Goal: Task Accomplishment & Management: Complete application form

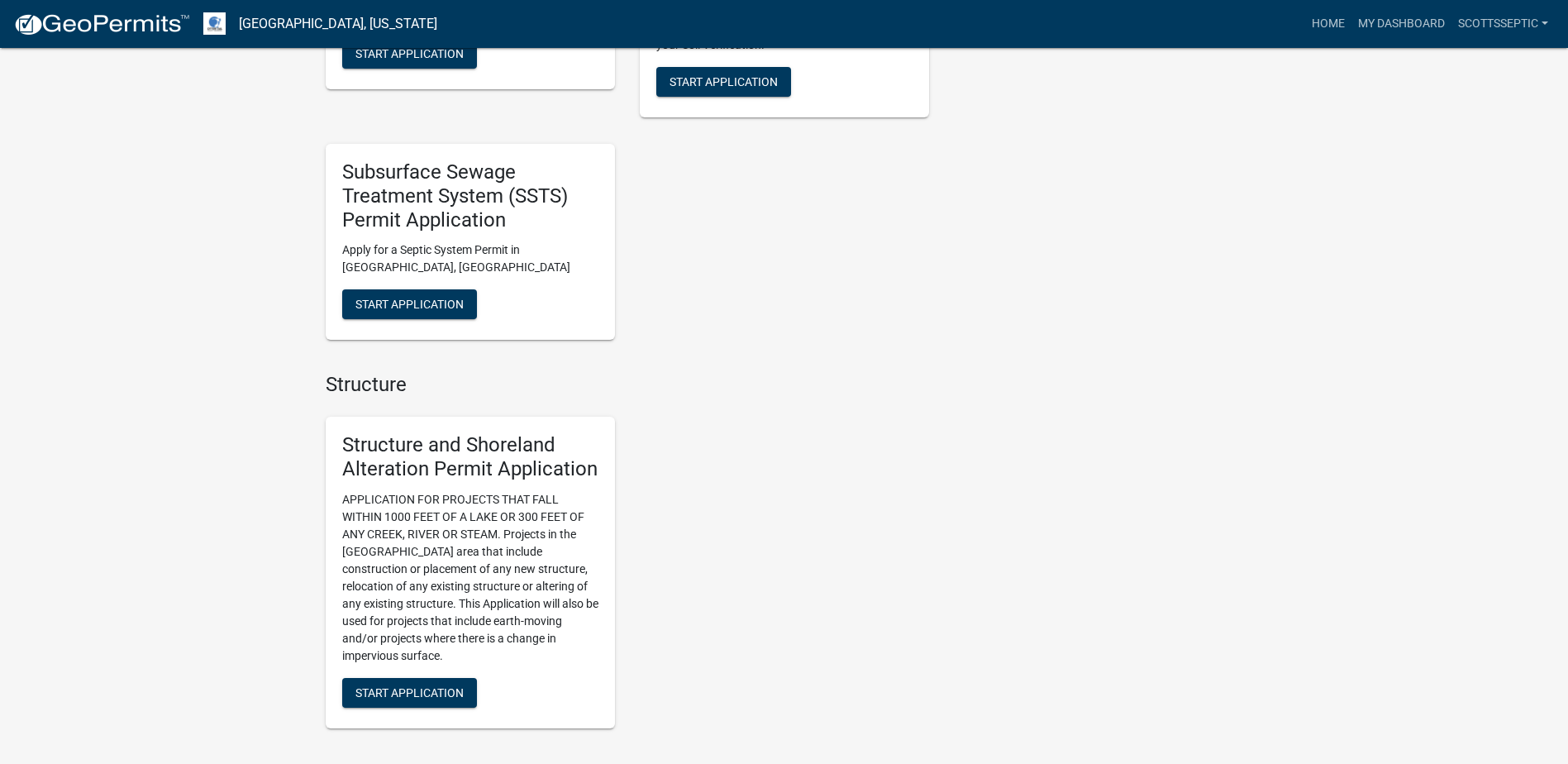
scroll to position [1571, 0]
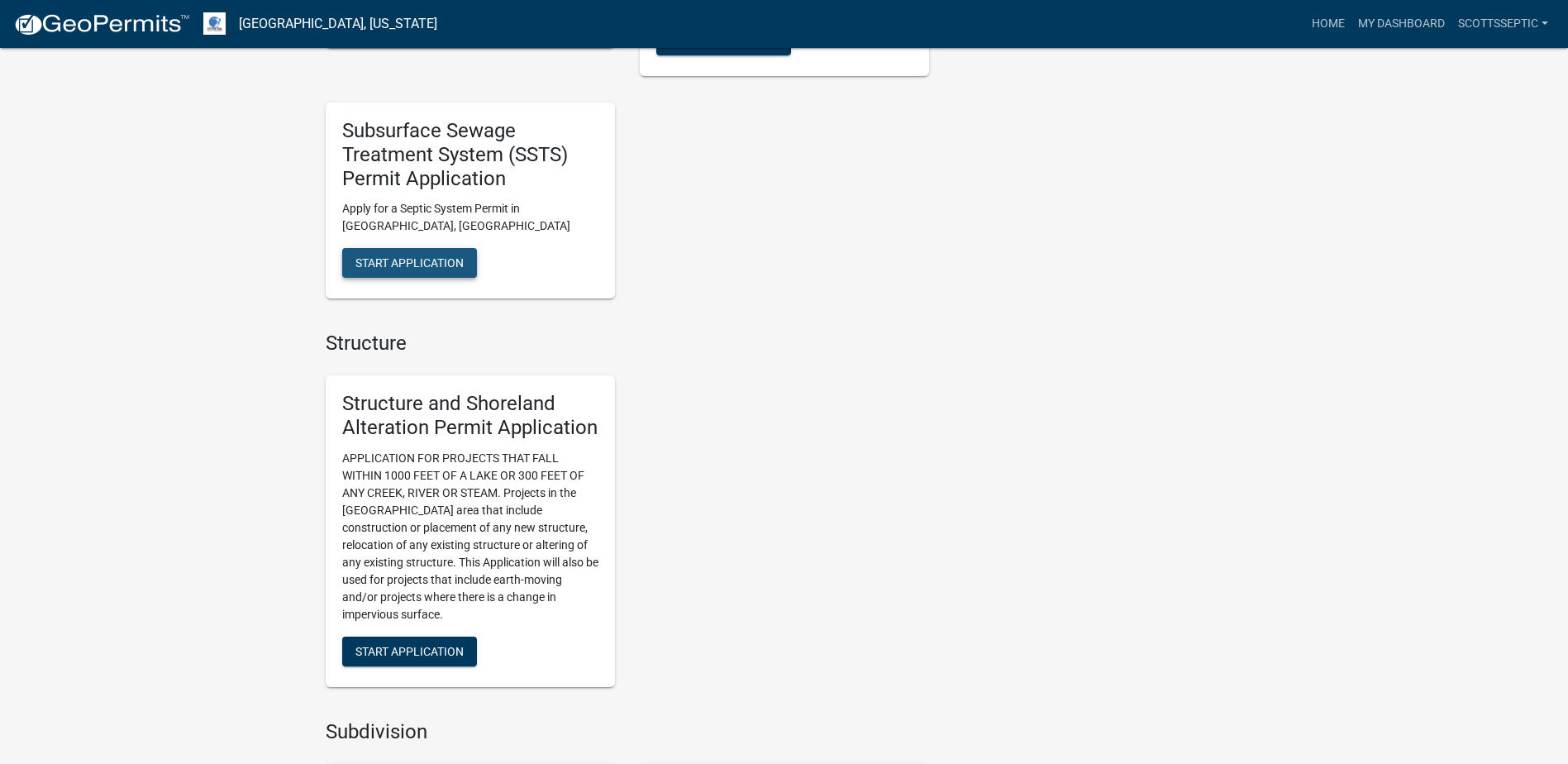
click at [433, 255] on button "Start Application" at bounding box center [410, 263] width 135 height 30
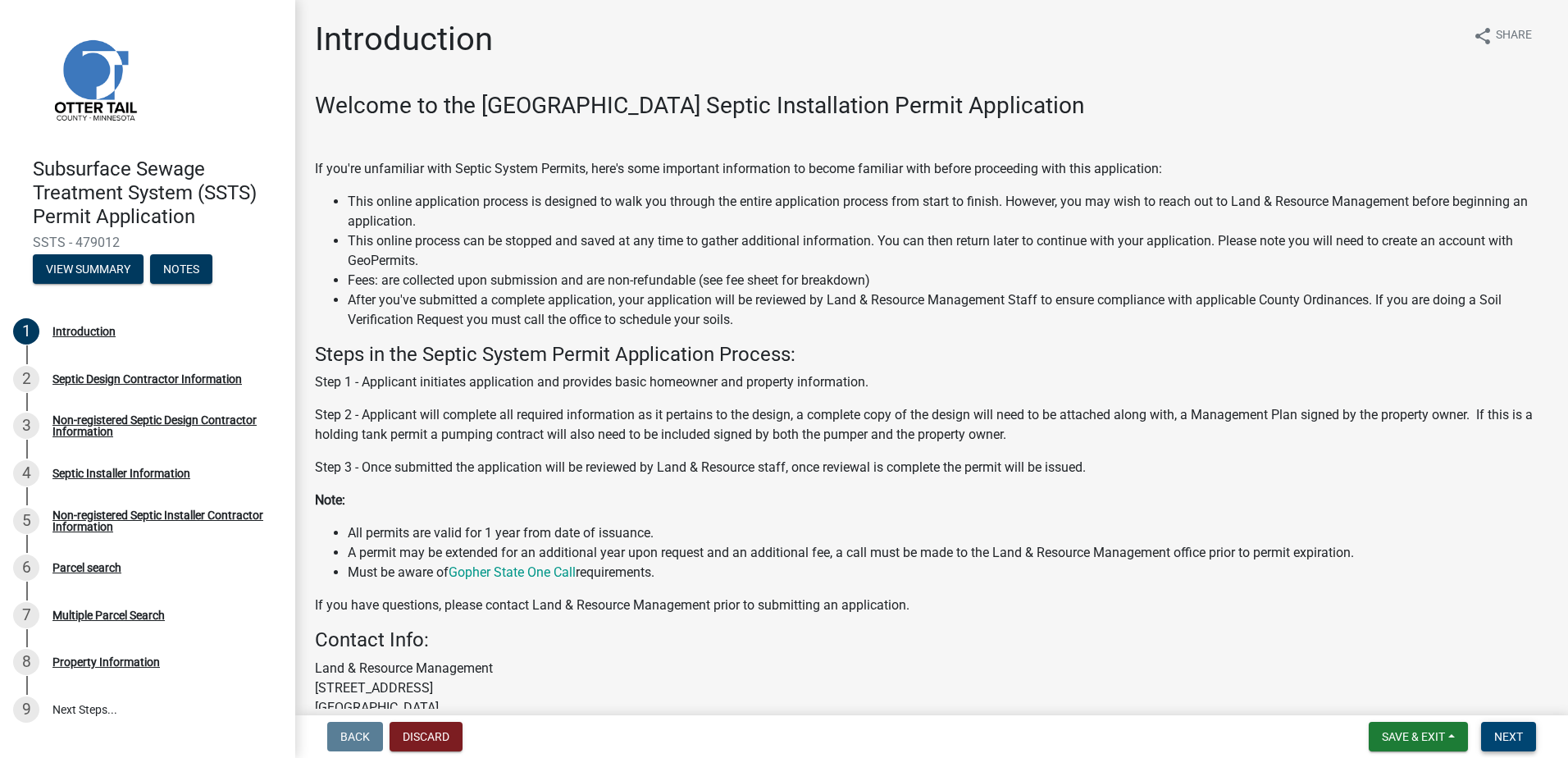
click at [1501, 736] on span "Next" at bounding box center [1509, 737] width 29 height 13
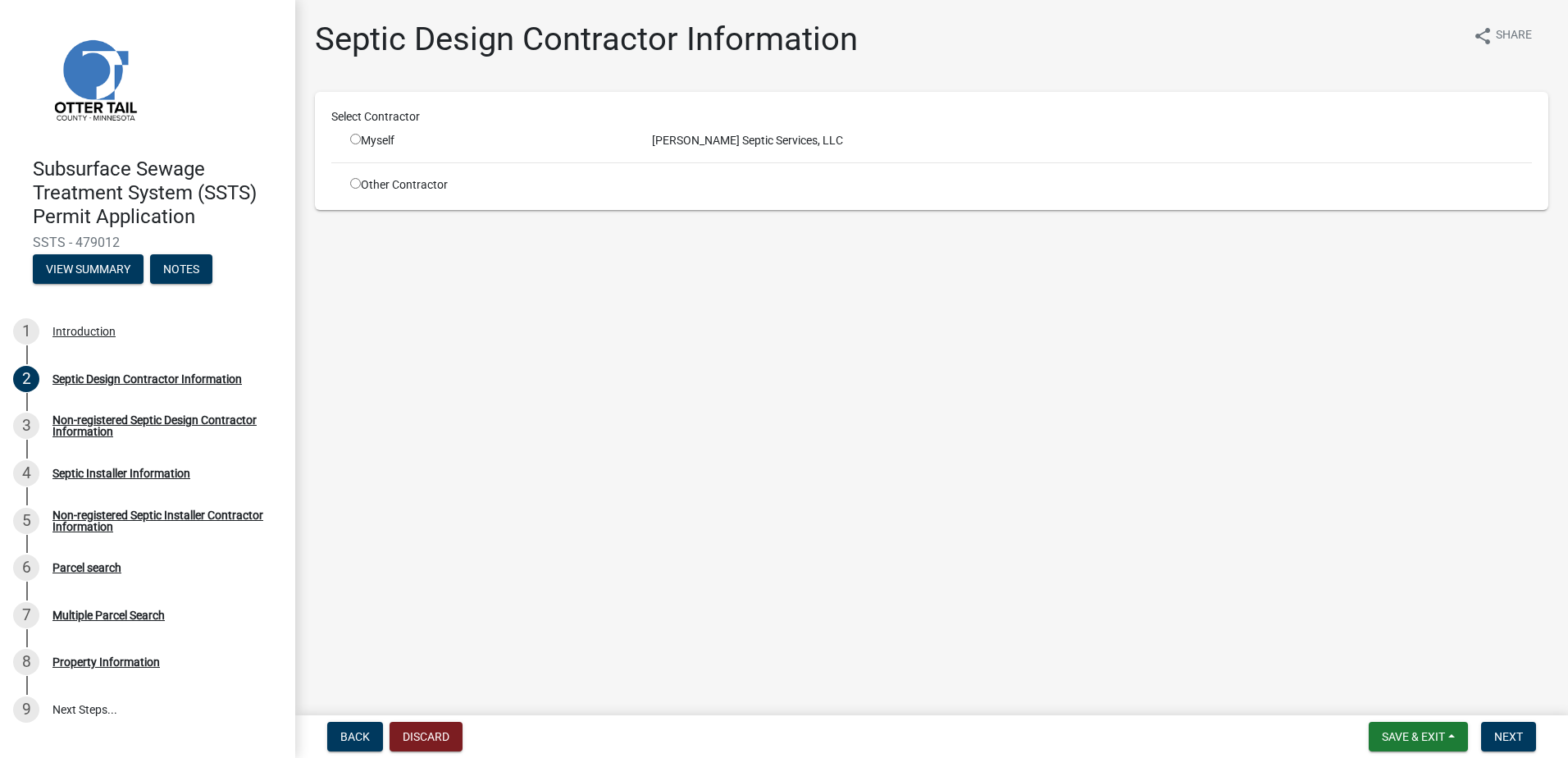
click at [357, 140] on input "radio" at bounding box center [355, 139] width 11 height 11
radio input "true"
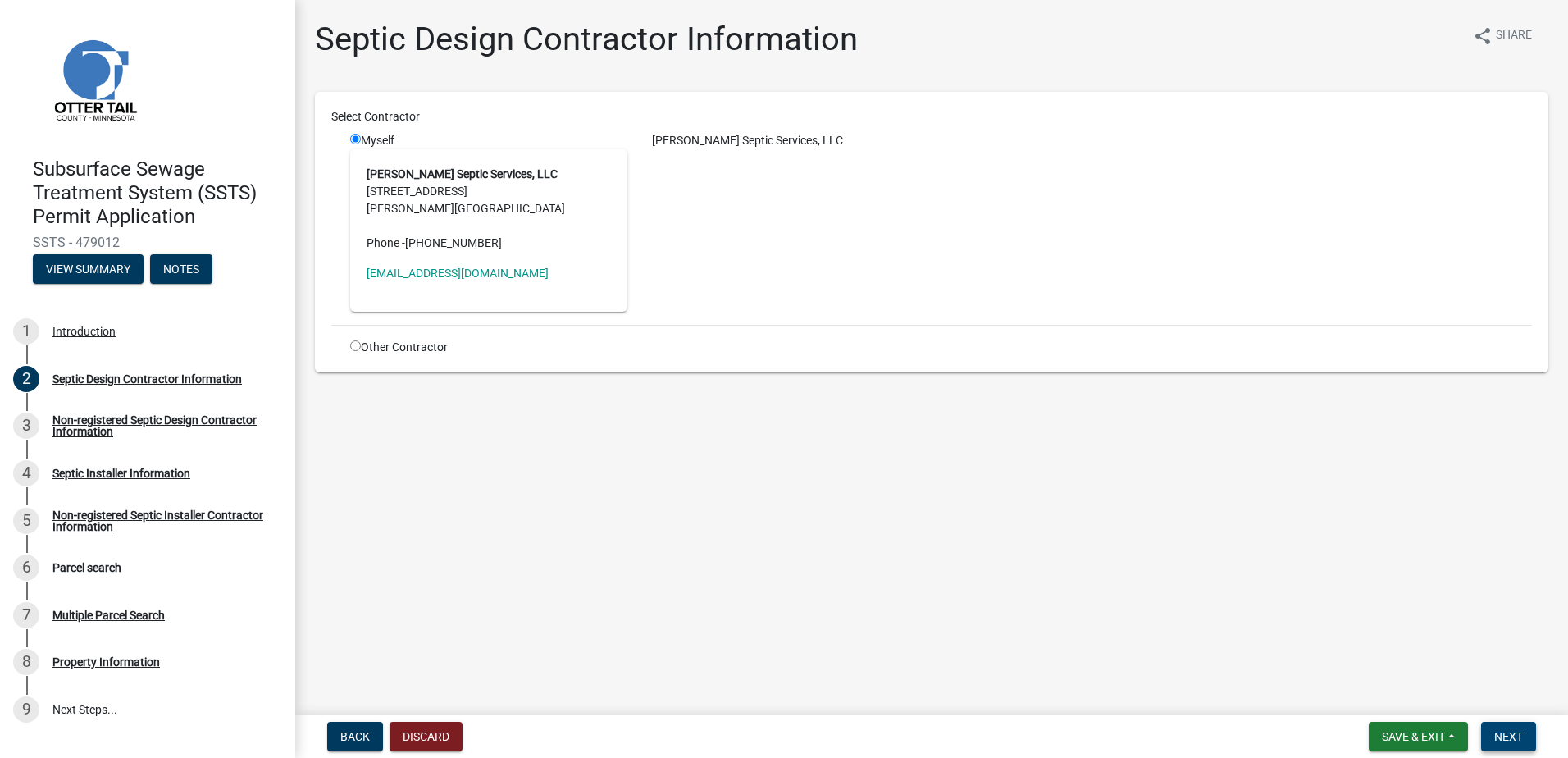
click at [1493, 730] on button "Next" at bounding box center [1509, 737] width 55 height 30
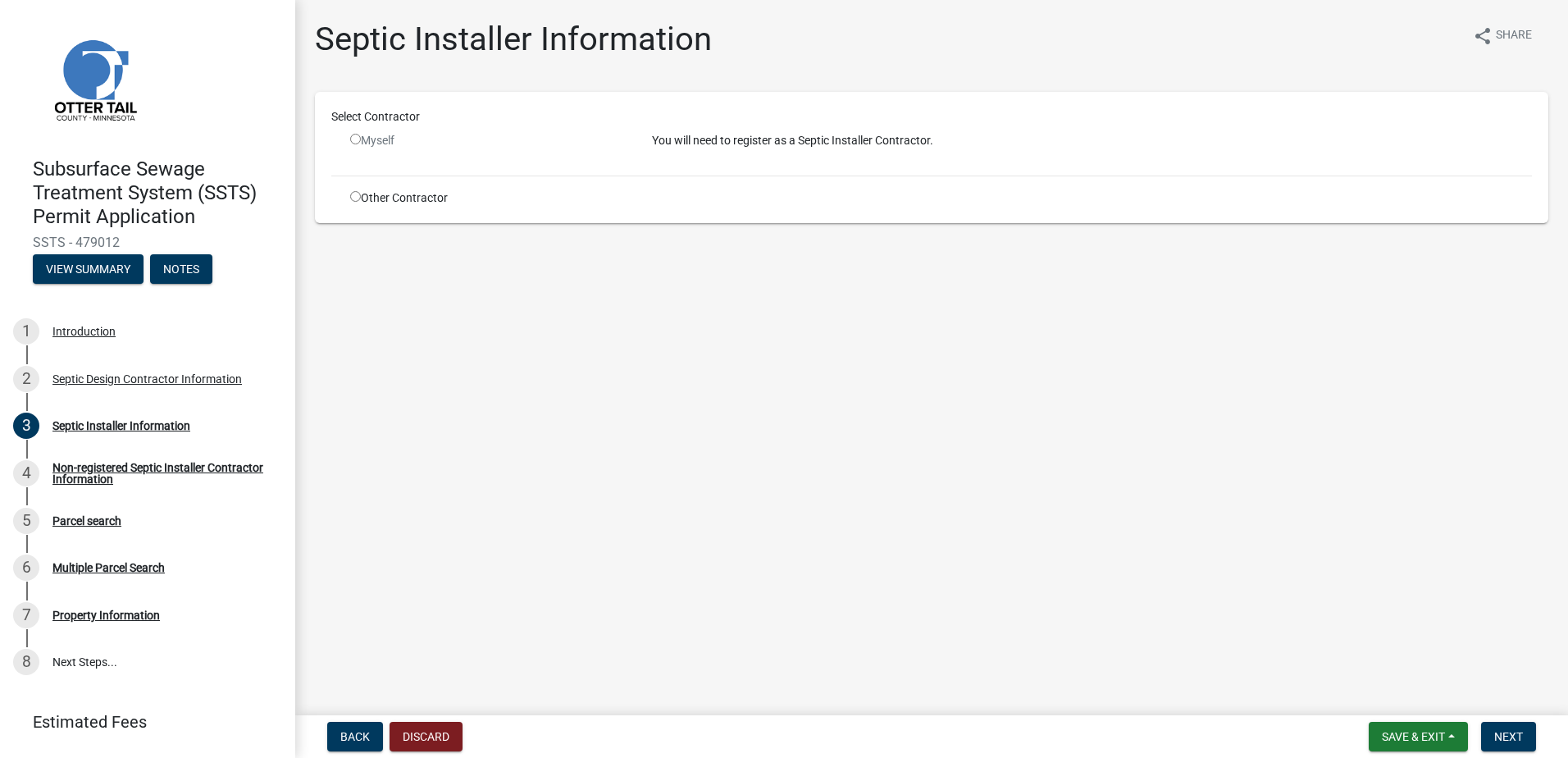
click at [350, 191] on div "Other Contractor" at bounding box center [489, 198] width 302 height 17
click at [354, 200] on input "radio" at bounding box center [355, 196] width 11 height 11
radio input "true"
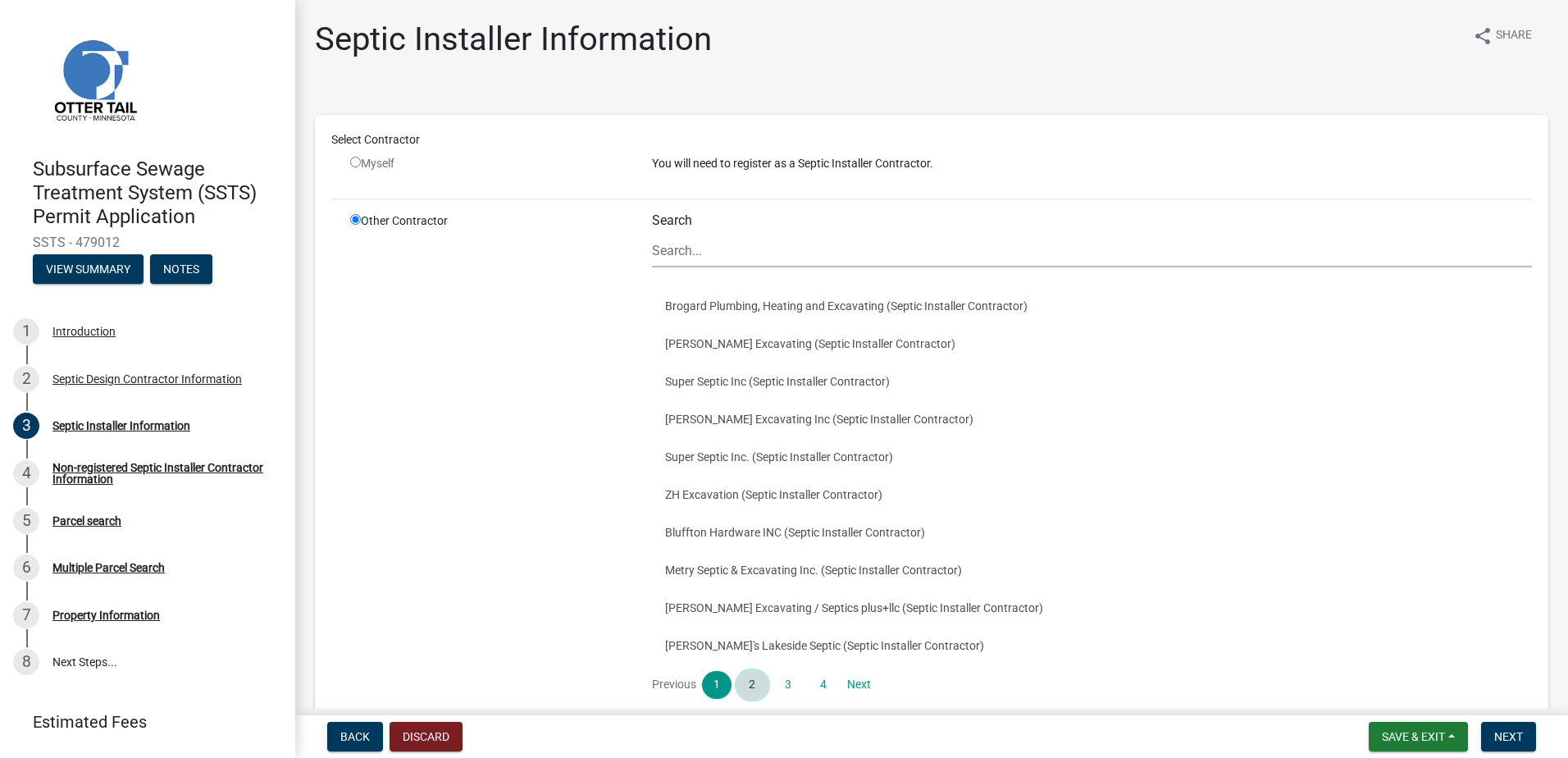
click at [750, 686] on link "2" at bounding box center [752, 685] width 30 height 28
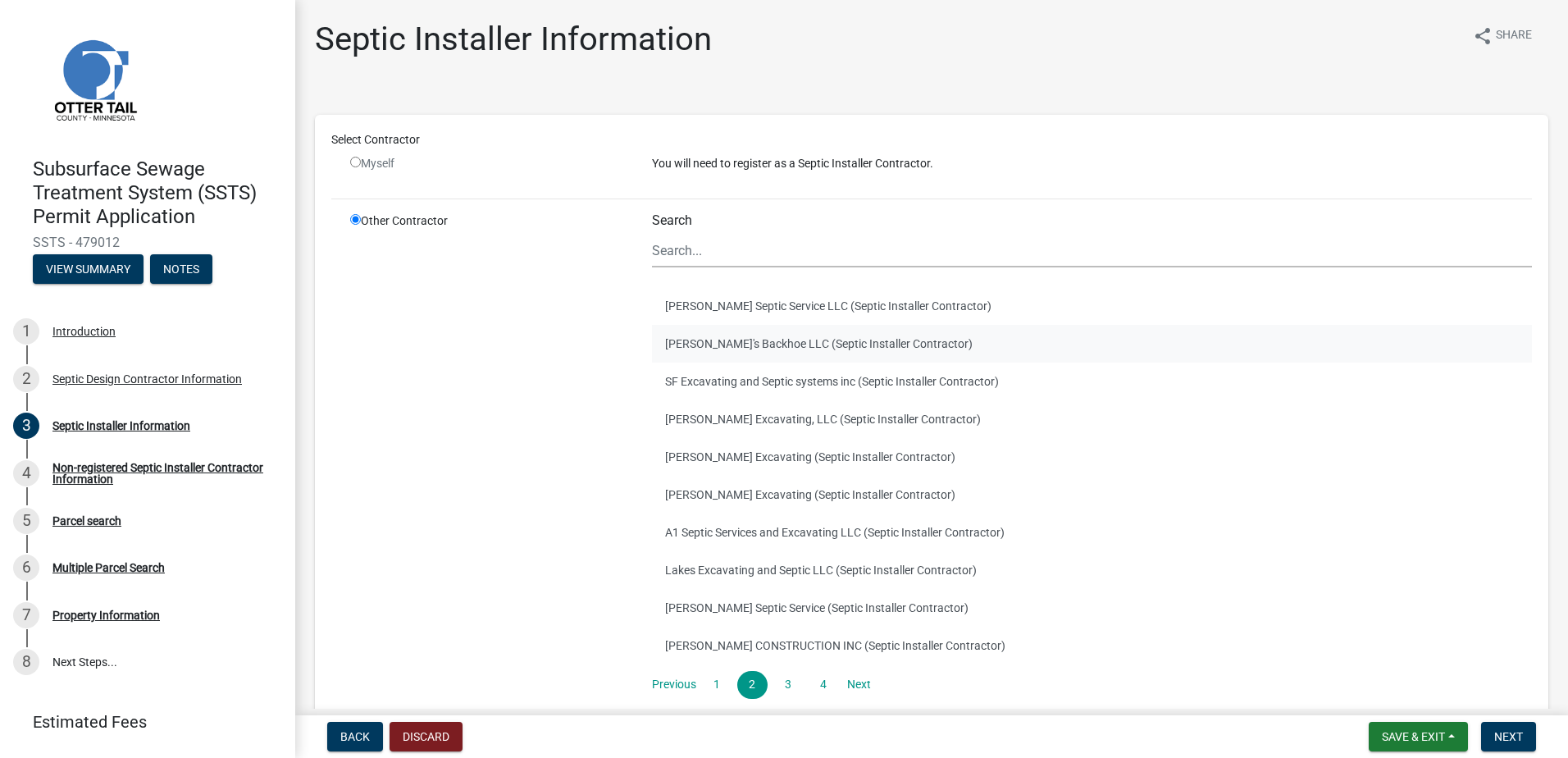
click at [695, 341] on button "[PERSON_NAME]'s Backhoe LLC (Septic Installer Contractor)" at bounding box center [1092, 344] width 880 height 38
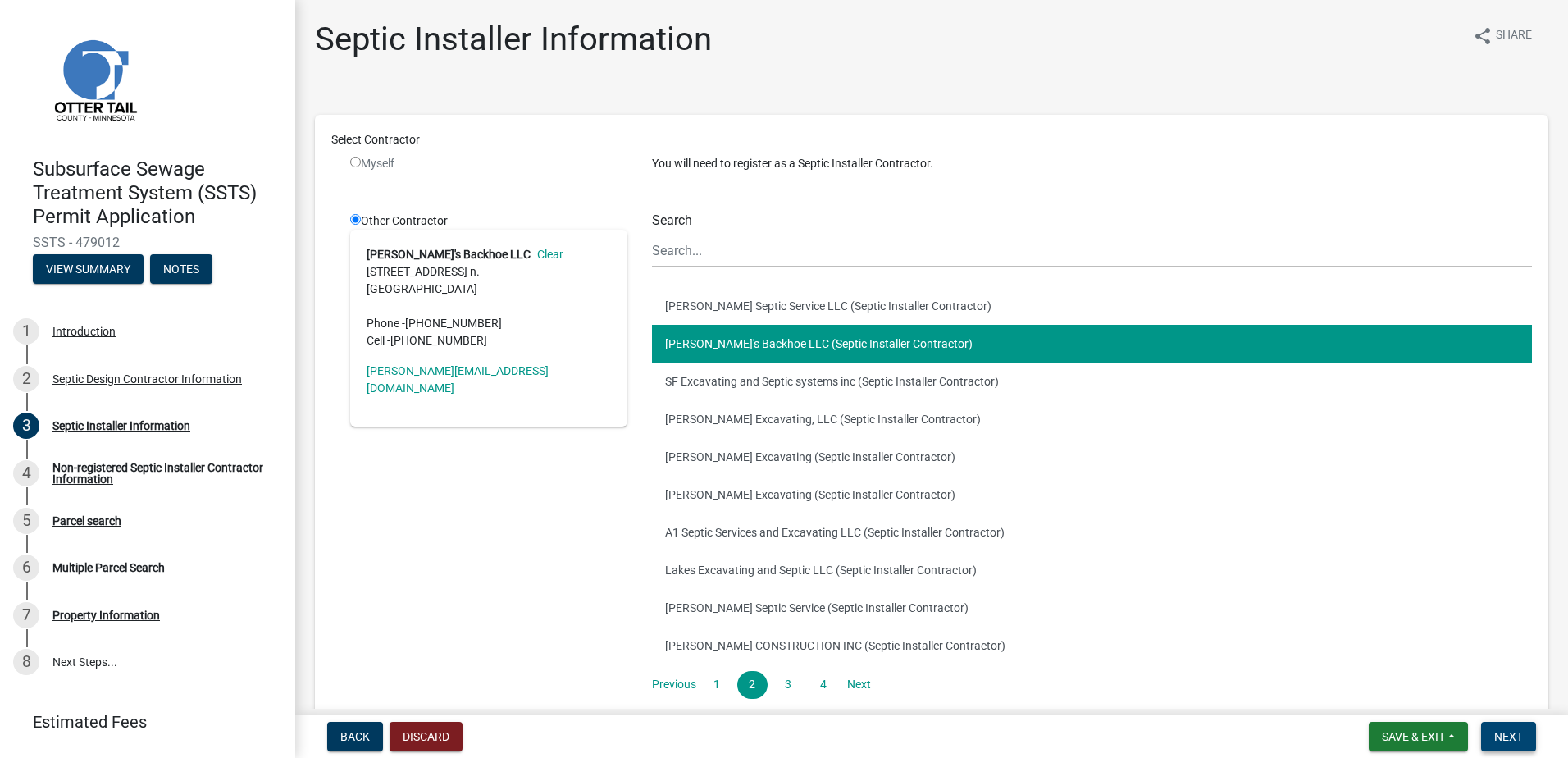
click at [1500, 735] on span "Next" at bounding box center [1509, 737] width 29 height 13
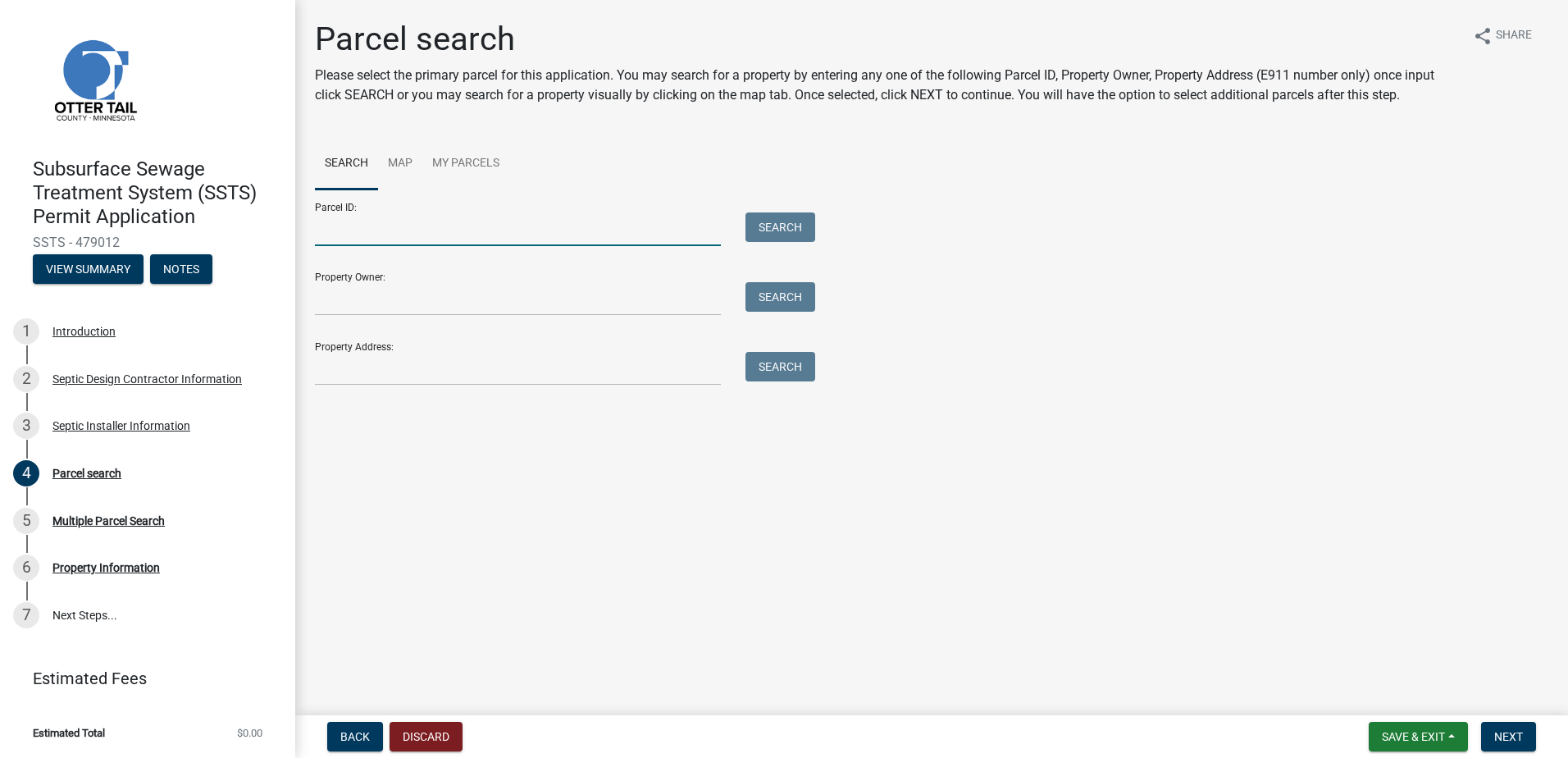
drag, startPoint x: 389, startPoint y: 242, endPoint x: 422, endPoint y: 219, distance: 40.2
click at [389, 242] on input "Parcel ID:" at bounding box center [518, 229] width 406 height 34
type input "40000050031002"
click at [786, 224] on button "Search" at bounding box center [780, 228] width 70 height 30
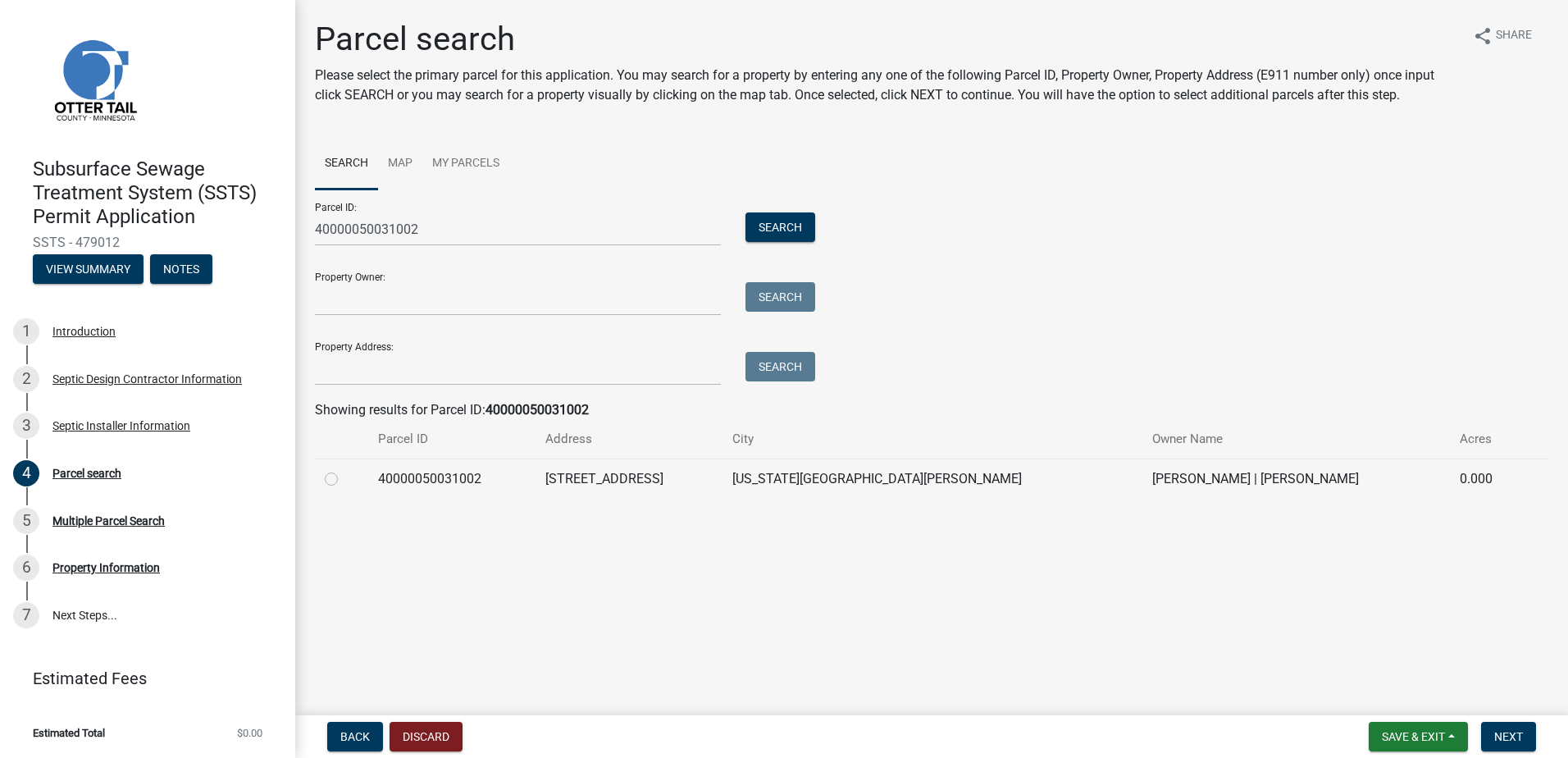
click at [345, 469] on label at bounding box center [345, 469] width 0 height 0
click at [345, 479] on input "radio" at bounding box center [350, 474] width 11 height 11
radio input "true"
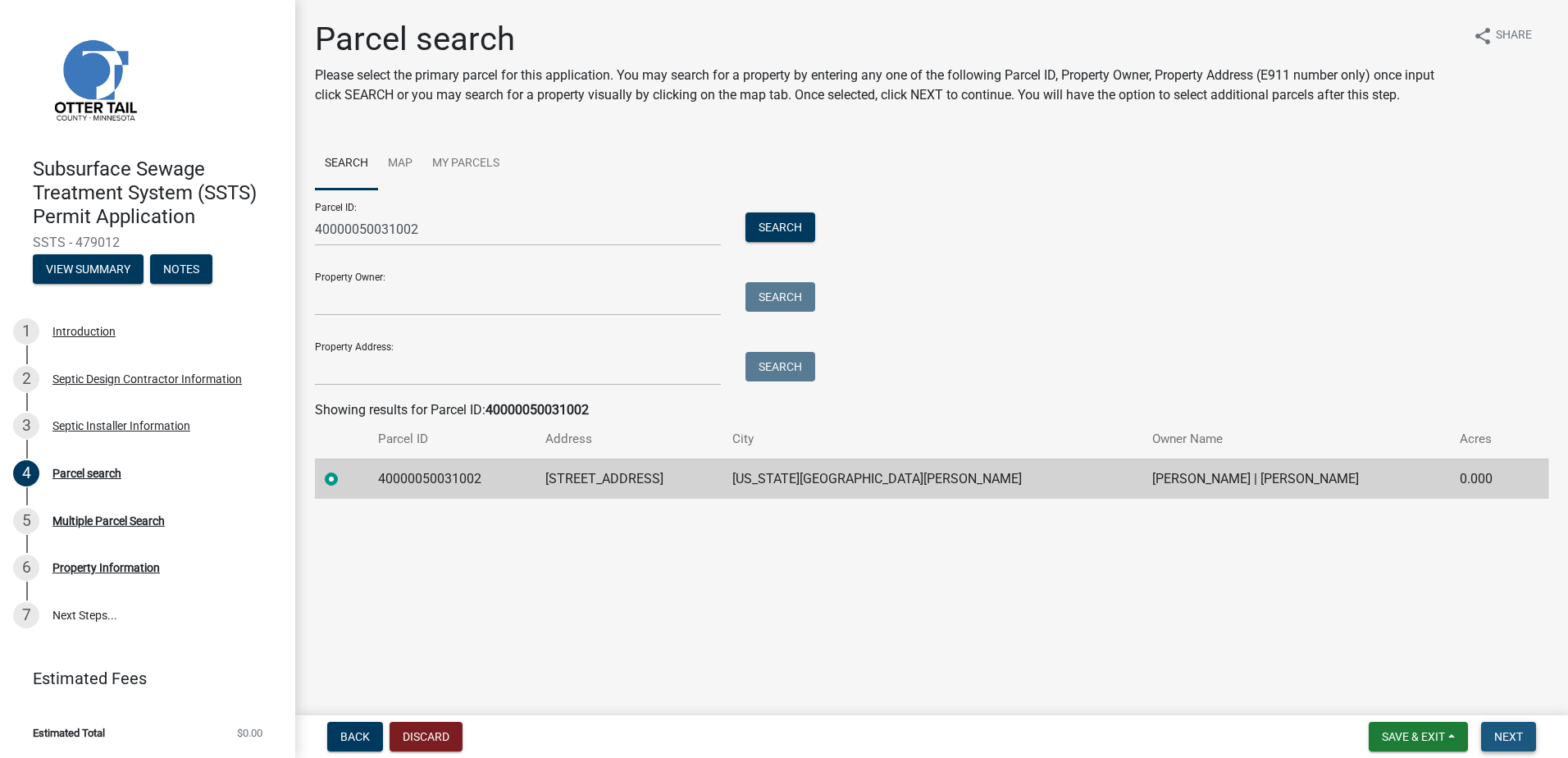
click at [1507, 736] on span "Next" at bounding box center [1509, 737] width 29 height 13
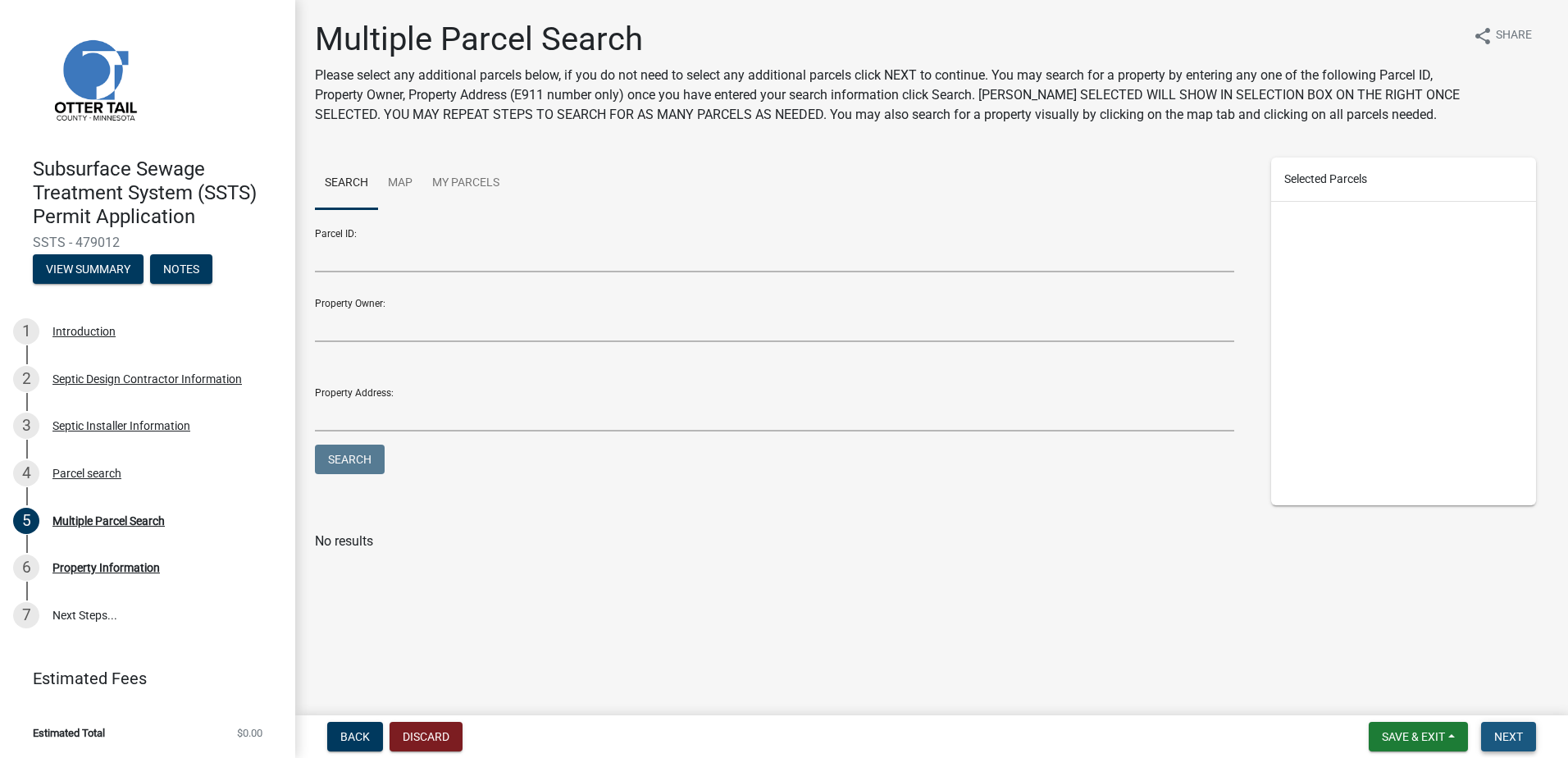
click at [1497, 737] on span "Next" at bounding box center [1509, 737] width 29 height 13
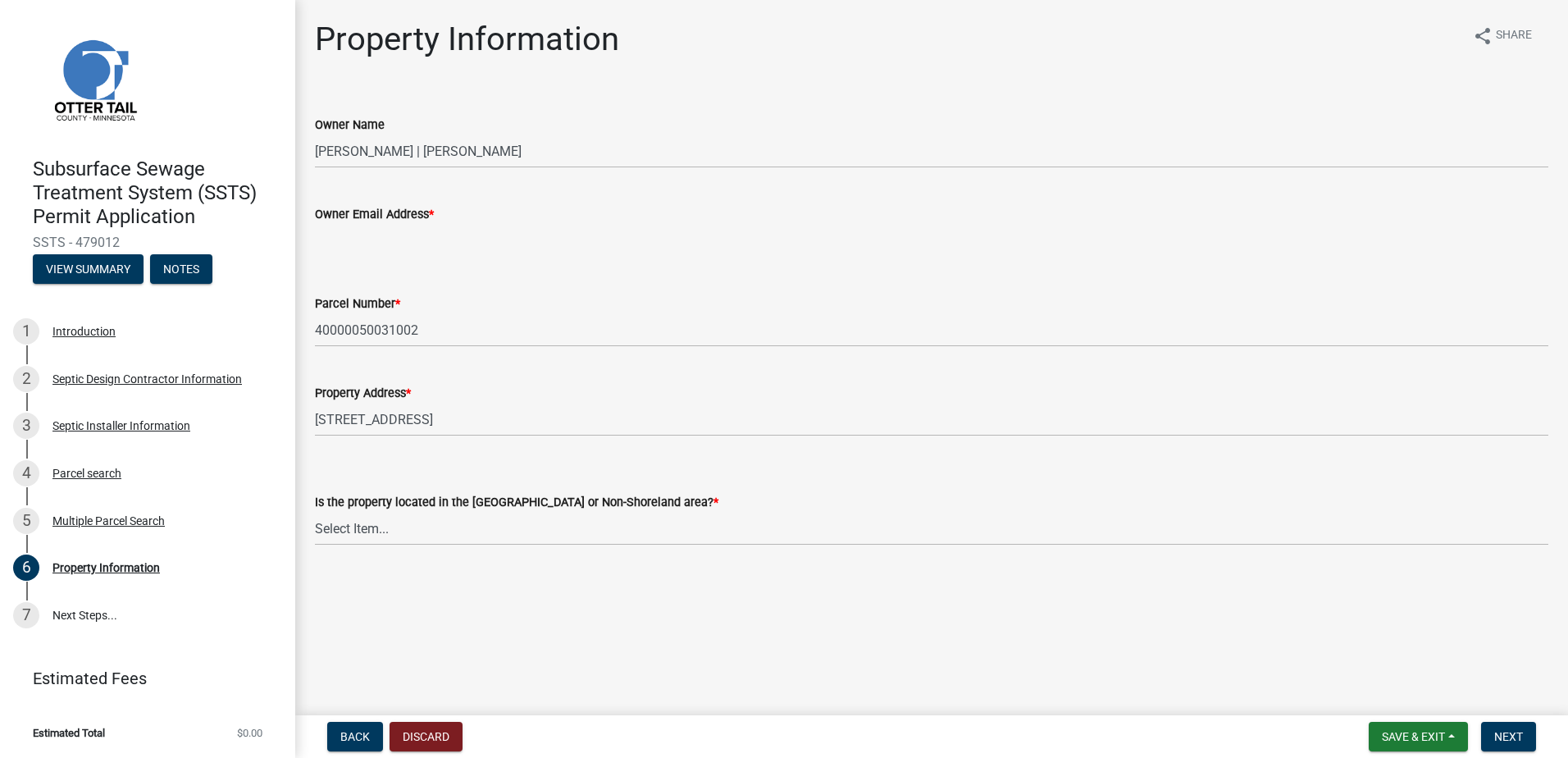
click at [350, 248] on input "Owner Email Address *" at bounding box center [932, 241] width 1233 height 34
type input "[EMAIL_ADDRESS][DOMAIN_NAME]"
click at [331, 521] on select "Select Item... Shoreland Non-Shoreland" at bounding box center [932, 529] width 1233 height 34
click at [315, 512] on select "Select Item... Shoreland Non-Shoreland" at bounding box center [932, 529] width 1233 height 34
select select "5ed11e82-653f-4fcc-a472-8d95af57556c"
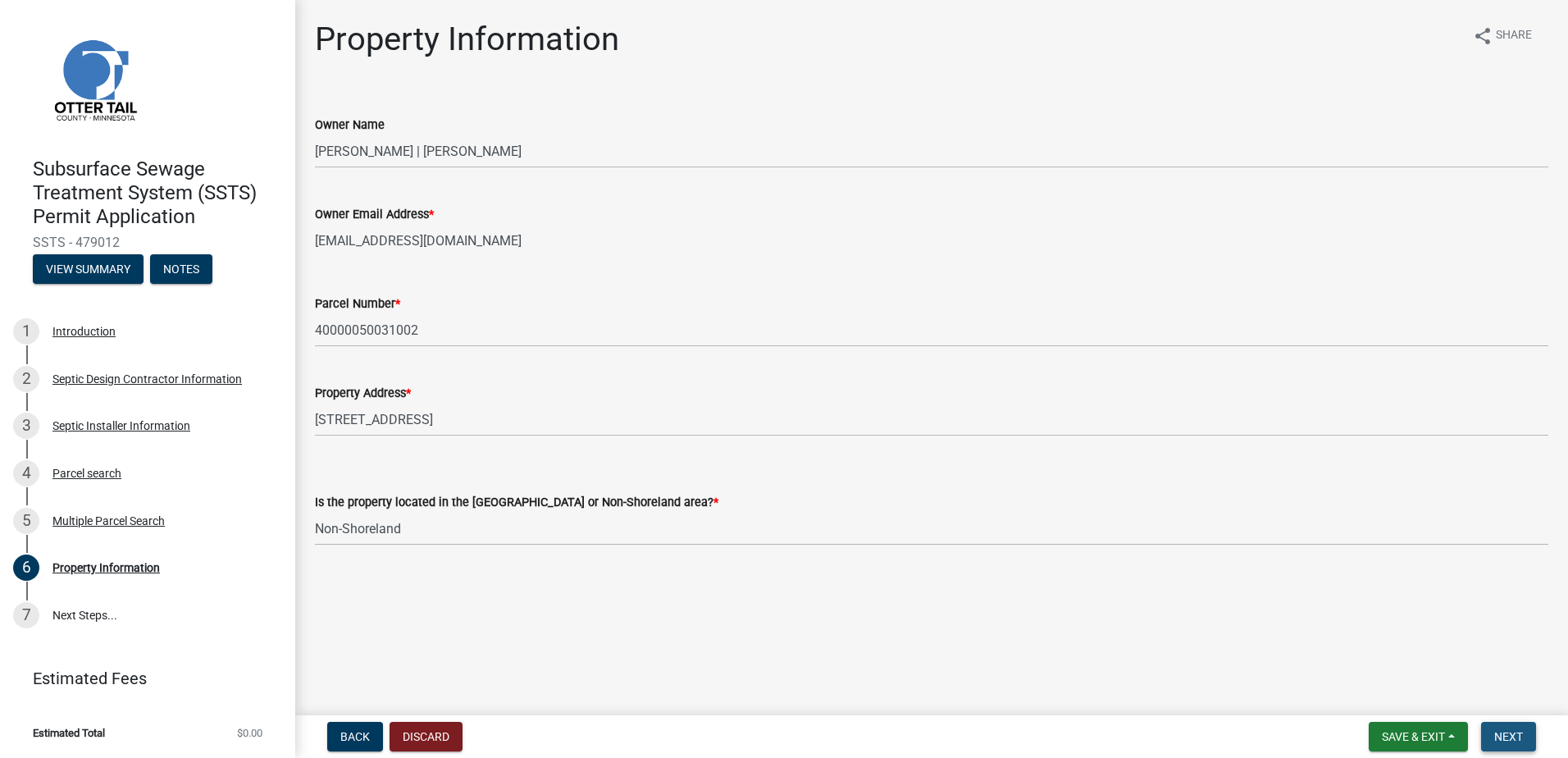
click at [1508, 743] on span "Next" at bounding box center [1509, 737] width 29 height 13
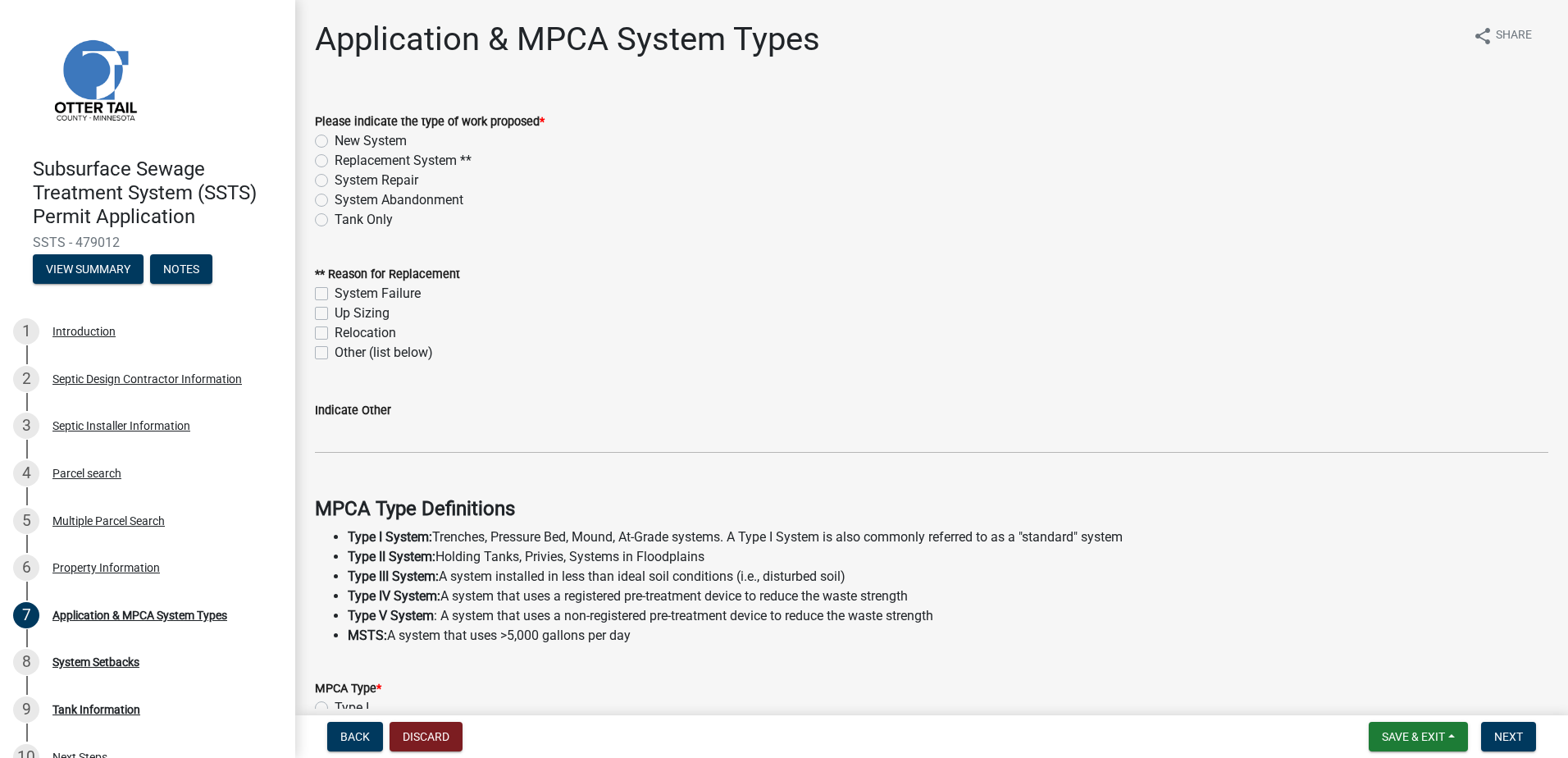
click at [335, 155] on label "Replacement System **" at bounding box center [403, 161] width 137 height 20
click at [335, 155] on input "Replacement System **" at bounding box center [340, 156] width 11 height 11
radio input "true"
click at [335, 289] on label "System Failure" at bounding box center [378, 294] width 86 height 20
click at [335, 289] on input "System Failure" at bounding box center [340, 289] width 11 height 11
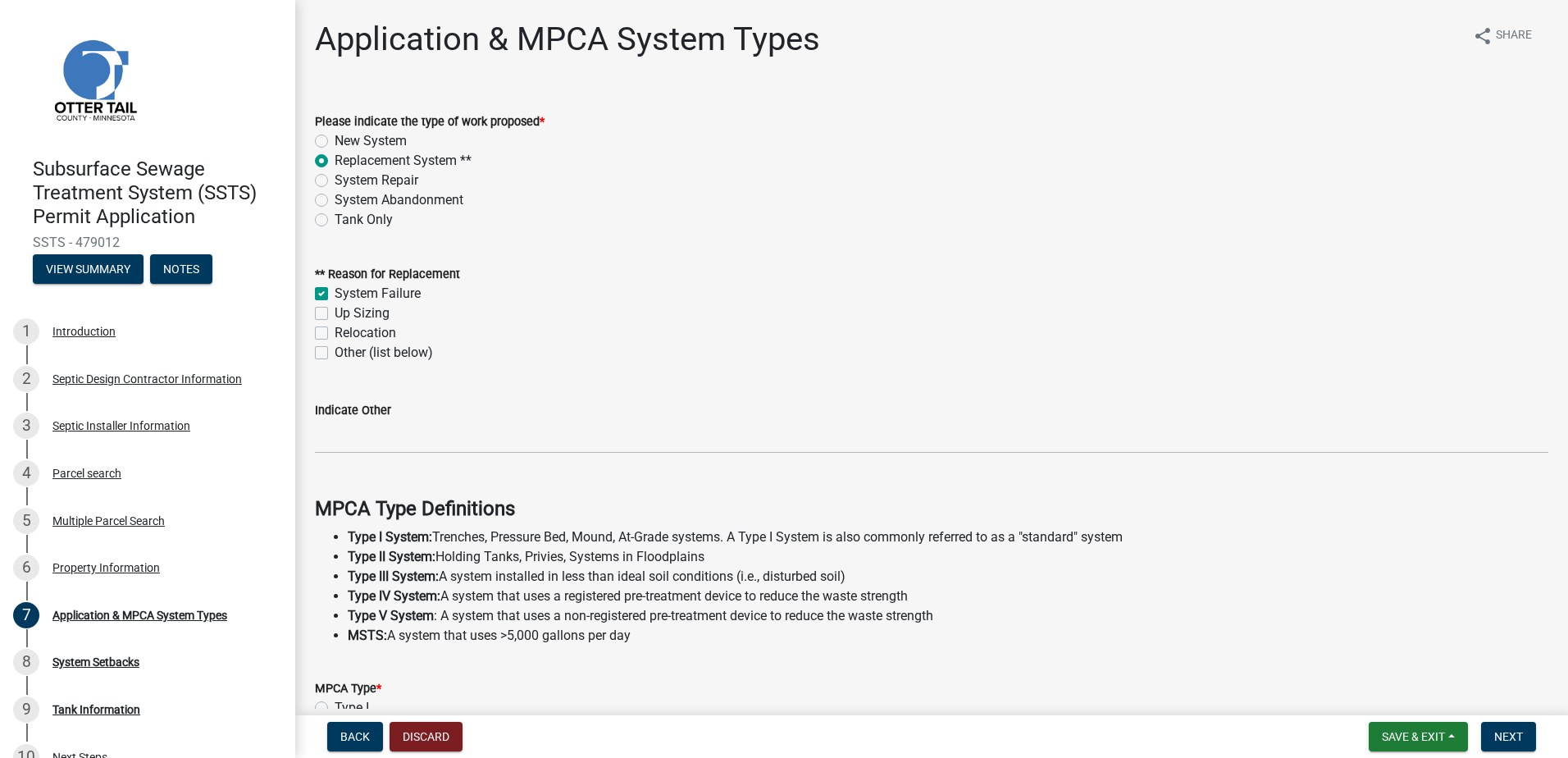
checkbox input "true"
checkbox input "false"
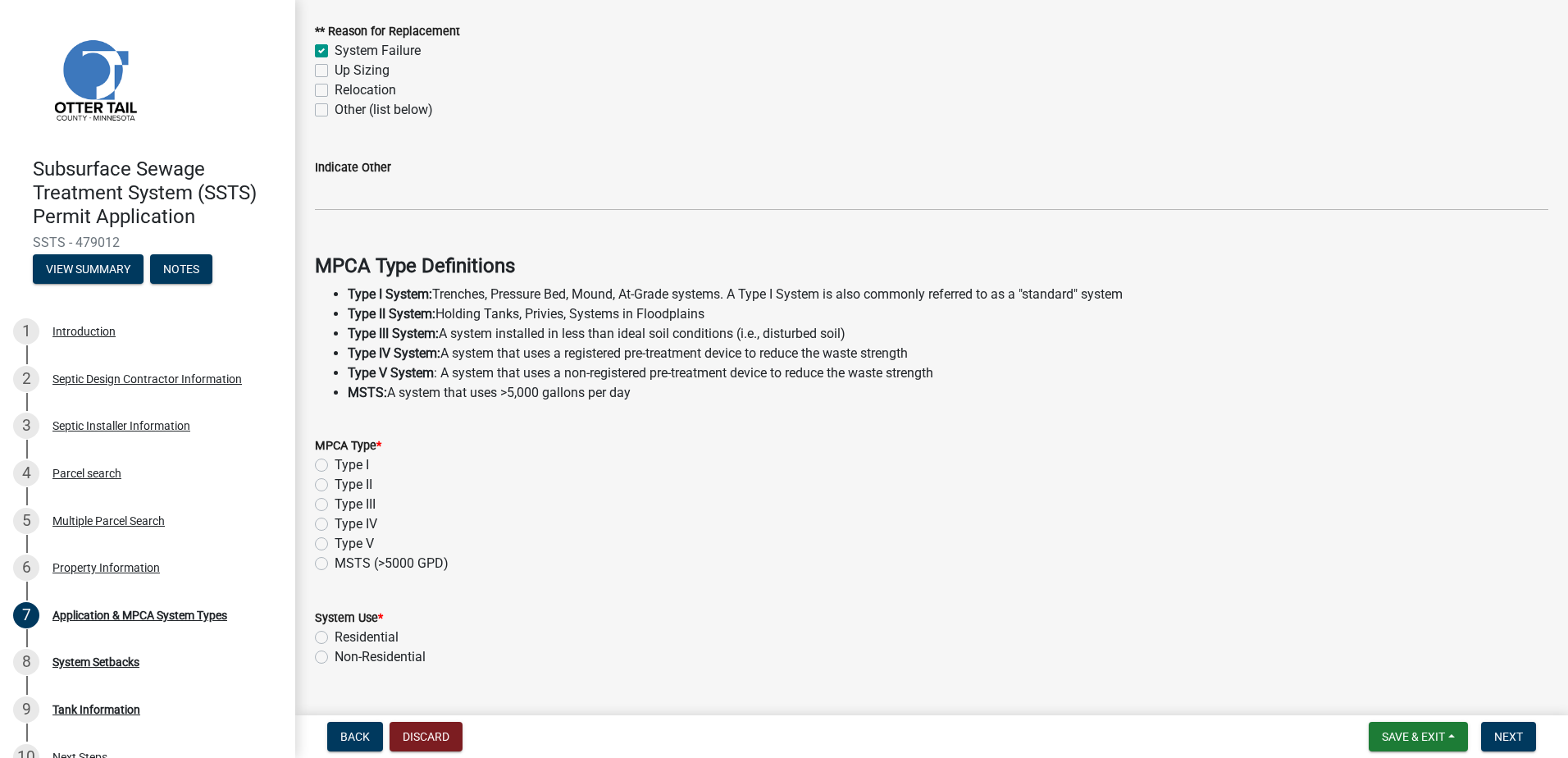
scroll to position [328, 0]
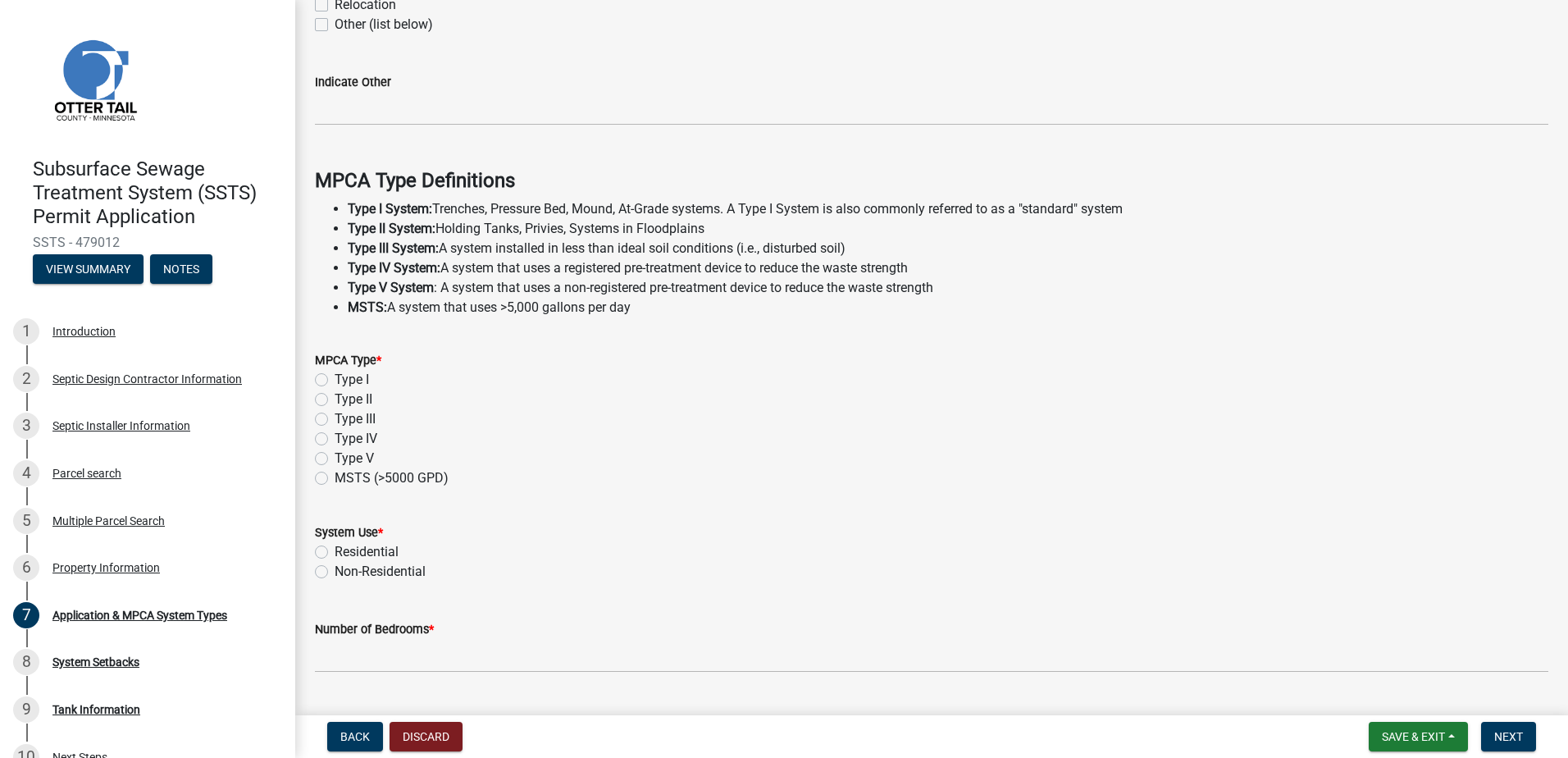
click at [335, 380] on label "Type I" at bounding box center [352, 380] width 35 height 20
click at [335, 380] on input "Type I" at bounding box center [340, 375] width 11 height 11
radio input "true"
click at [335, 553] on label "Residential" at bounding box center [367, 553] width 64 height 20
click at [335, 553] on input "Residential" at bounding box center [340, 548] width 11 height 11
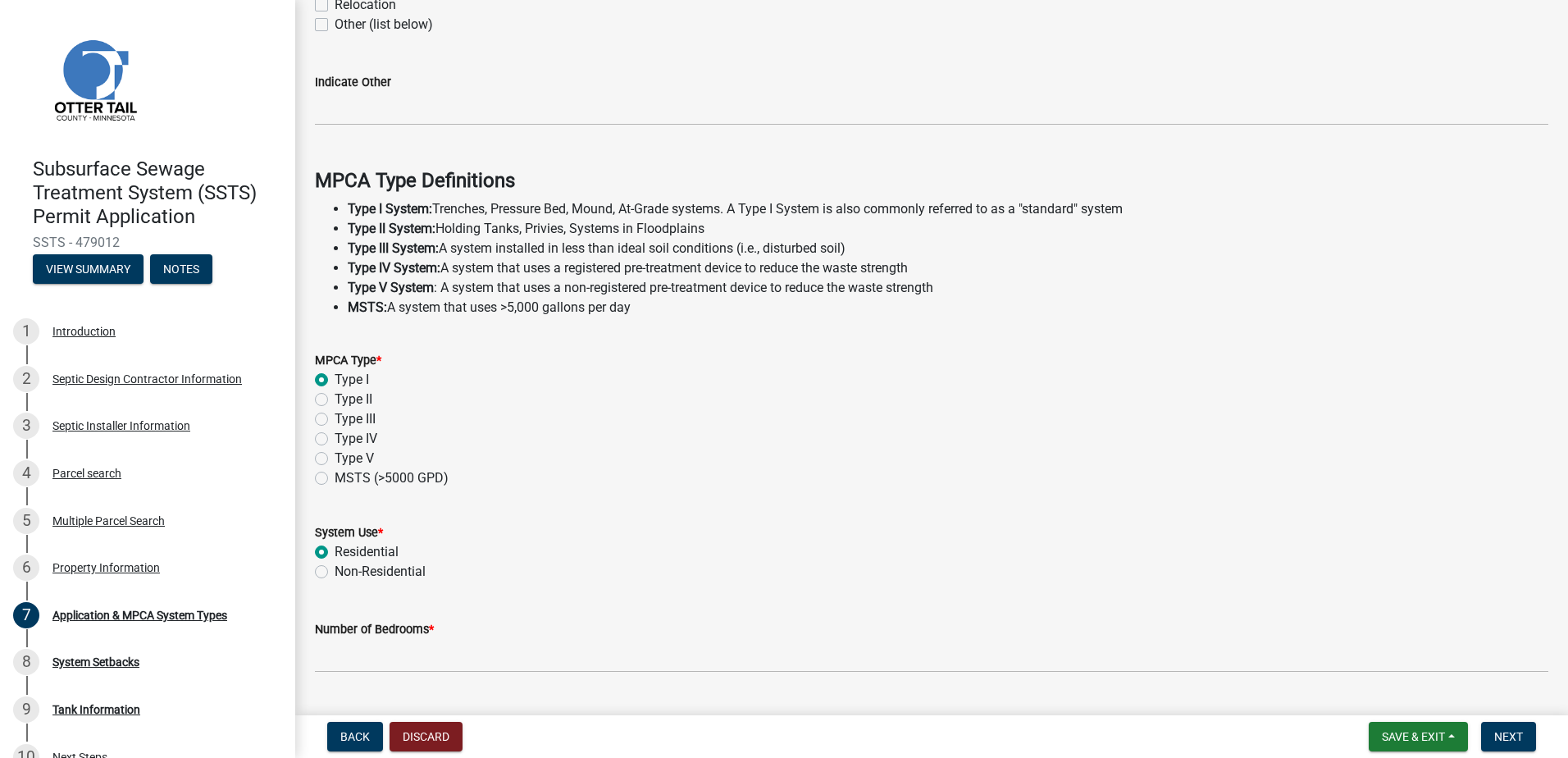
radio input "true"
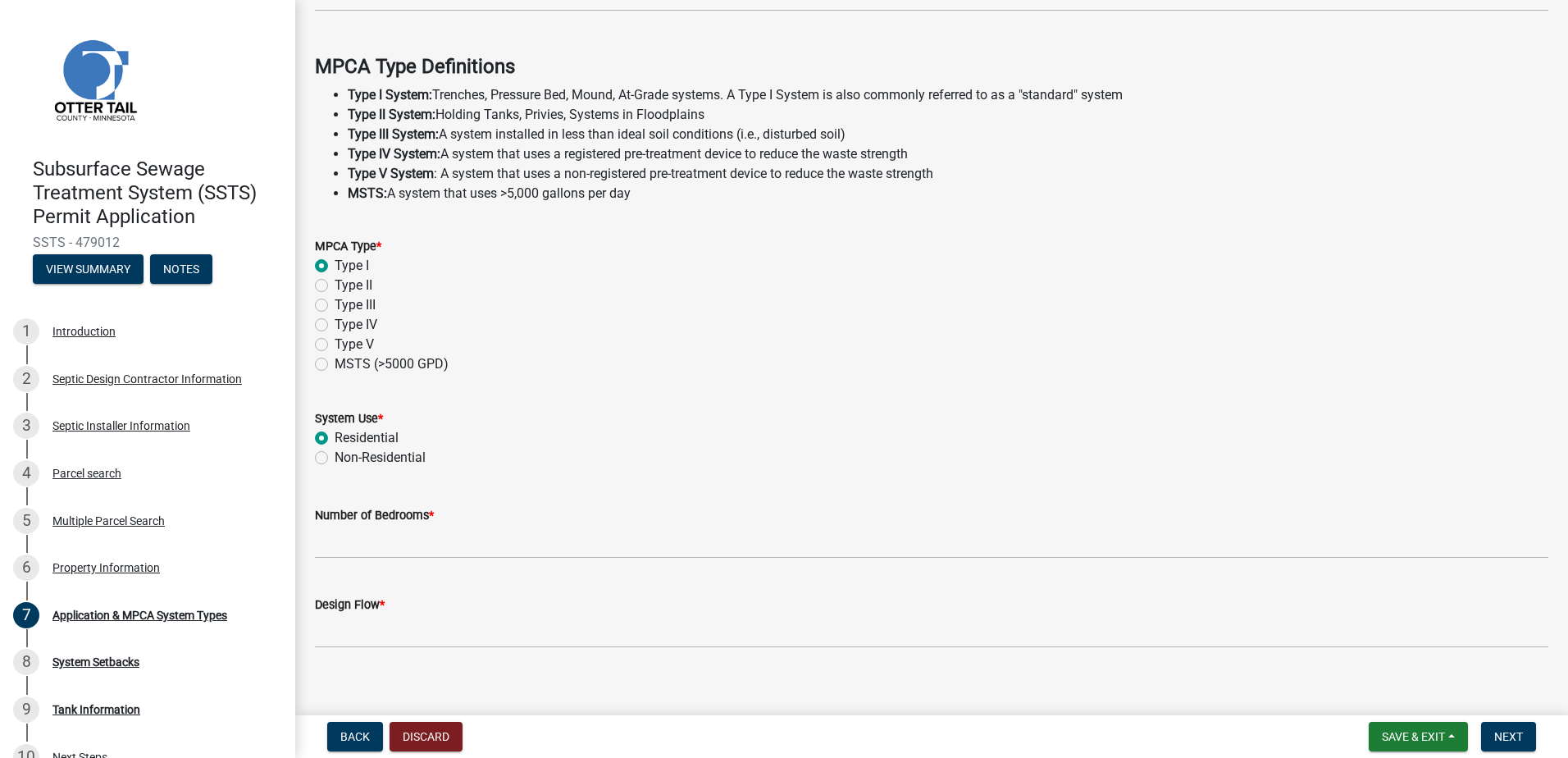
scroll to position [459, 0]
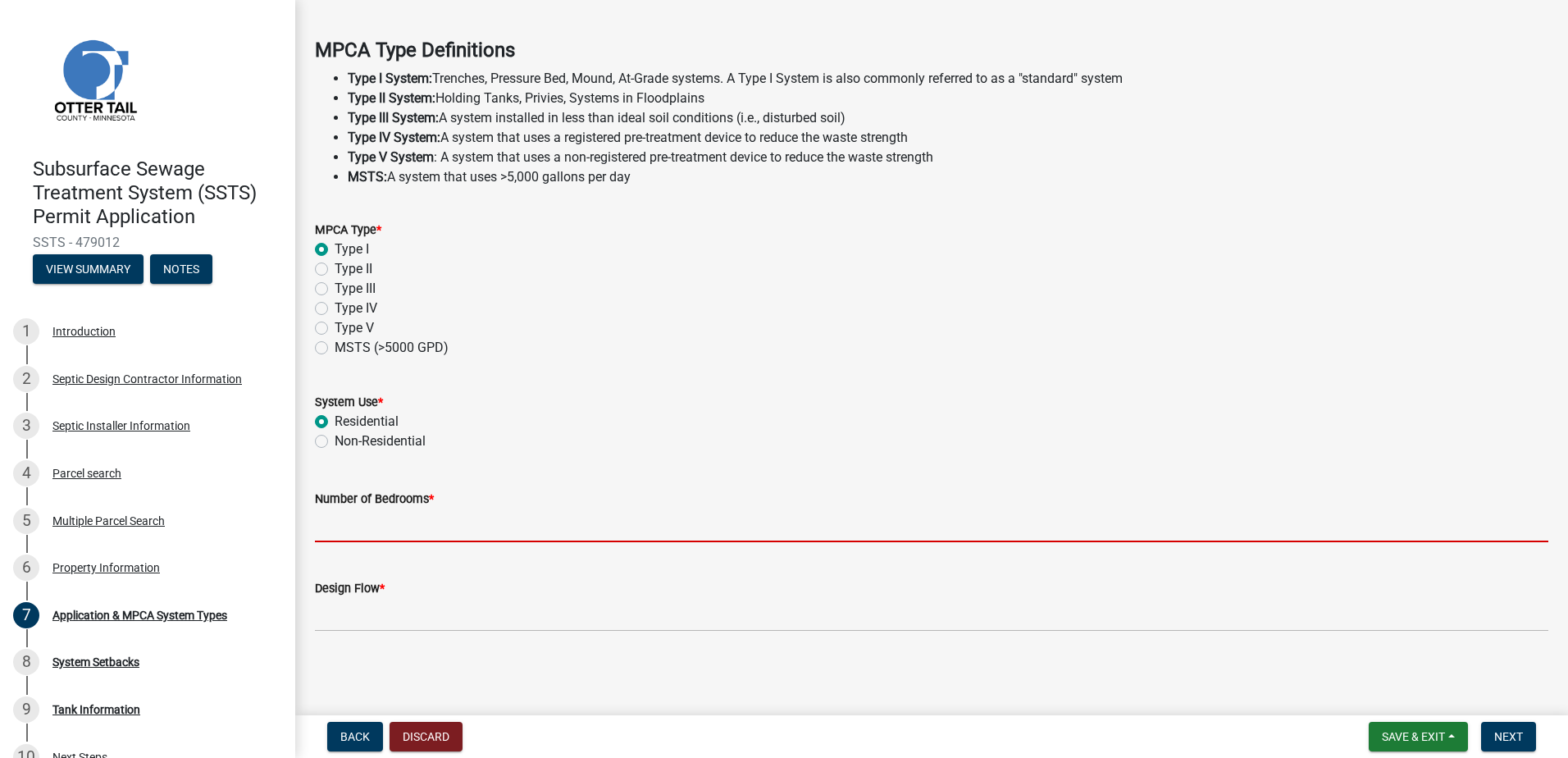
click at [339, 517] on input "Number of Bedrooms *" at bounding box center [932, 525] width 1233 height 34
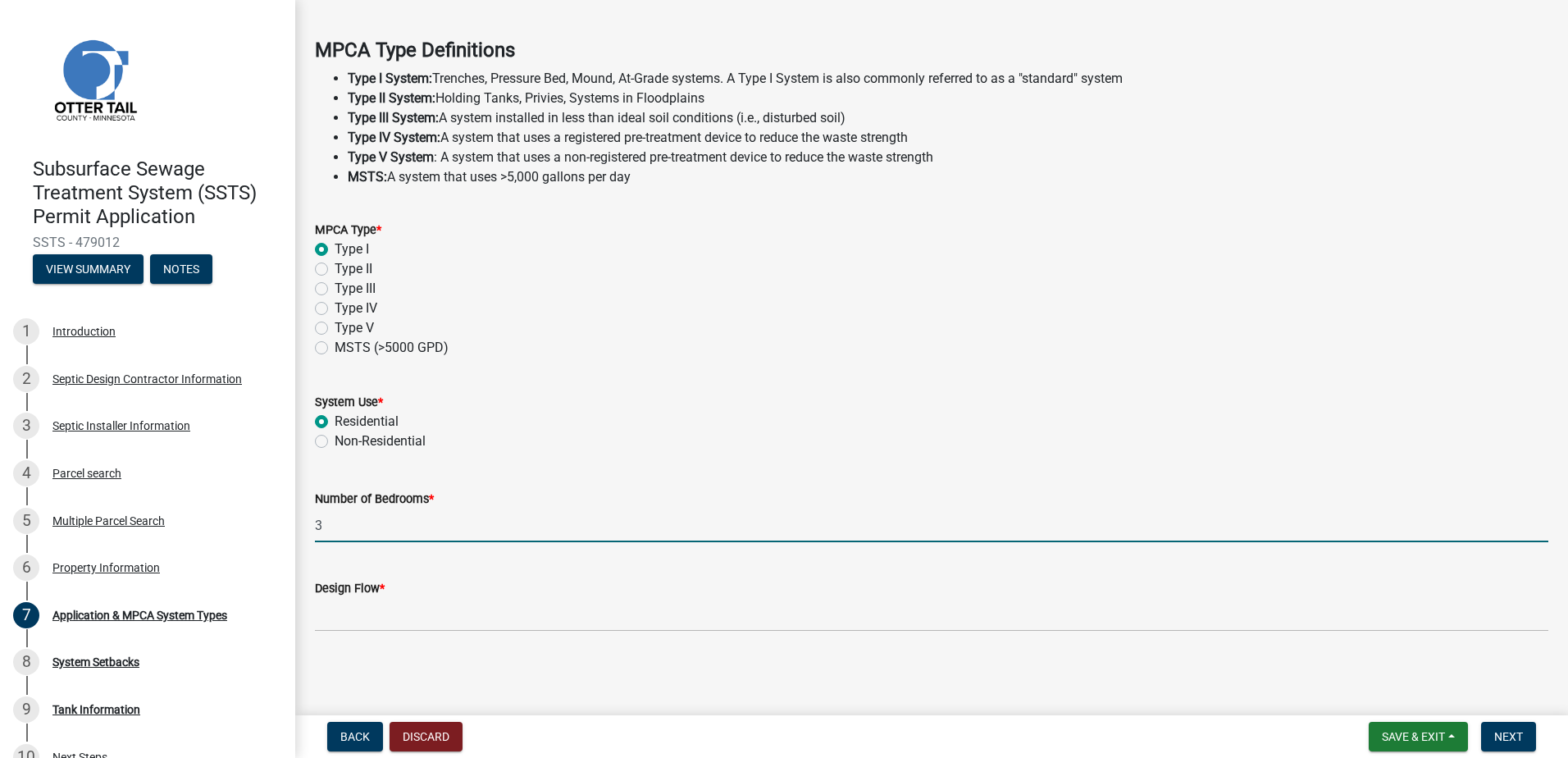
type input "3"
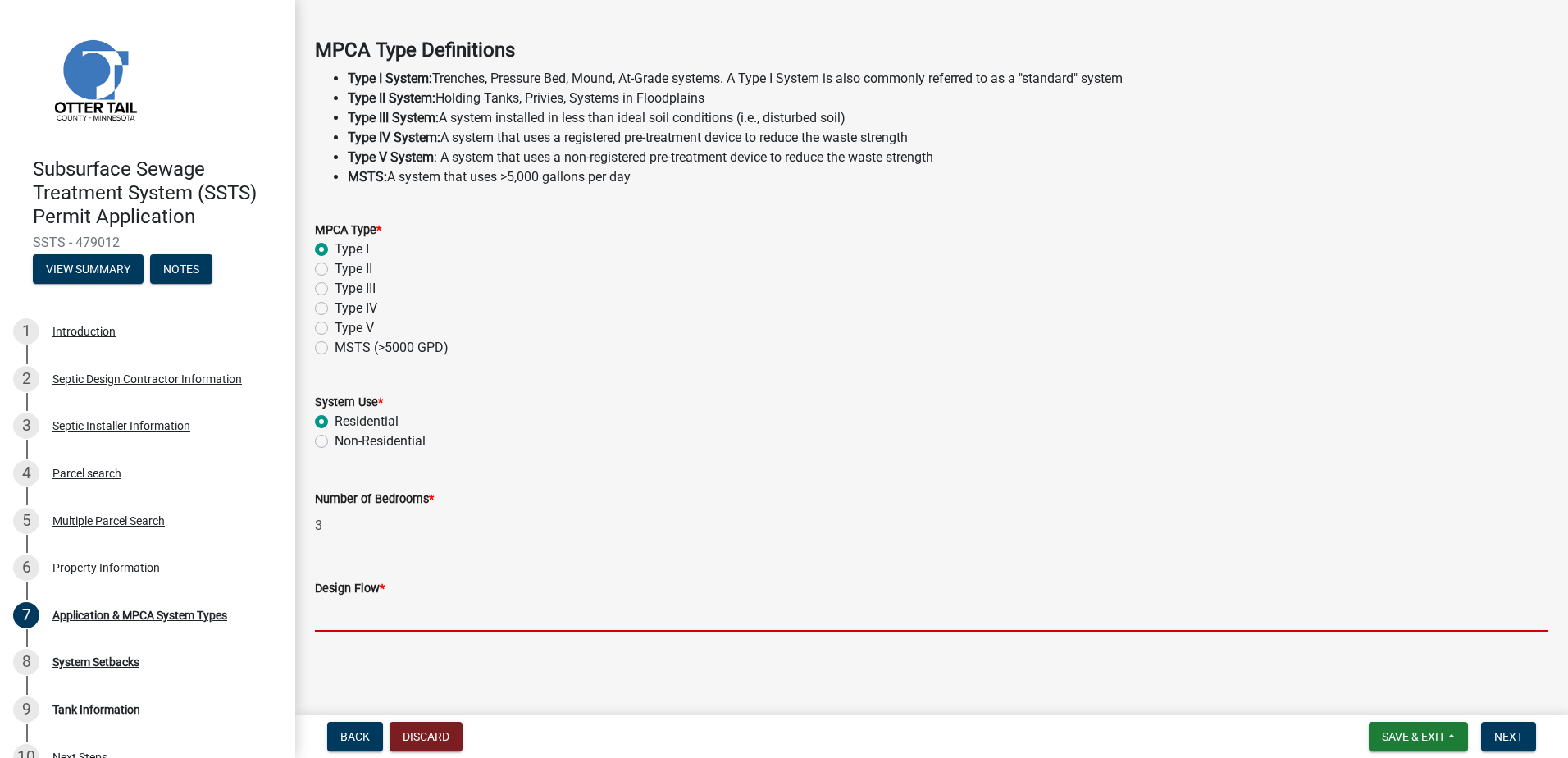
click at [346, 613] on input "Design Flow *" at bounding box center [932, 614] width 1233 height 34
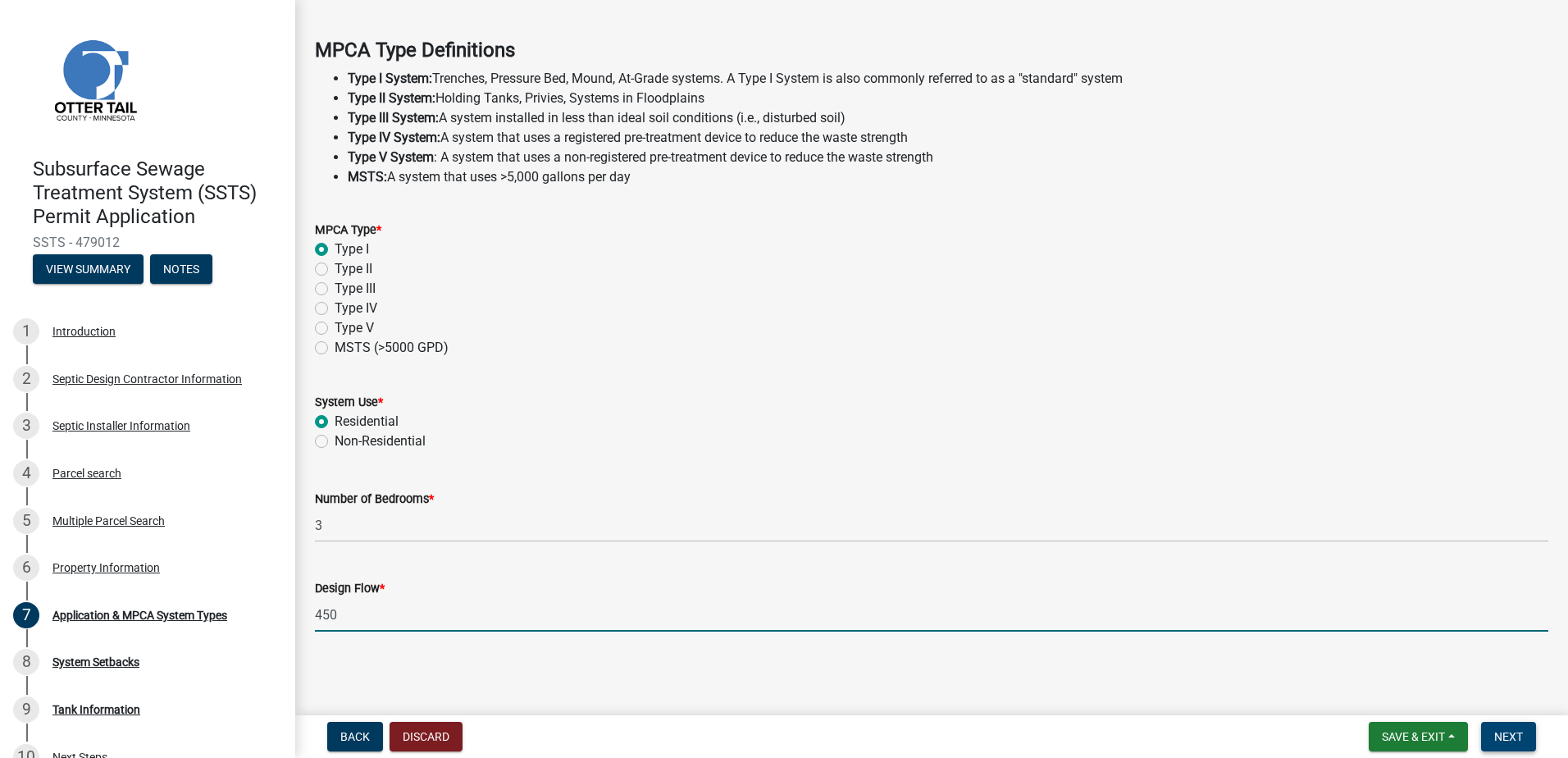
type input "450"
click at [1492, 741] on button "Next" at bounding box center [1509, 737] width 55 height 30
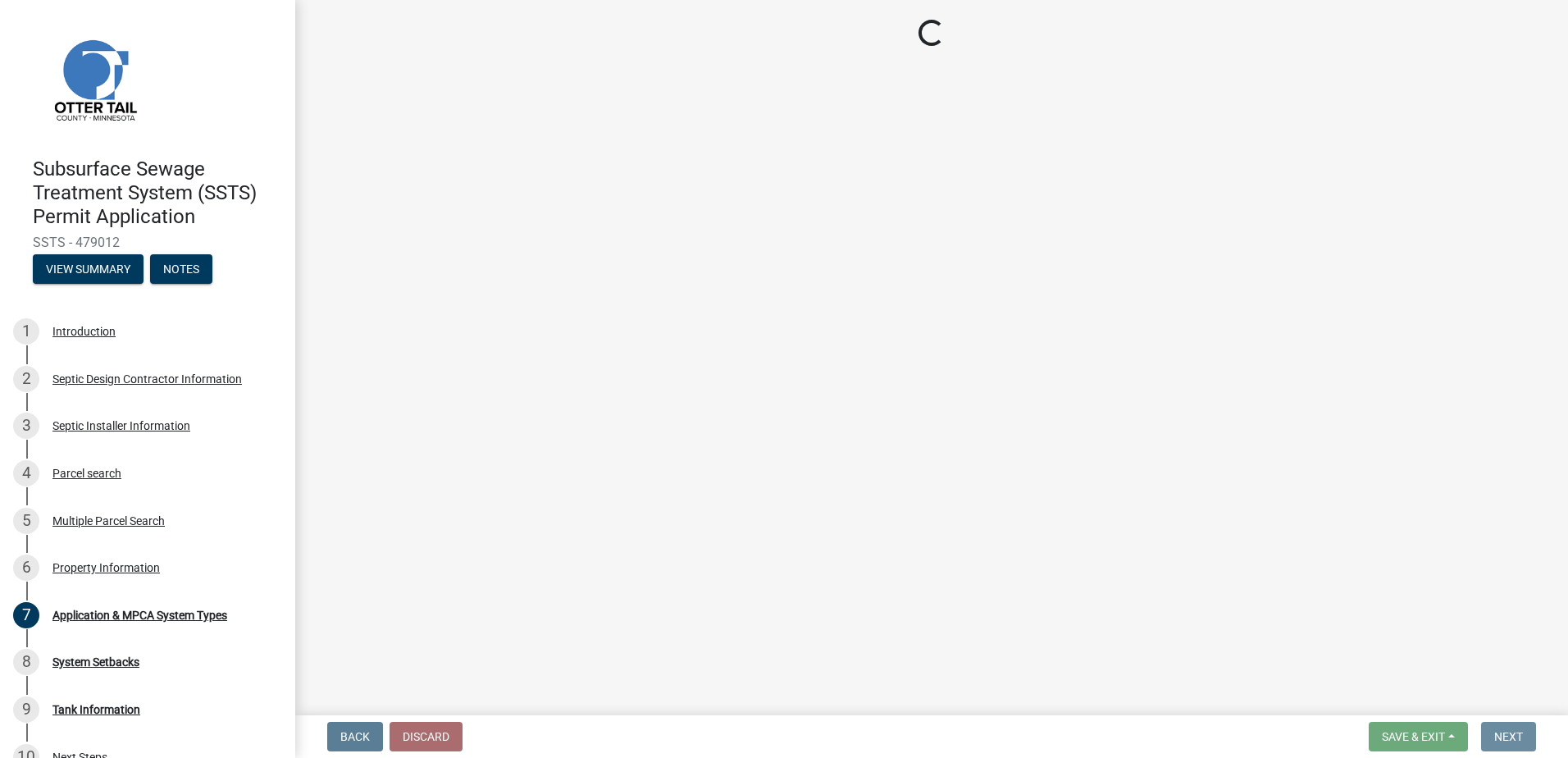
scroll to position [0, 0]
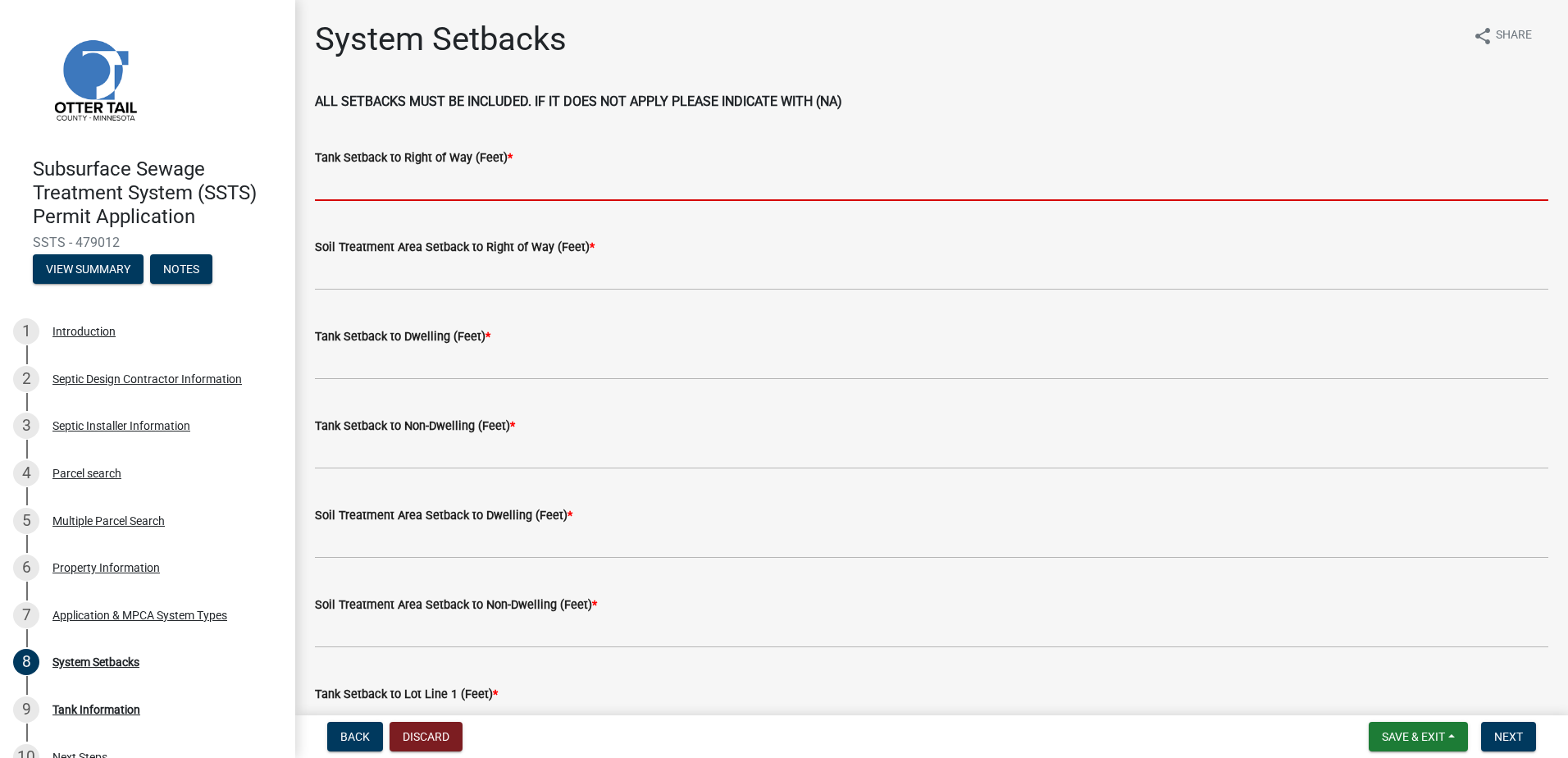
click at [375, 189] on input "Tank Setback to Right of Way (Feet) *" at bounding box center [932, 184] width 1233 height 34
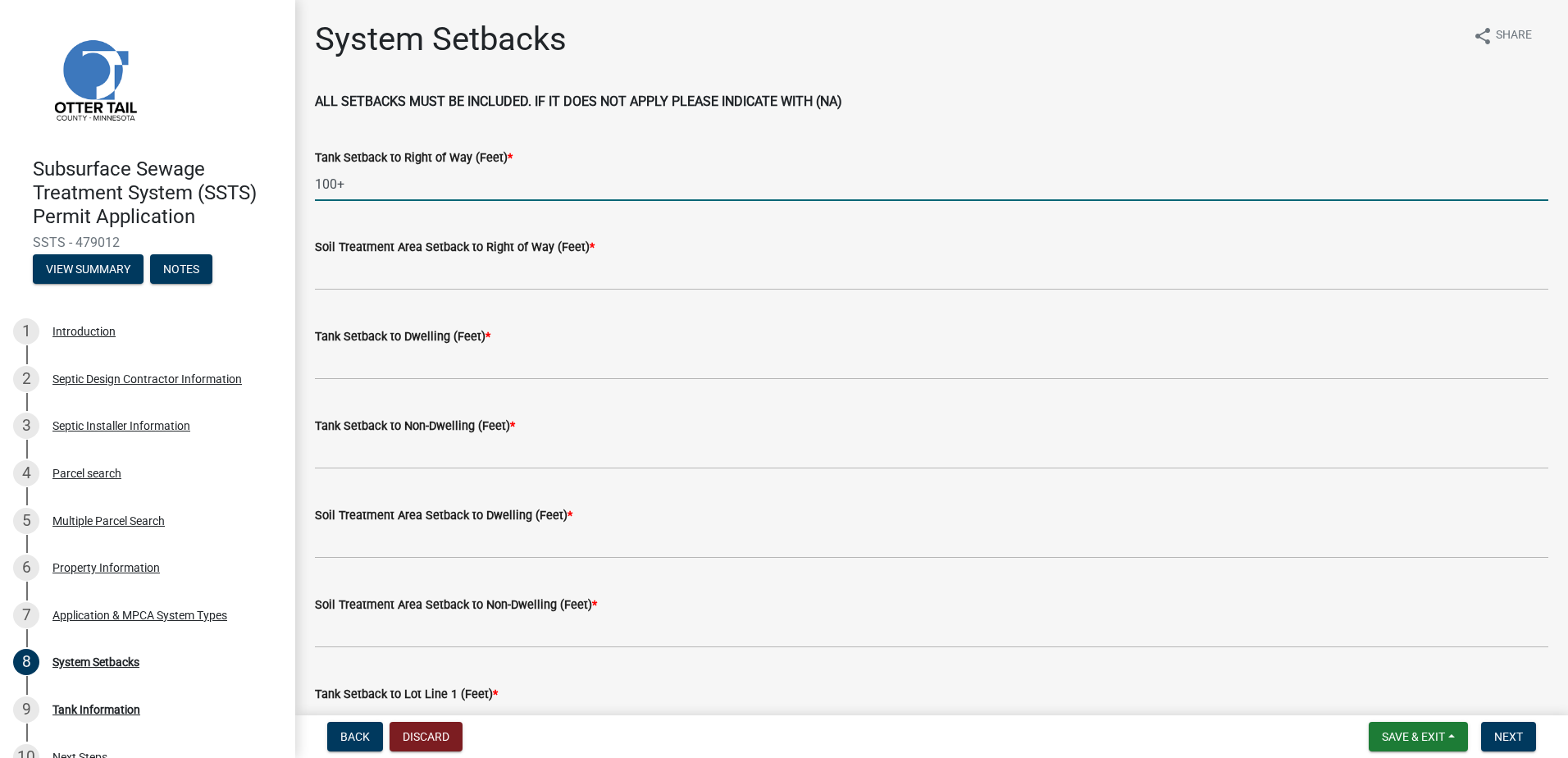
type input "100+"
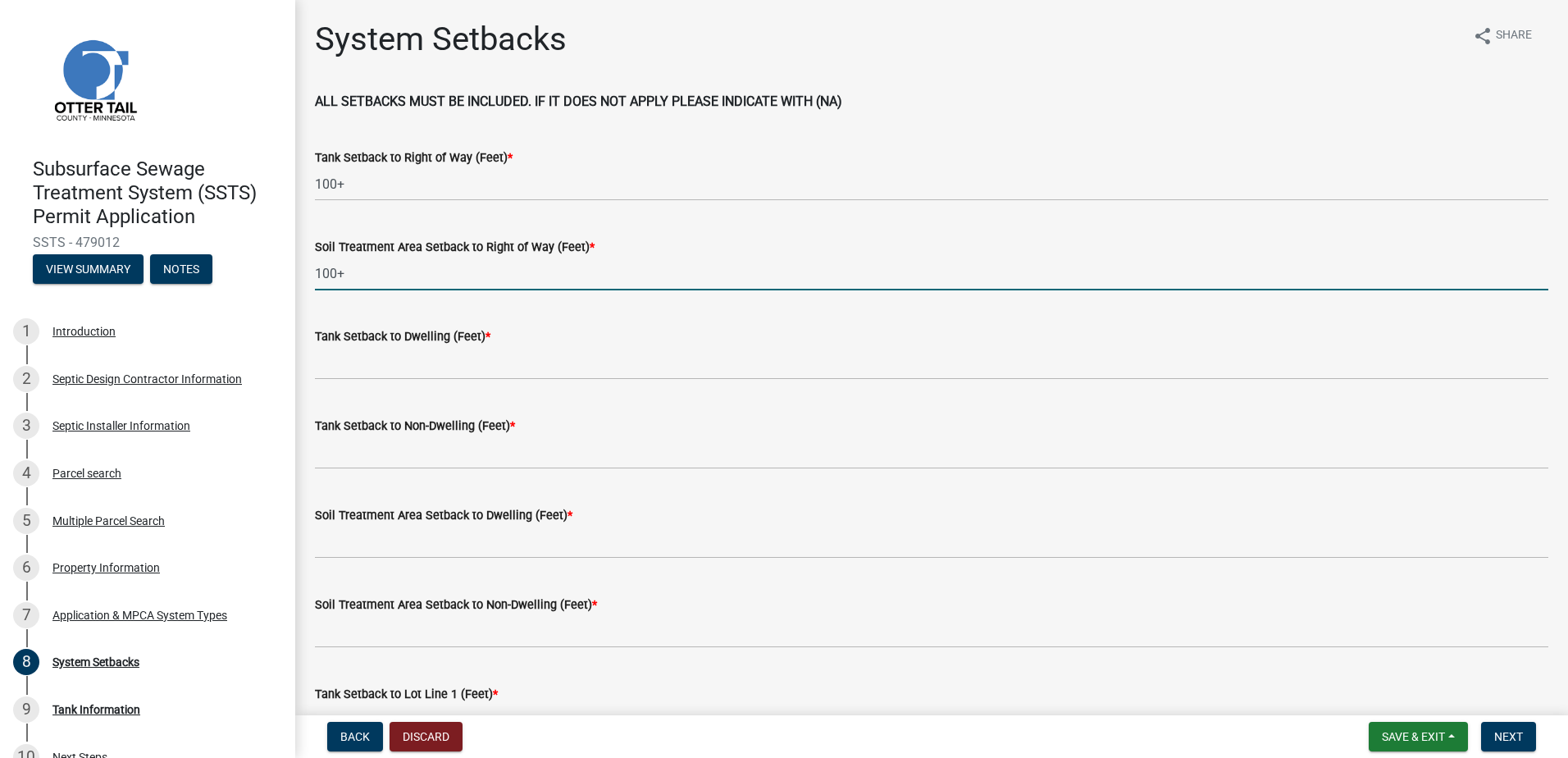
type input "100+"
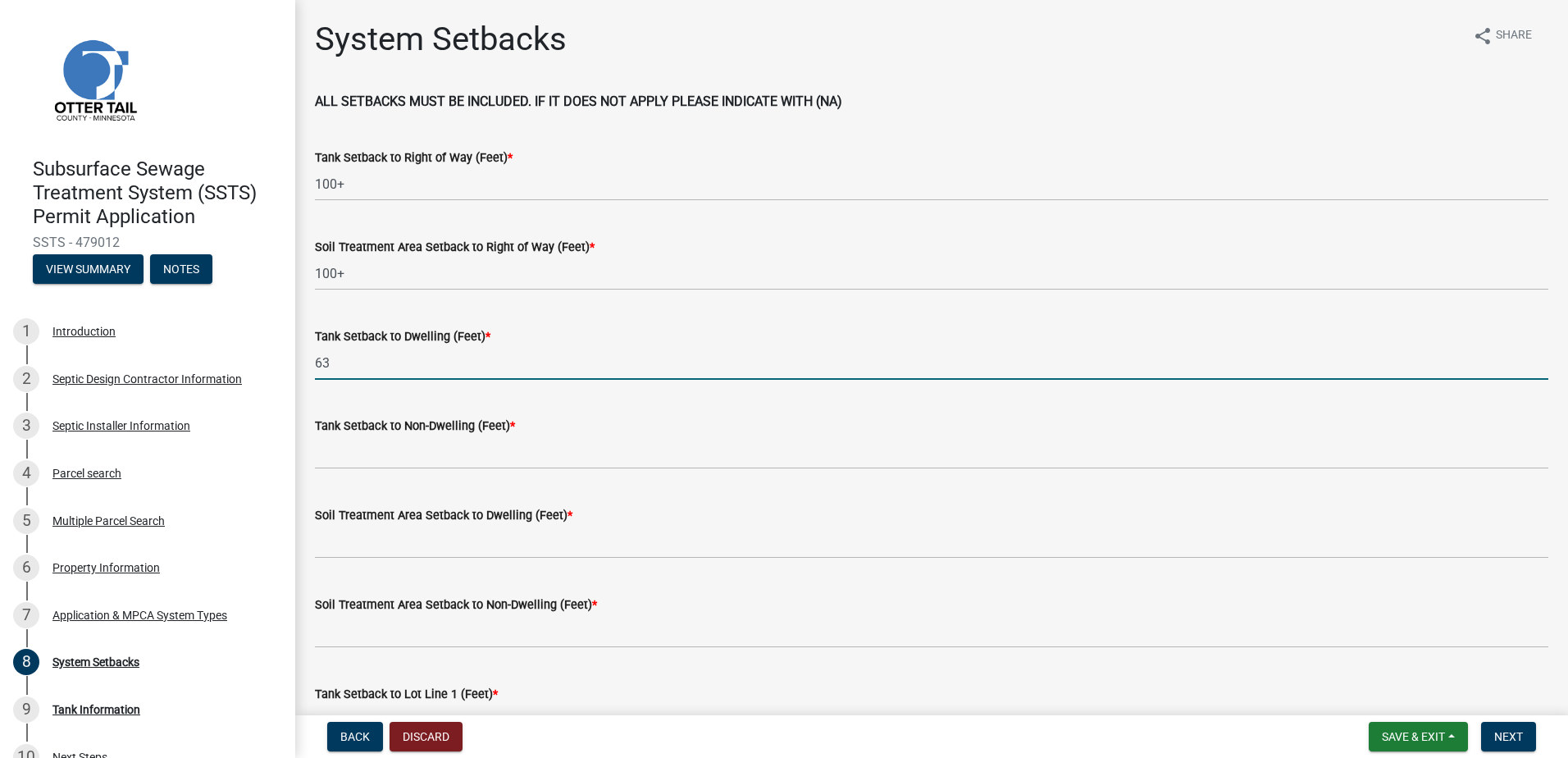
type input "63"
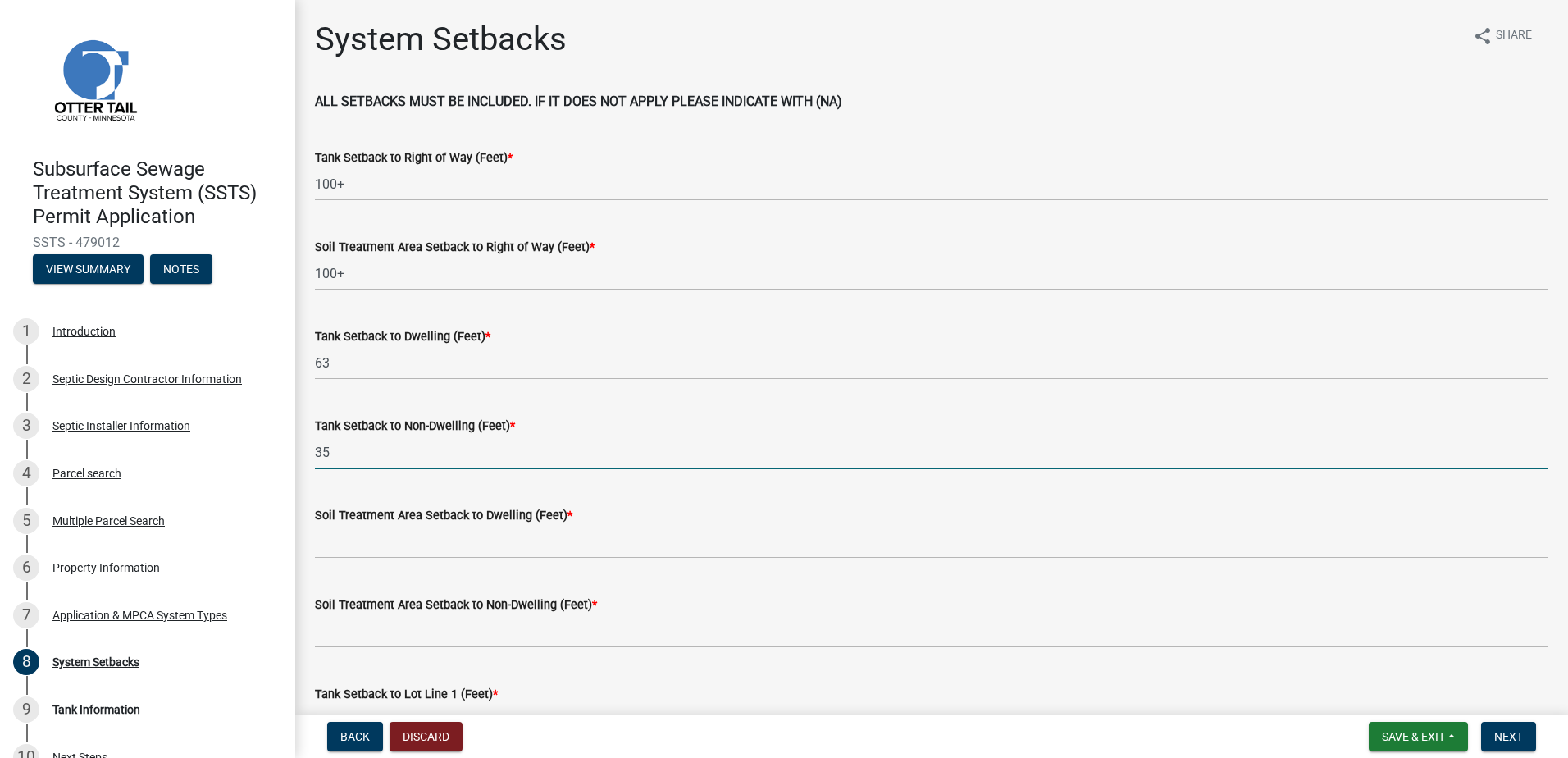
type input "35"
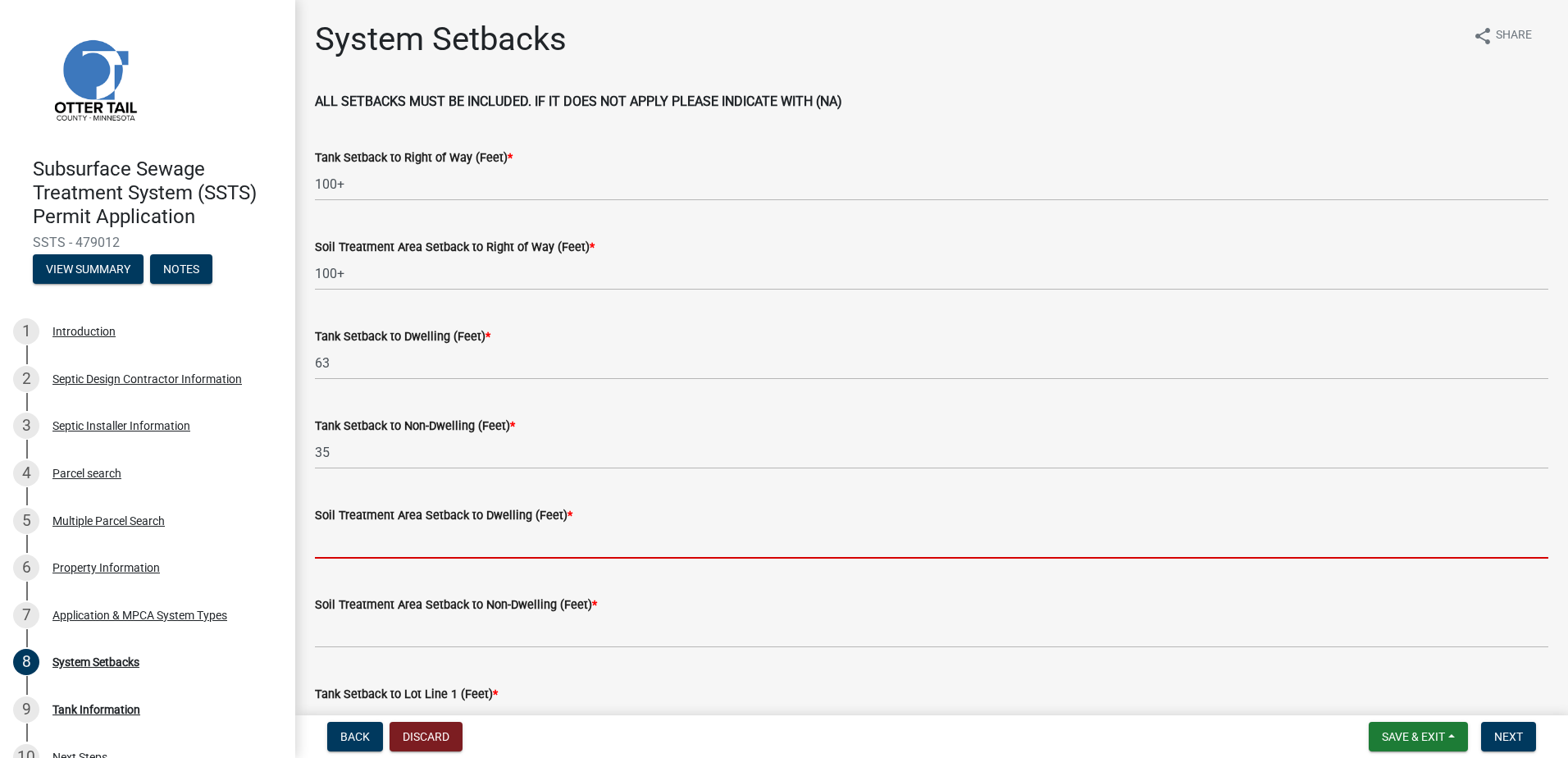
type input "4"
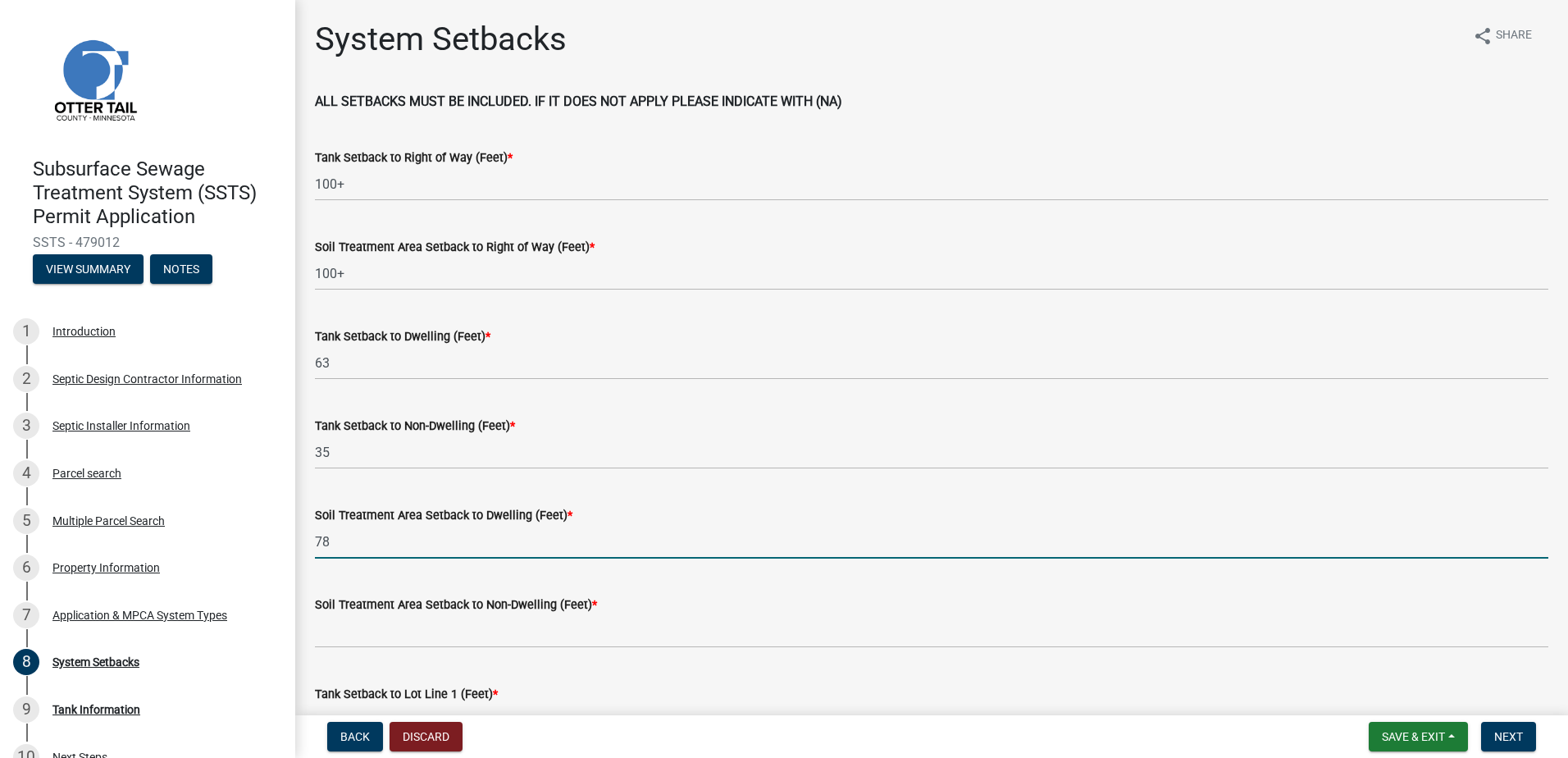
type input "78"
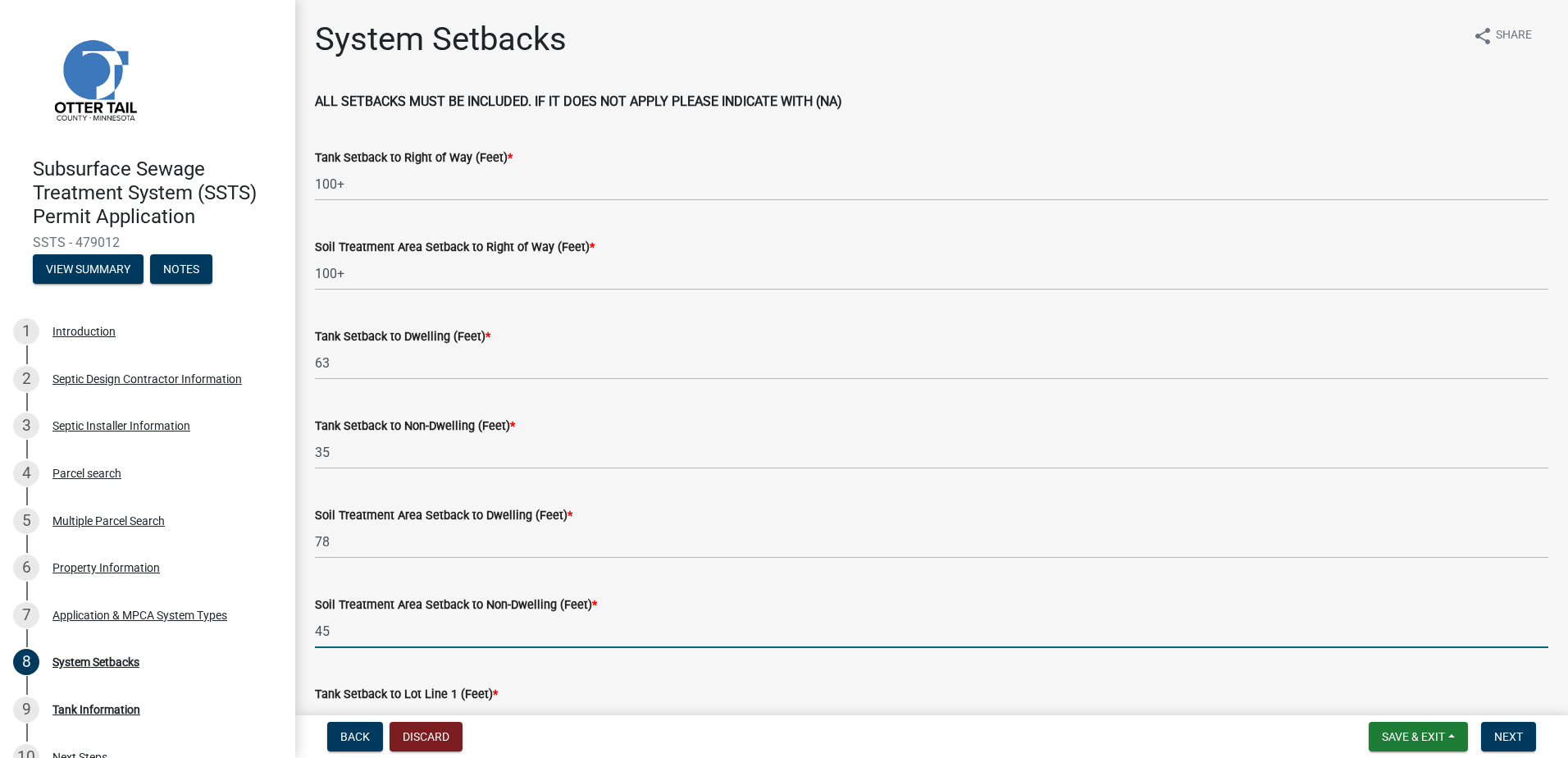
type input "4"
type input "20+-"
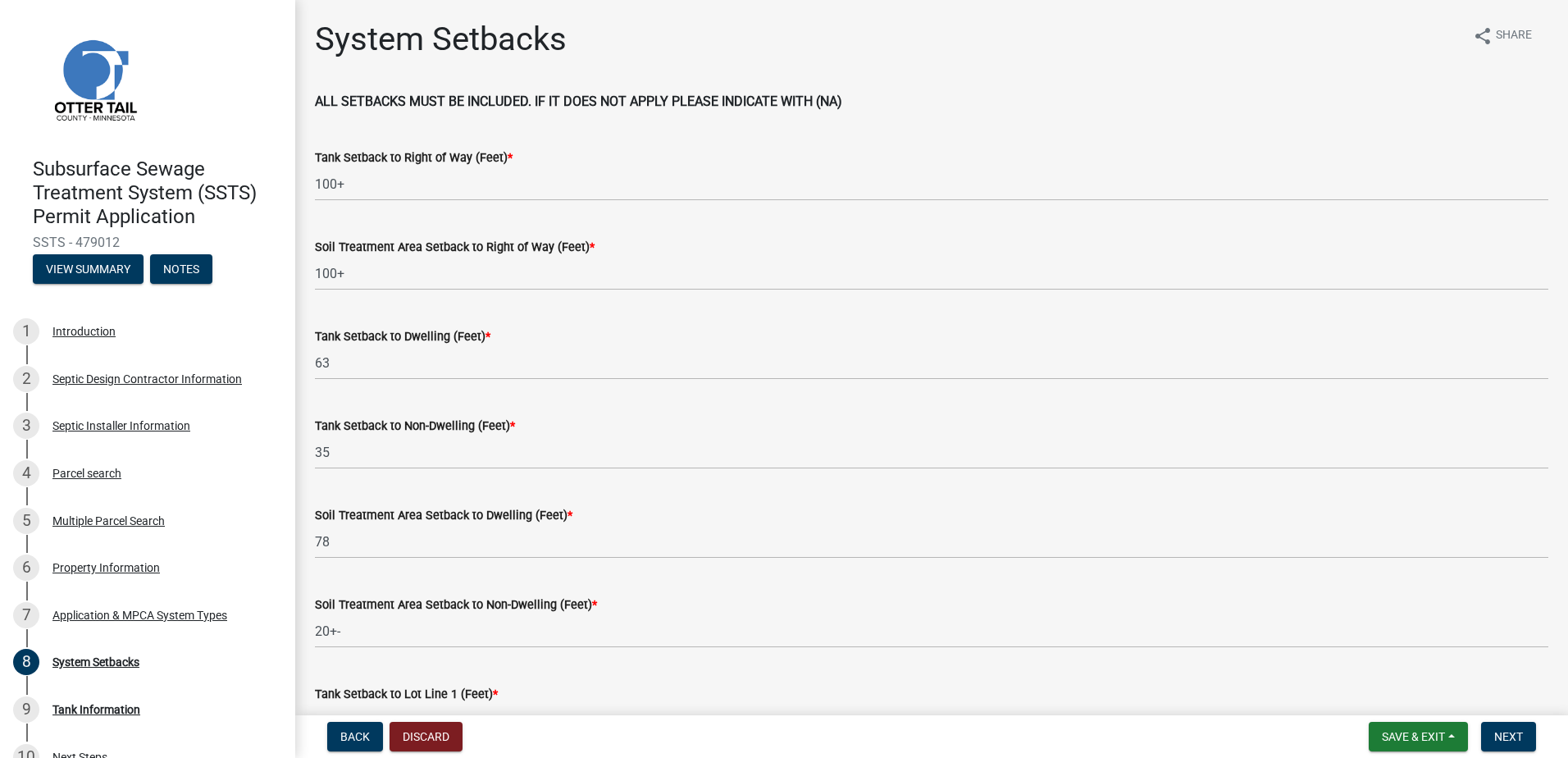
scroll to position [29, 0]
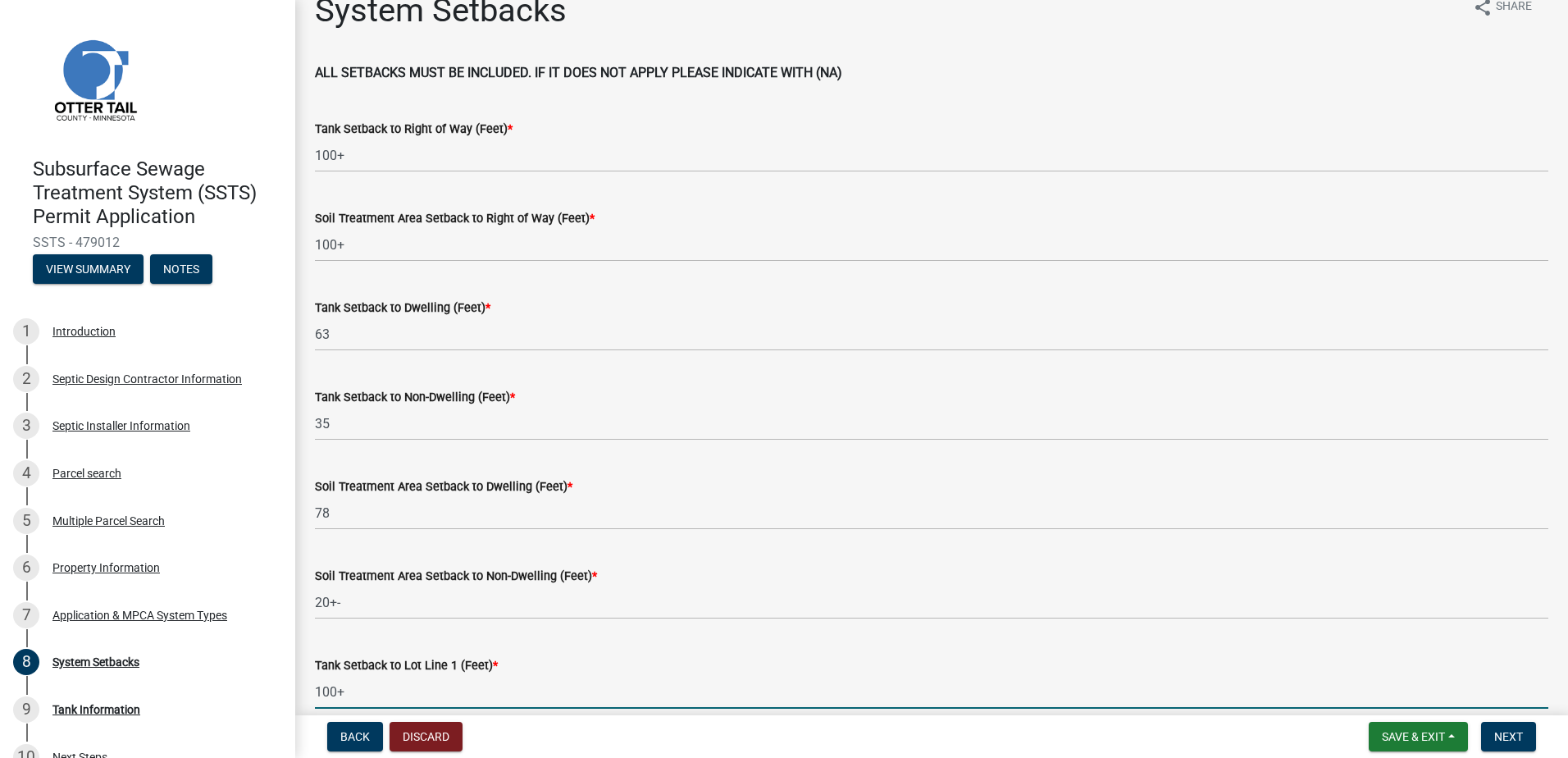
type input "100+"
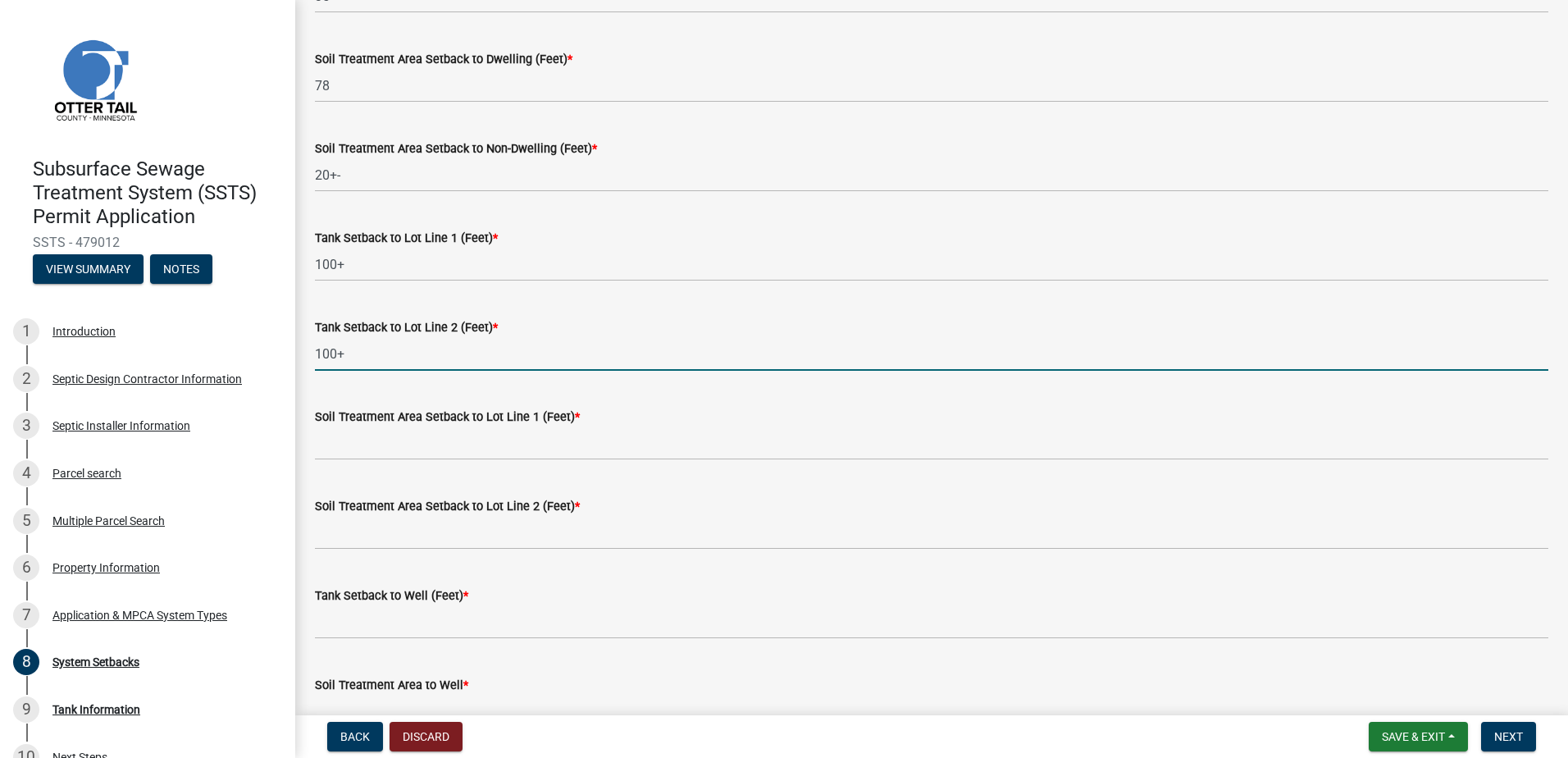
type input "100+"
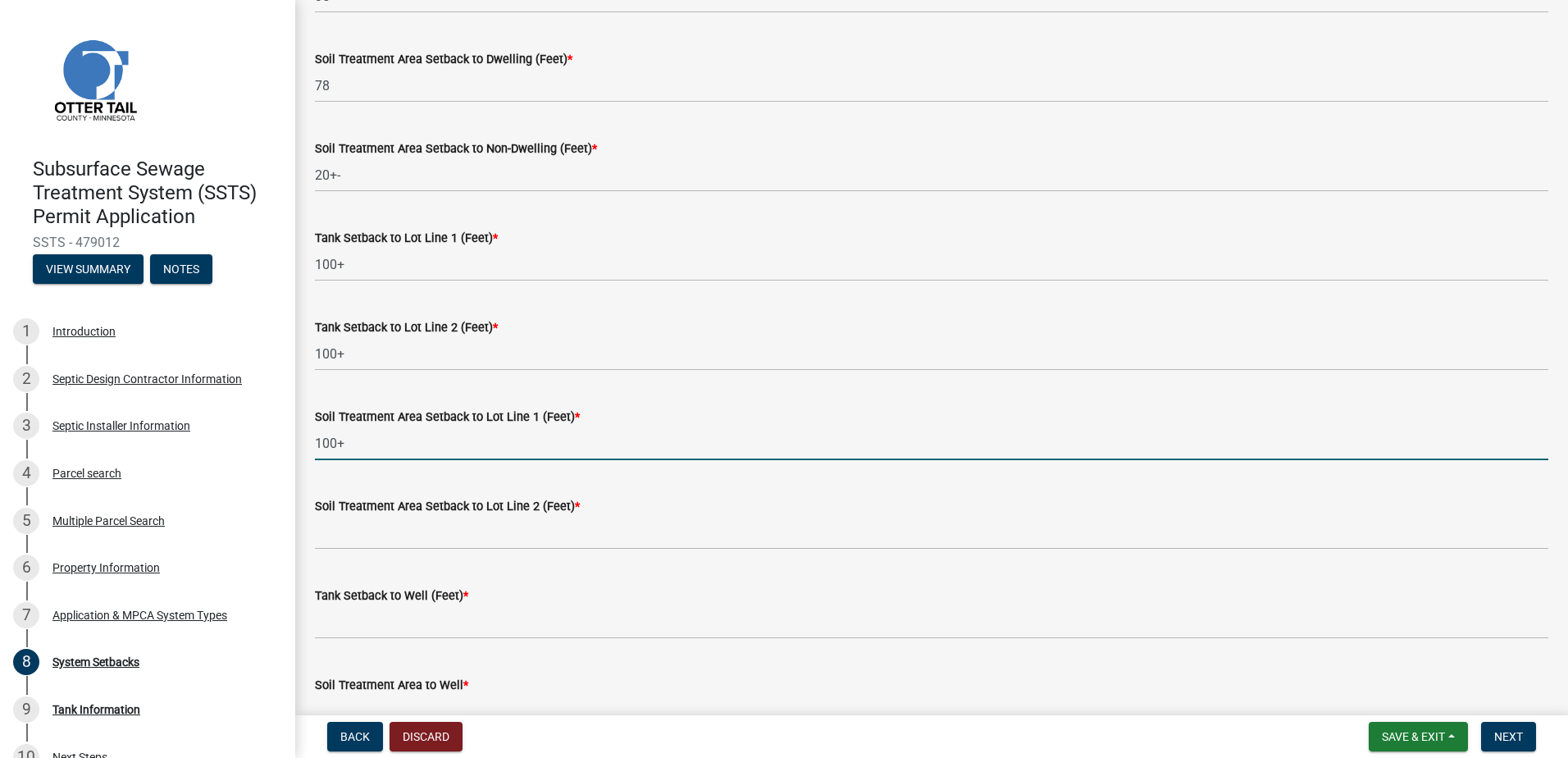
type input "100+"
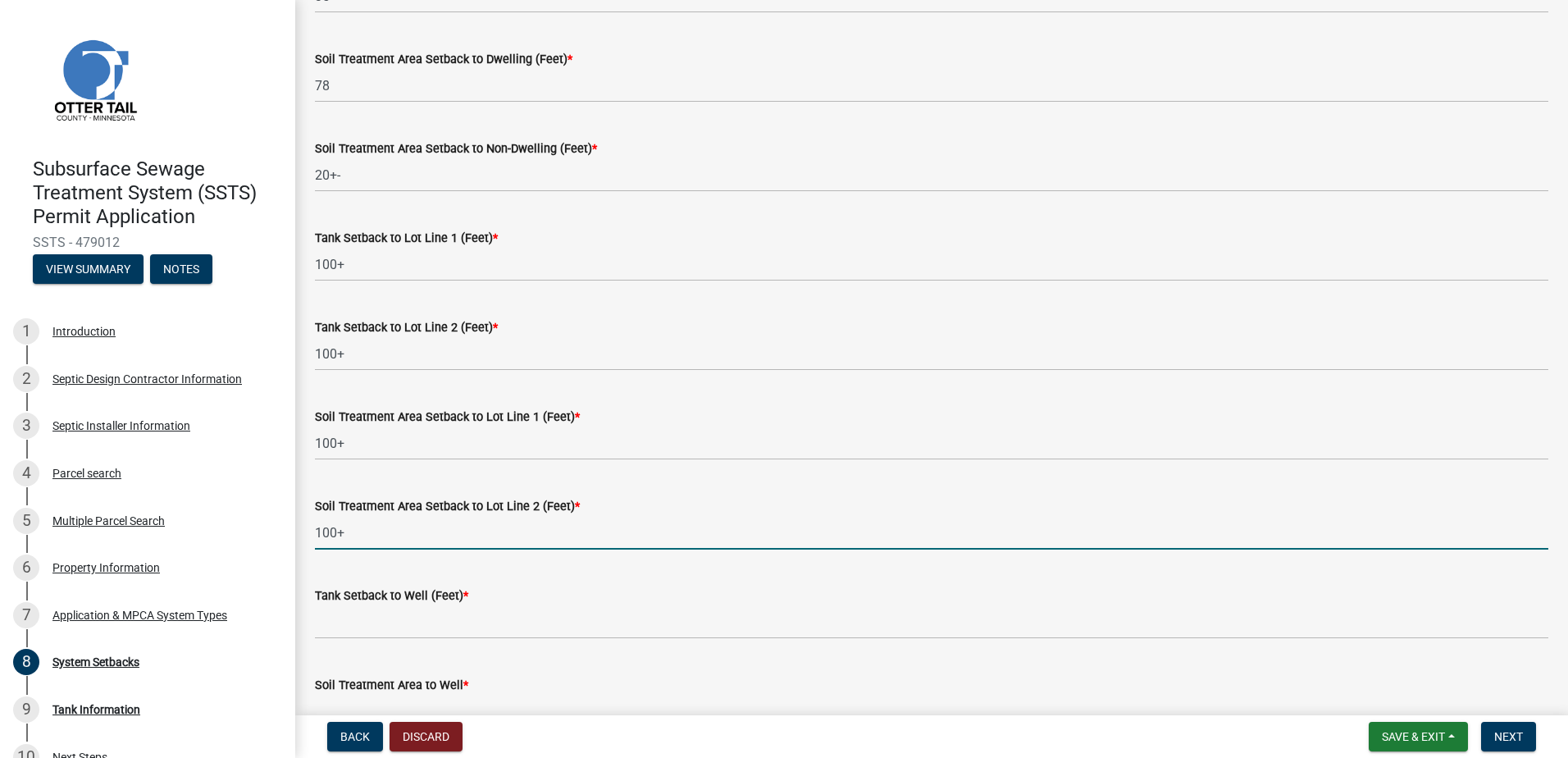
type input "100+"
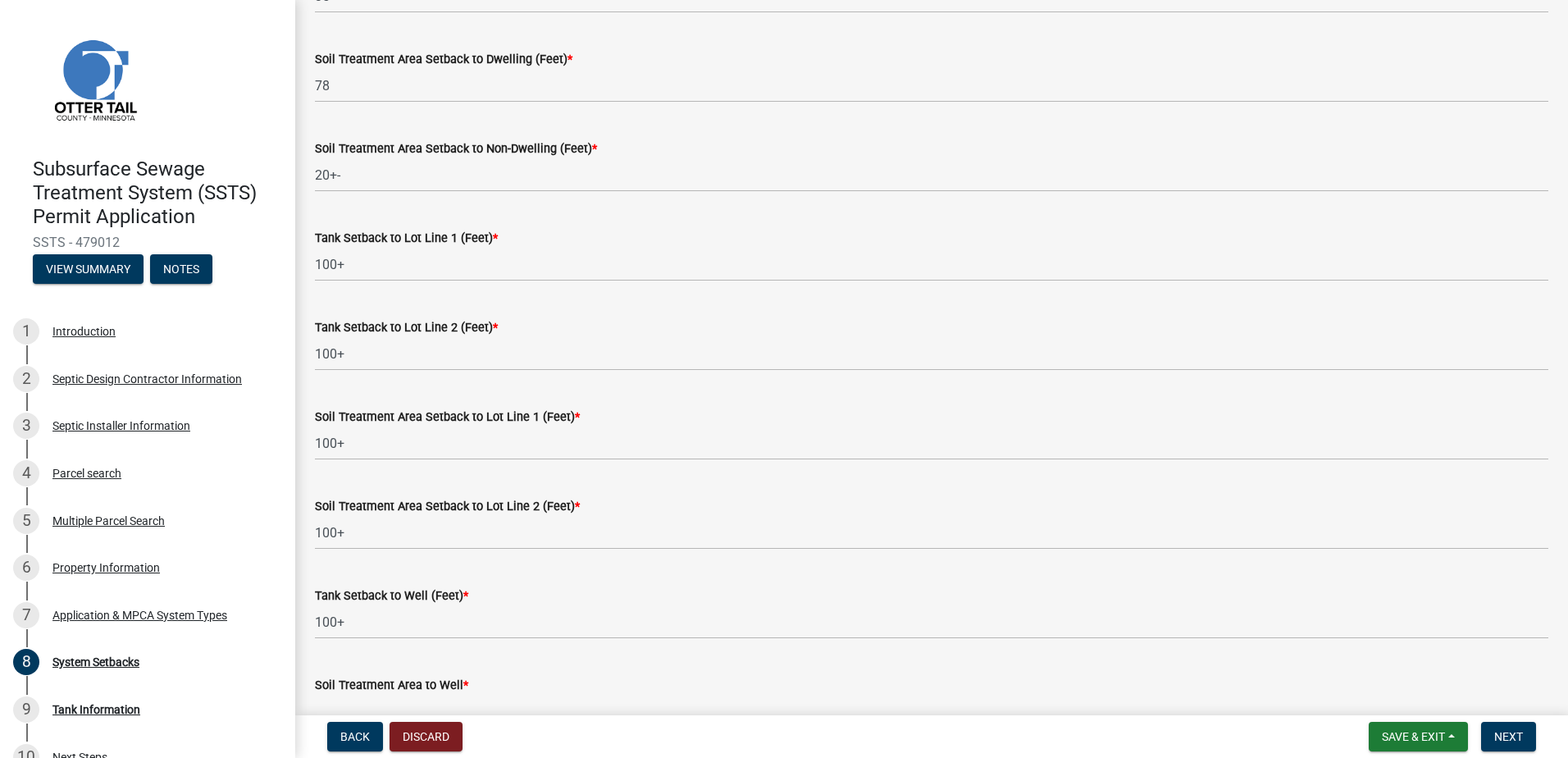
scroll to position [476, 0]
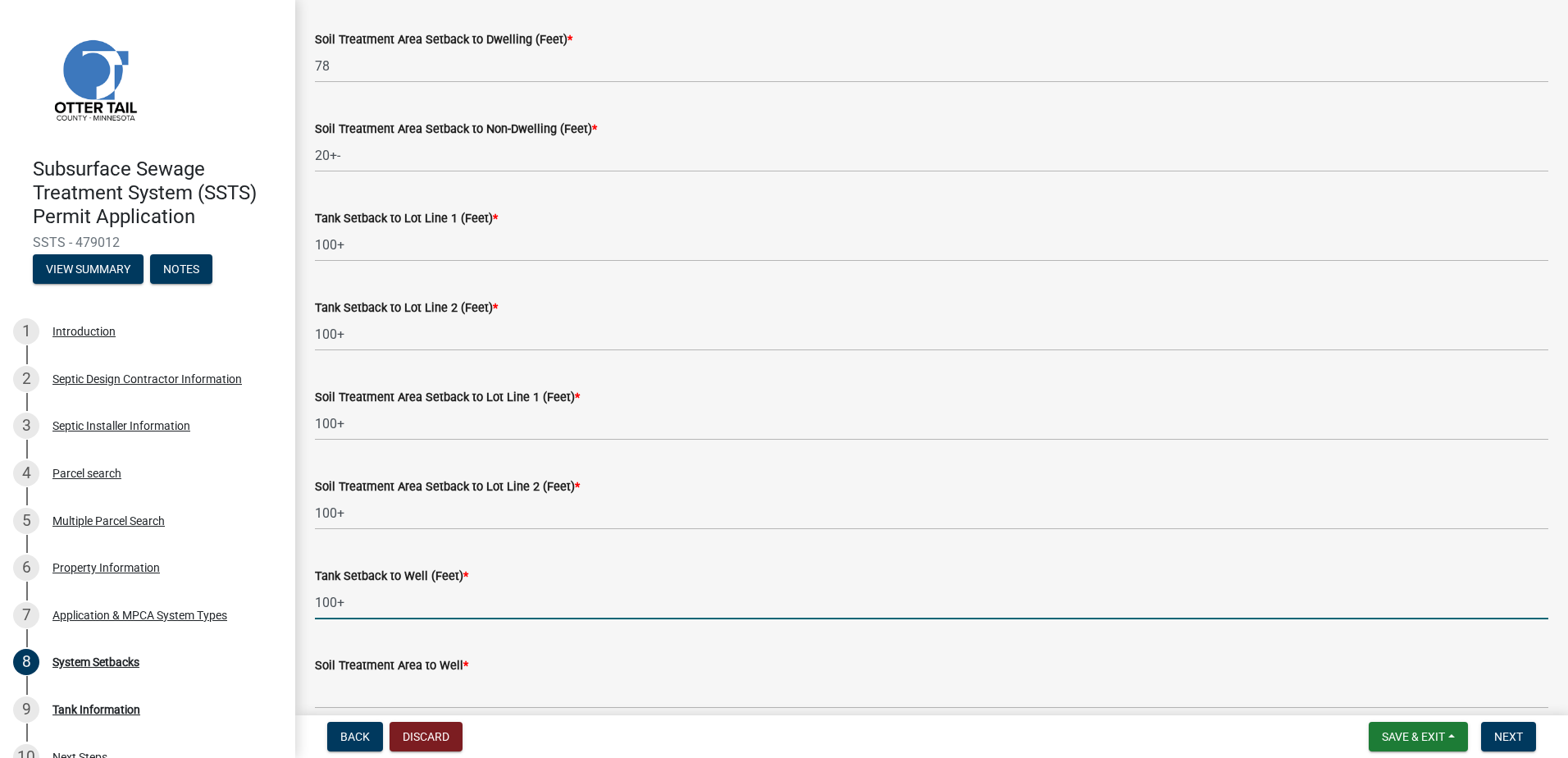
click at [357, 601] on input "100+" at bounding box center [932, 602] width 1233 height 34
type input "1"
type input "95+-"
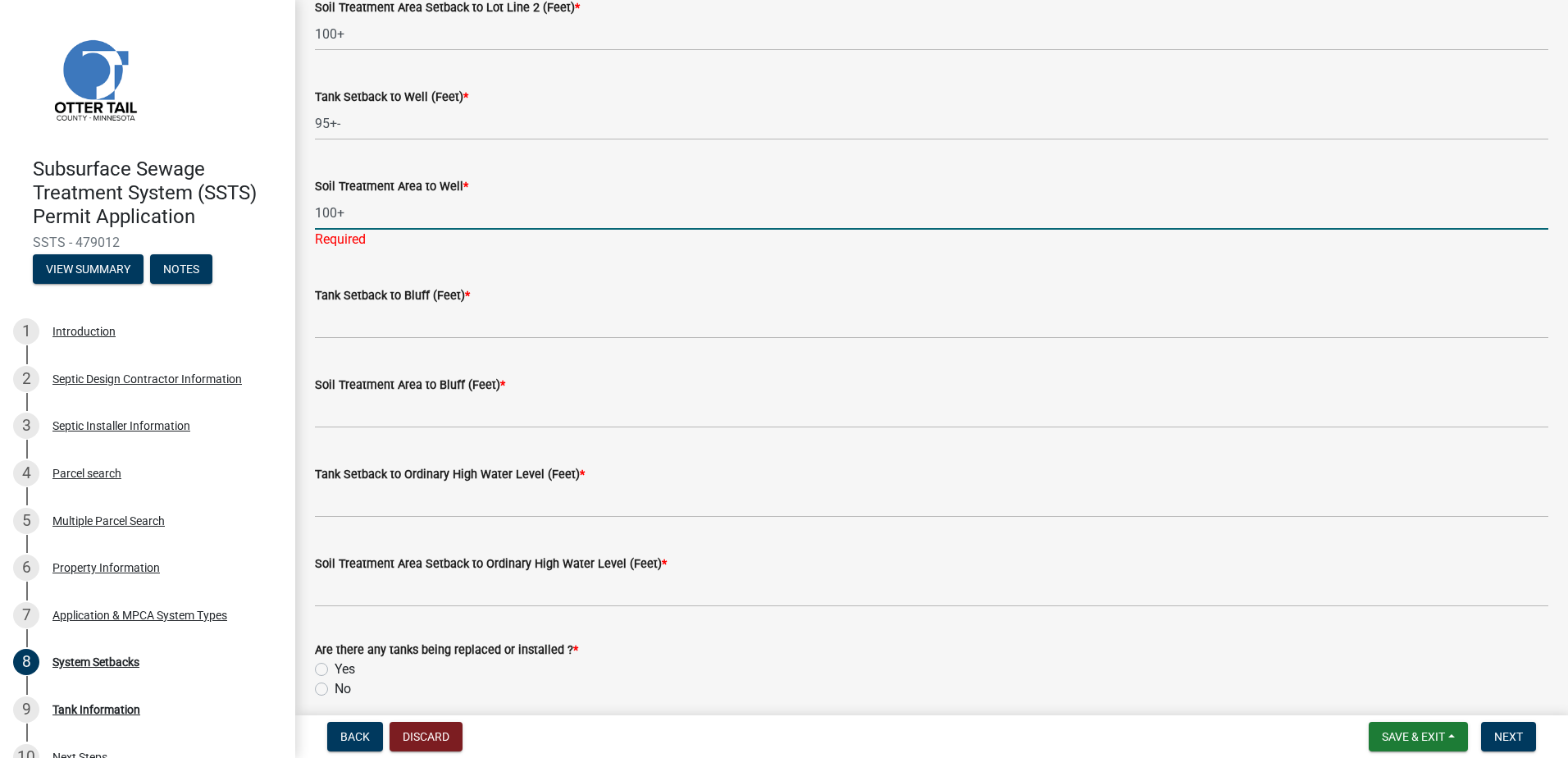
scroll to position [968, 0]
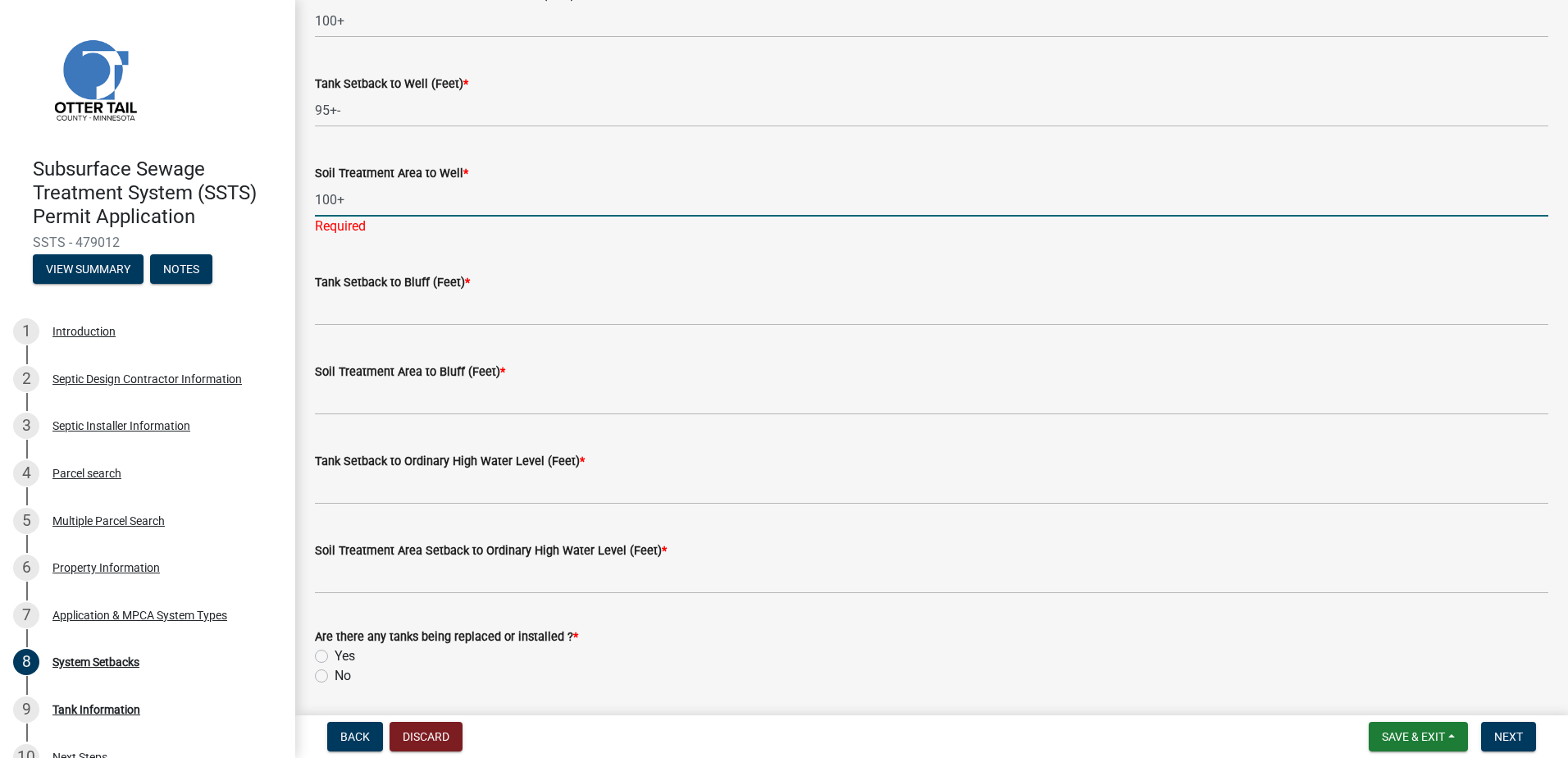
type input "100+"
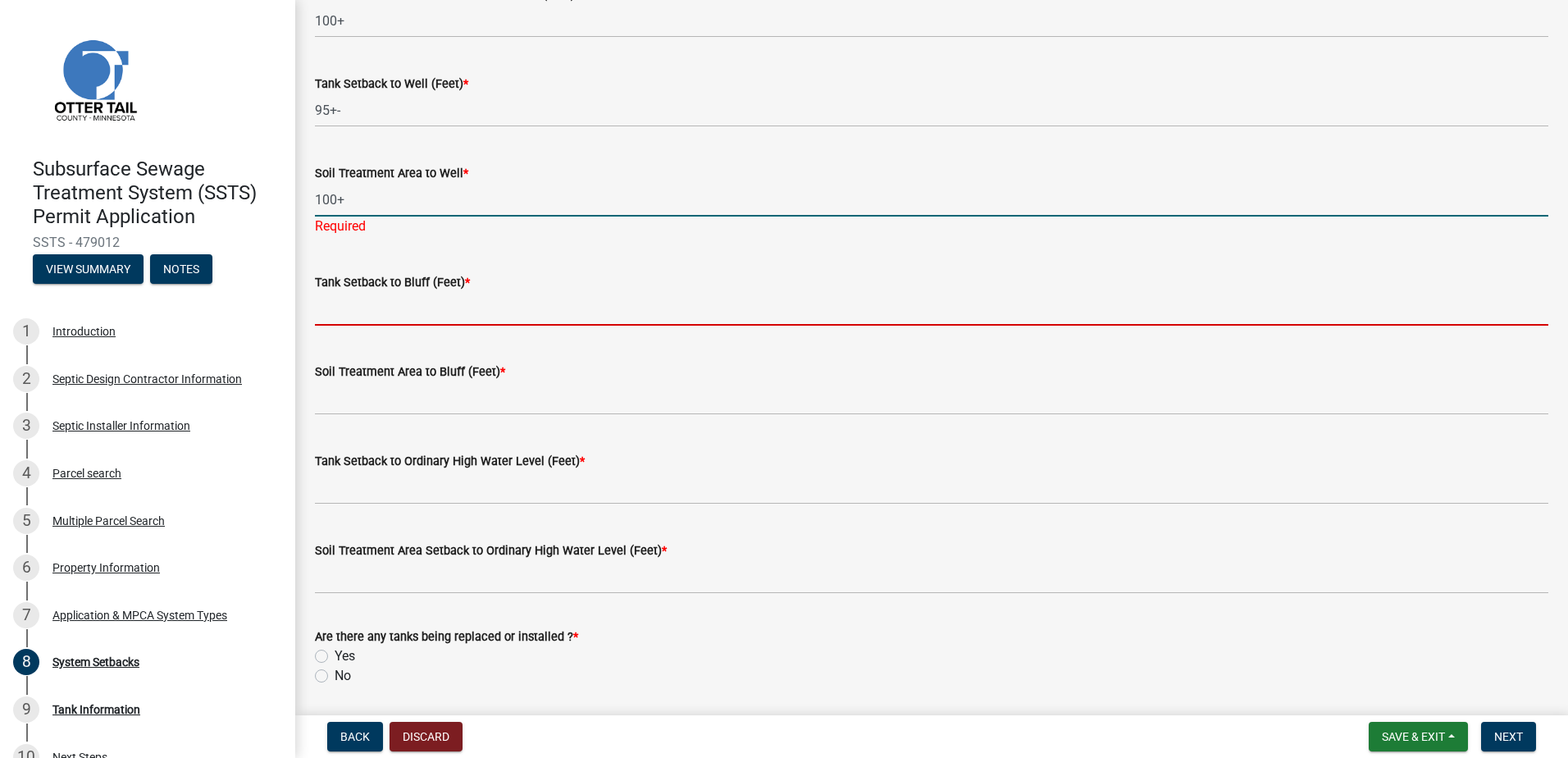
click at [347, 304] on input "Tank Setback to Bluff (Feet) *" at bounding box center [932, 308] width 1233 height 34
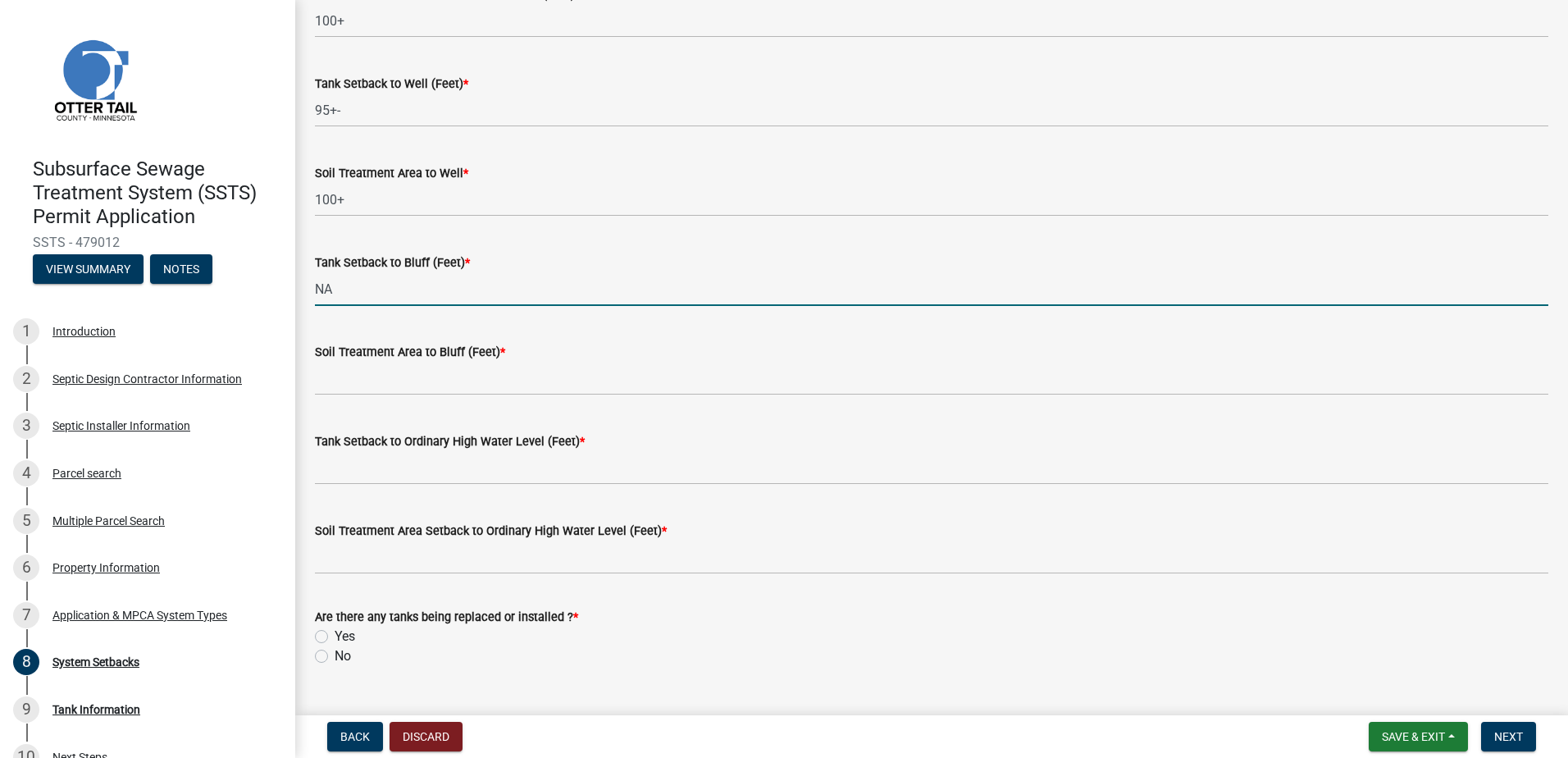
type input "NA"
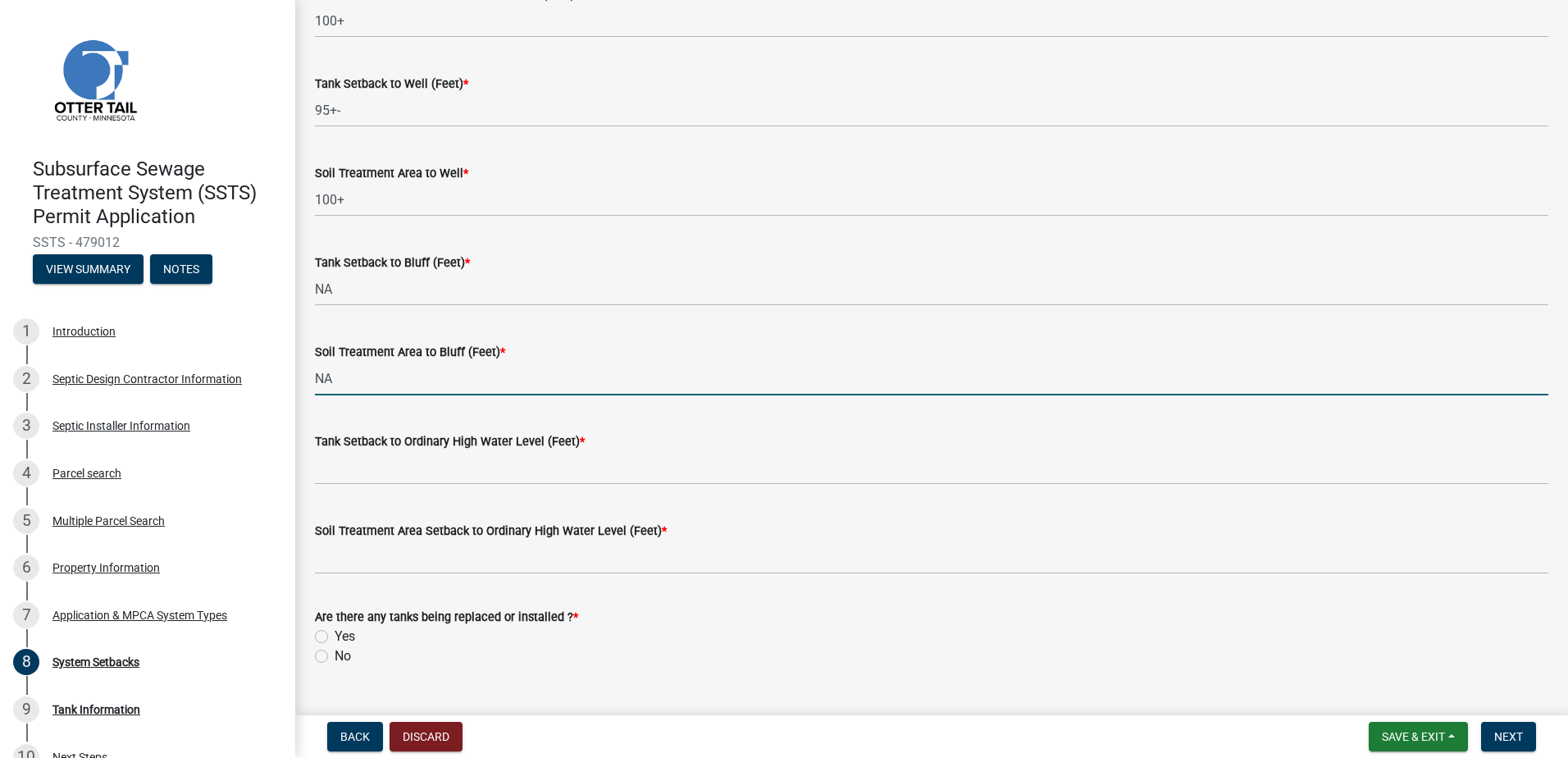
type input "NA"
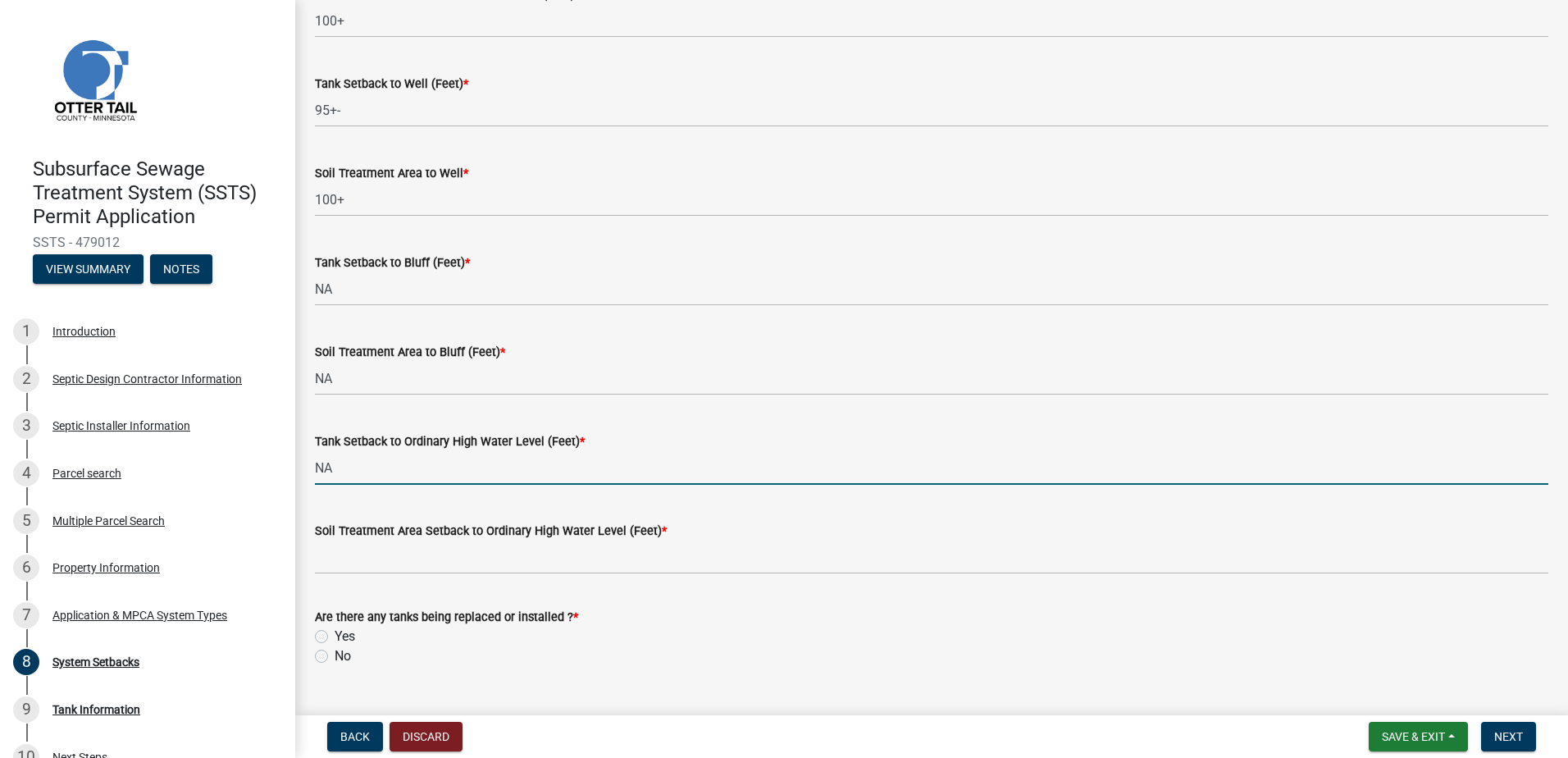
type input "NA"
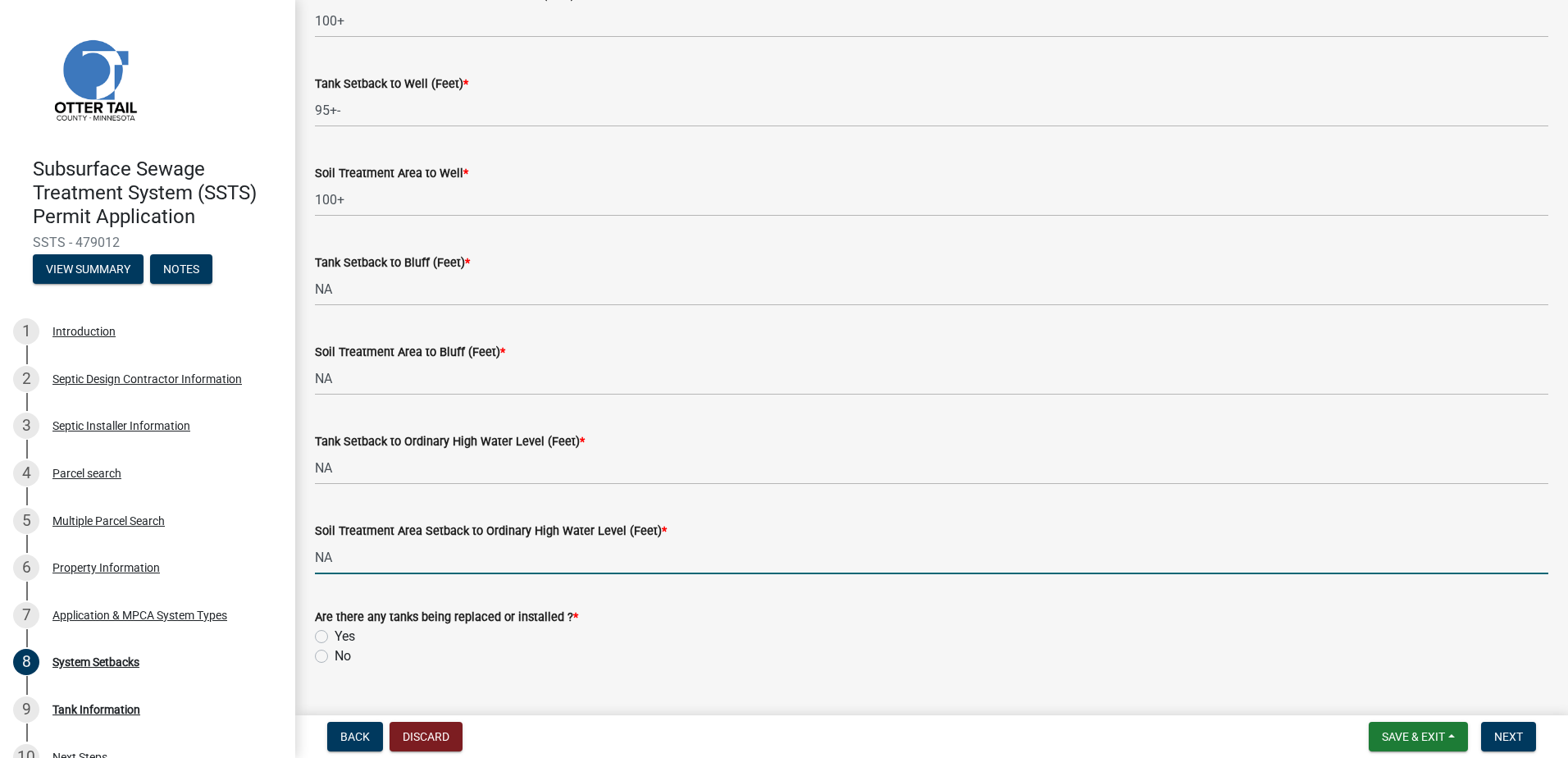
type input "NA"
click at [335, 637] on label "Yes" at bounding box center [345, 637] width 21 height 20
click at [335, 637] on input "Yes" at bounding box center [340, 632] width 11 height 11
radio input "true"
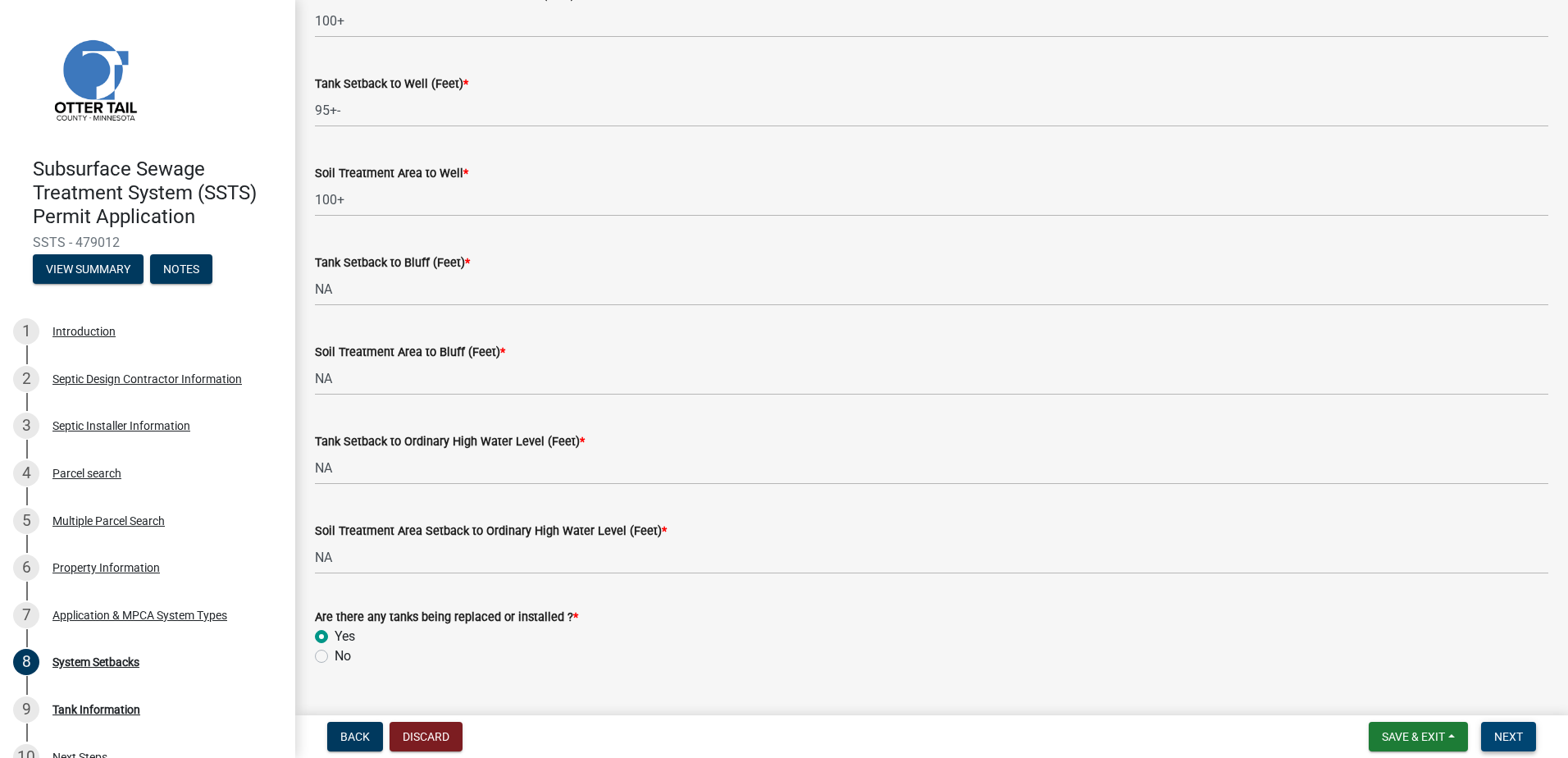
click at [1521, 736] on span "Next" at bounding box center [1509, 737] width 29 height 13
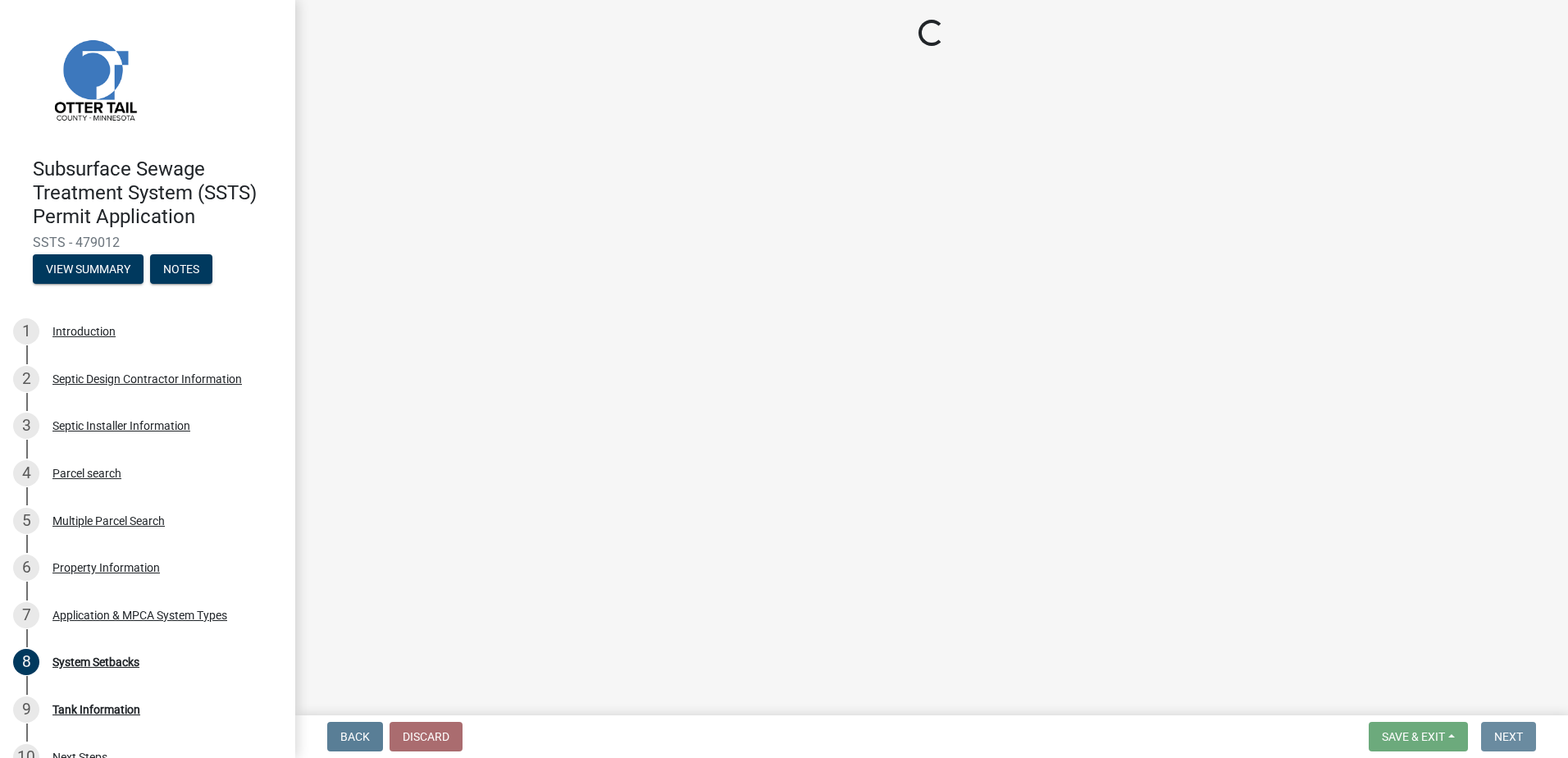
scroll to position [0, 0]
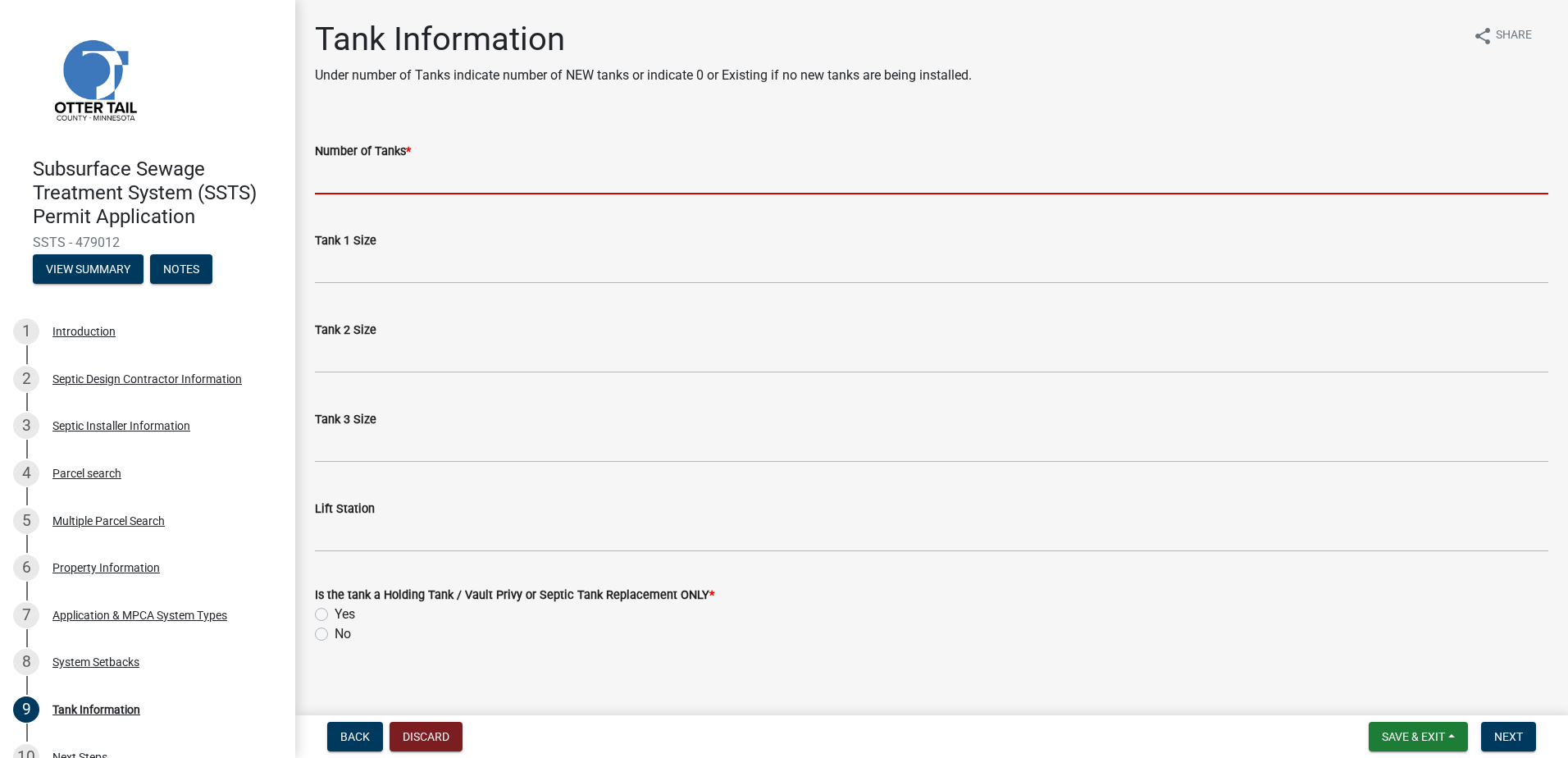
click at [355, 178] on input "Number of Tanks *" at bounding box center [932, 177] width 1233 height 34
type input "1"
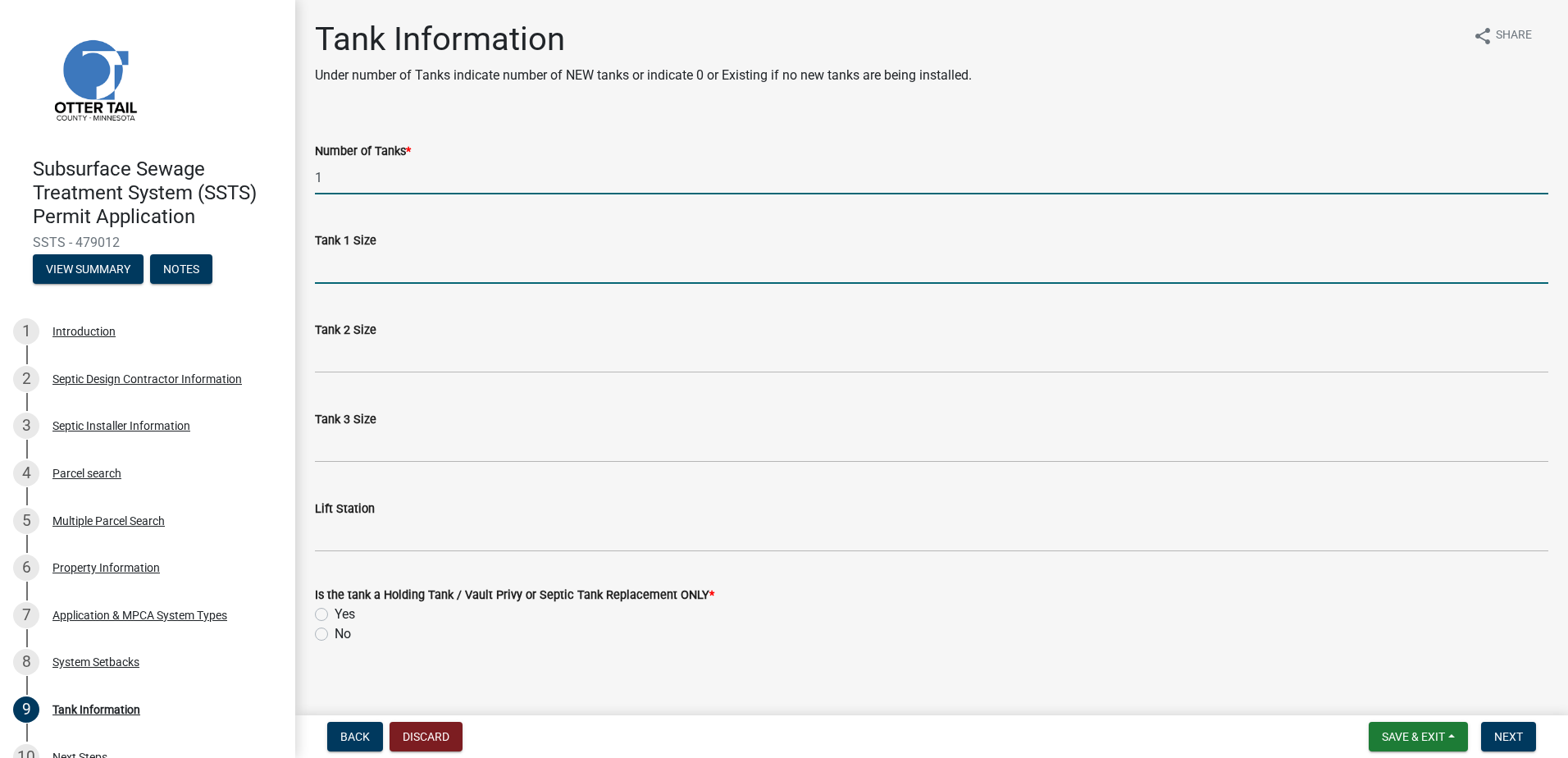
click at [340, 279] on input "Tank 1 Size" at bounding box center [932, 266] width 1233 height 34
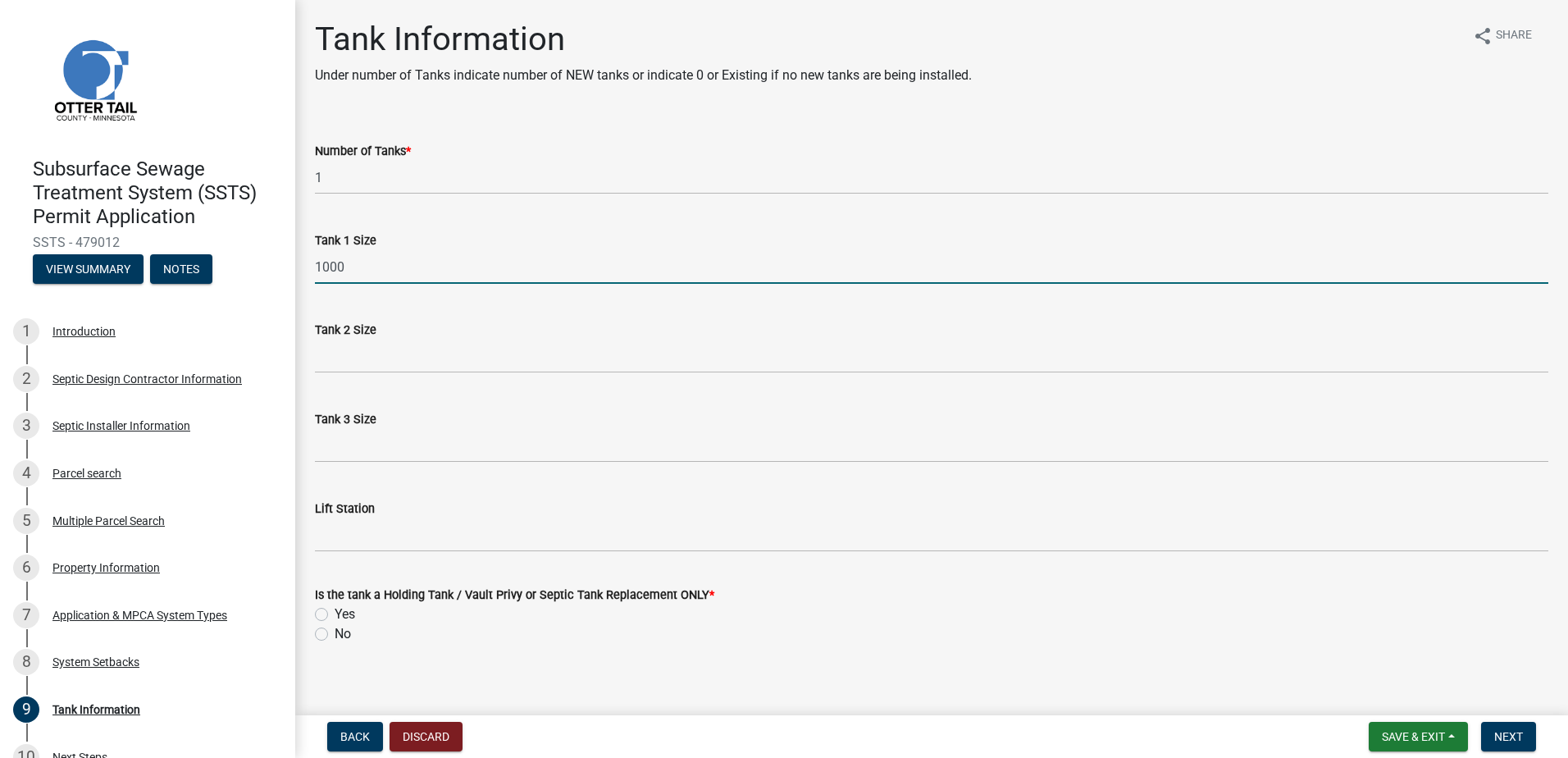
type input "1000"
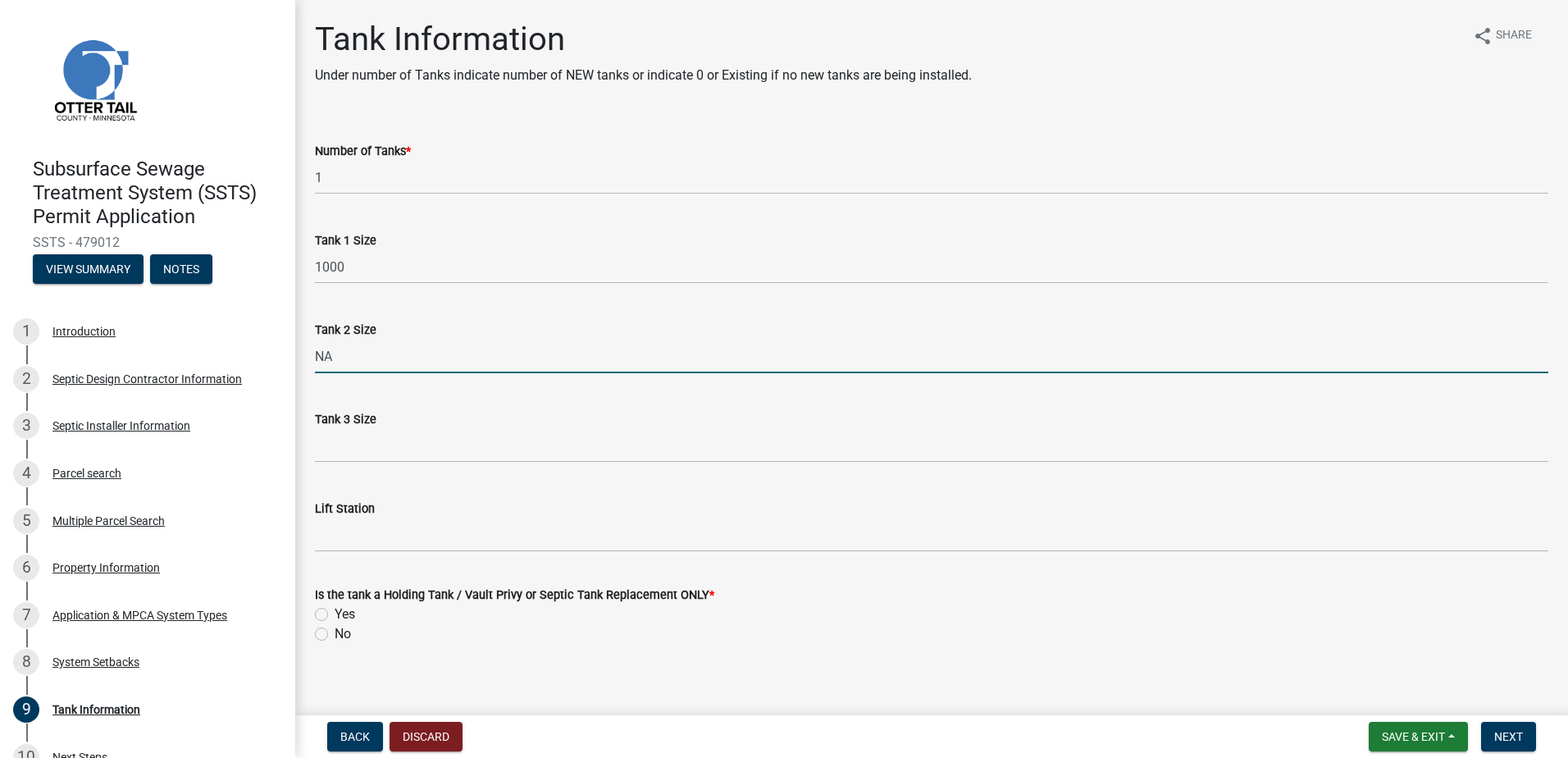
type input "NA"
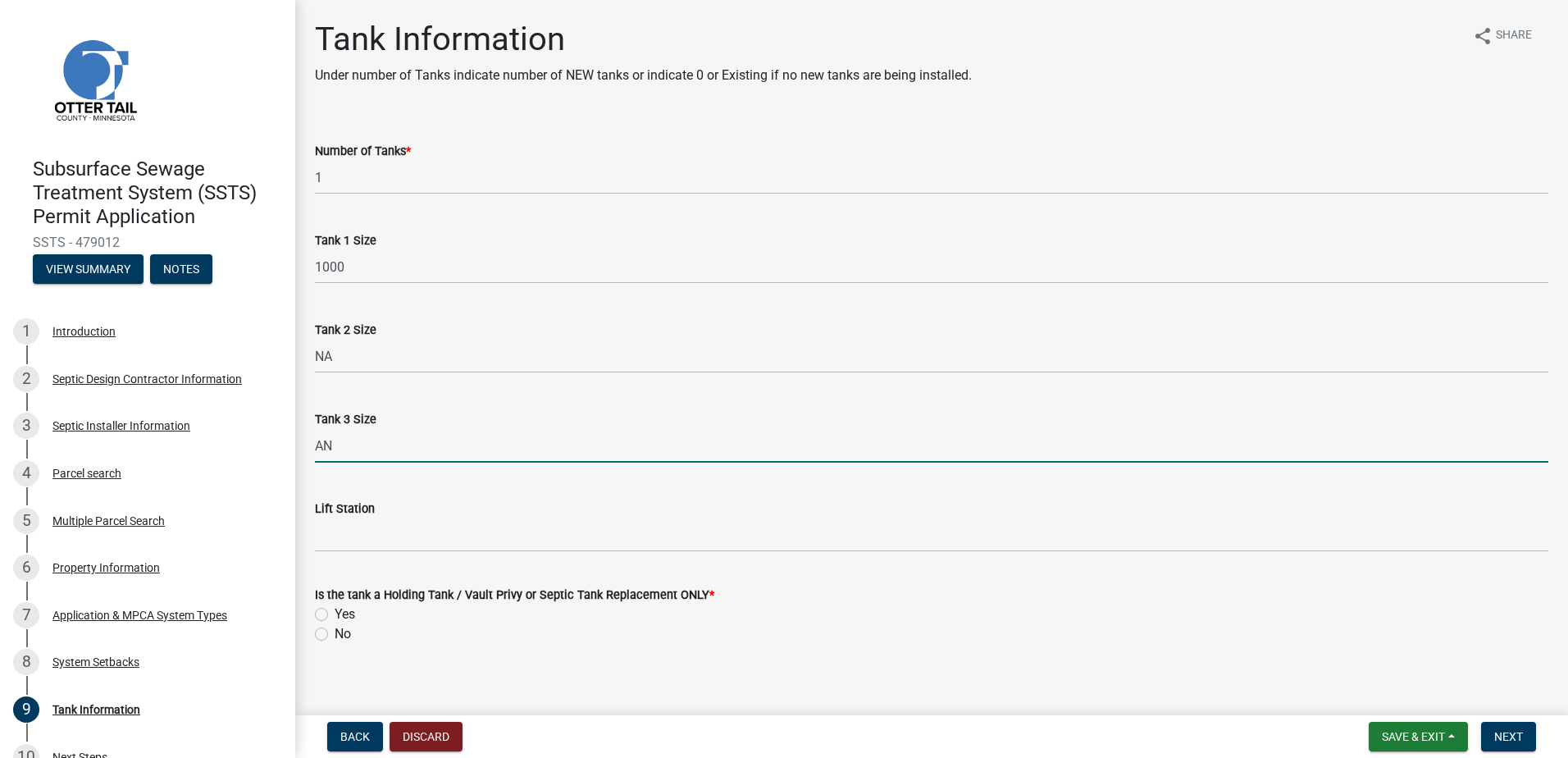
type input "A"
type input "NA"
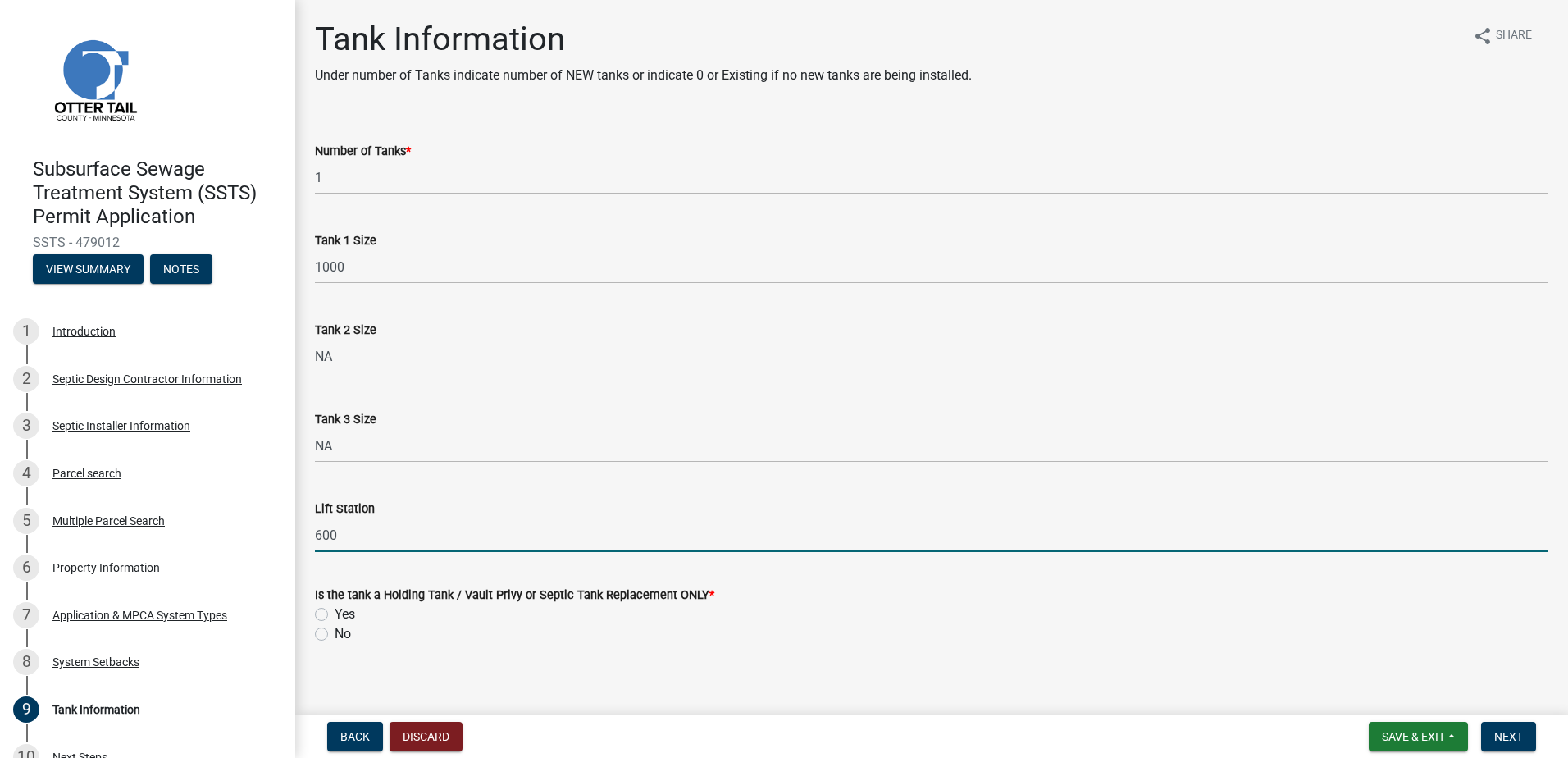
type input "600"
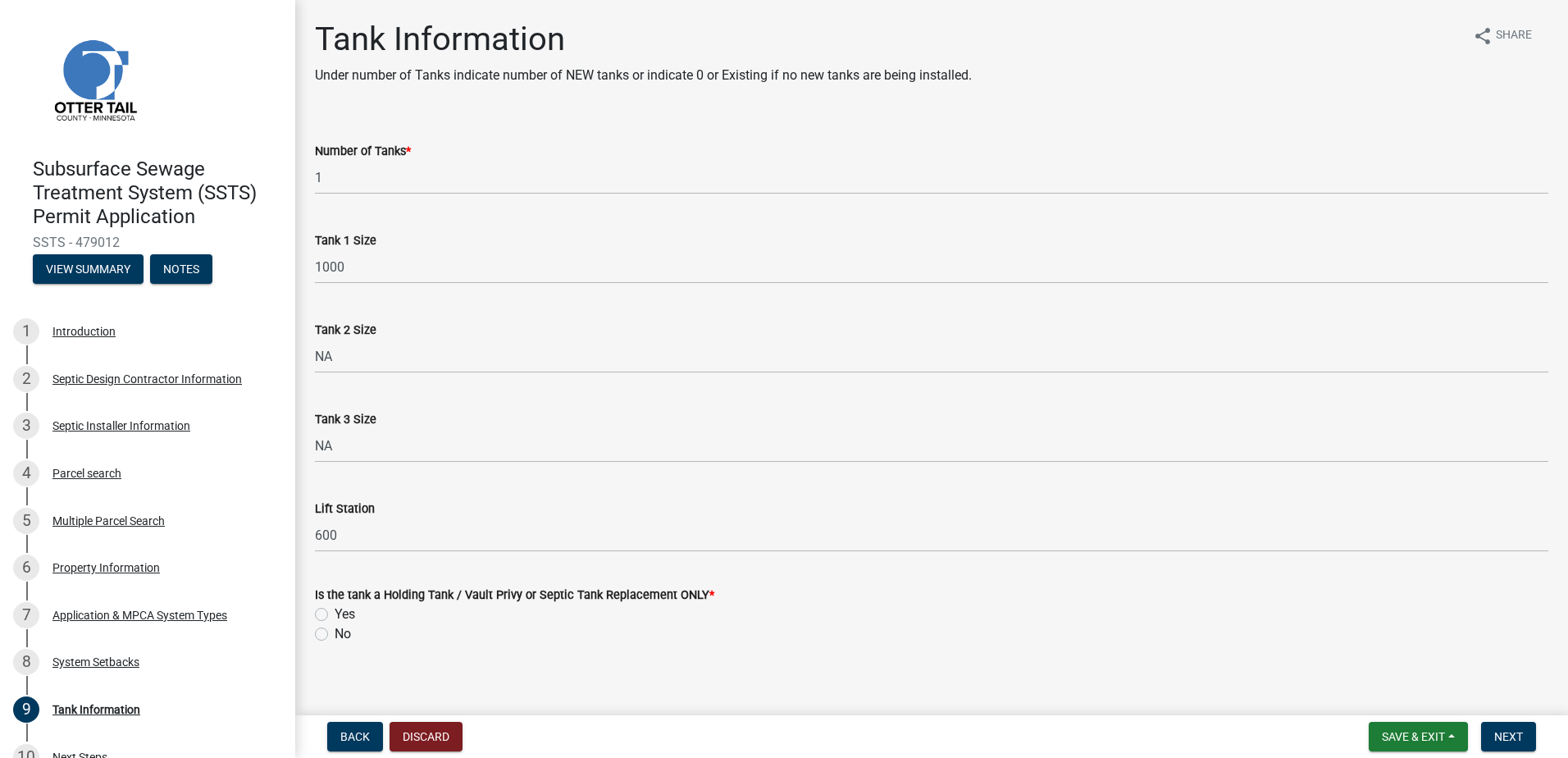
click at [608, 672] on div "Tank Information Under number of Tanks indicate number of NEW tanks or indicate…" at bounding box center [932, 346] width 1258 height 654
click at [335, 631] on label "No" at bounding box center [343, 634] width 16 height 20
click at [335, 631] on input "No" at bounding box center [340, 629] width 11 height 11
radio input "true"
click at [1513, 736] on span "Next" at bounding box center [1509, 737] width 29 height 13
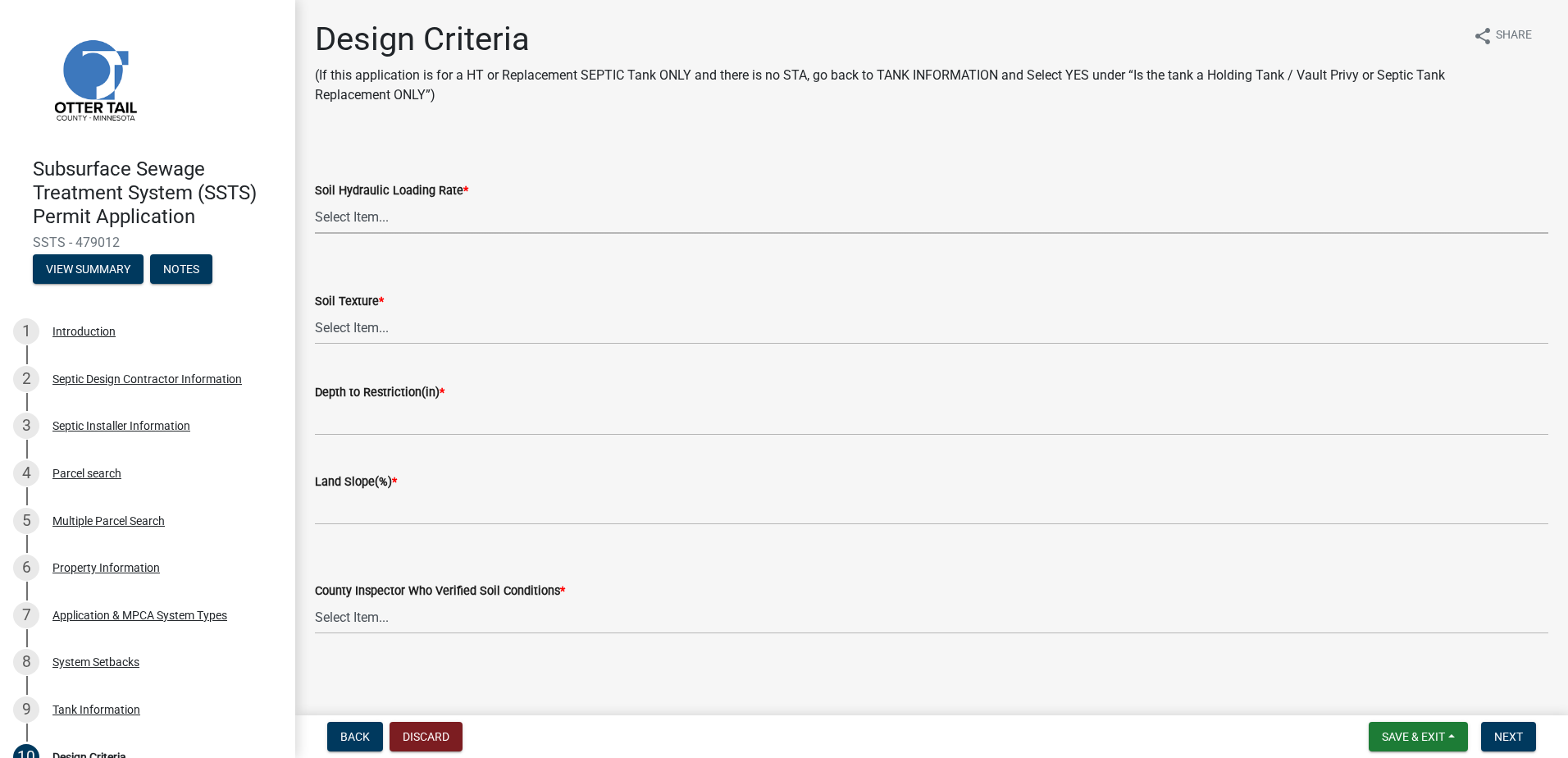
click at [352, 222] on select "Select Item... 1.6 gpd/ft2 1.2 gpd/ft2 1.0 gpd/ft2 0.87 gpd/ft2 0.78 gpd/ft2 0.…" at bounding box center [932, 217] width 1233 height 34
click at [315, 200] on select "Select Item... 1.6 gpd/ft2 1.2 gpd/ft2 1.0 gpd/ft2 0.87 gpd/ft2 0.78 gpd/ft2 0.…" at bounding box center [932, 217] width 1233 height 34
select select "161dc003-2926-44f5-9717-bc9d566eecc1"
click at [346, 332] on select "Select Item... Coarse Sand (COS) Sand (S) Fine Sand (FS) Very Fine Sand (VFS) L…" at bounding box center [932, 327] width 1233 height 34
click at [315, 311] on select "Select Item... Coarse Sand (COS) Sand (S) Fine Sand (FS) Very Fine Sand (VFS) L…" at bounding box center [932, 327] width 1233 height 34
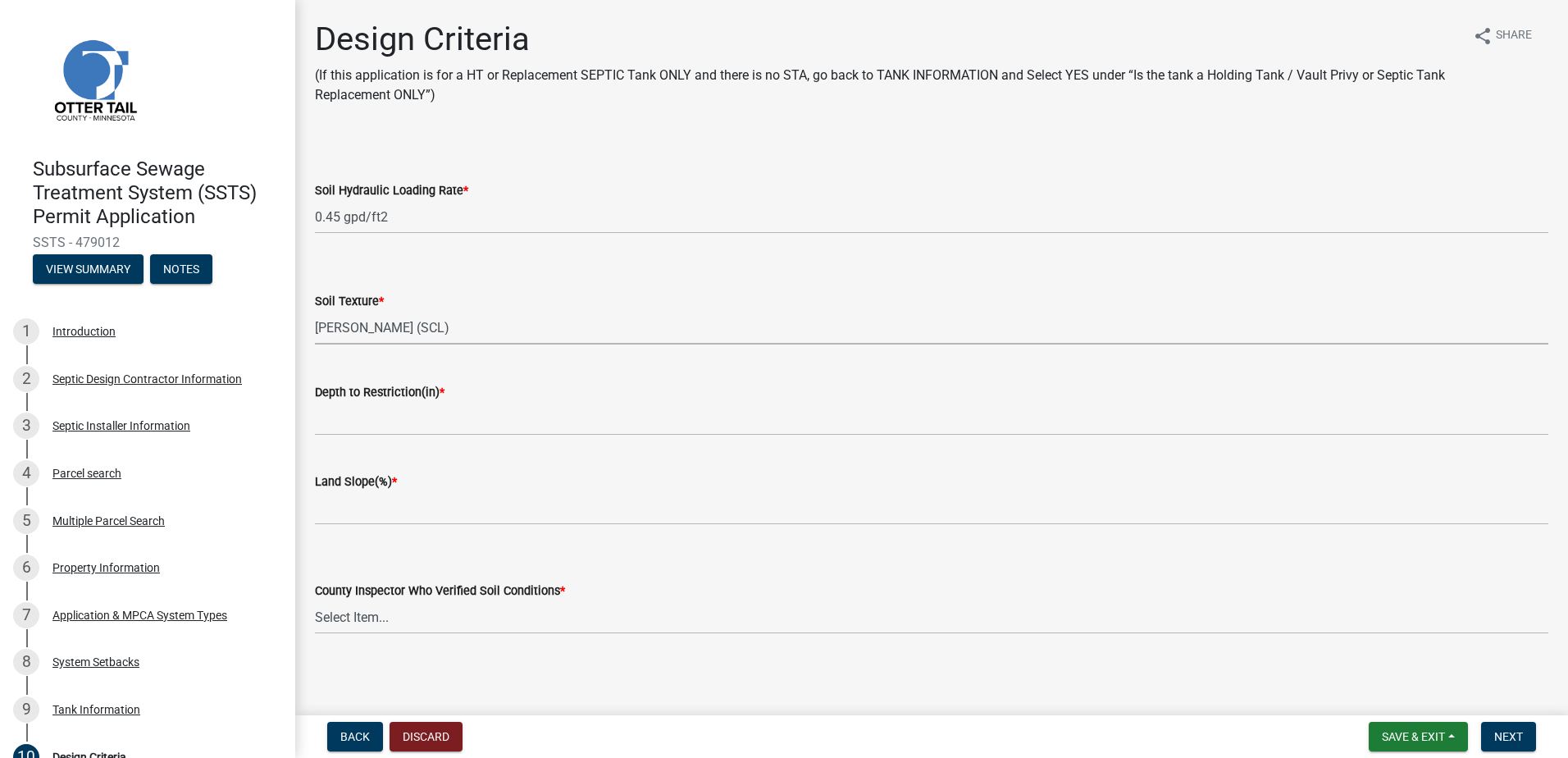
select select "3153871a-0646-45c0-8d36-98762e1aaded"
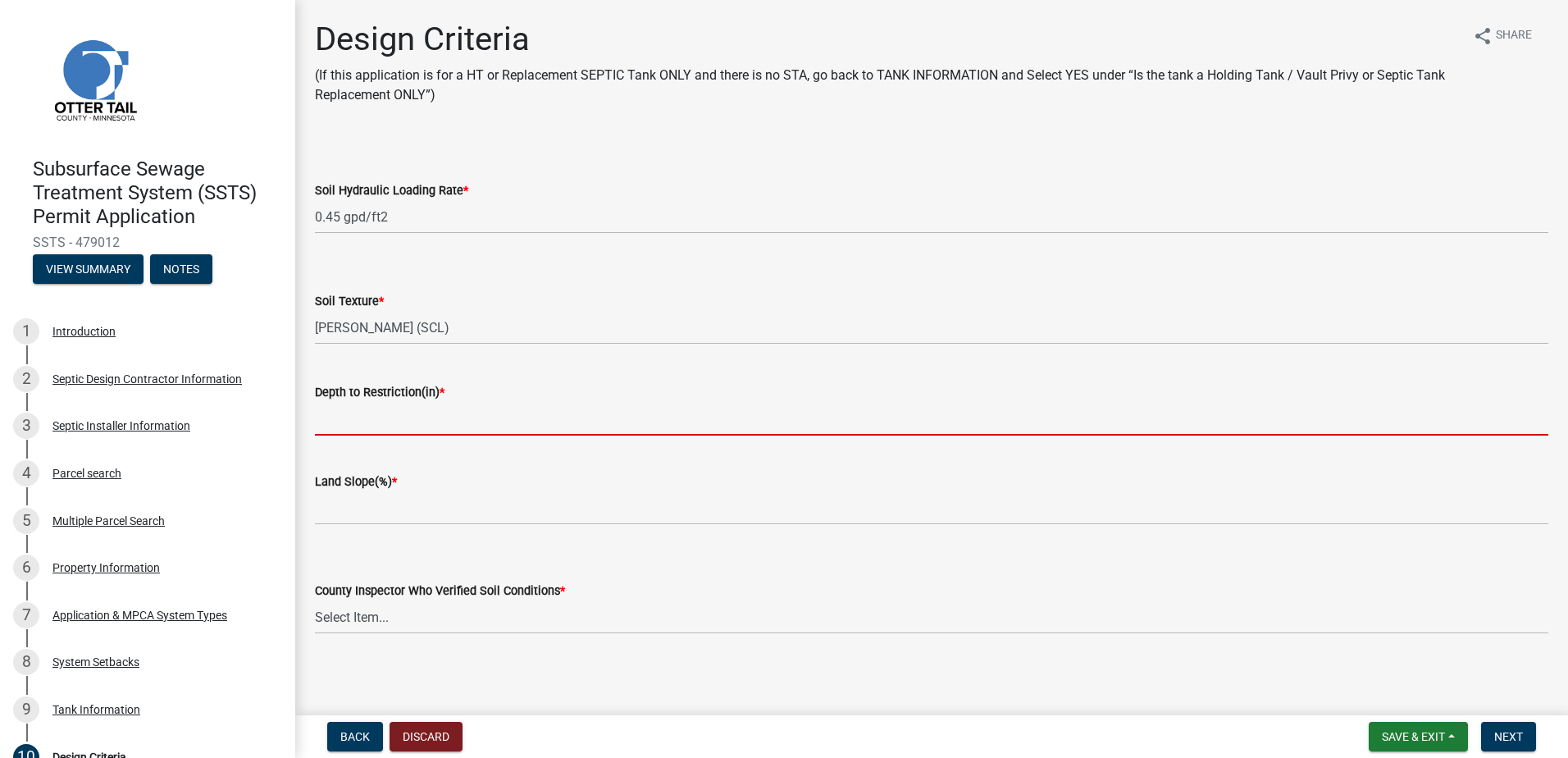
click at [350, 421] on input "Depth to Restriction(in) *" at bounding box center [932, 419] width 1233 height 34
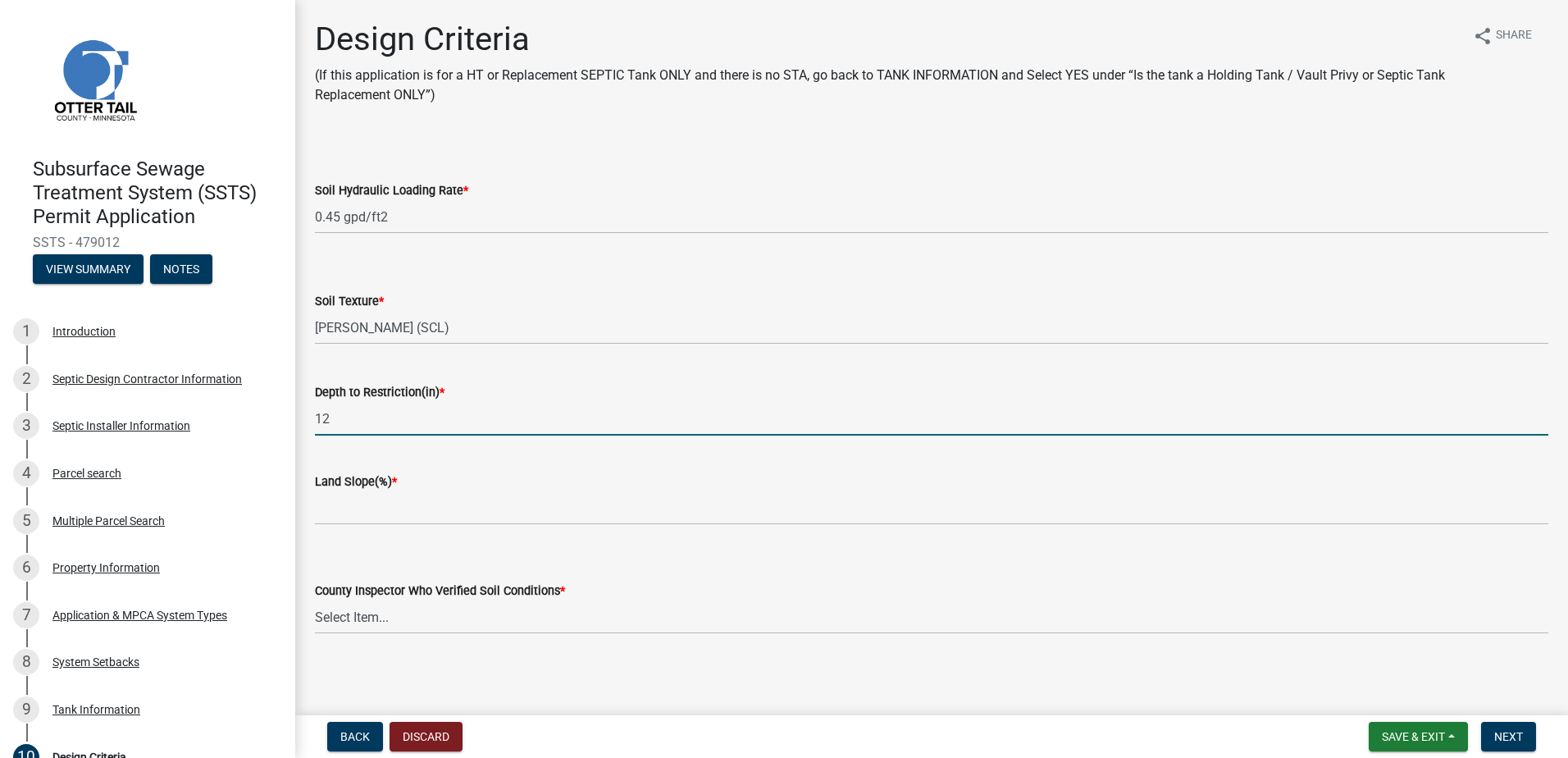
type input "12"
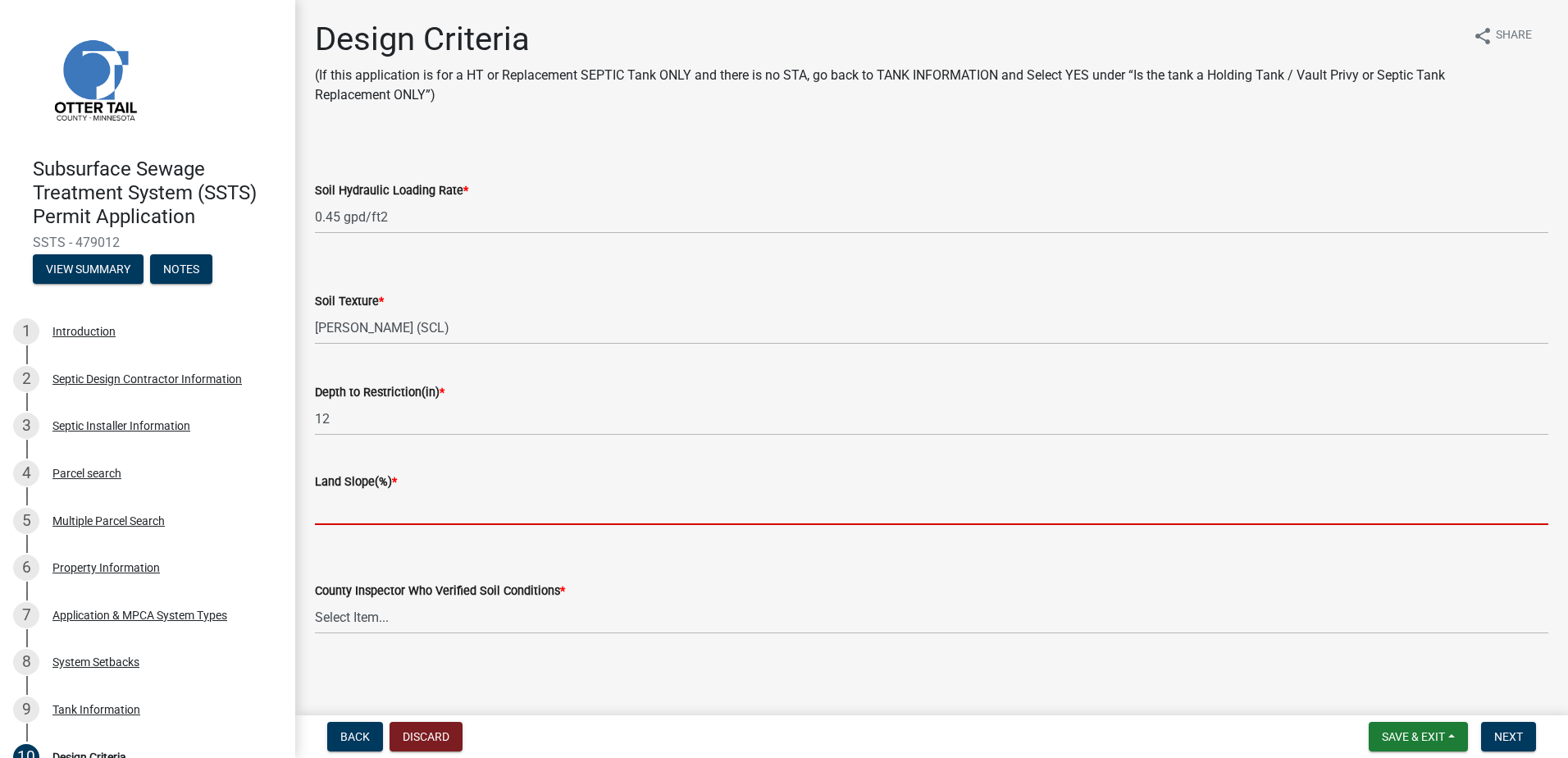
click at [328, 518] on input "Land Slope(%) *" at bounding box center [932, 508] width 1233 height 34
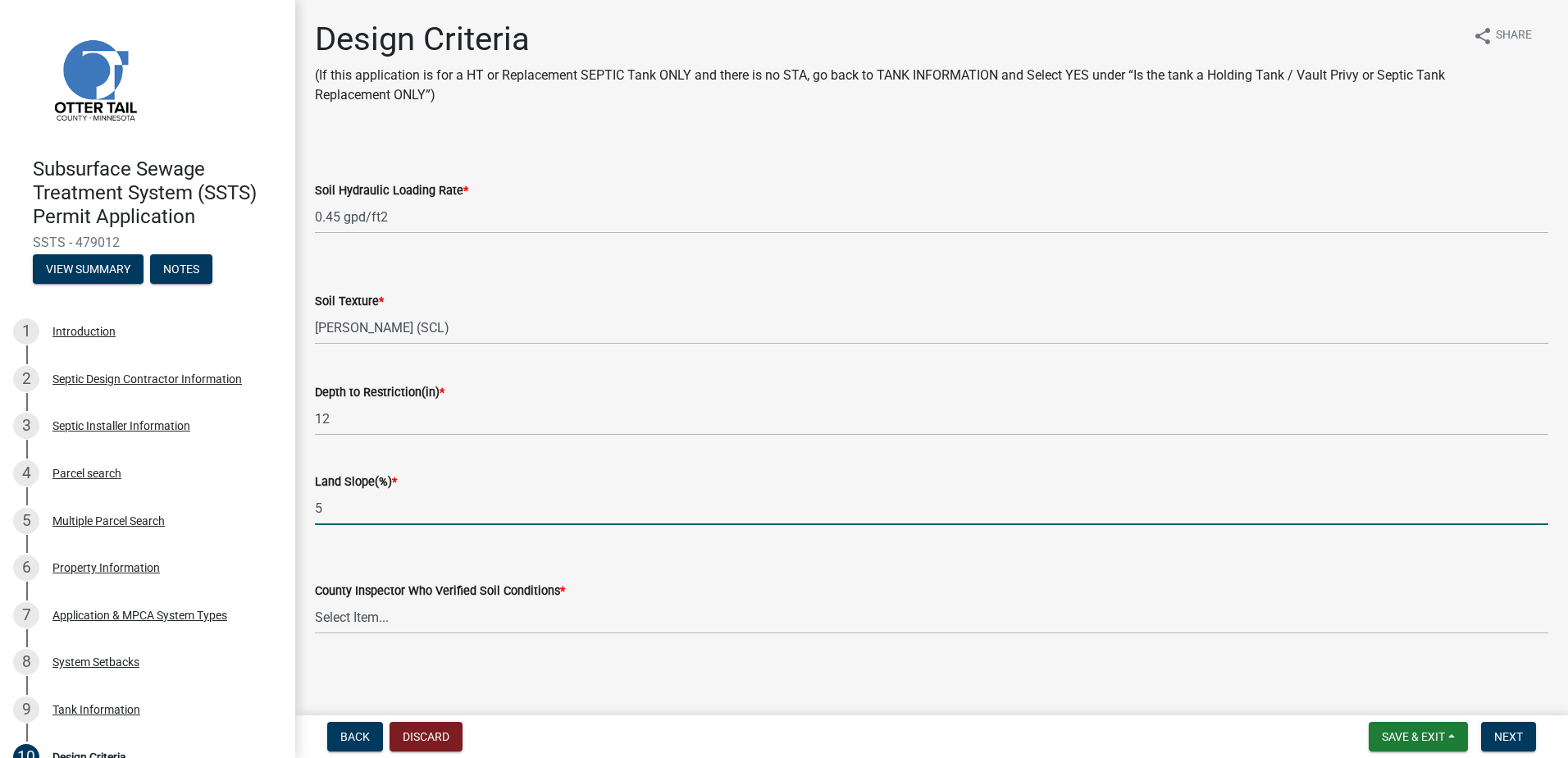
type input "5"
click at [336, 627] on select "Select Item... [PERSON_NAME] [PERSON_NAME] [PERSON_NAME] [PERSON_NAME] [PERSON_…" at bounding box center [932, 617] width 1233 height 34
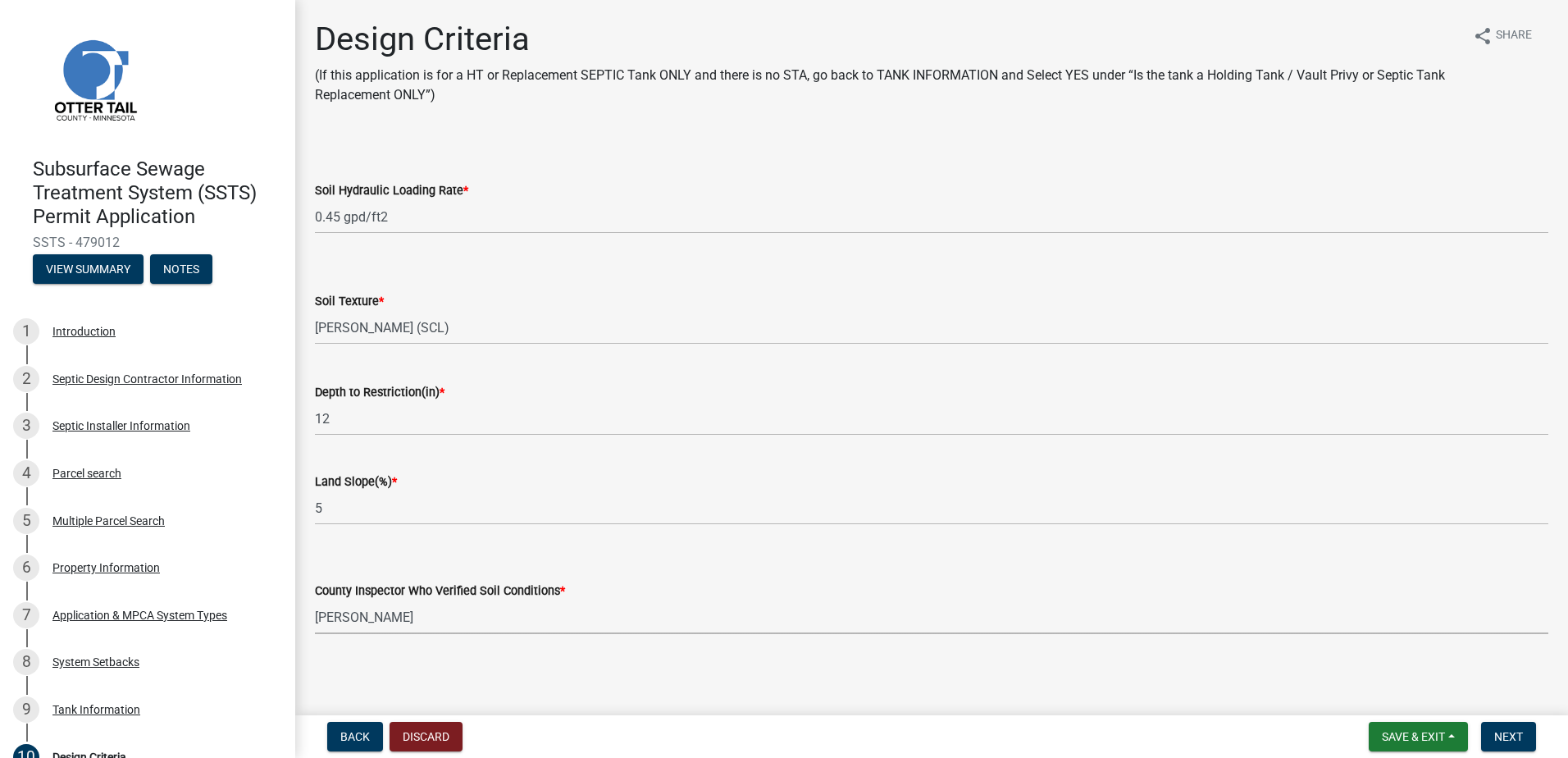
click at [315, 600] on select "Select Item... [PERSON_NAME] [PERSON_NAME] [PERSON_NAME] [PERSON_NAME] [PERSON_…" at bounding box center [932, 617] width 1233 height 34
select select "643267e1-855b-462d-a385-c521968adb40"
click at [1495, 727] on button "Next" at bounding box center [1509, 737] width 55 height 30
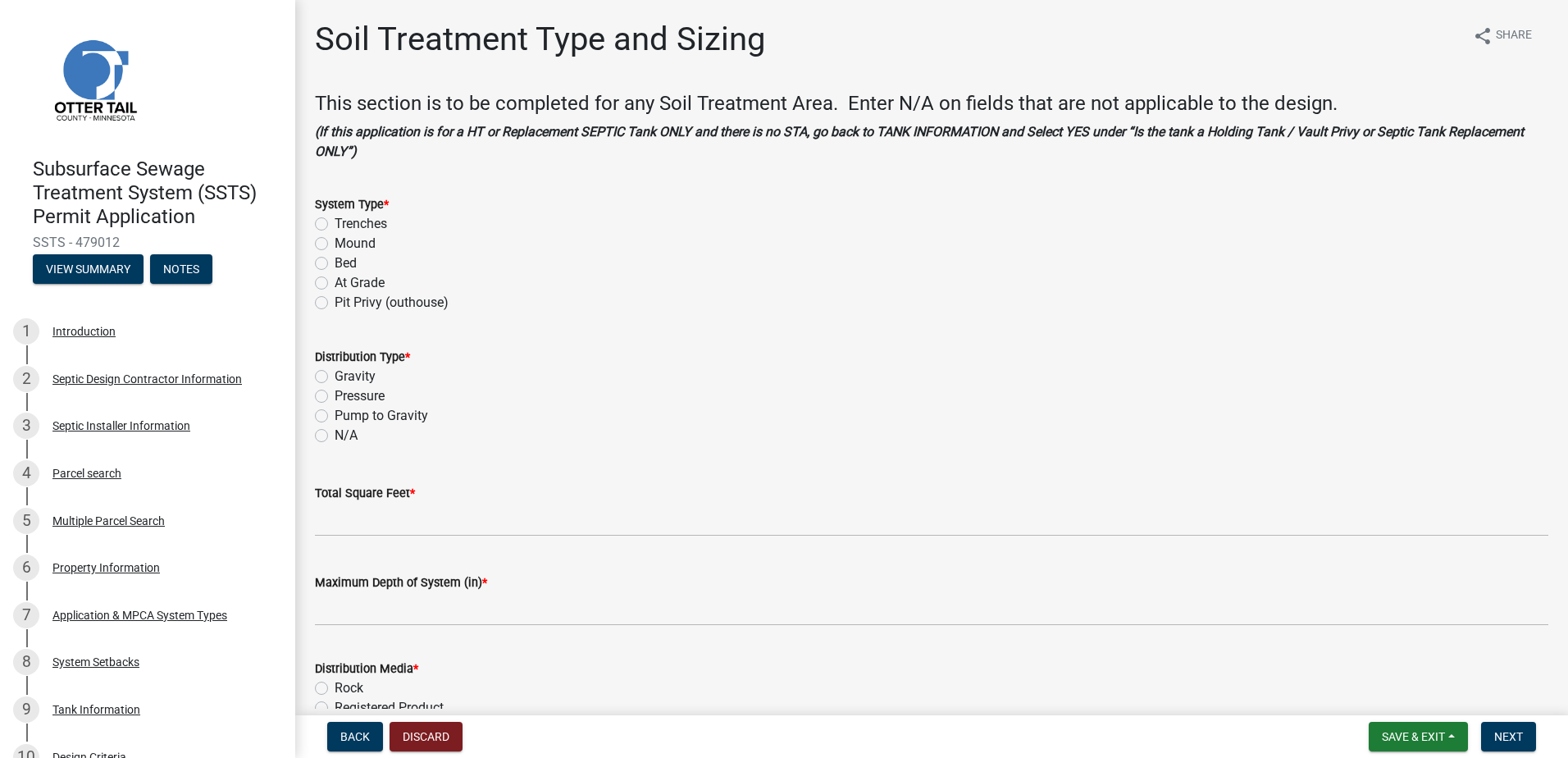
click at [335, 242] on label "Mound" at bounding box center [355, 244] width 41 height 20
click at [335, 242] on input "Mound" at bounding box center [340, 239] width 11 height 11
radio input "true"
click at [335, 399] on label "Pressure" at bounding box center [359, 397] width 50 height 20
click at [335, 398] on input "Pressure" at bounding box center [340, 392] width 11 height 11
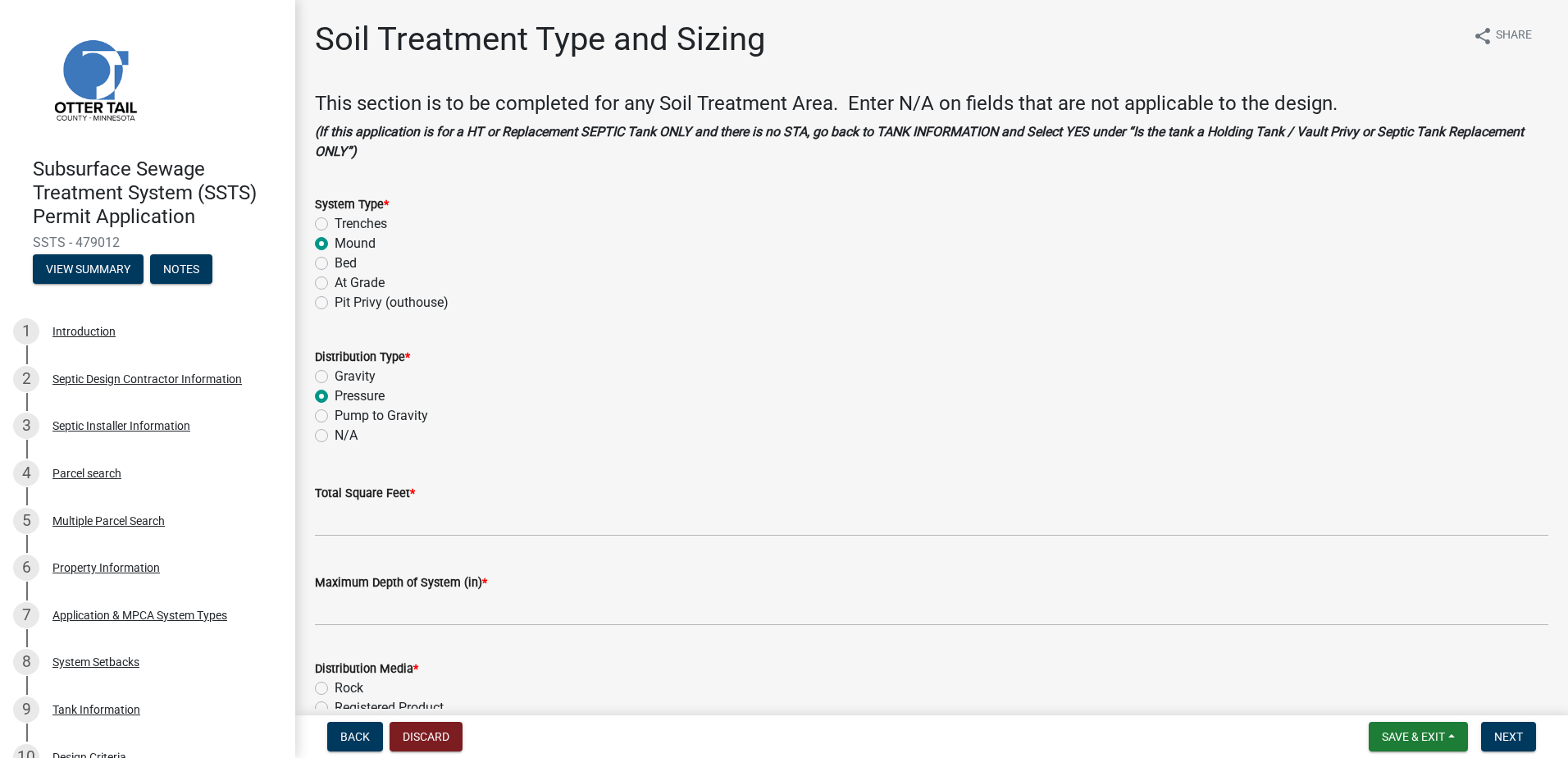
radio input "true"
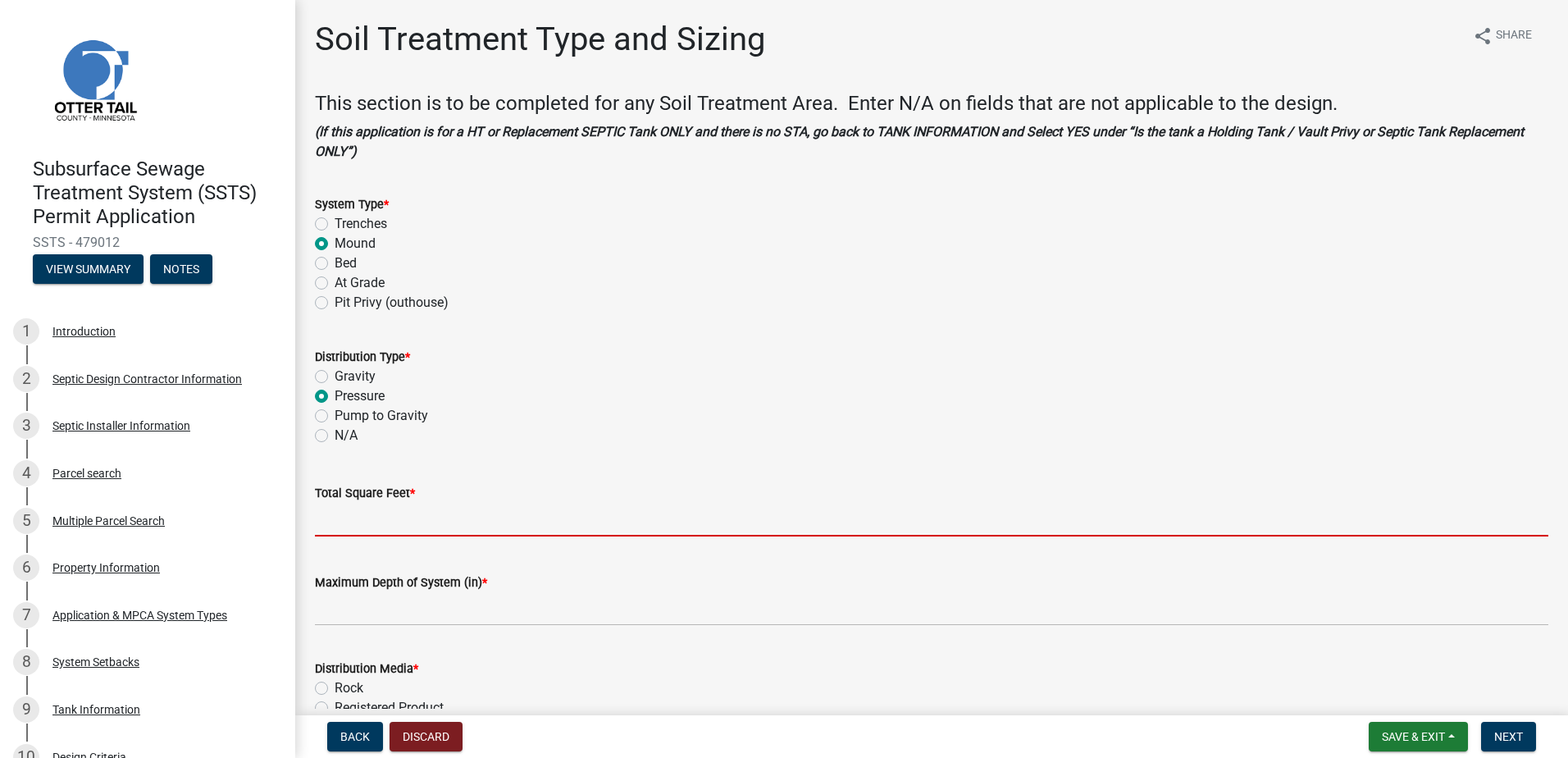
click at [332, 530] on input "Total Square Feet *" at bounding box center [932, 520] width 1233 height 34
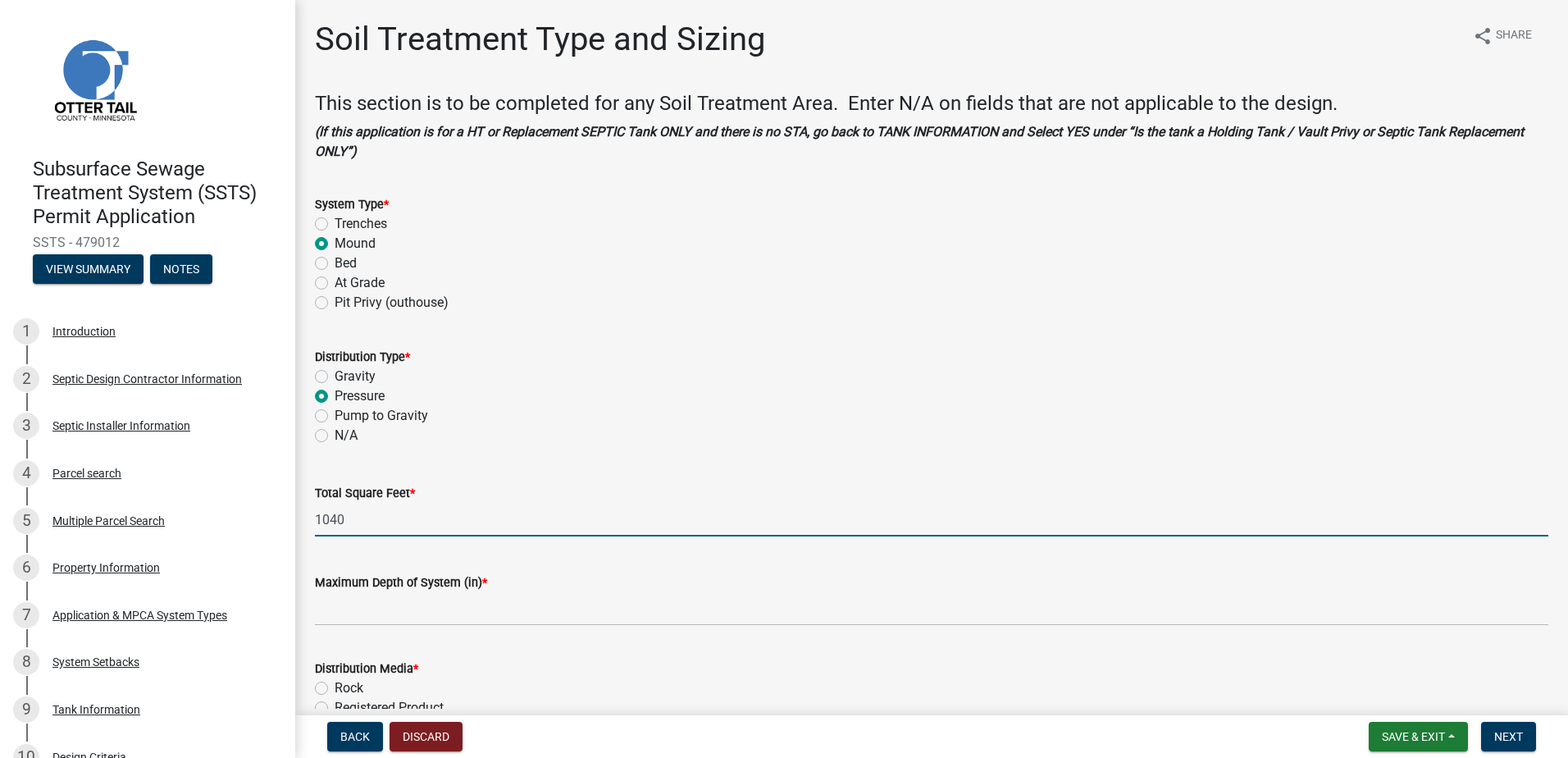
type input "1040"
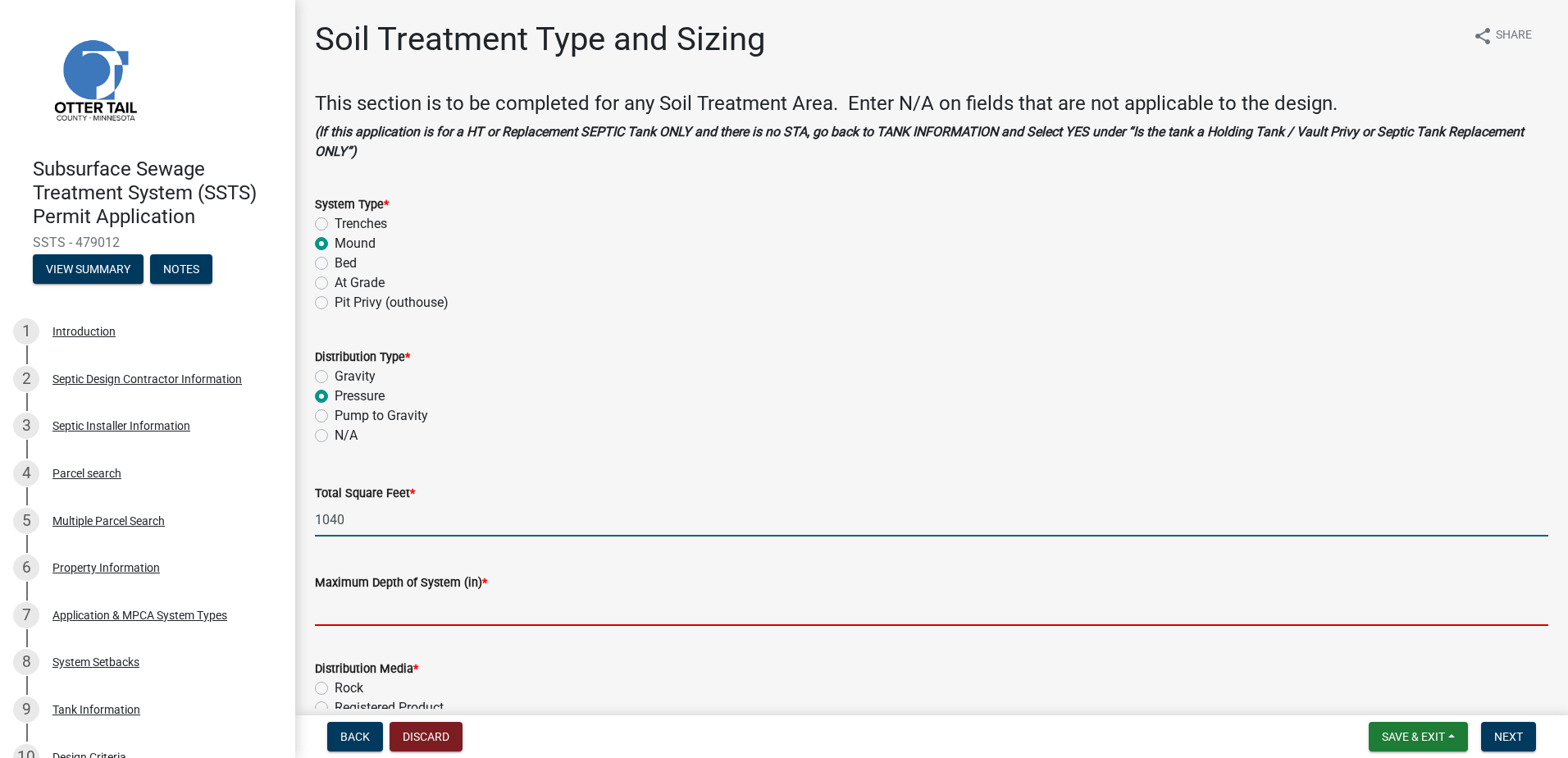
click at [339, 614] on input "Maximum Depth of System (in) *" at bounding box center [932, 609] width 1233 height 34
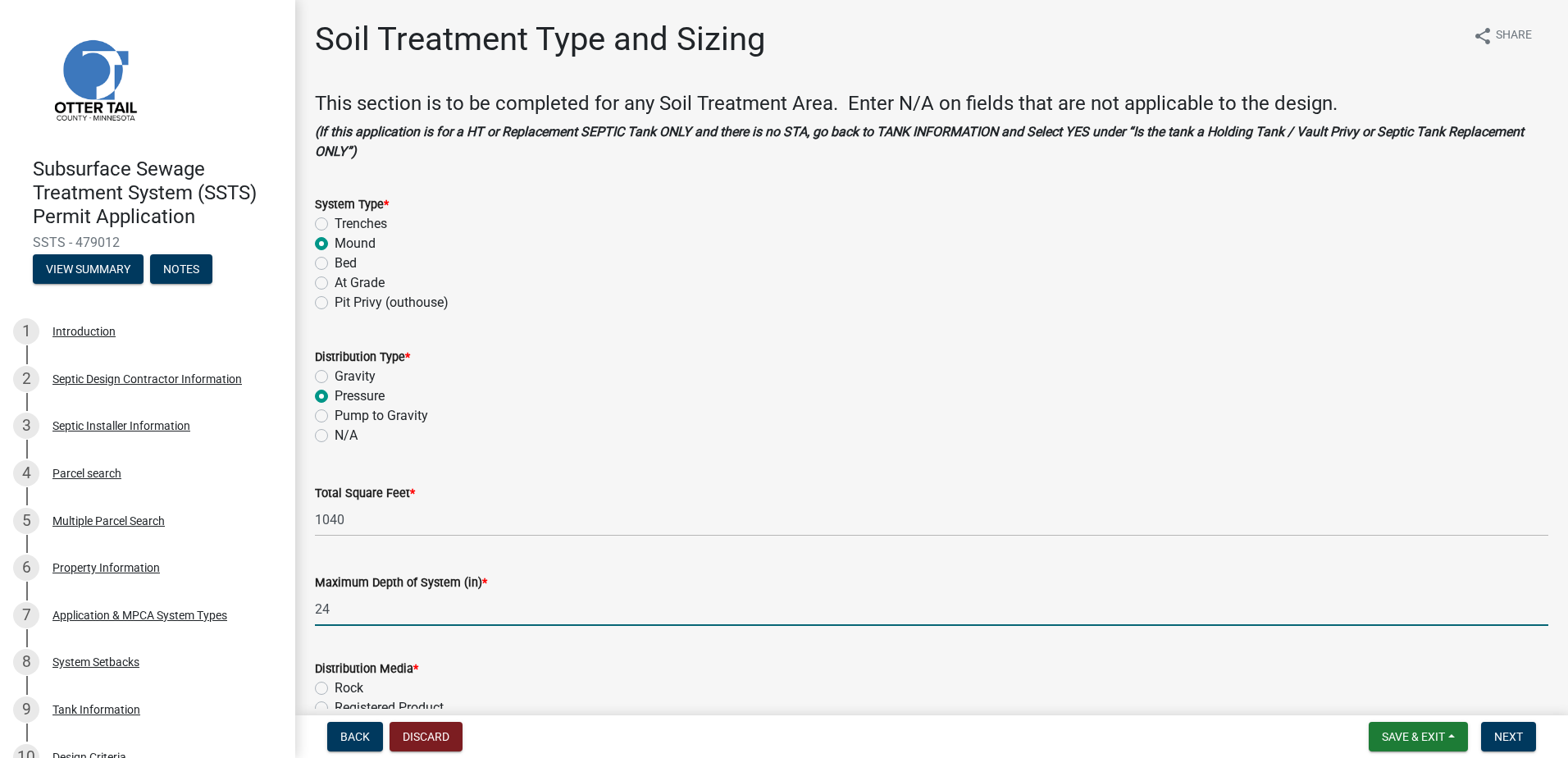
type input "24" Sand LIft"
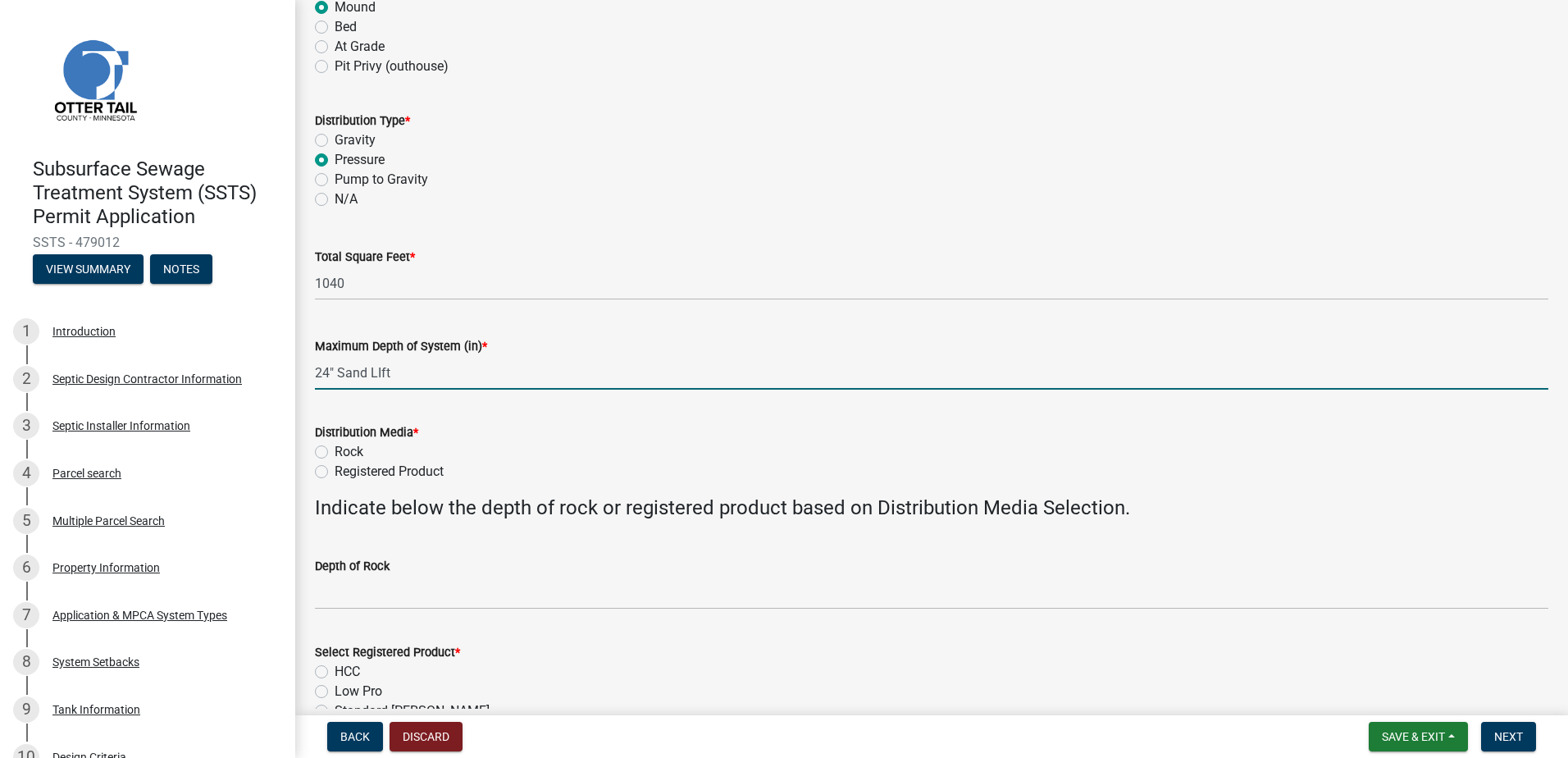
scroll to position [246, 0]
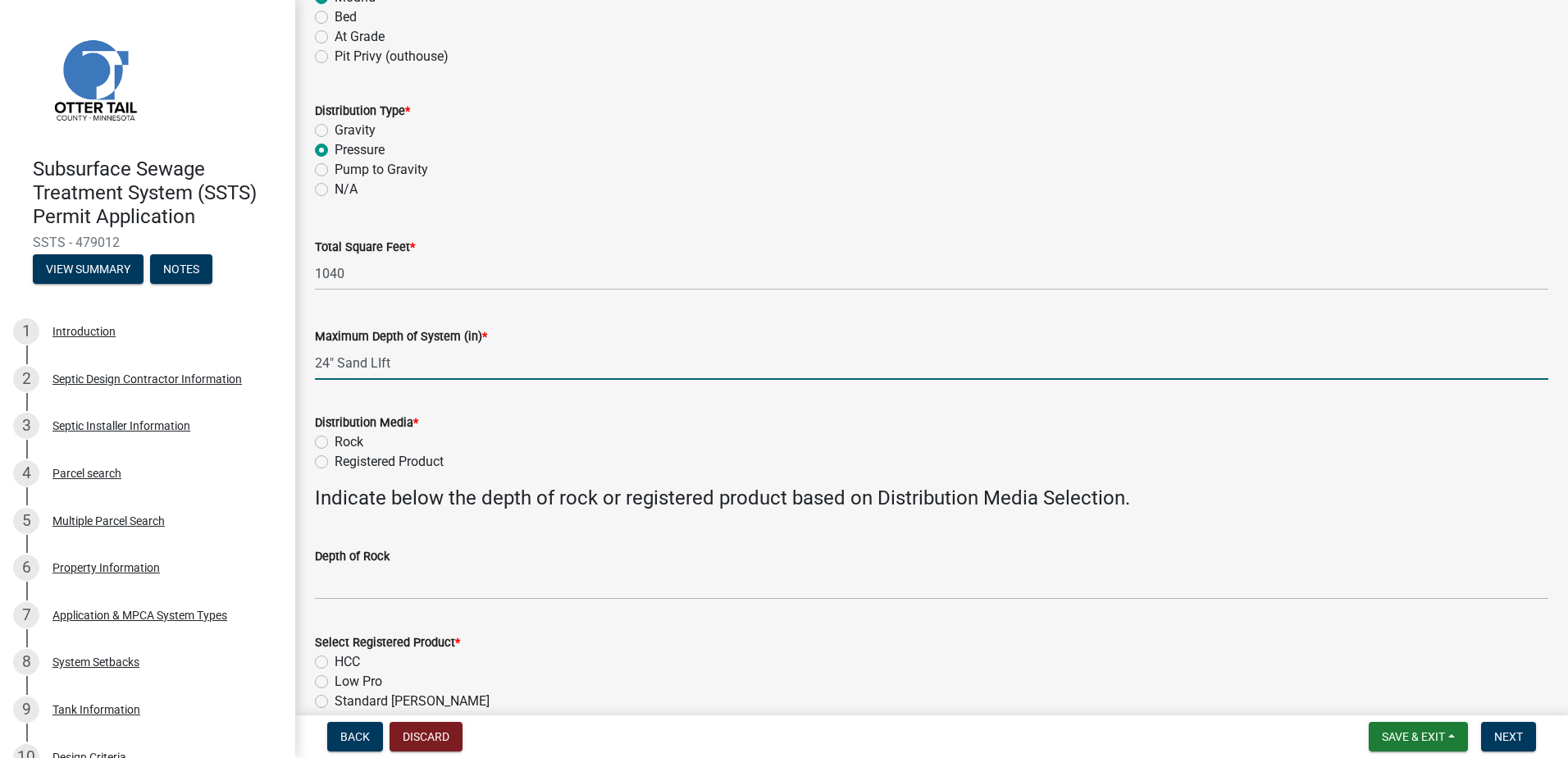
click at [335, 441] on label "Rock" at bounding box center [349, 442] width 29 height 20
click at [335, 441] on input "Rock" at bounding box center [340, 437] width 11 height 11
radio input "true"
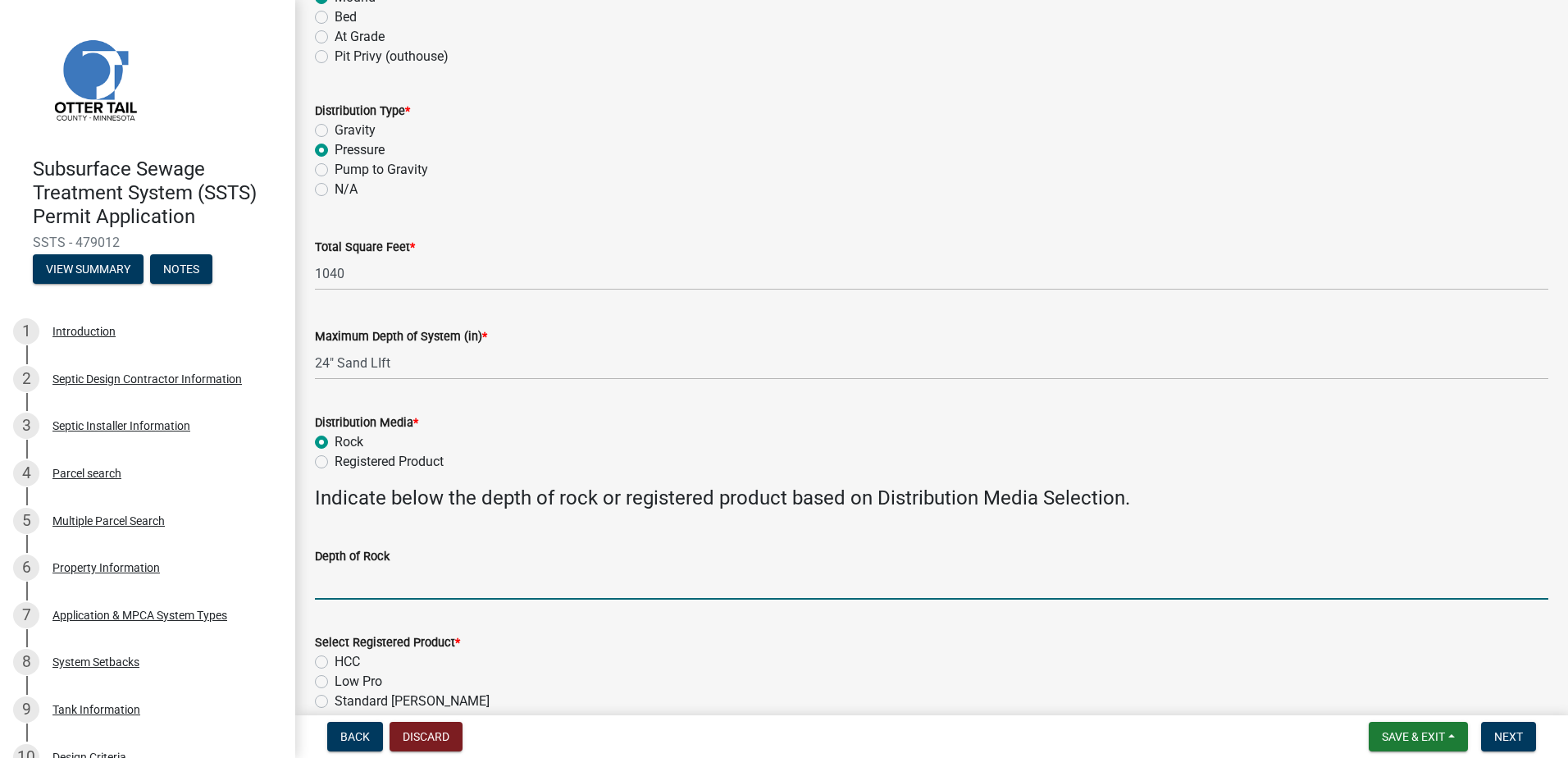
click at [330, 590] on input "Depth of Rock" at bounding box center [932, 583] width 1233 height 34
type input "NA"
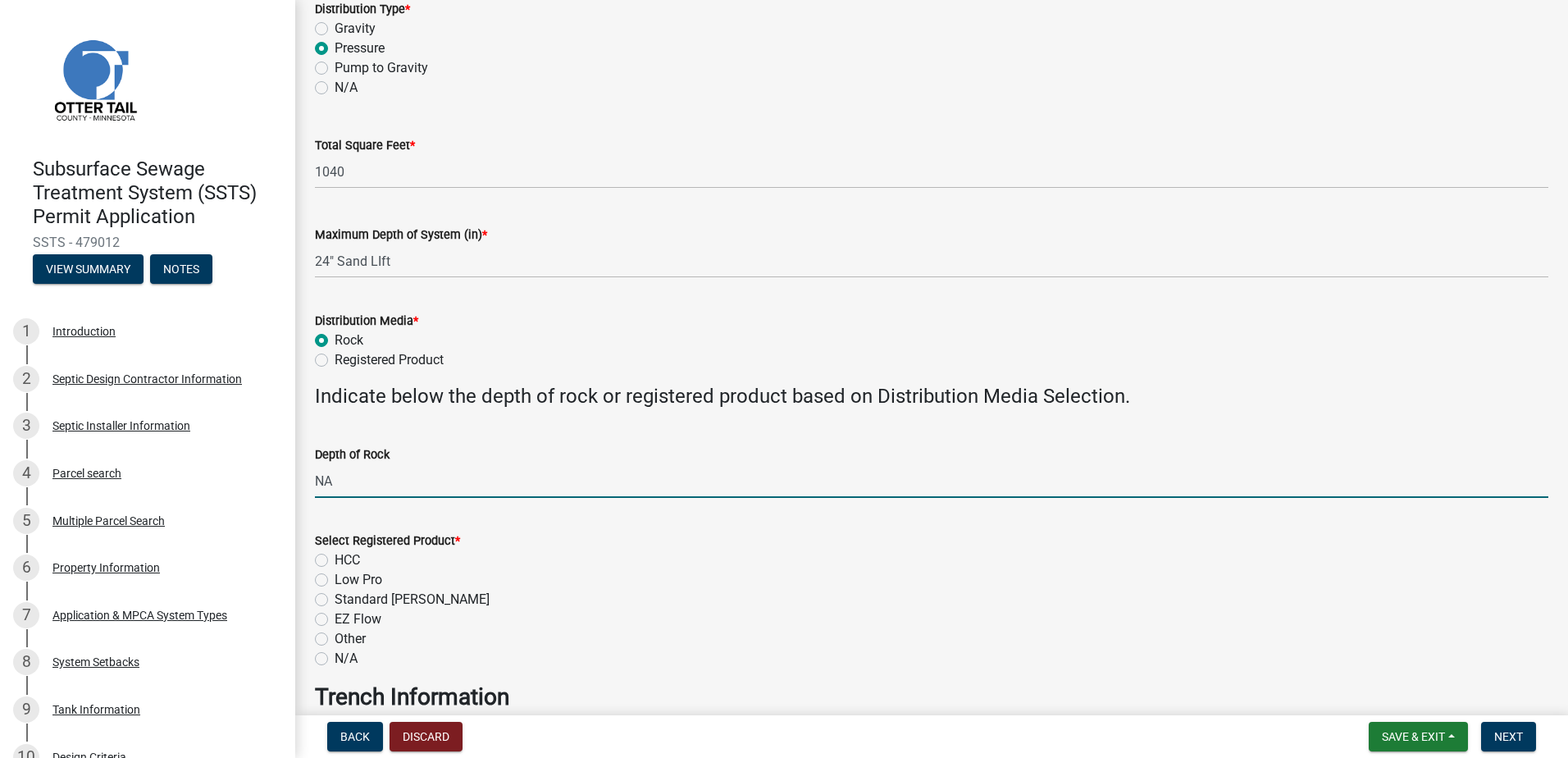
scroll to position [492, 0]
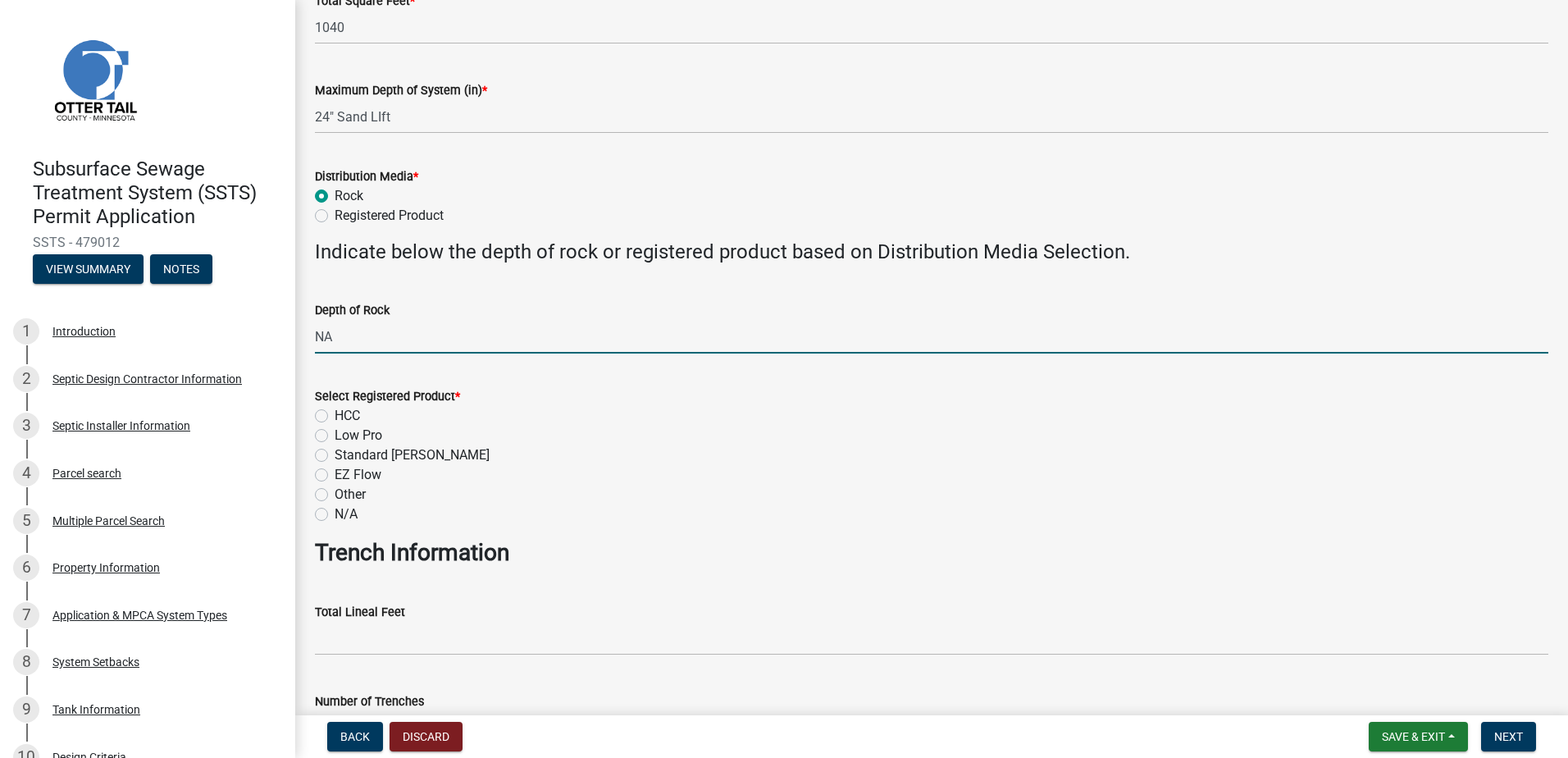
click at [335, 511] on label "N/A" at bounding box center [346, 515] width 23 height 20
click at [335, 511] on input "N/A" at bounding box center [340, 510] width 11 height 11
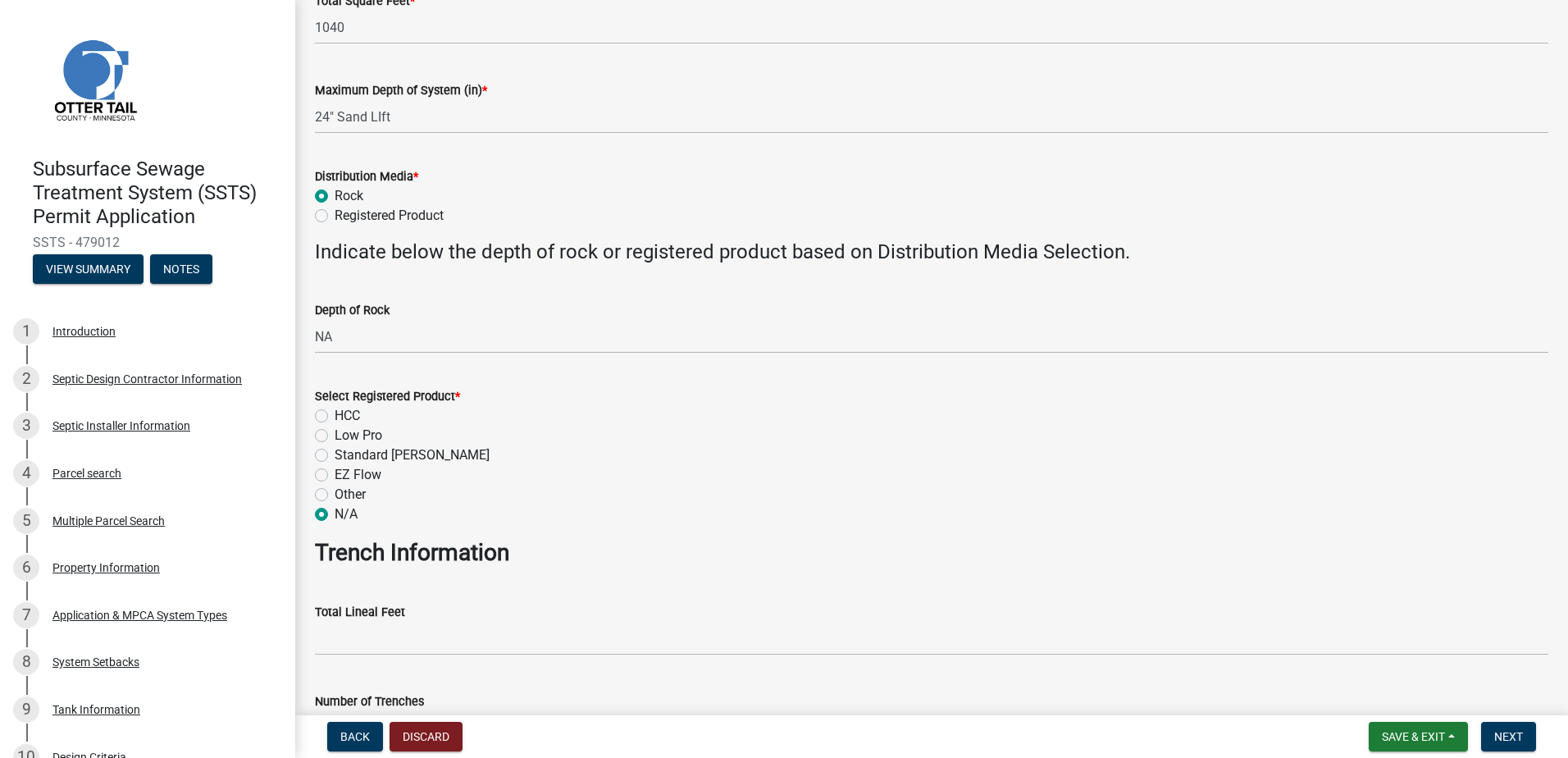
radio input "true"
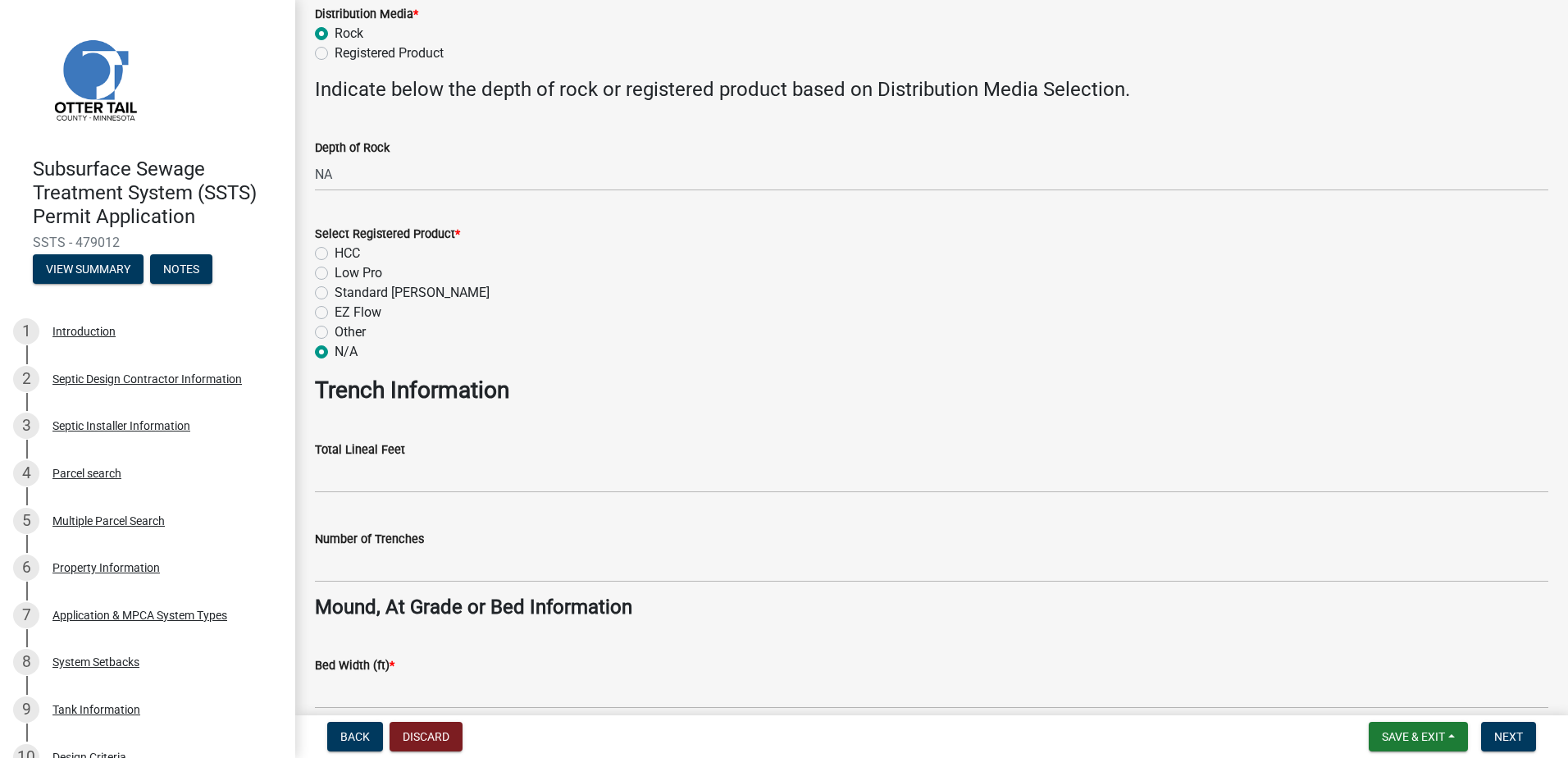
scroll to position [657, 0]
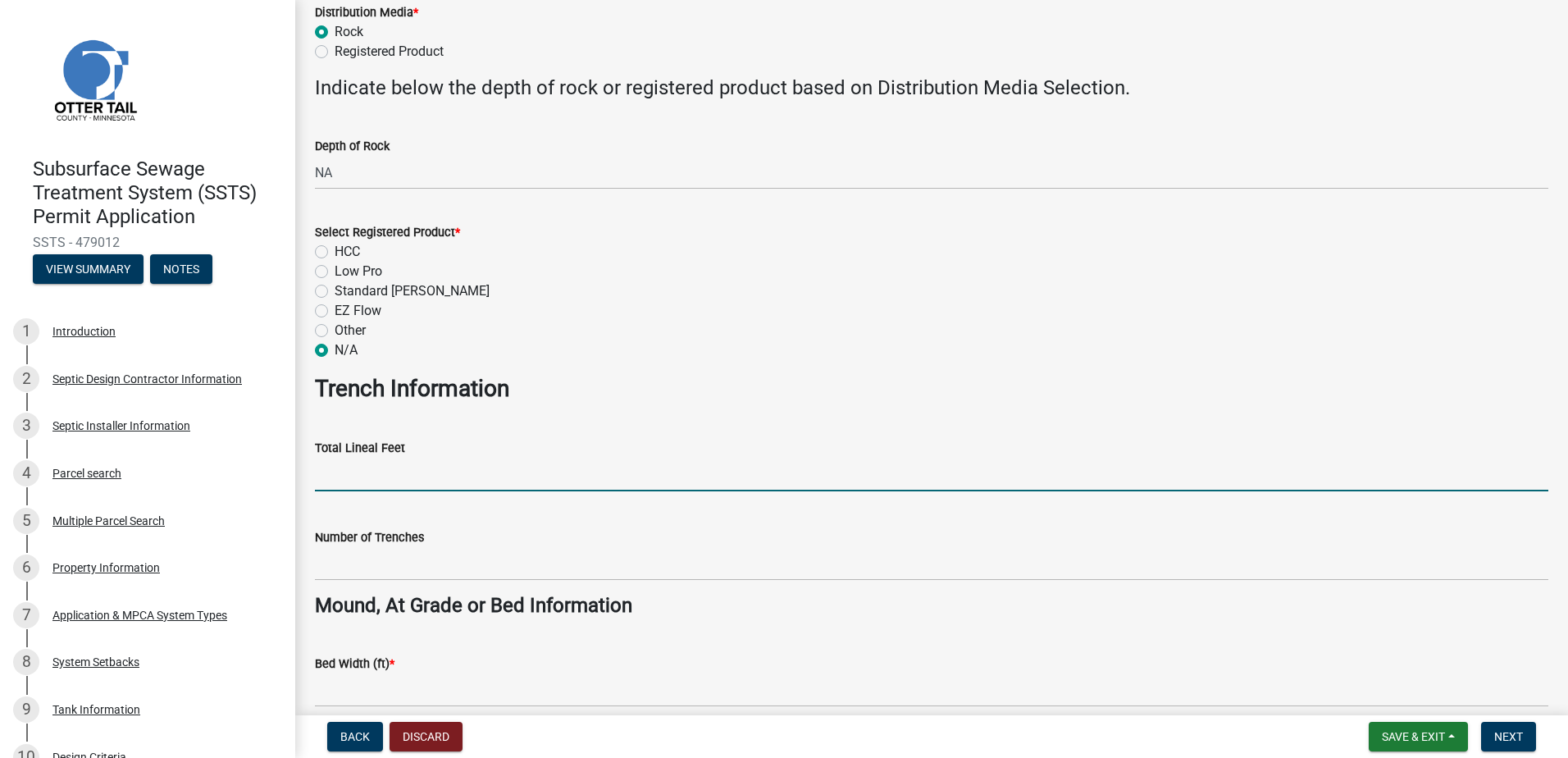
click at [336, 478] on input "Total Lineal Feet" at bounding box center [932, 474] width 1233 height 34
type input "NA"
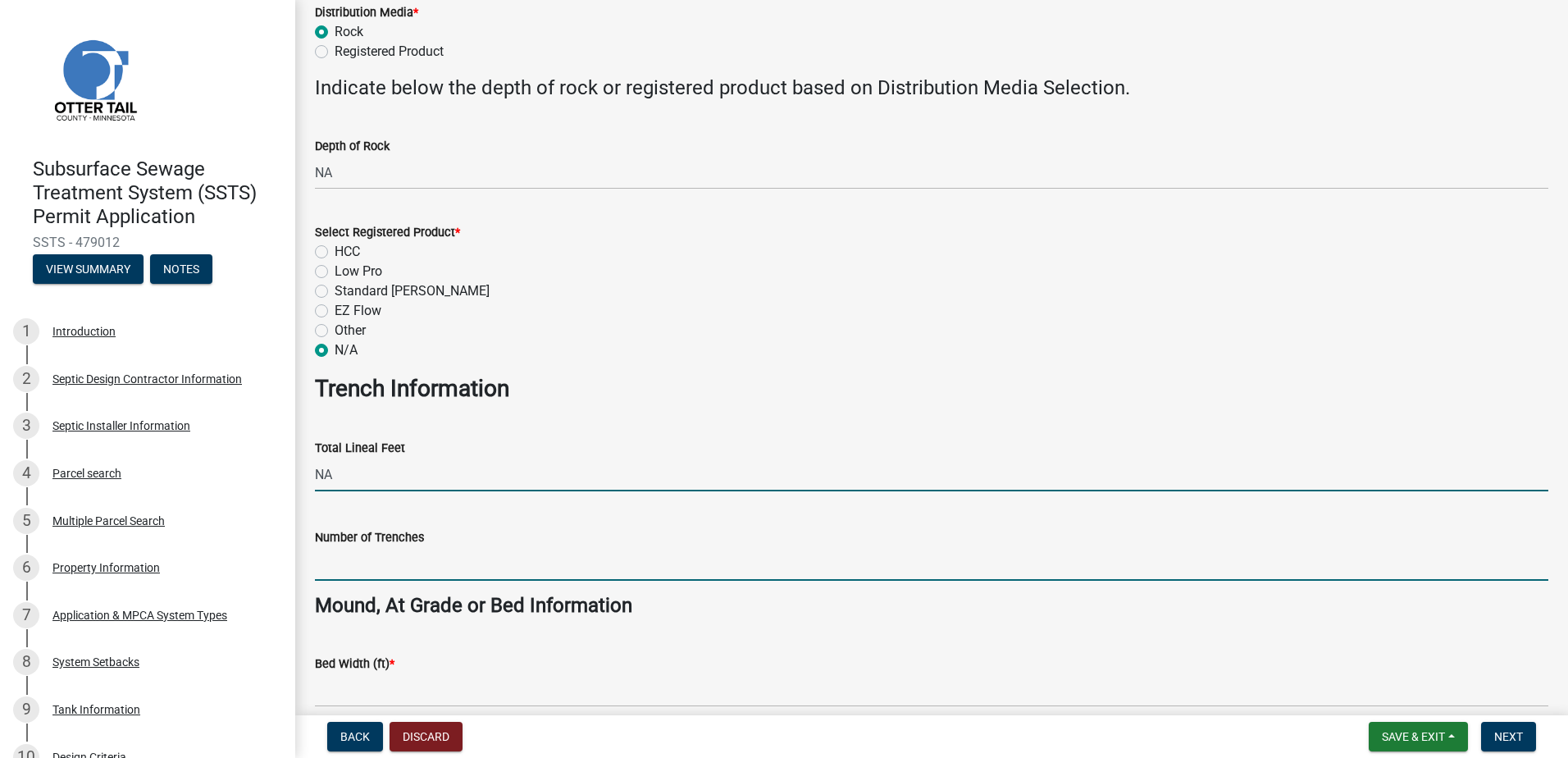
click at [340, 567] on input "Number of Trenches" at bounding box center [932, 564] width 1233 height 34
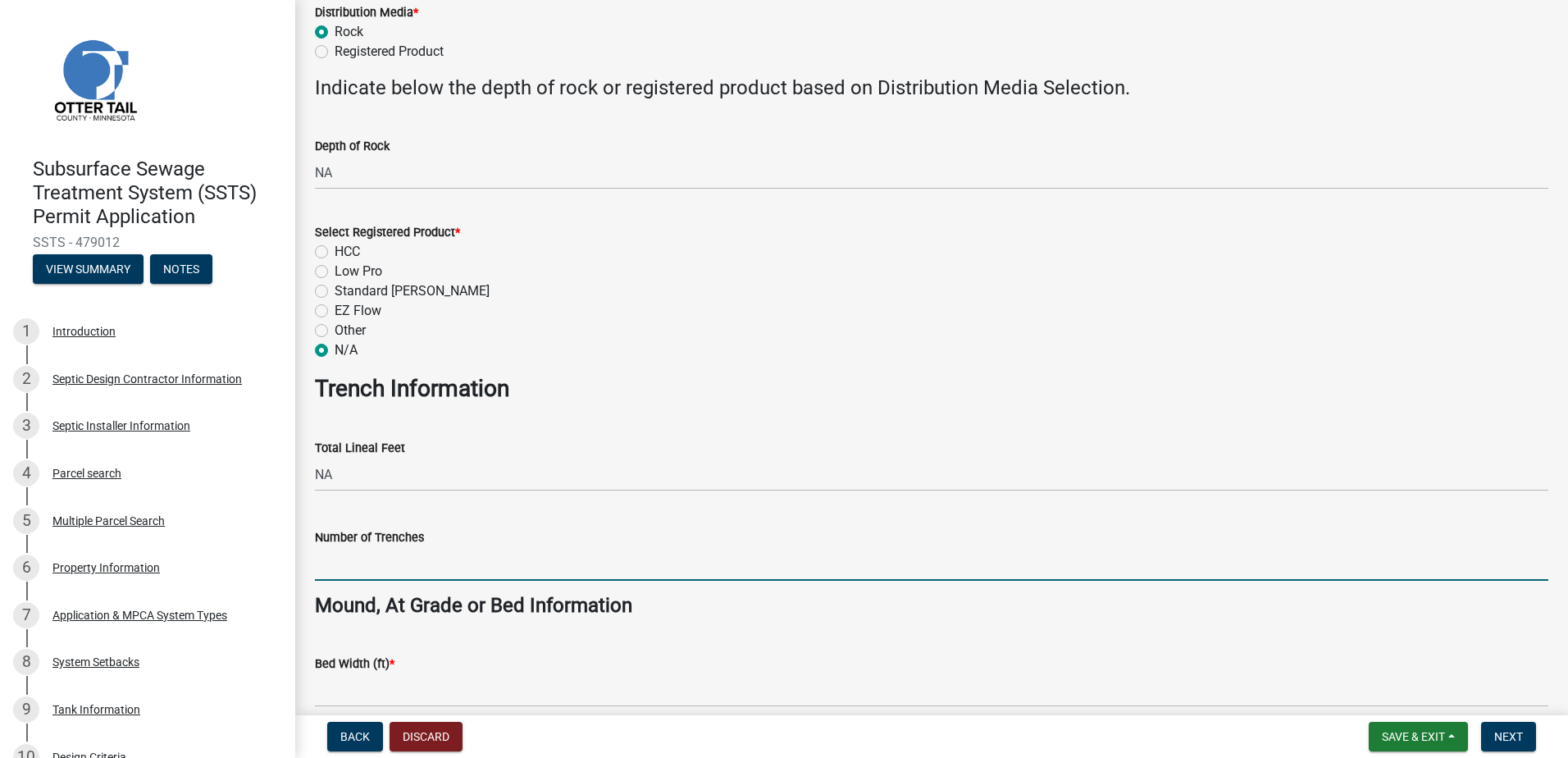
type input "NA"
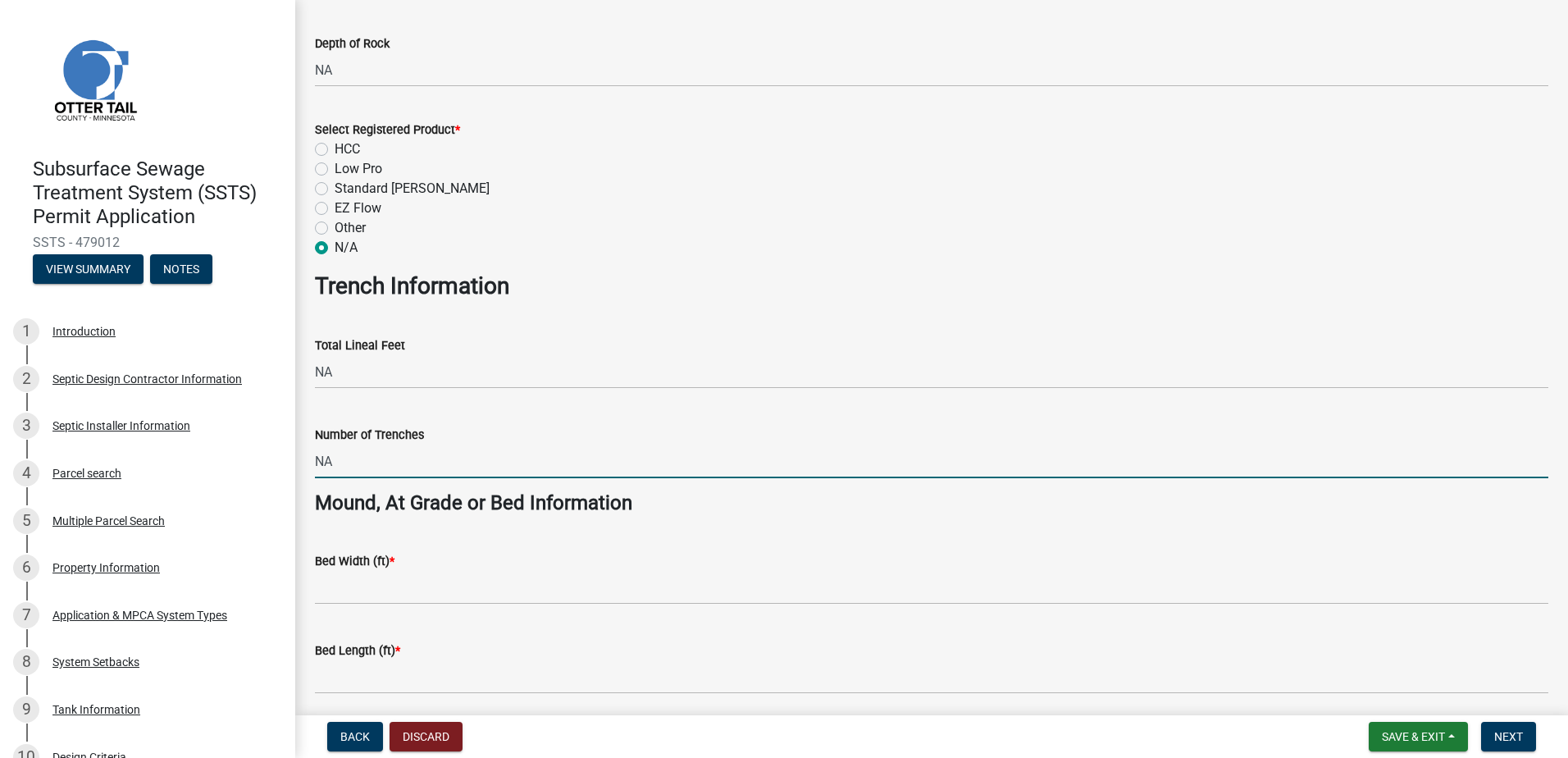
scroll to position [985, 0]
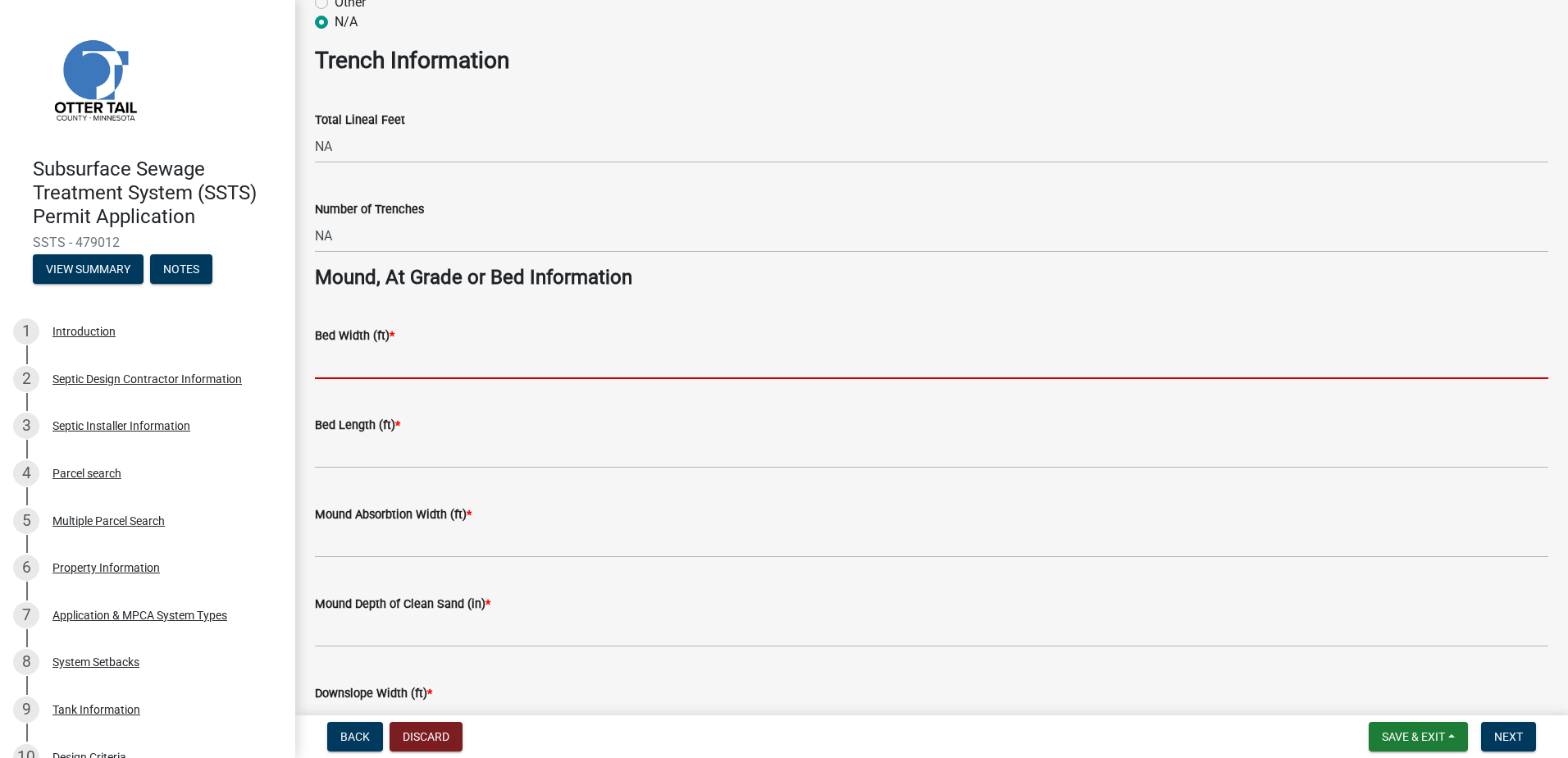
click at [343, 362] on input "Bed Width (ft) *" at bounding box center [932, 362] width 1233 height 34
type input "10"
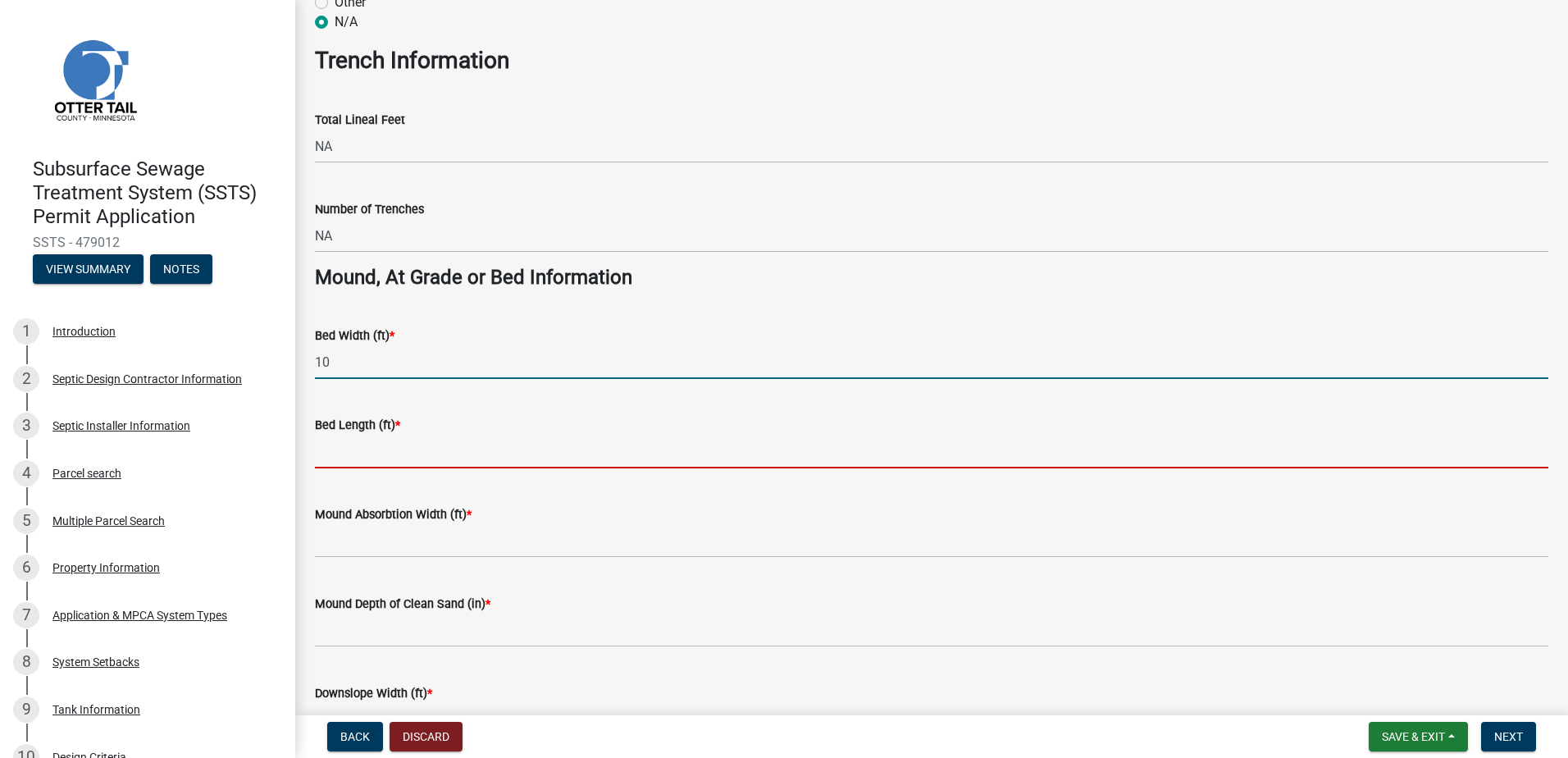
click at [332, 464] on input "Bed Length (ft) *" at bounding box center [932, 451] width 1233 height 34
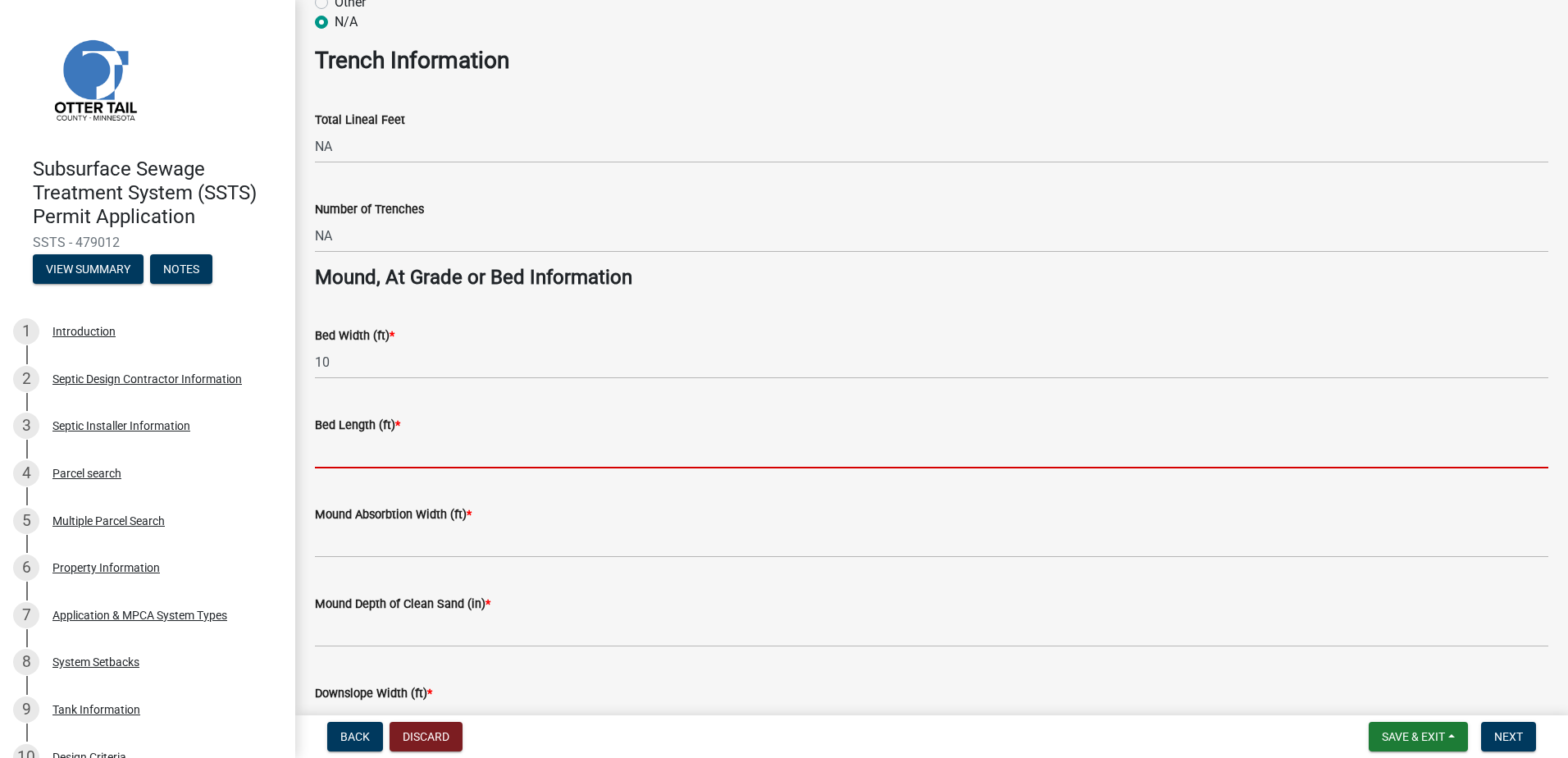
type input "40"
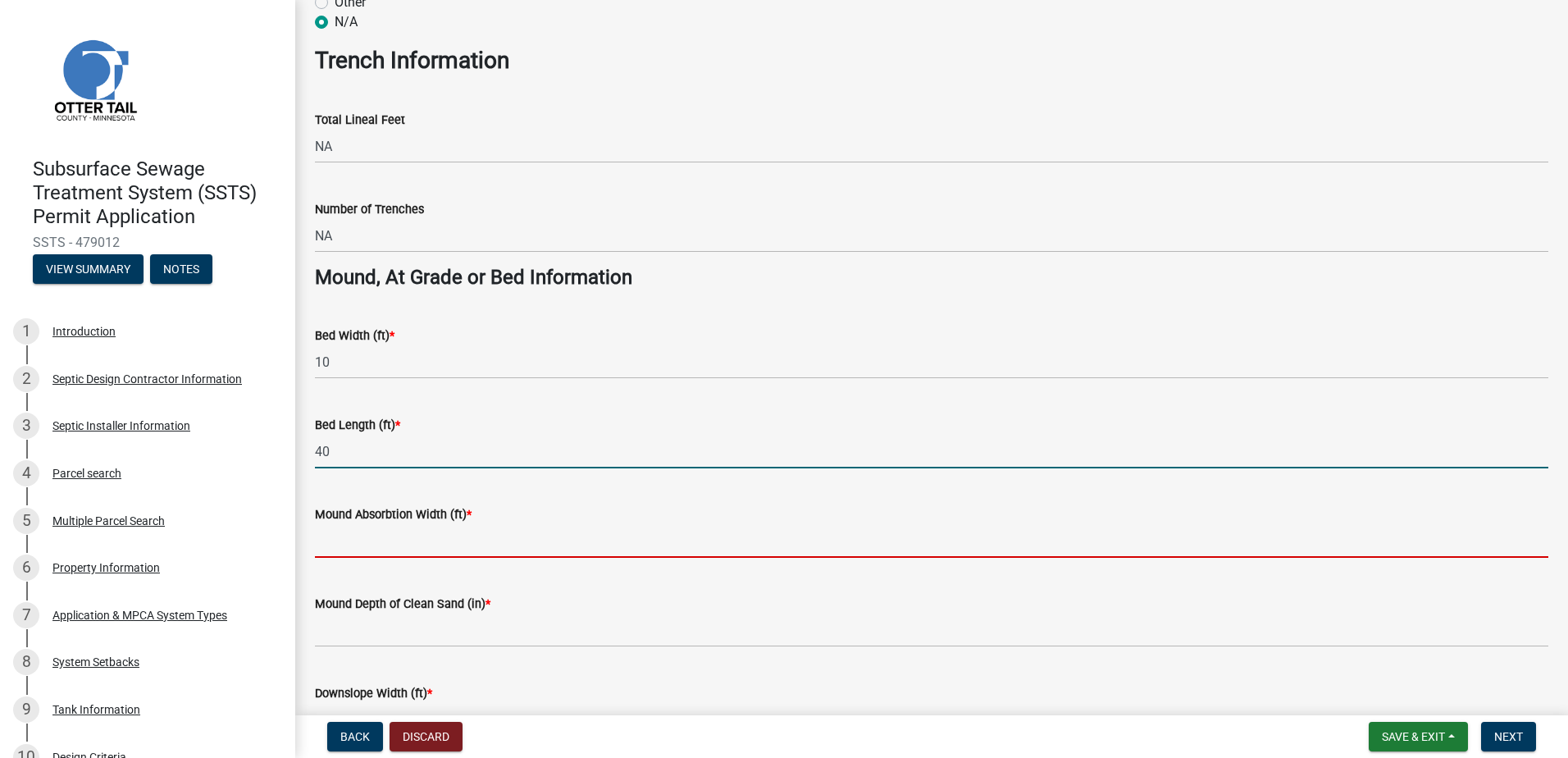
click at [348, 551] on input "Mound Absorbtion Width (ft) *" at bounding box center [932, 541] width 1233 height 34
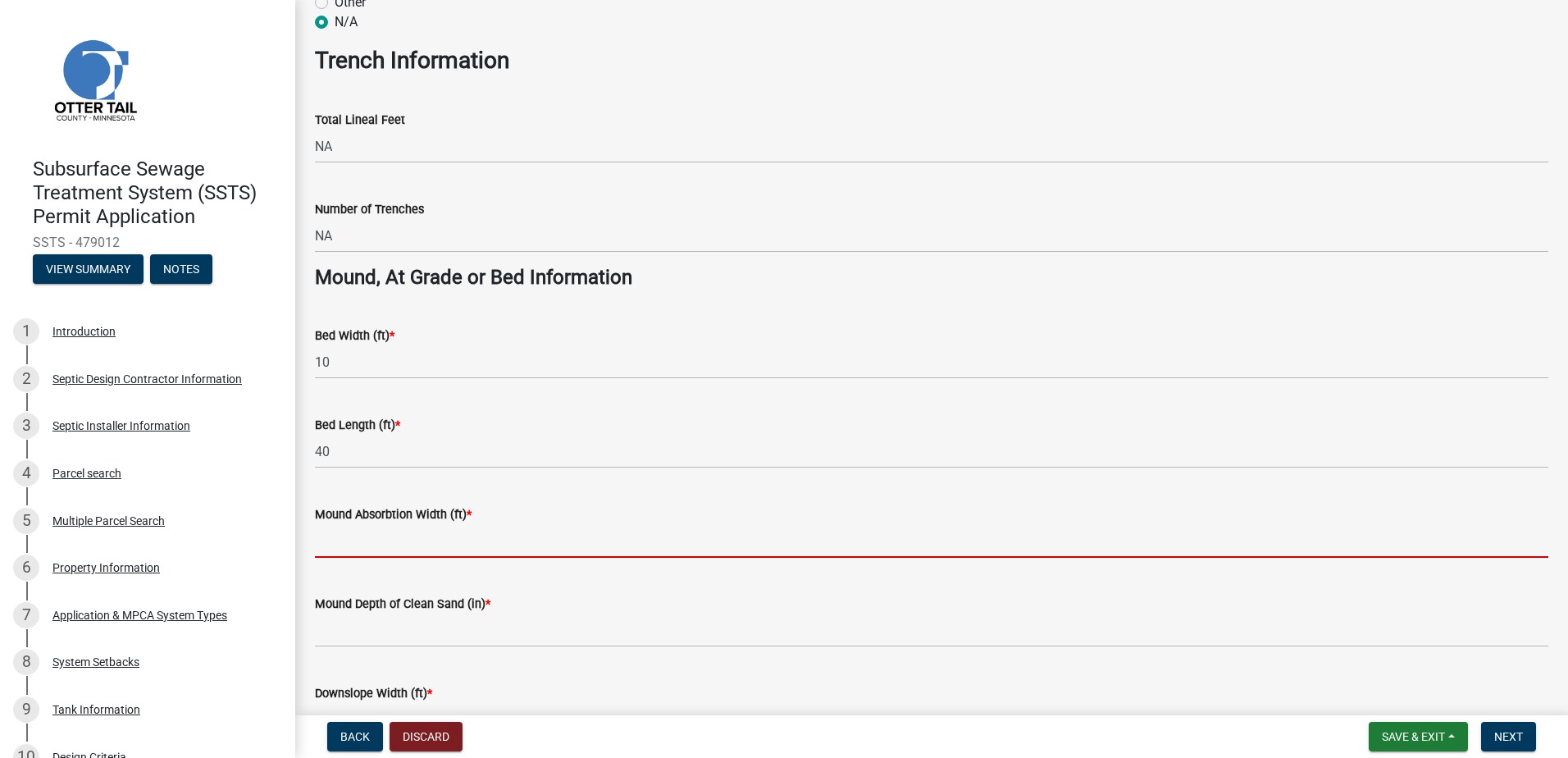
type input "26"
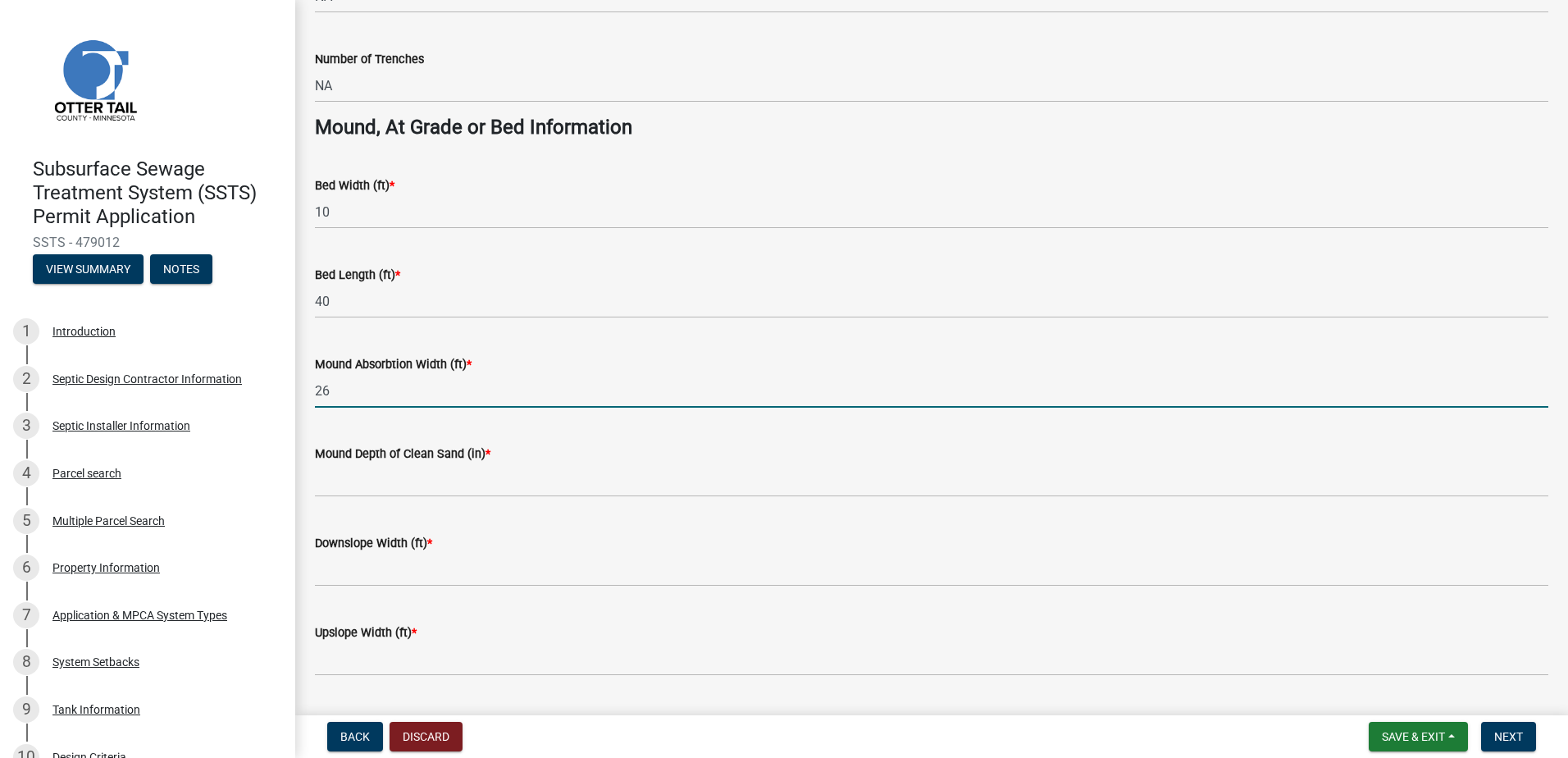
scroll to position [1149, 0]
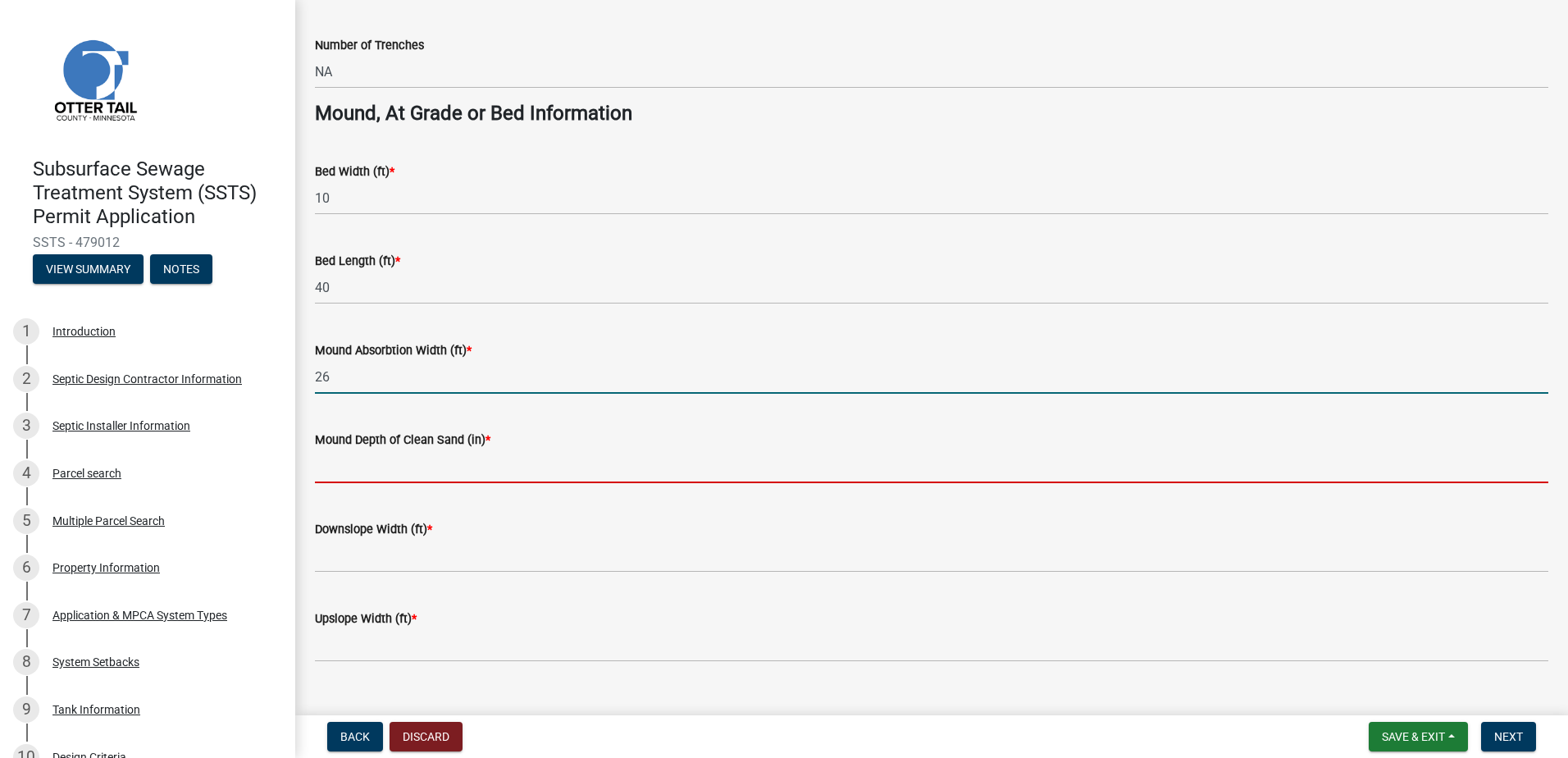
click at [326, 470] on input "Mound Depth of Clean Sand (in) *" at bounding box center [932, 466] width 1233 height 34
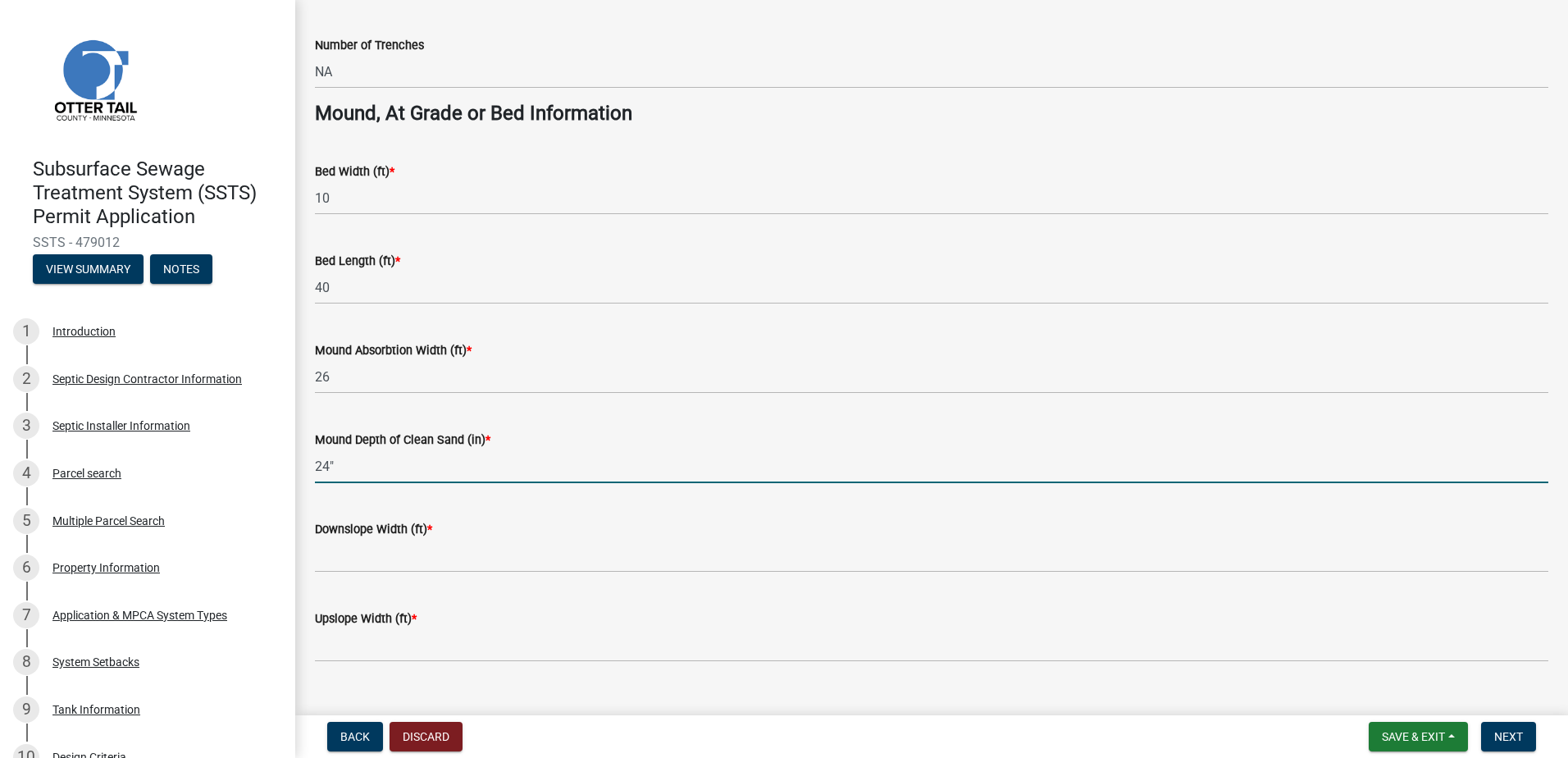
type input "24""
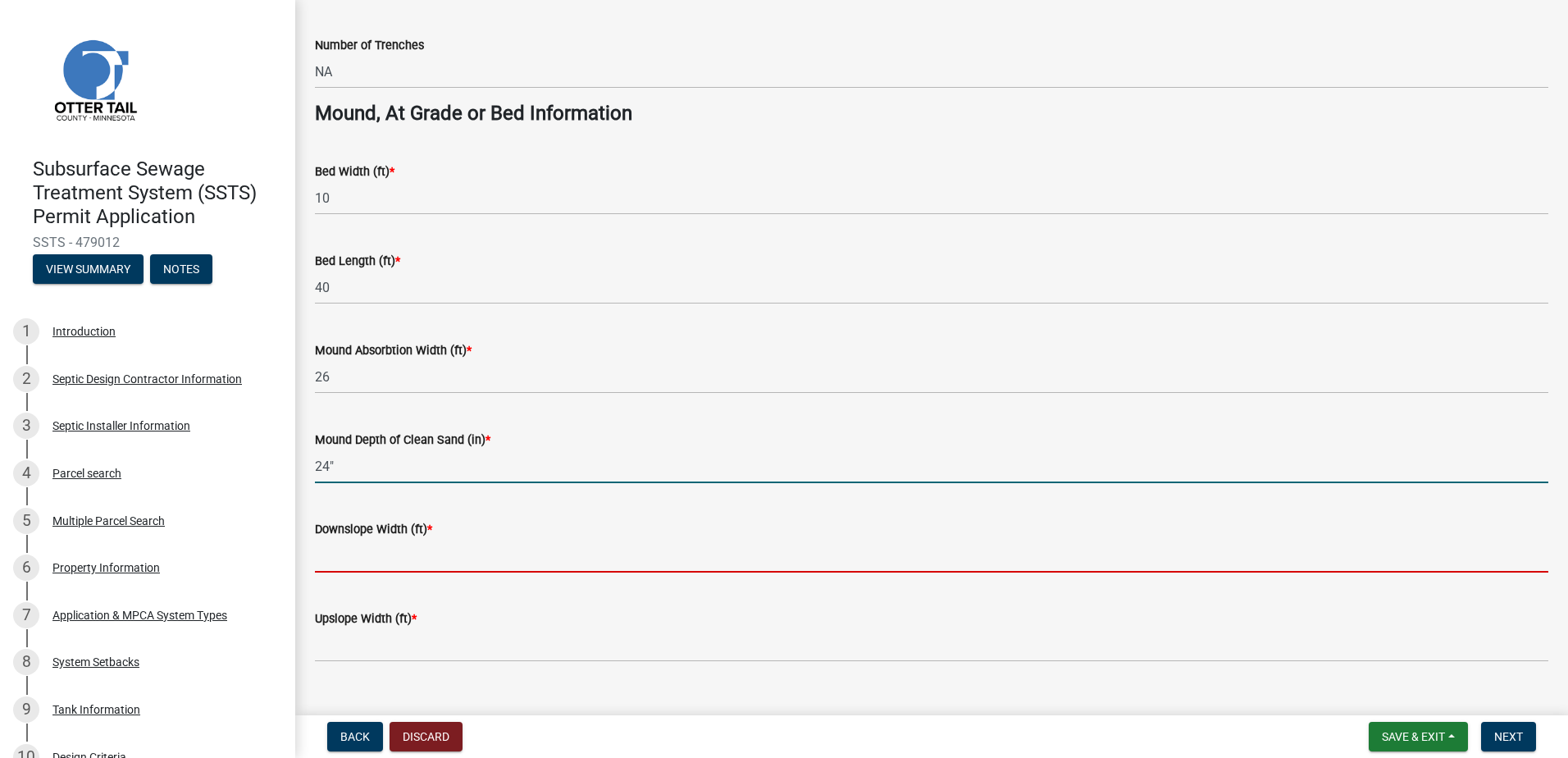
click at [337, 562] on input "Downslope Width (ft) *" at bounding box center [932, 556] width 1233 height 34
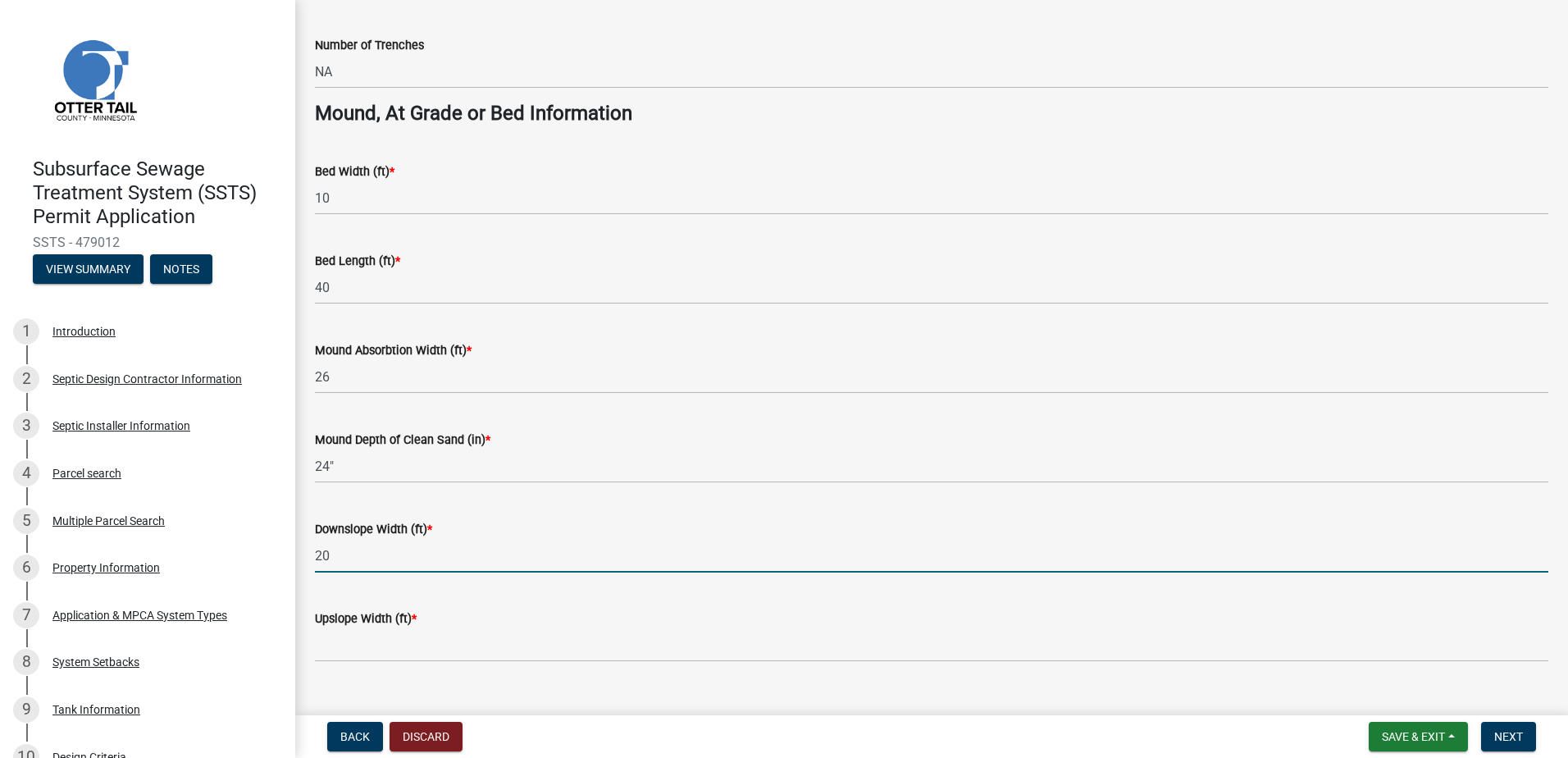
type input "20"
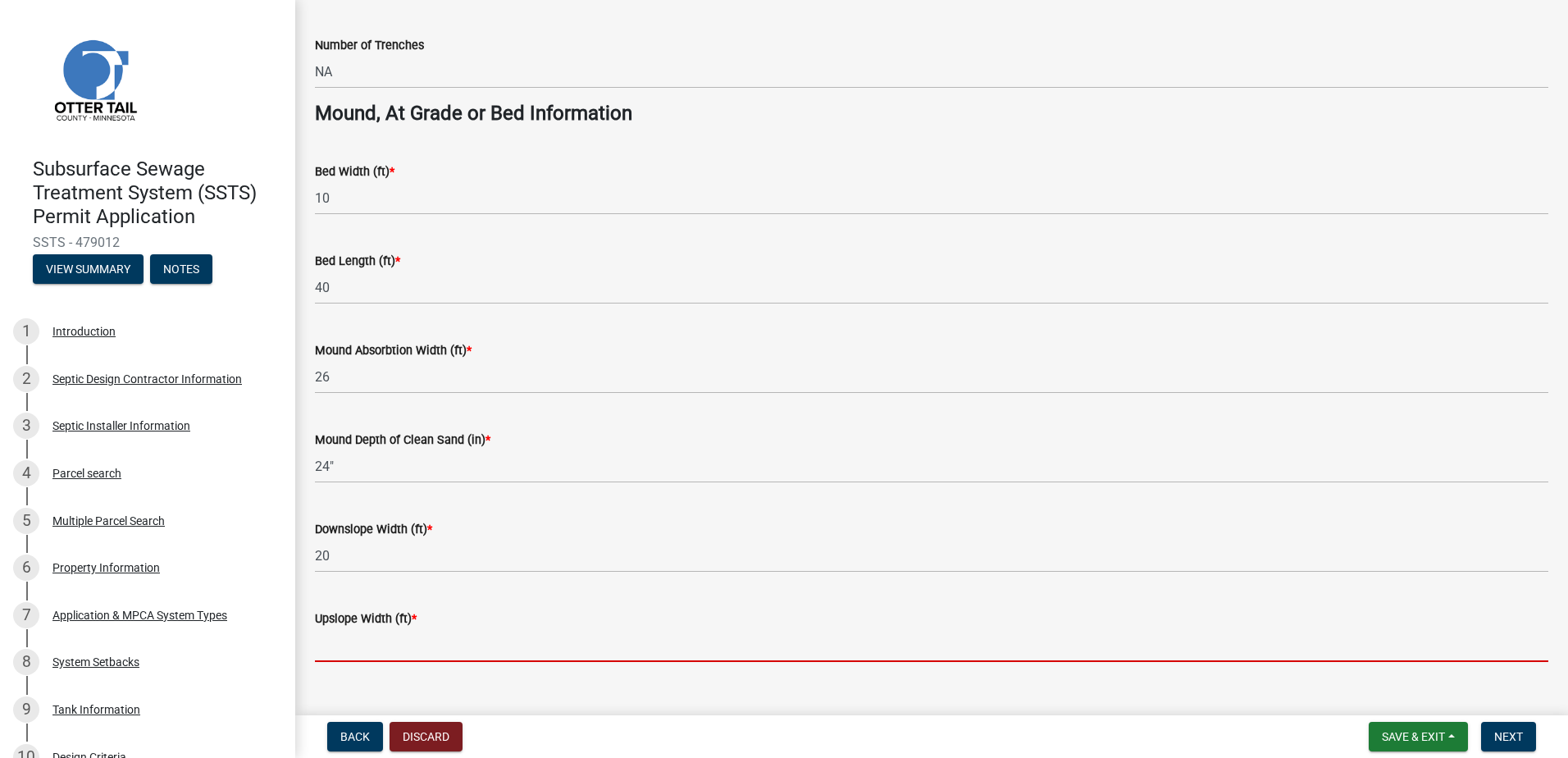
click at [351, 647] on input "Upslope Width (ft) *" at bounding box center [932, 645] width 1233 height 34
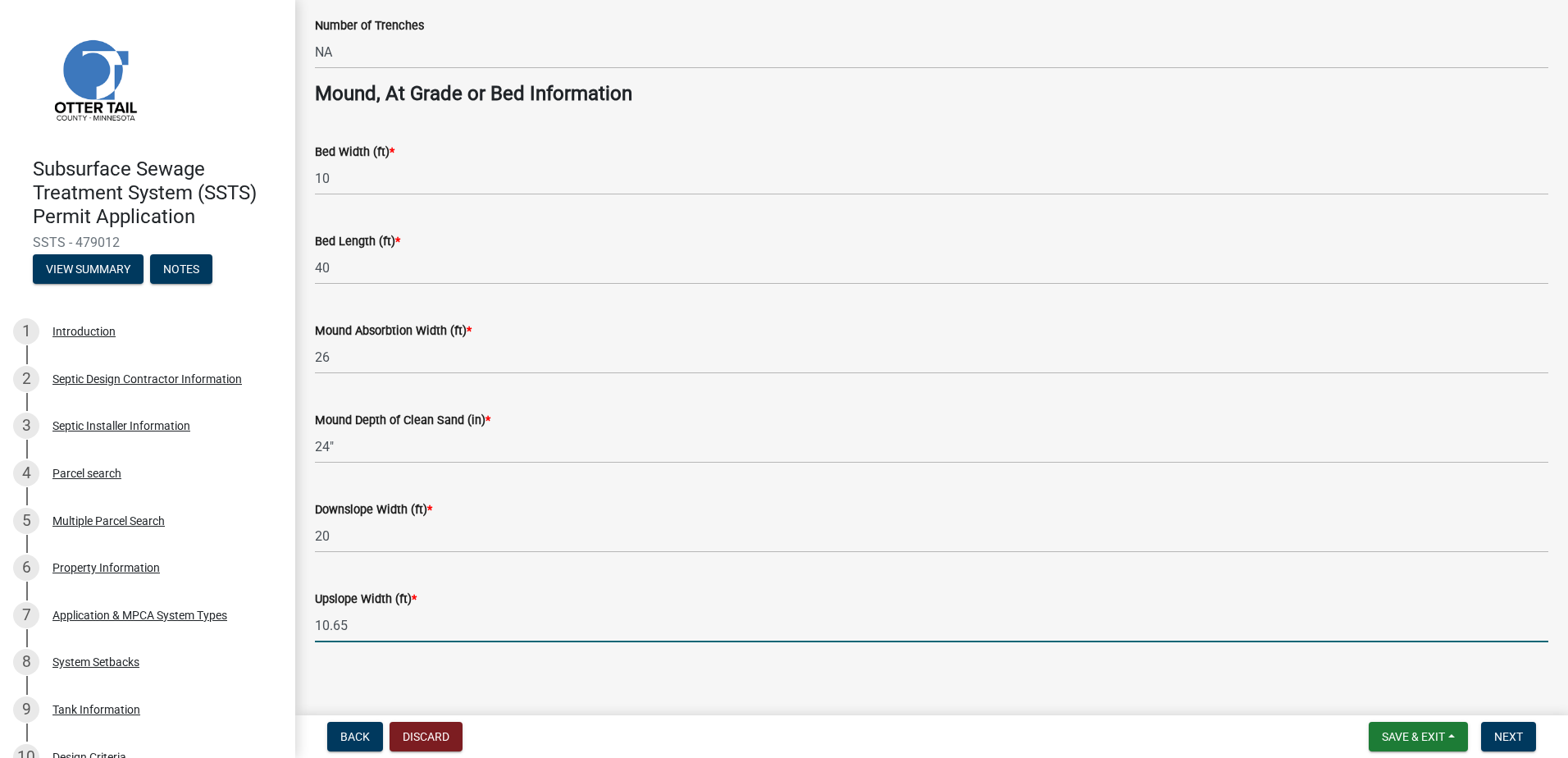
scroll to position [1179, 0]
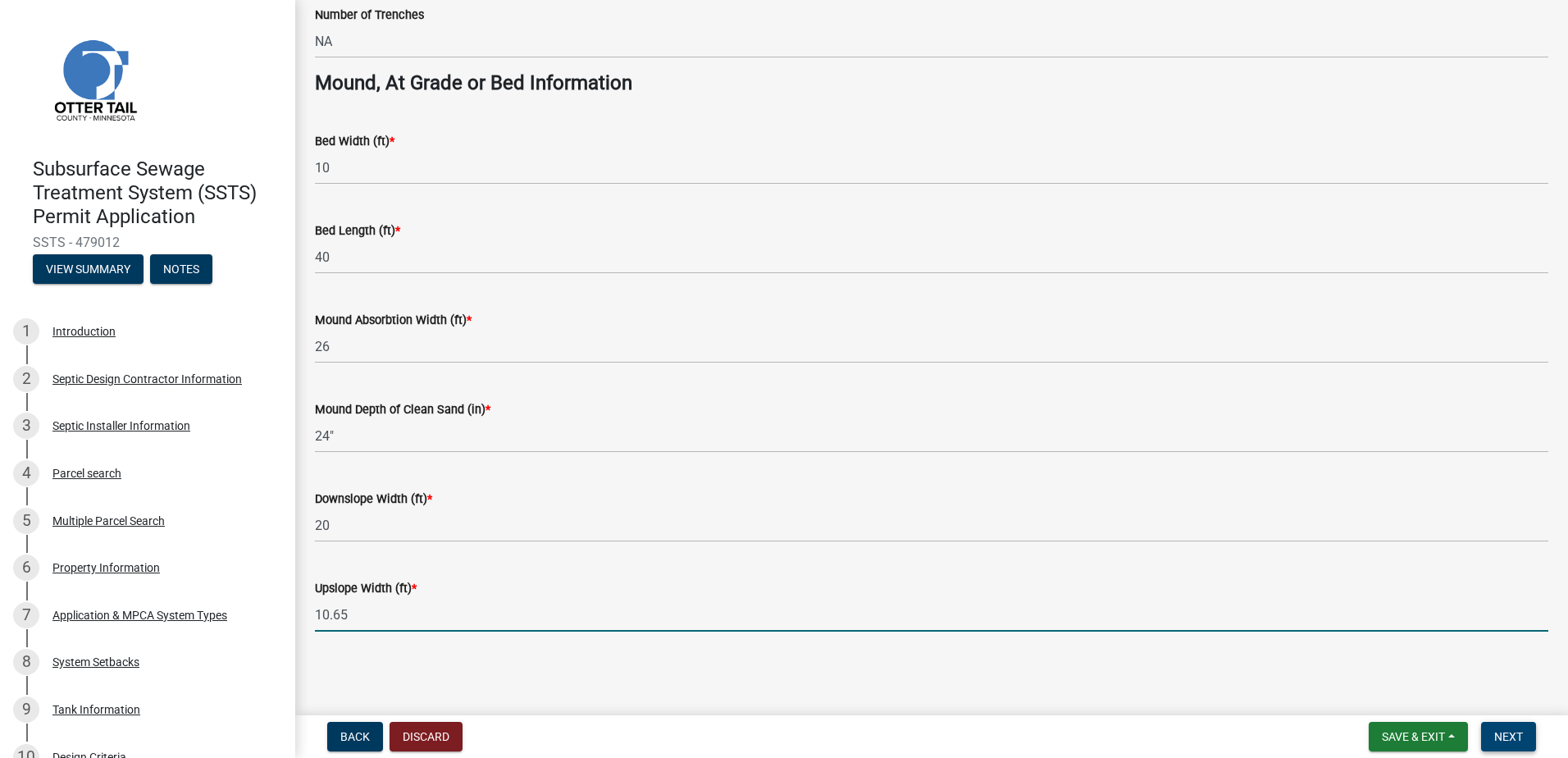
type input "10.65"
click at [1510, 736] on span "Next" at bounding box center [1509, 737] width 29 height 13
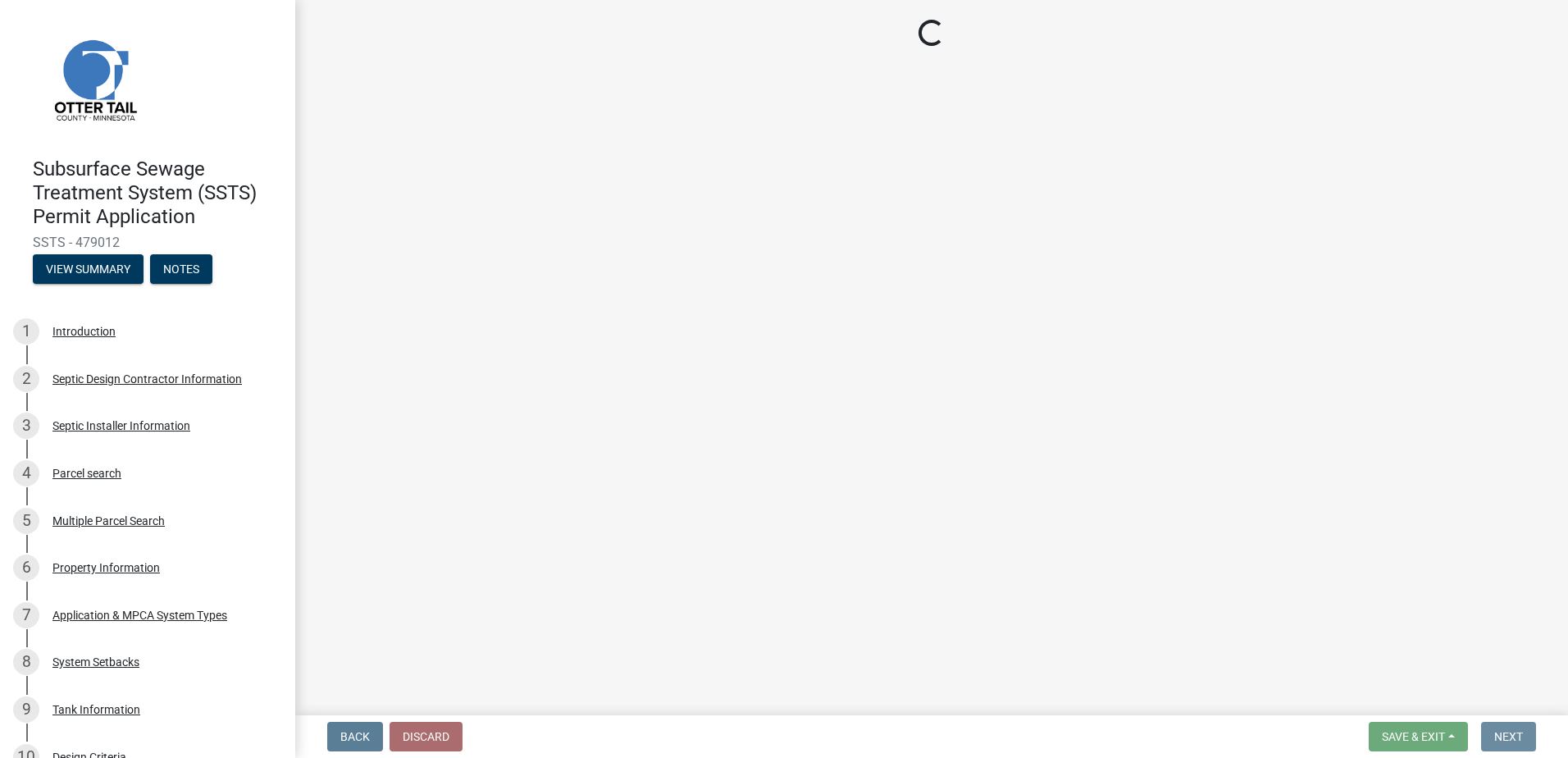
scroll to position [0, 0]
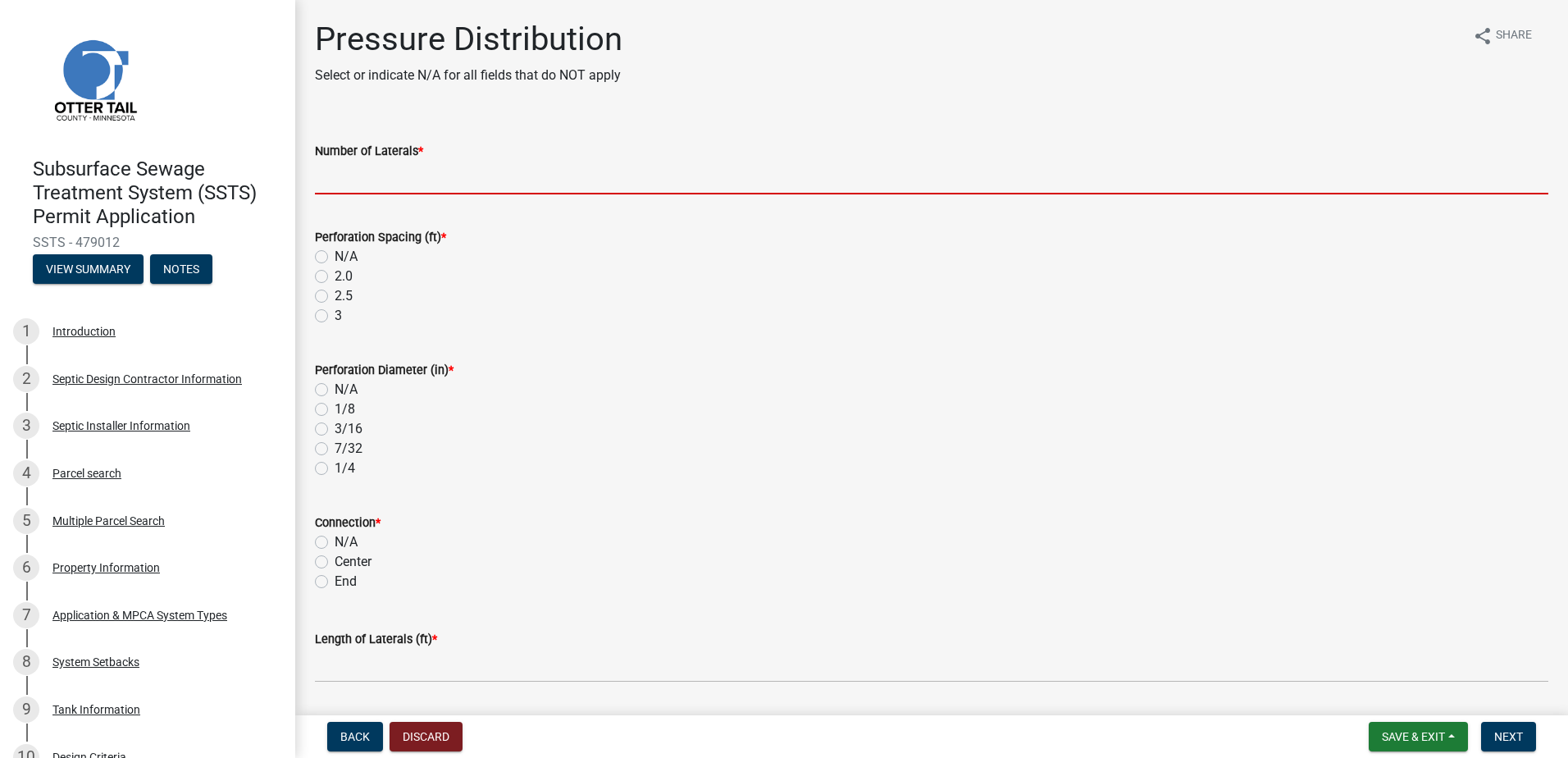
click at [358, 176] on input "Number of Laterals *" at bounding box center [932, 177] width 1233 height 34
type input "3"
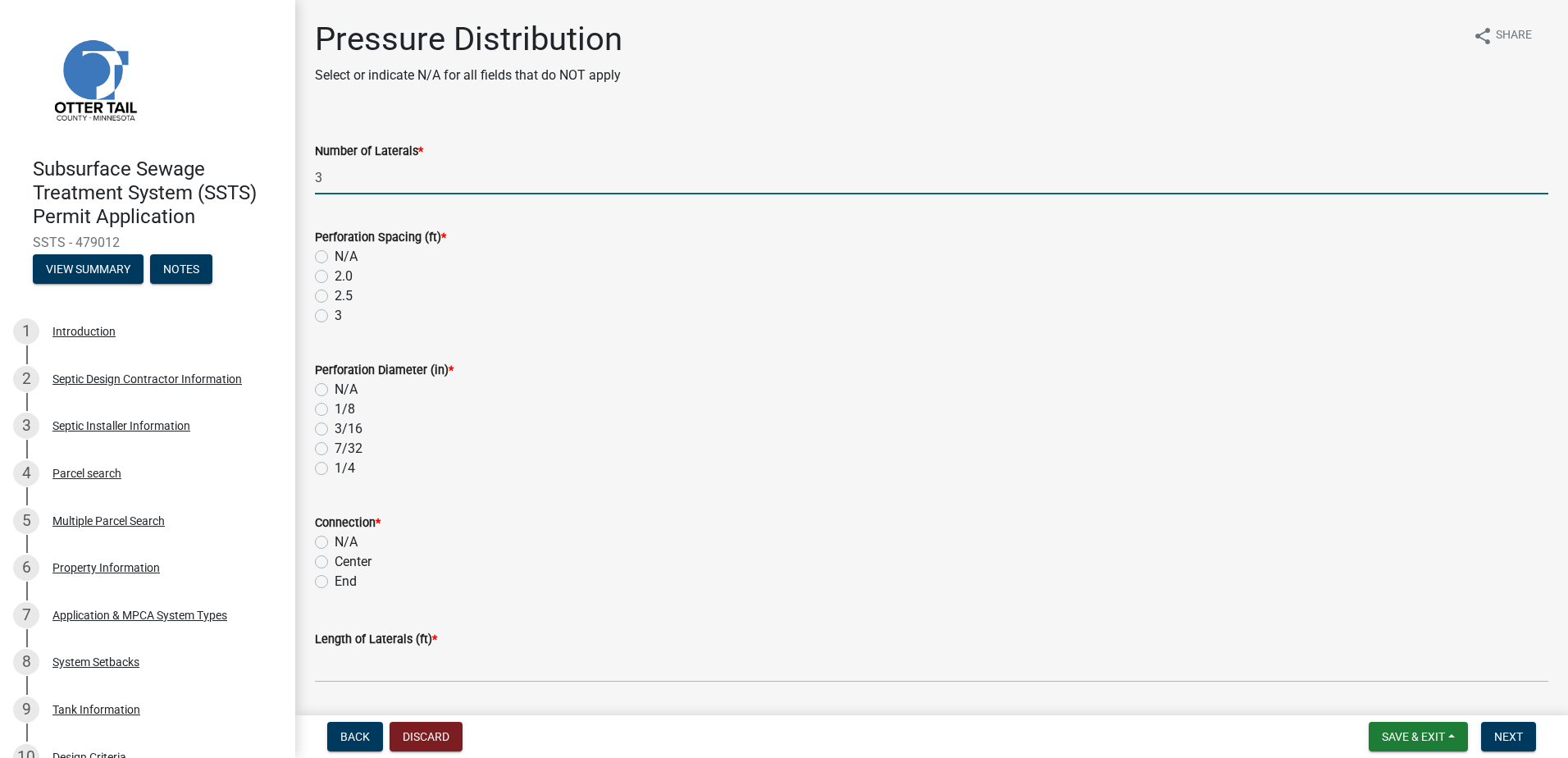
click at [335, 313] on label "3" at bounding box center [338, 316] width 7 height 20
click at [335, 313] on input "3" at bounding box center [340, 311] width 11 height 11
radio input "true"
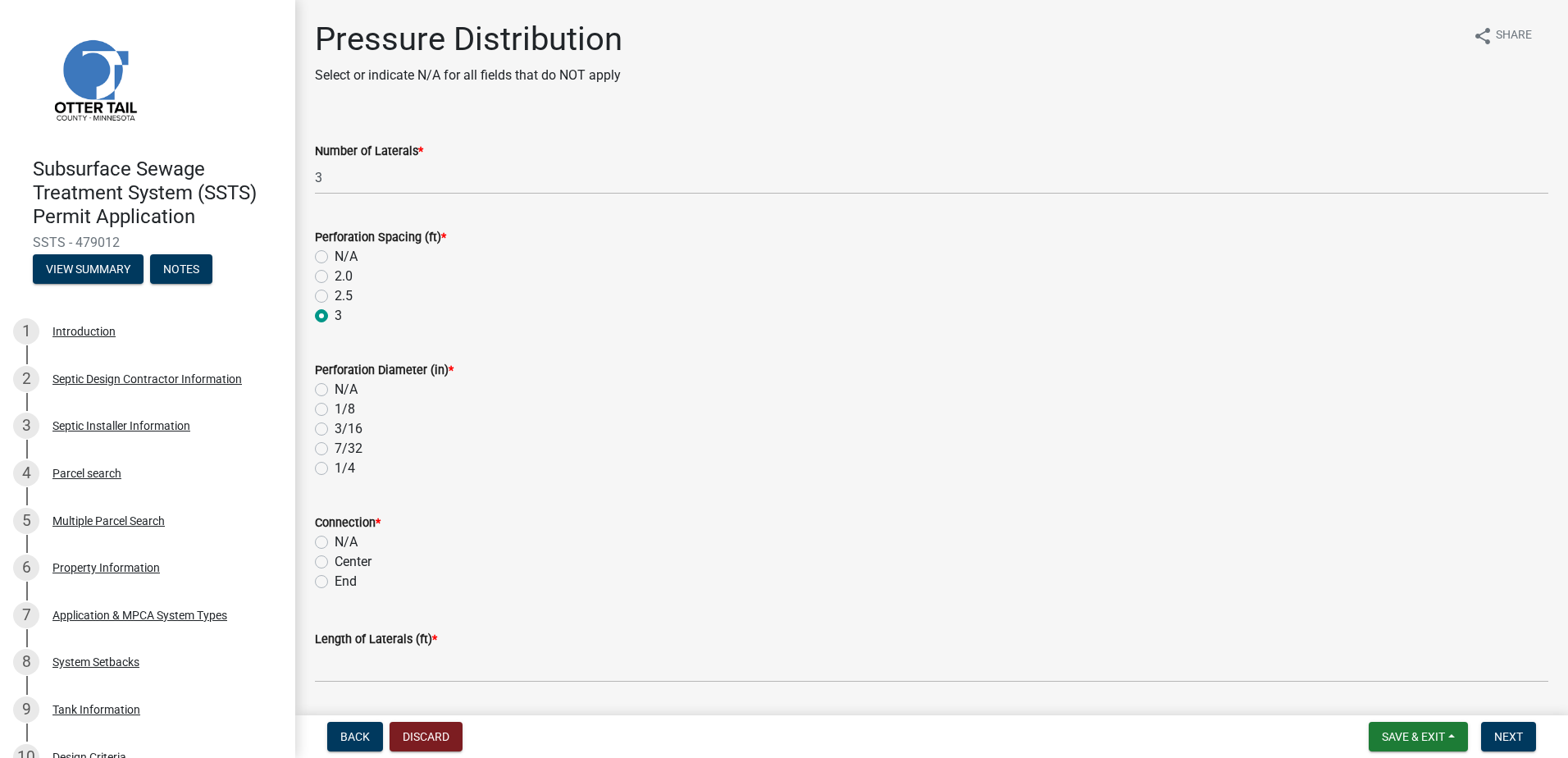
click at [318, 476] on div "1/4" at bounding box center [932, 468] width 1233 height 20
click at [335, 470] on label "1/4" at bounding box center [345, 468] width 21 height 20
click at [335, 469] on input "1/4" at bounding box center [340, 464] width 11 height 11
radio input "true"
click at [335, 586] on label "End" at bounding box center [345, 582] width 22 height 20
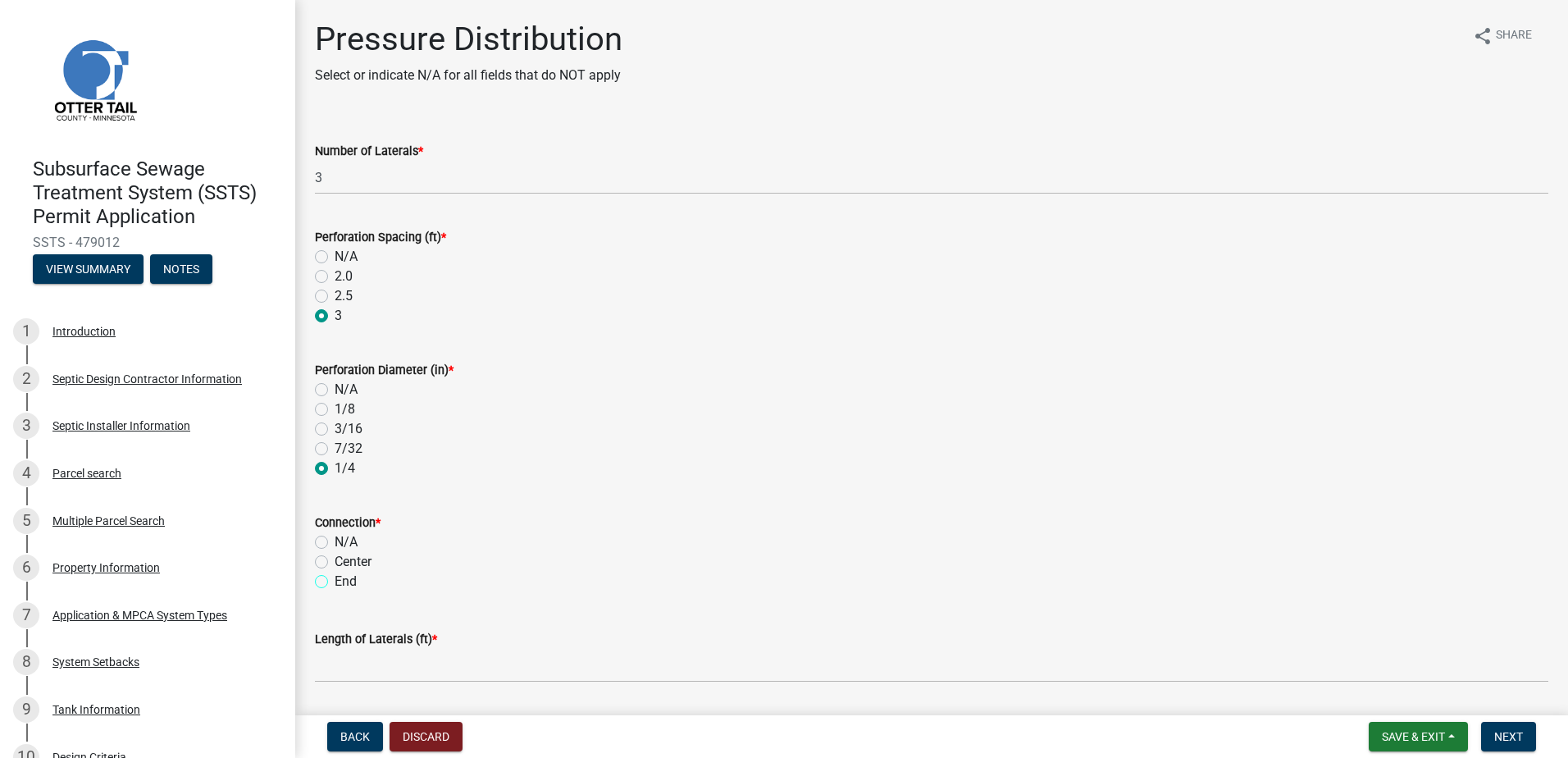
click at [335, 582] on input "End" at bounding box center [340, 577] width 11 height 11
radio input "true"
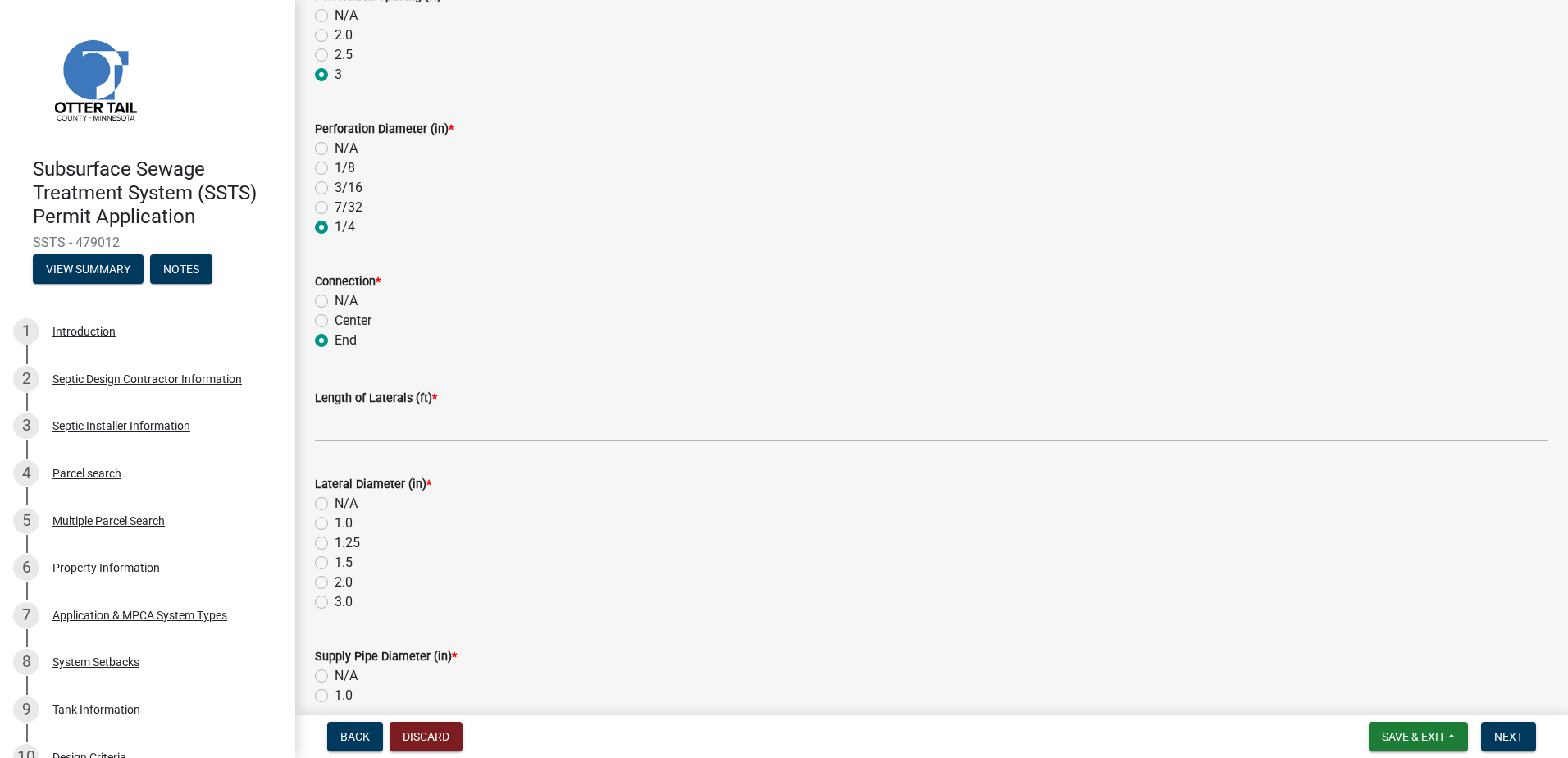
scroll to position [246, 0]
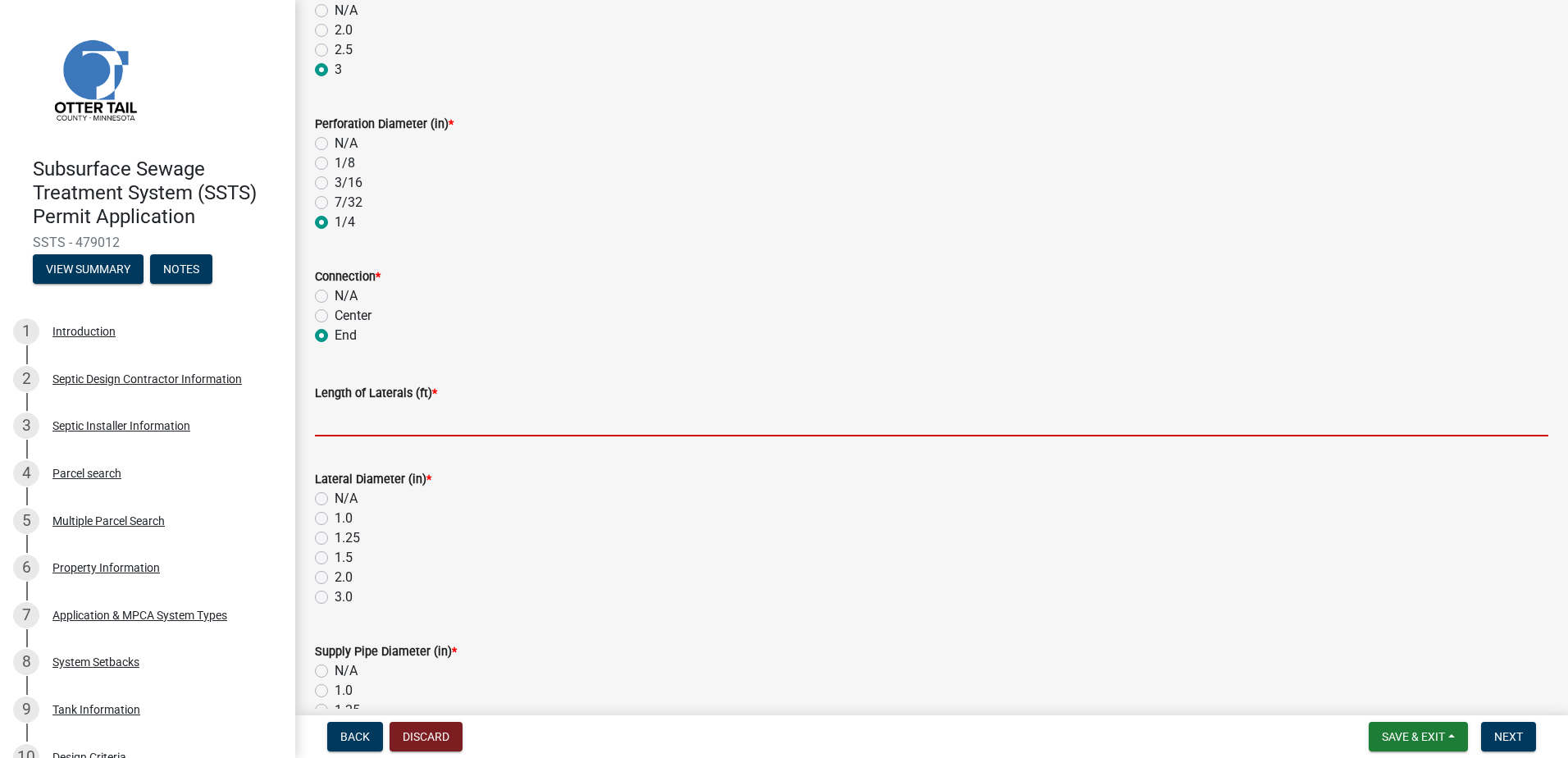
click at [336, 422] on input "Length of Laterals (ft) *" at bounding box center [932, 420] width 1233 height 34
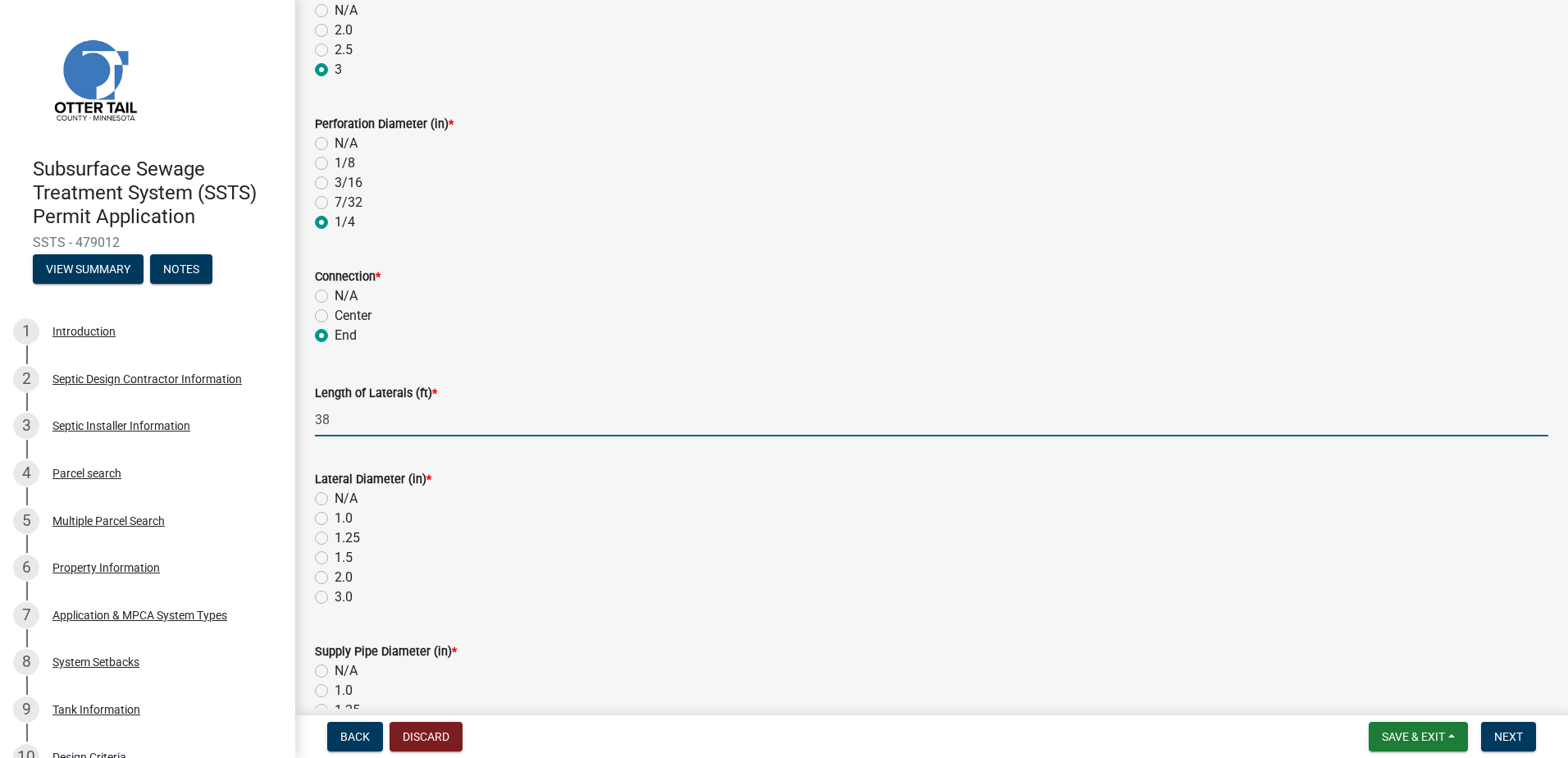
type input "38"
click at [335, 563] on label "1.5" at bounding box center [344, 558] width 18 height 20
click at [335, 559] on input "1.5" at bounding box center [340, 553] width 11 height 11
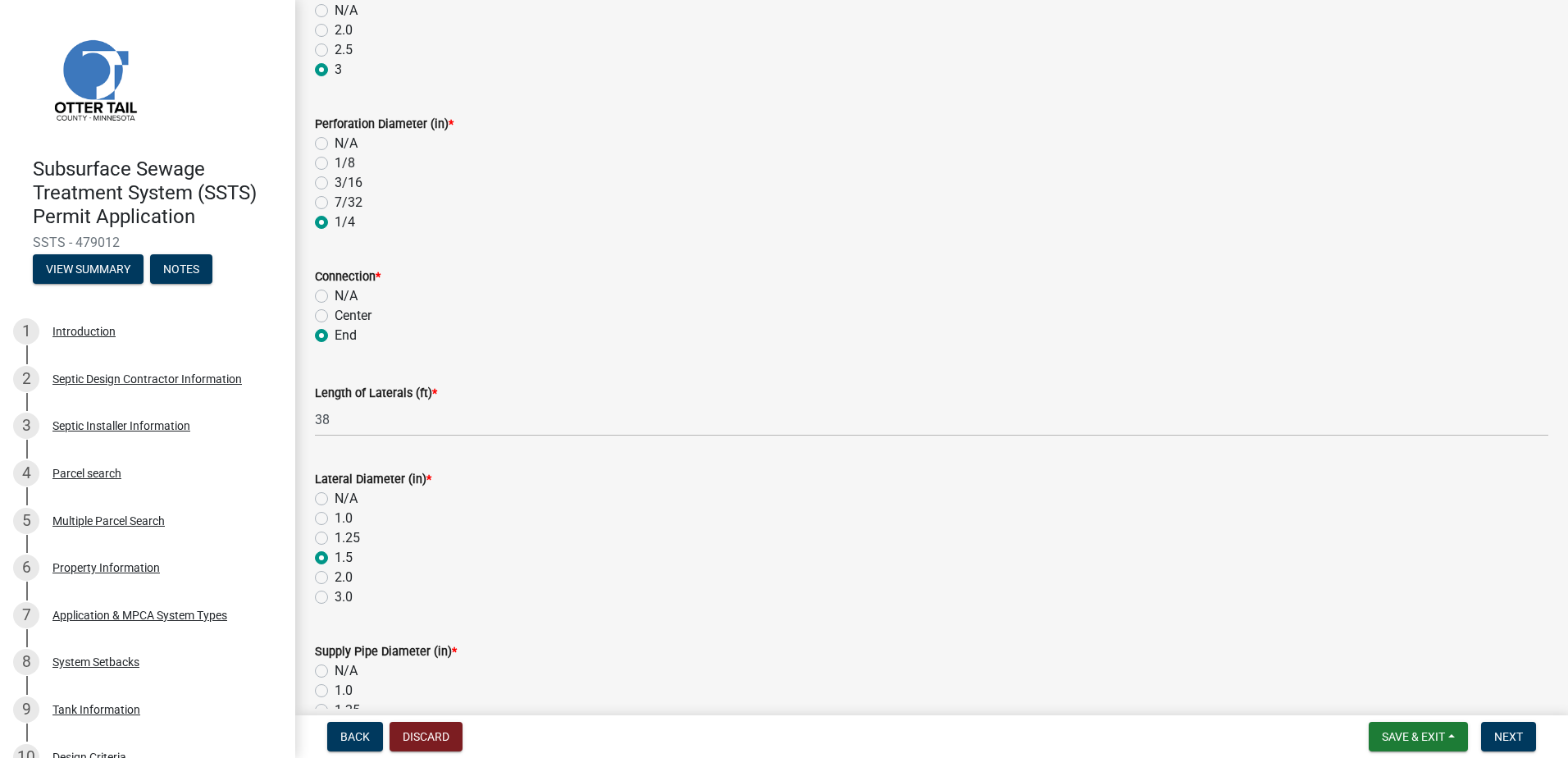
radio input "true"
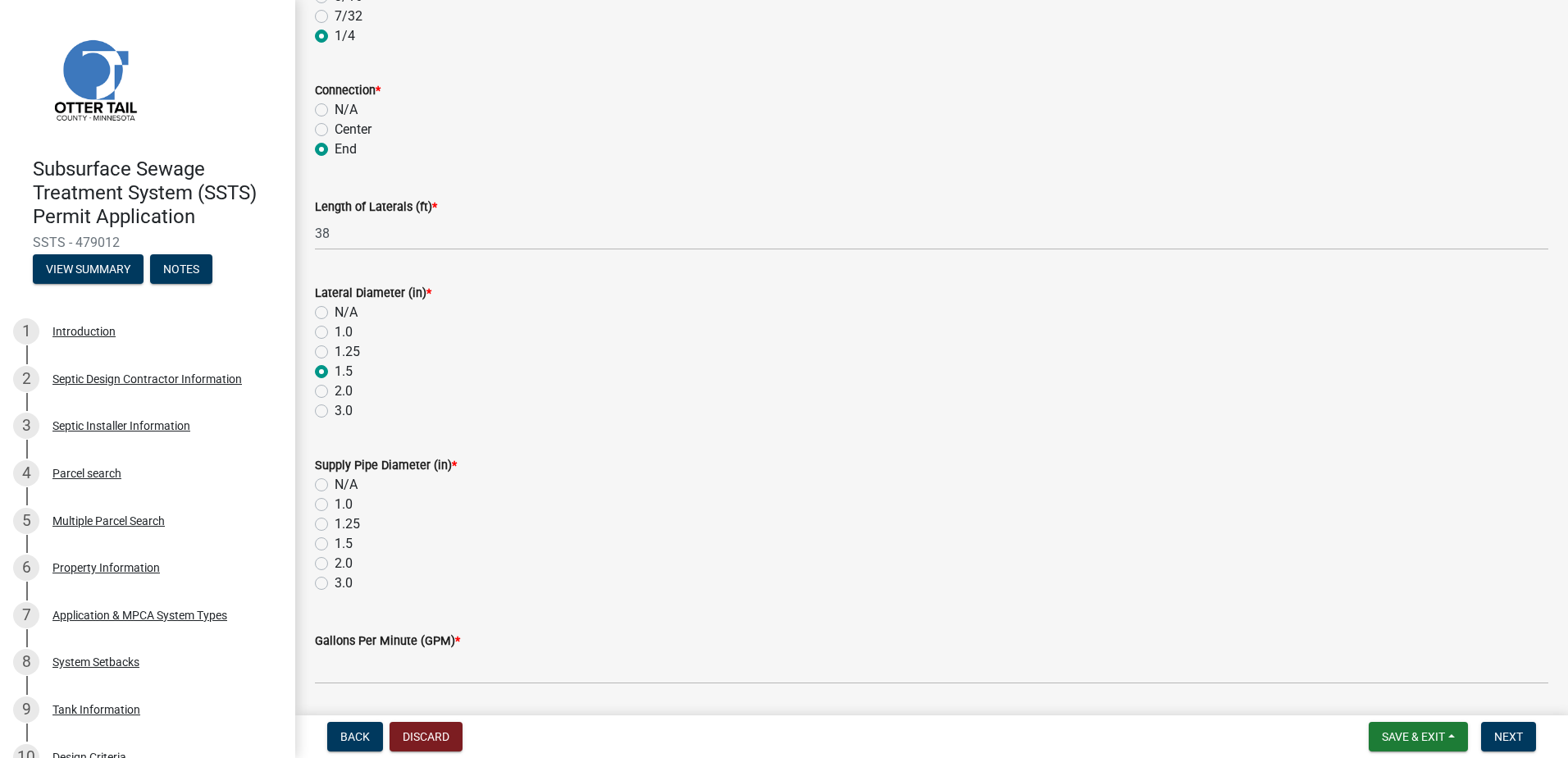
scroll to position [492, 0]
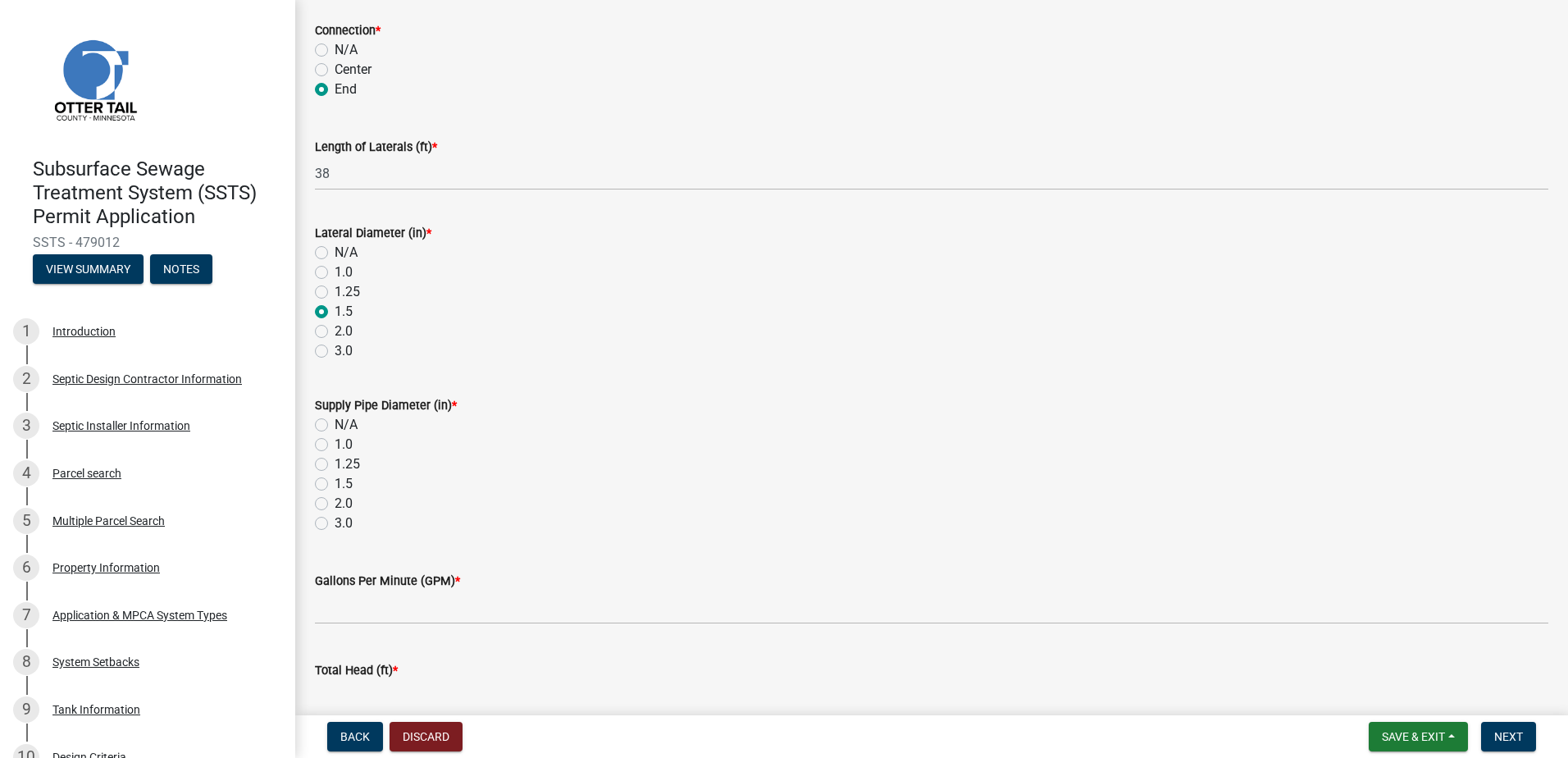
click at [335, 502] on label "2.0" at bounding box center [344, 504] width 18 height 20
click at [335, 502] on input "2.0" at bounding box center [340, 499] width 11 height 11
radio input "true"
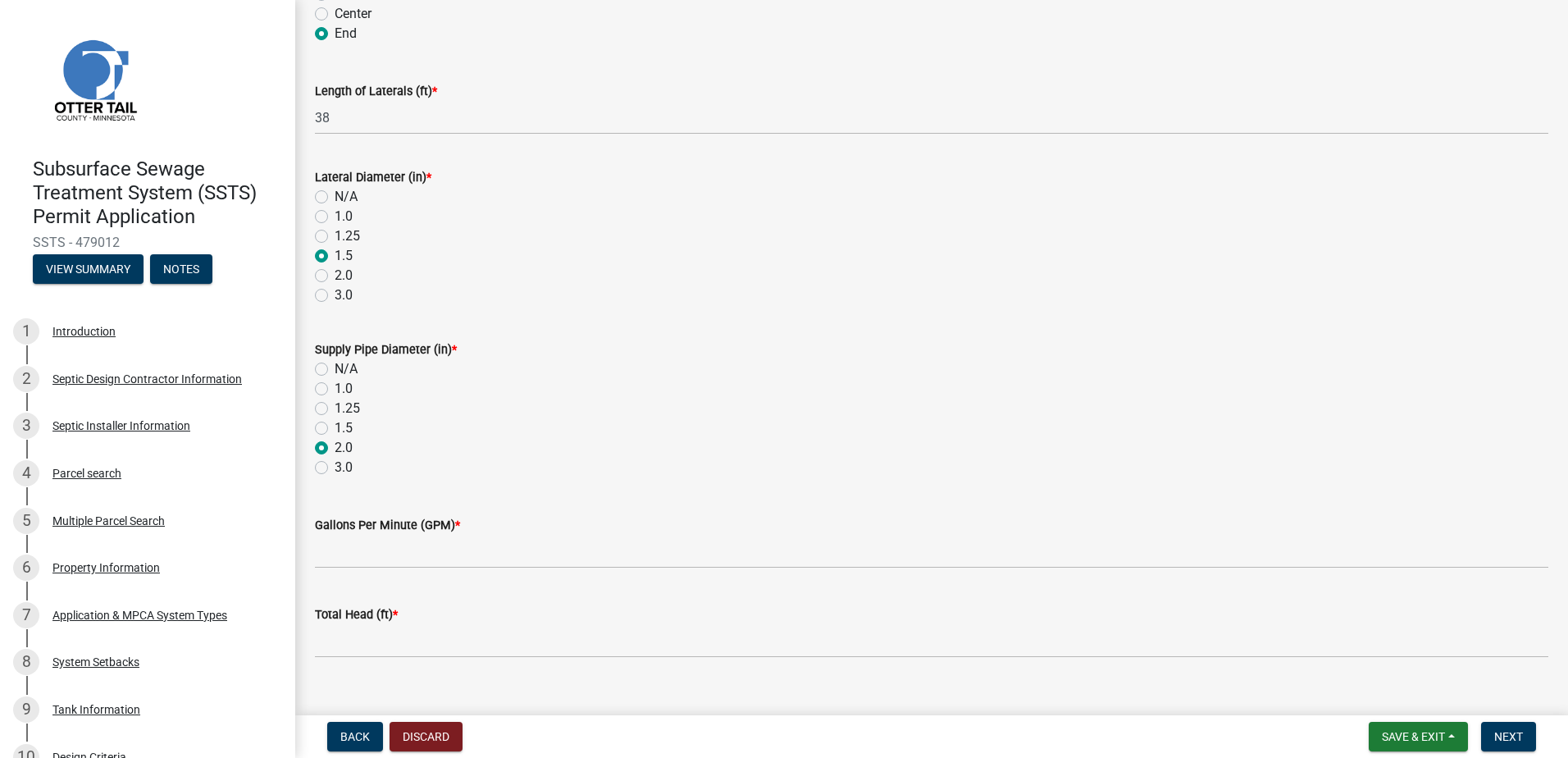
scroll to position [574, 0]
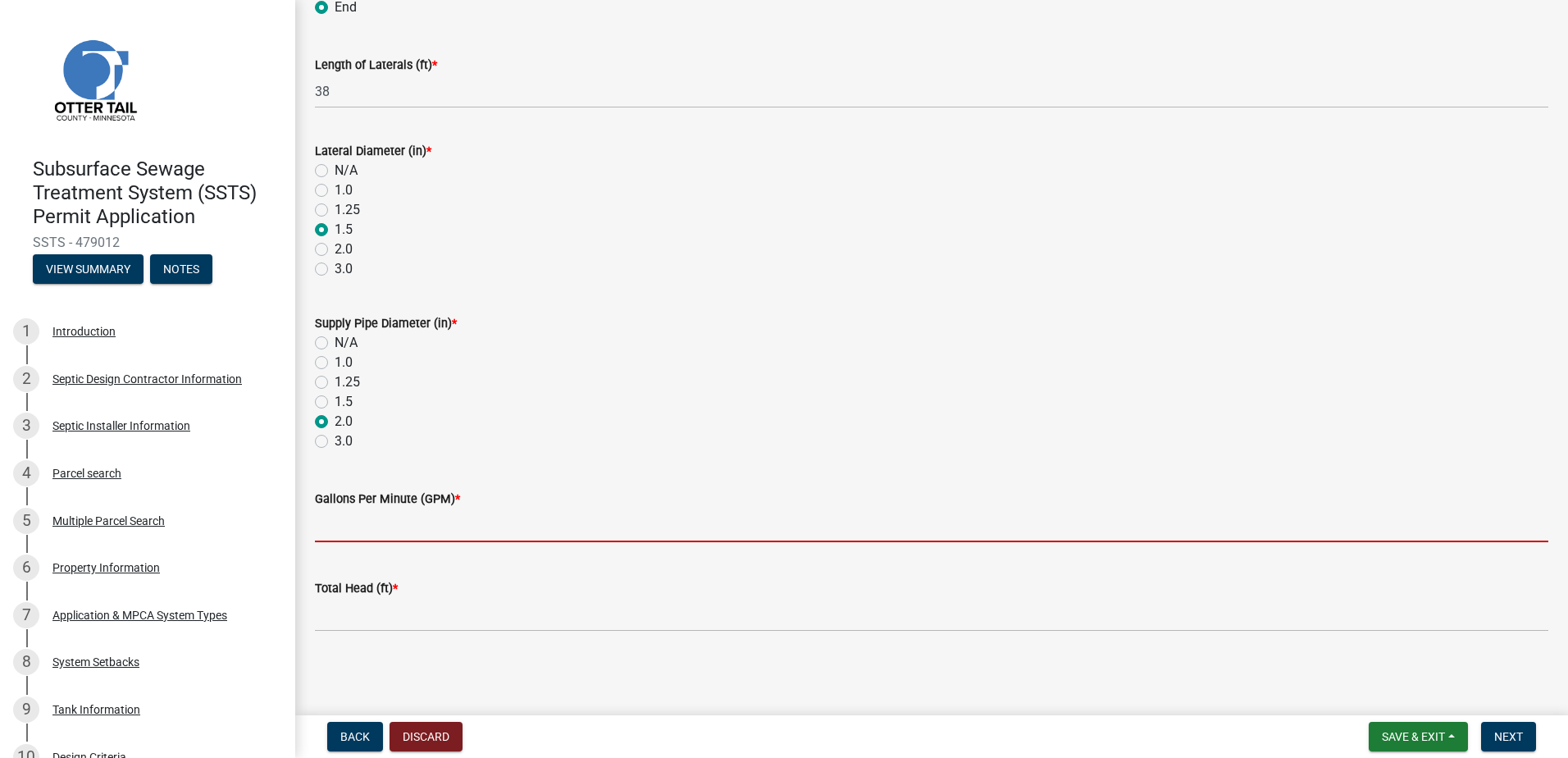
drag, startPoint x: 336, startPoint y: 525, endPoint x: 350, endPoint y: 523, distance: 14.1
click at [336, 525] on input "Gallons Per Minute (GPM) *" at bounding box center [932, 525] width 1233 height 34
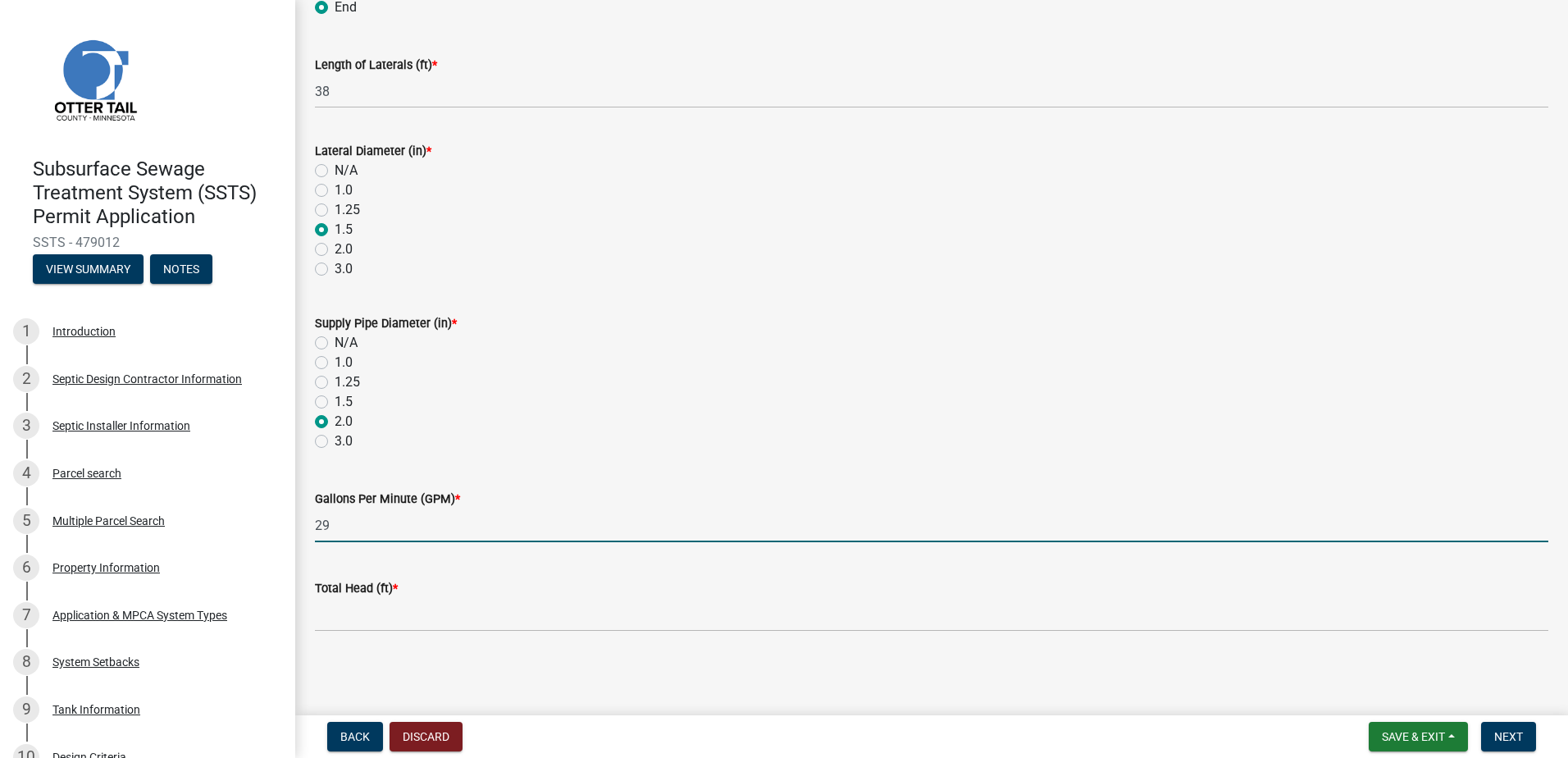
type input "29"
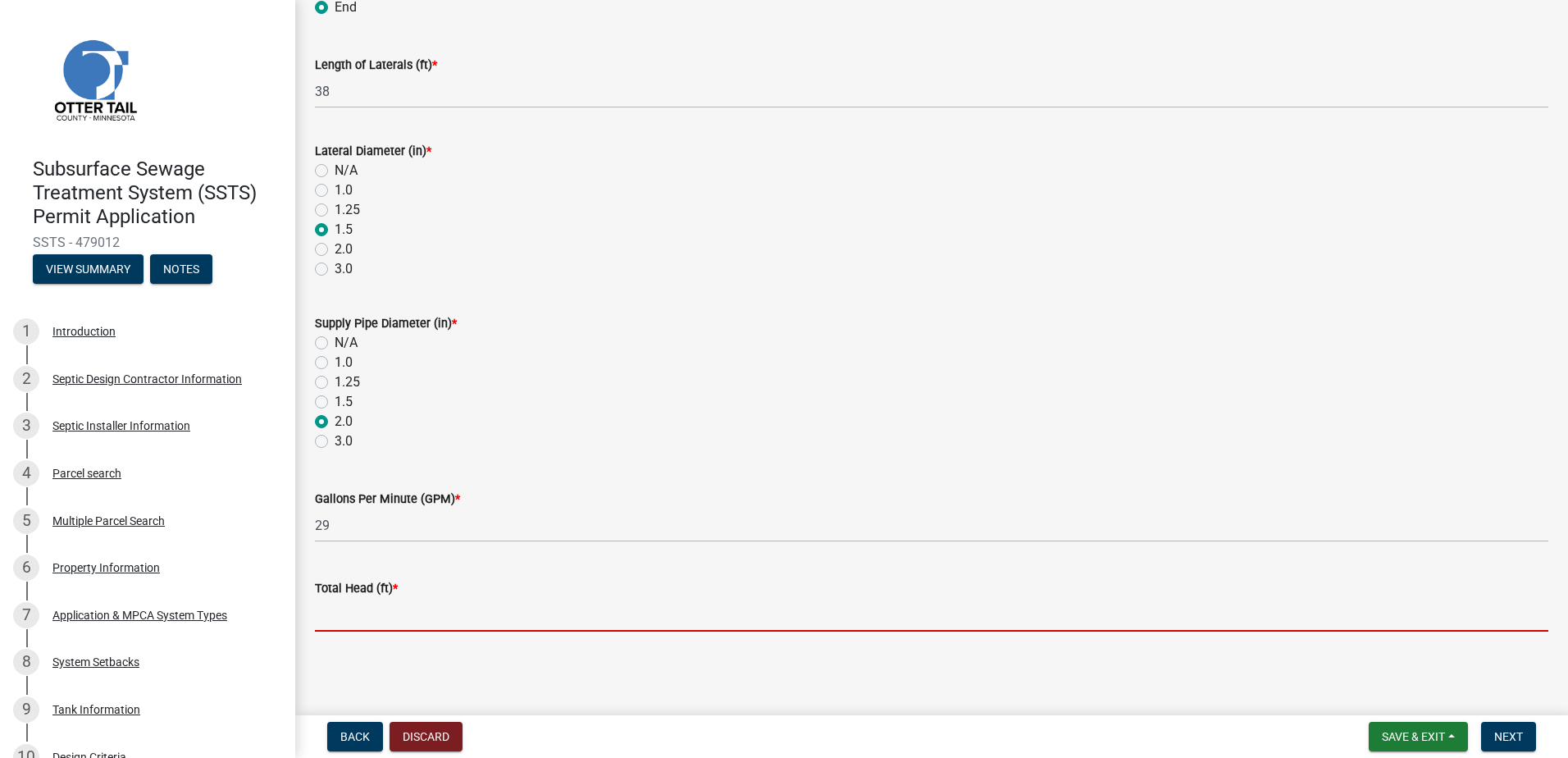
click at [329, 624] on input "Total Head (ft) *" at bounding box center [932, 614] width 1233 height 34
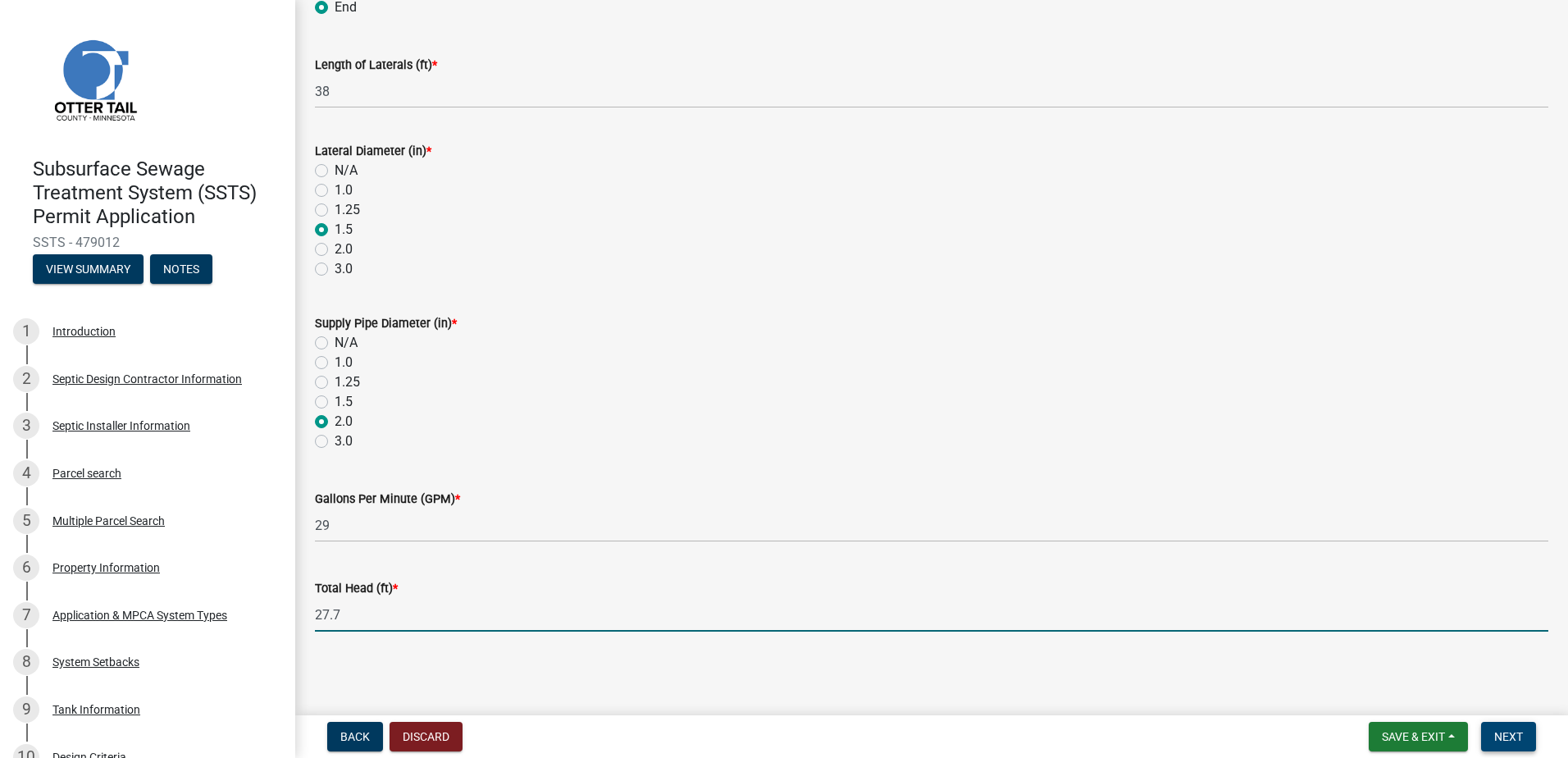
type input "27.7"
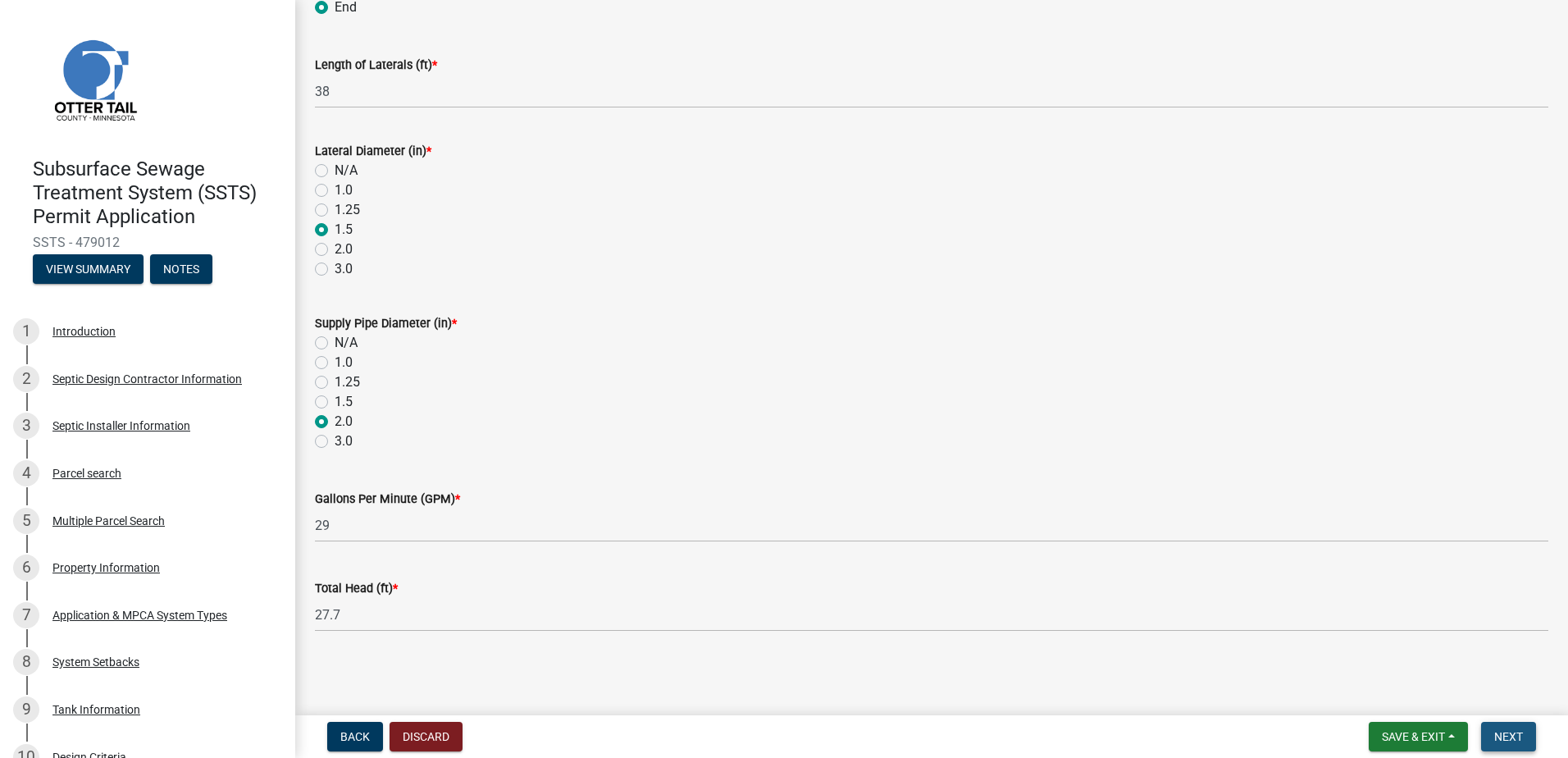
click at [1493, 736] on button "Next" at bounding box center [1509, 737] width 55 height 30
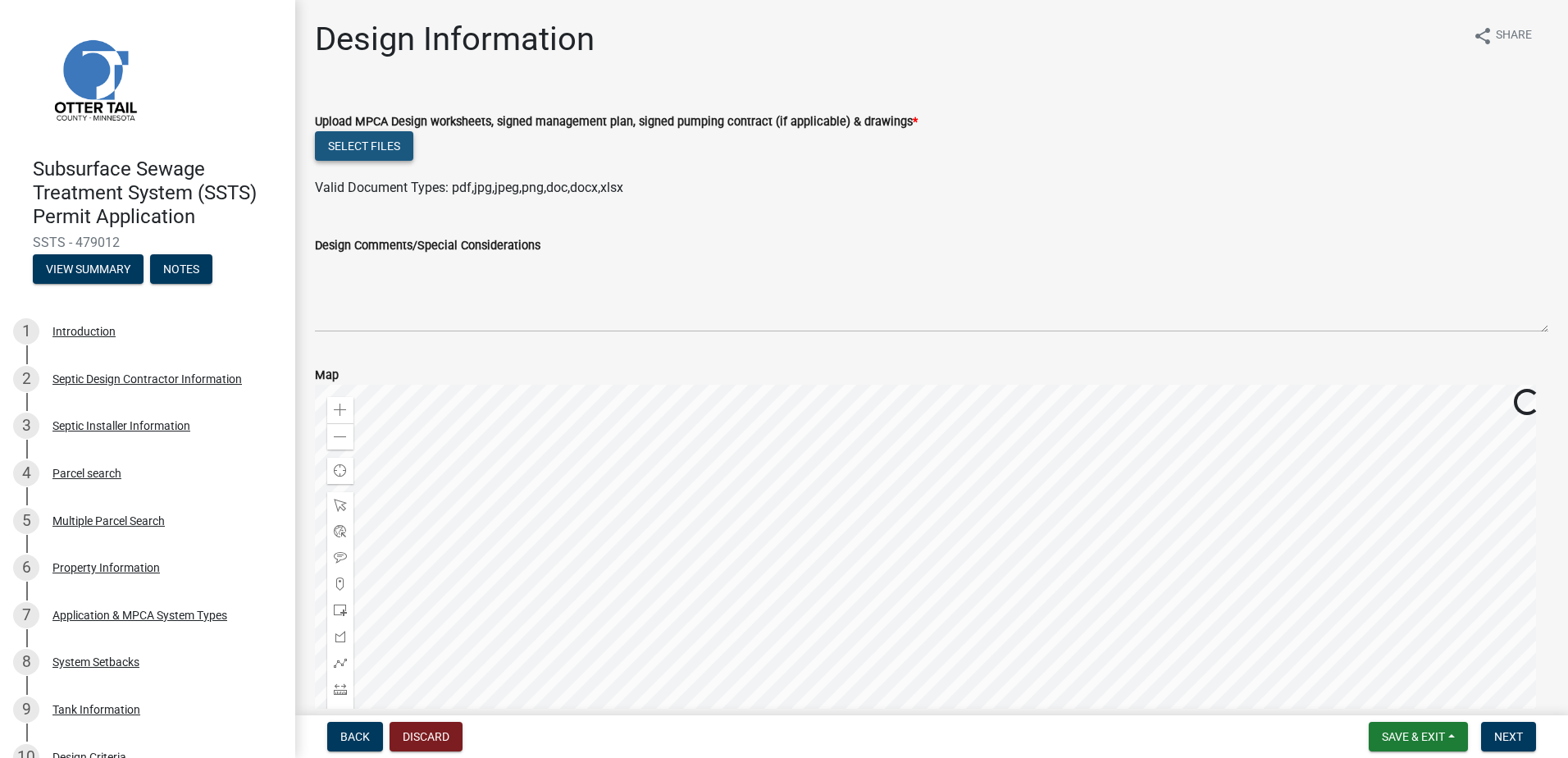
click at [351, 146] on button "Select files" at bounding box center [364, 146] width 98 height 30
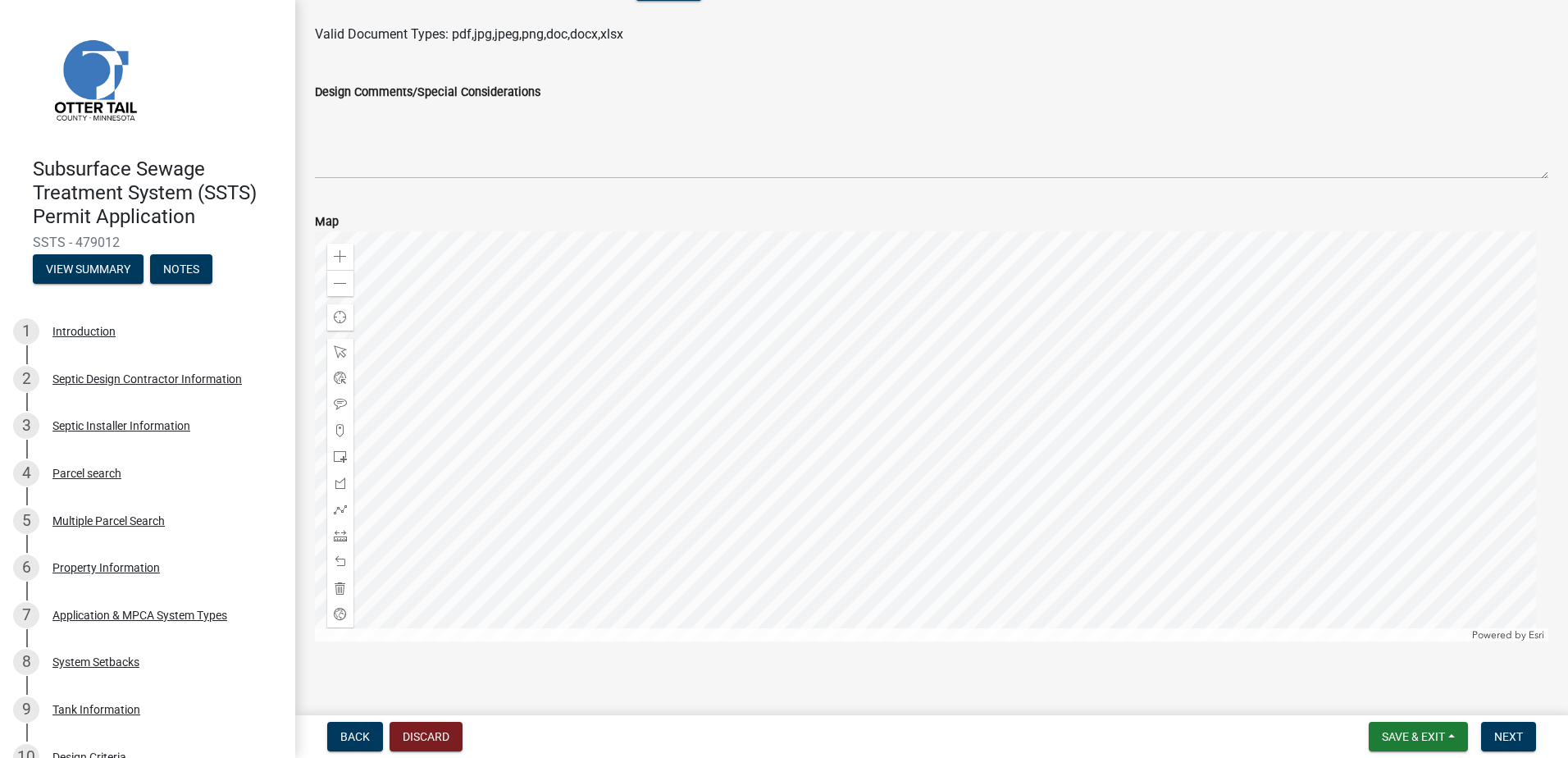
scroll to position [225, 0]
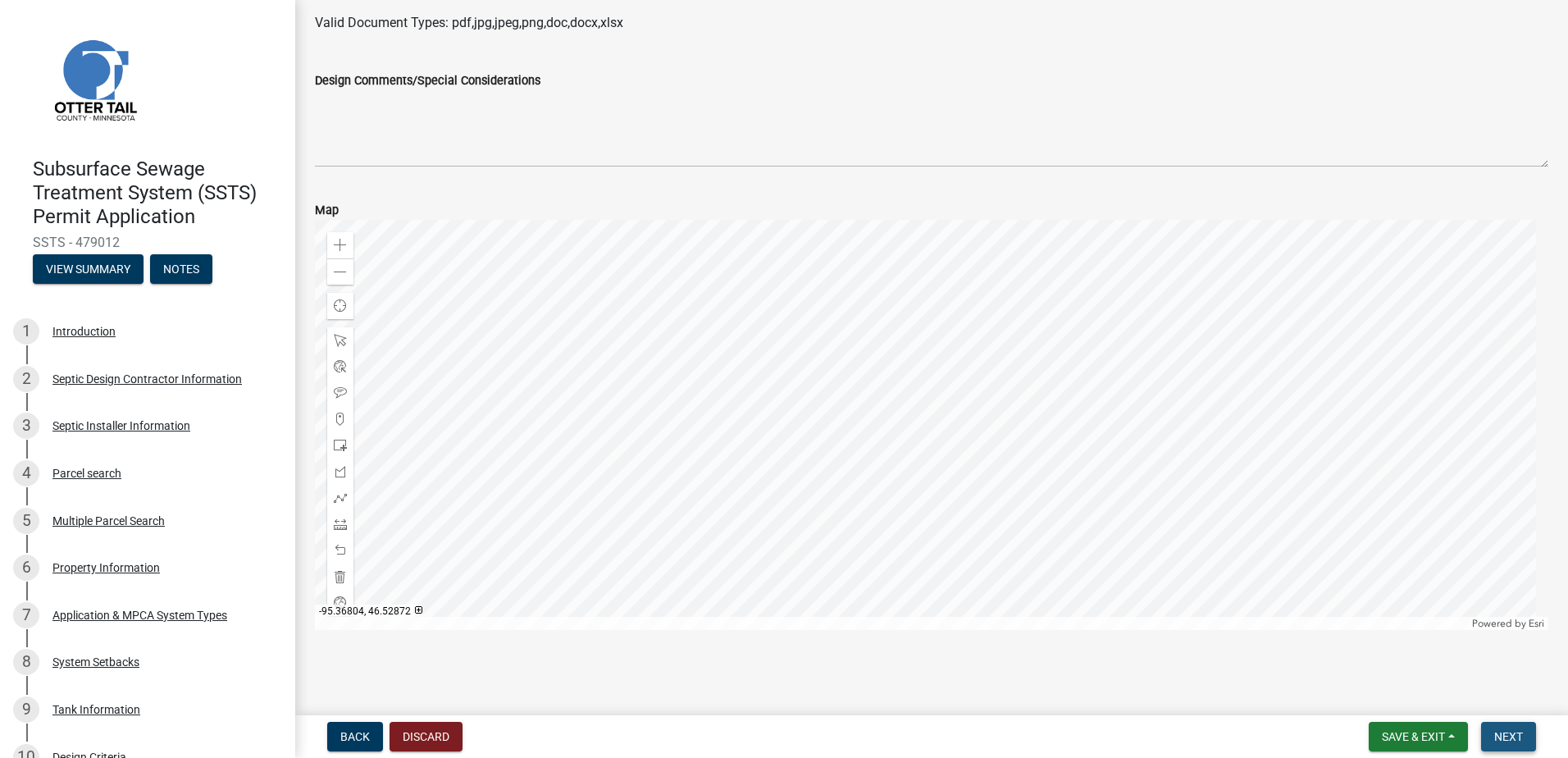
click at [1508, 732] on span "Next" at bounding box center [1509, 737] width 29 height 13
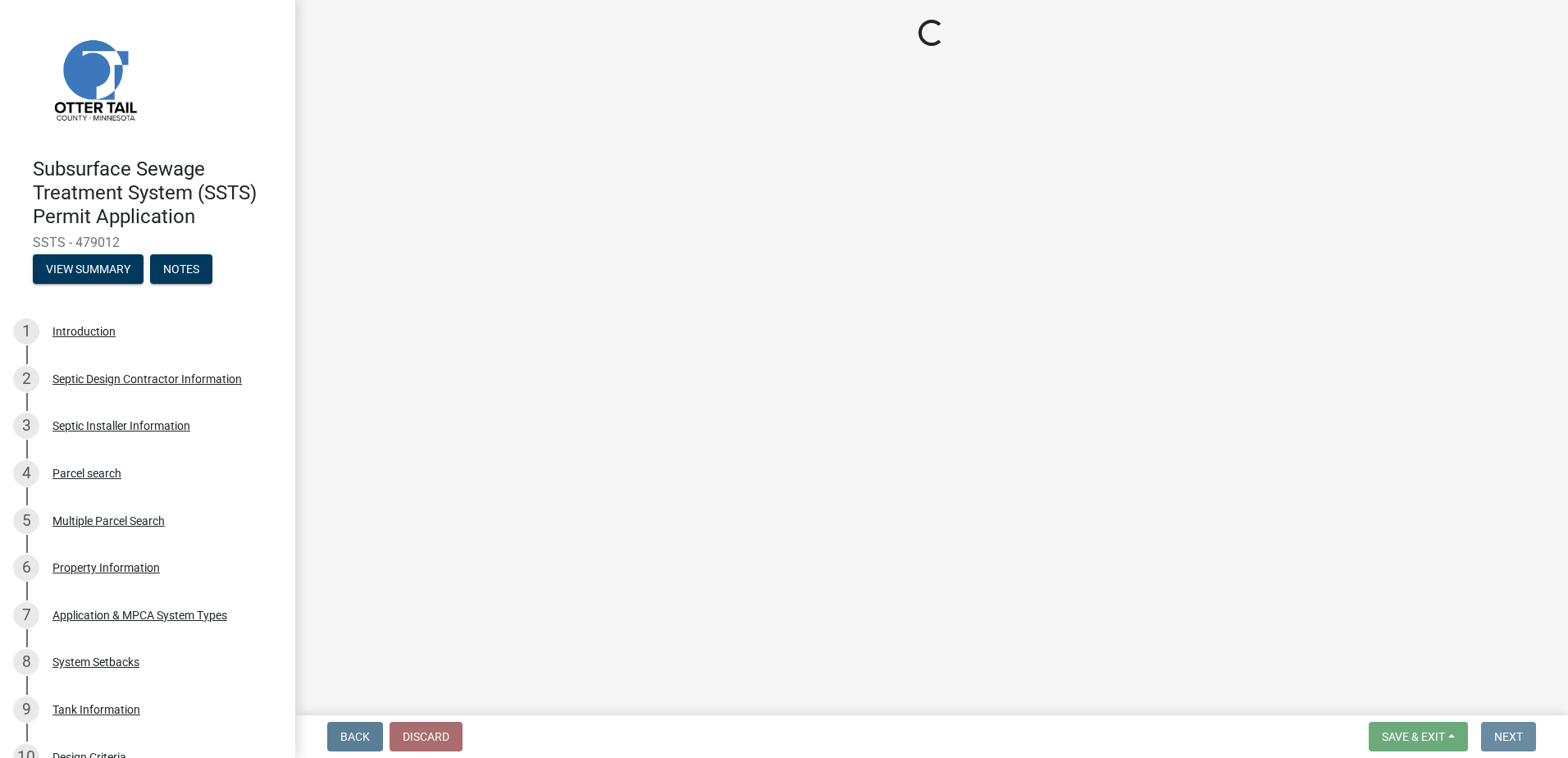
scroll to position [0, 0]
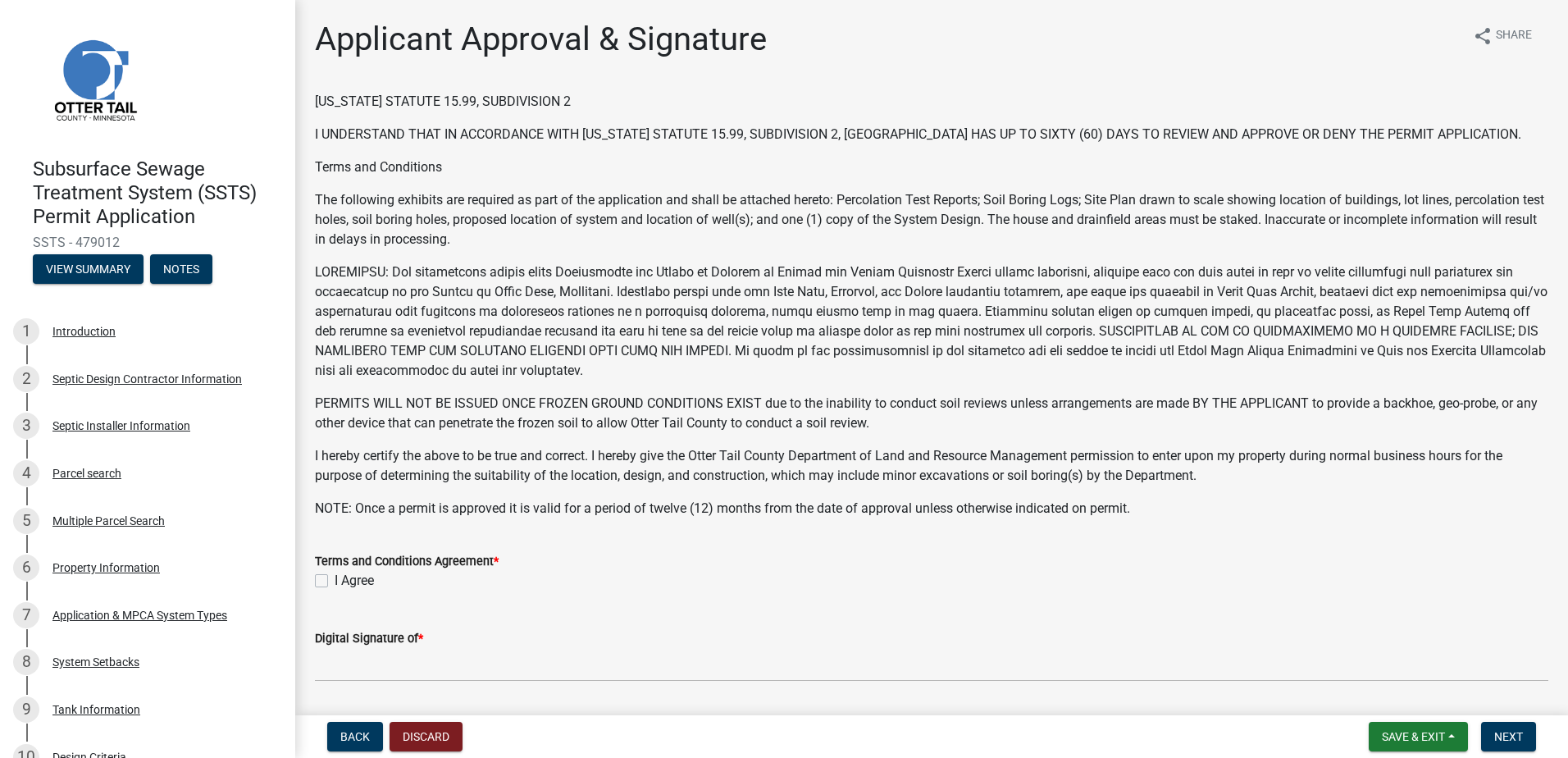
click at [335, 581] on label "I Agree" at bounding box center [354, 581] width 40 height 20
click at [335, 581] on input "I Agree" at bounding box center [340, 577] width 11 height 11
checkbox input "true"
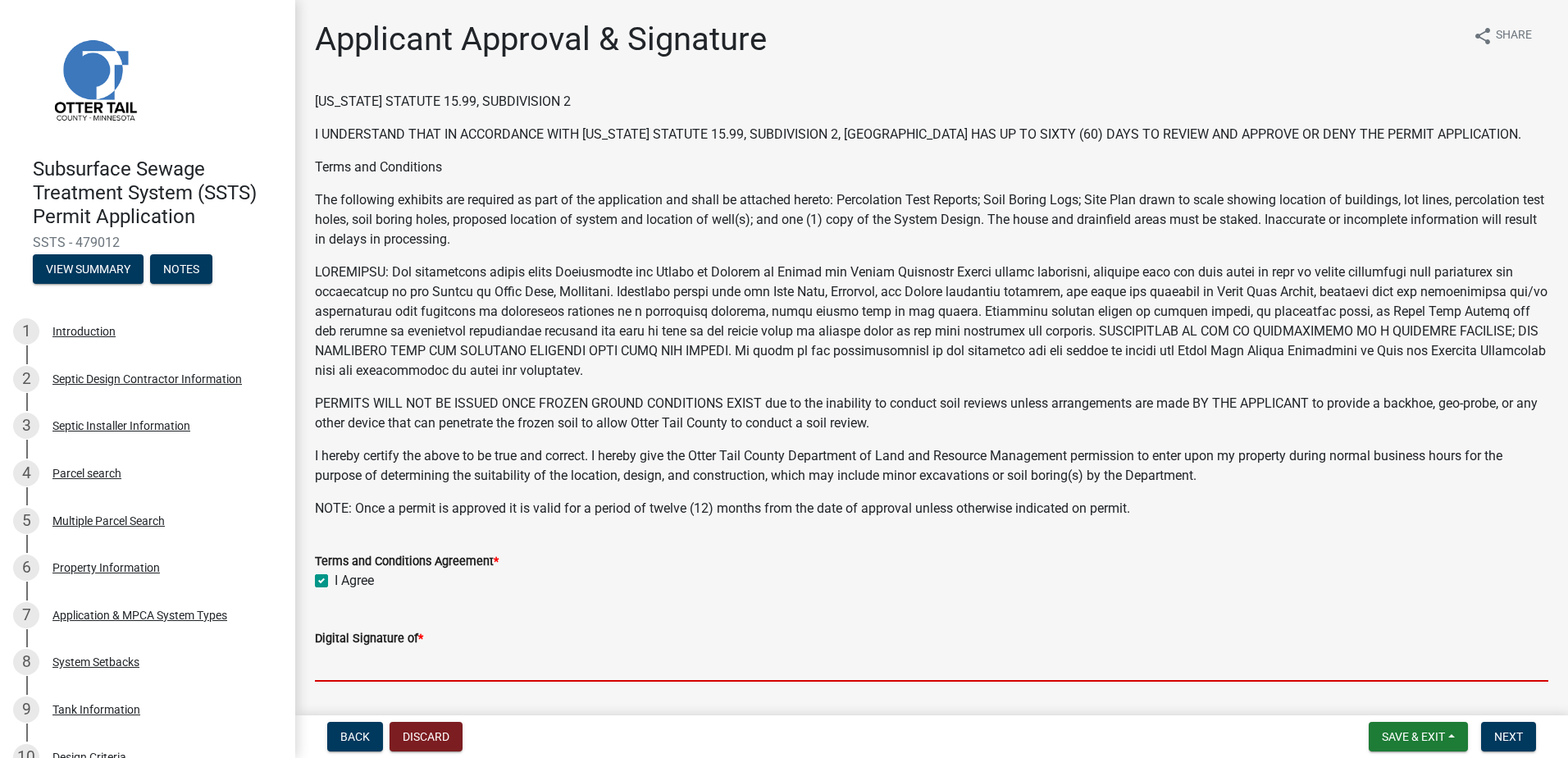
click at [364, 669] on input "Digital Signature of *" at bounding box center [932, 665] width 1233 height 34
type input "[PERSON_NAME]"
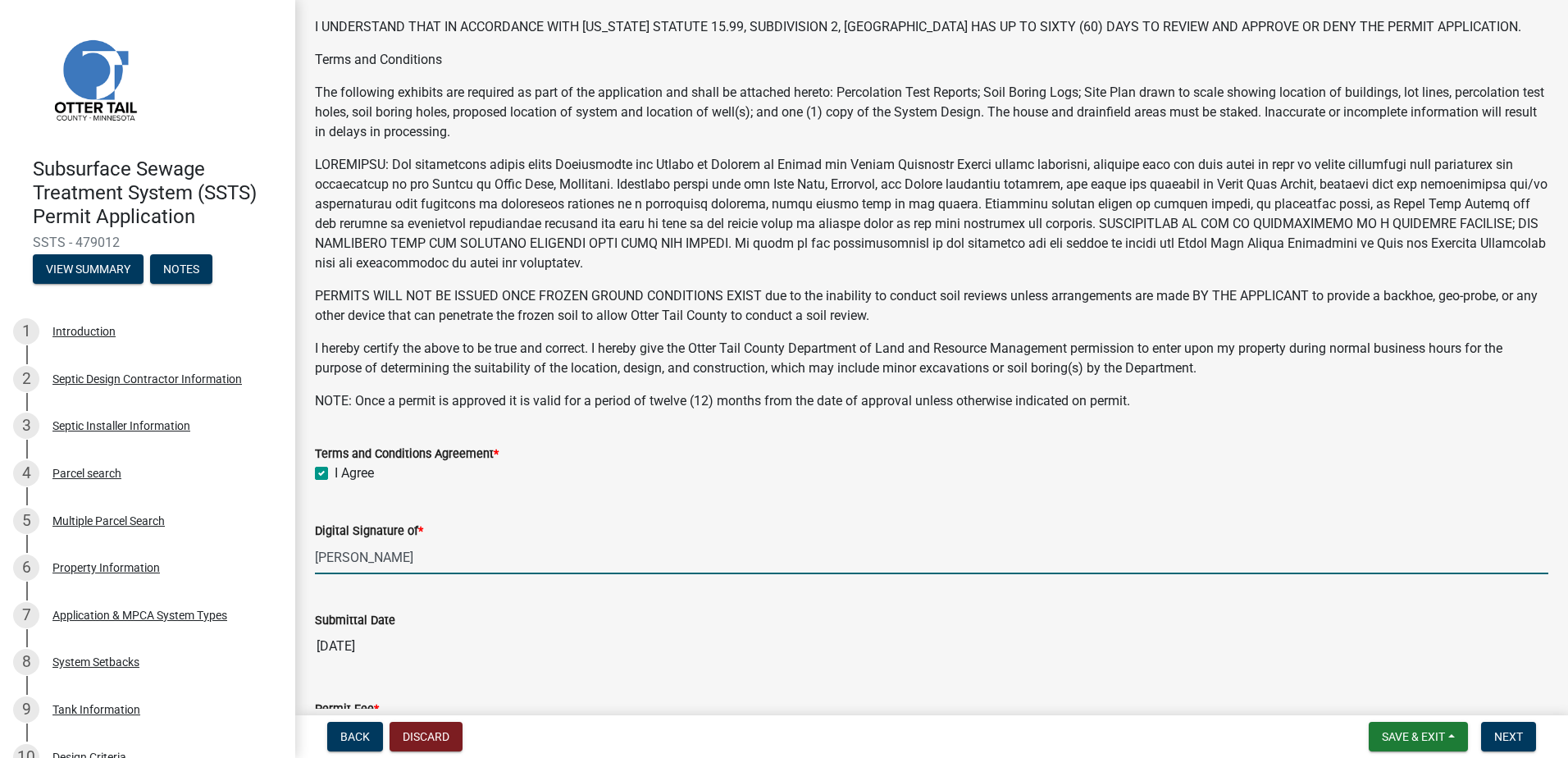
scroll to position [315, 0]
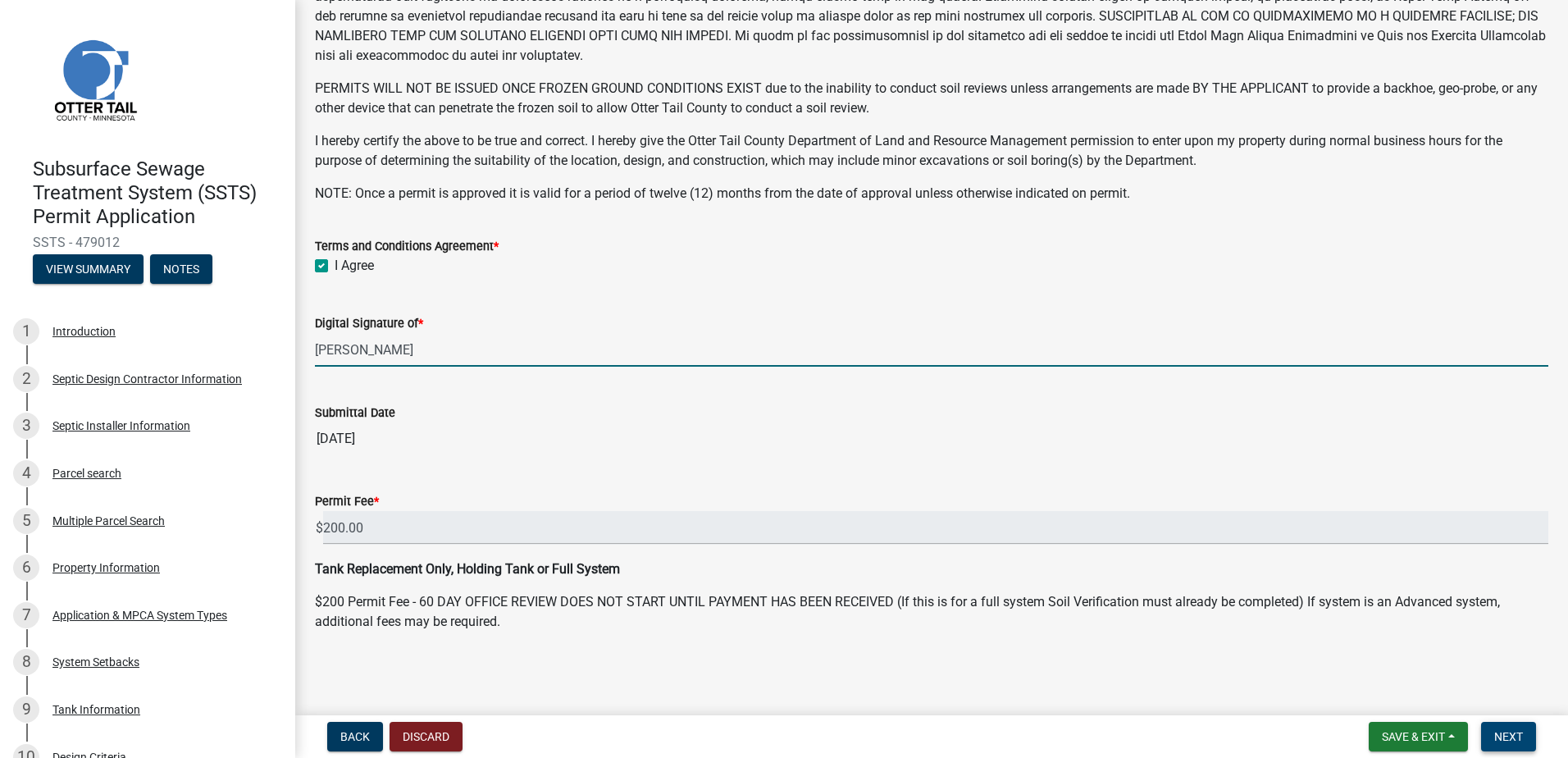
click at [1511, 740] on span "Next" at bounding box center [1509, 737] width 29 height 13
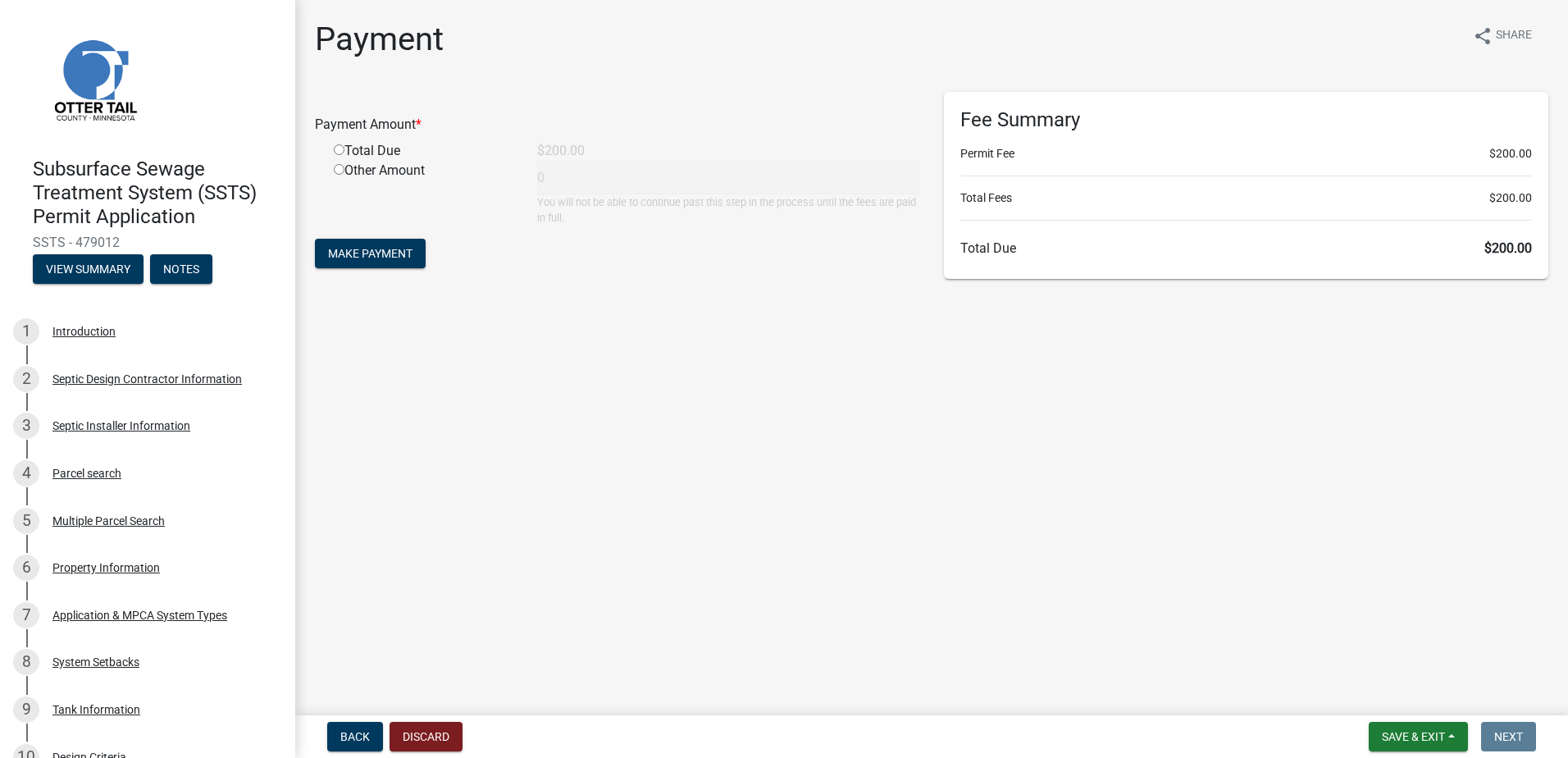
click at [337, 149] on input "radio" at bounding box center [339, 149] width 11 height 11
radio input "true"
type input "200"
click at [359, 257] on span "Make Payment" at bounding box center [370, 253] width 84 height 13
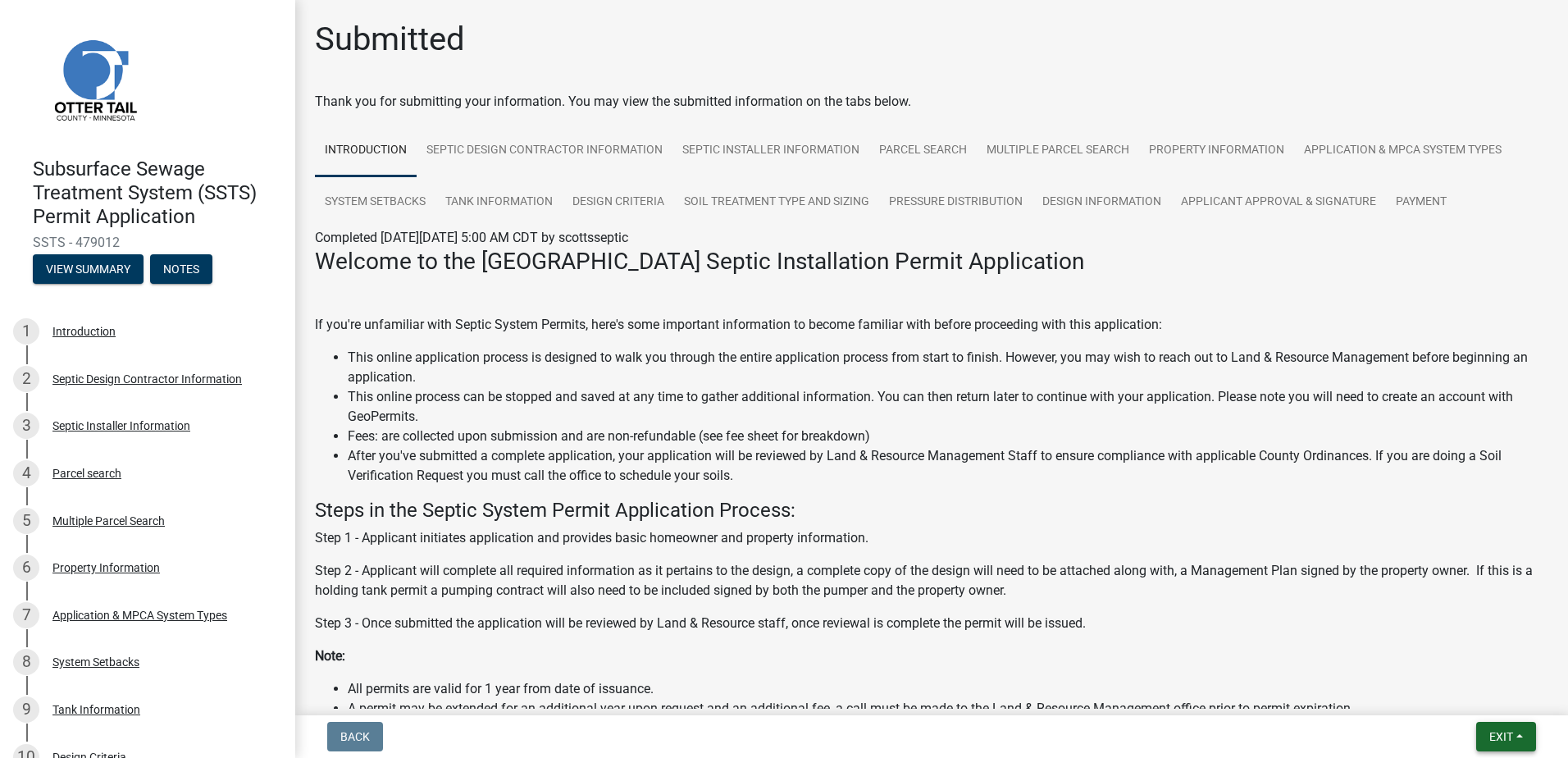
click at [1515, 733] on button "Exit" at bounding box center [1506, 737] width 60 height 30
click at [1473, 694] on button "Save & Exit" at bounding box center [1470, 694] width 131 height 40
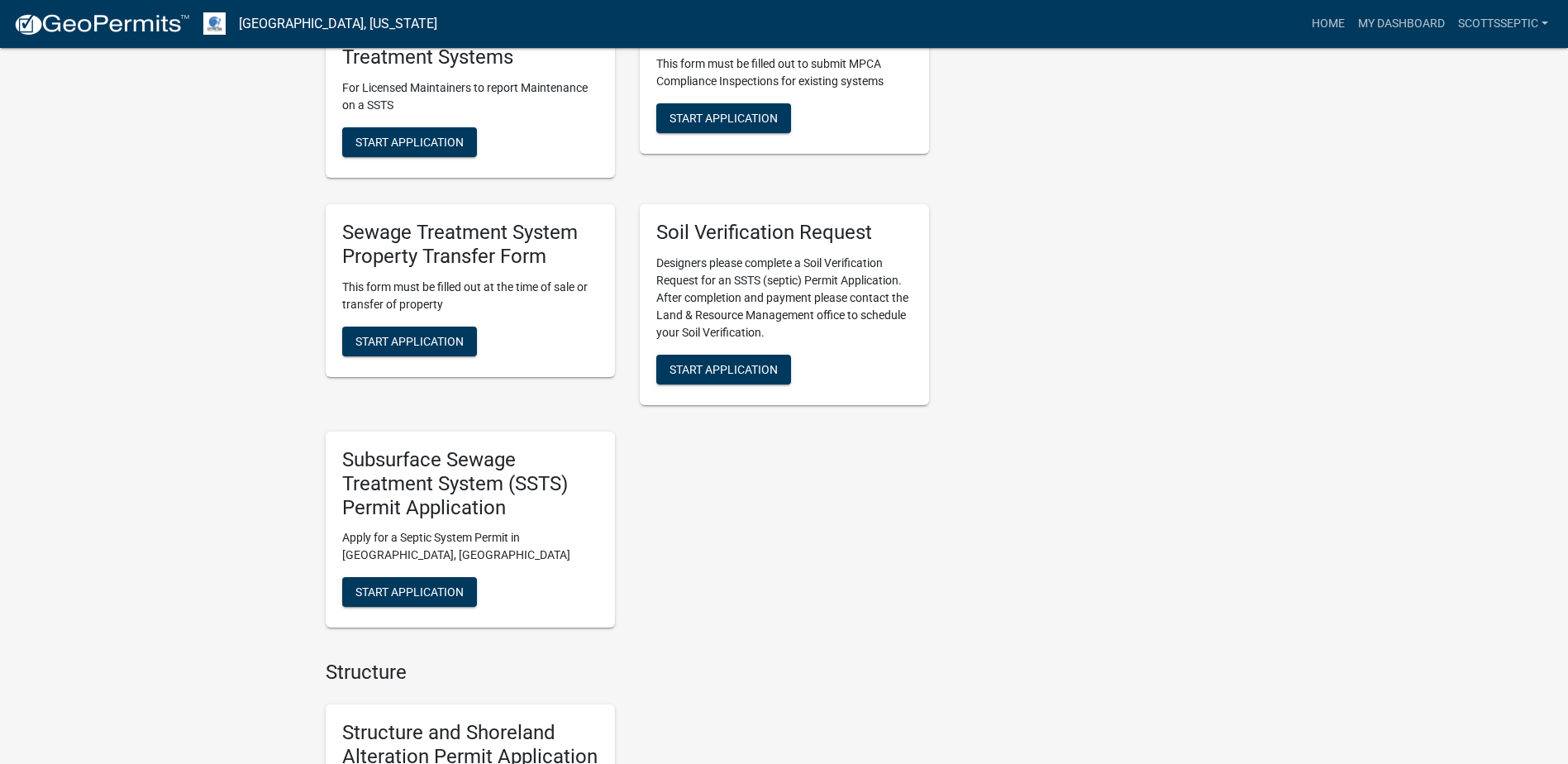
scroll to position [1323, 0]
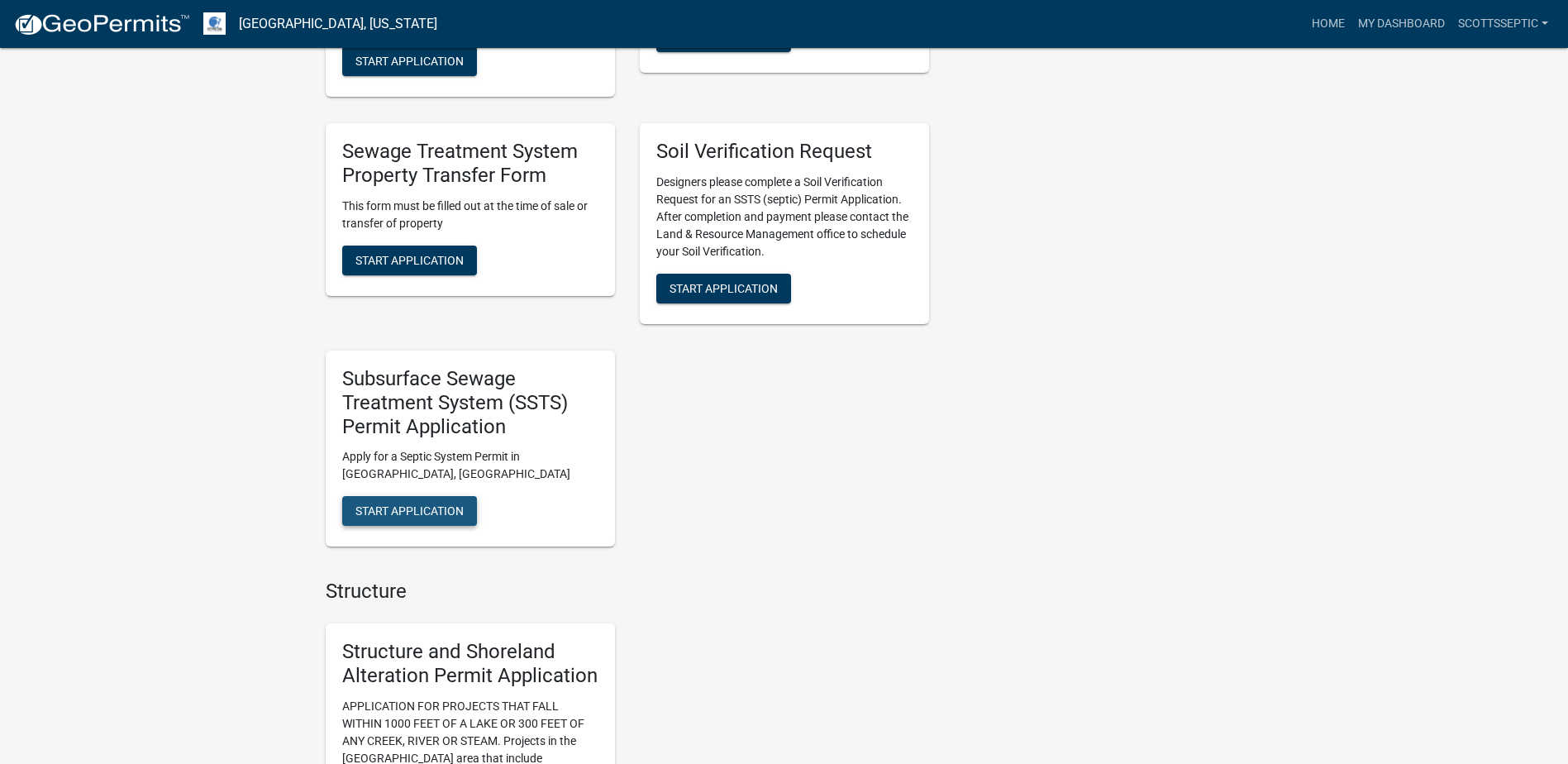
click at [423, 505] on span "Start Application" at bounding box center [410, 511] width 108 height 13
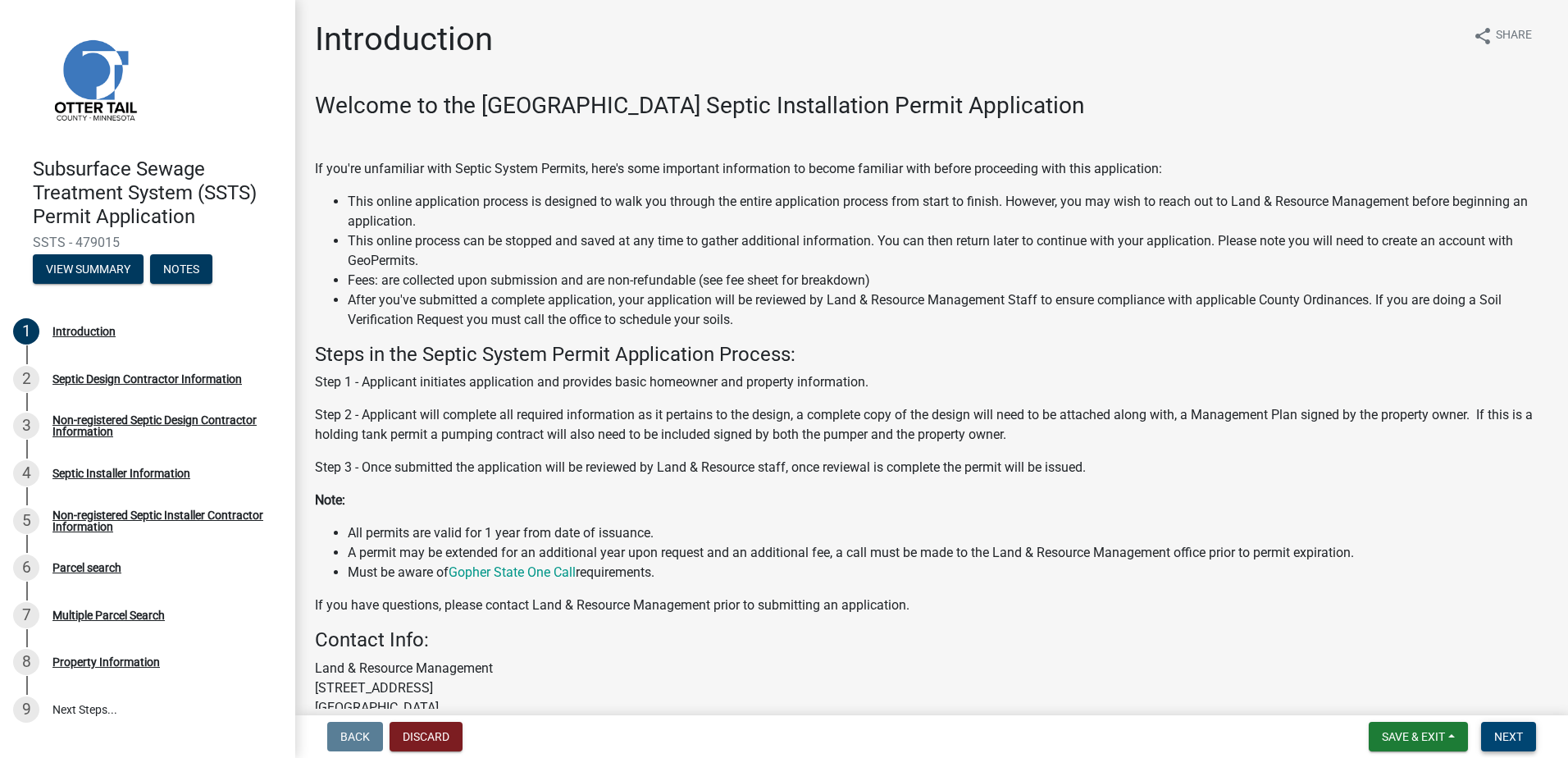
click at [1522, 741] on span "Next" at bounding box center [1509, 737] width 29 height 13
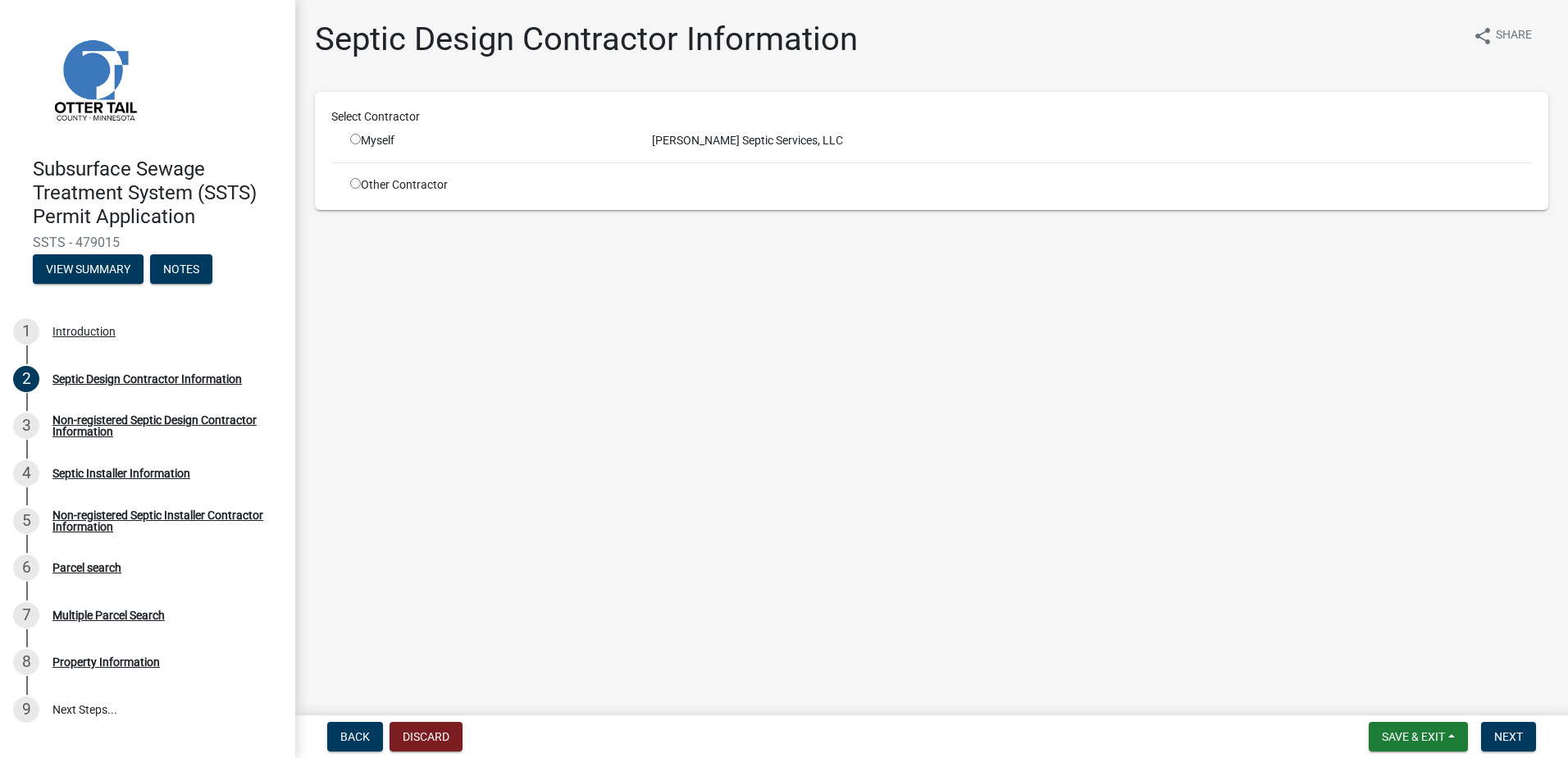
click at [351, 138] on input "radio" at bounding box center [355, 139] width 11 height 11
radio input "true"
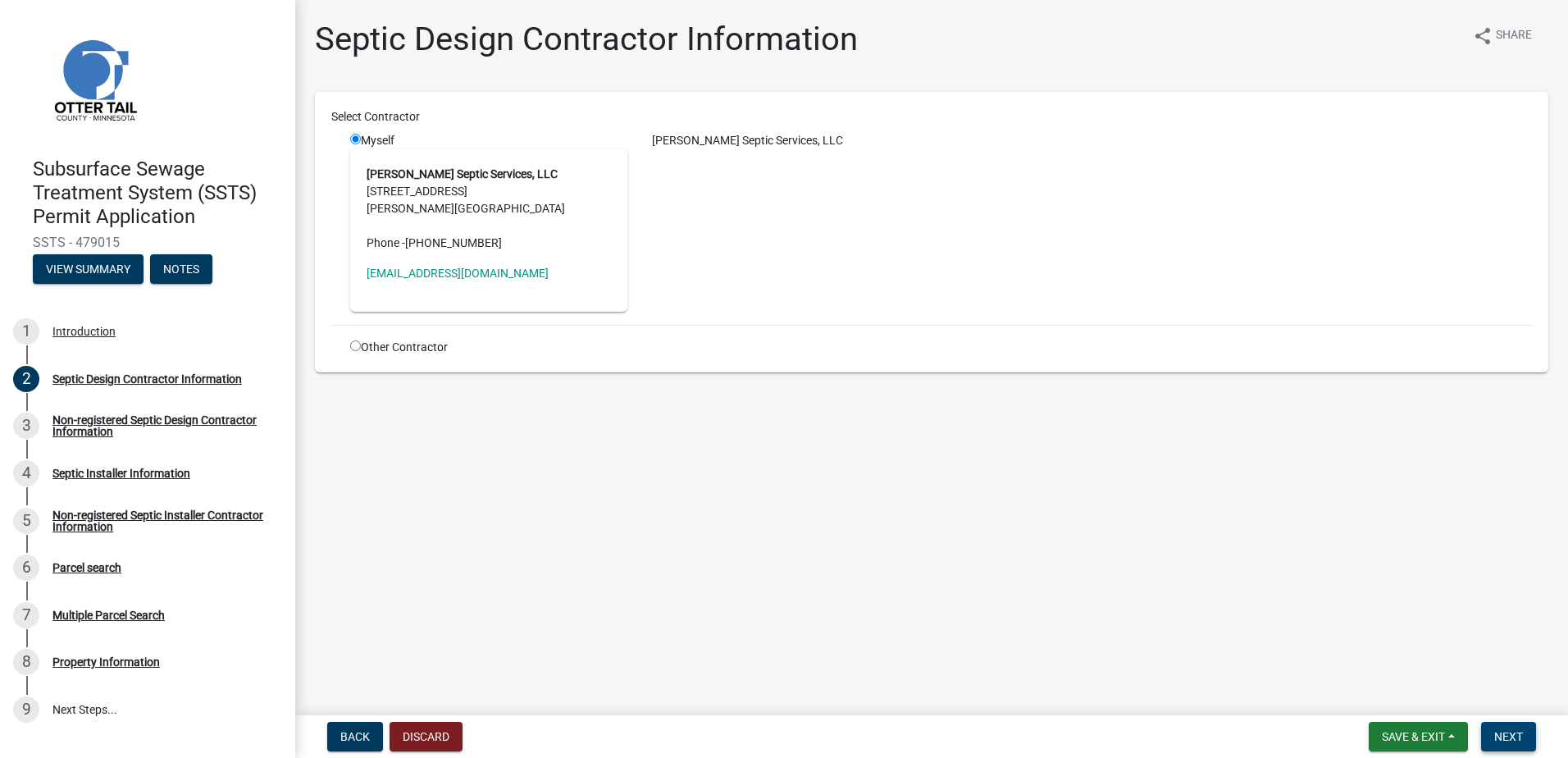
click at [1511, 739] on span "Next" at bounding box center [1509, 737] width 29 height 13
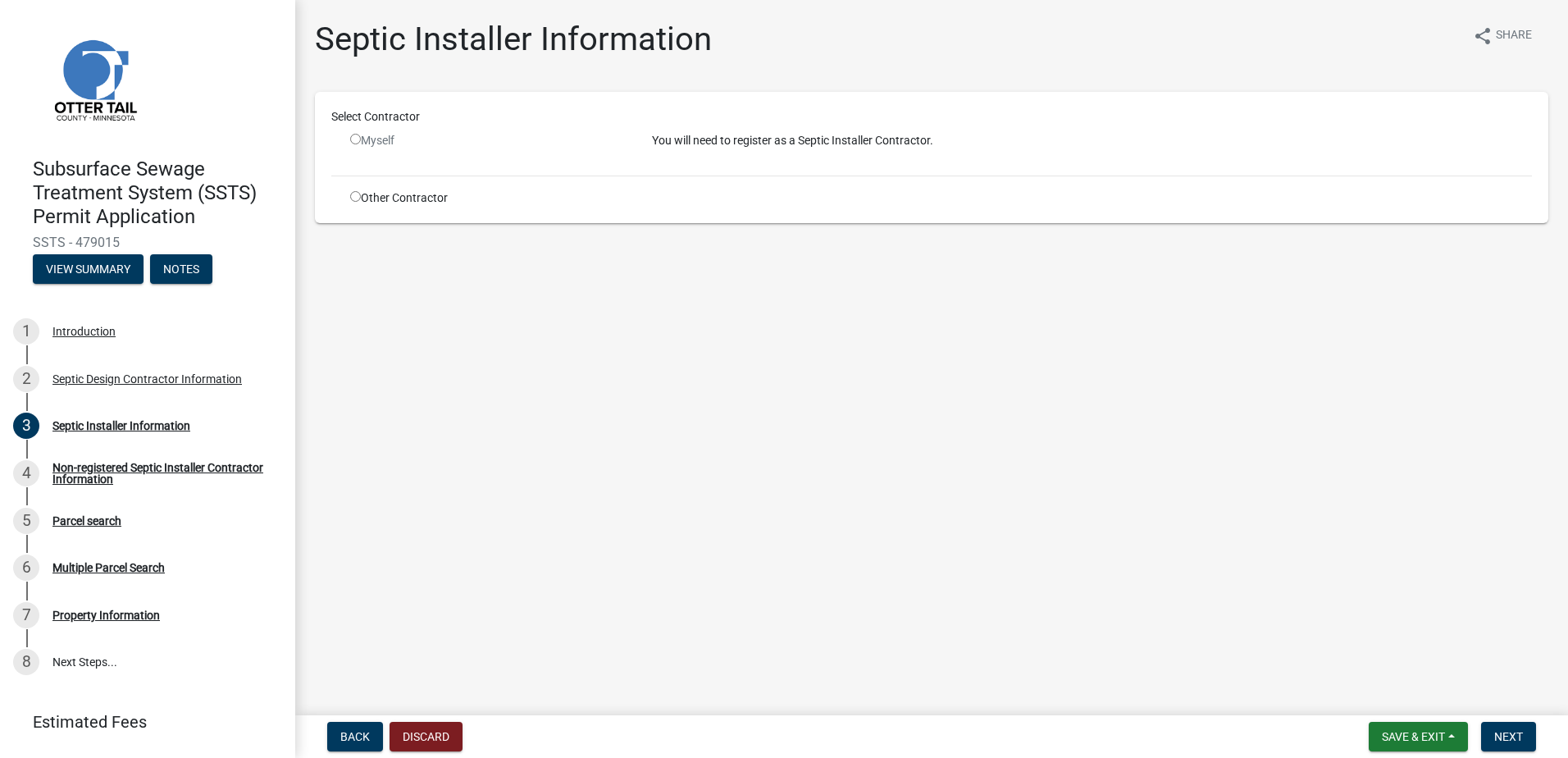
click at [352, 197] on input "radio" at bounding box center [355, 196] width 11 height 11
radio input "true"
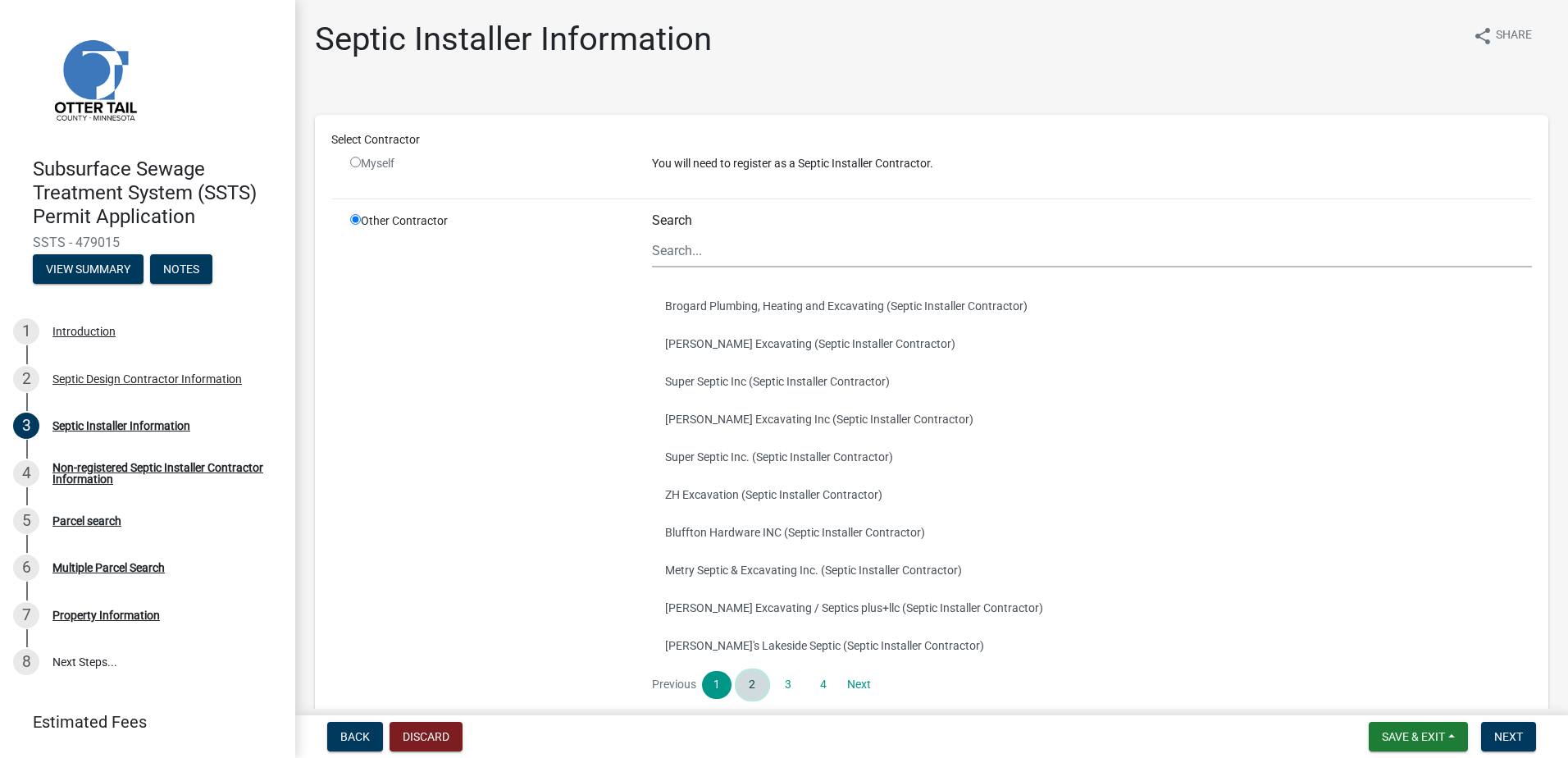
click at [753, 680] on link "2" at bounding box center [752, 685] width 30 height 28
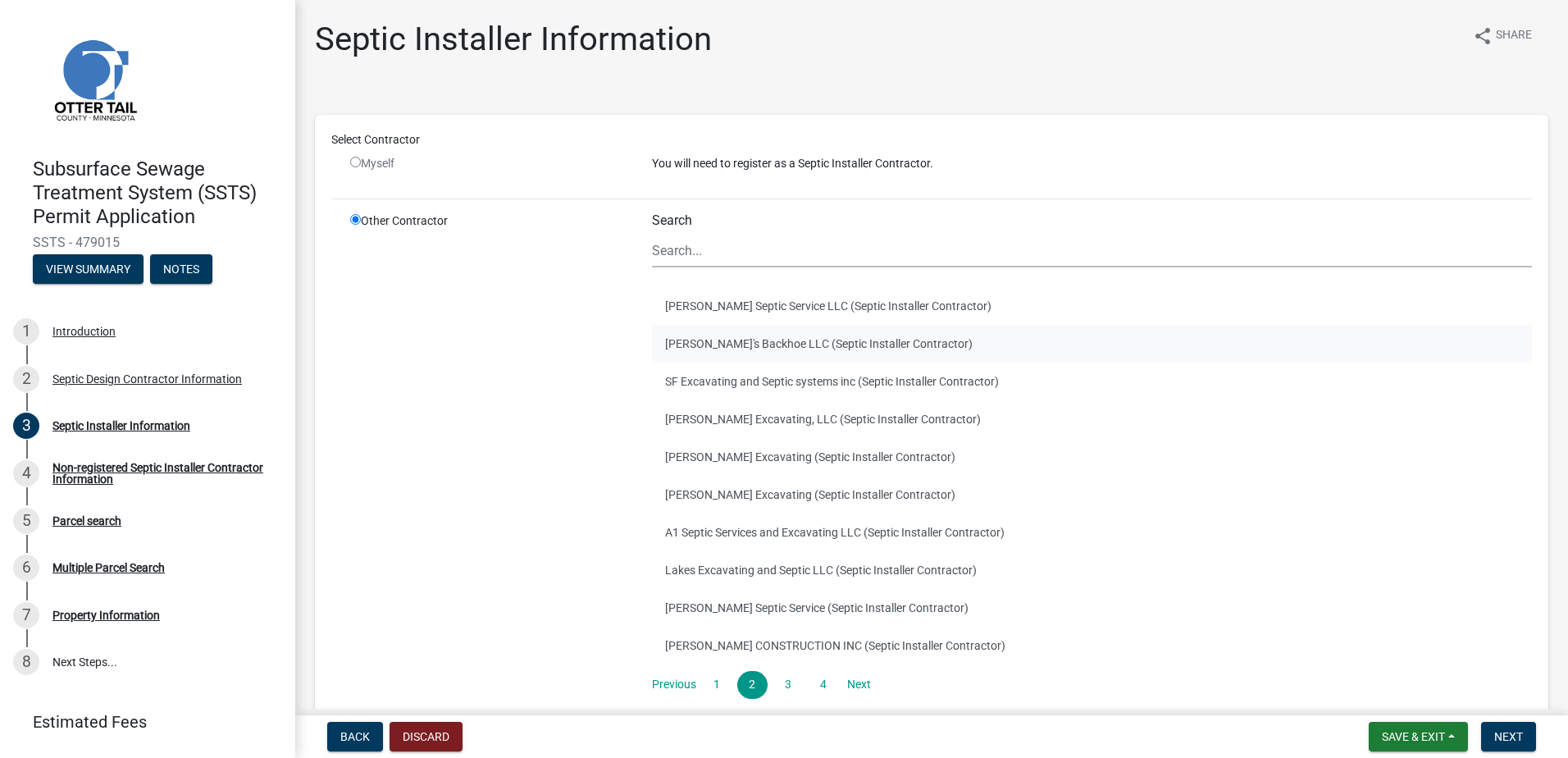
click at [700, 347] on button "[PERSON_NAME]'s Backhoe LLC (Septic Installer Contractor)" at bounding box center [1092, 344] width 880 height 38
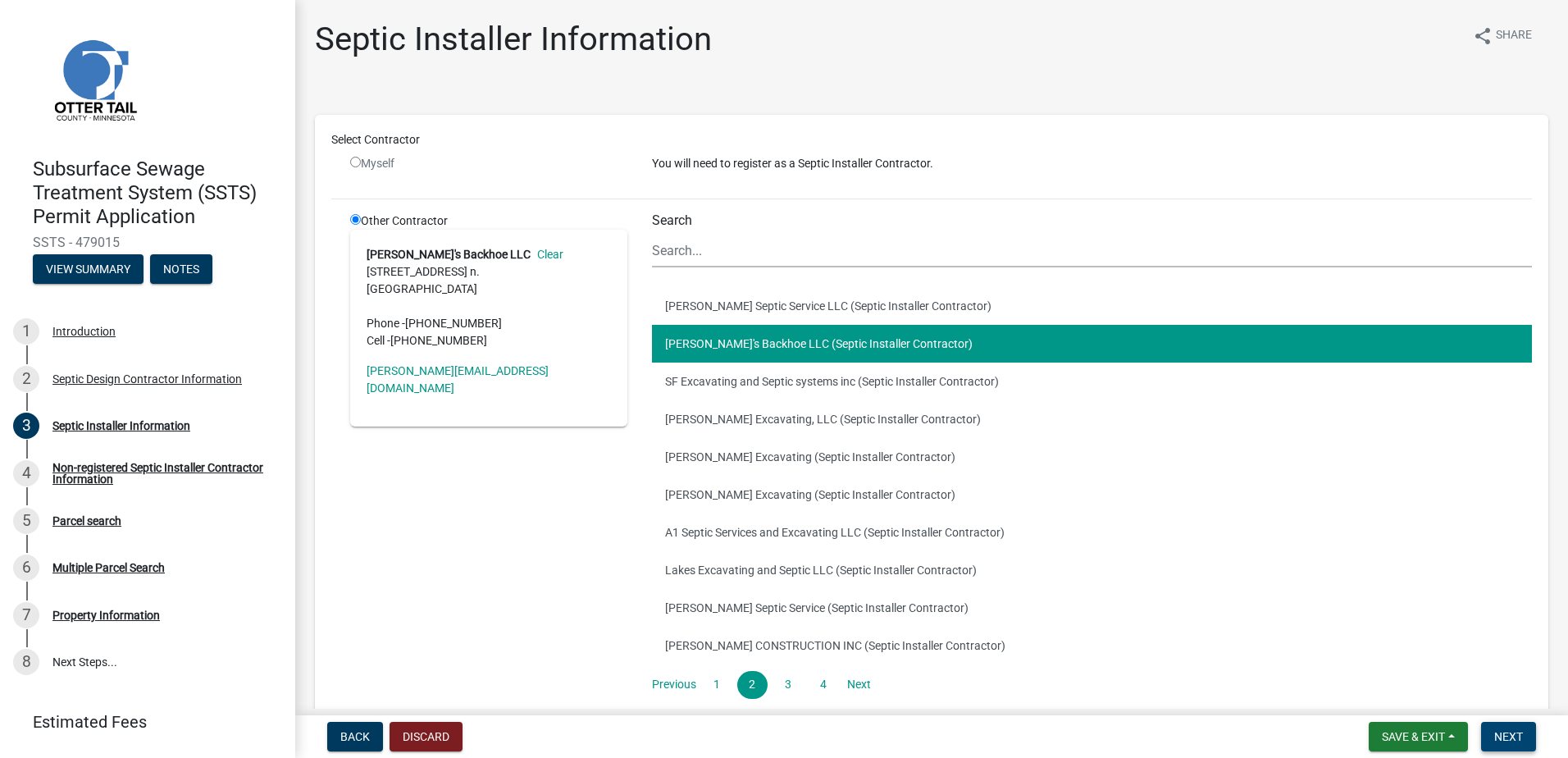
click at [1518, 736] on span "Next" at bounding box center [1509, 737] width 29 height 13
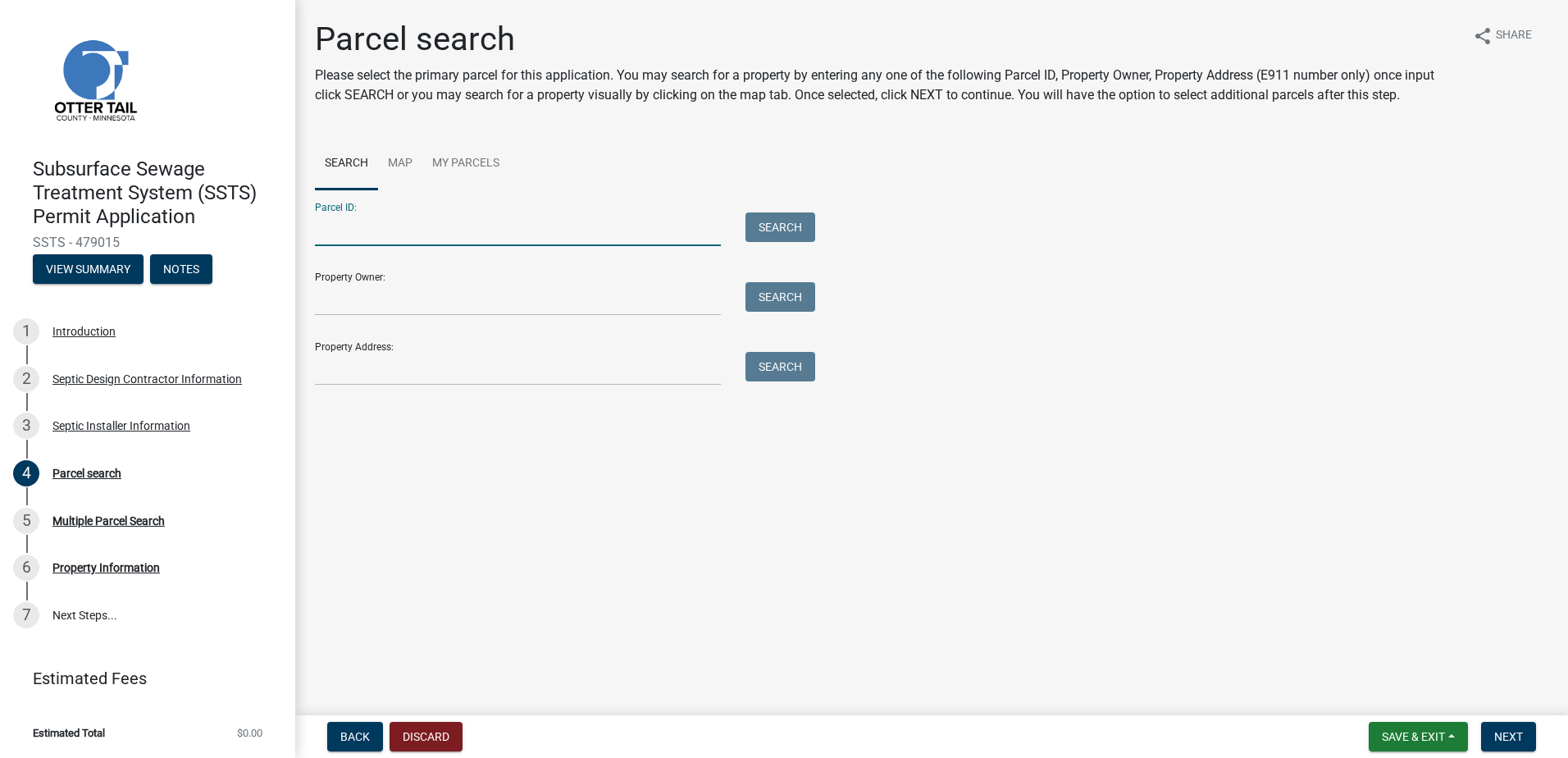
drag, startPoint x: 333, startPoint y: 229, endPoint x: 345, endPoint y: 225, distance: 12.6
click at [333, 229] on input "Parcel ID:" at bounding box center [518, 229] width 406 height 34
type input "05000040022000"
click at [782, 222] on button "Search" at bounding box center [780, 228] width 70 height 30
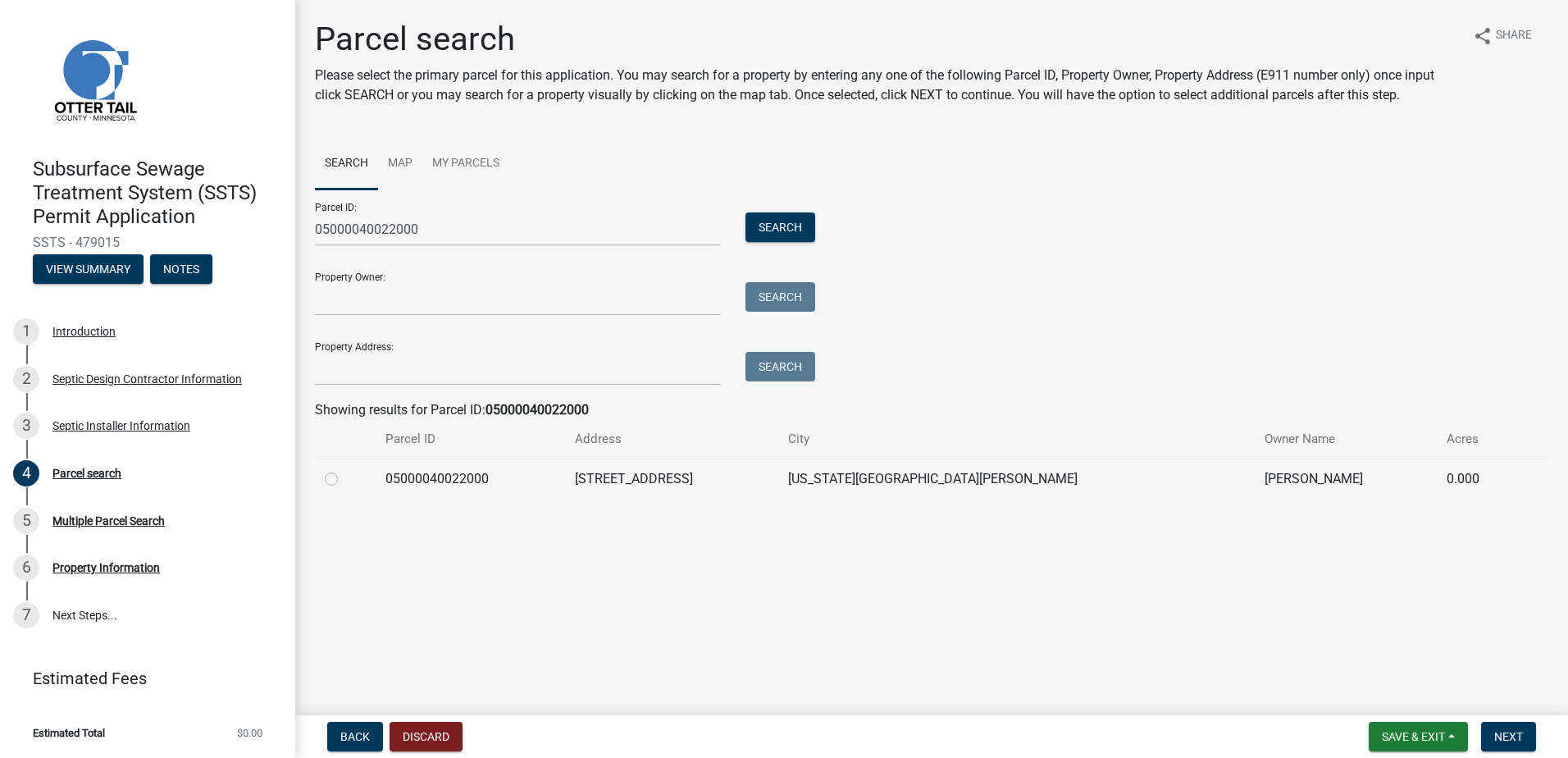
click at [345, 469] on label at bounding box center [345, 469] width 0 height 0
click at [345, 478] on input "radio" at bounding box center [350, 474] width 11 height 11
radio input "true"
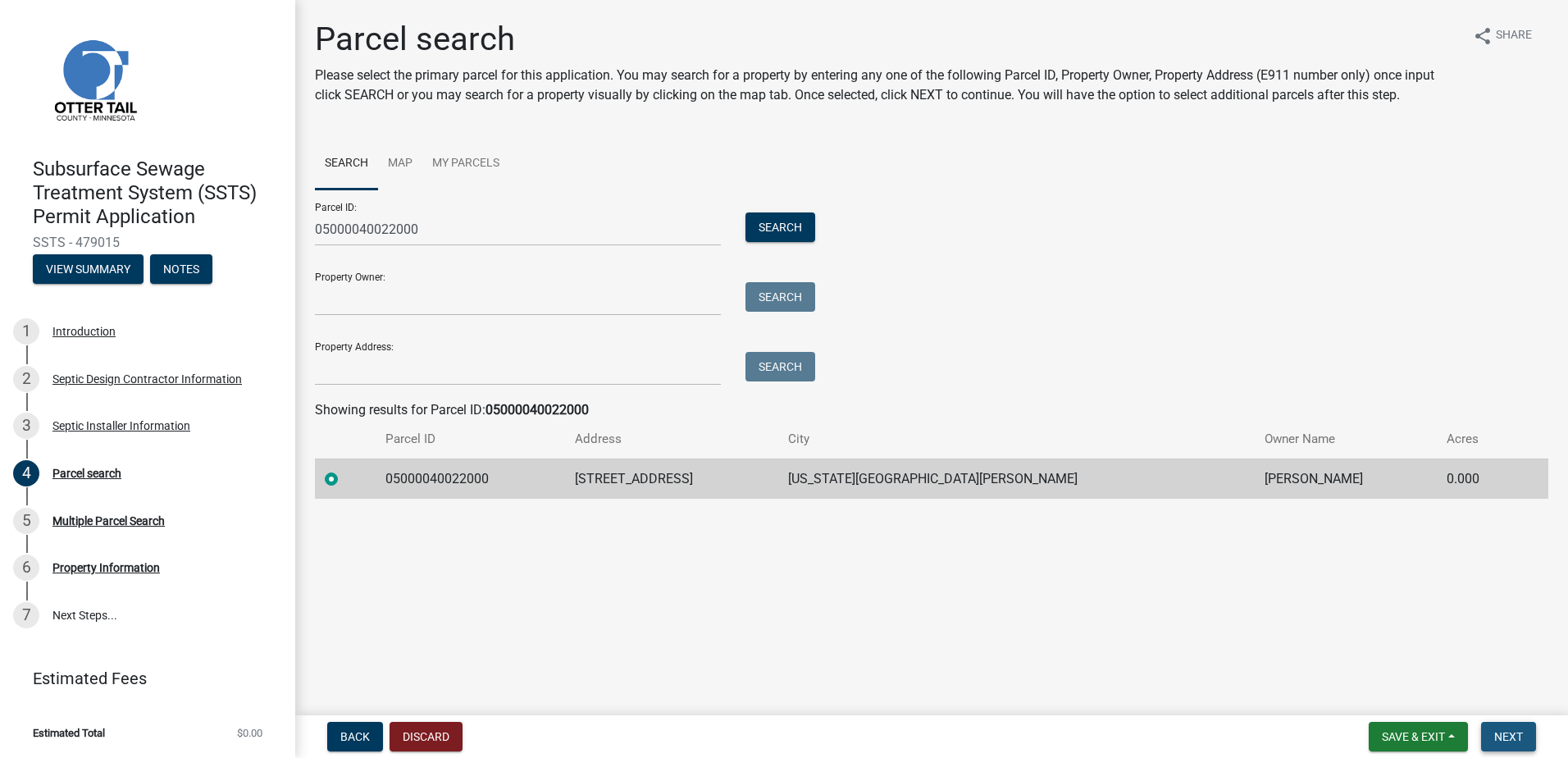
drag, startPoint x: 1502, startPoint y: 734, endPoint x: 1491, endPoint y: 720, distance: 17.8
click at [1502, 734] on span "Next" at bounding box center [1509, 737] width 29 height 13
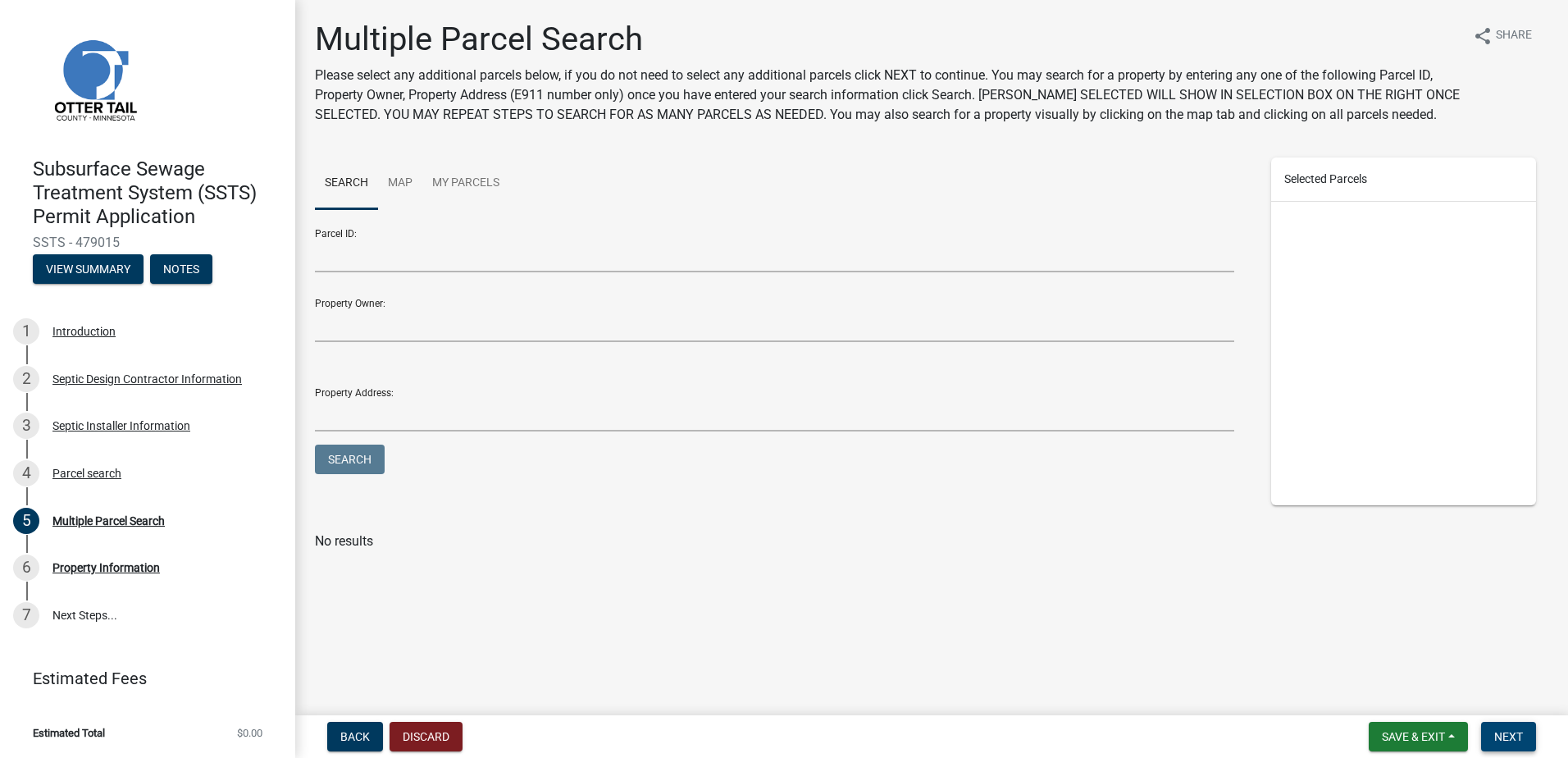
click at [1497, 732] on span "Next" at bounding box center [1509, 737] width 29 height 13
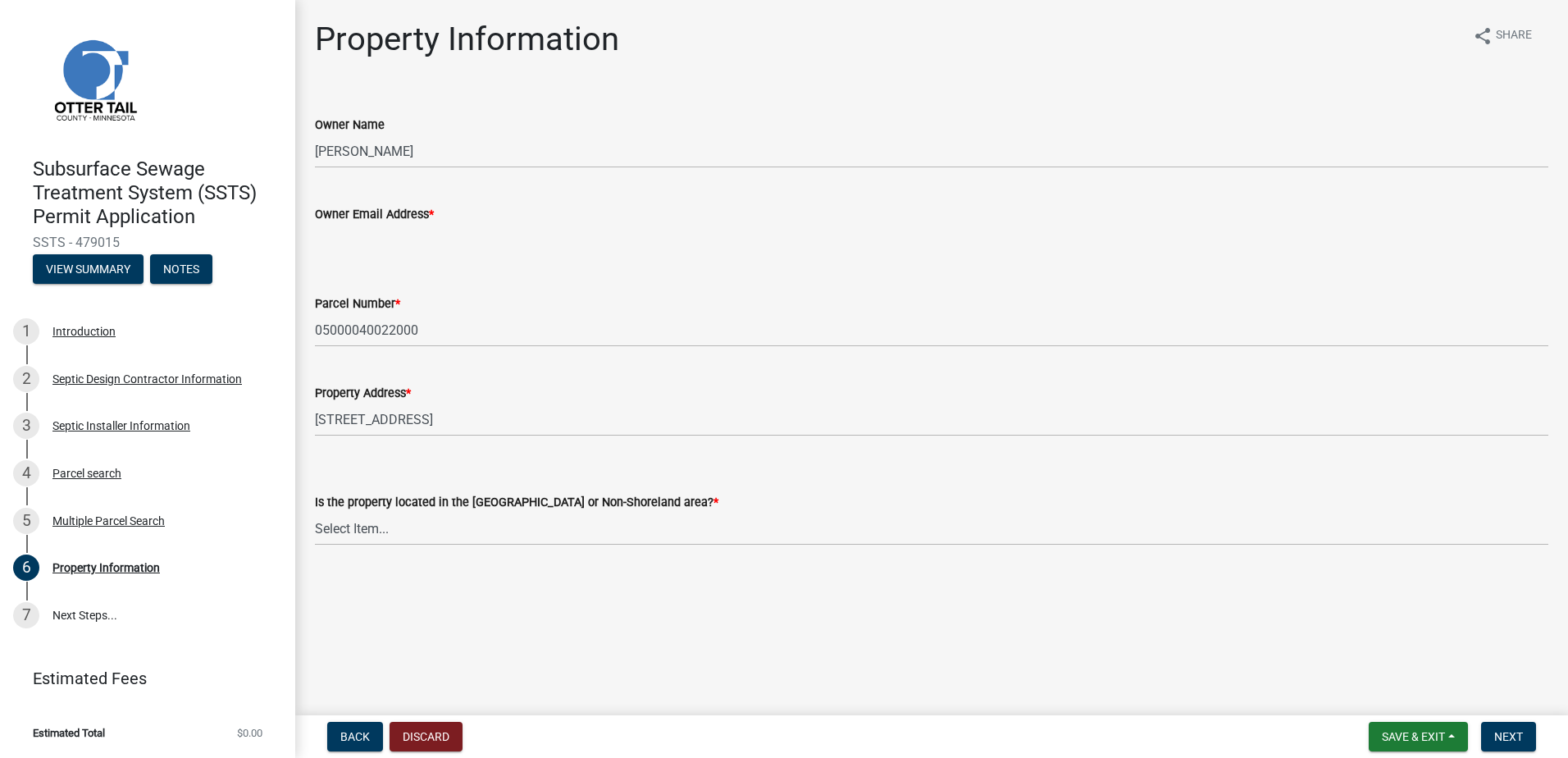
click at [351, 248] on input "Owner Email Address *" at bounding box center [932, 241] width 1233 height 34
type input "[EMAIL_ADDRESS][DOMAIN_NAME]"
click at [352, 536] on select "Select Item... Shoreland Non-Shoreland" at bounding box center [932, 529] width 1233 height 34
click at [315, 512] on select "Select Item... Shoreland Non-Shoreland" at bounding box center [932, 529] width 1233 height 34
select select "5ed11e82-653f-4fcc-a472-8d95af57556c"
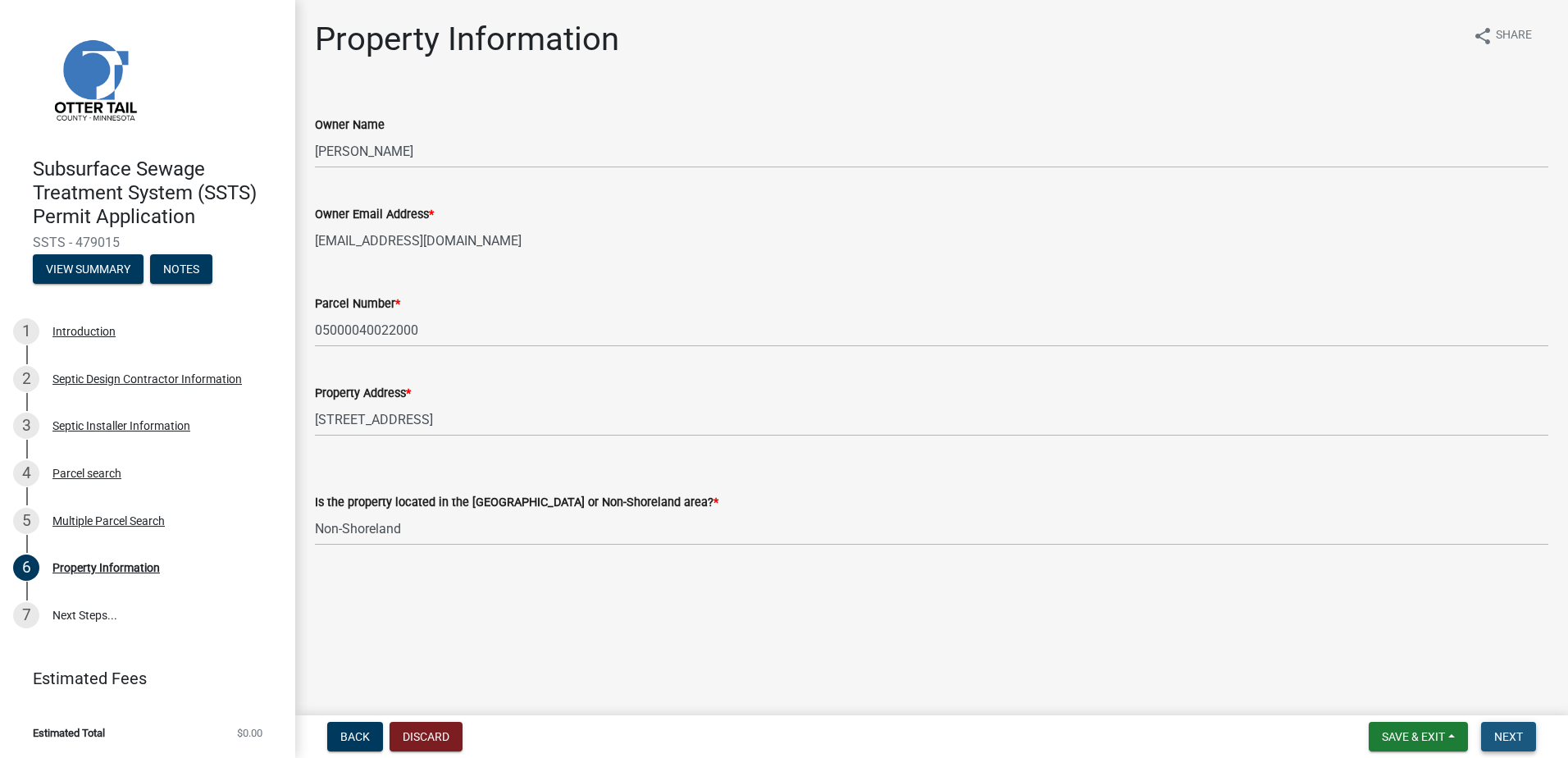
click at [1511, 731] on span "Next" at bounding box center [1509, 737] width 29 height 13
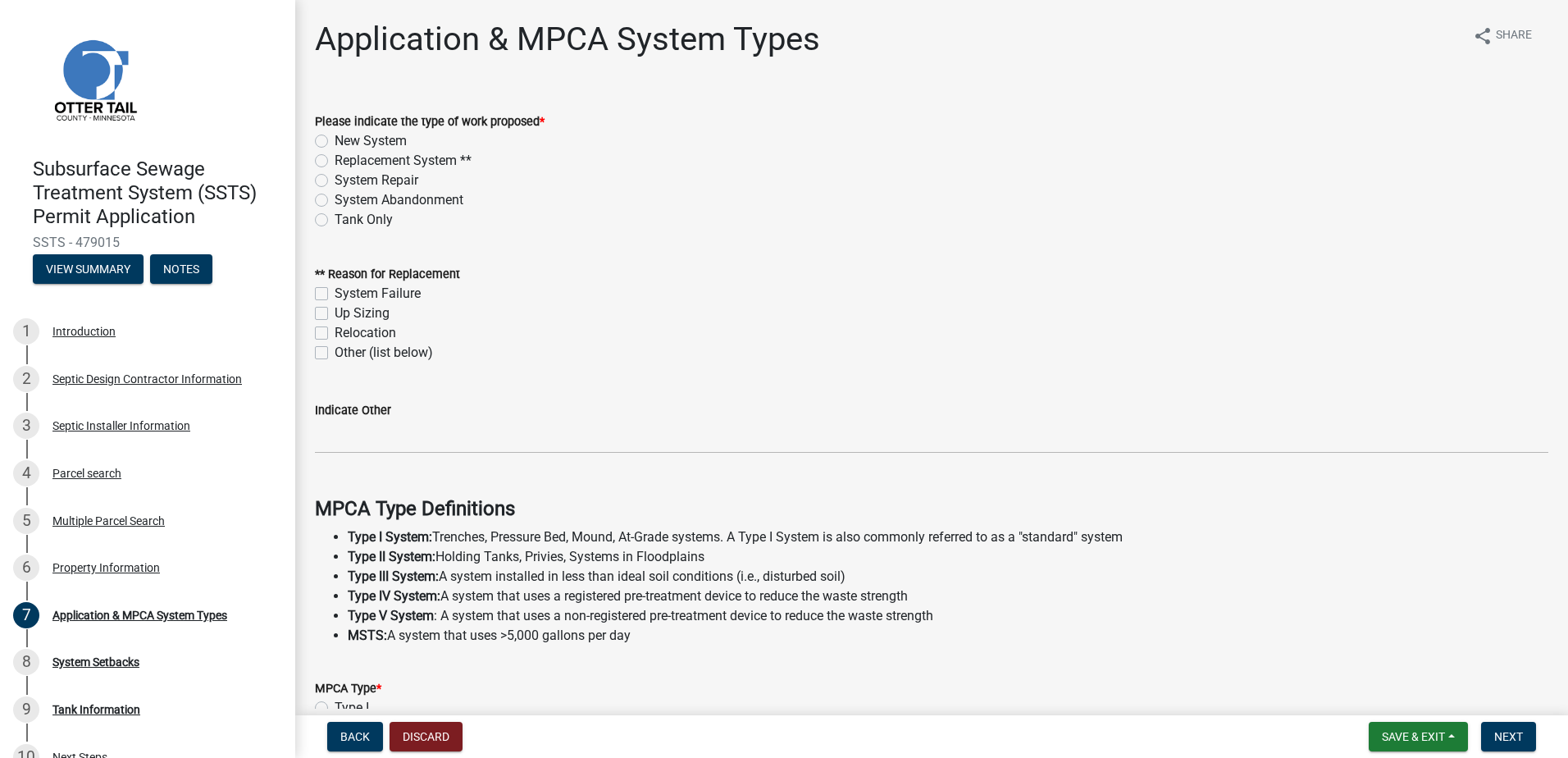
click at [335, 161] on label "Replacement System **" at bounding box center [403, 161] width 137 height 20
click at [335, 161] on input "Replacement System **" at bounding box center [340, 156] width 11 height 11
radio input "true"
click at [335, 293] on label "System Failure" at bounding box center [378, 294] width 86 height 20
click at [335, 293] on input "System Failure" at bounding box center [340, 289] width 11 height 11
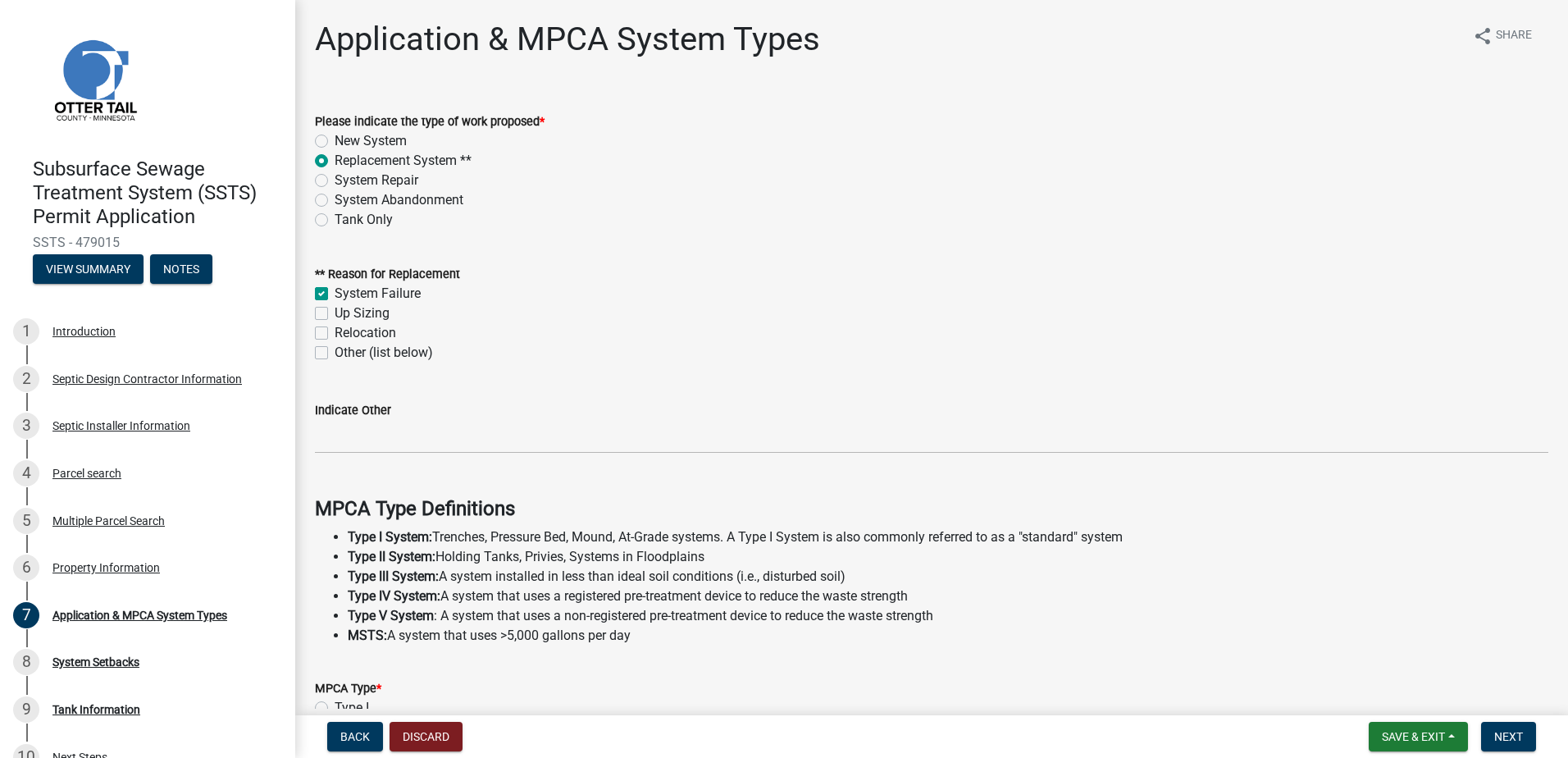
checkbox input "true"
checkbox input "false"
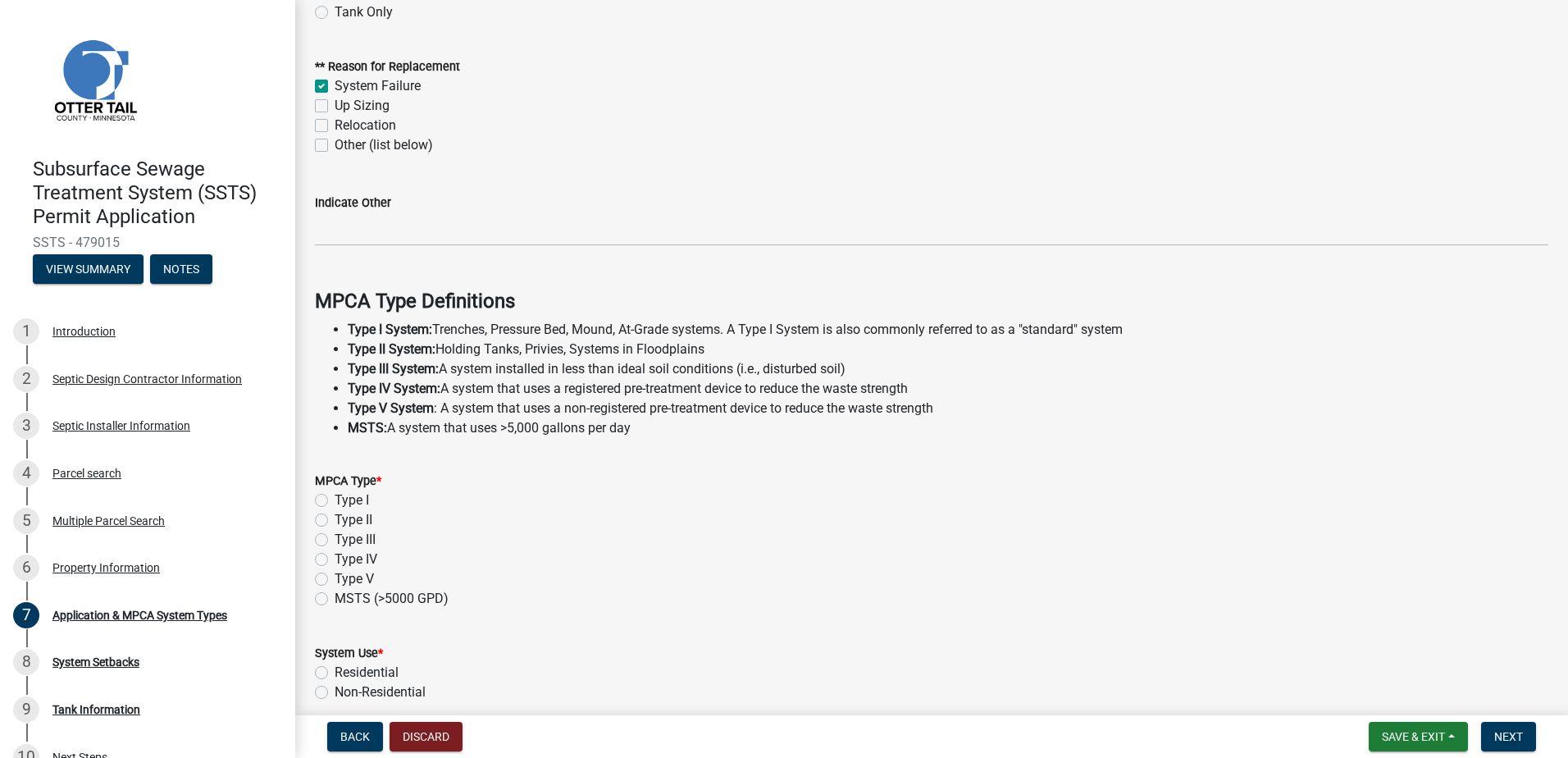
scroll to position [246, 0]
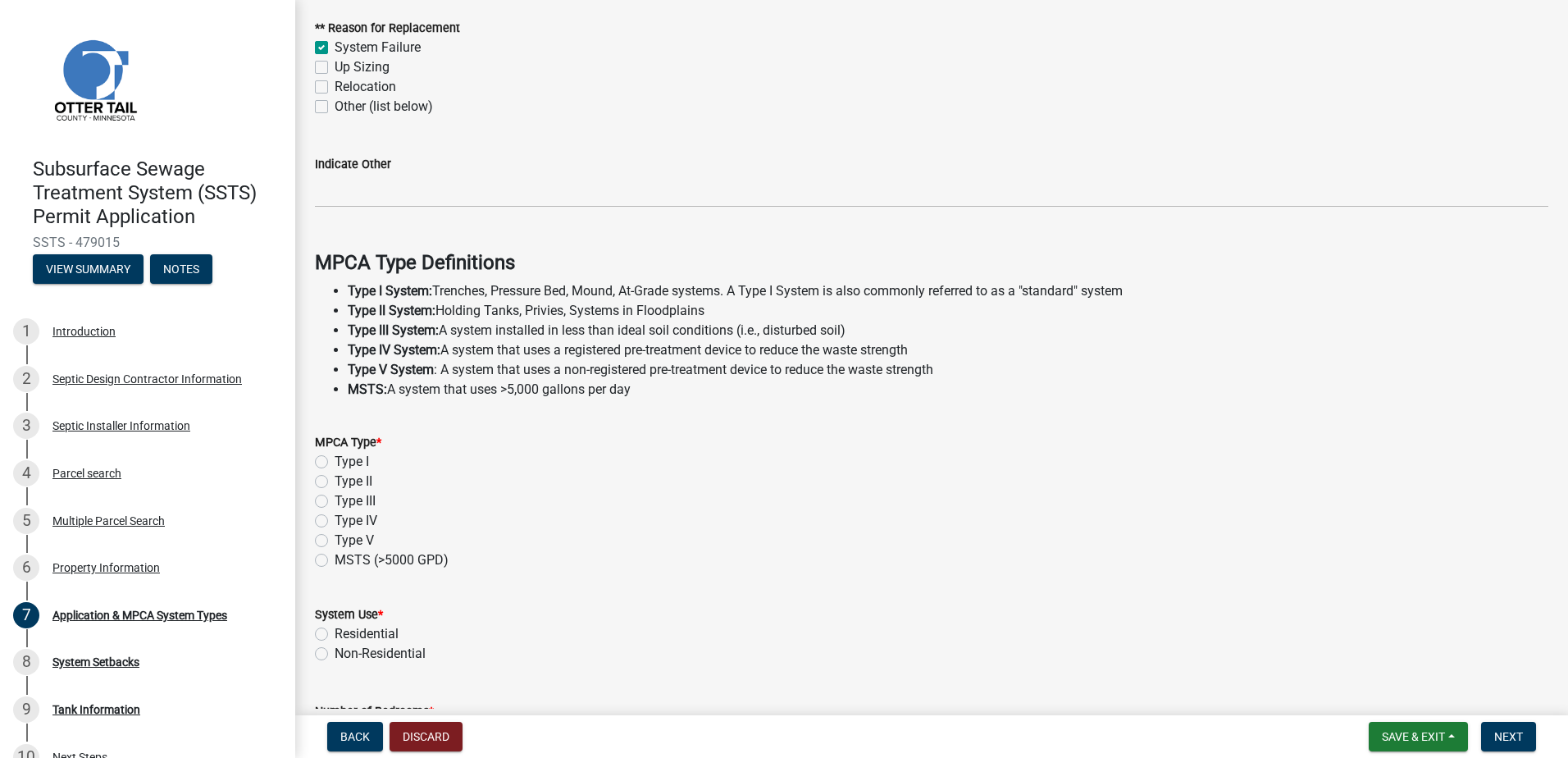
click at [335, 463] on label "Type I" at bounding box center [352, 462] width 35 height 20
click at [335, 463] on input "Type I" at bounding box center [340, 457] width 11 height 11
radio input "true"
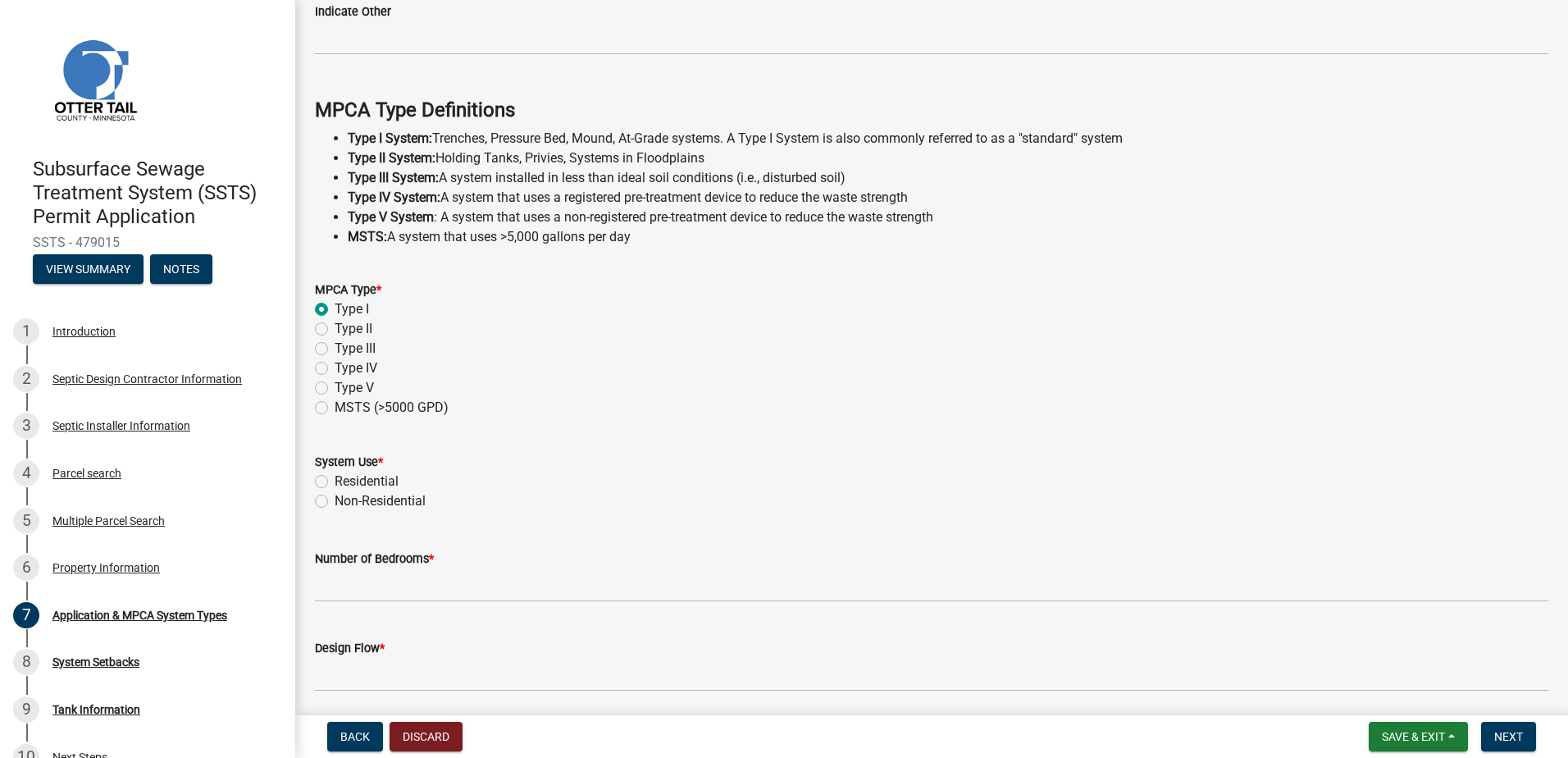
scroll to position [459, 0]
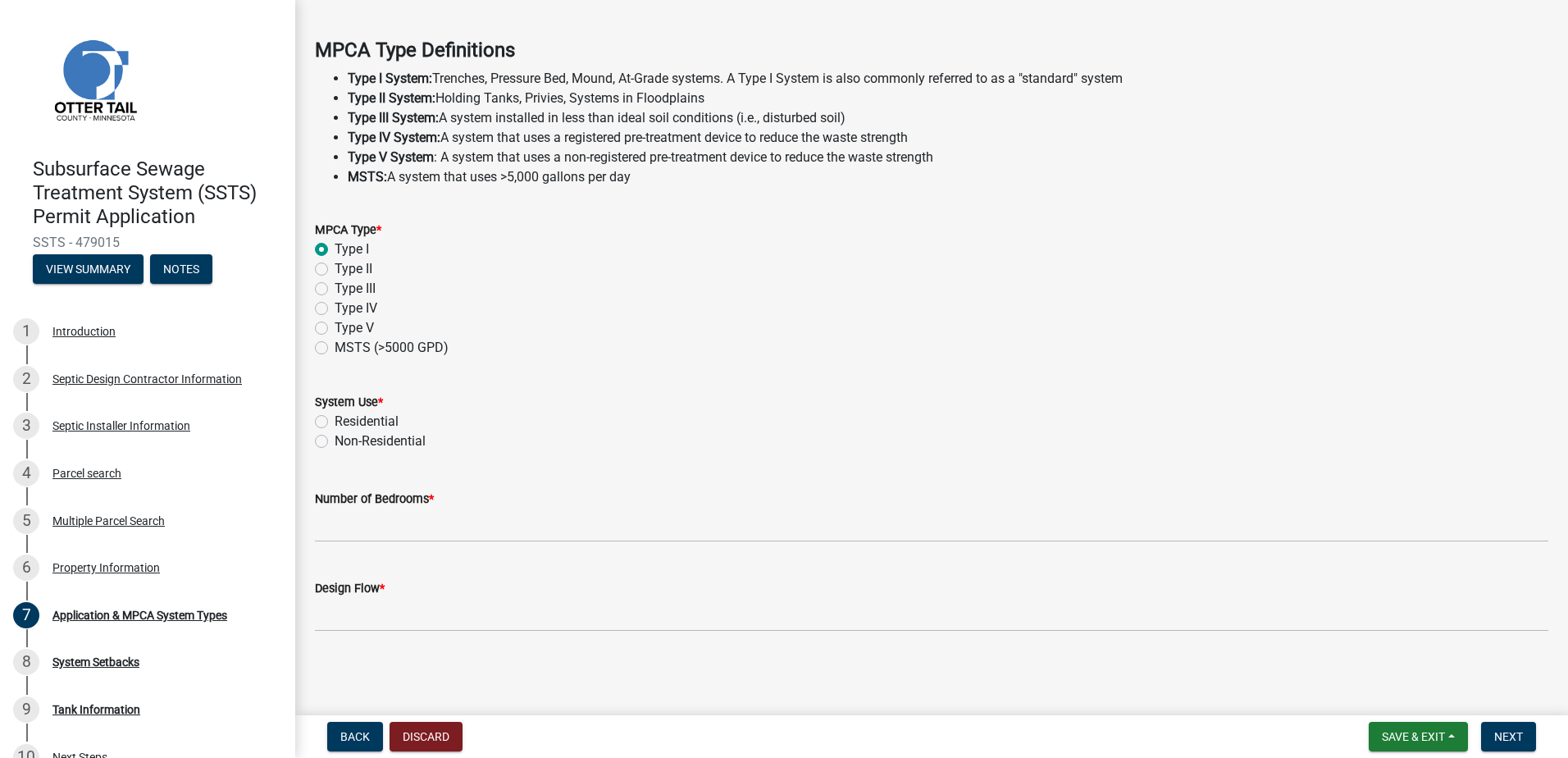
click at [335, 421] on label "Residential" at bounding box center [367, 421] width 64 height 20
click at [335, 421] on input "Residential" at bounding box center [340, 417] width 11 height 11
radio input "true"
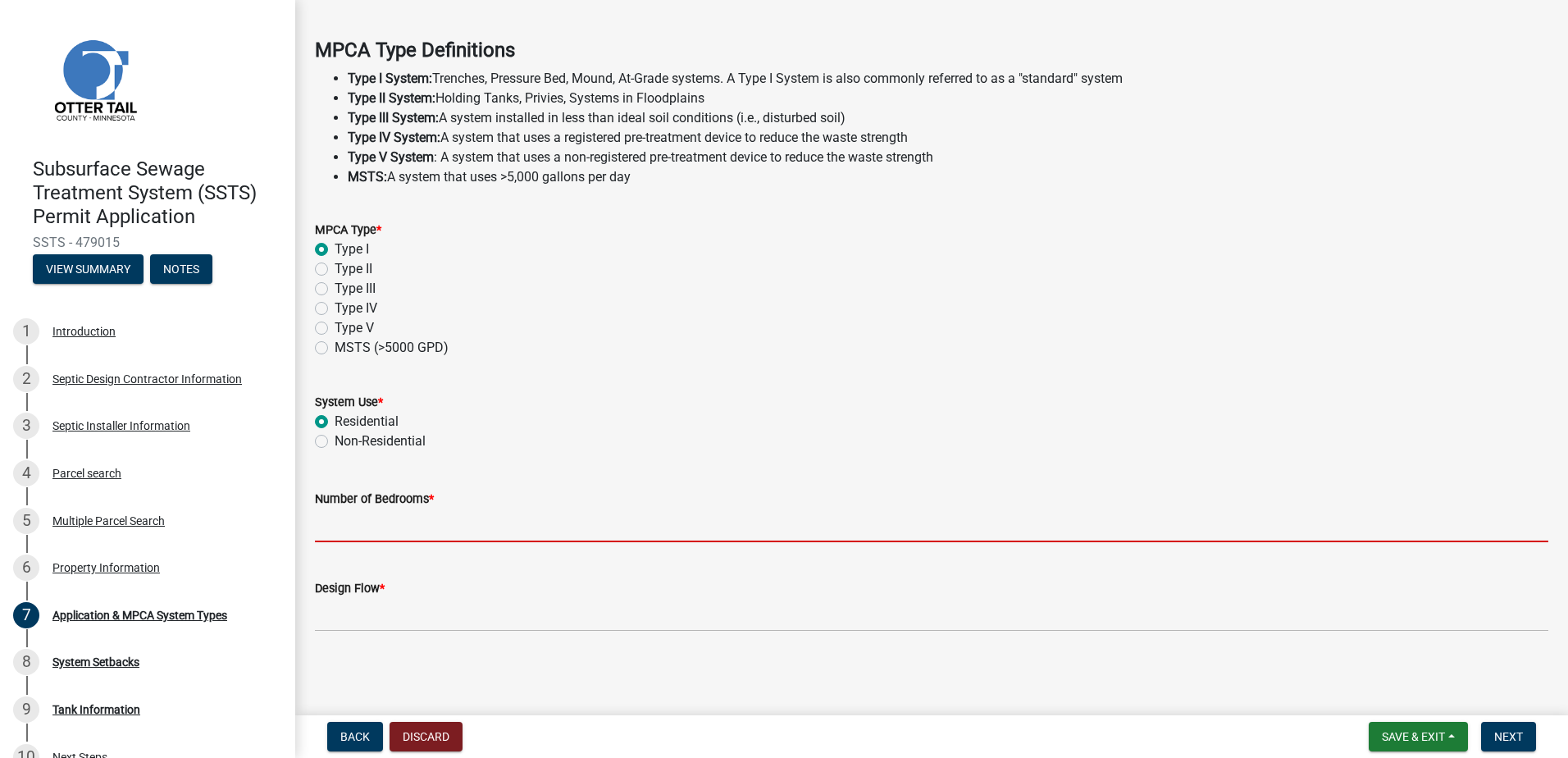
click at [340, 525] on input "Number of Bedrooms *" at bounding box center [932, 525] width 1233 height 34
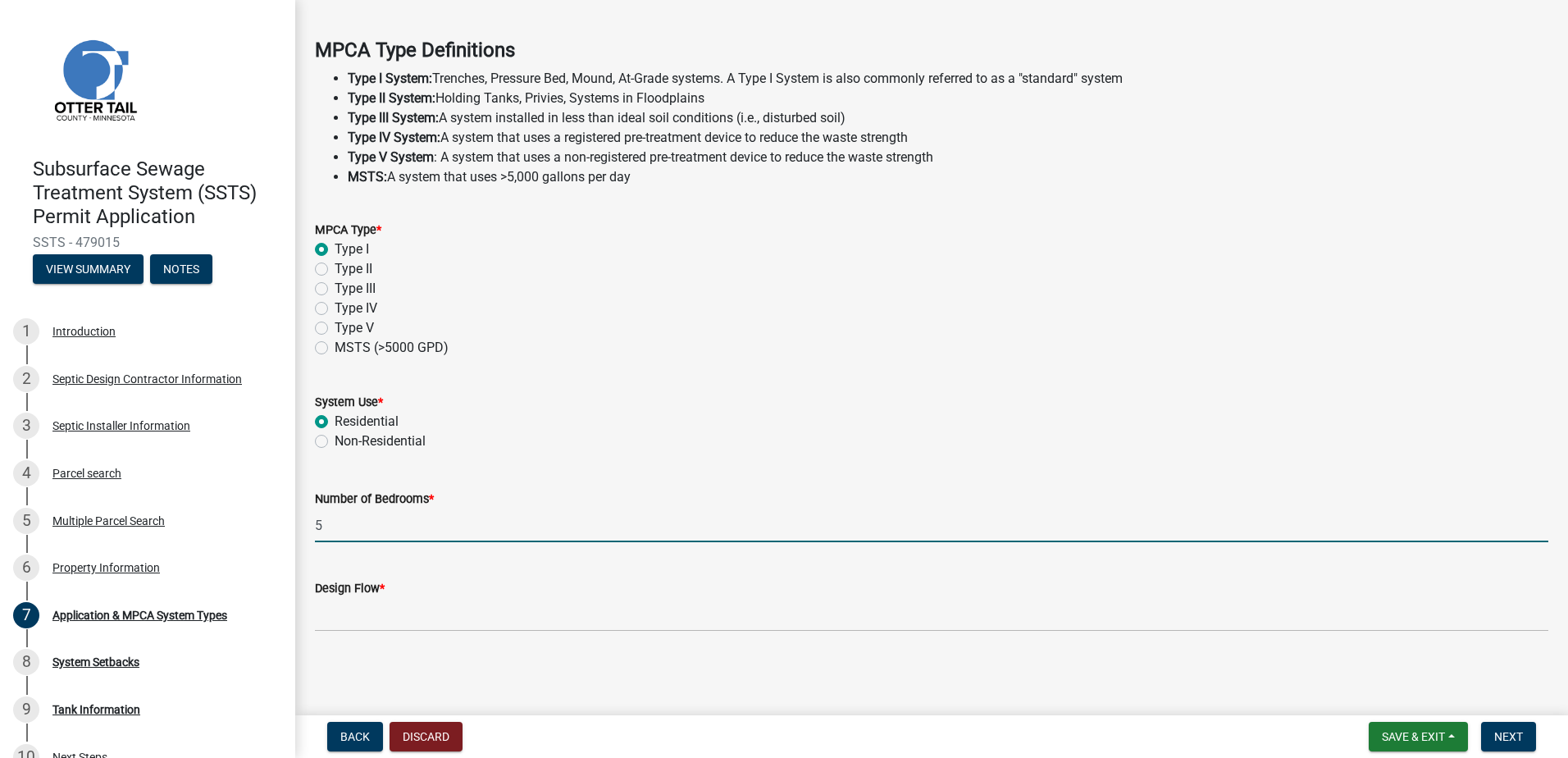
type input "5"
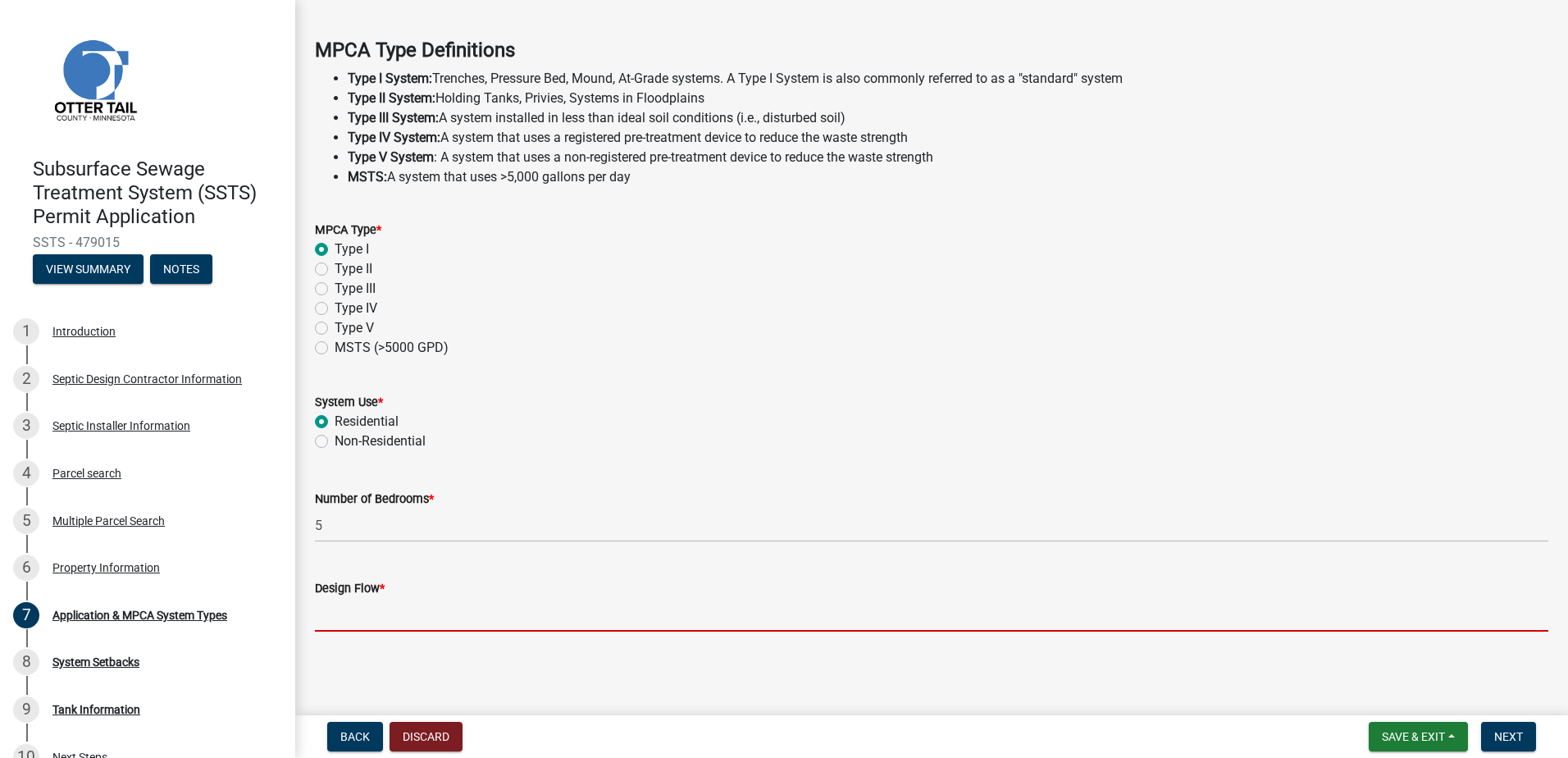
click at [353, 616] on input "Design Flow *" at bounding box center [932, 614] width 1233 height 34
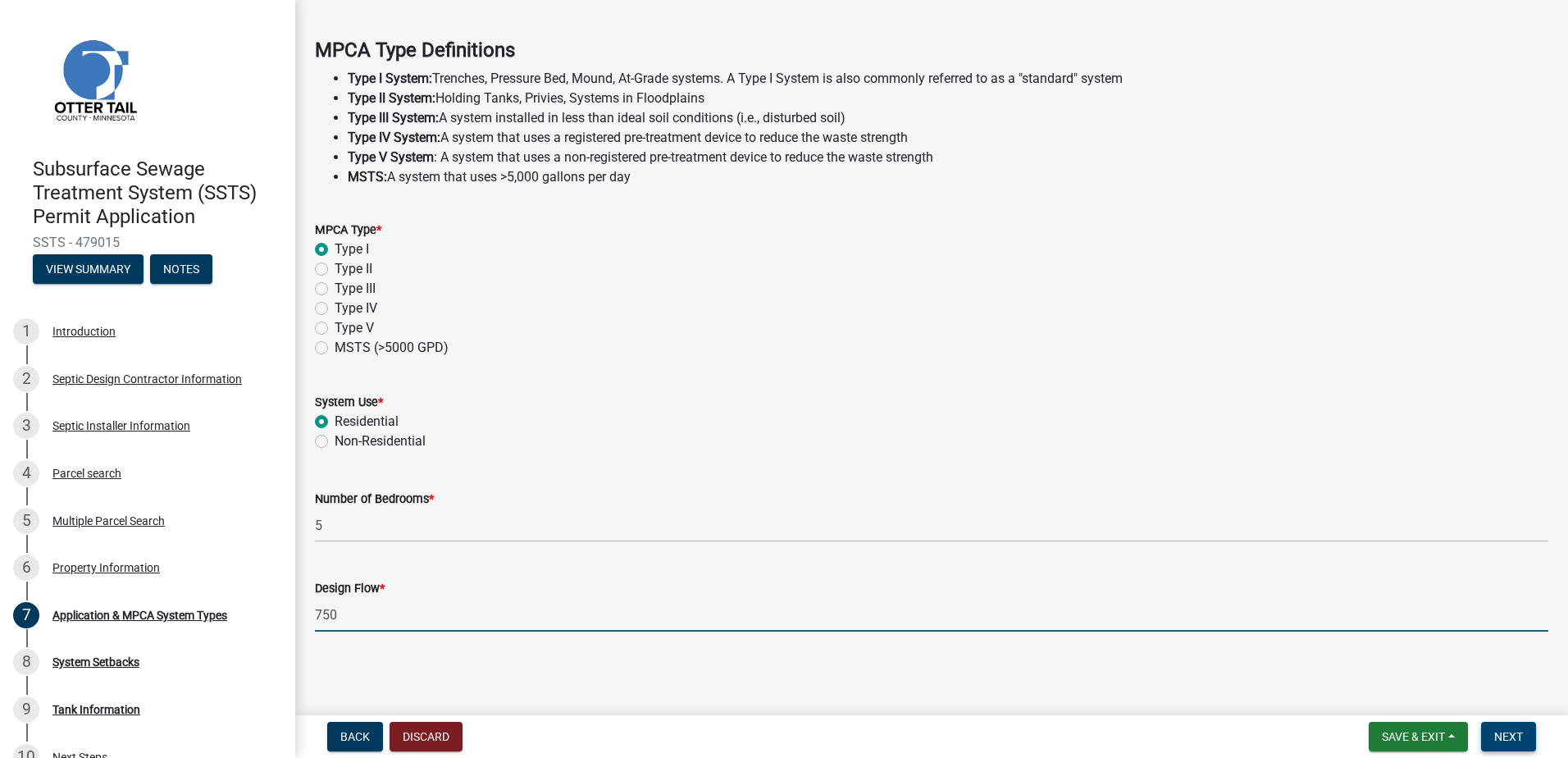
type input "750"
click at [1488, 732] on button "Next" at bounding box center [1509, 737] width 55 height 30
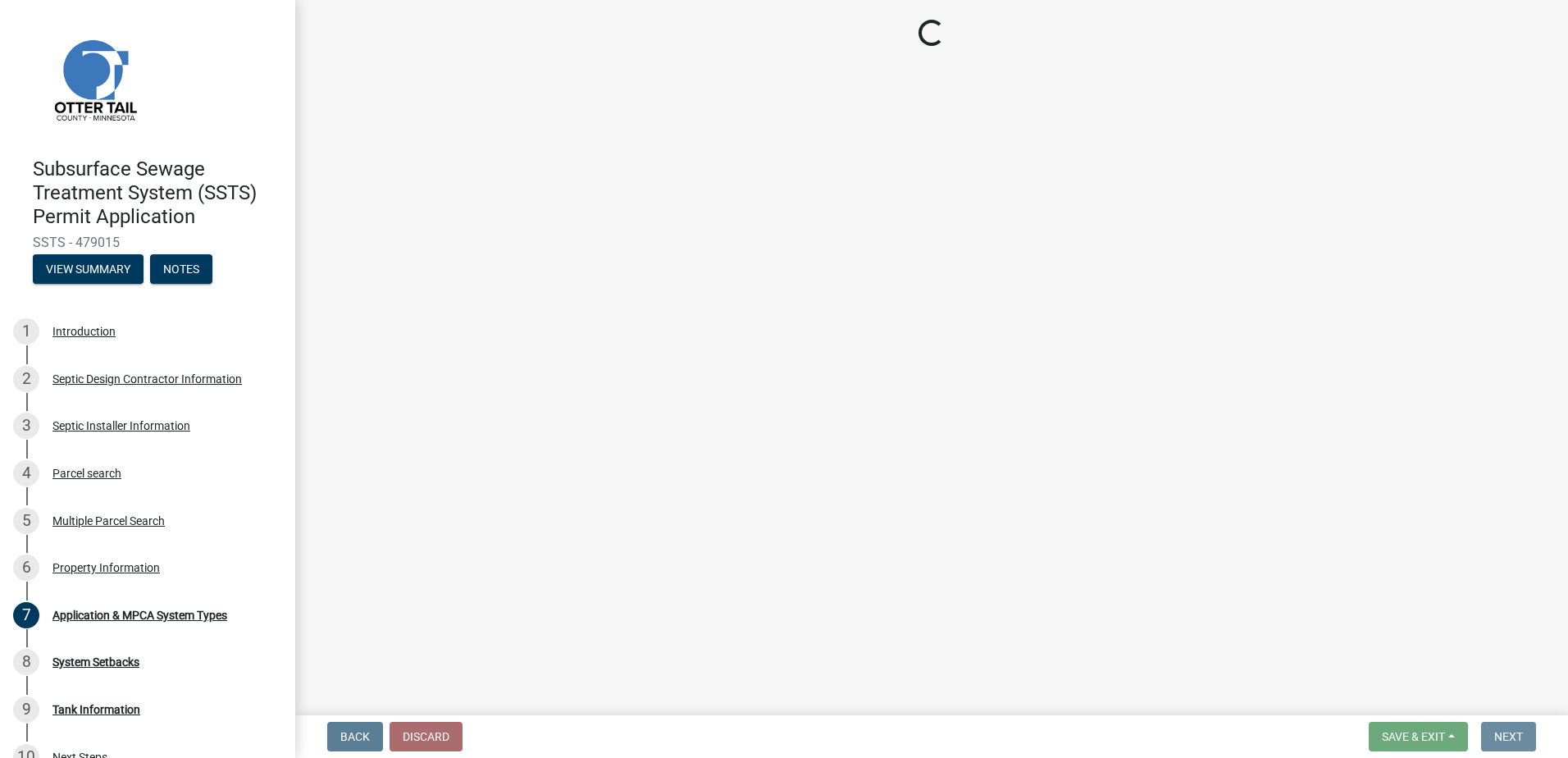
scroll to position [0, 0]
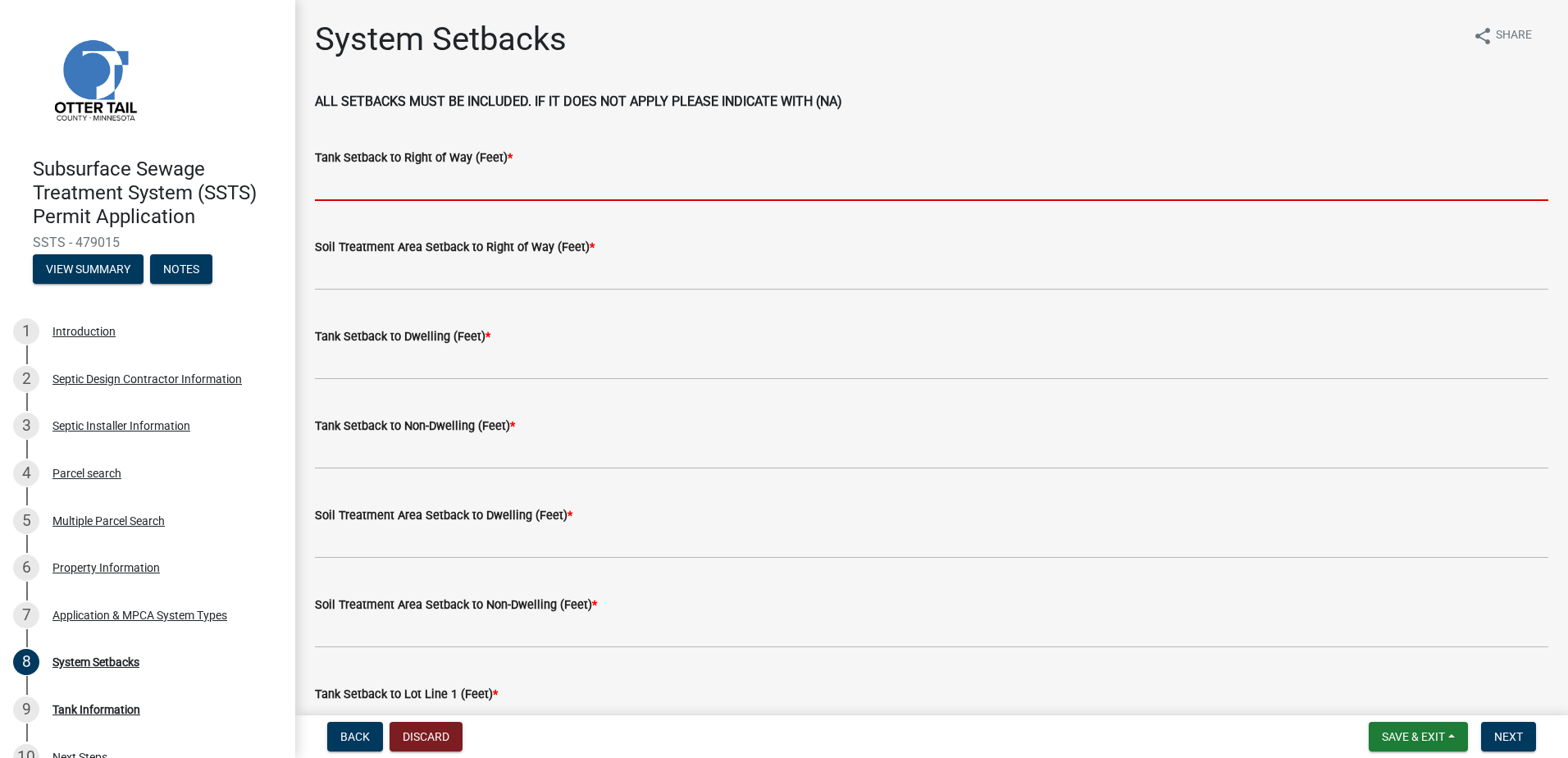
click at [373, 178] on input "Tank Setback to Right of Way (Feet) *" at bounding box center [932, 184] width 1233 height 34
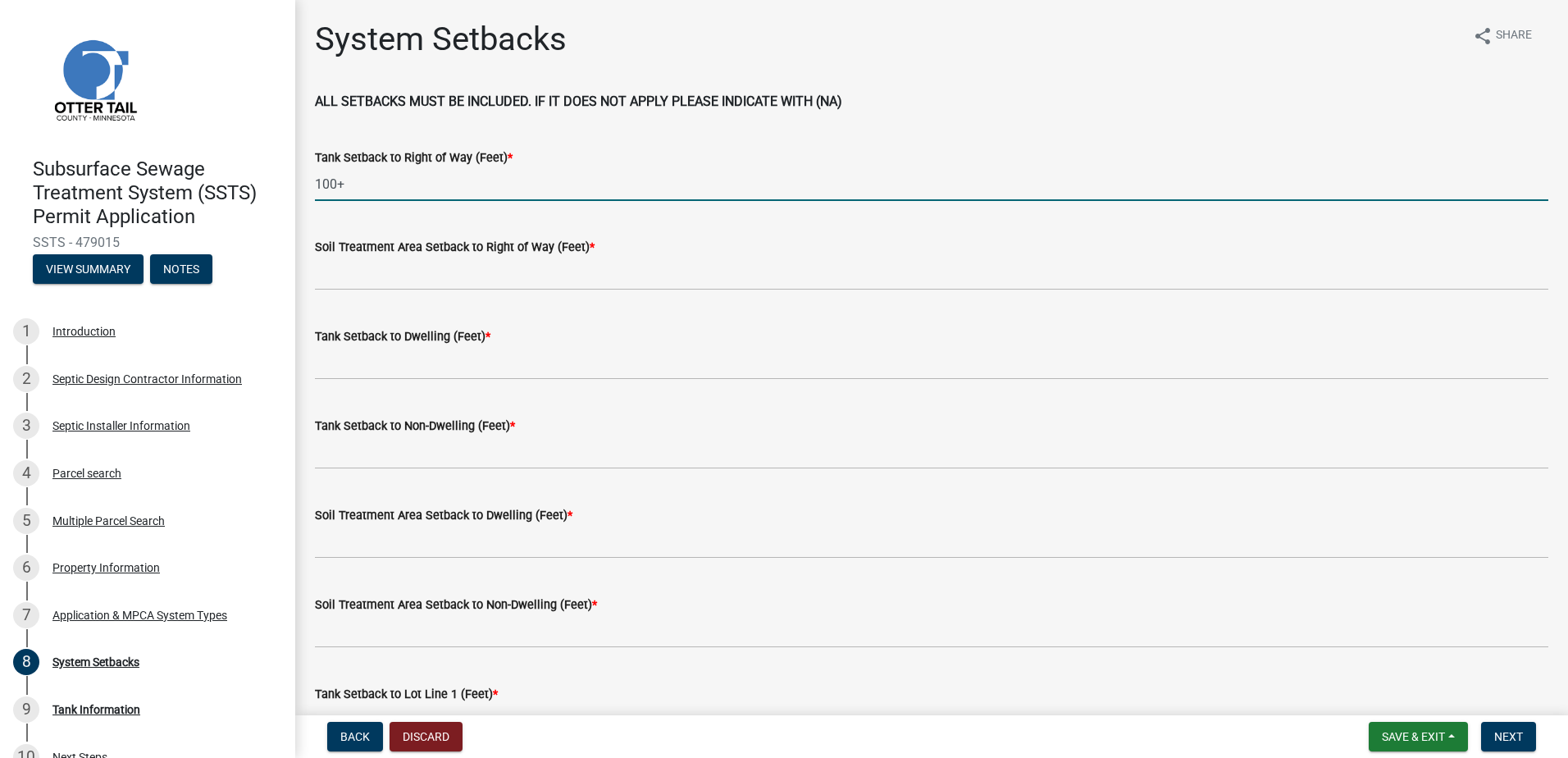
type input "100+"
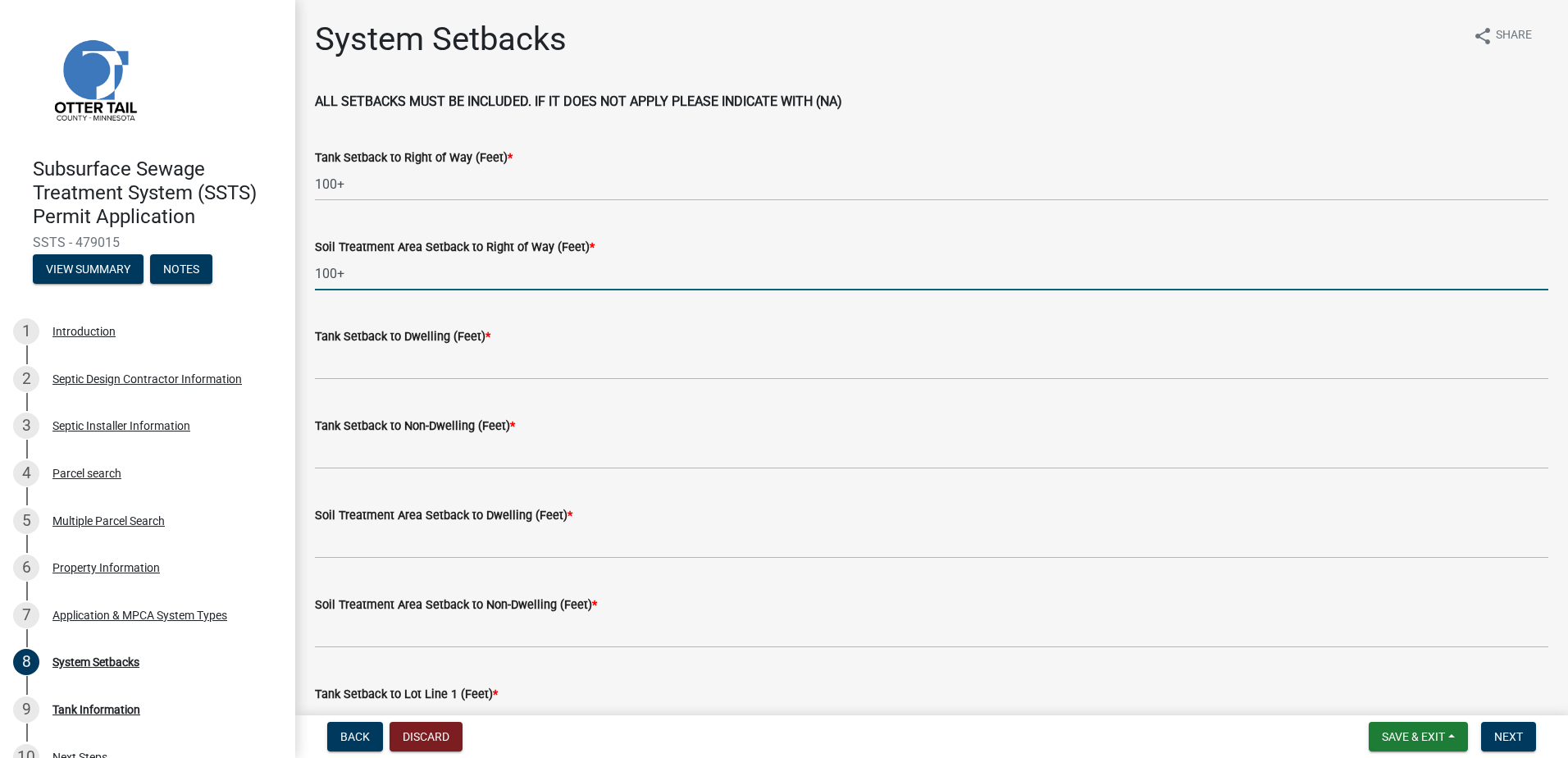
type input "100+"
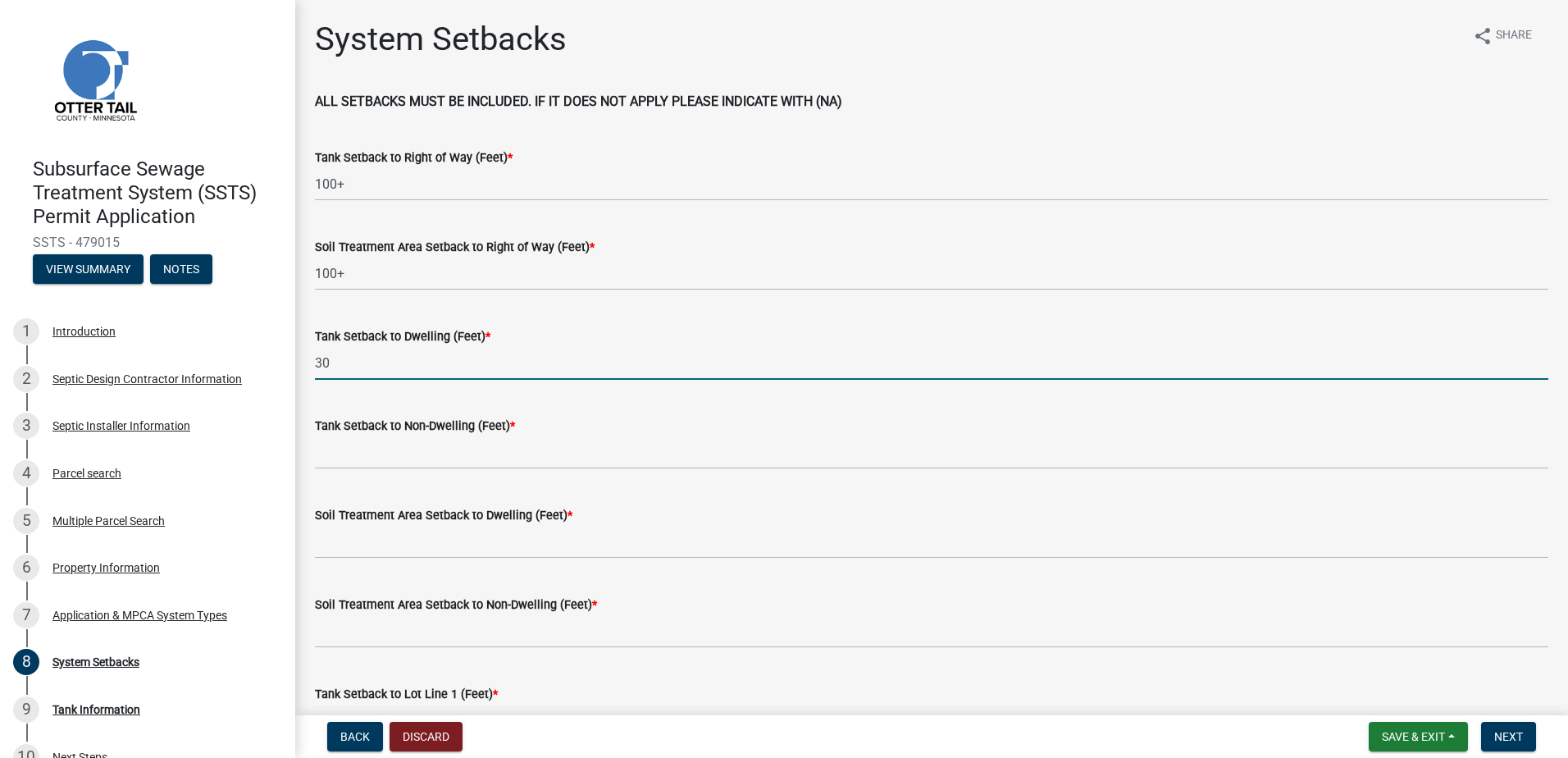
type input "30"
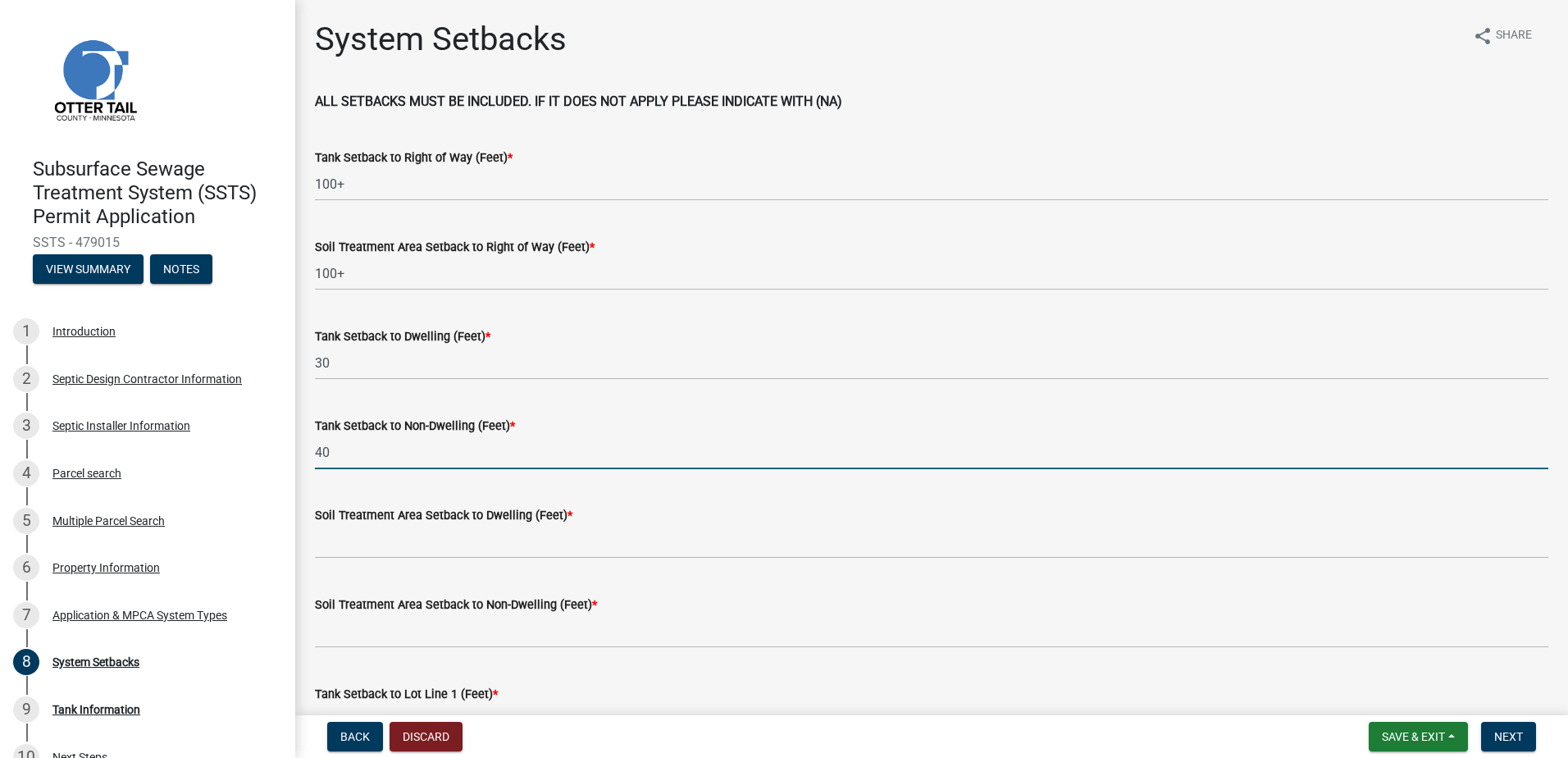
type input "40"
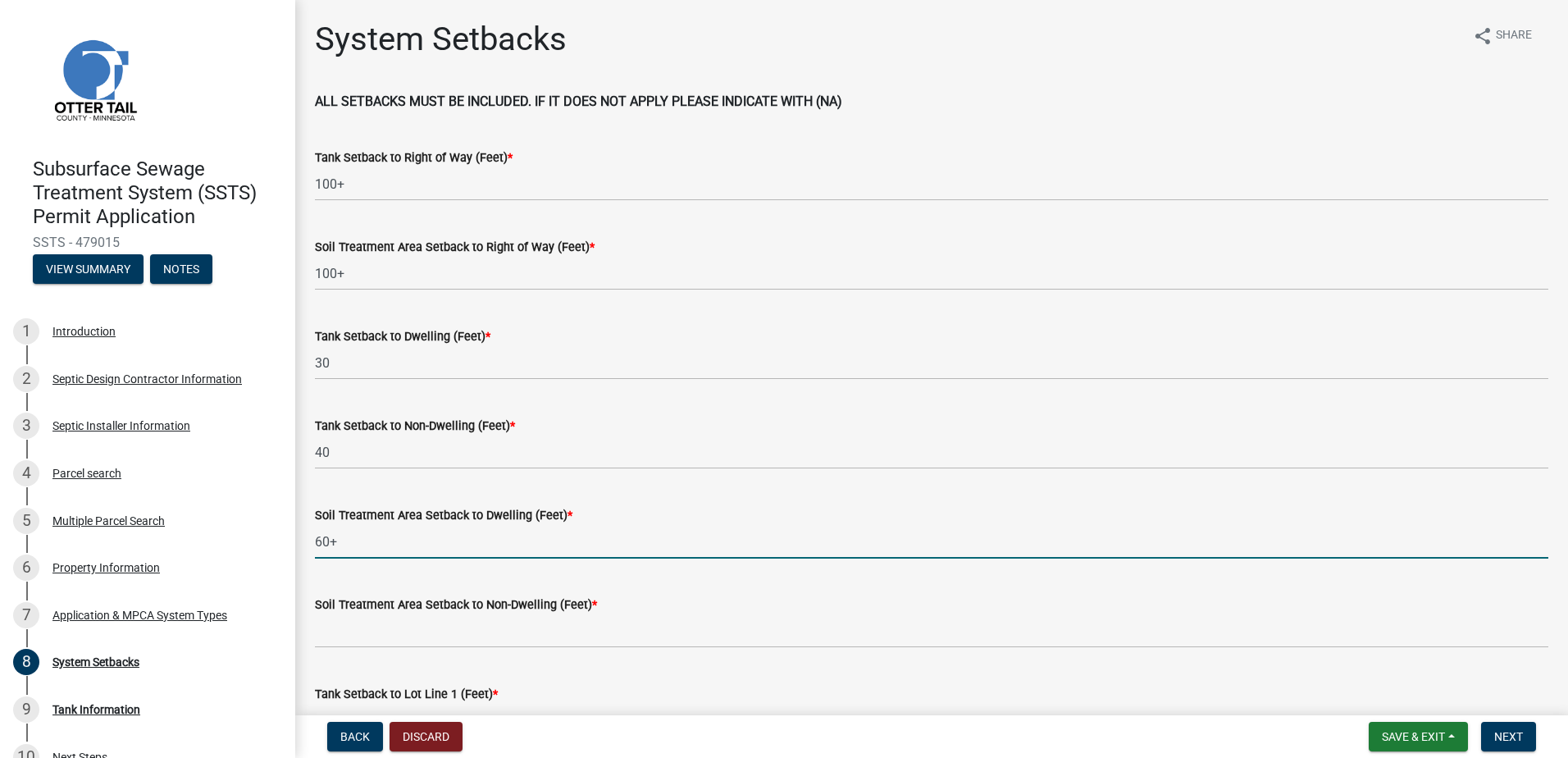
type input "60+"
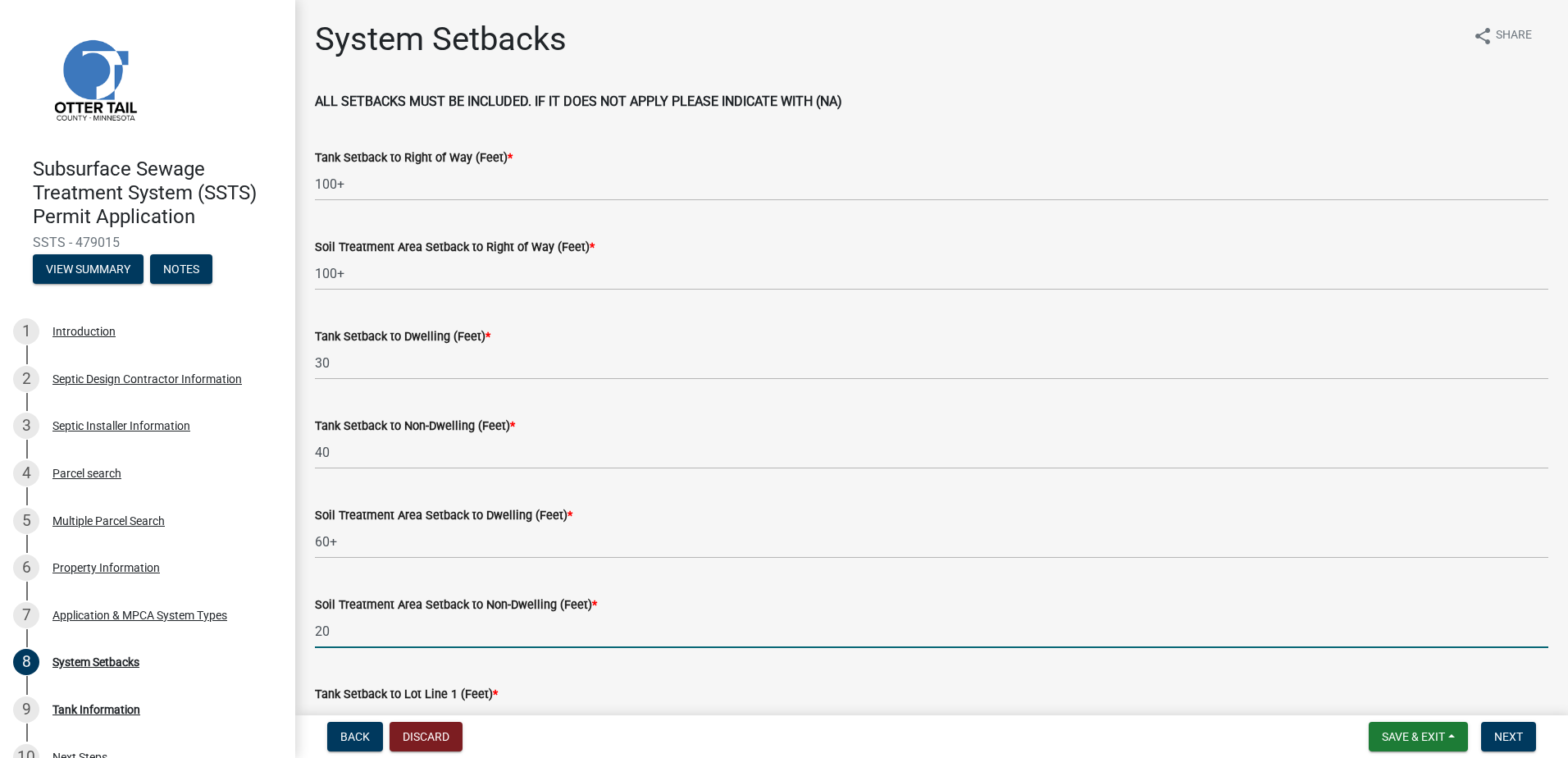
type input "20"
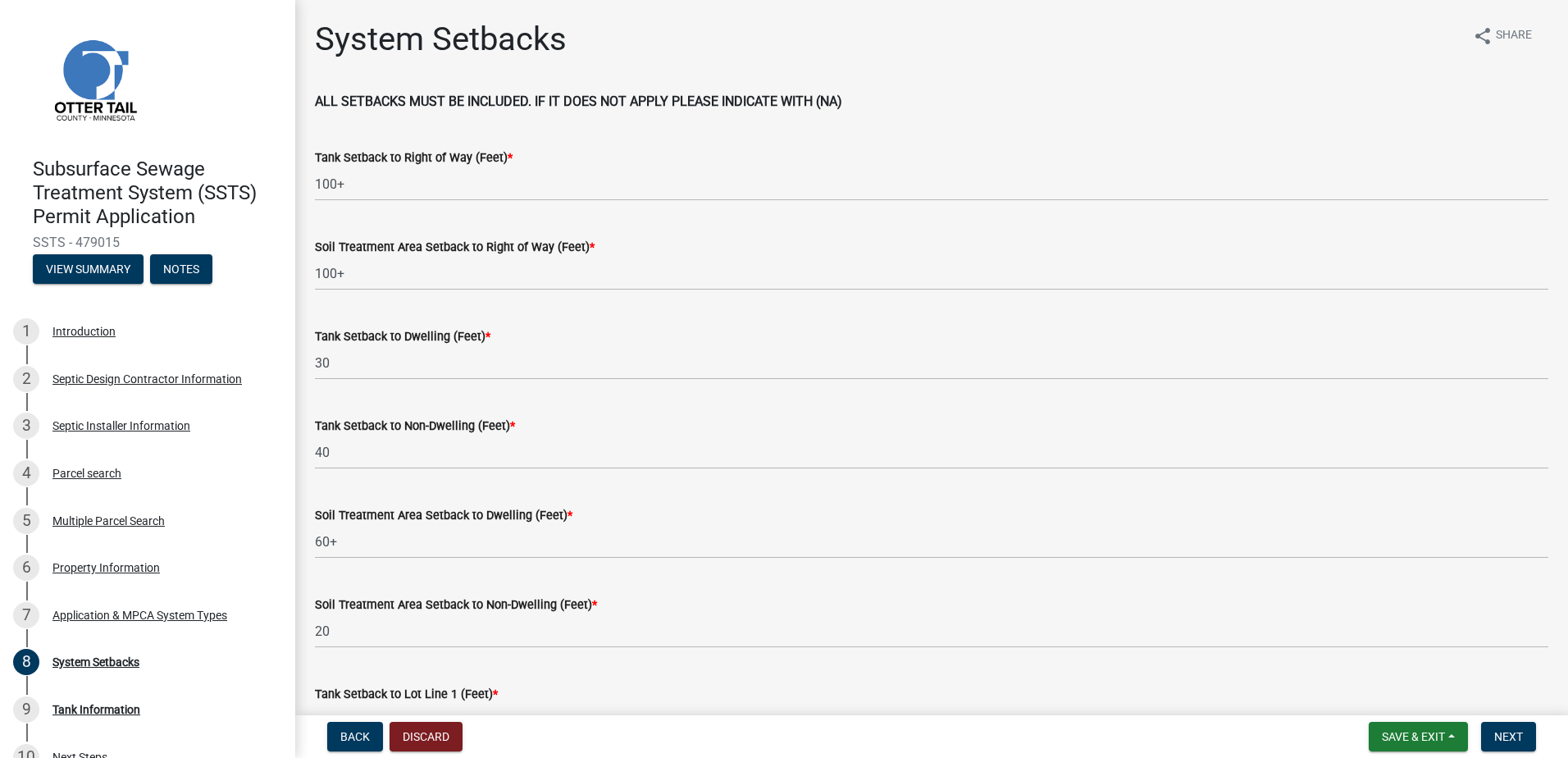
scroll to position [29, 0]
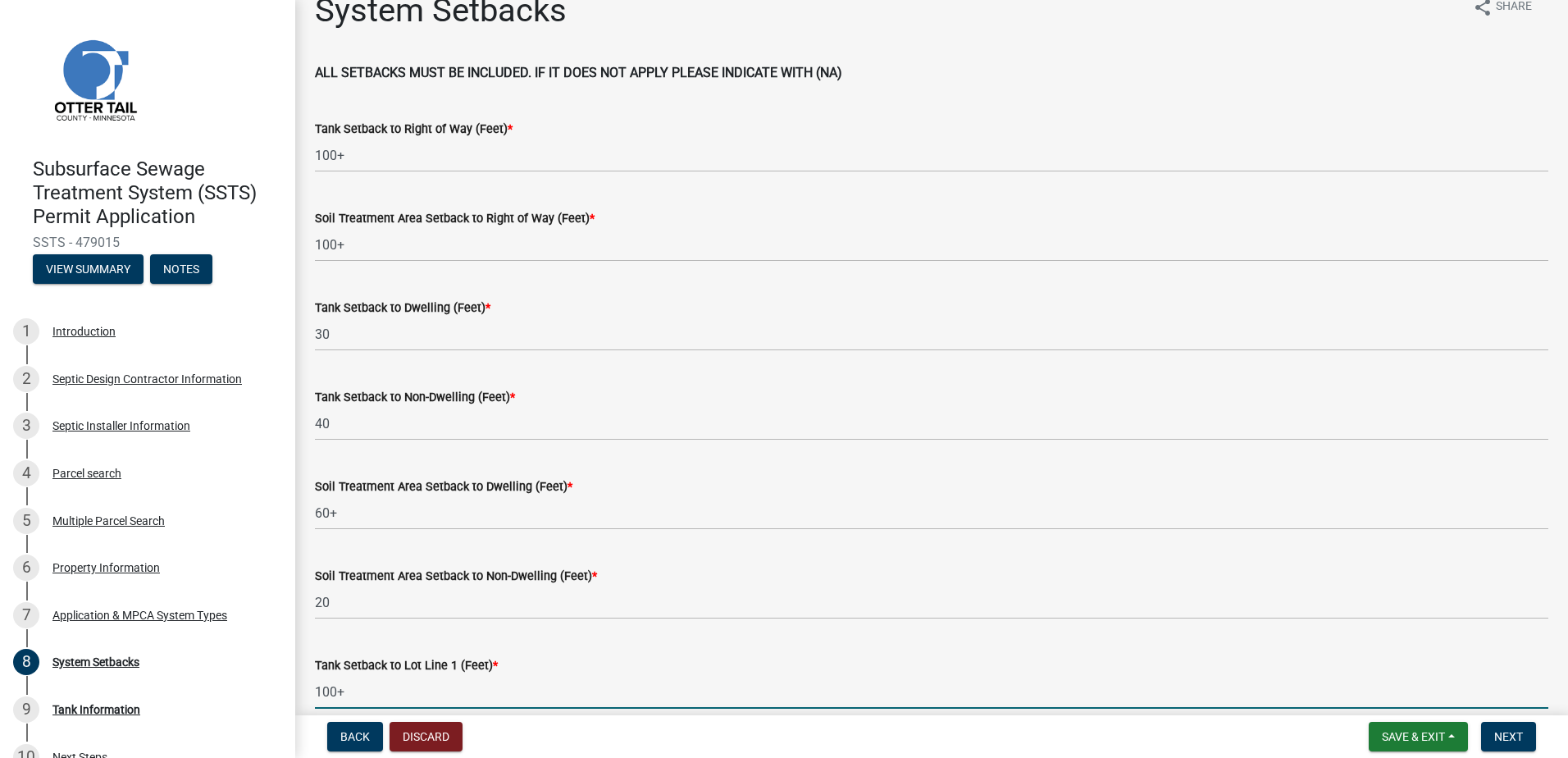
type input "100+"
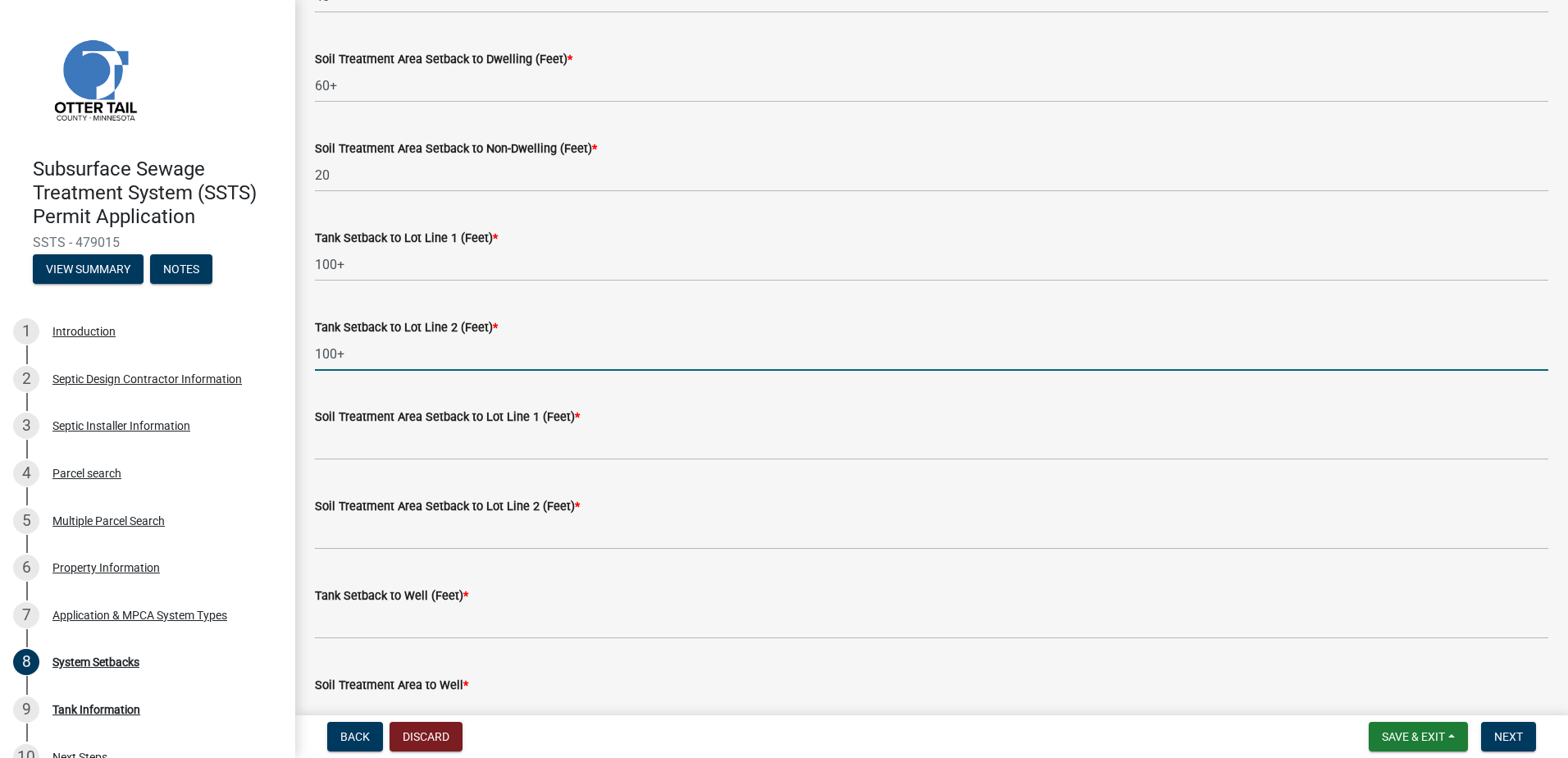
type input "100+"
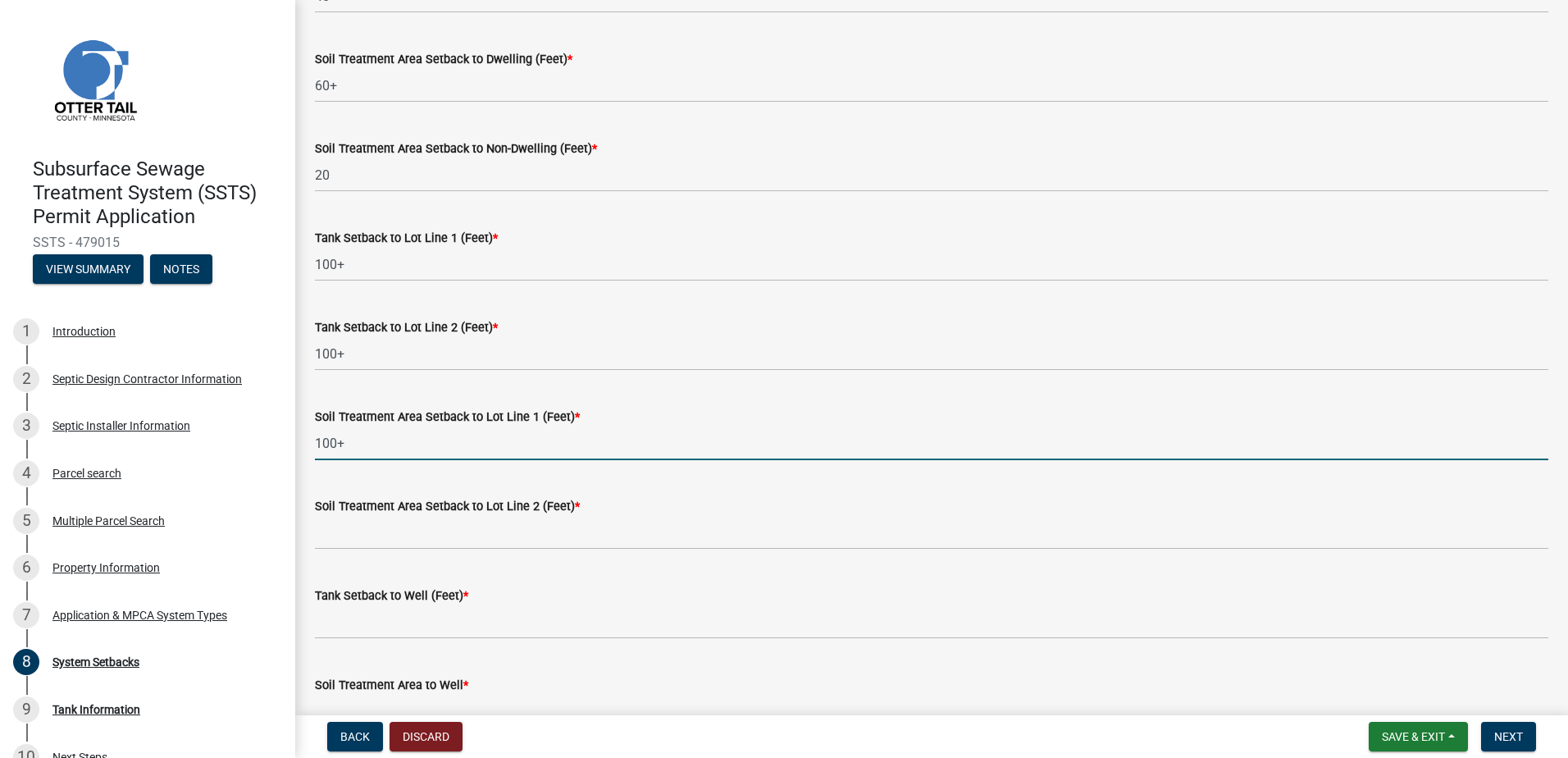
type input "100+"
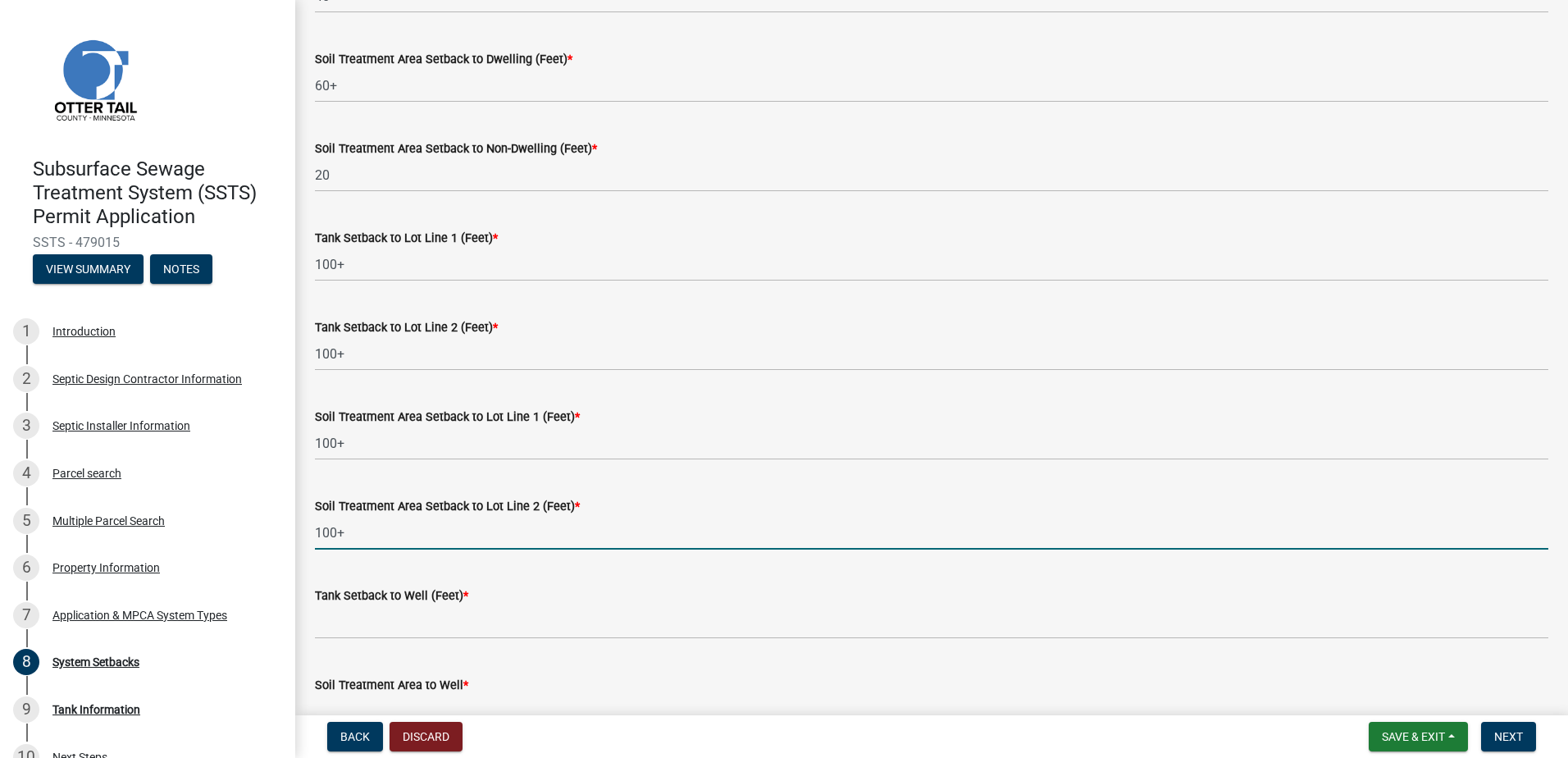
type input "100+"
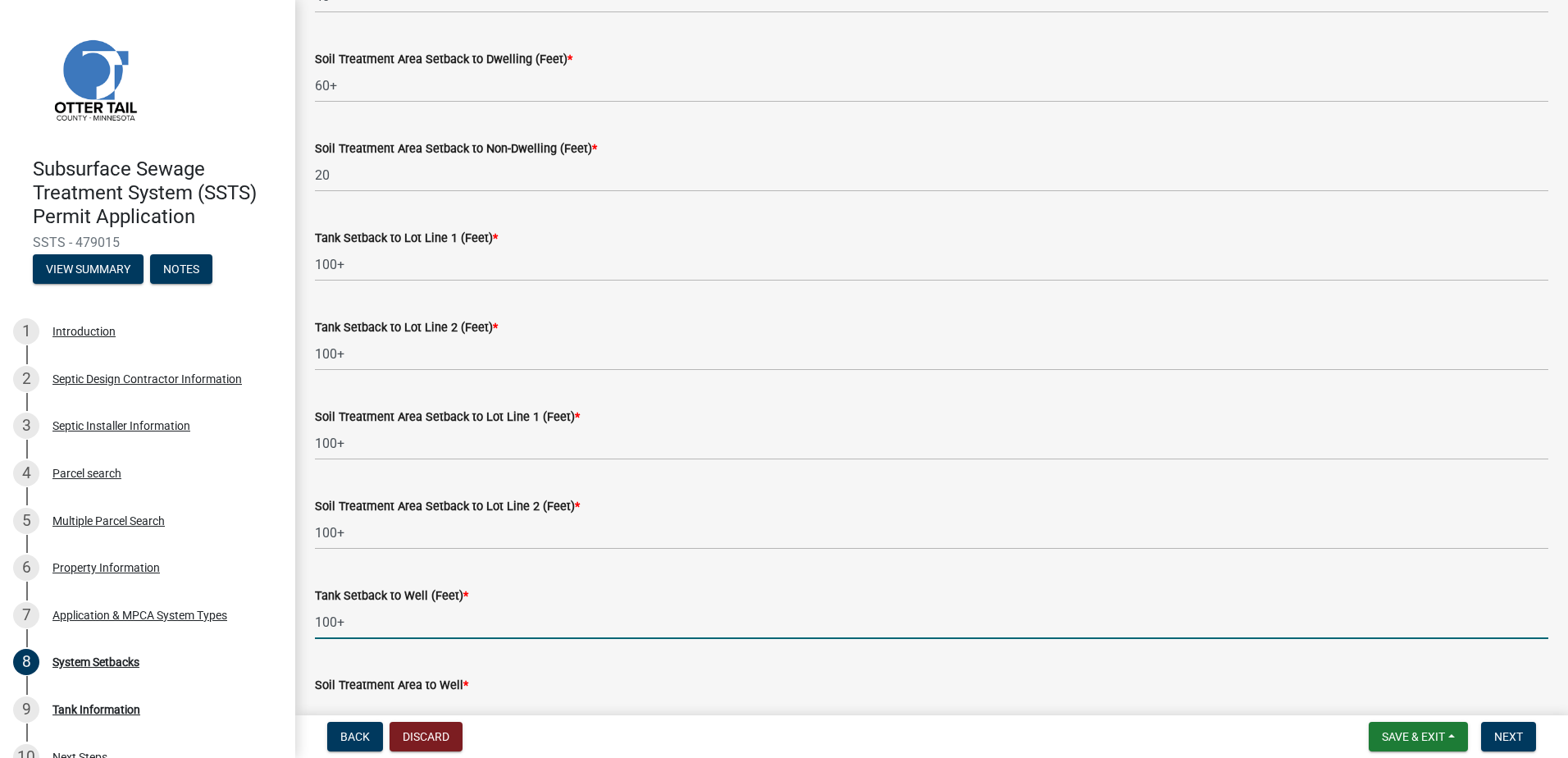
type input "100+"
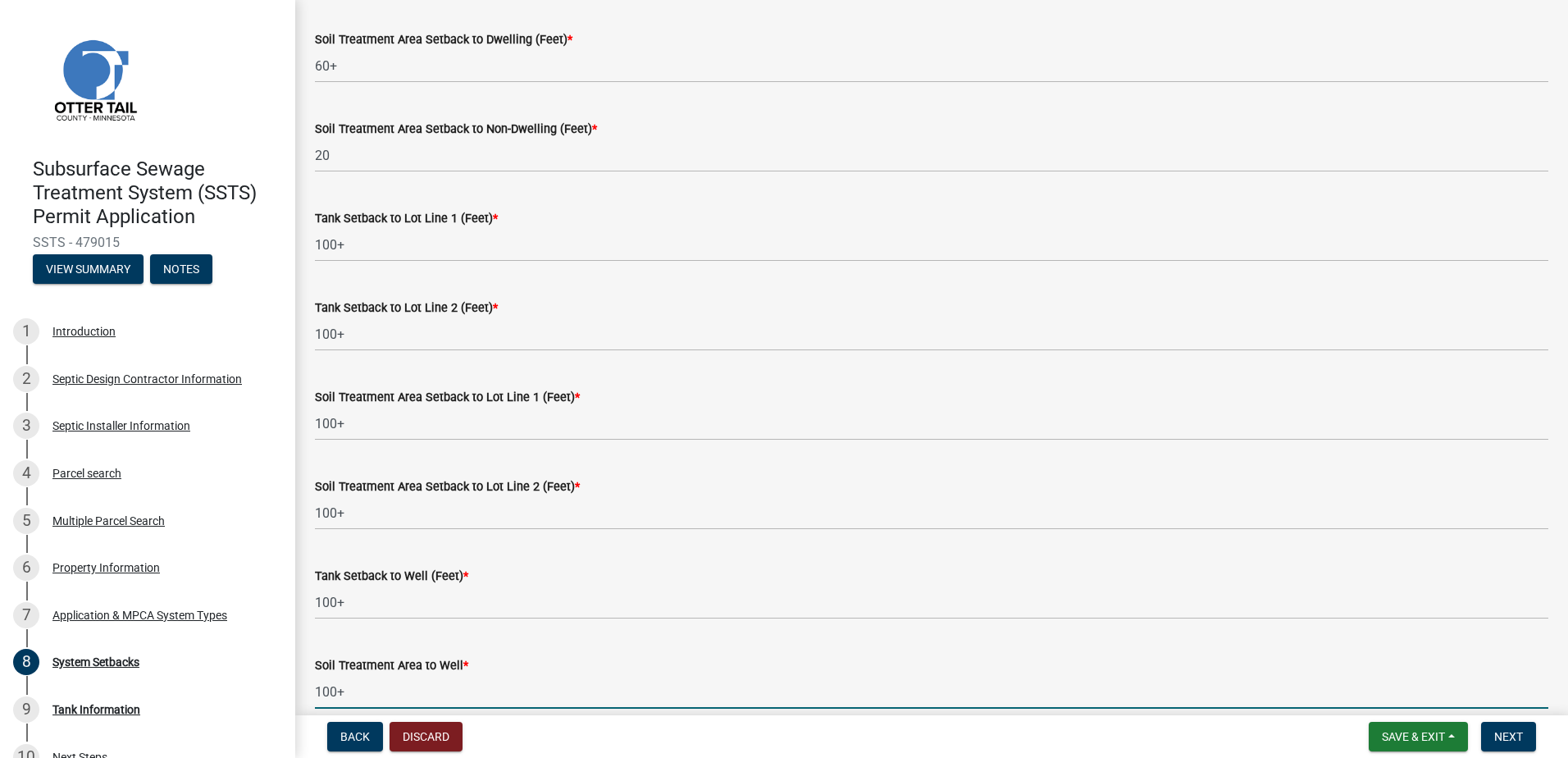
type input "100+"
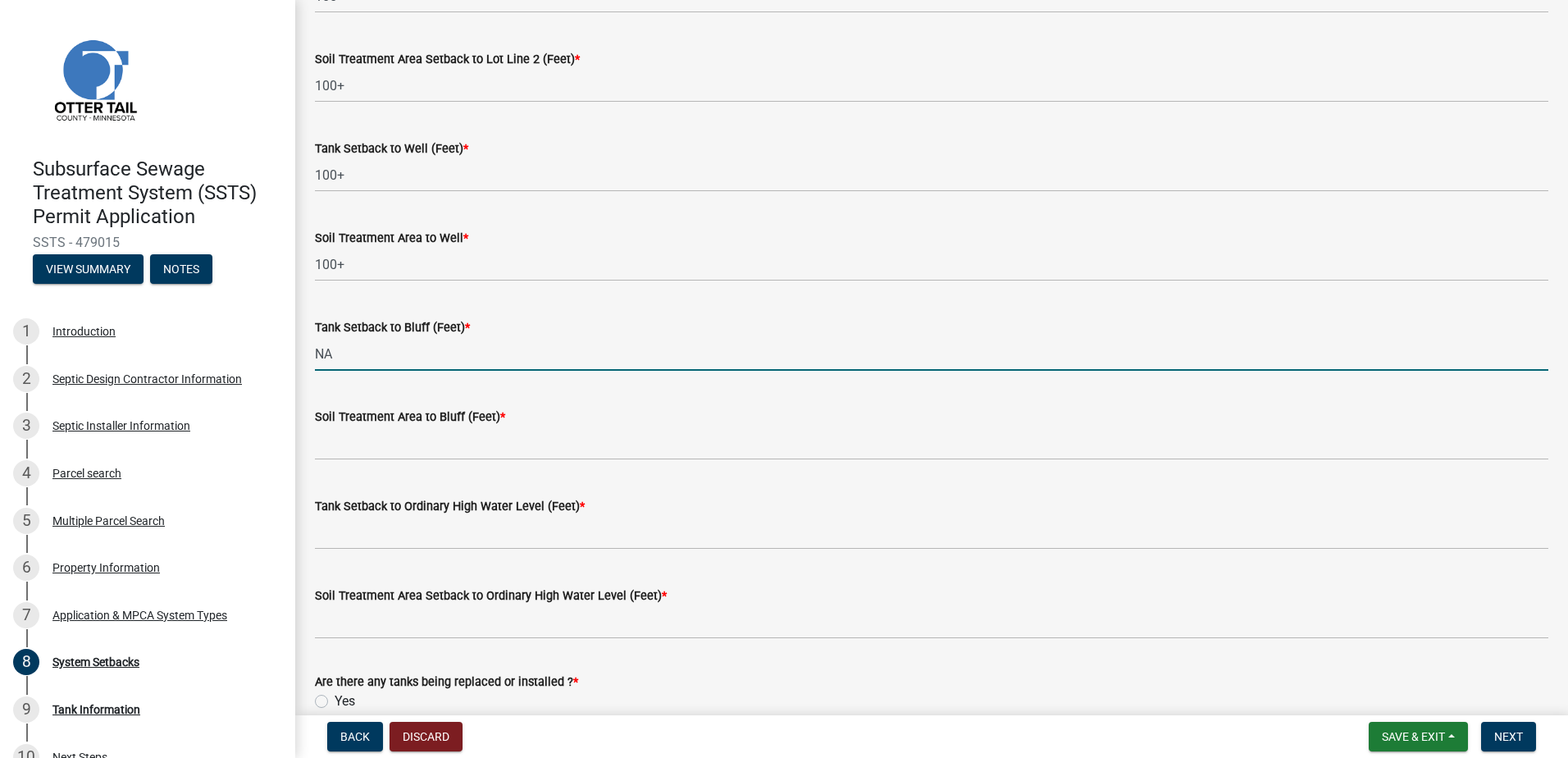
type input "NA"
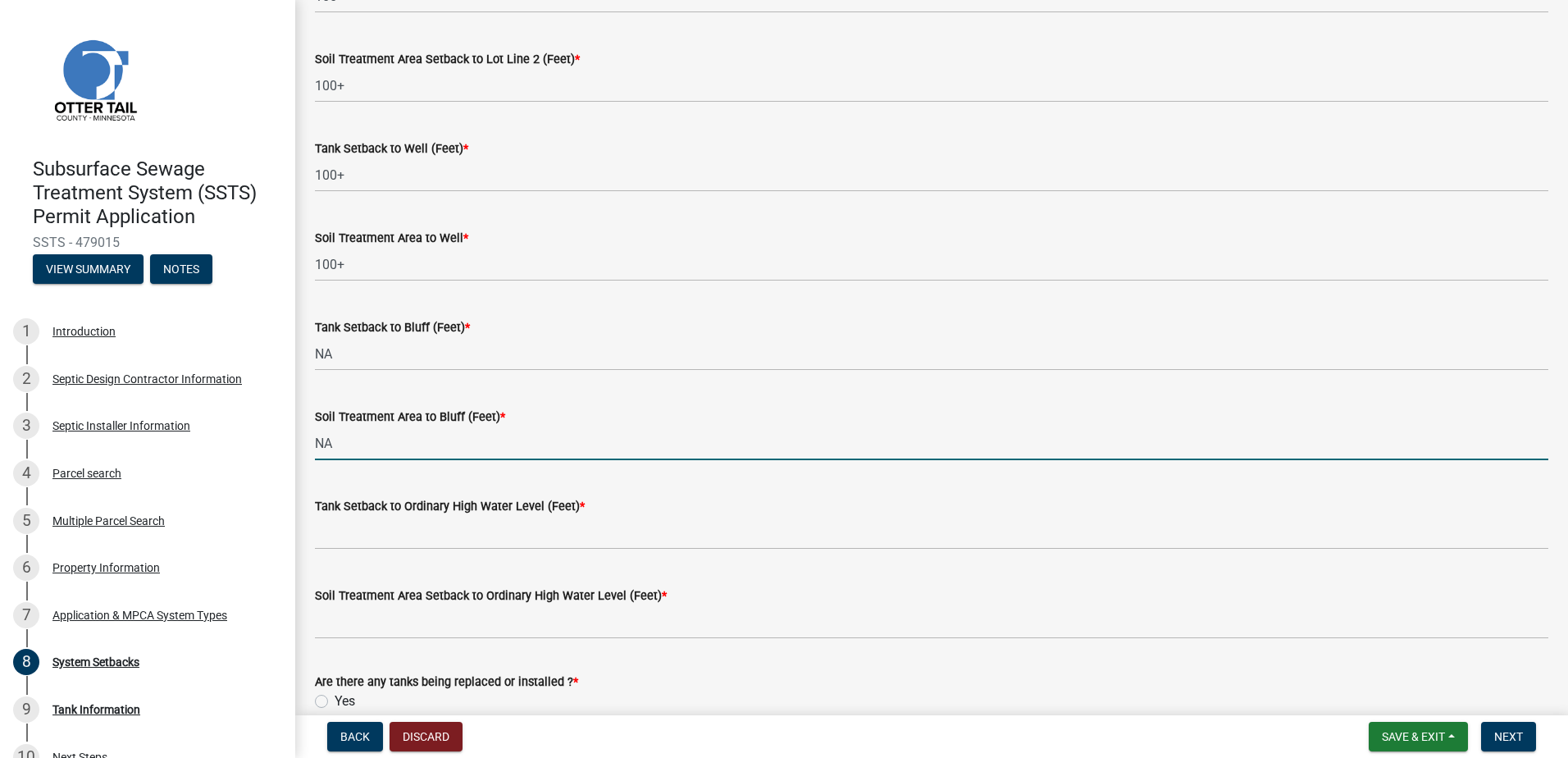
type input "NA"
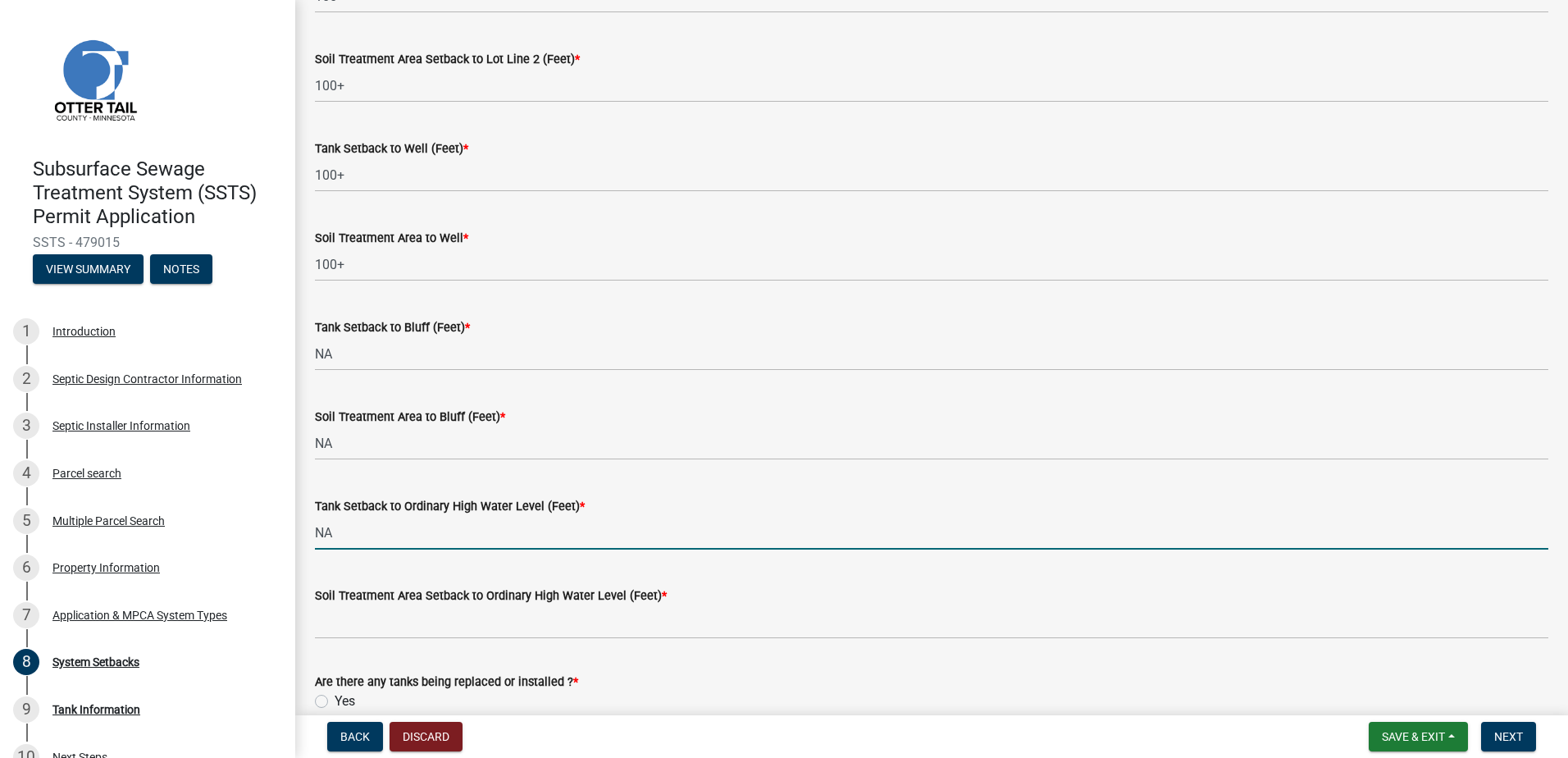
type input "NA"
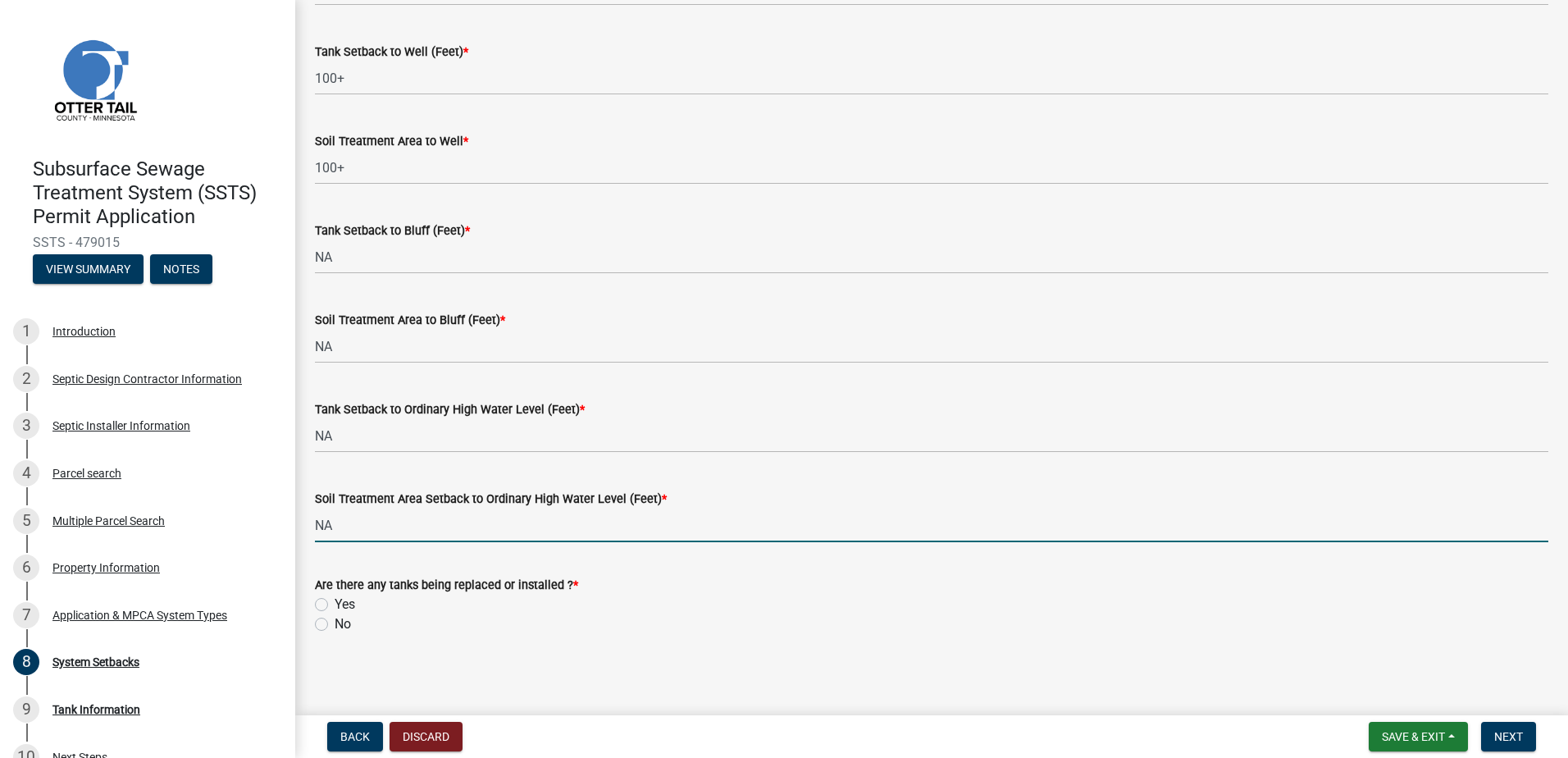
scroll to position [1005, 0]
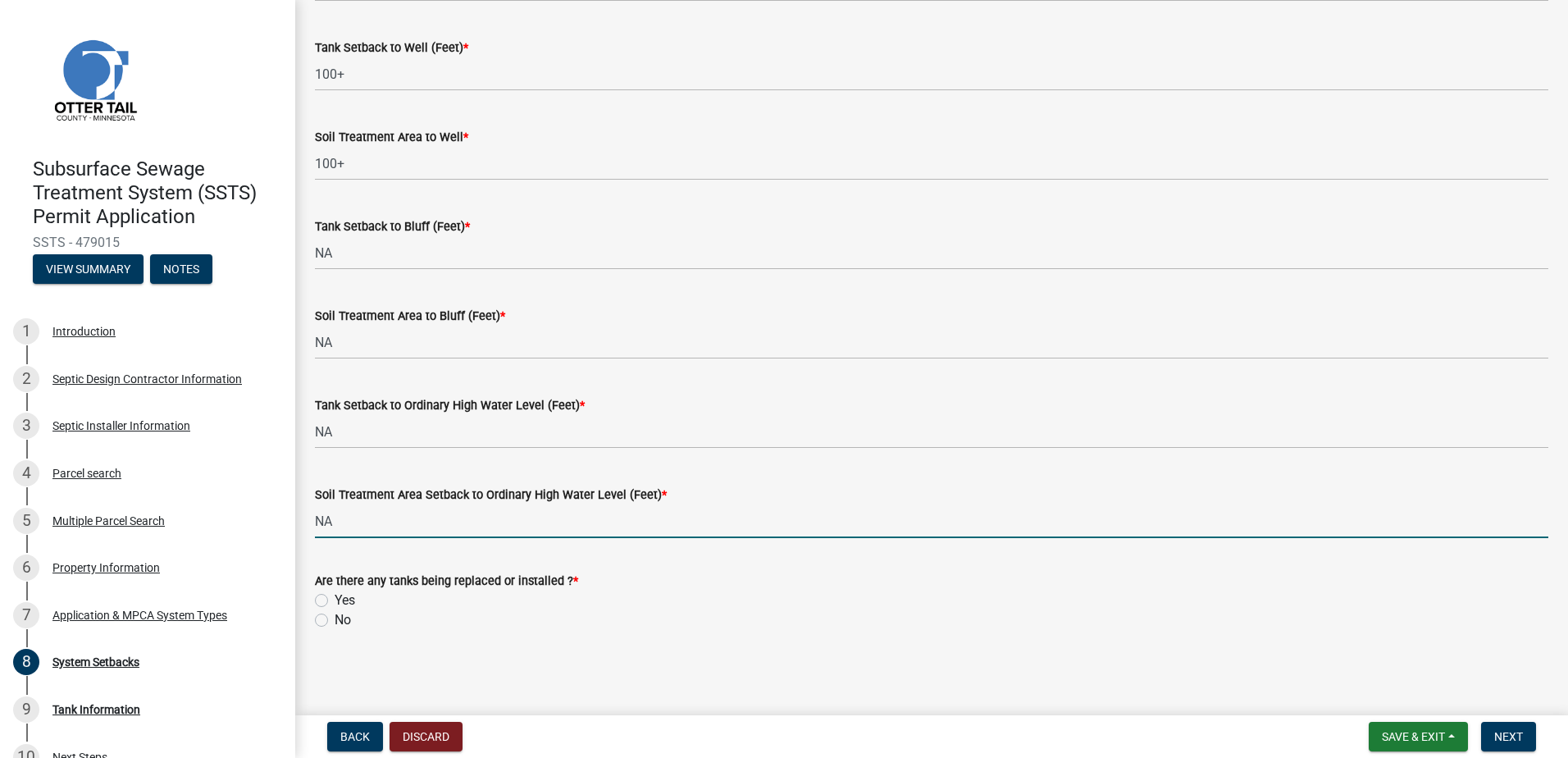
type input "NA"
click at [335, 599] on label "Yes" at bounding box center [345, 600] width 21 height 20
click at [335, 599] on input "Yes" at bounding box center [340, 596] width 11 height 11
radio input "true"
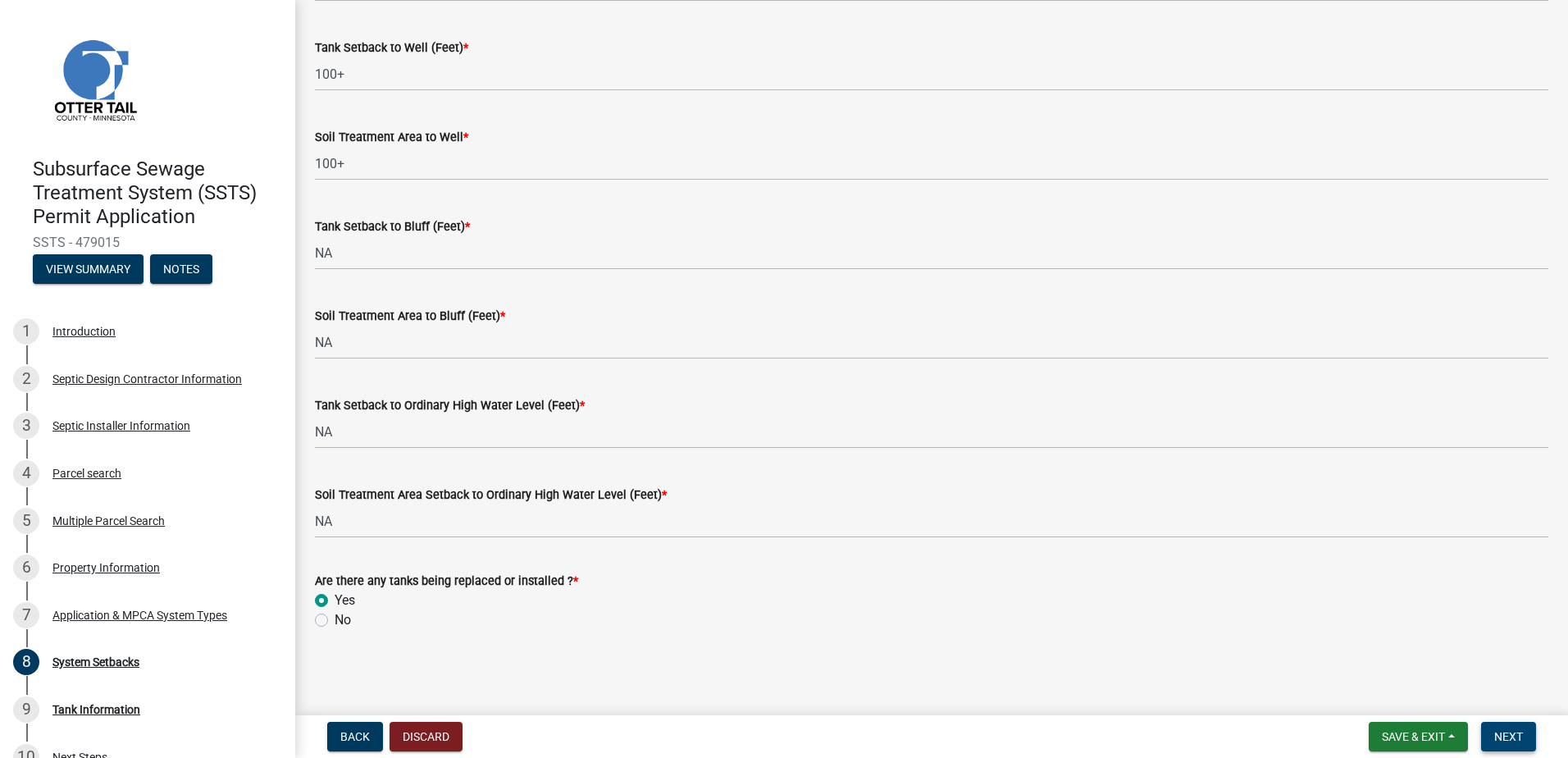
click at [1512, 737] on span "Next" at bounding box center [1509, 737] width 29 height 13
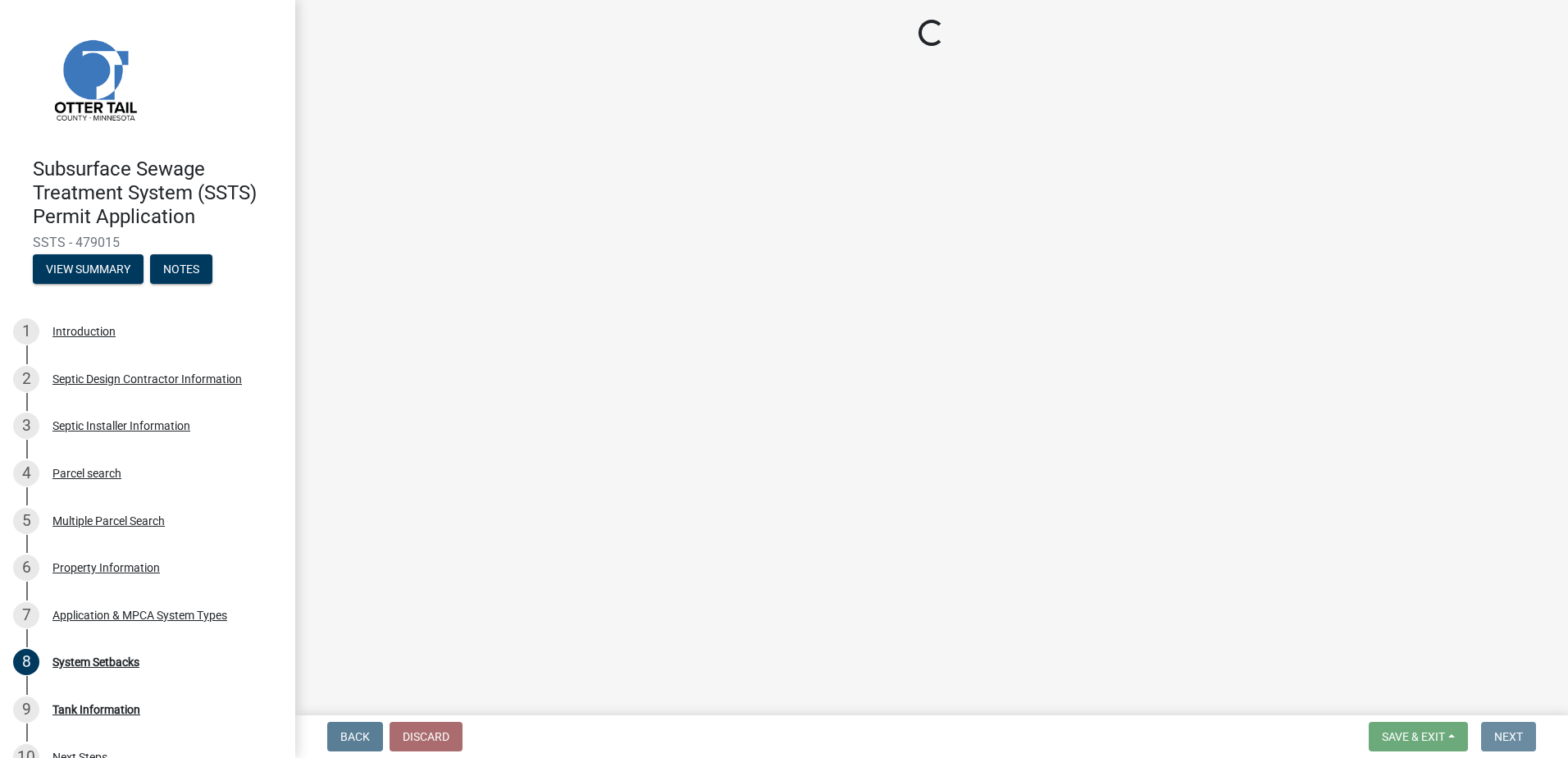
scroll to position [0, 0]
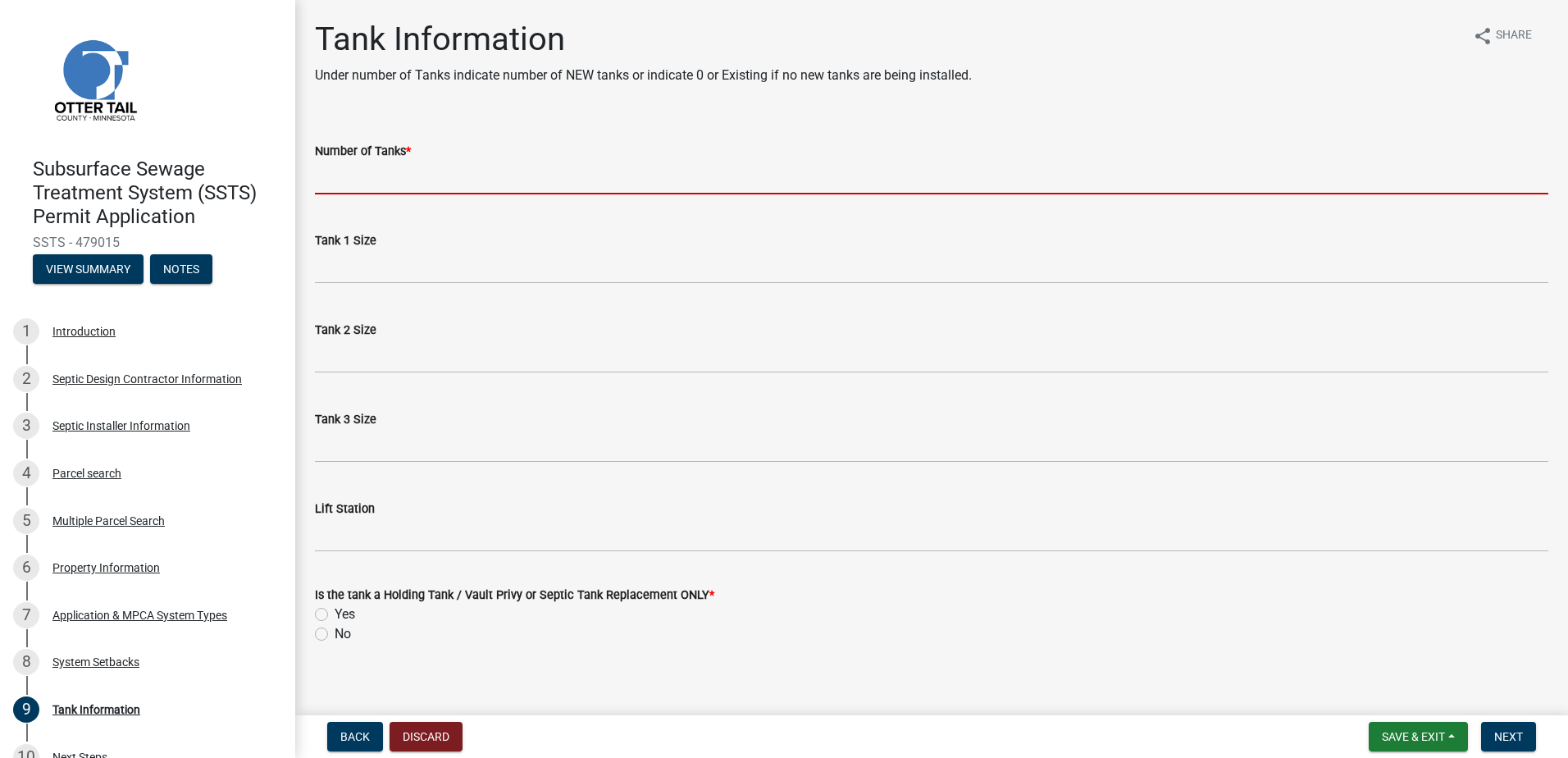
click at [395, 188] on input "Number of Tanks *" at bounding box center [932, 177] width 1233 height 34
type input "2"
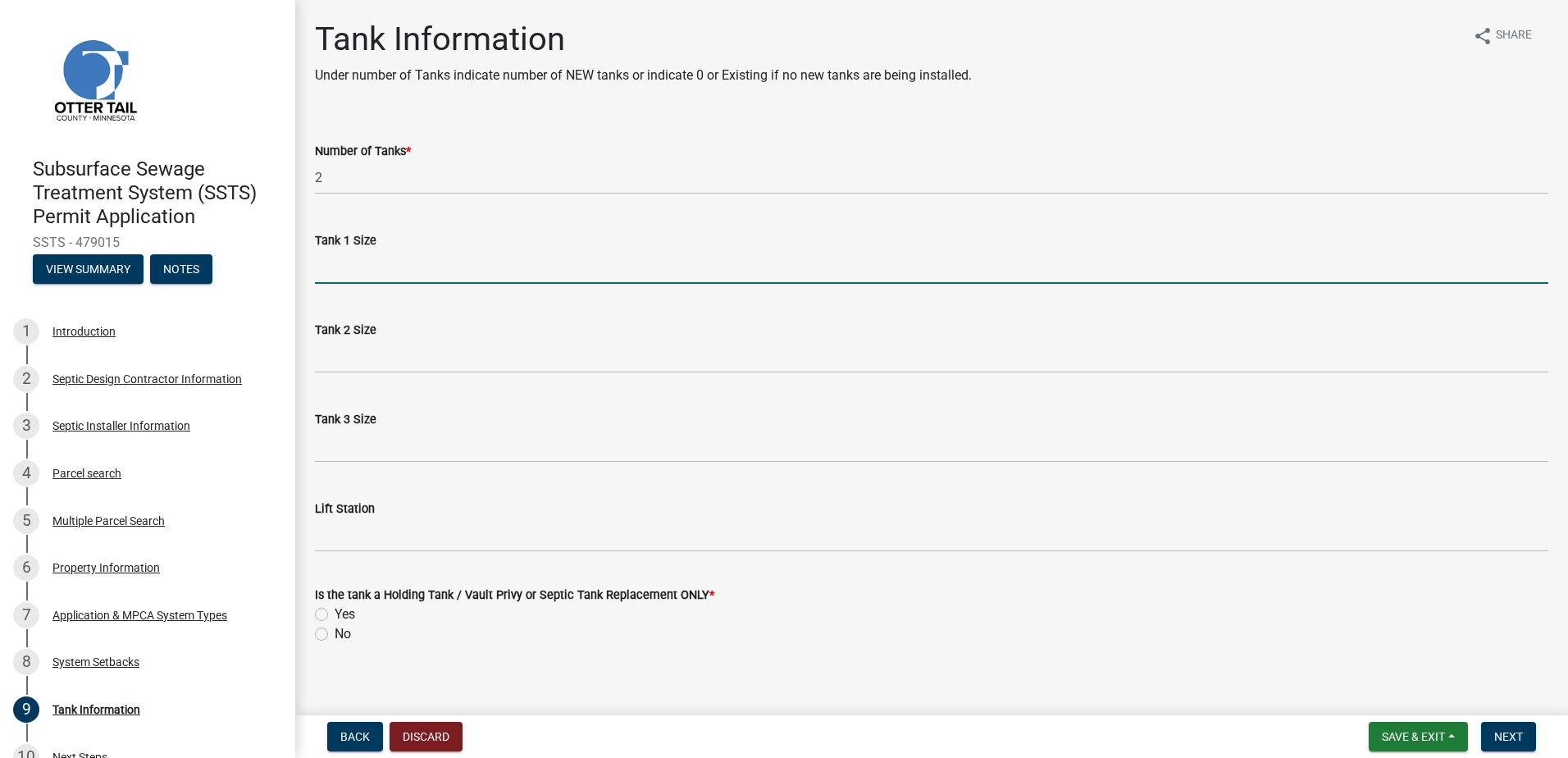
drag, startPoint x: 343, startPoint y: 270, endPoint x: 354, endPoint y: 277, distance: 13.0
click at [343, 270] on input "Tank 1 Size" at bounding box center [932, 266] width 1233 height 34
type input "2250-2"
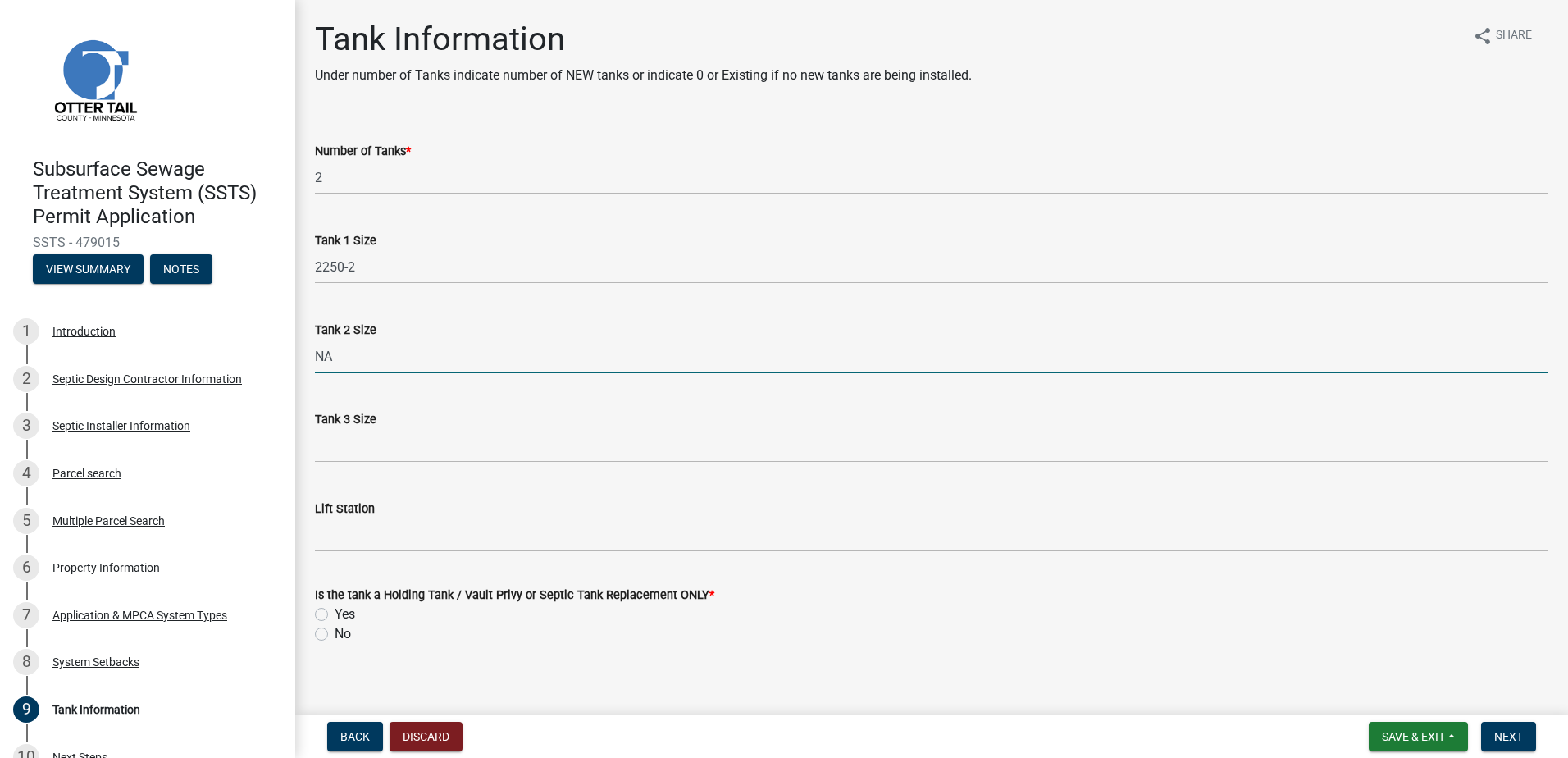
type input "NA"
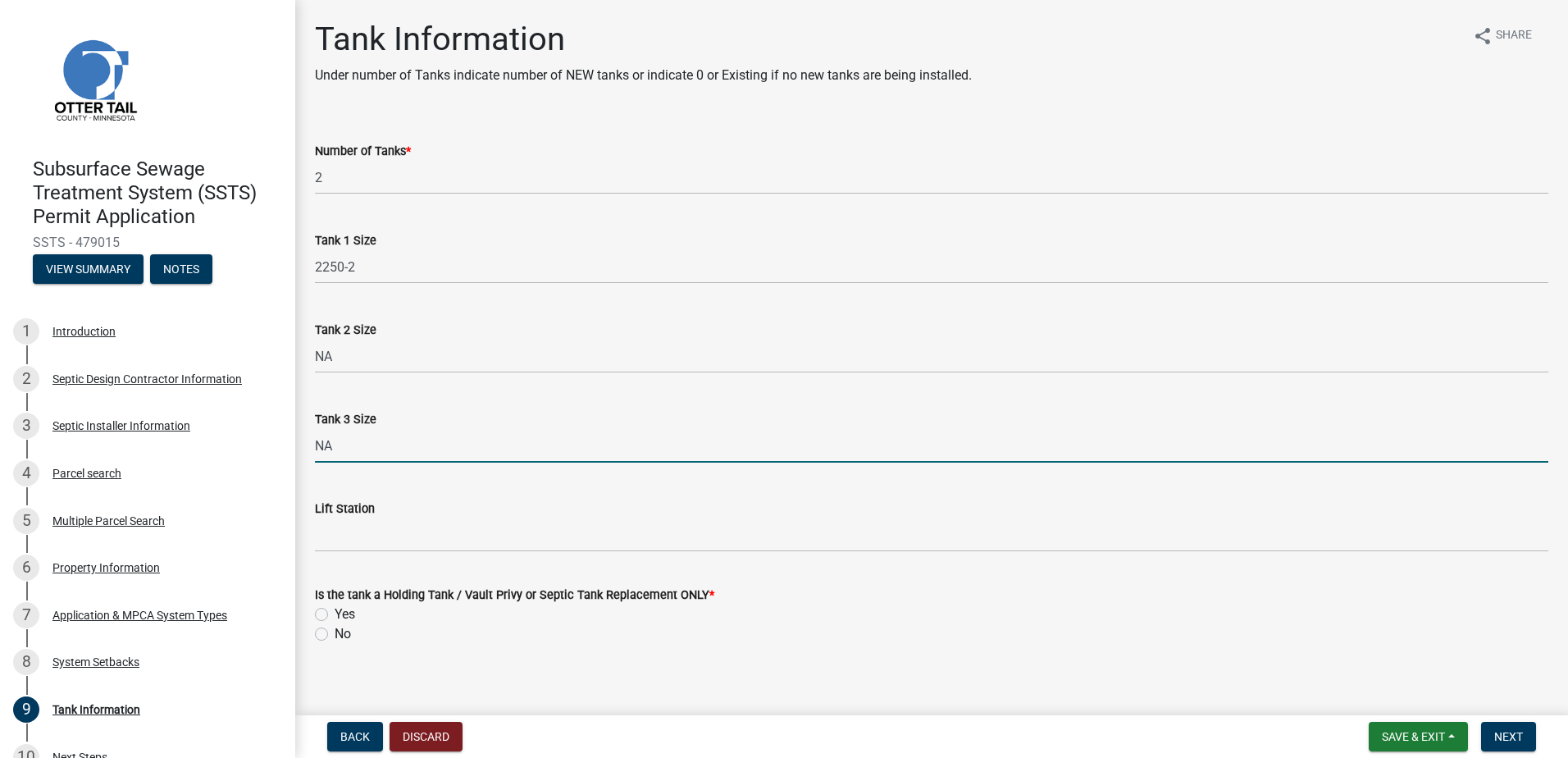
type input "NA"
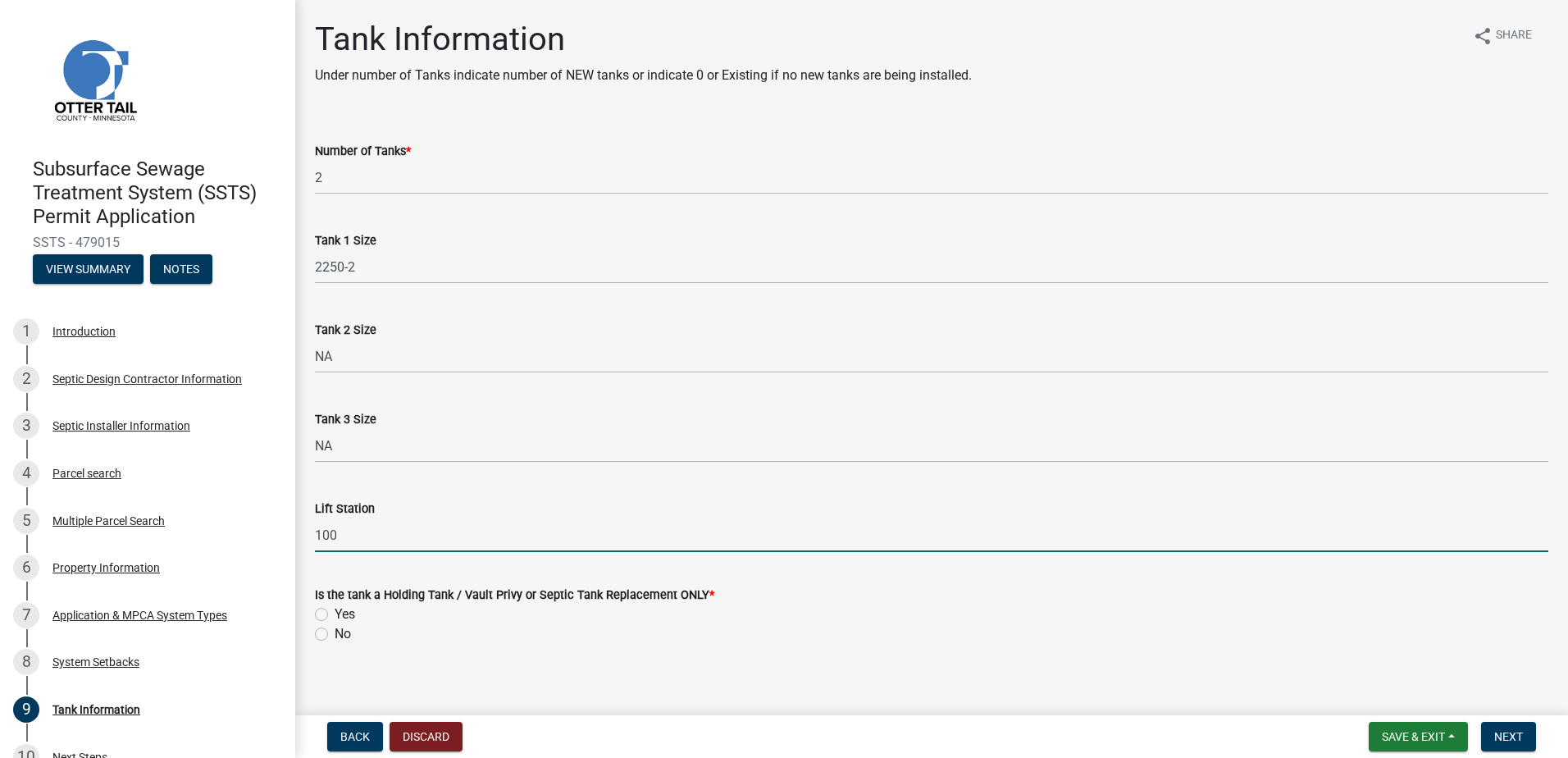
type input "1000"
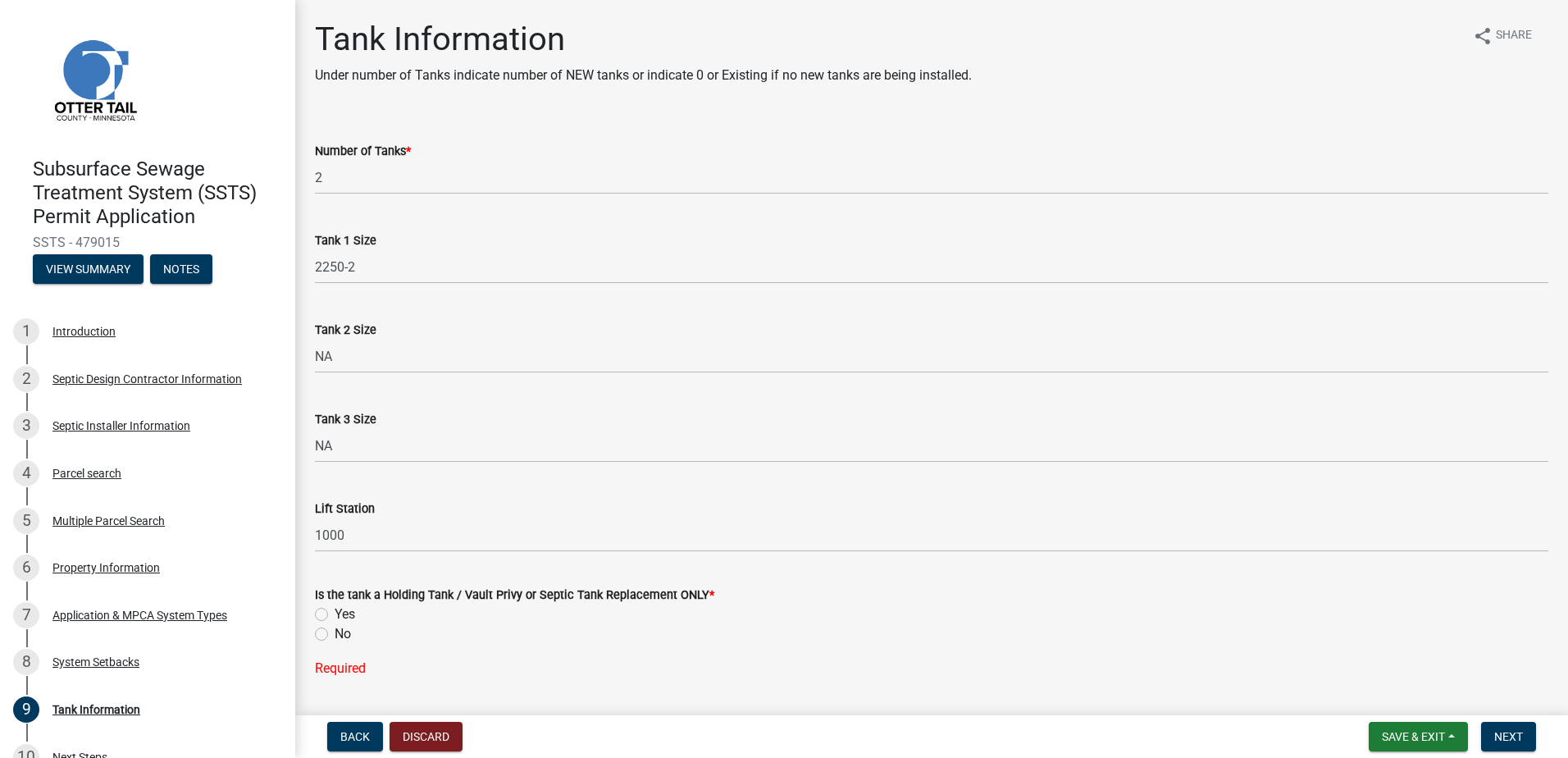
click at [335, 632] on label "No" at bounding box center [343, 634] width 16 height 20
click at [335, 632] on input "No" at bounding box center [340, 629] width 11 height 11
radio input "true"
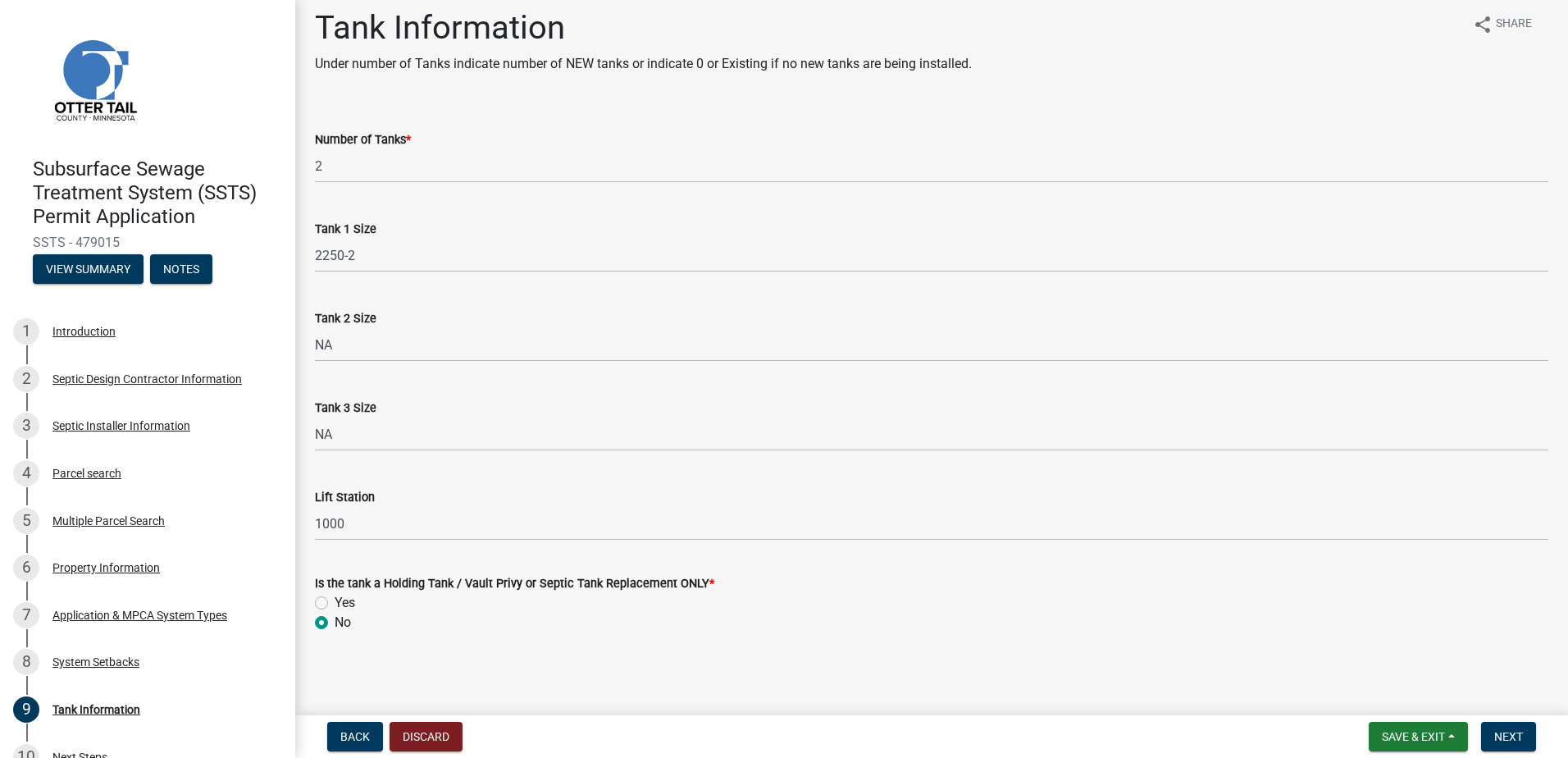
scroll to position [14, 0]
click at [1506, 742] on span "Next" at bounding box center [1509, 737] width 29 height 13
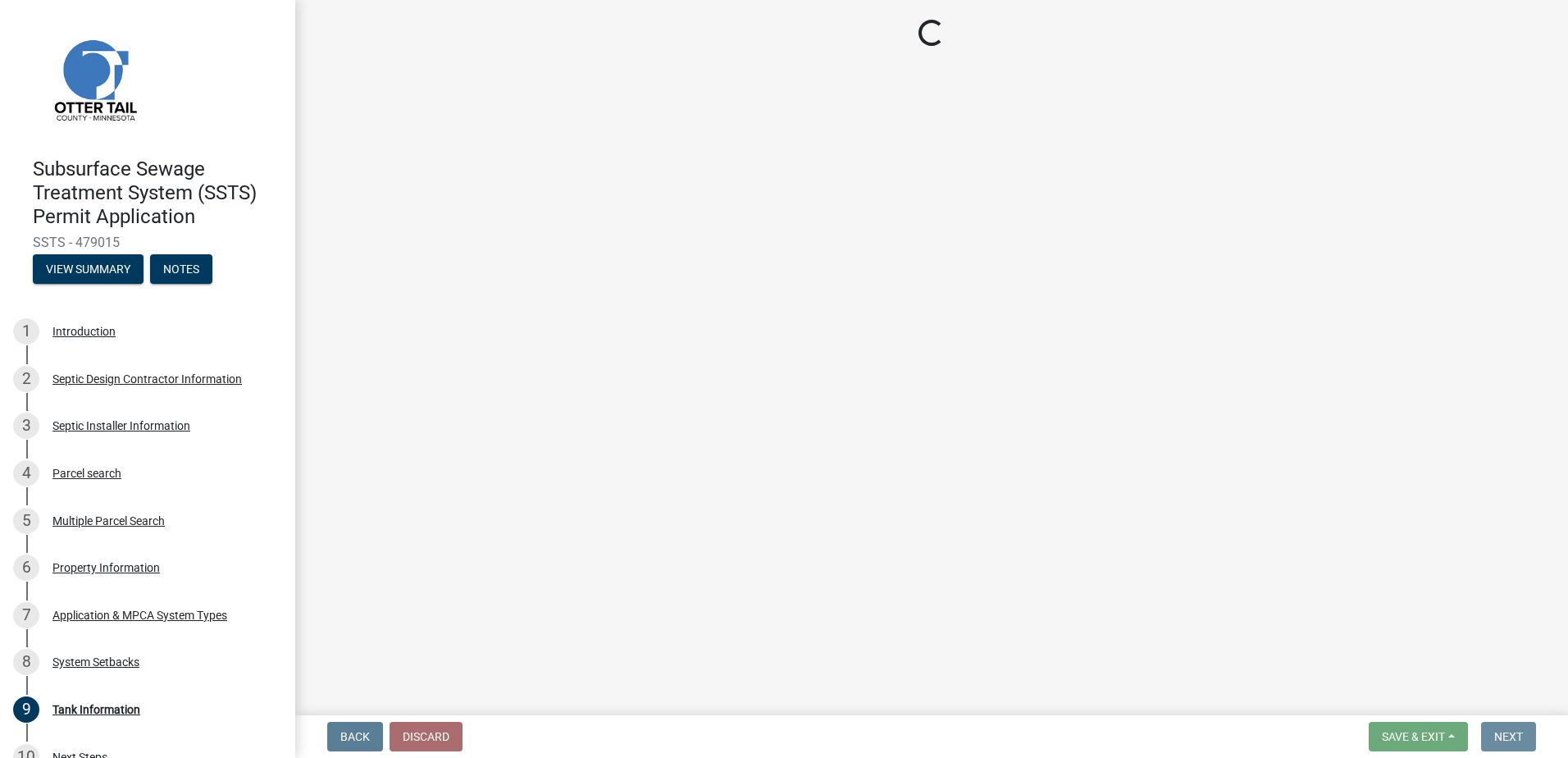
scroll to position [0, 0]
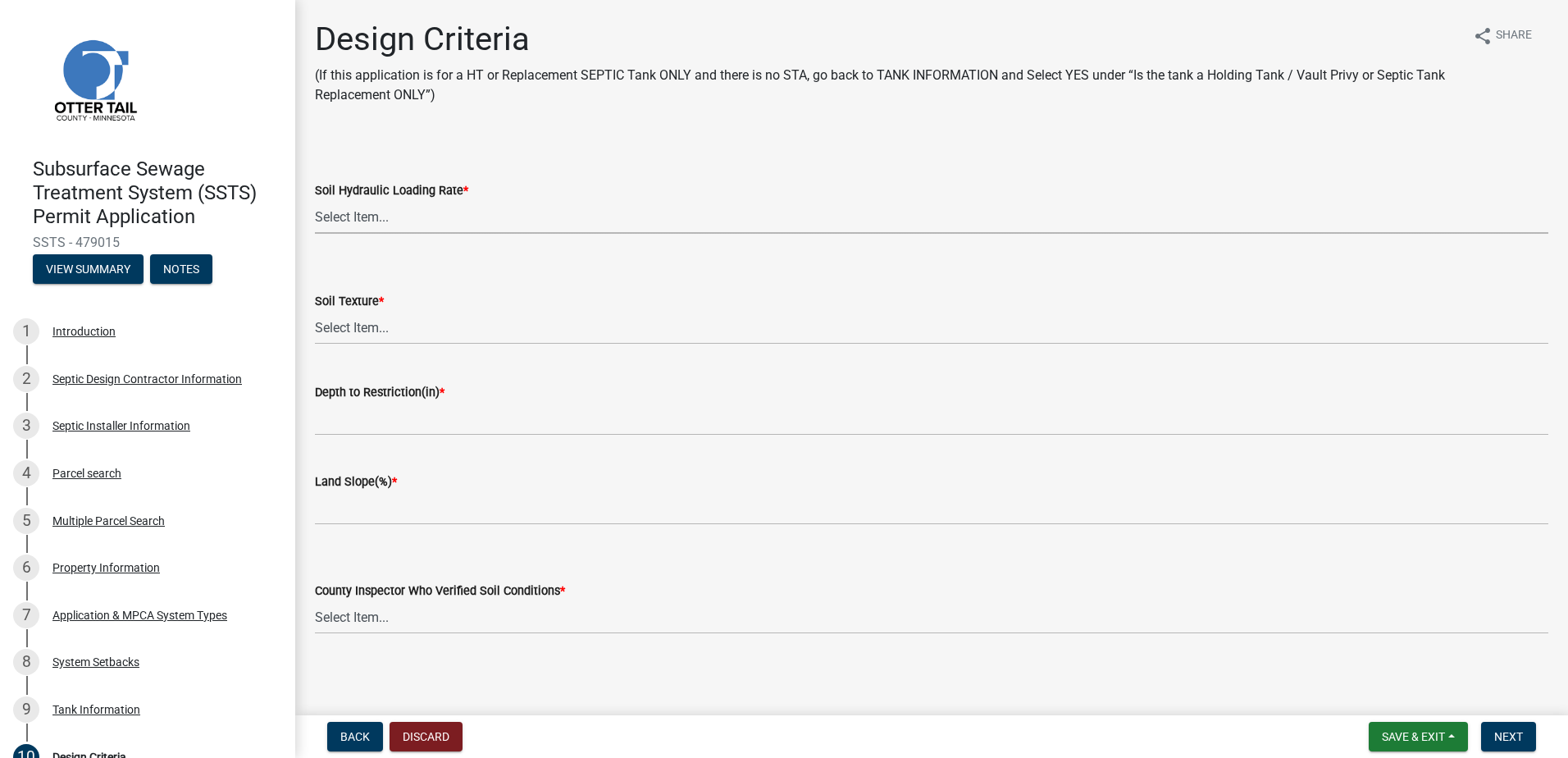
click at [344, 214] on select "Select Item... 1.6 gpd/ft2 1.2 gpd/ft2 1.0 gpd/ft2 0.87 gpd/ft2 0.78 gpd/ft2 0.…" at bounding box center [932, 217] width 1233 height 34
click at [315, 200] on select "Select Item... 1.6 gpd/ft2 1.2 gpd/ft2 1.0 gpd/ft2 0.87 gpd/ft2 0.78 gpd/ft2 0.…" at bounding box center [932, 217] width 1233 height 34
select select "b8a1b220-aca7-4670-a1f5-0f0b15eabd52"
click at [345, 330] on select "Select Item... Coarse Sand (COS) Sand (S) Fine Sand (FS) Very Fine Sand (VFS) L…" at bounding box center [932, 327] width 1233 height 34
click at [315, 311] on select "Select Item... Coarse Sand (COS) Sand (S) Fine Sand (FS) Very Fine Sand (VFS) L…" at bounding box center [932, 327] width 1233 height 34
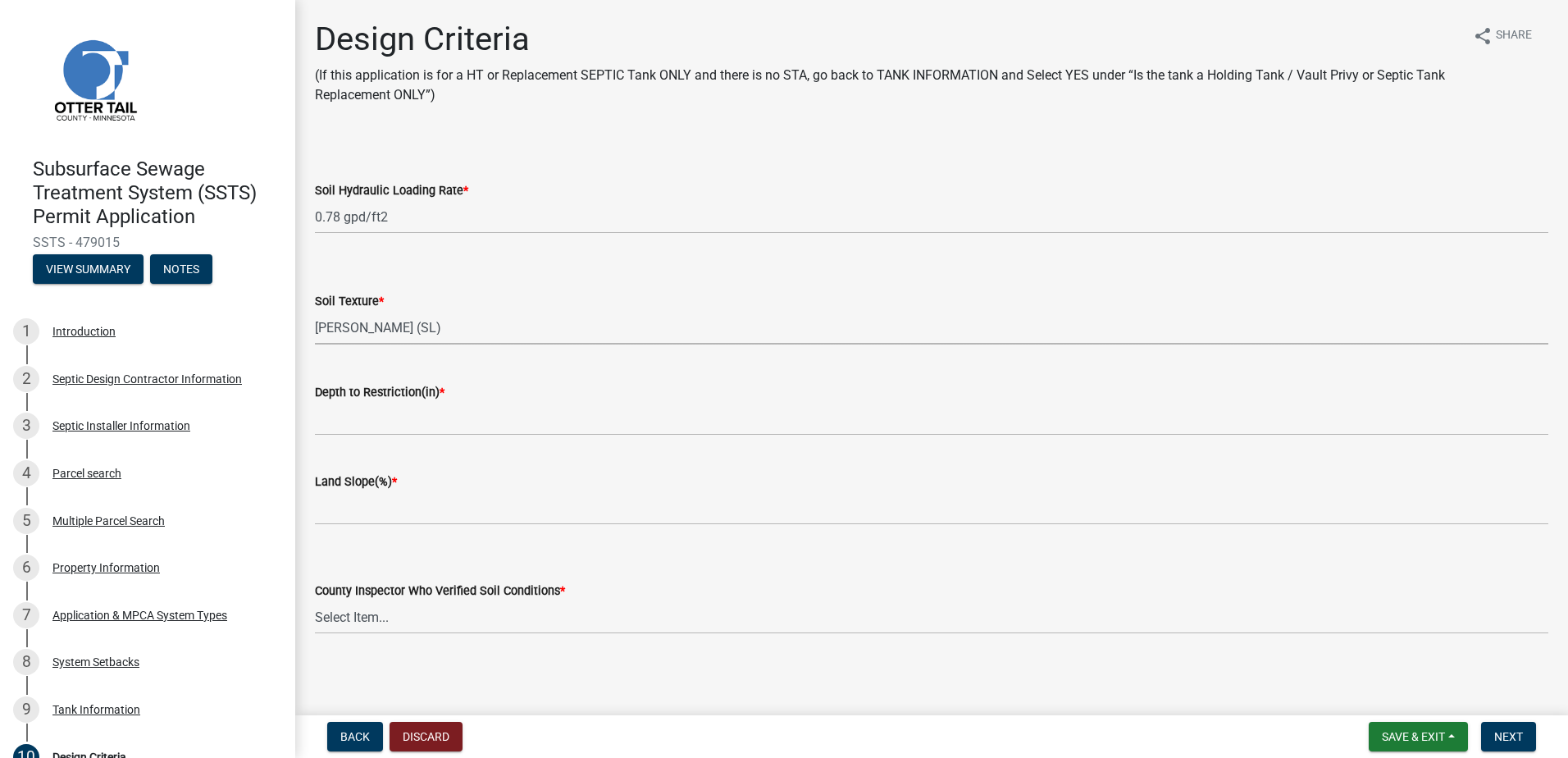
select select "70eb23f8-102f-4072-81d7-b3b0dd1c94c8"
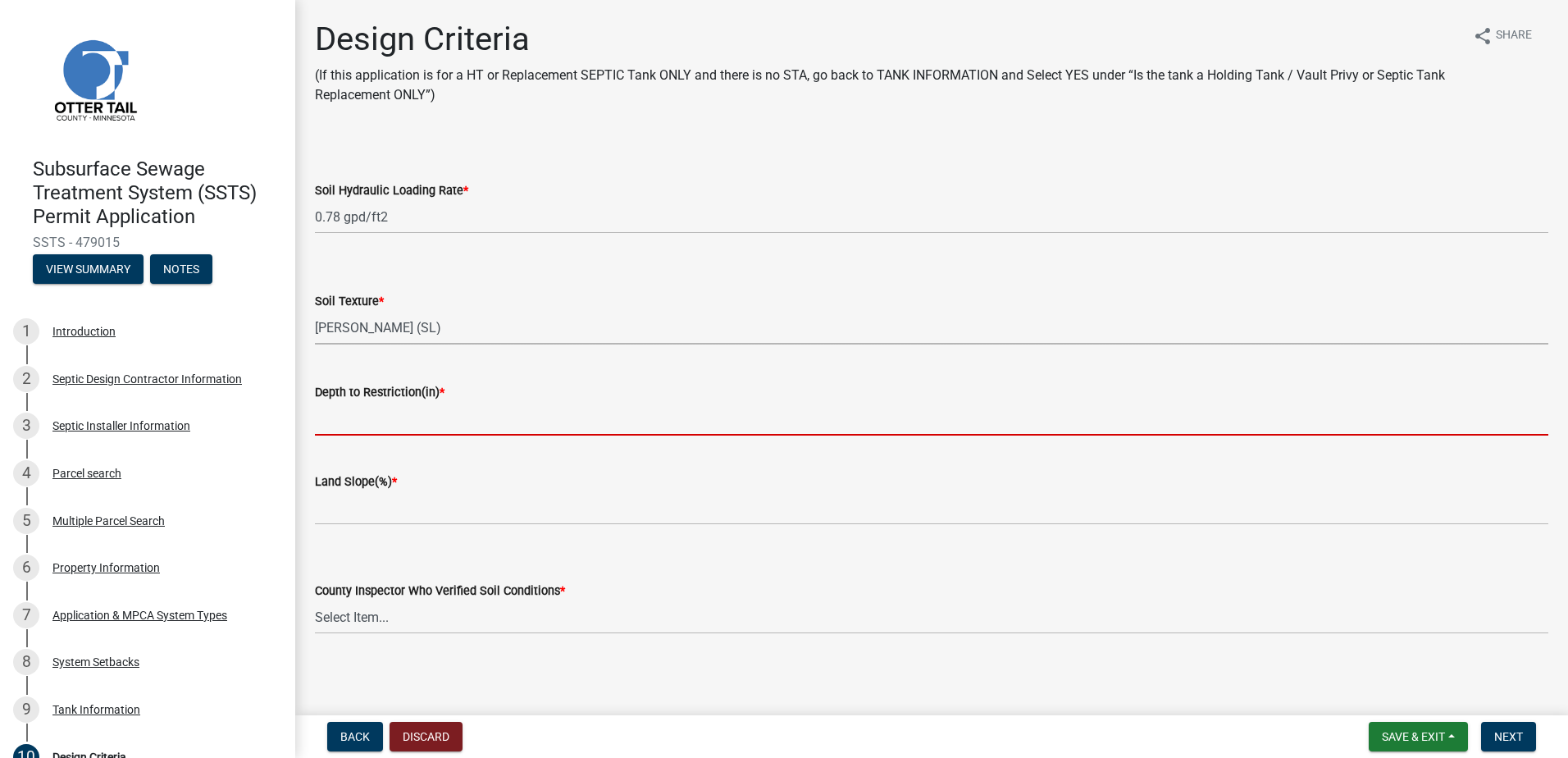
click at [348, 423] on input "Depth to Restriction(in) *" at bounding box center [932, 419] width 1233 height 34
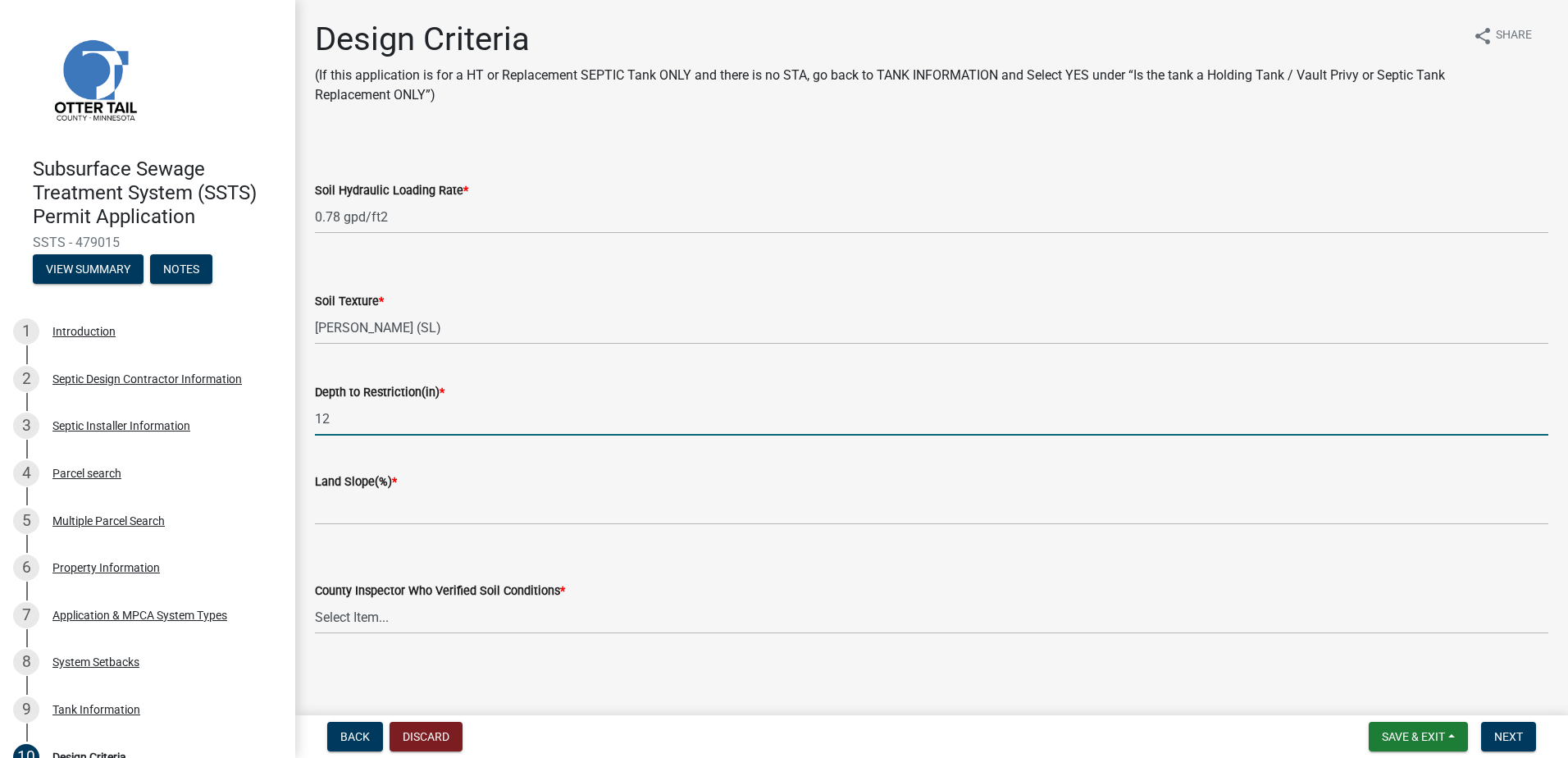
type input "12"
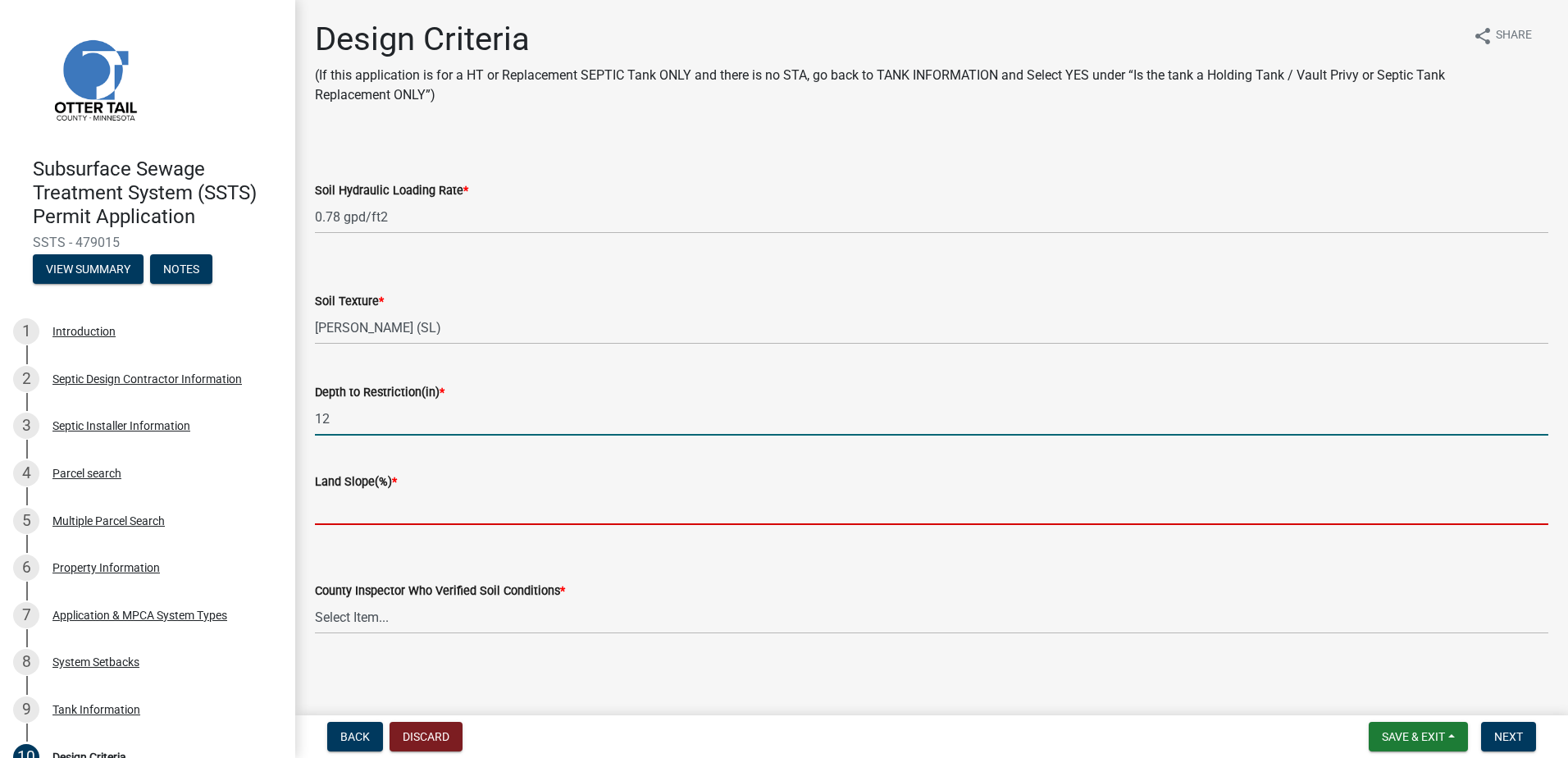
click at [321, 516] on input "Land Slope(%) *" at bounding box center [932, 508] width 1233 height 34
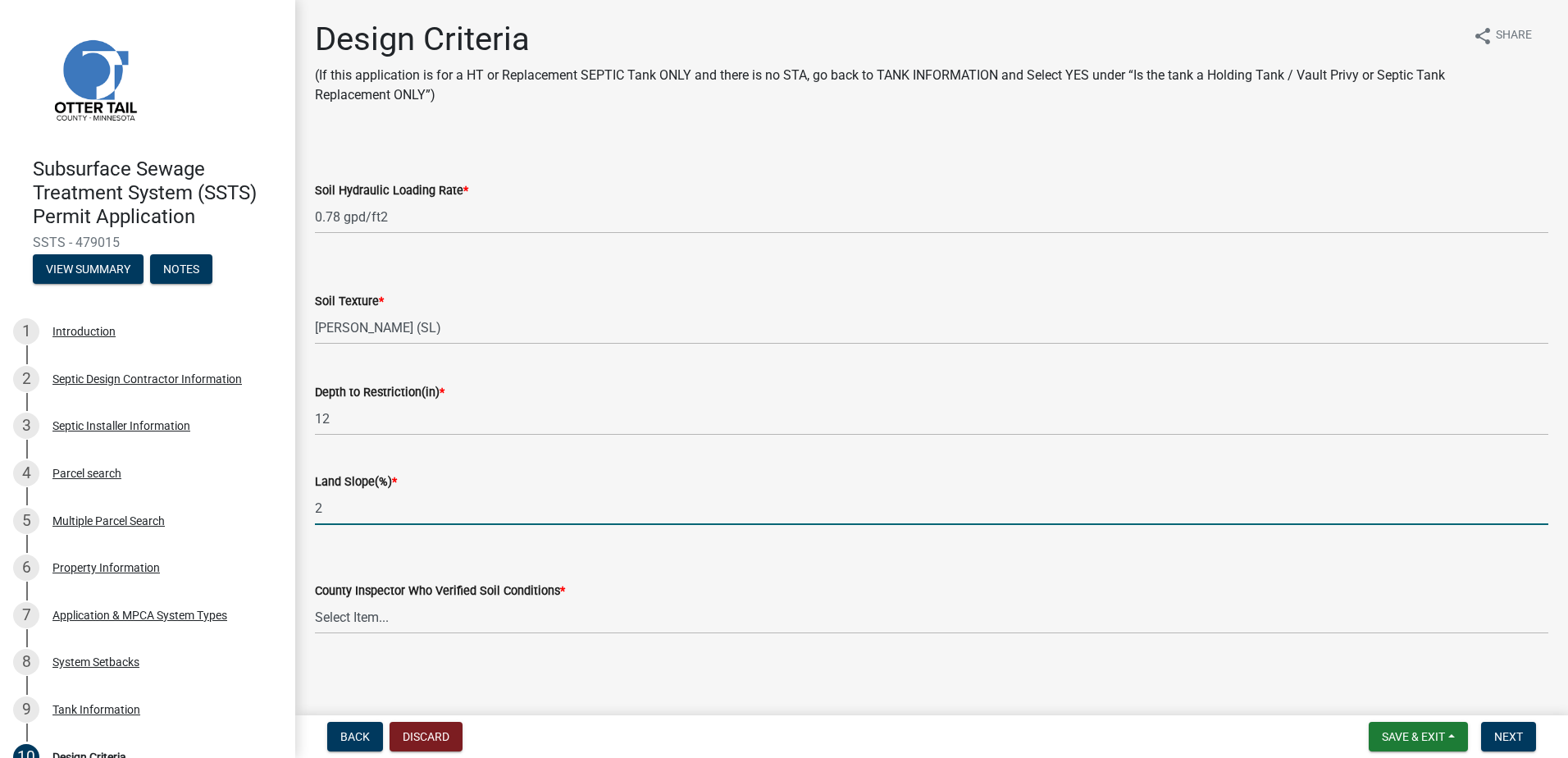
type input "2"
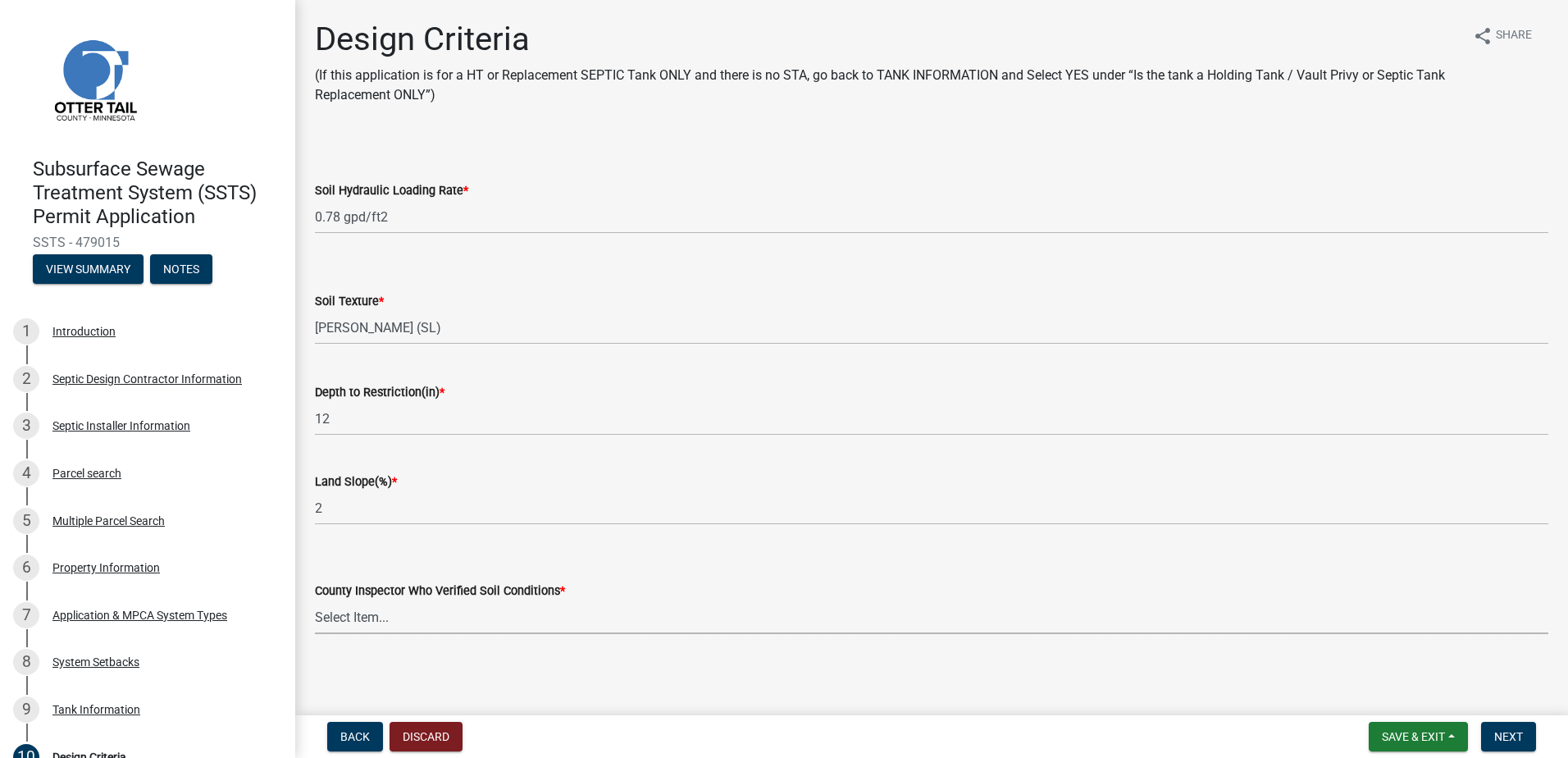
click at [338, 624] on select "Select Item... [PERSON_NAME] [PERSON_NAME] [PERSON_NAME] [PERSON_NAME] [PERSON_…" at bounding box center [932, 617] width 1233 height 34
click at [315, 600] on select "Select Item... [PERSON_NAME] [PERSON_NAME] [PERSON_NAME] [PERSON_NAME] [PERSON_…" at bounding box center [932, 617] width 1233 height 34
select select "643267e1-855b-462d-a385-c521968adb40"
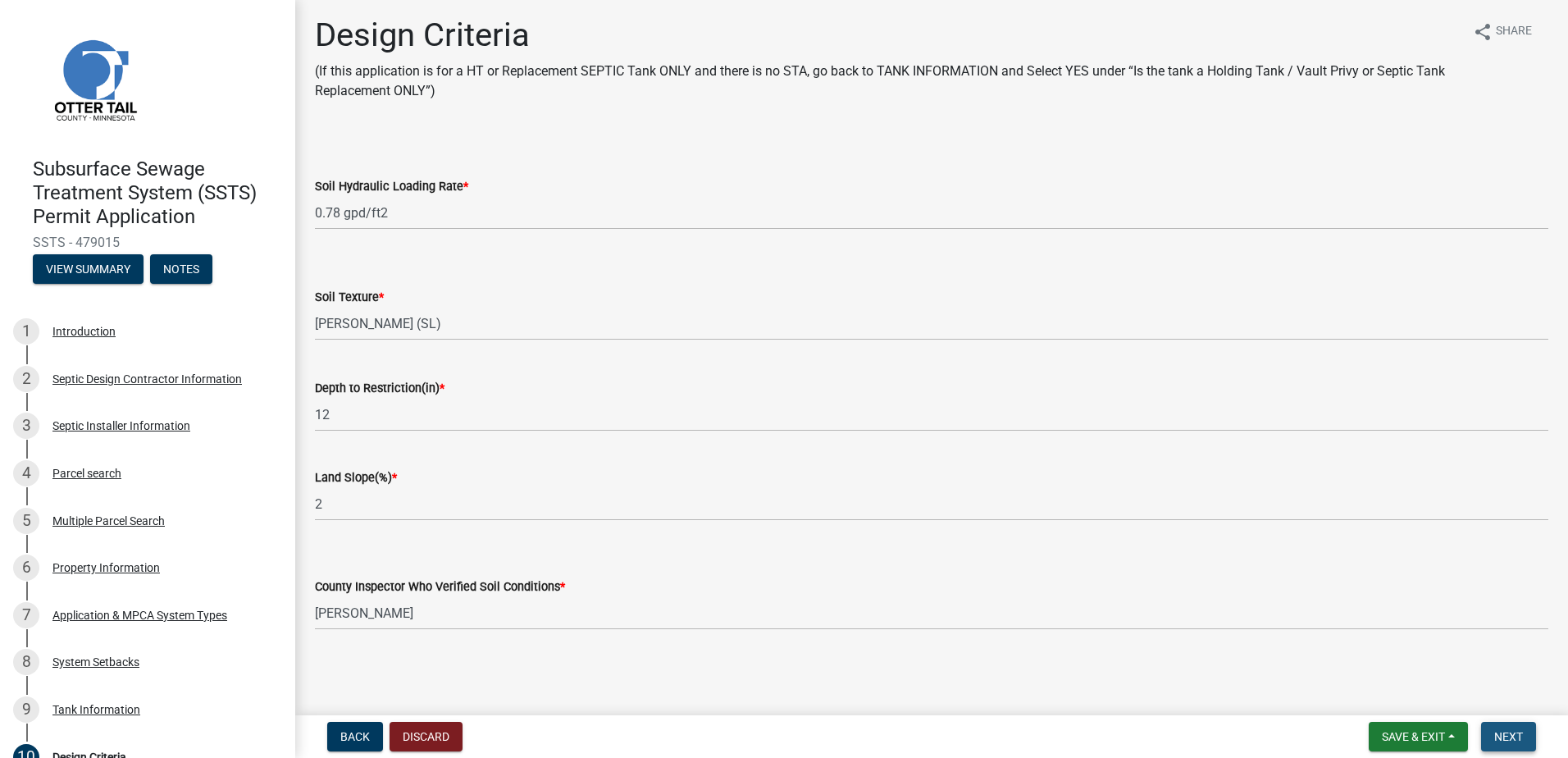
drag, startPoint x: 1517, startPoint y: 739, endPoint x: 1497, endPoint y: 736, distance: 20.2
click at [1515, 739] on span "Next" at bounding box center [1509, 737] width 29 height 13
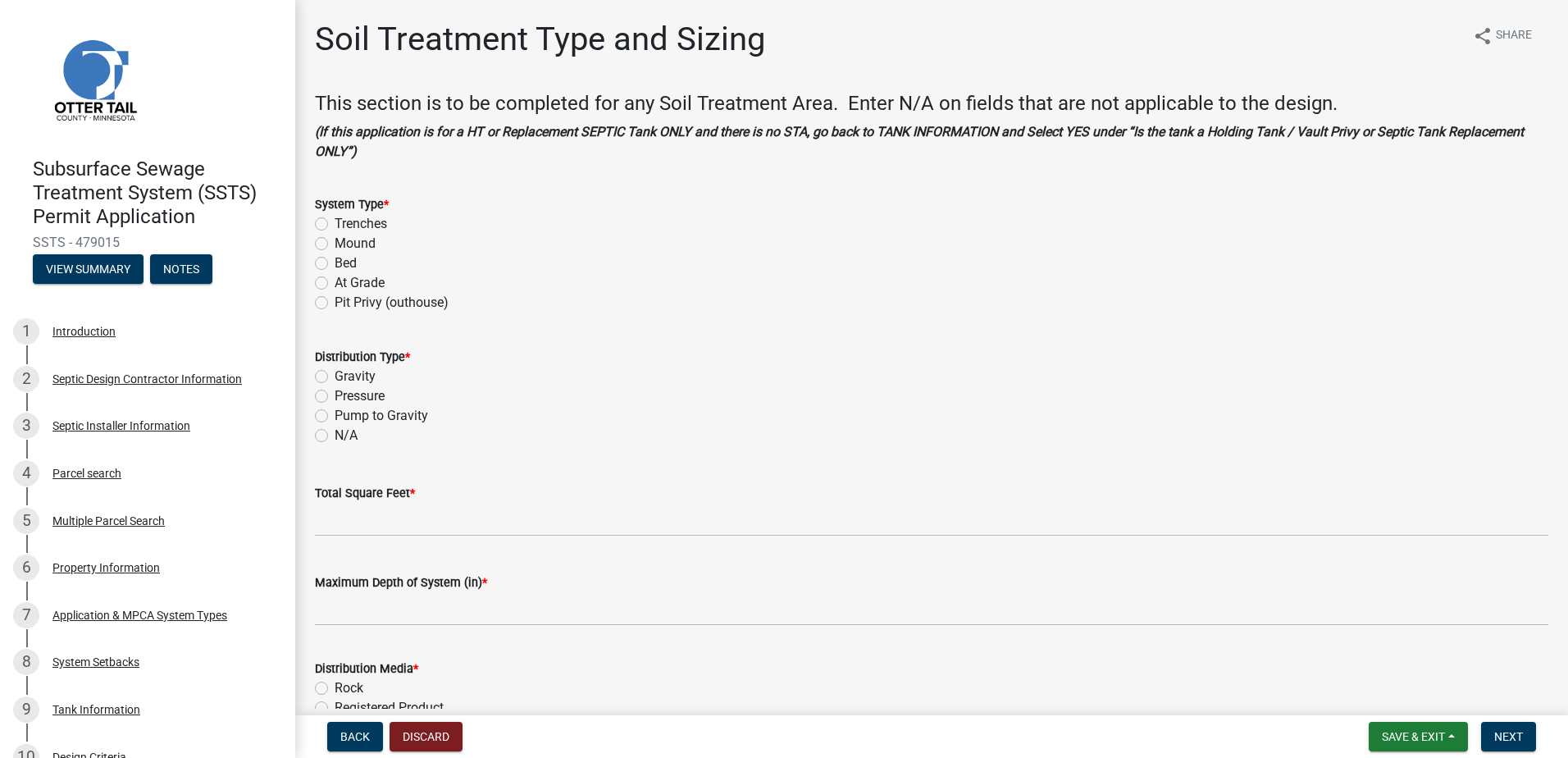
click at [335, 242] on label "Mound" at bounding box center [355, 244] width 41 height 20
click at [335, 242] on input "Mound" at bounding box center [340, 239] width 11 height 11
radio input "true"
click at [335, 398] on label "Pressure" at bounding box center [359, 397] width 50 height 20
click at [335, 398] on input "Pressure" at bounding box center [340, 392] width 11 height 11
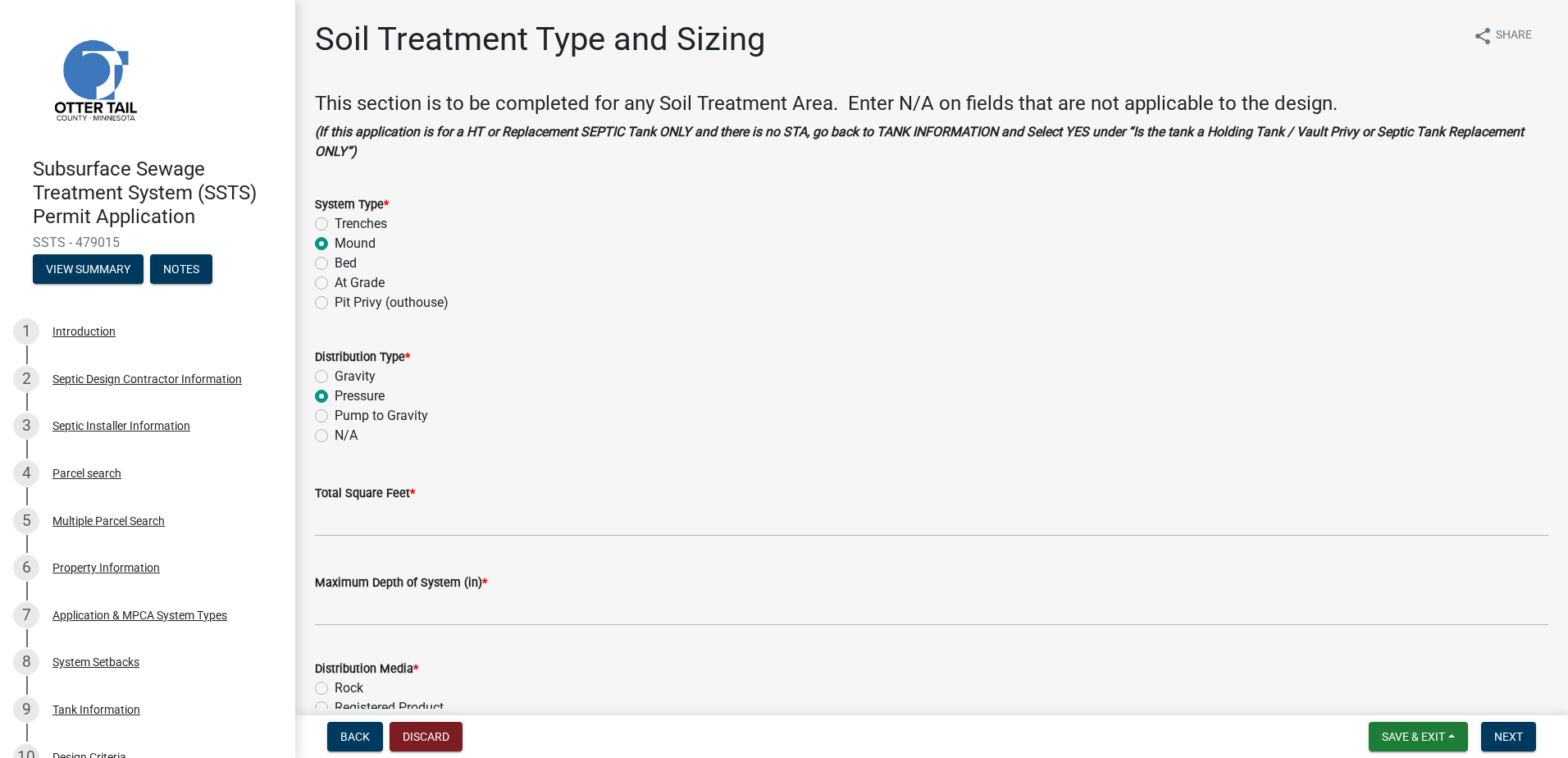
radio input "true"
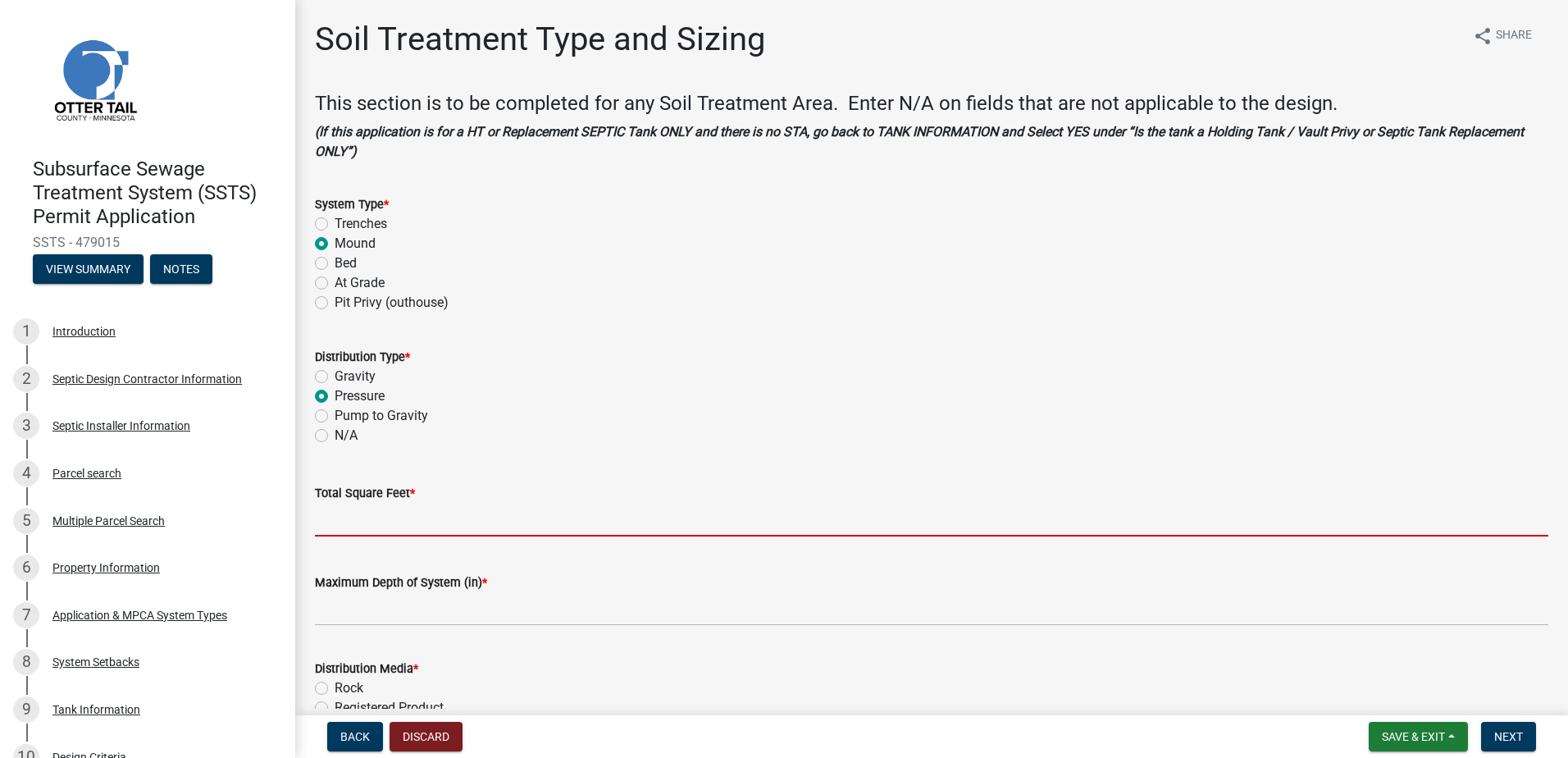
click at [345, 526] on input "Total Square Feet *" at bounding box center [932, 520] width 1233 height 34
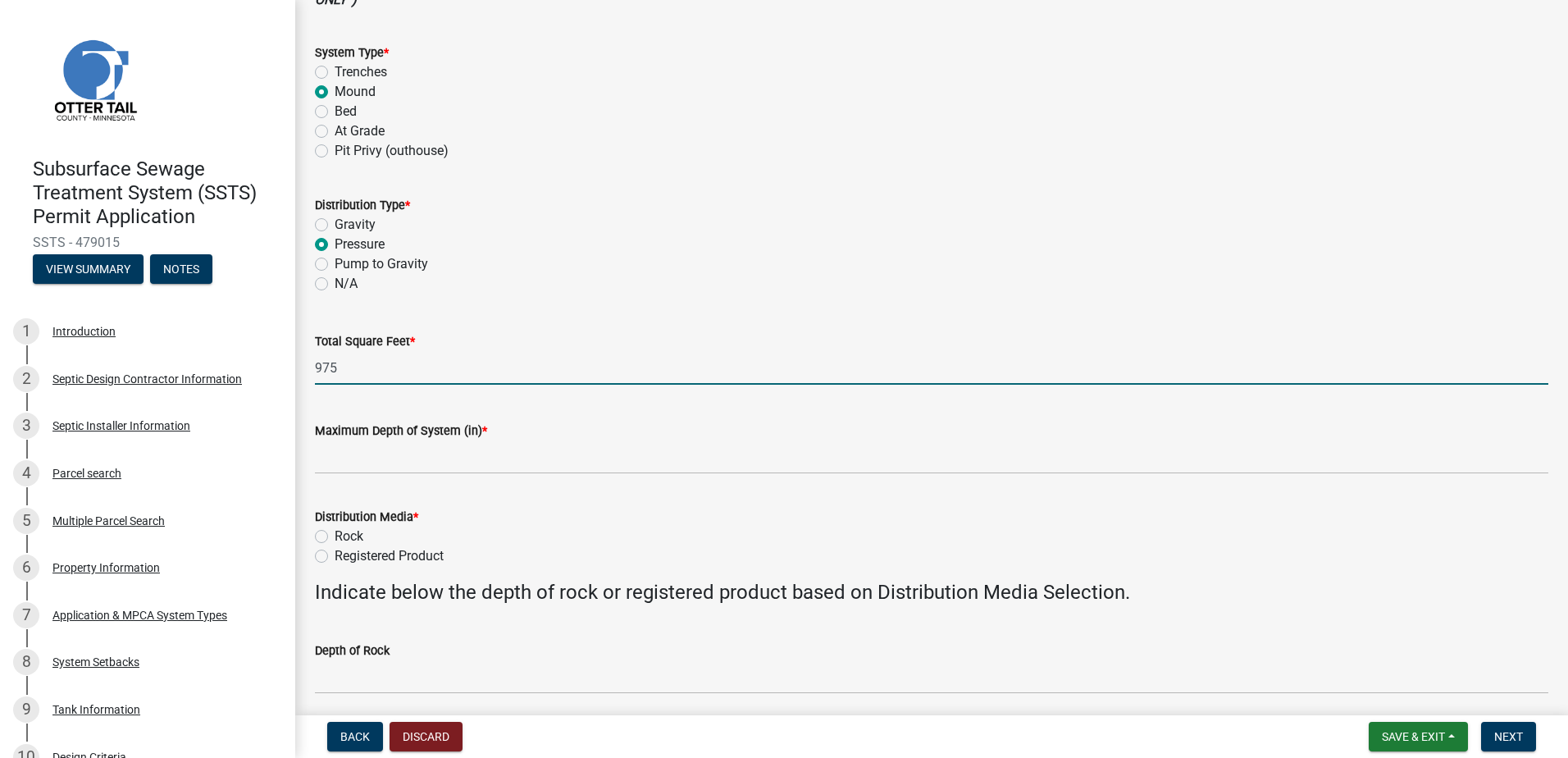
scroll to position [164, 0]
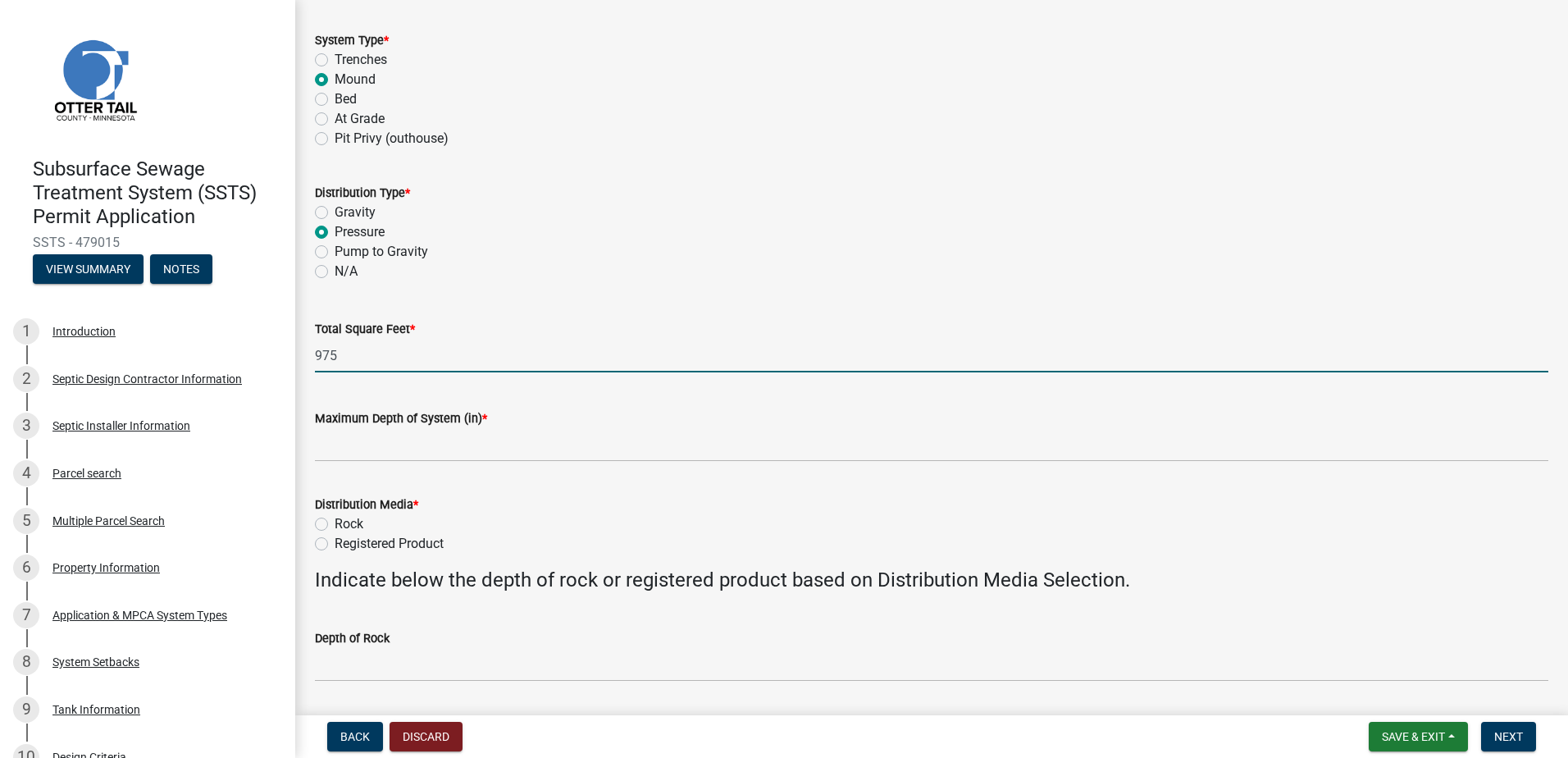
type input "975"
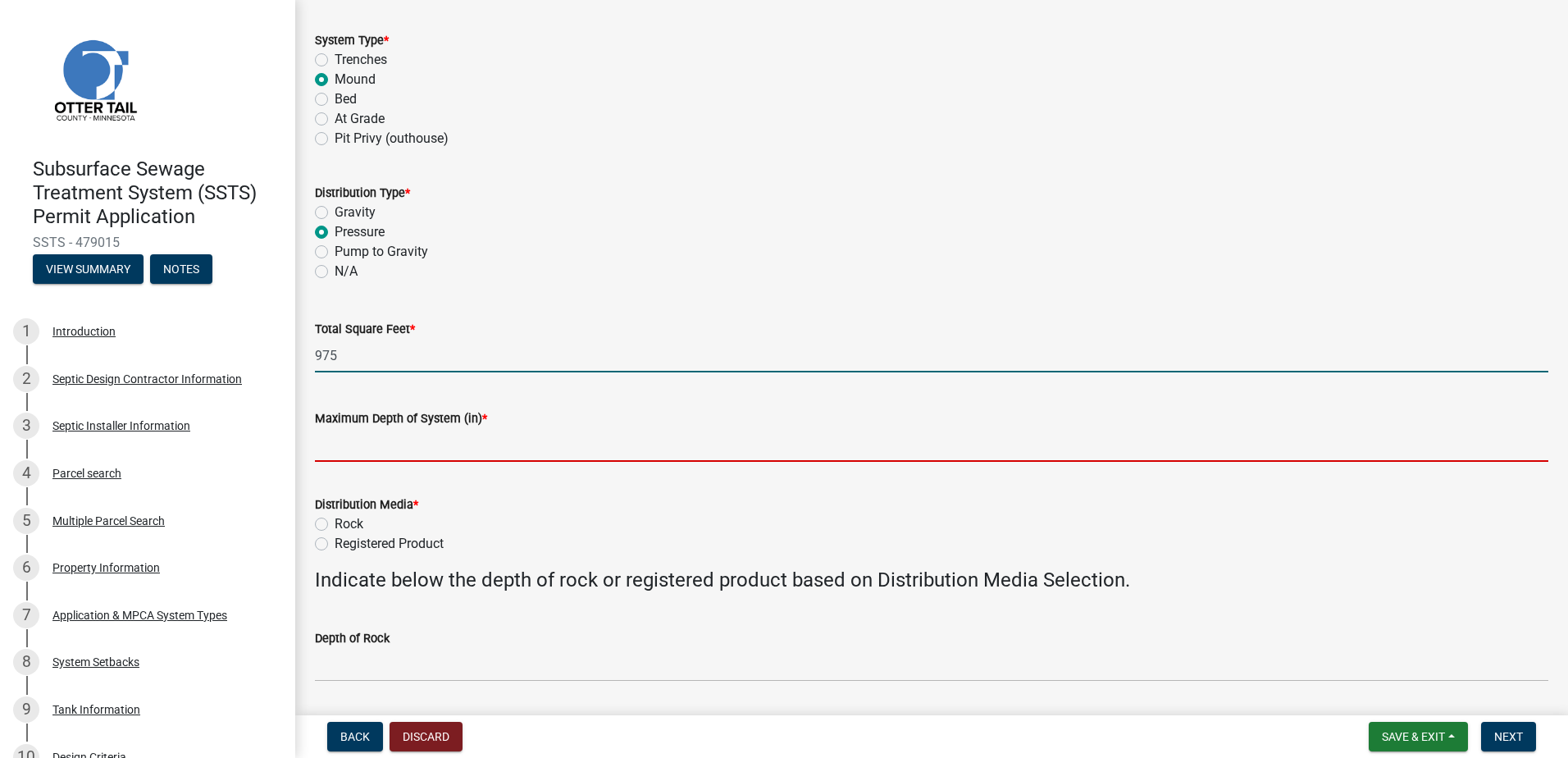
click at [335, 459] on input "Maximum Depth of System (in) *" at bounding box center [932, 445] width 1233 height 34
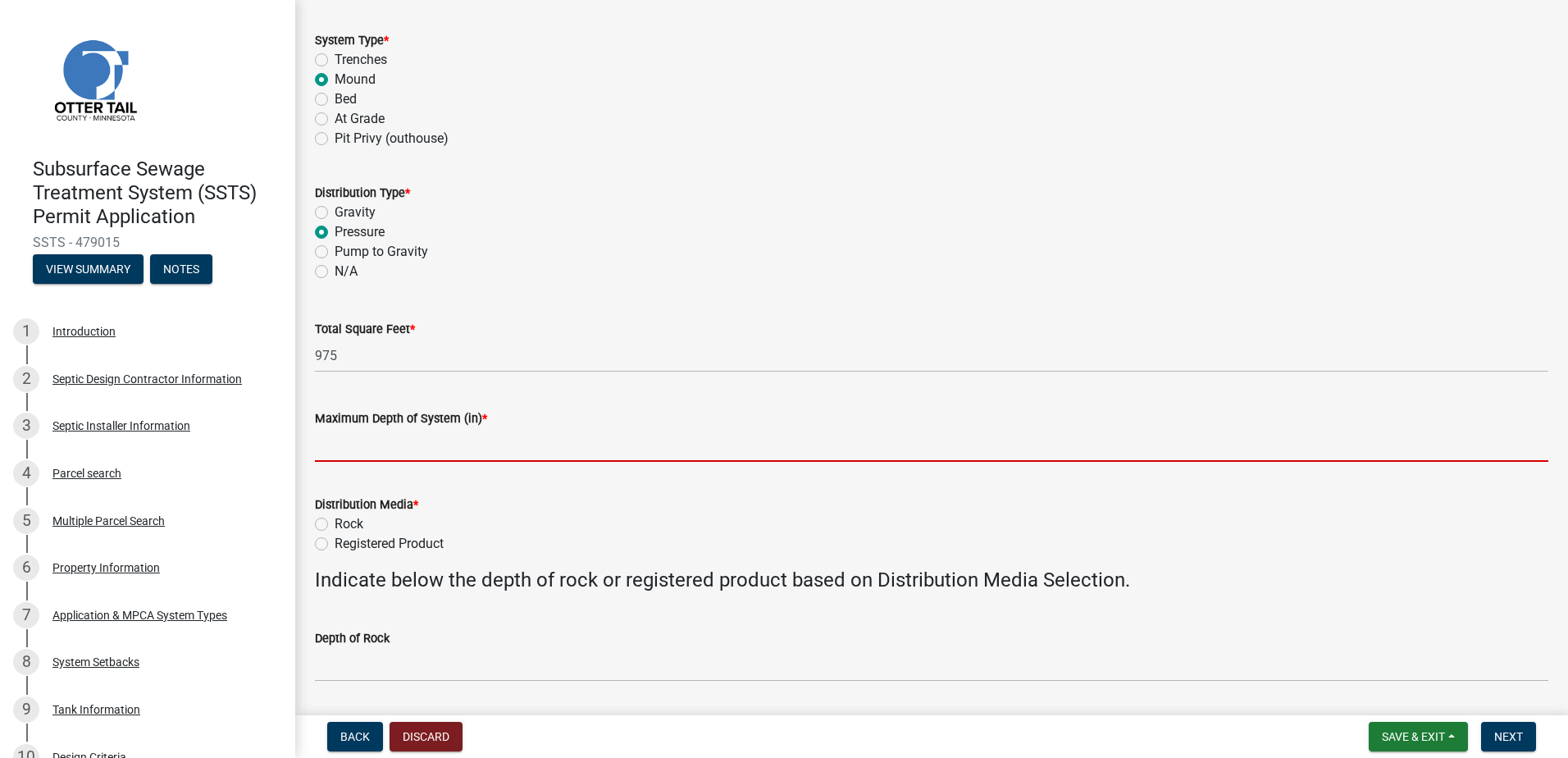
type input "2' Sand Lift"
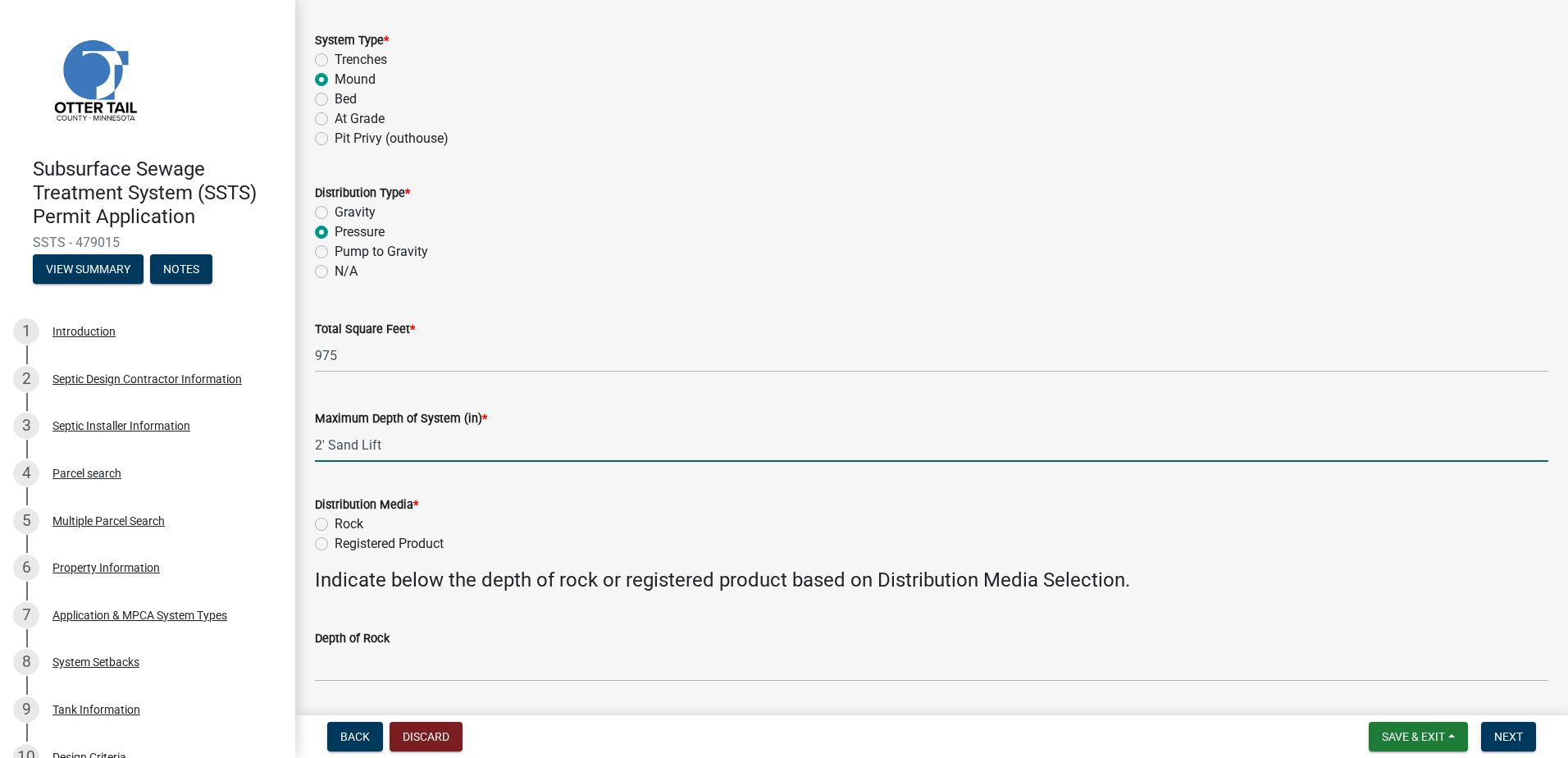
click at [335, 525] on label "Rock" at bounding box center [349, 525] width 29 height 20
click at [335, 525] on input "Rock" at bounding box center [340, 520] width 11 height 11
radio input "true"
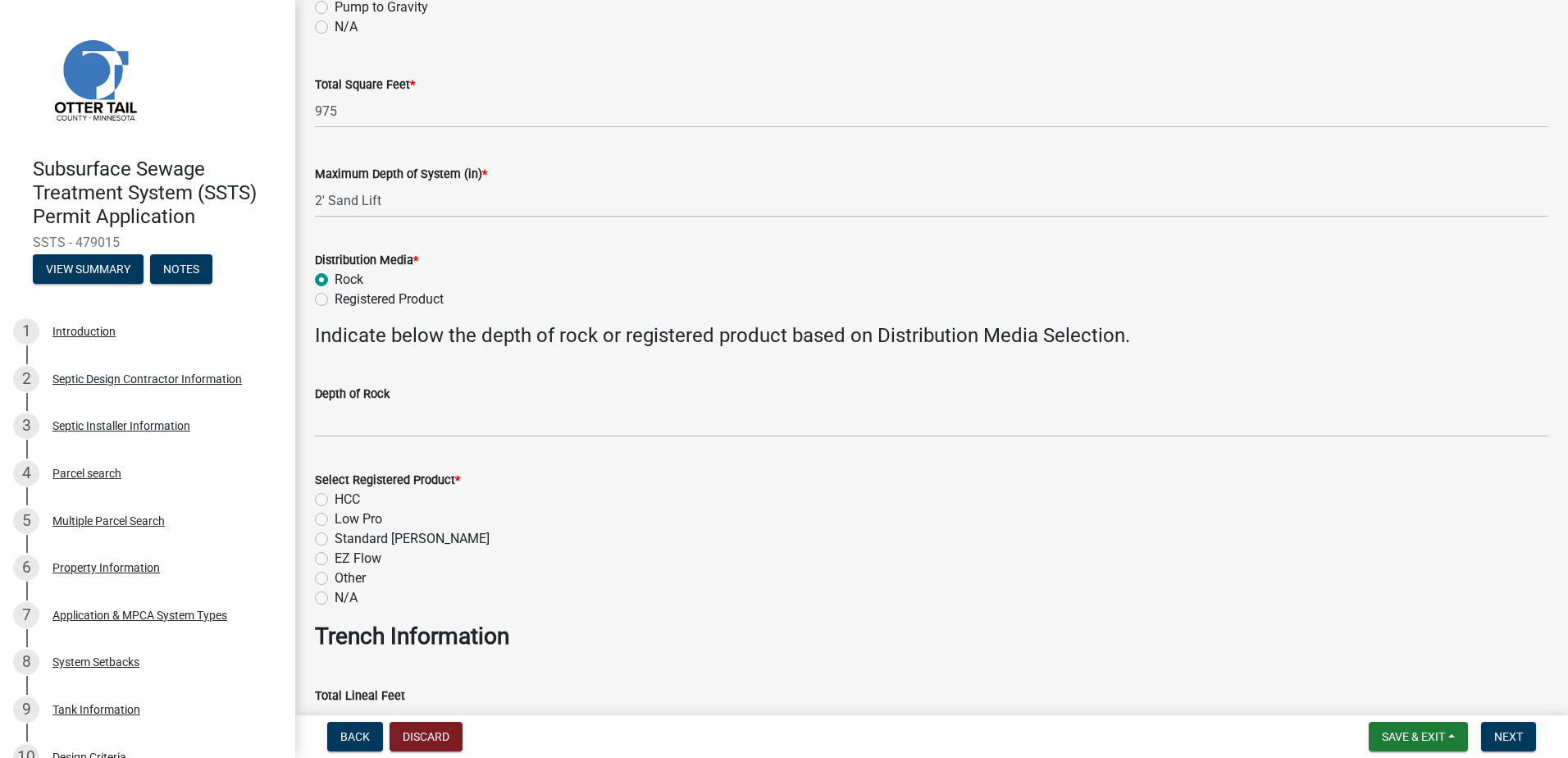
scroll to position [410, 0]
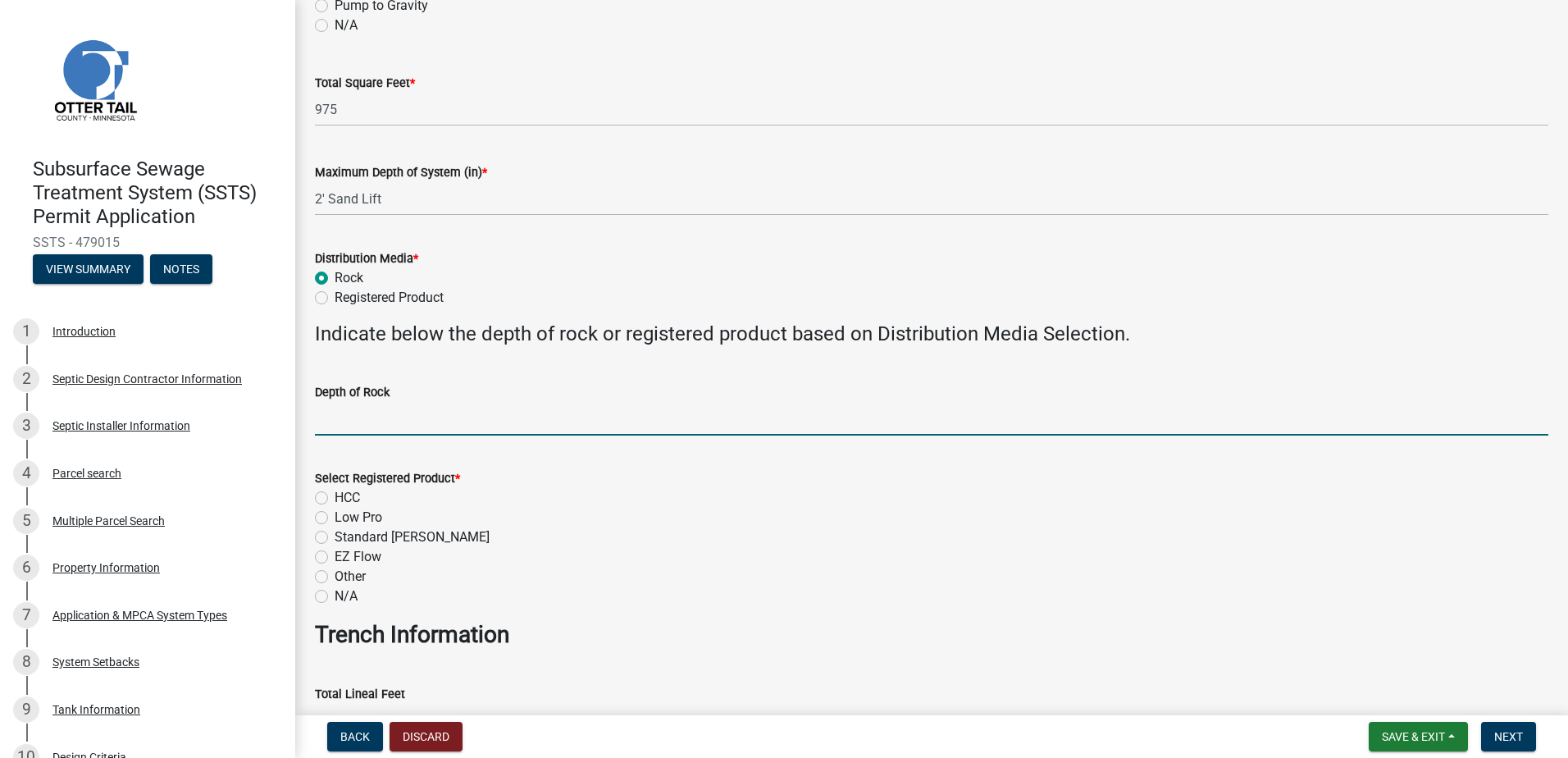
drag, startPoint x: 328, startPoint y: 424, endPoint x: 331, endPoint y: 432, distance: 8.5
click at [328, 424] on input "Depth of Rock" at bounding box center [932, 419] width 1233 height 34
type input "9" Under Pipe"
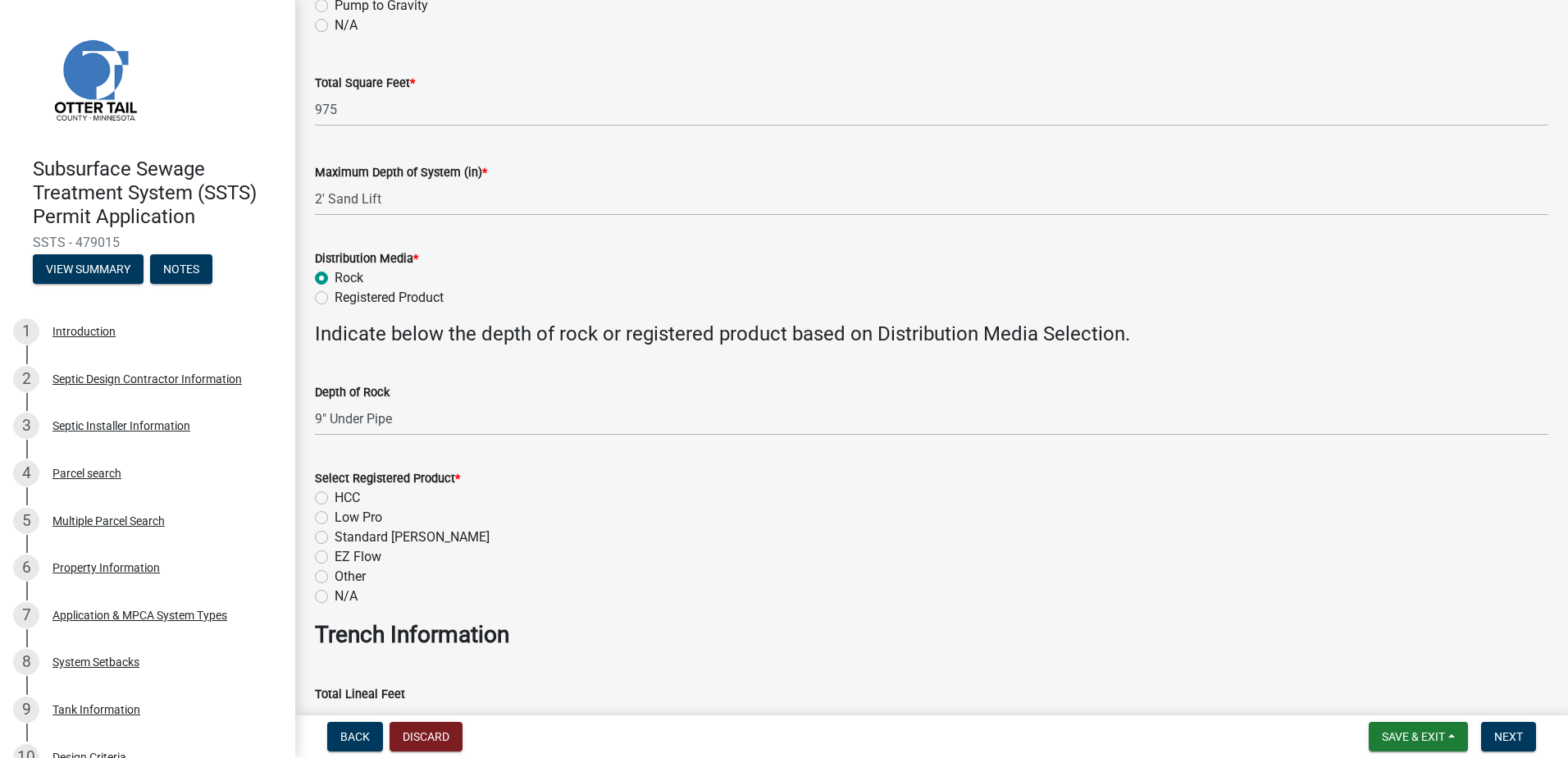
click at [335, 596] on label "N/A" at bounding box center [346, 596] width 23 height 20
click at [335, 596] on input "N/A" at bounding box center [340, 591] width 11 height 11
radio input "true"
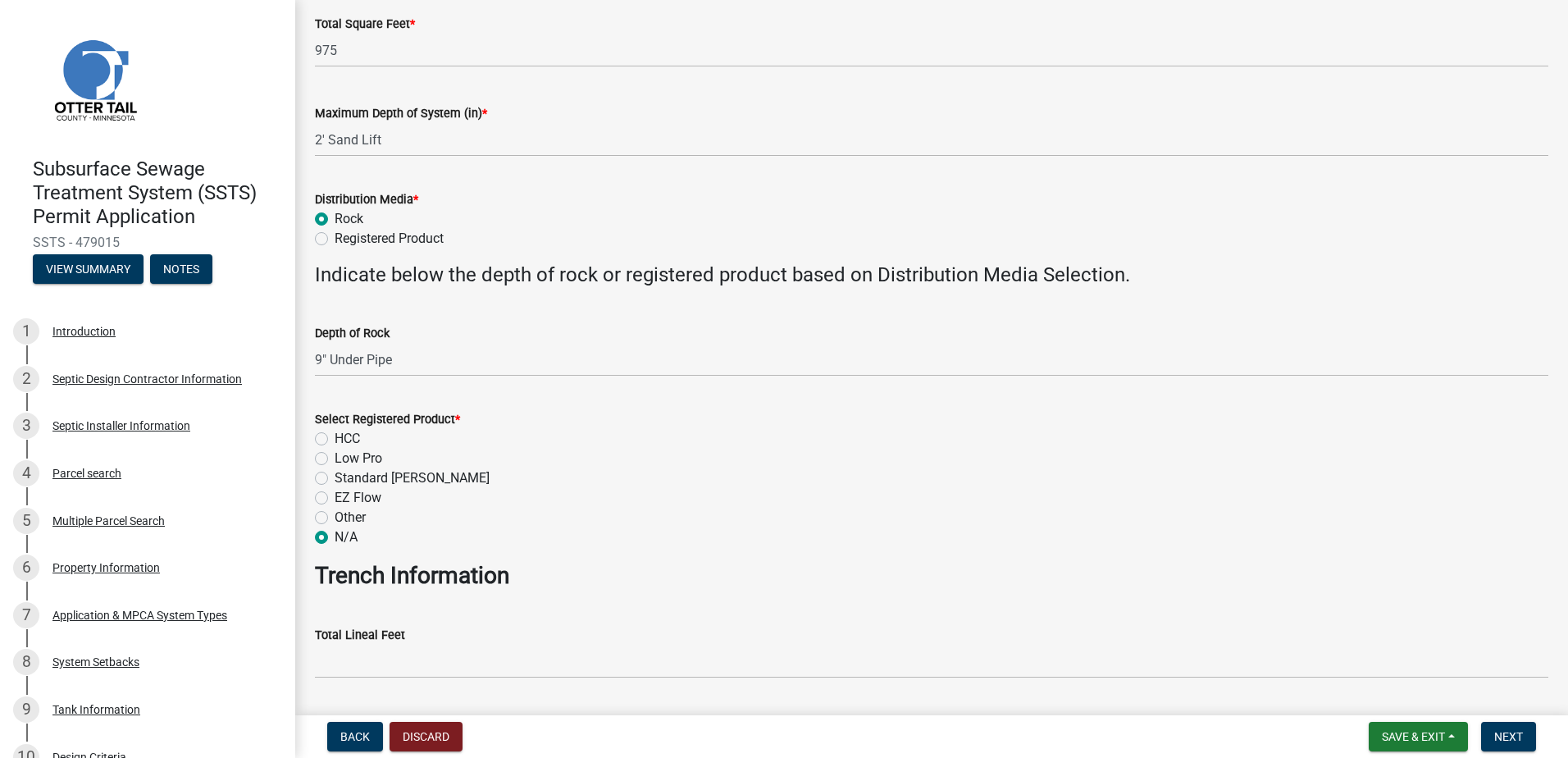
scroll to position [574, 0]
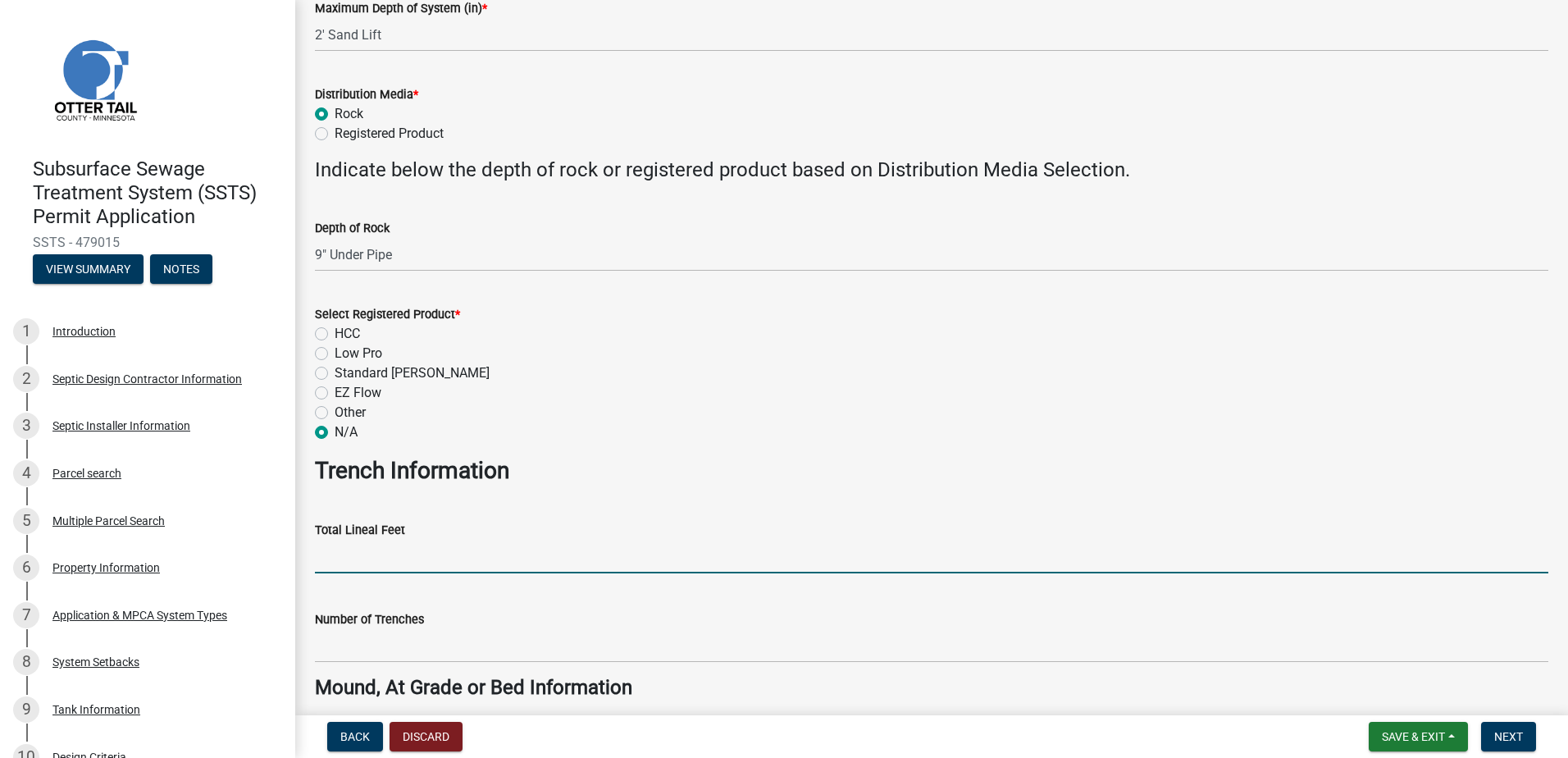
click at [335, 563] on input "Total Lineal Feet" at bounding box center [932, 557] width 1233 height 34
type input "NA"
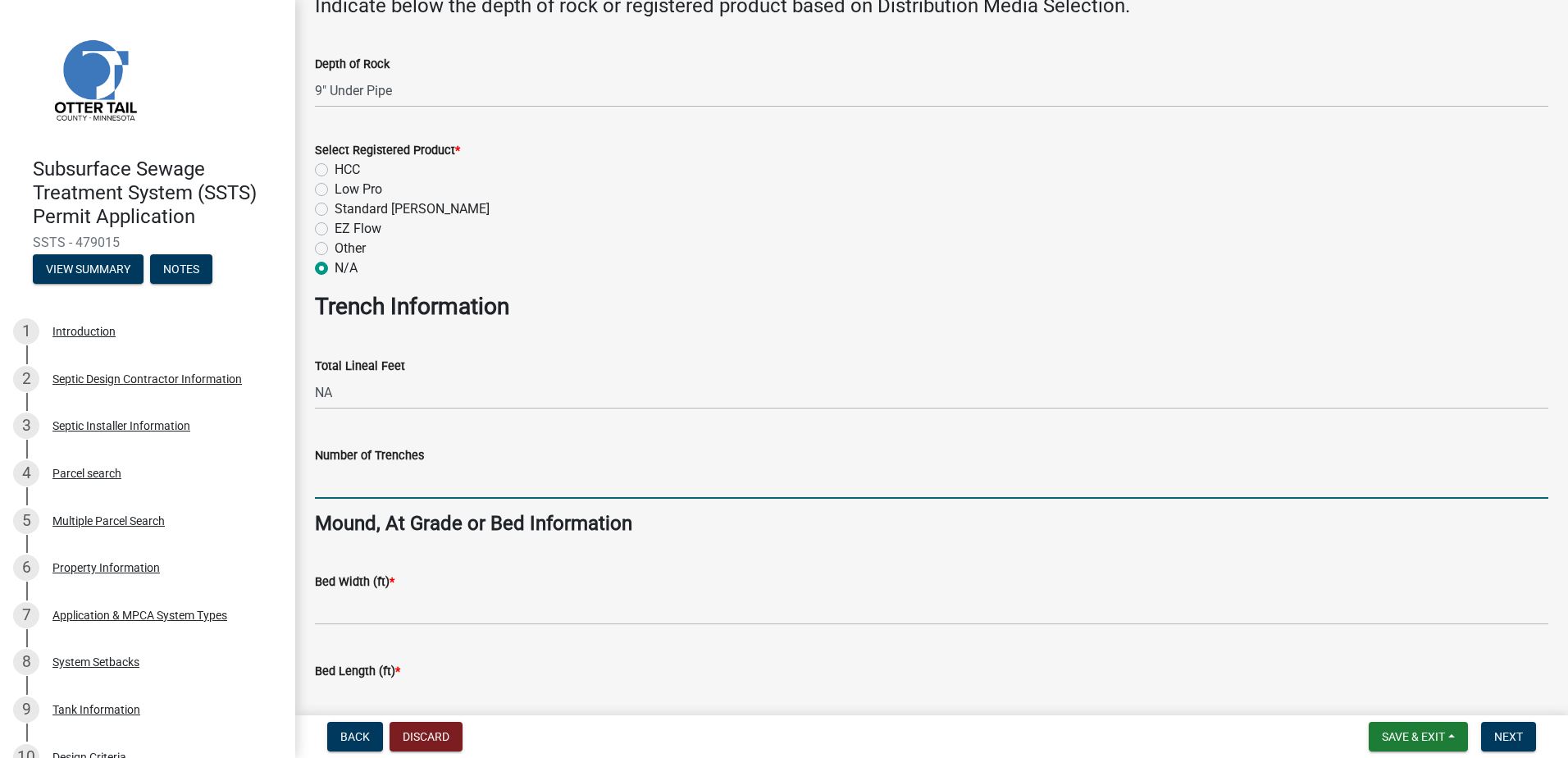
click at [337, 486] on input "Number of Trenches" at bounding box center [932, 482] width 1233 height 34
type input "NA"
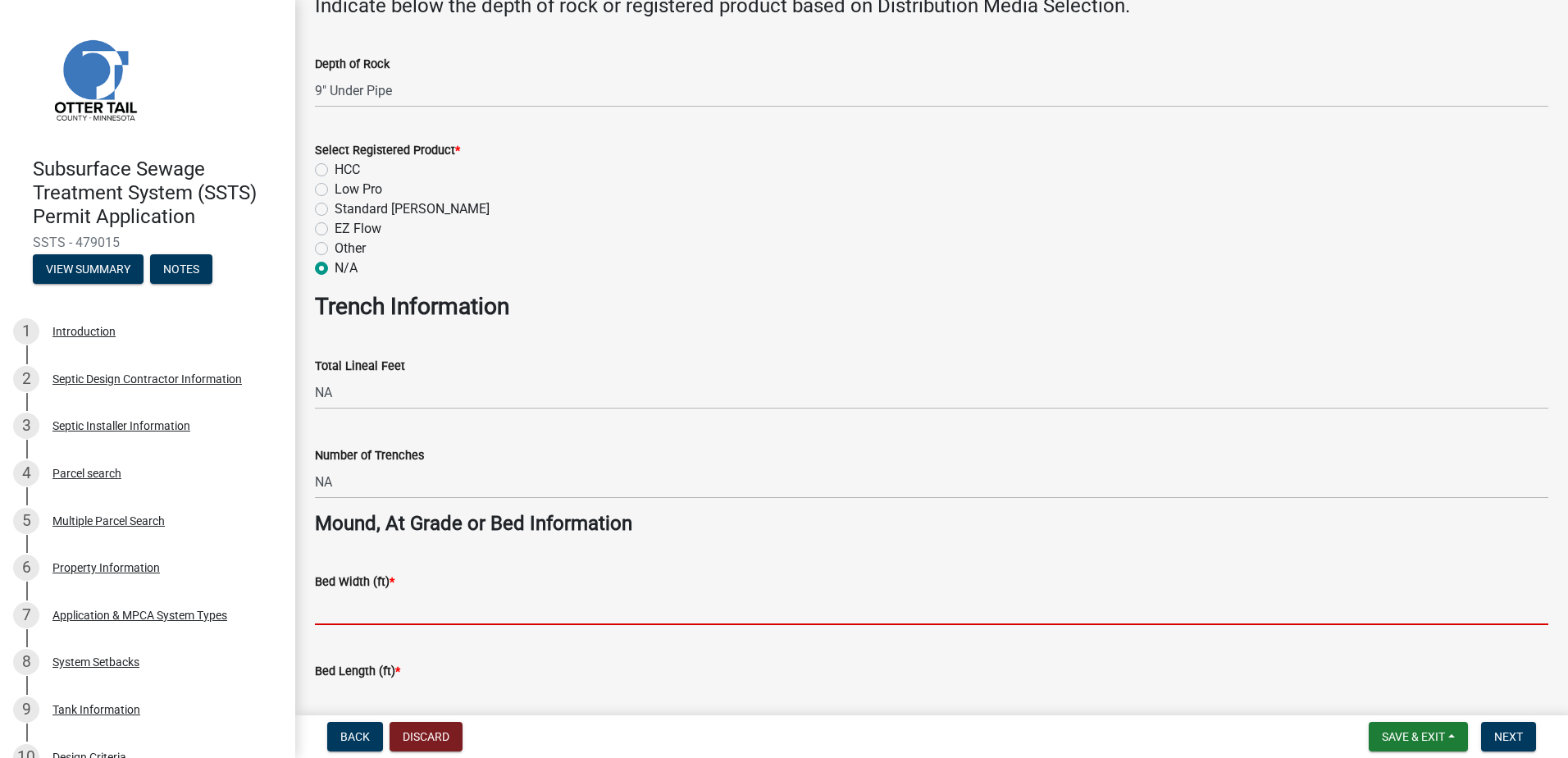
click at [349, 610] on input "Bed Width (ft) *" at bounding box center [932, 608] width 1233 height 34
type input "10"
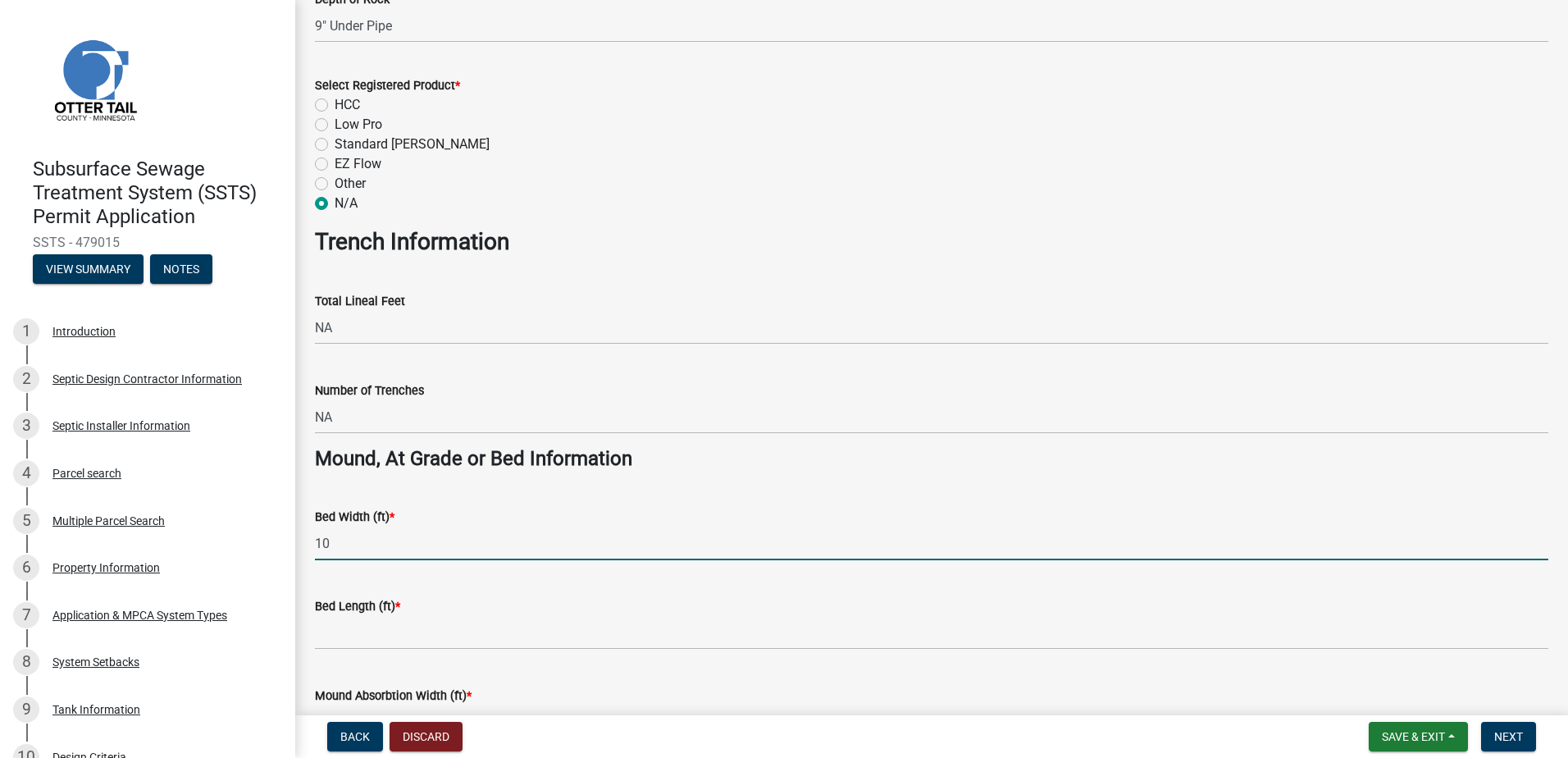
scroll to position [902, 0]
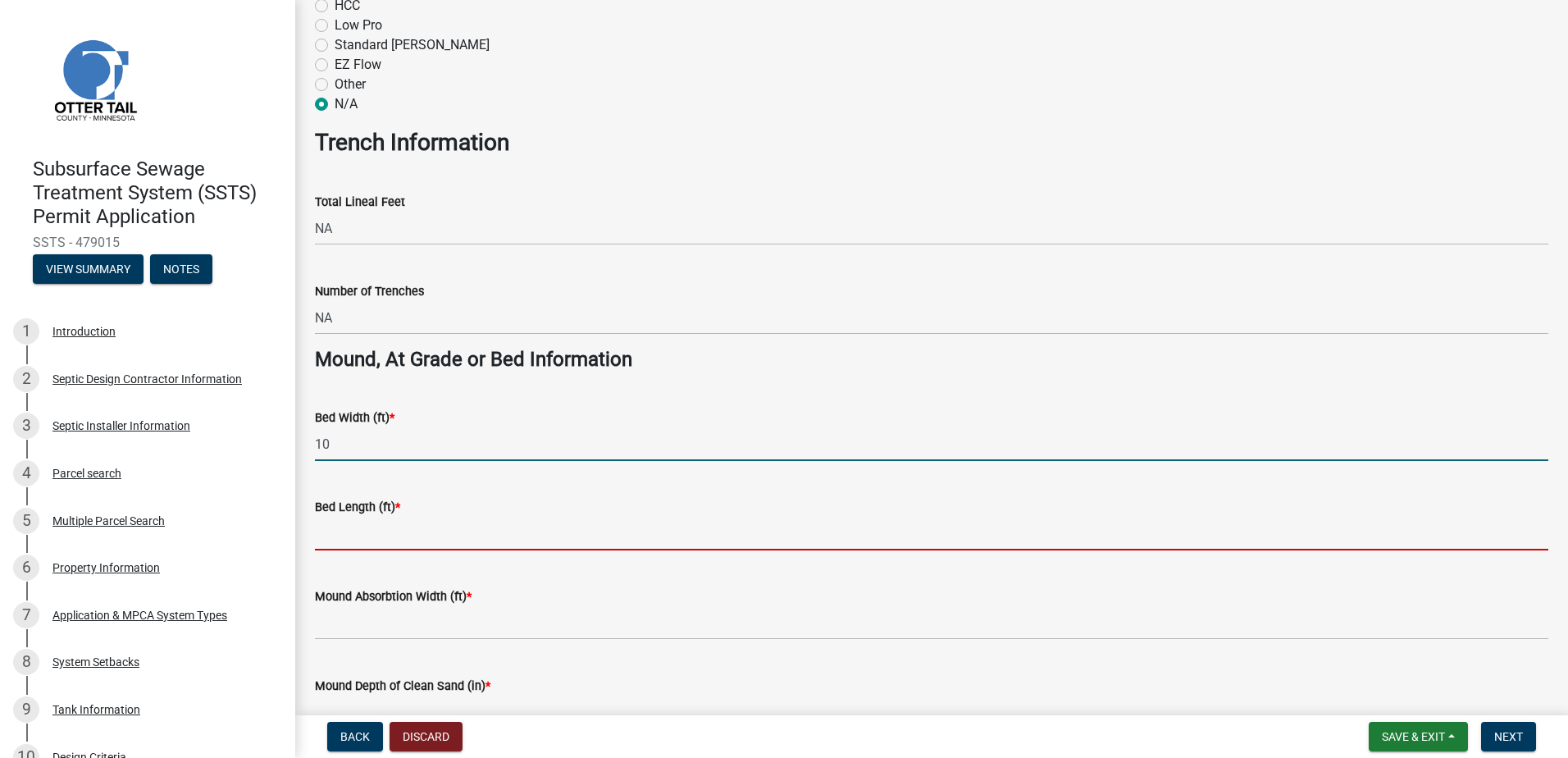
click at [325, 543] on input "Bed Length (ft) *" at bounding box center [932, 534] width 1233 height 34
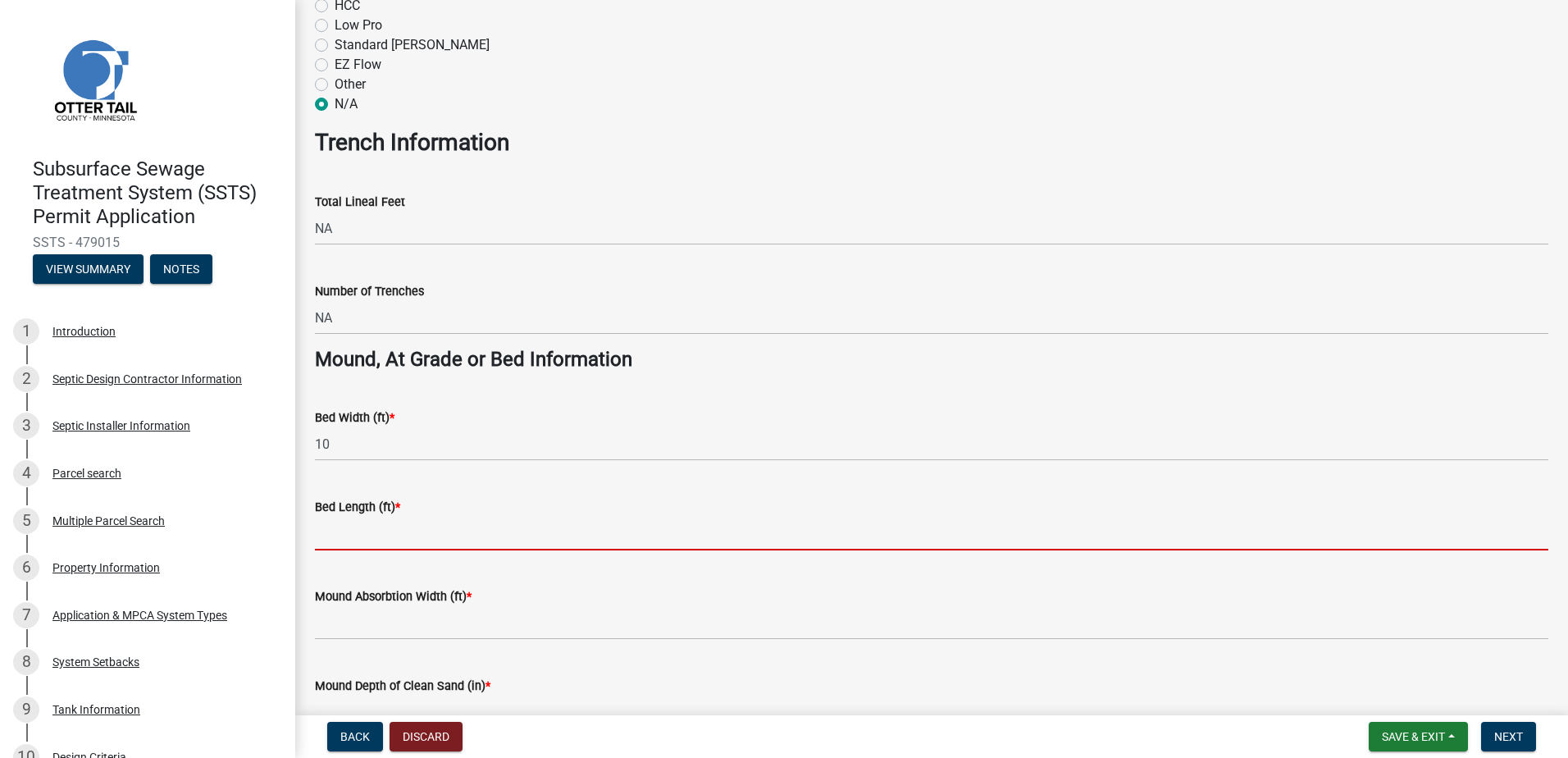
type input "65"
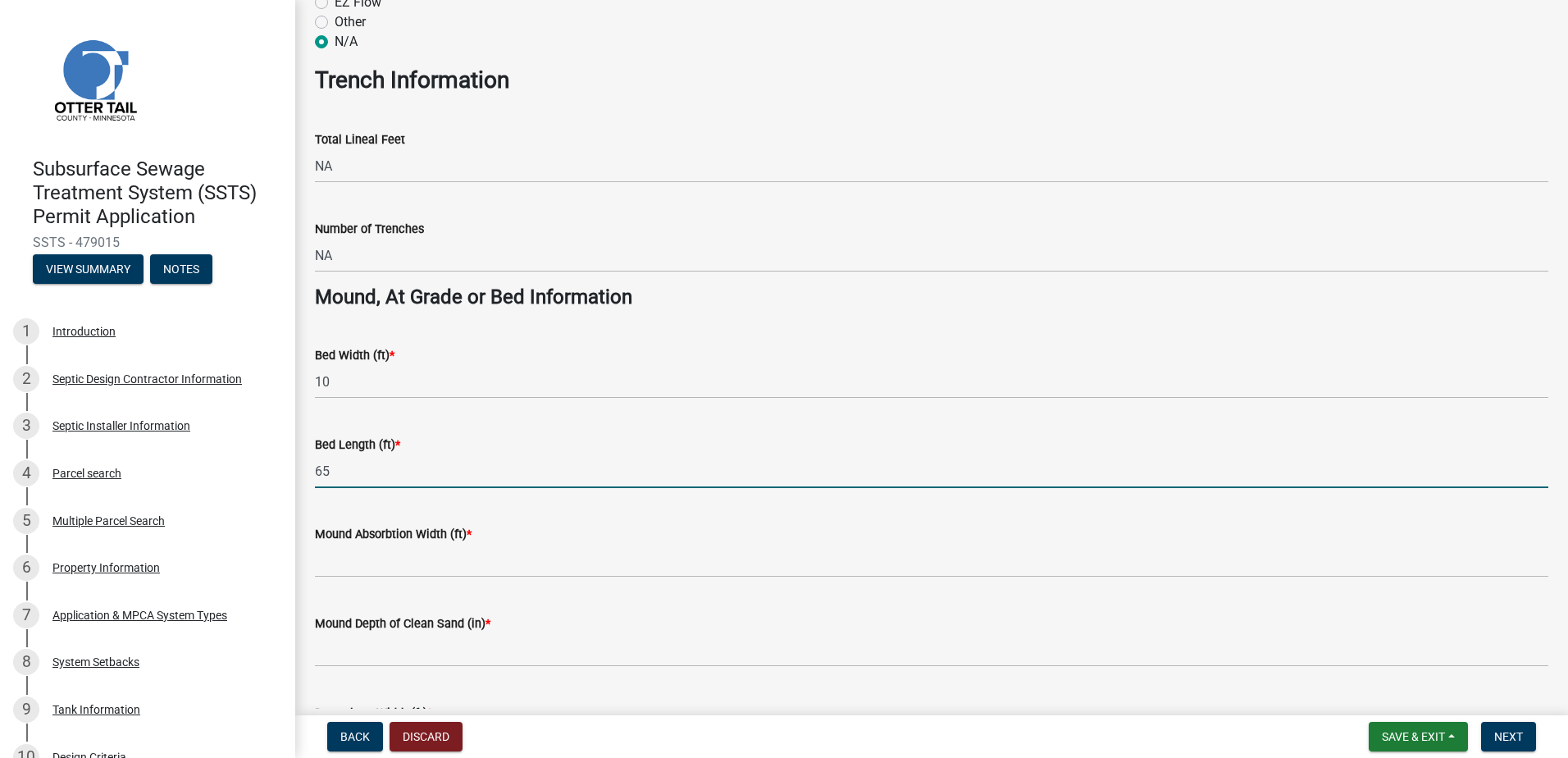
scroll to position [1066, 0]
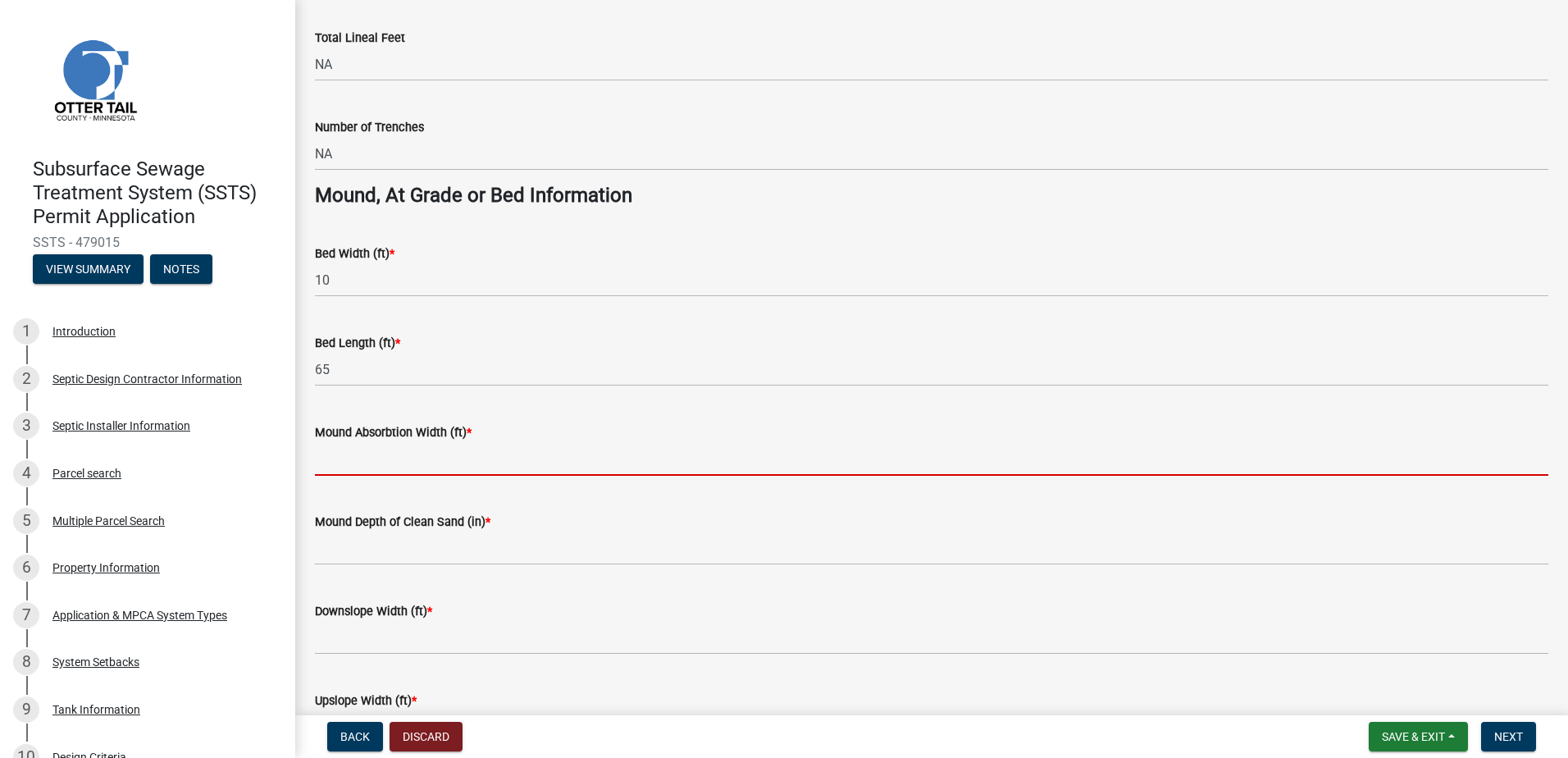
click at [352, 463] on input "Mound Absorbtion Width (ft) *" at bounding box center [932, 459] width 1233 height 34
type input "15"
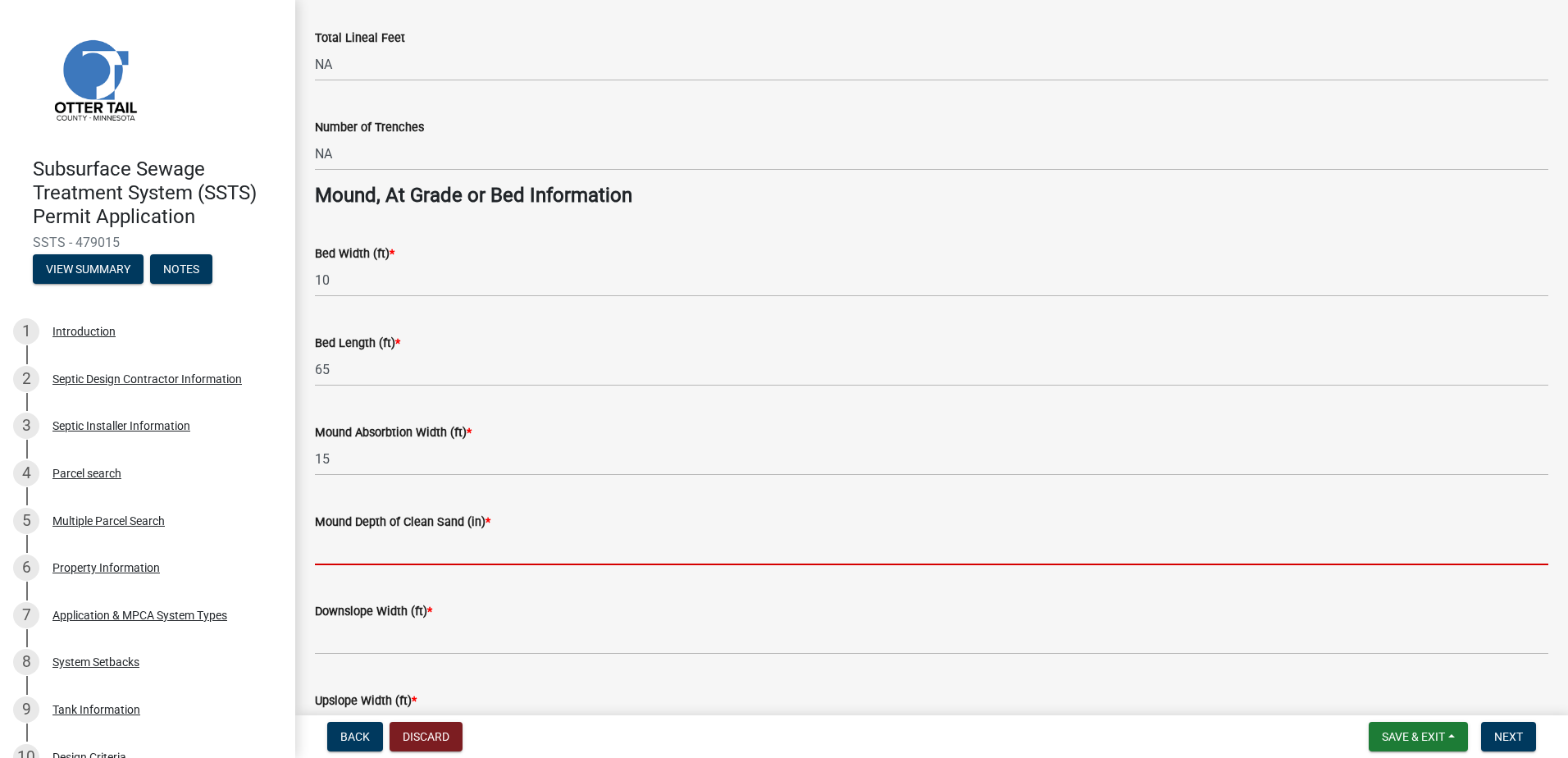
click at [345, 556] on input "Mound Depth of Clean Sand (in) *" at bounding box center [932, 548] width 1233 height 34
type input "24""
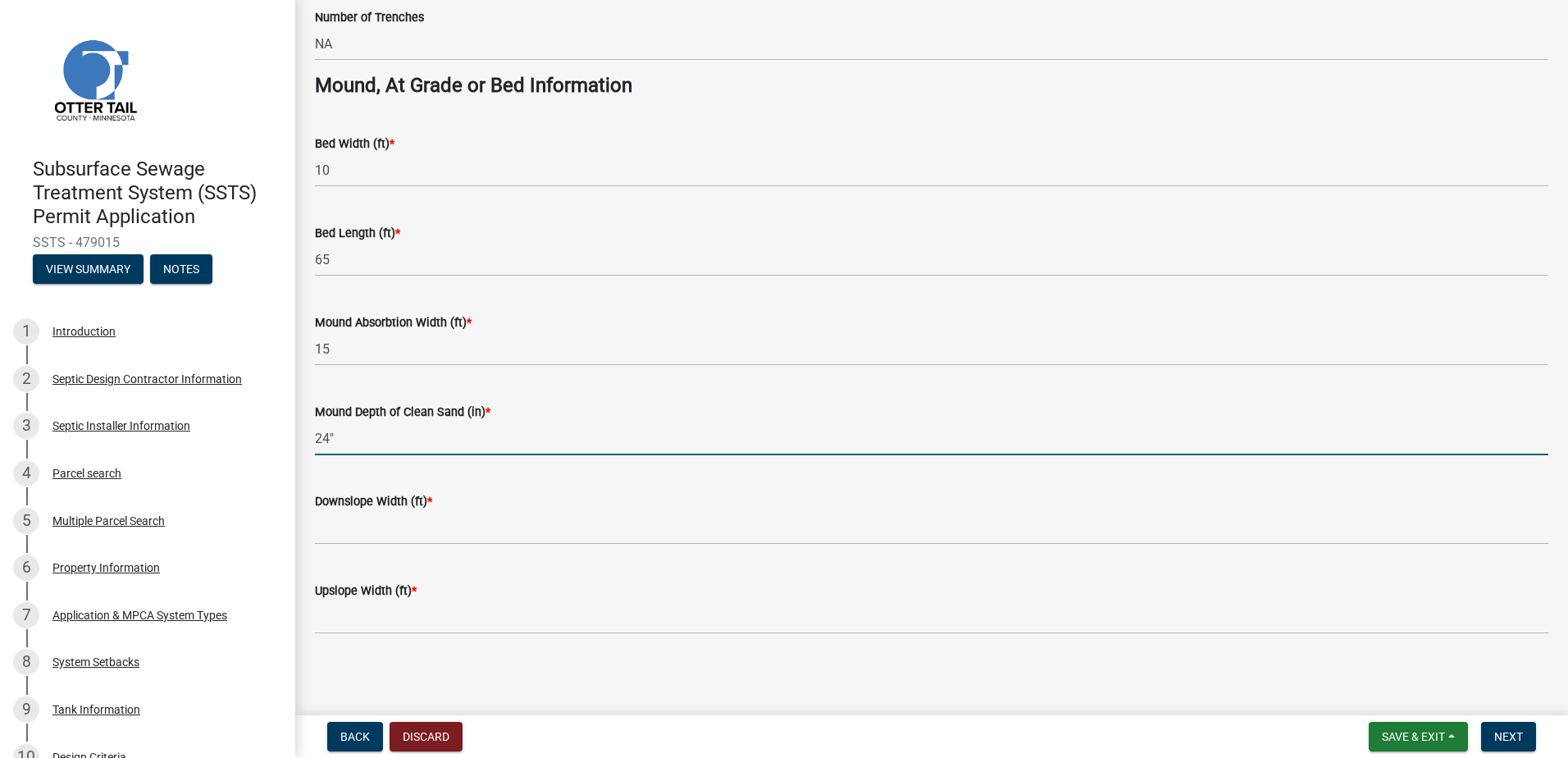
scroll to position [1179, 0]
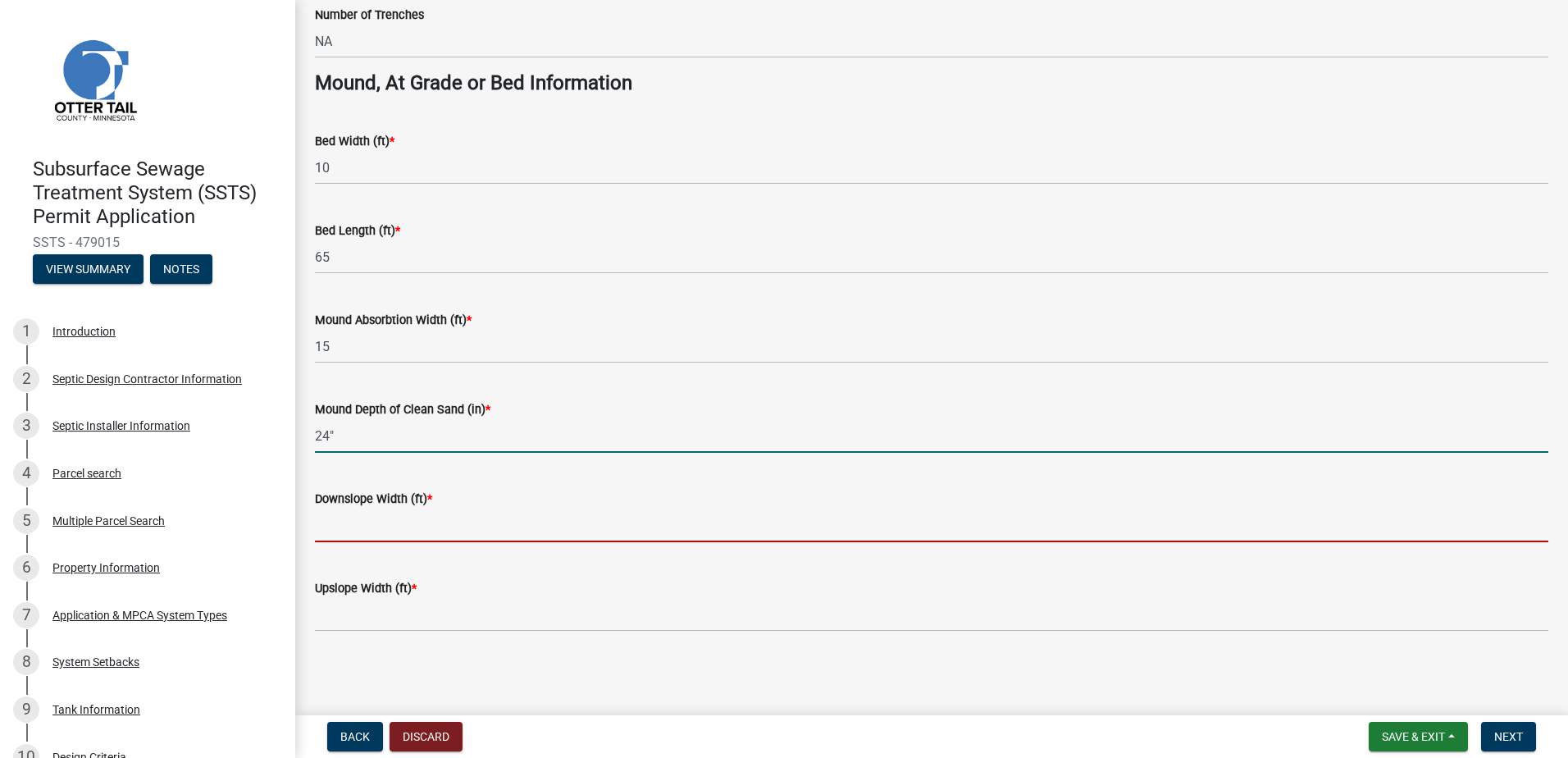
click at [336, 530] on input "Downslope Width (ft) *" at bounding box center [932, 525] width 1233 height 34
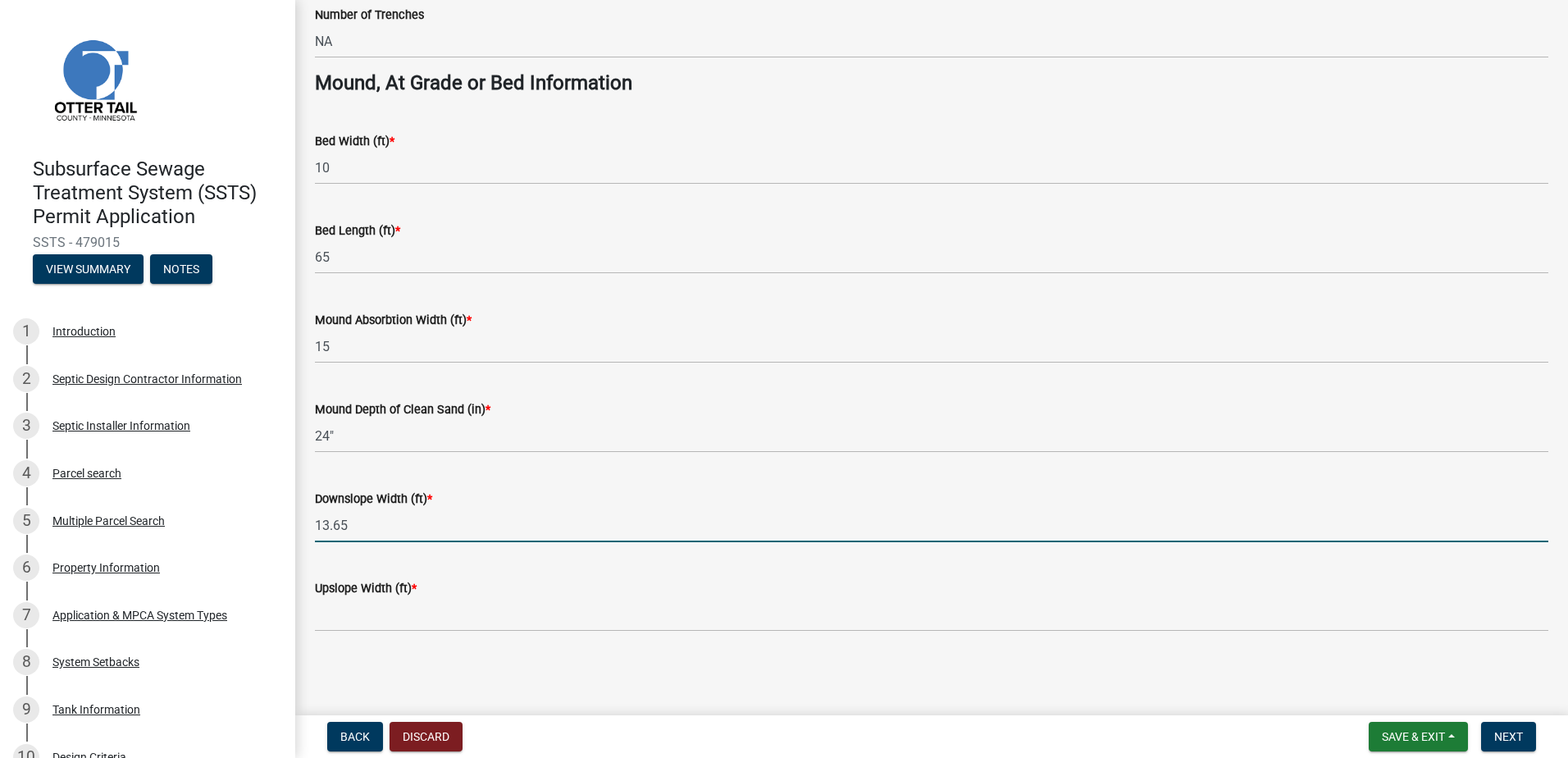
type input "13.65"
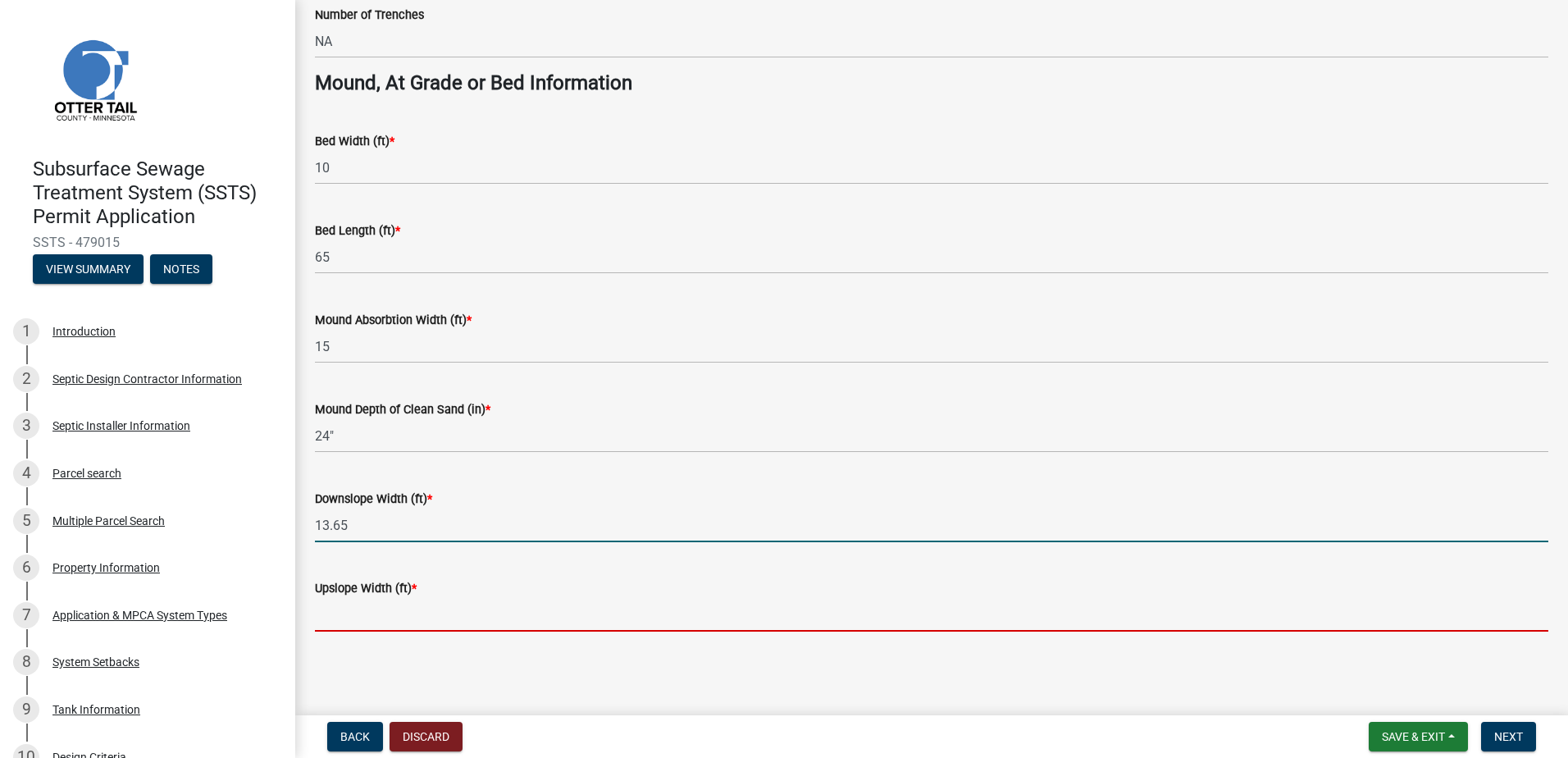
click at [359, 616] on input "Upslope Width (ft) *" at bounding box center [932, 614] width 1233 height 34
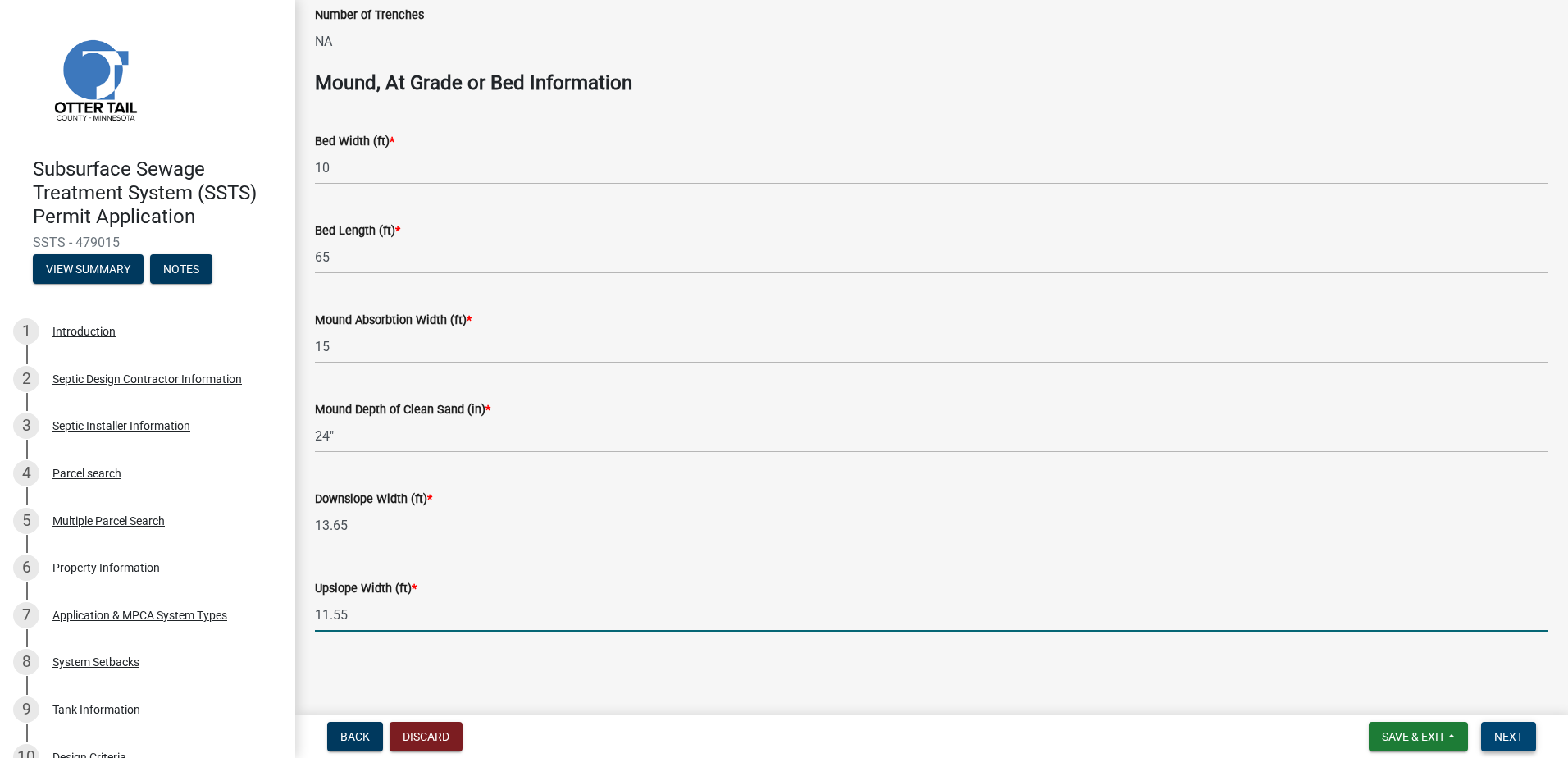
type input "11.55"
click at [1510, 735] on span "Next" at bounding box center [1509, 737] width 29 height 13
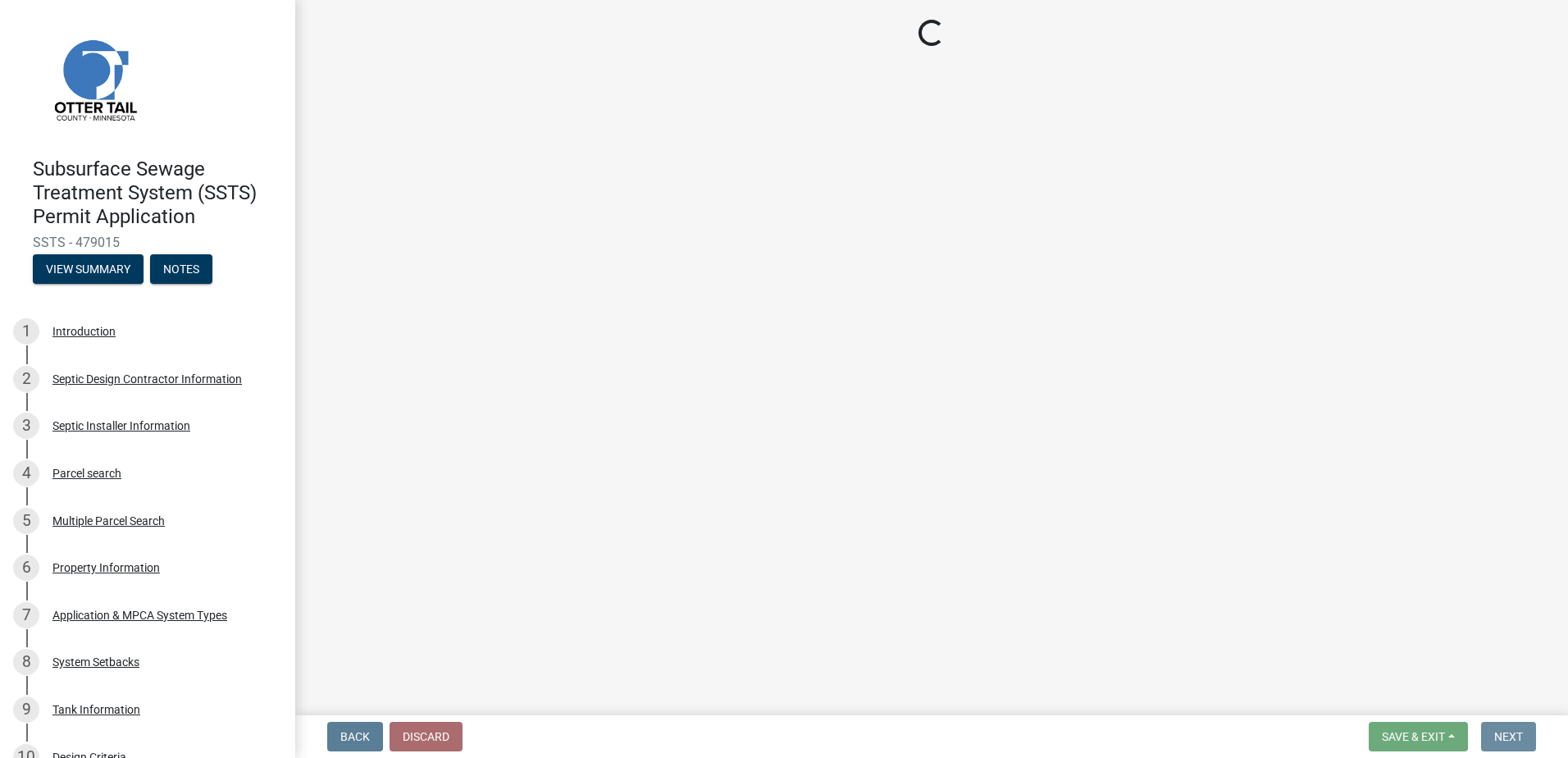
scroll to position [0, 0]
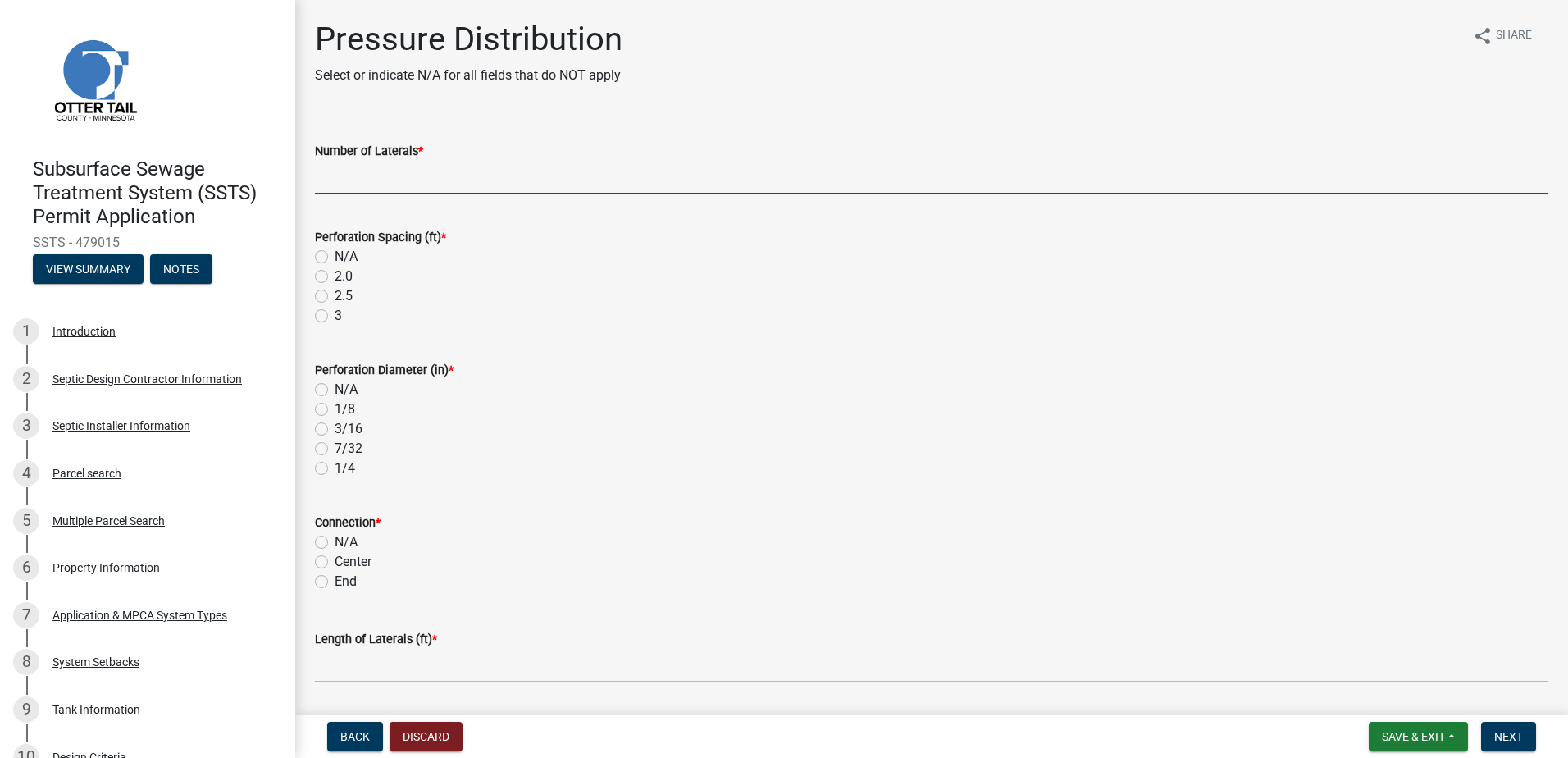
click at [331, 183] on input "Number of Laterals *" at bounding box center [932, 177] width 1233 height 34
type input "3"
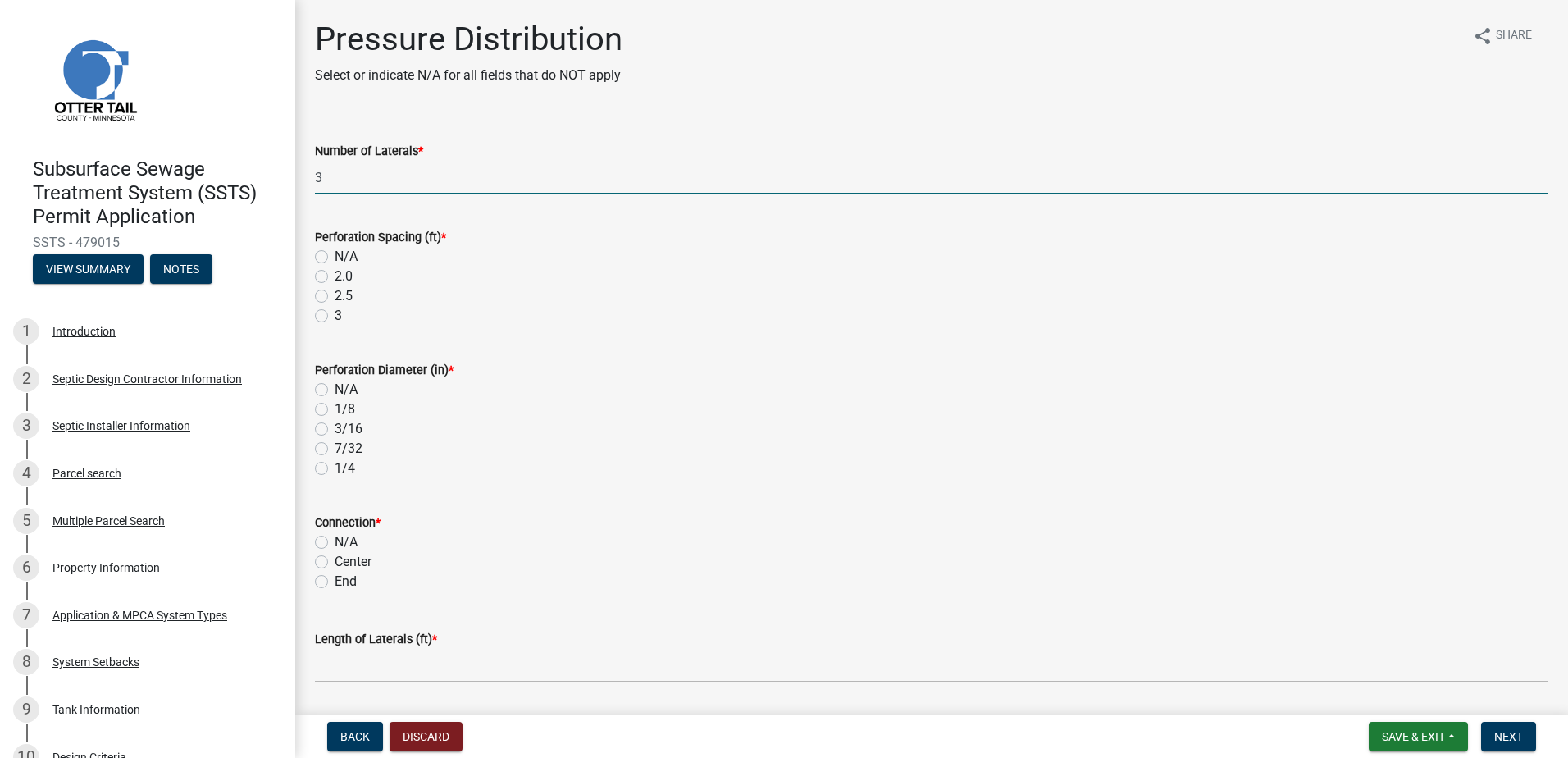
click at [335, 313] on label "3" at bounding box center [338, 316] width 7 height 20
click at [335, 313] on input "3" at bounding box center [340, 311] width 11 height 11
radio input "true"
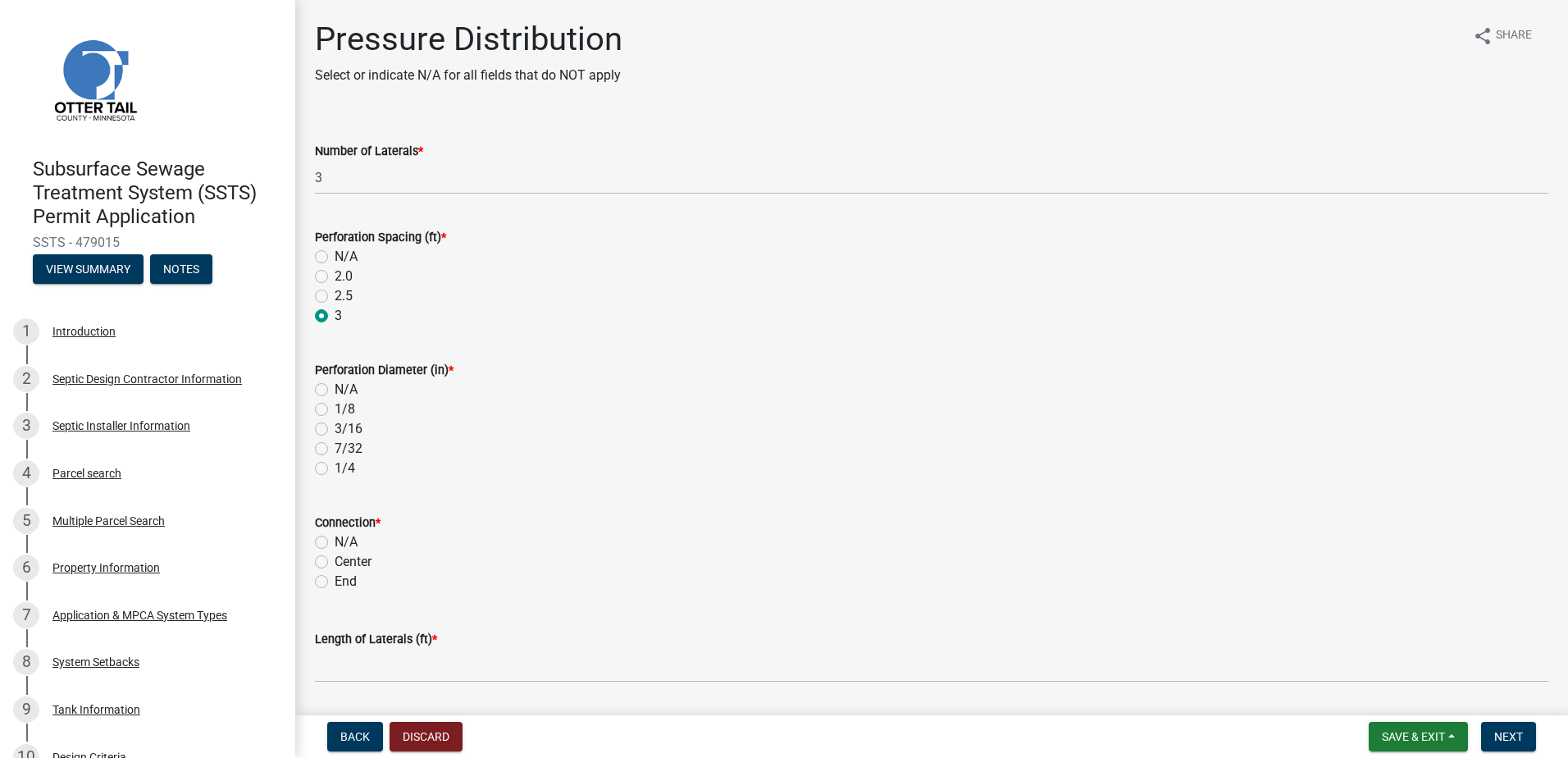
click at [335, 447] on label "7/32" at bounding box center [349, 449] width 28 height 20
click at [335, 447] on input "7/32" at bounding box center [340, 444] width 11 height 11
radio input "true"
click at [335, 562] on label "Center" at bounding box center [353, 563] width 37 height 20
click at [335, 562] on input "Center" at bounding box center [340, 558] width 11 height 11
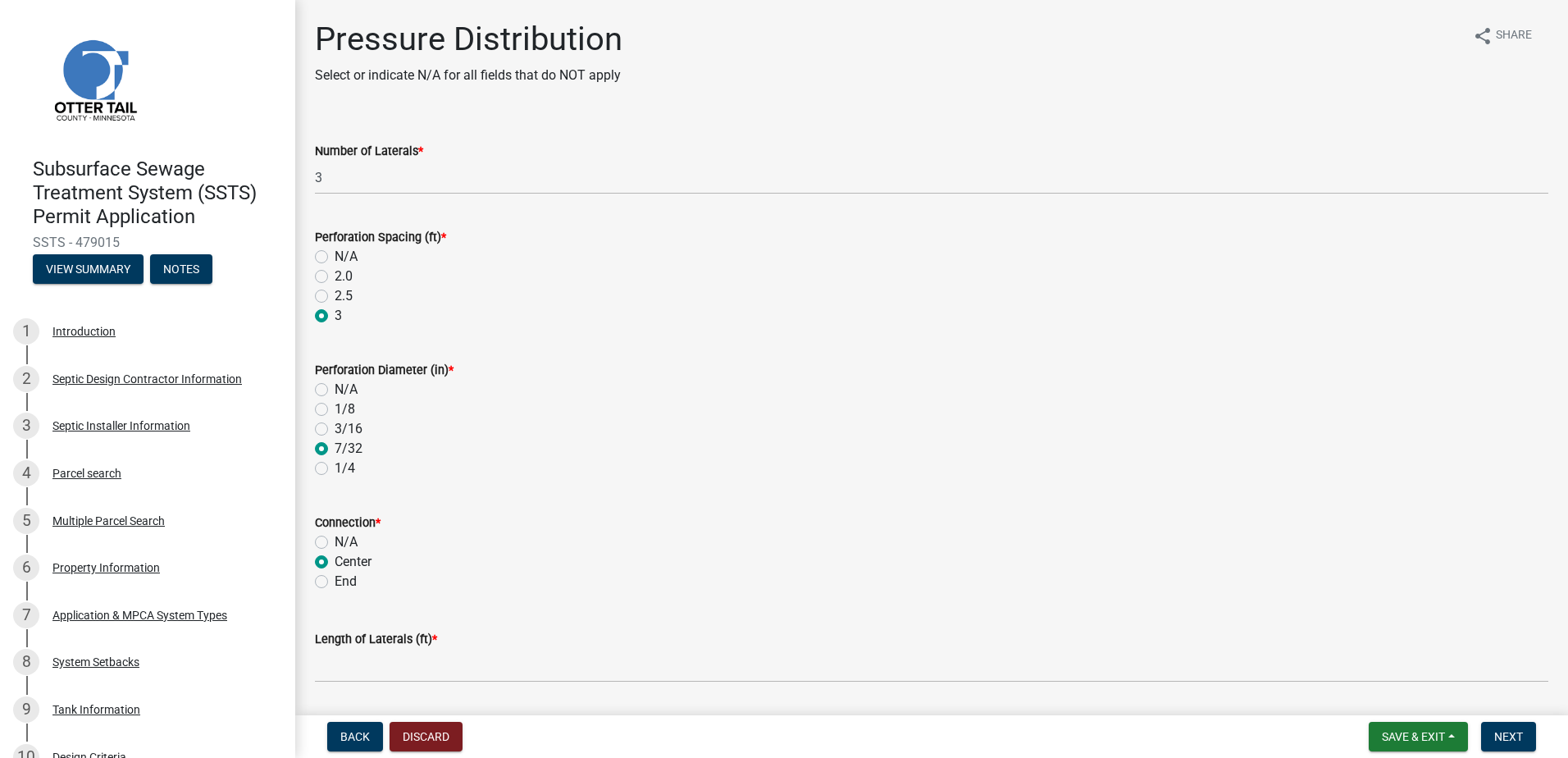
radio input "true"
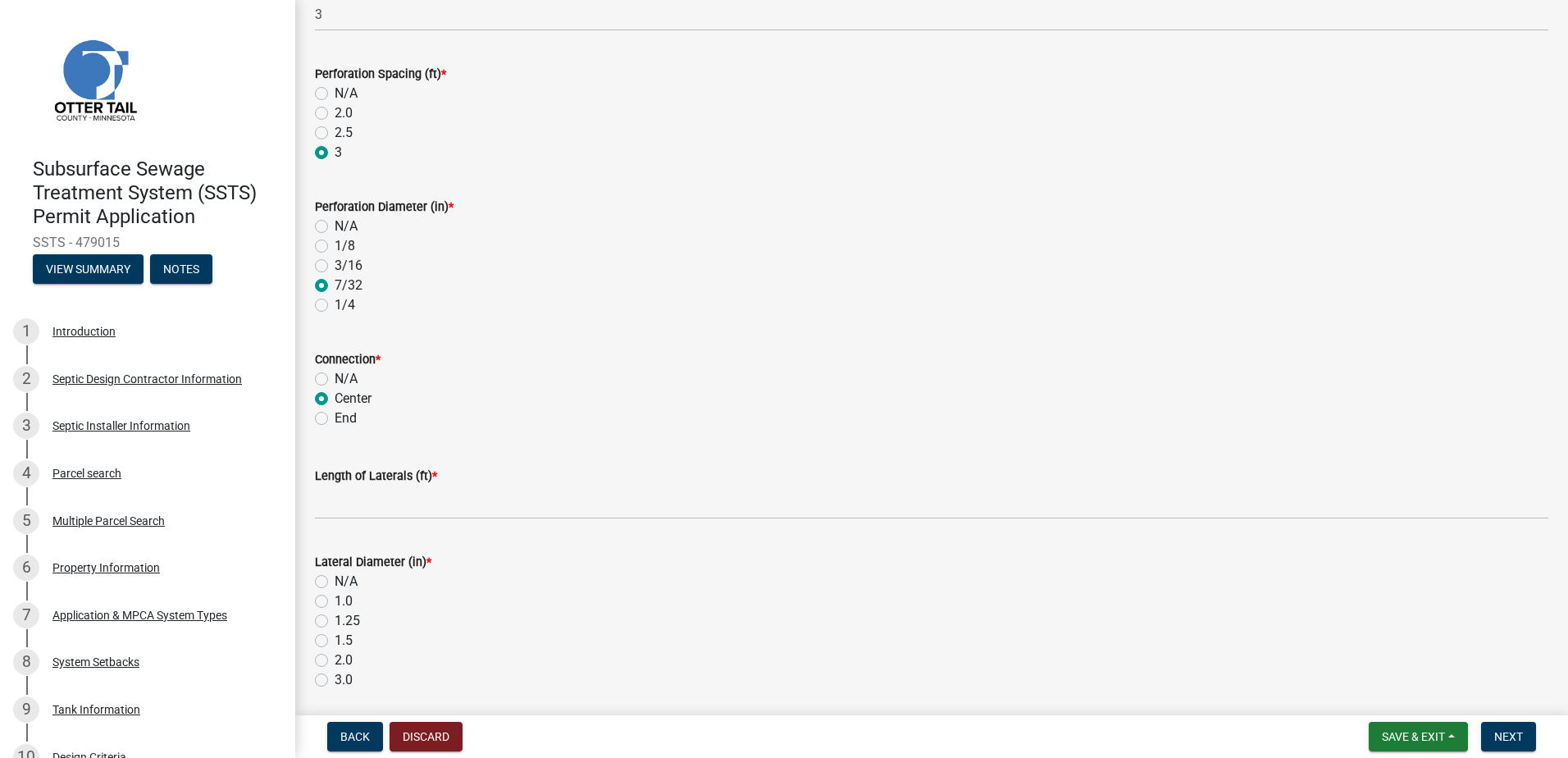
scroll to position [246, 0]
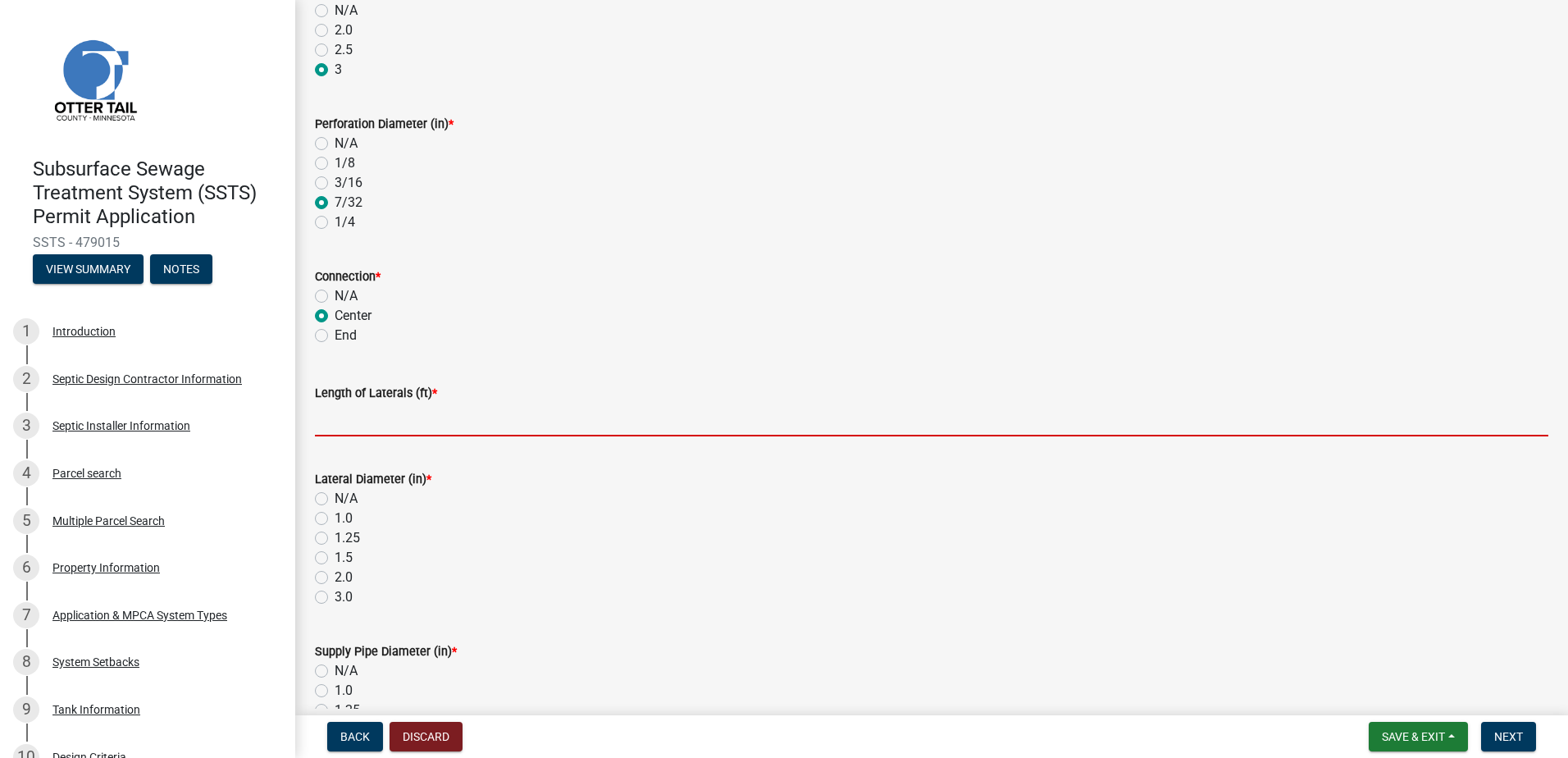
drag, startPoint x: 343, startPoint y: 425, endPoint x: 412, endPoint y: 425, distance: 69.0
click at [345, 426] on input "Length of Laterals (ft) *" at bounding box center [932, 420] width 1233 height 34
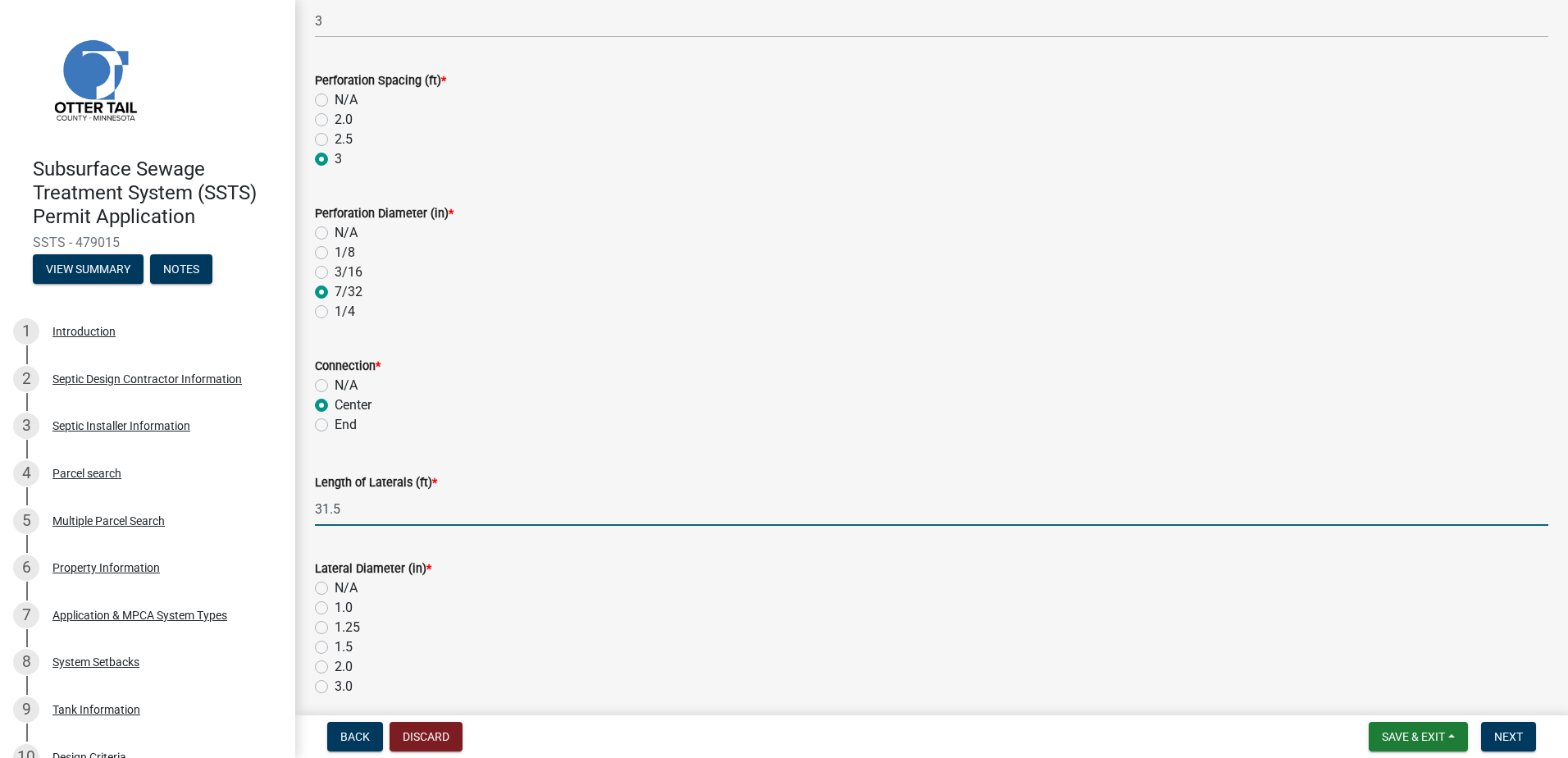
scroll to position [0, 0]
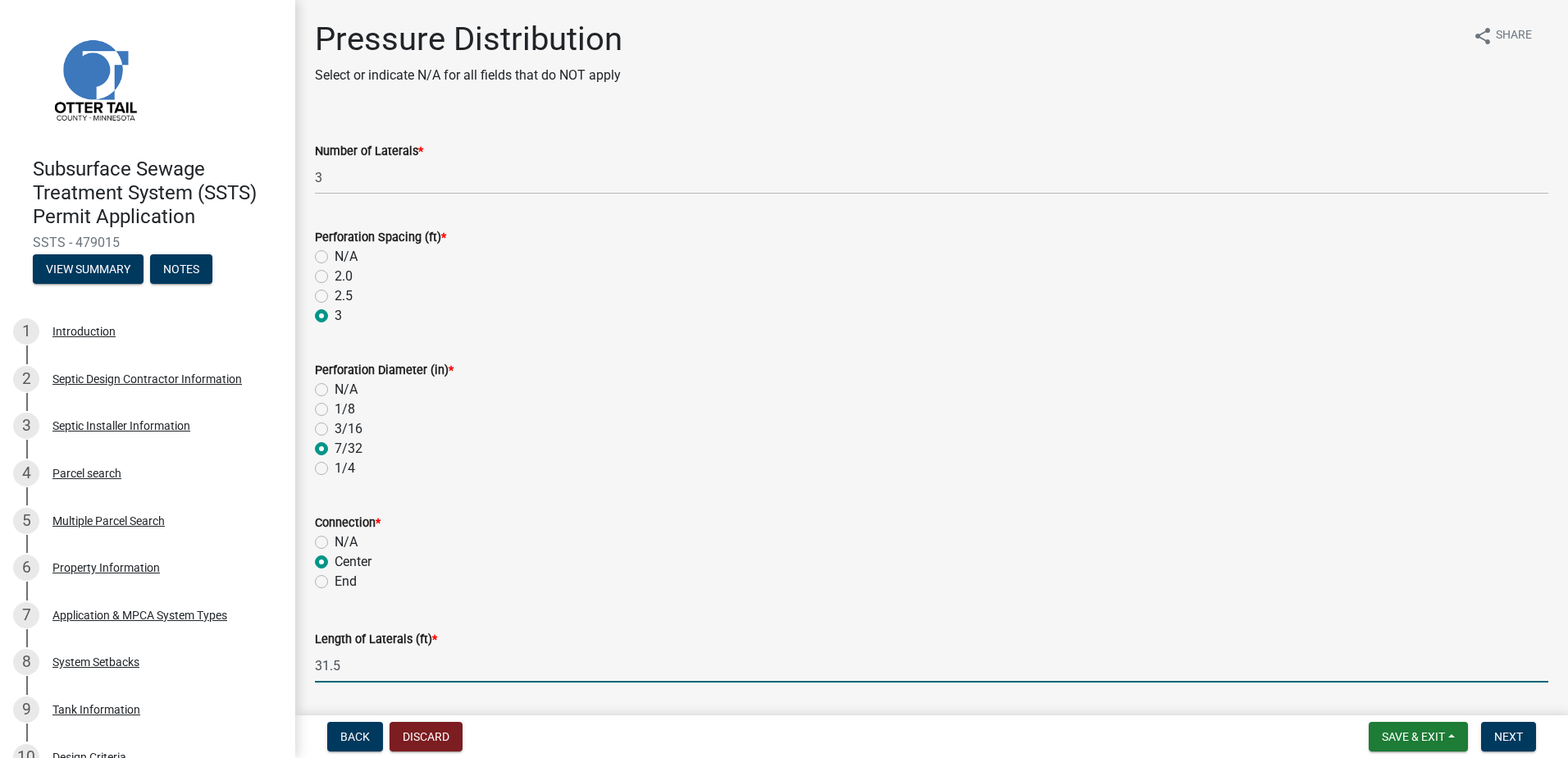
type input "31.5"
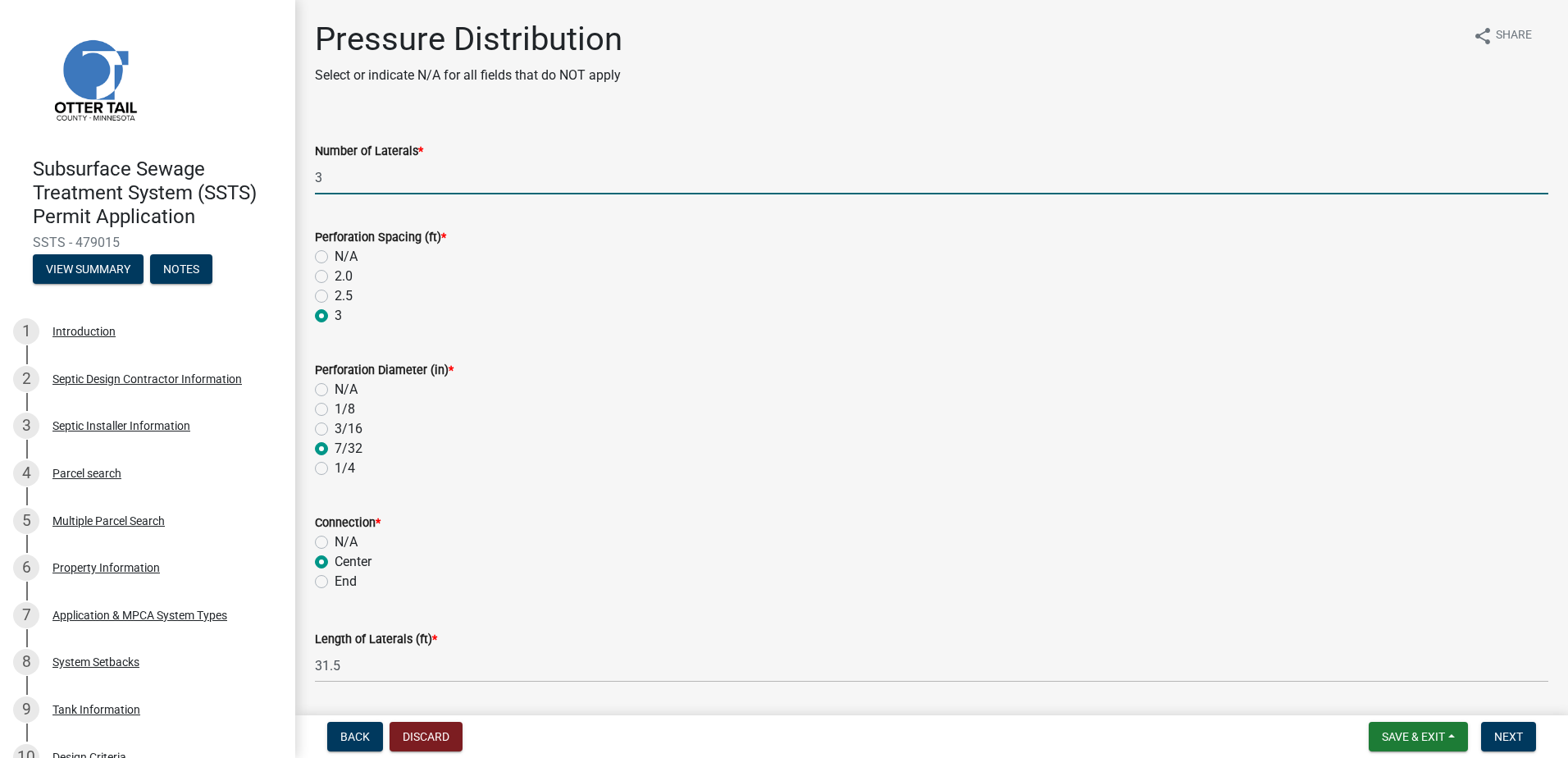
click at [322, 180] on input "3" at bounding box center [932, 177] width 1233 height 34
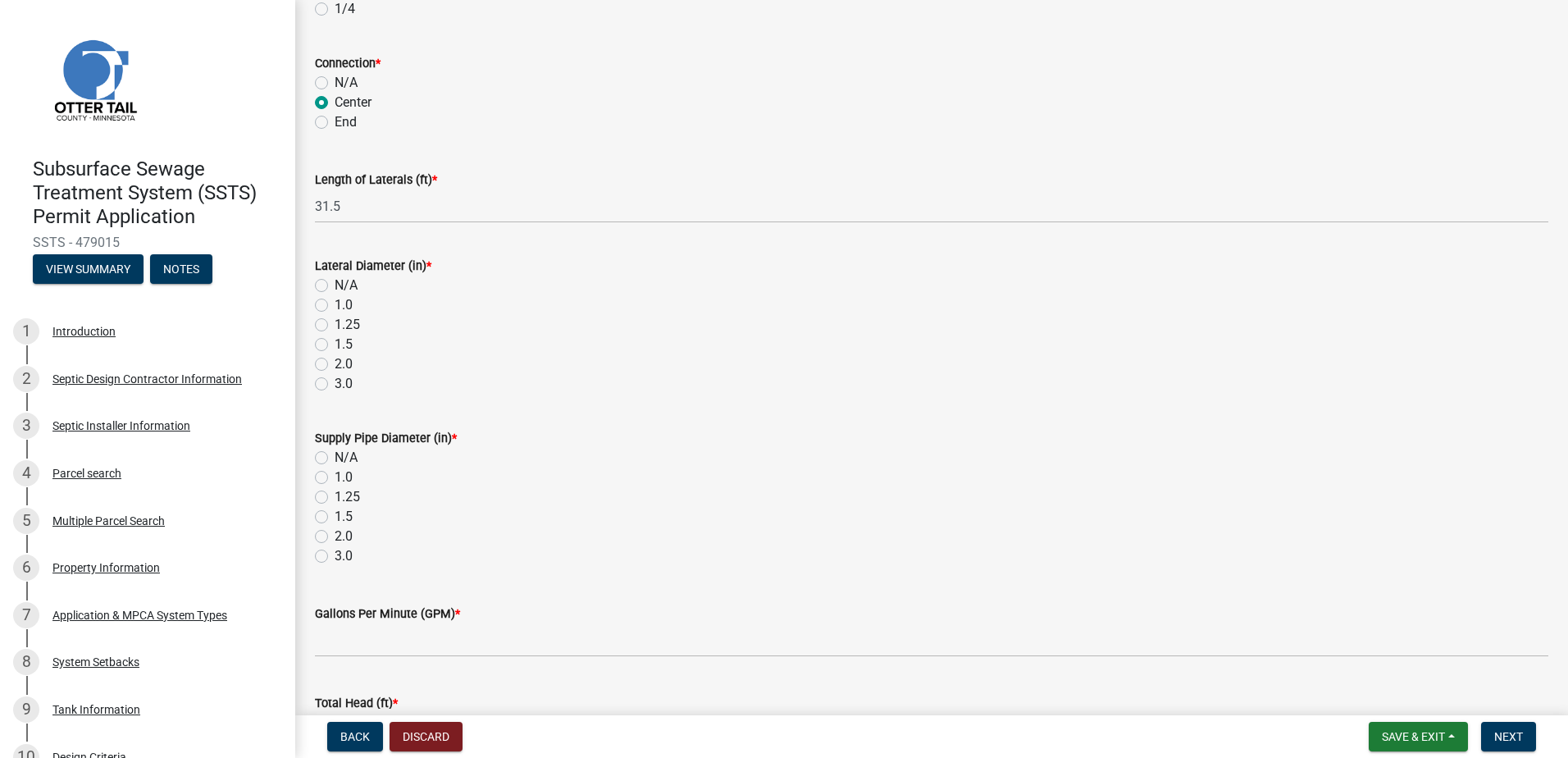
scroll to position [492, 0]
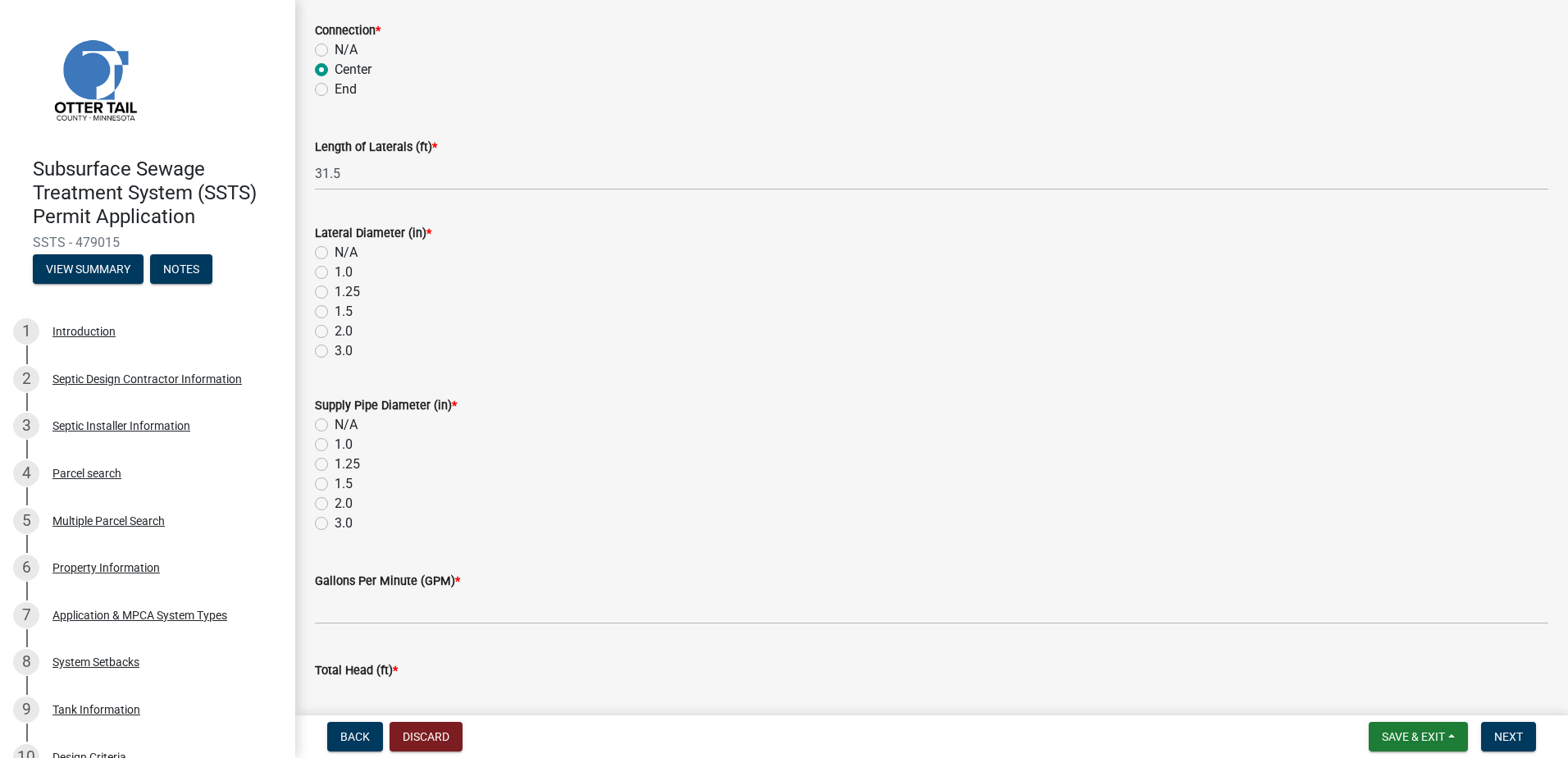
type input "6"
click at [335, 313] on label "1.5" at bounding box center [344, 312] width 18 height 20
click at [335, 313] on input "1.5" at bounding box center [340, 307] width 11 height 11
radio input "true"
click at [335, 506] on label "2.0" at bounding box center [344, 504] width 18 height 20
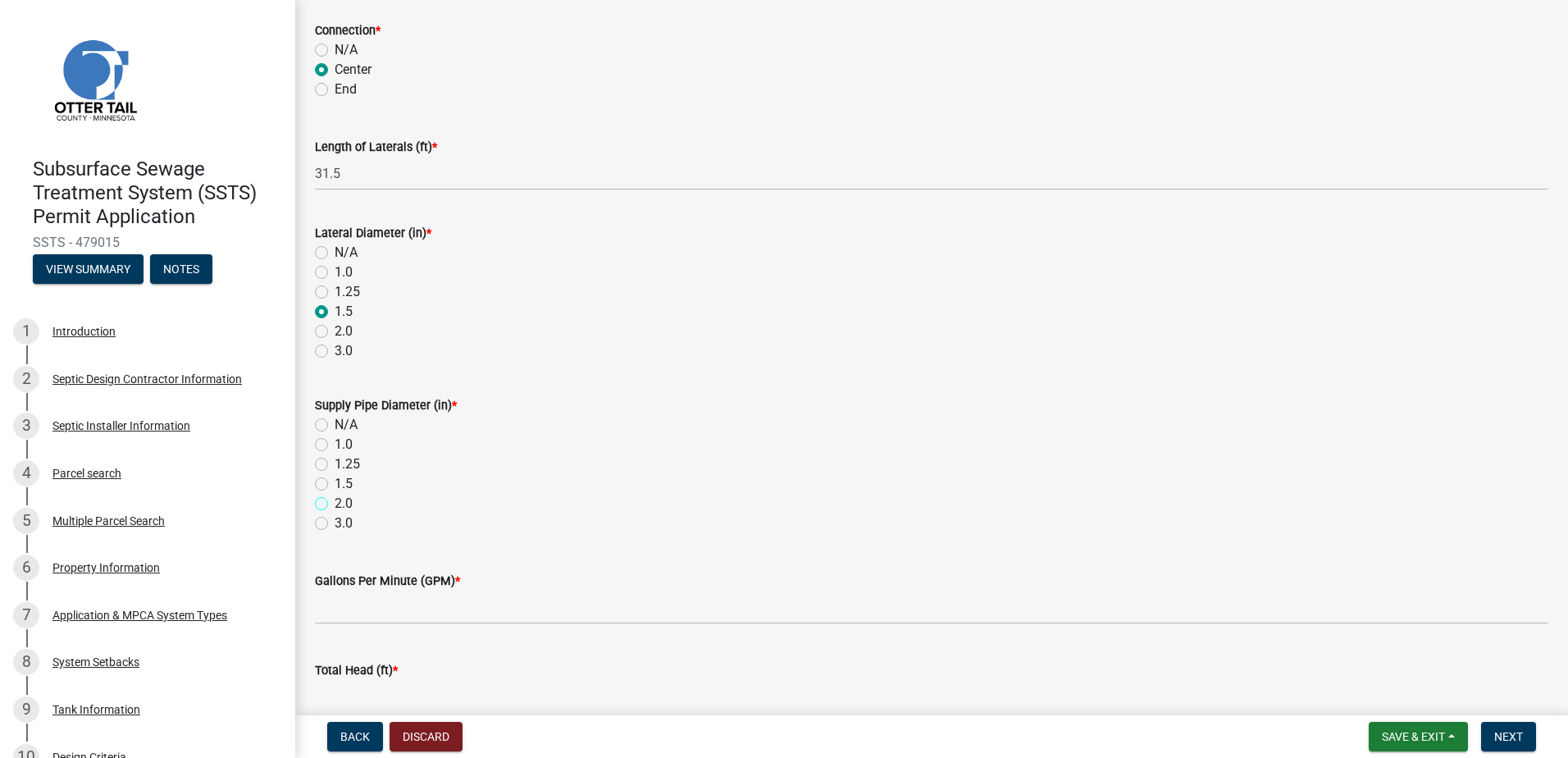
click at [335, 505] on input "2.0" at bounding box center [340, 499] width 11 height 11
radio input "true"
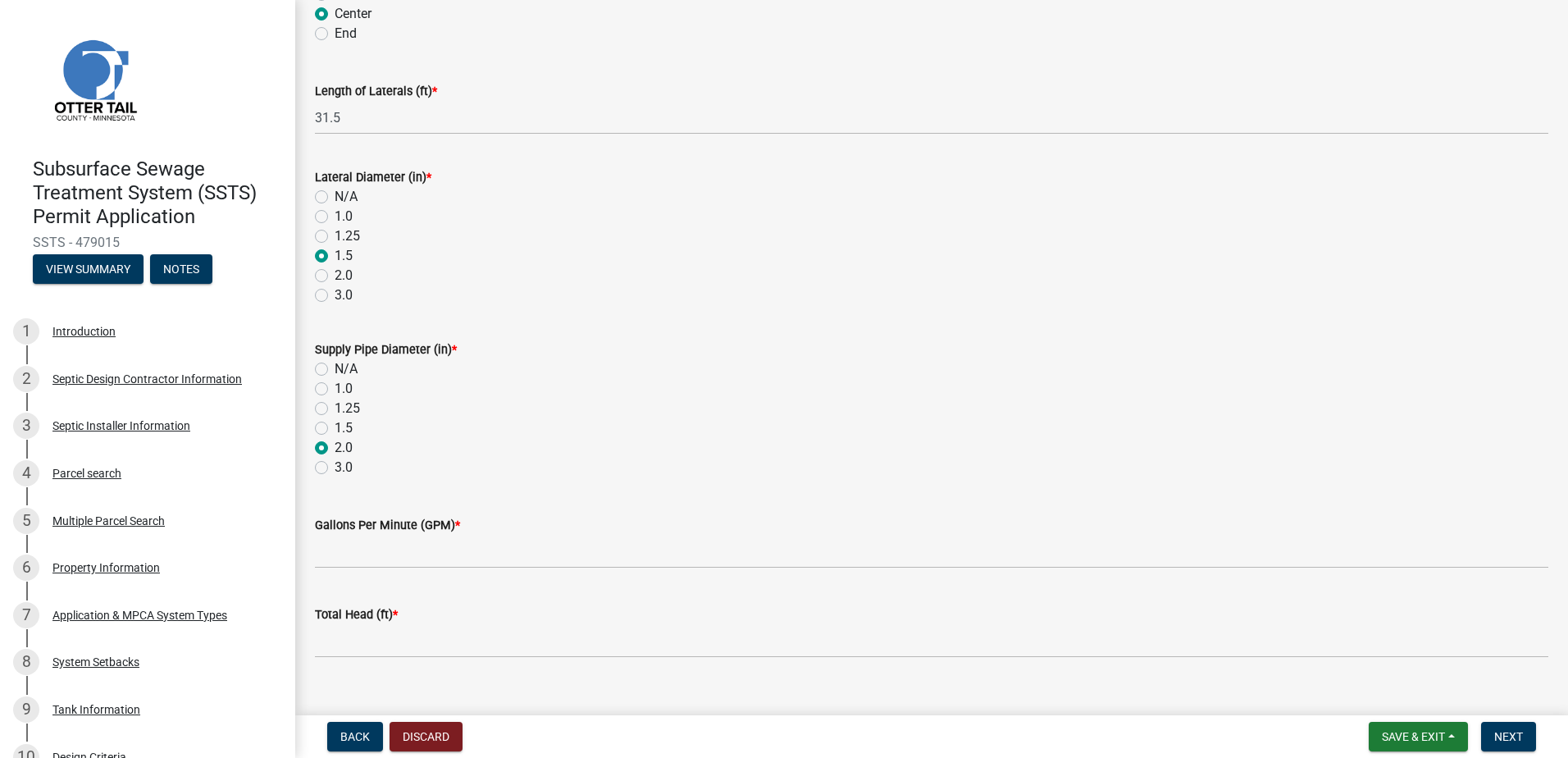
scroll to position [574, 0]
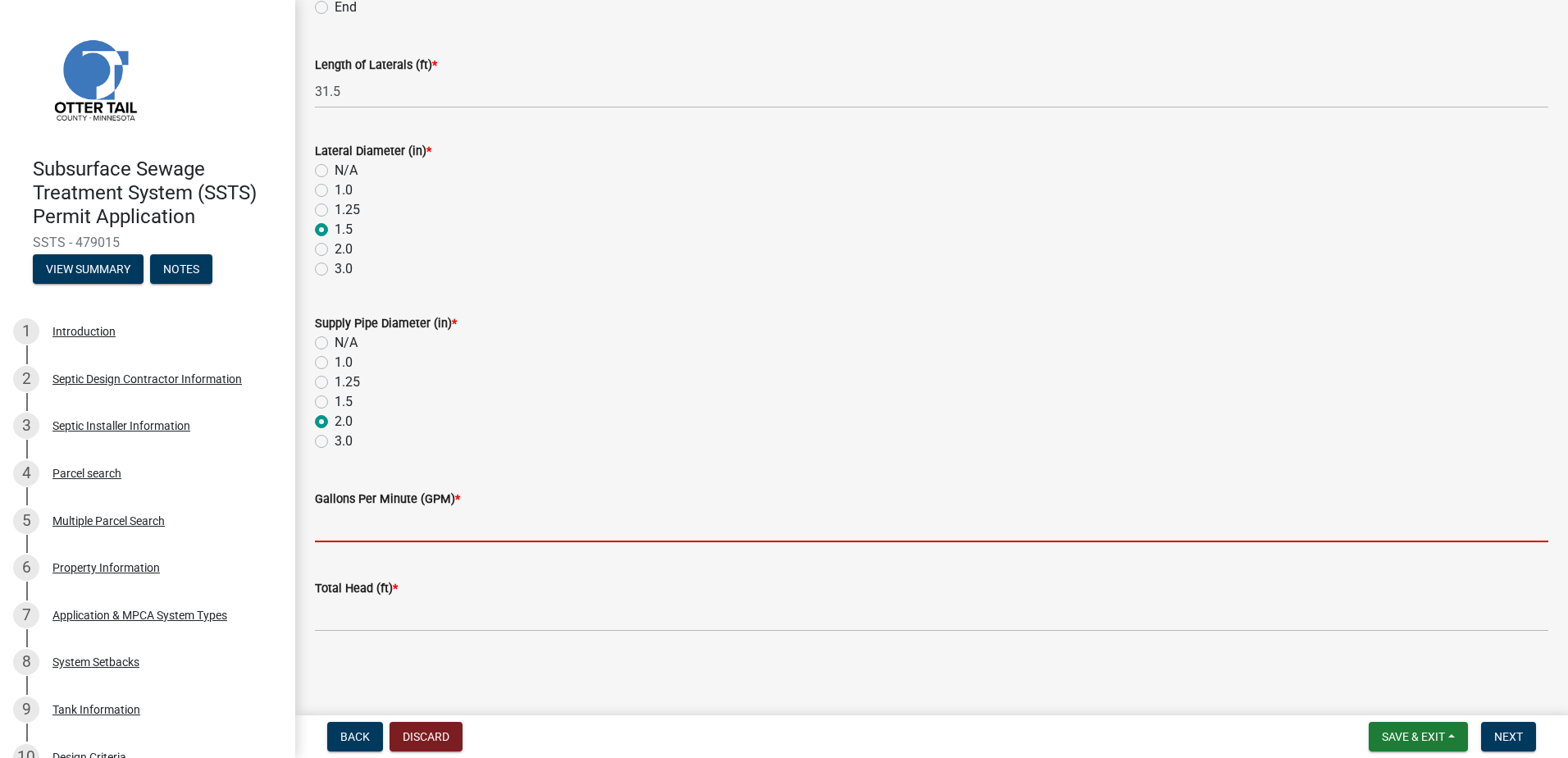
click at [339, 535] on input "Gallons Per Minute (GPM) *" at bounding box center [932, 525] width 1233 height 34
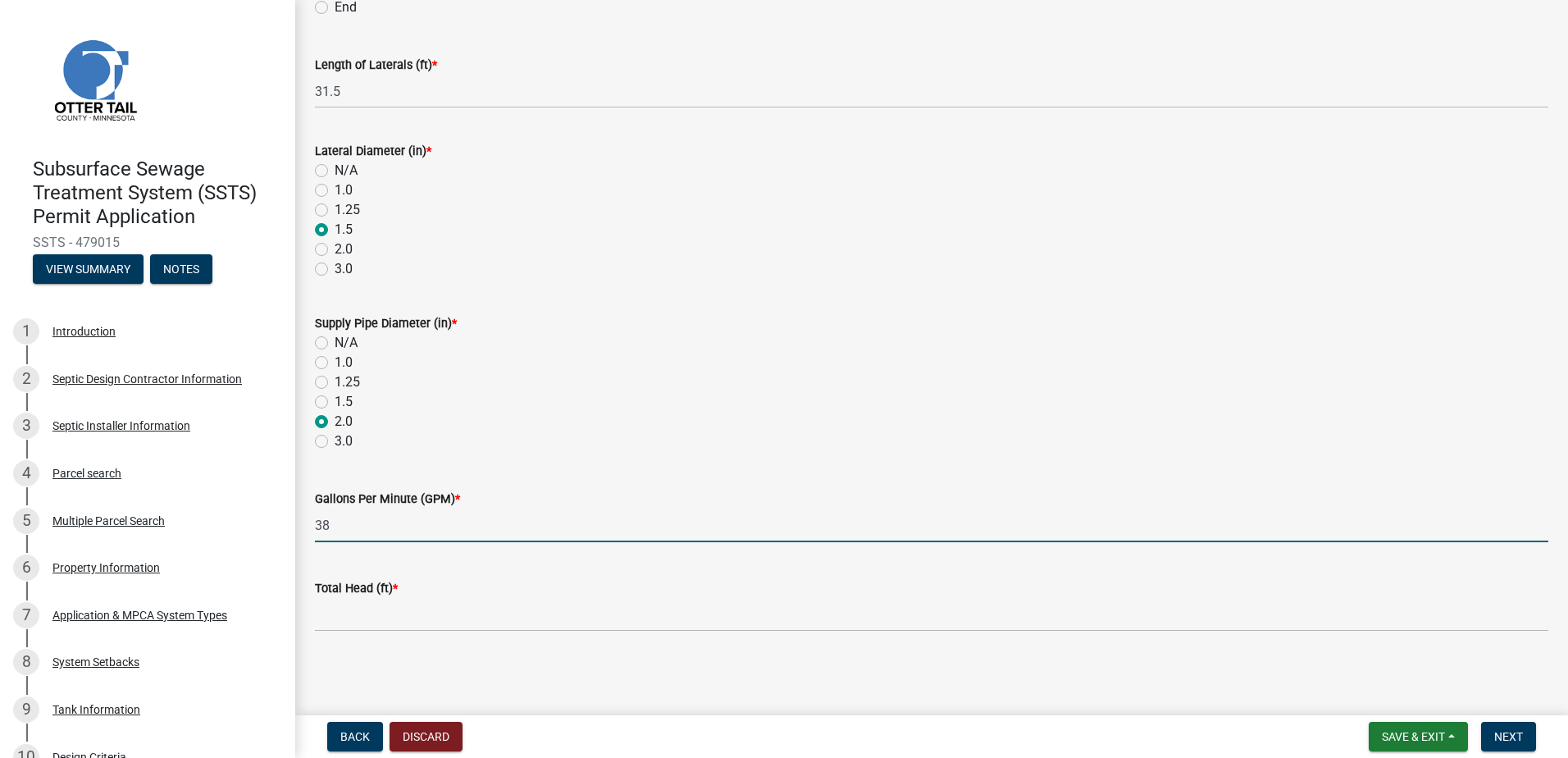
type input "38"
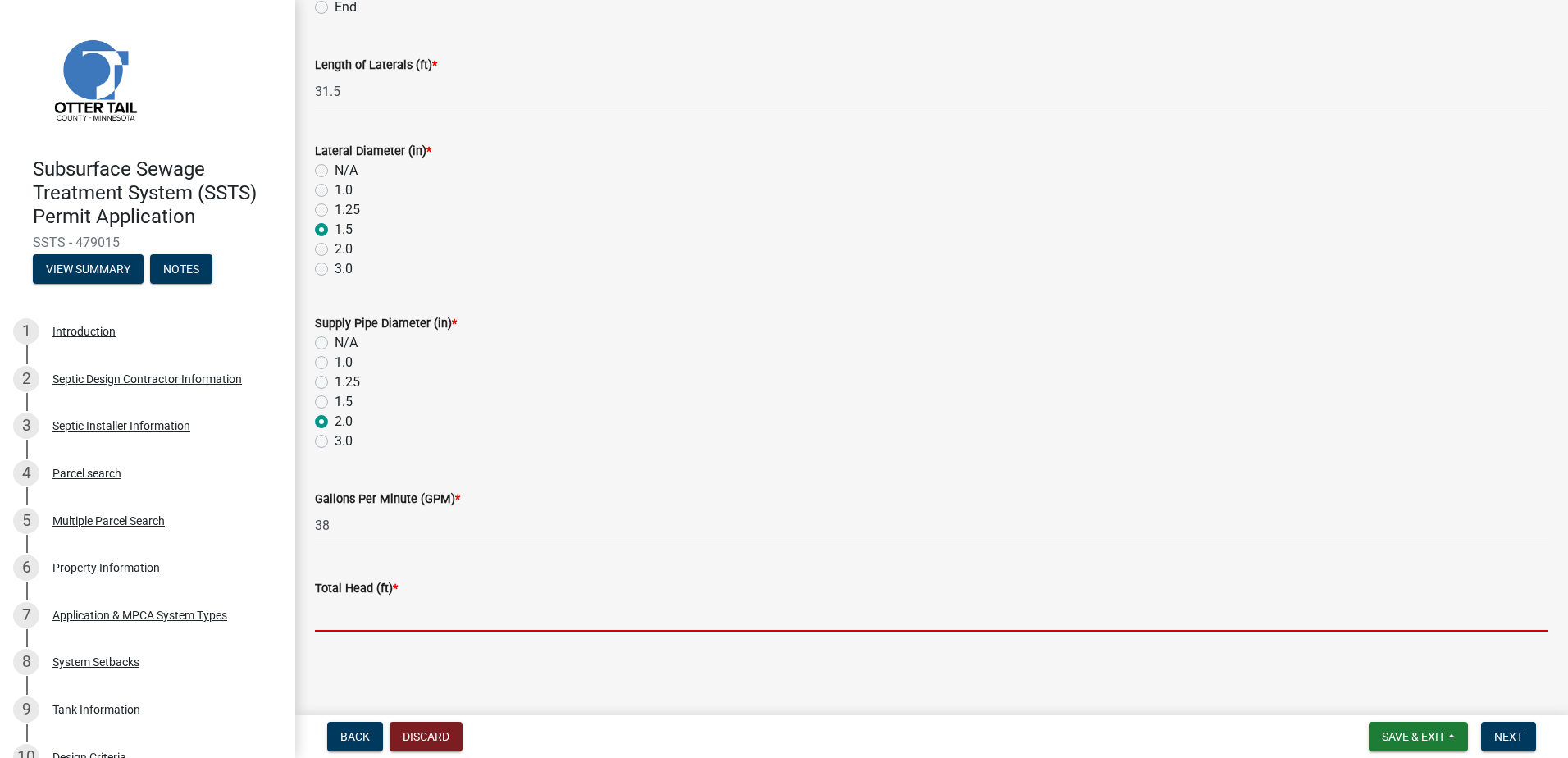
click at [344, 630] on input "Total Head (ft) *" at bounding box center [932, 614] width 1233 height 34
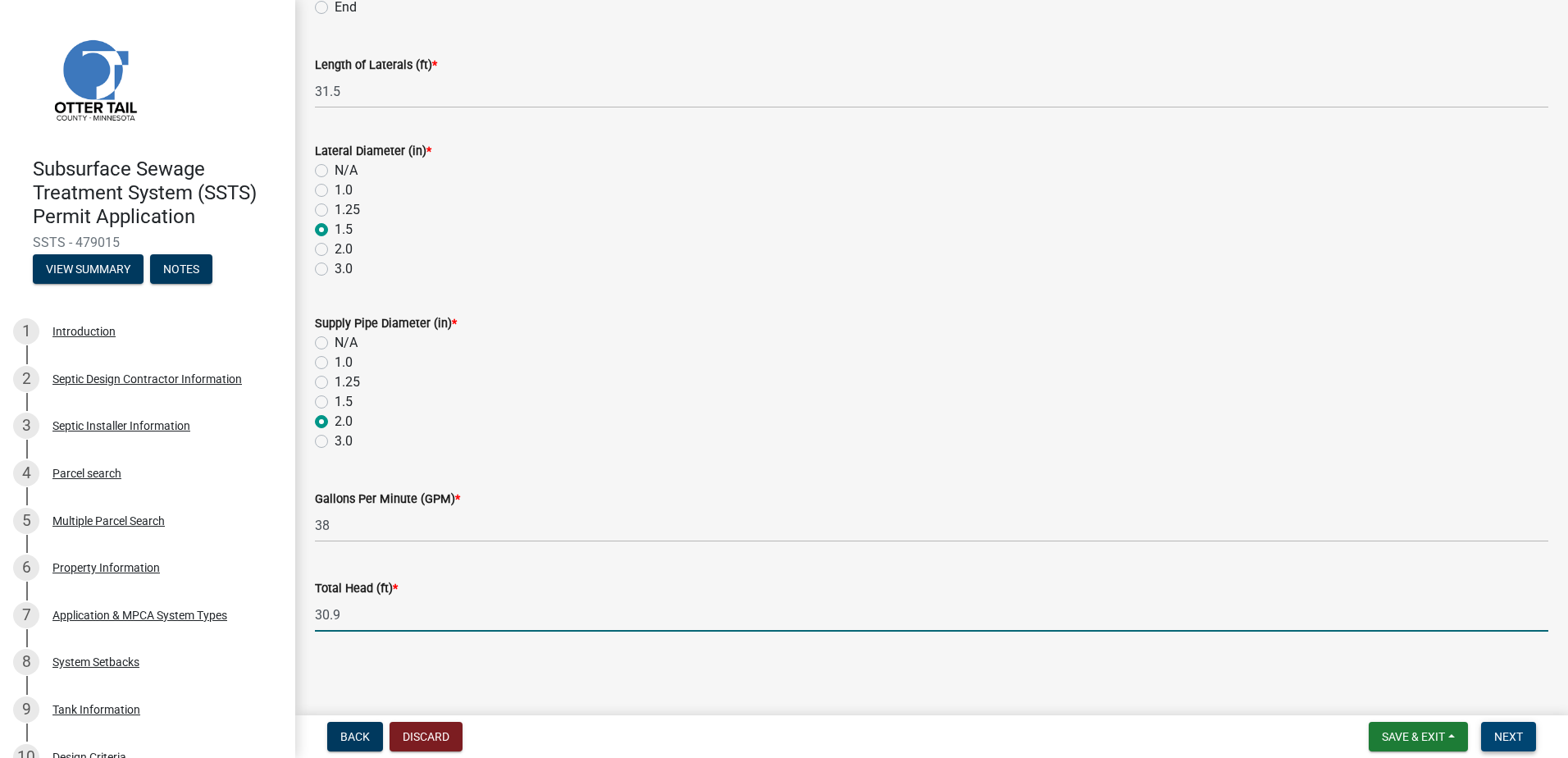
type input "30.9"
click at [1516, 735] on span "Next" at bounding box center [1509, 737] width 29 height 13
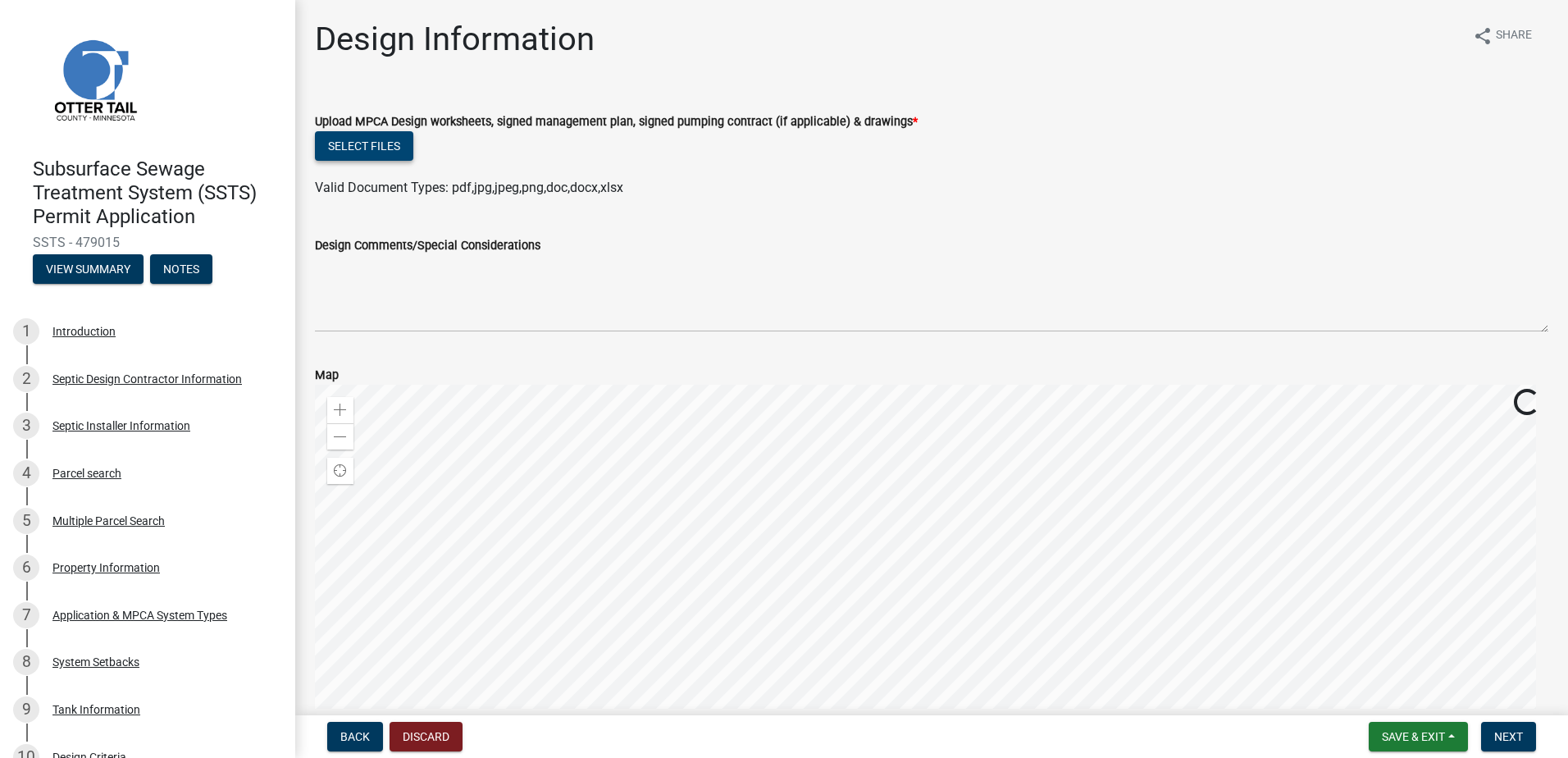
click at [350, 144] on button "Select files" at bounding box center [364, 146] width 98 height 30
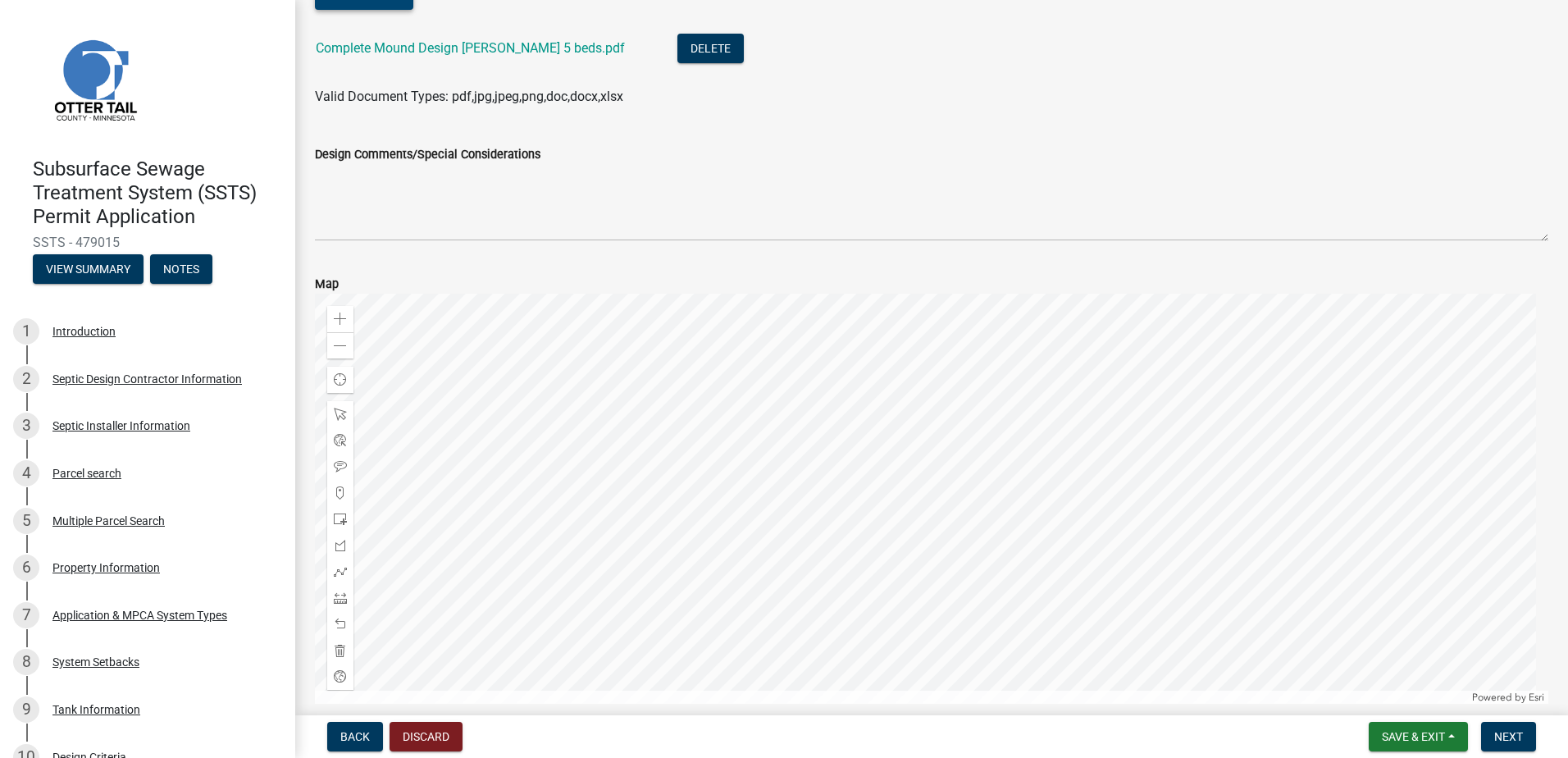
scroll to position [225, 0]
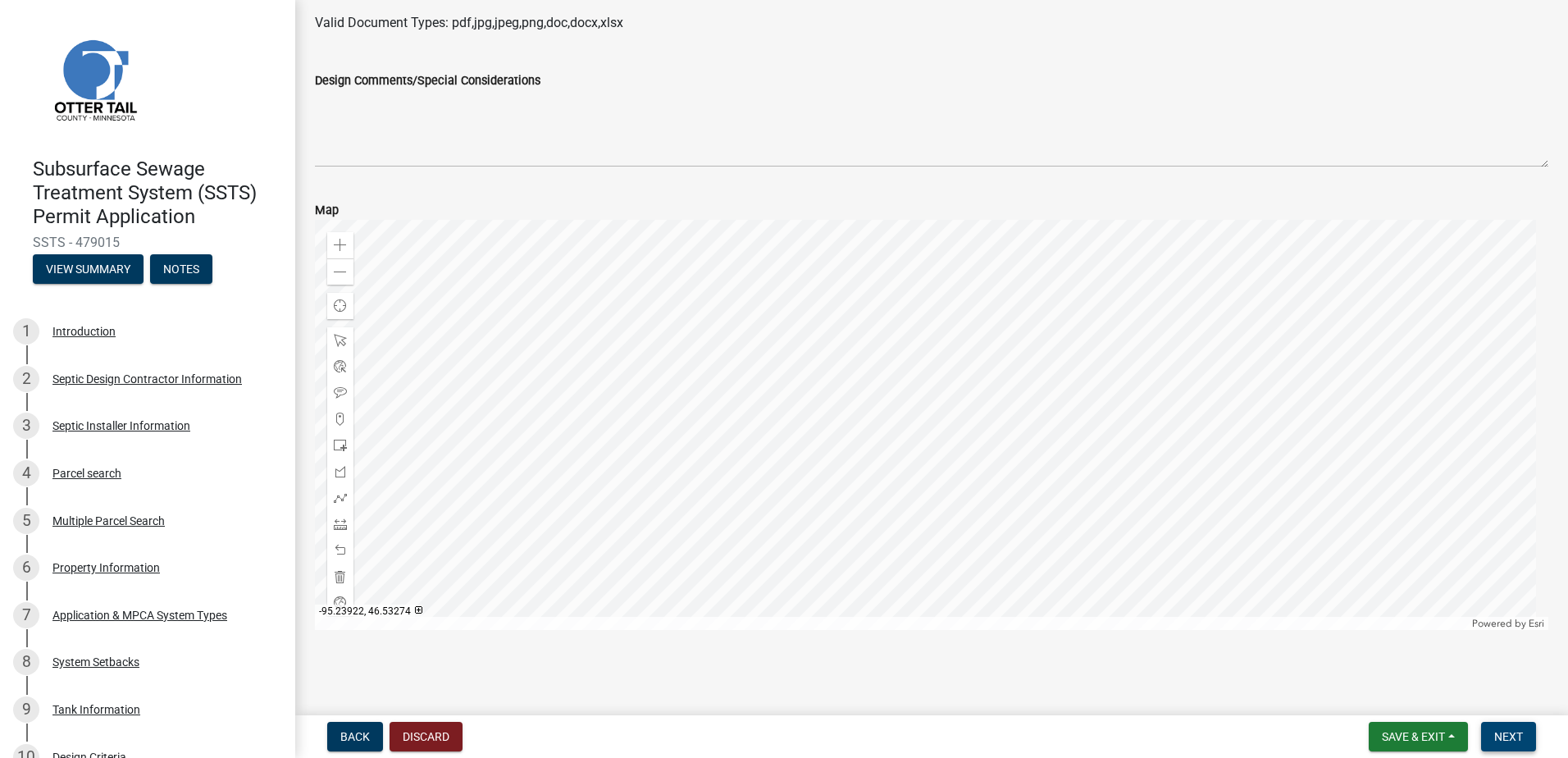
click at [1501, 735] on span "Next" at bounding box center [1509, 737] width 29 height 13
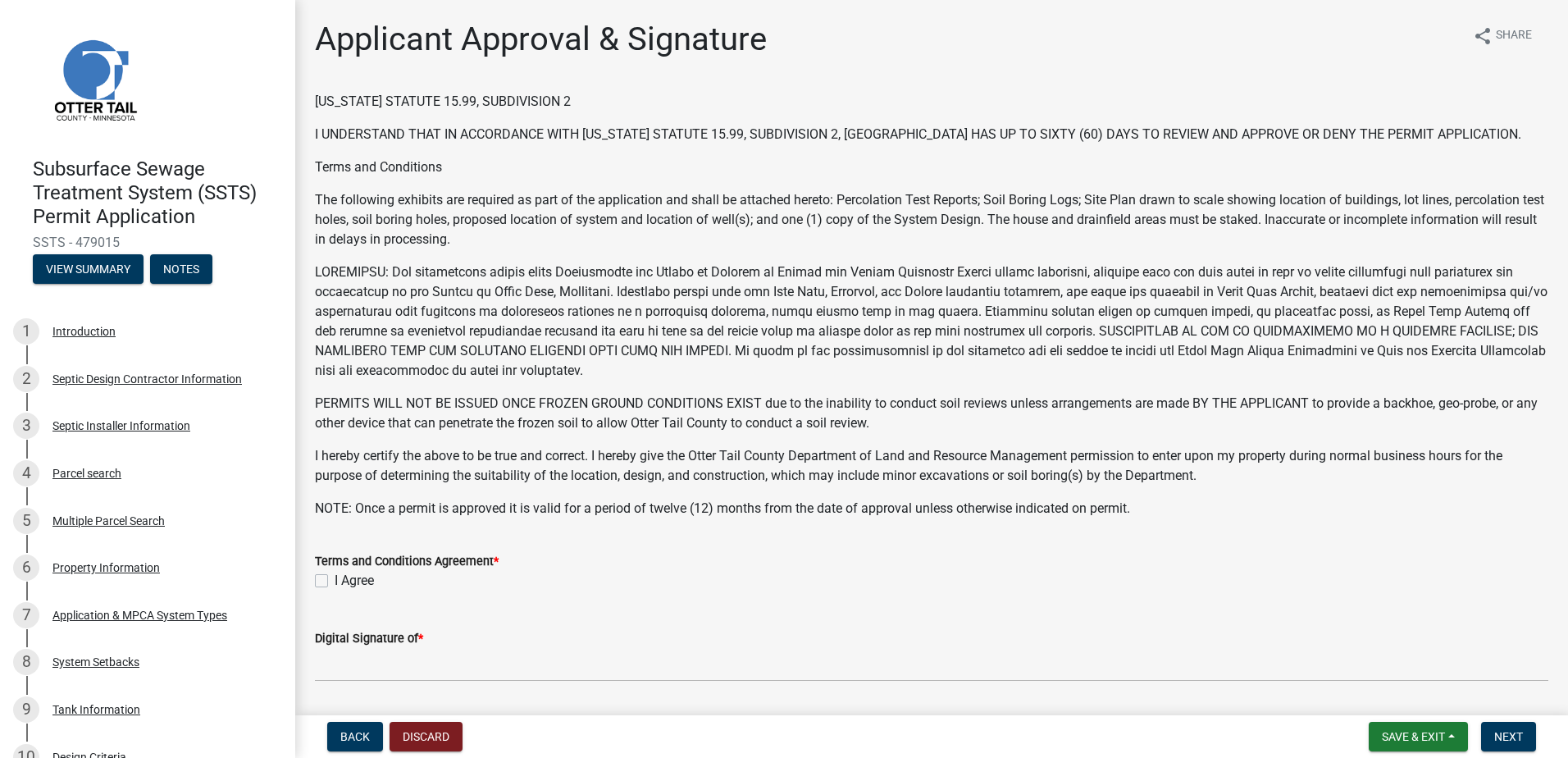
click at [335, 581] on label "I Agree" at bounding box center [354, 581] width 40 height 20
click at [335, 581] on input "I Agree" at bounding box center [340, 577] width 11 height 11
checkbox input "true"
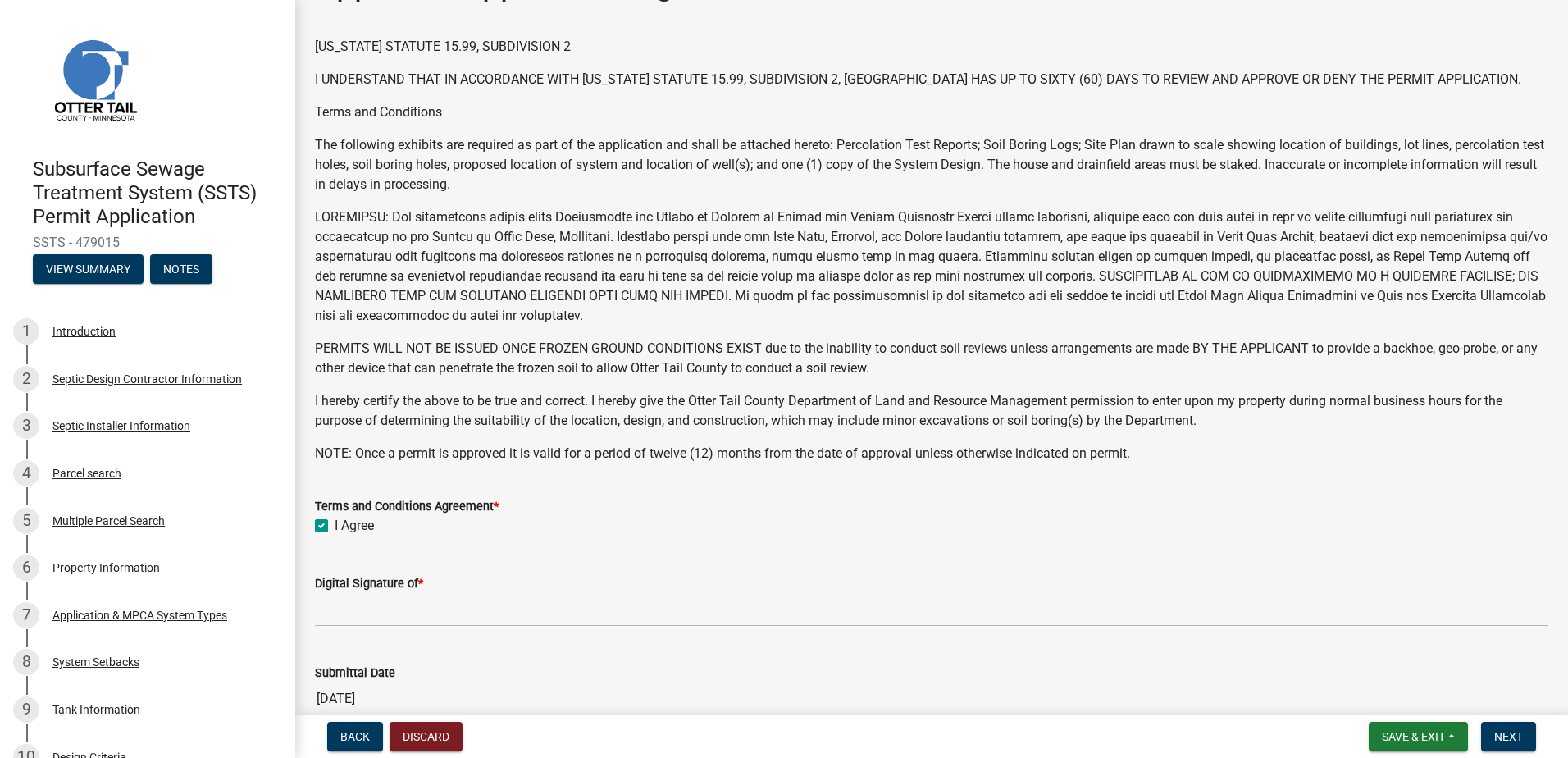
scroll to position [164, 0]
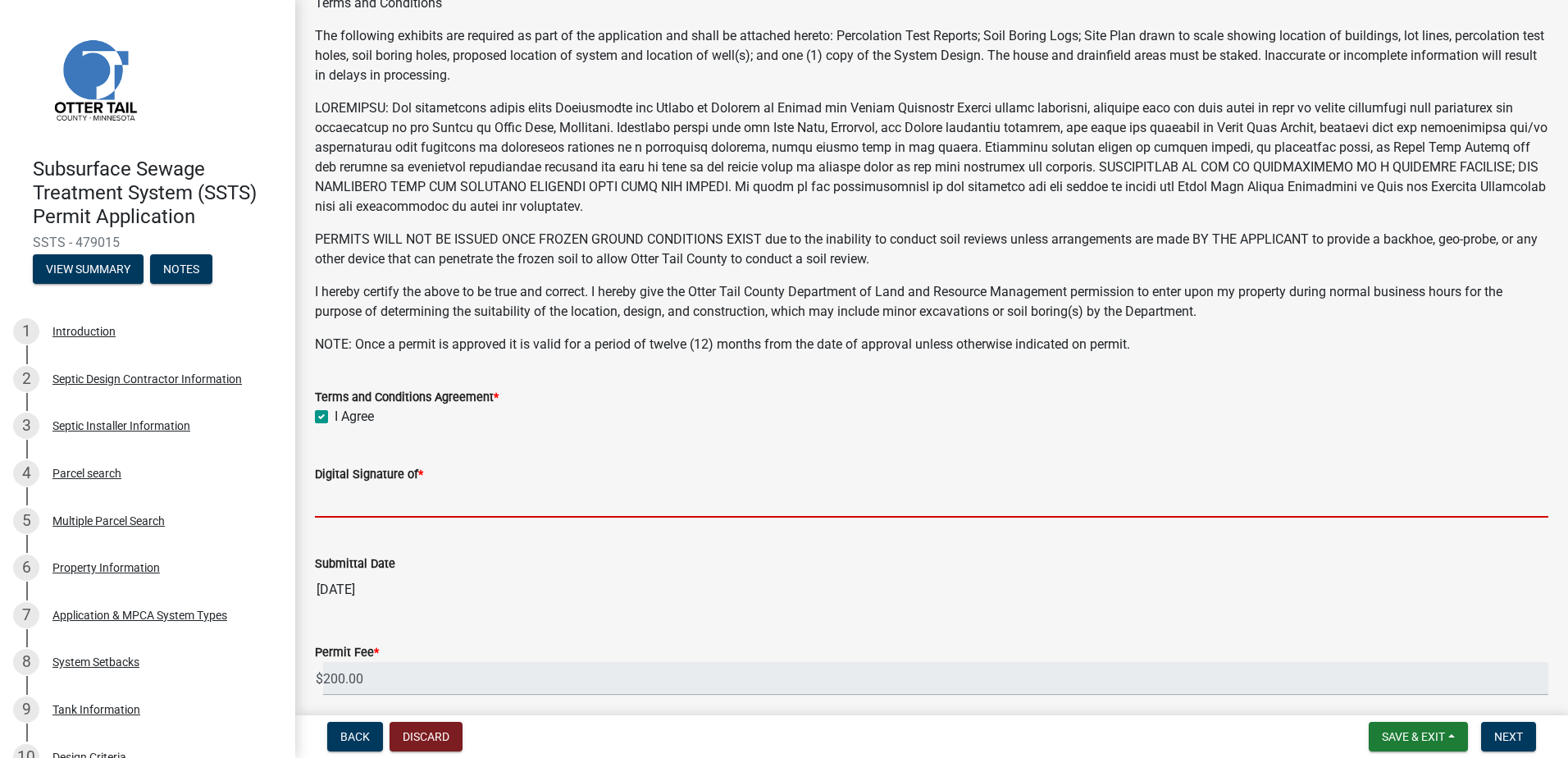
drag, startPoint x: 348, startPoint y: 504, endPoint x: 354, endPoint y: 511, distance: 9.2
click at [348, 504] on input "Digital Signature of *" at bounding box center [932, 501] width 1233 height 34
type input "[PERSON_NAME]"
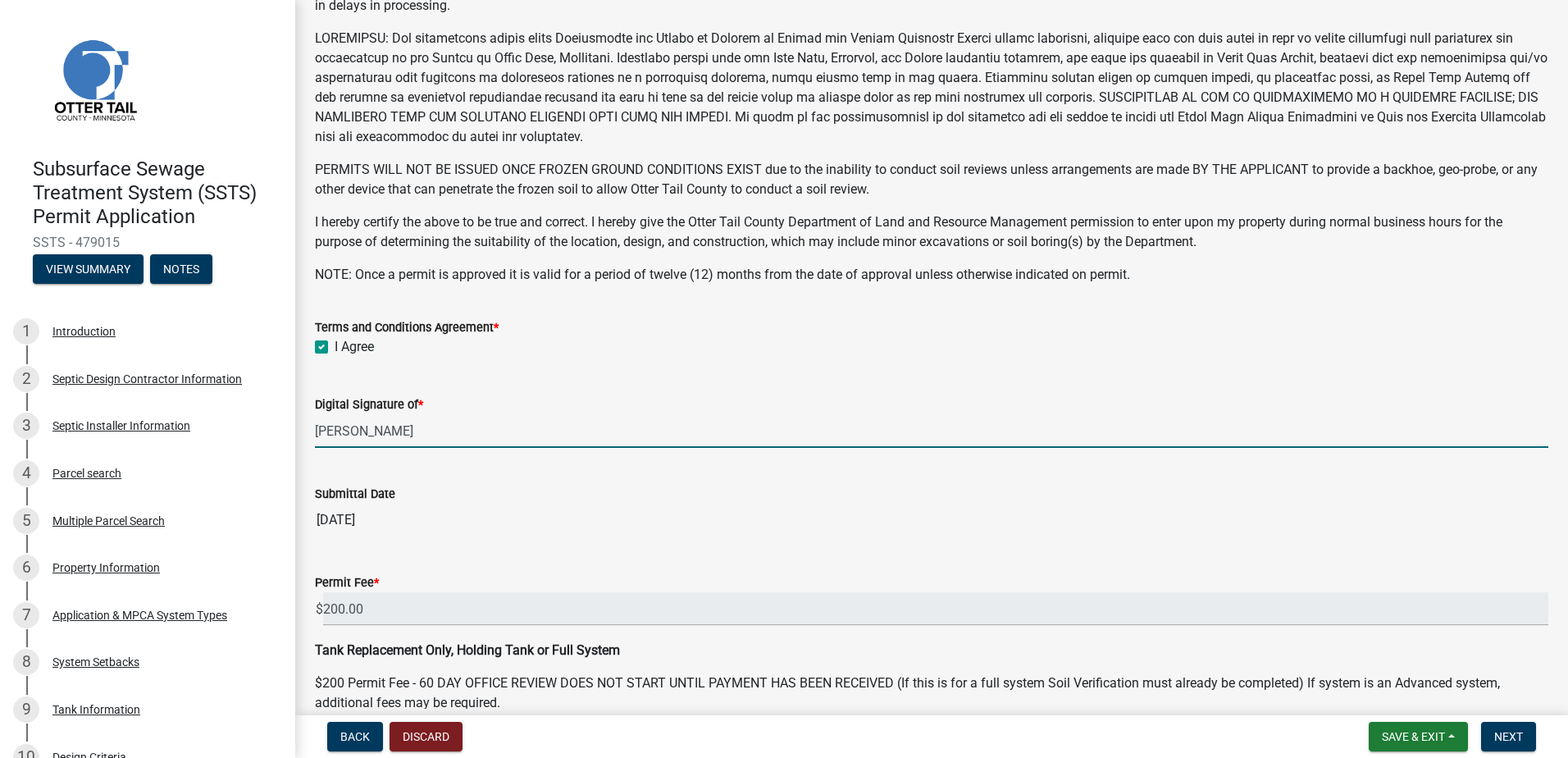
scroll to position [315, 0]
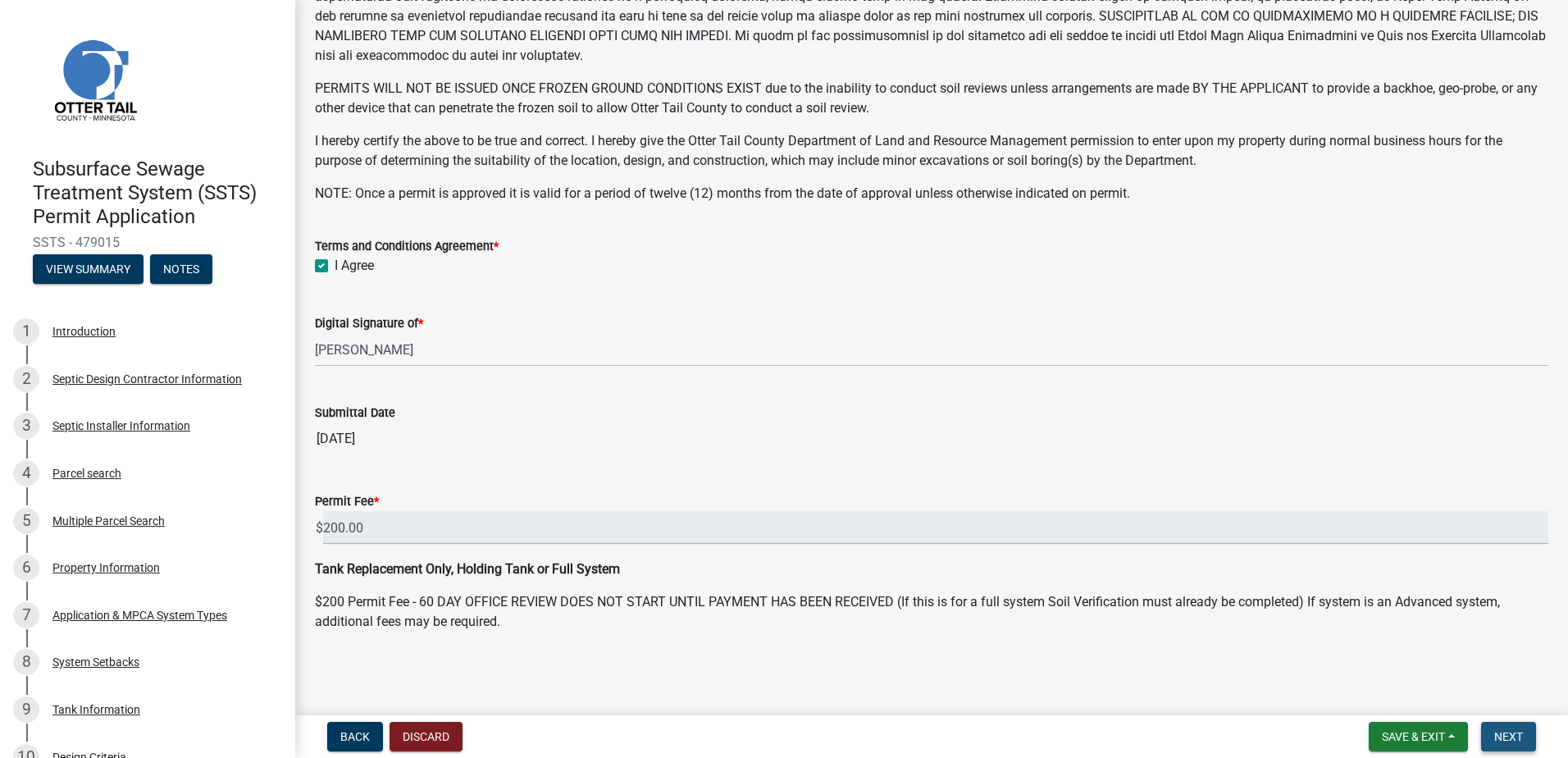
click at [1511, 740] on span "Next" at bounding box center [1509, 737] width 29 height 13
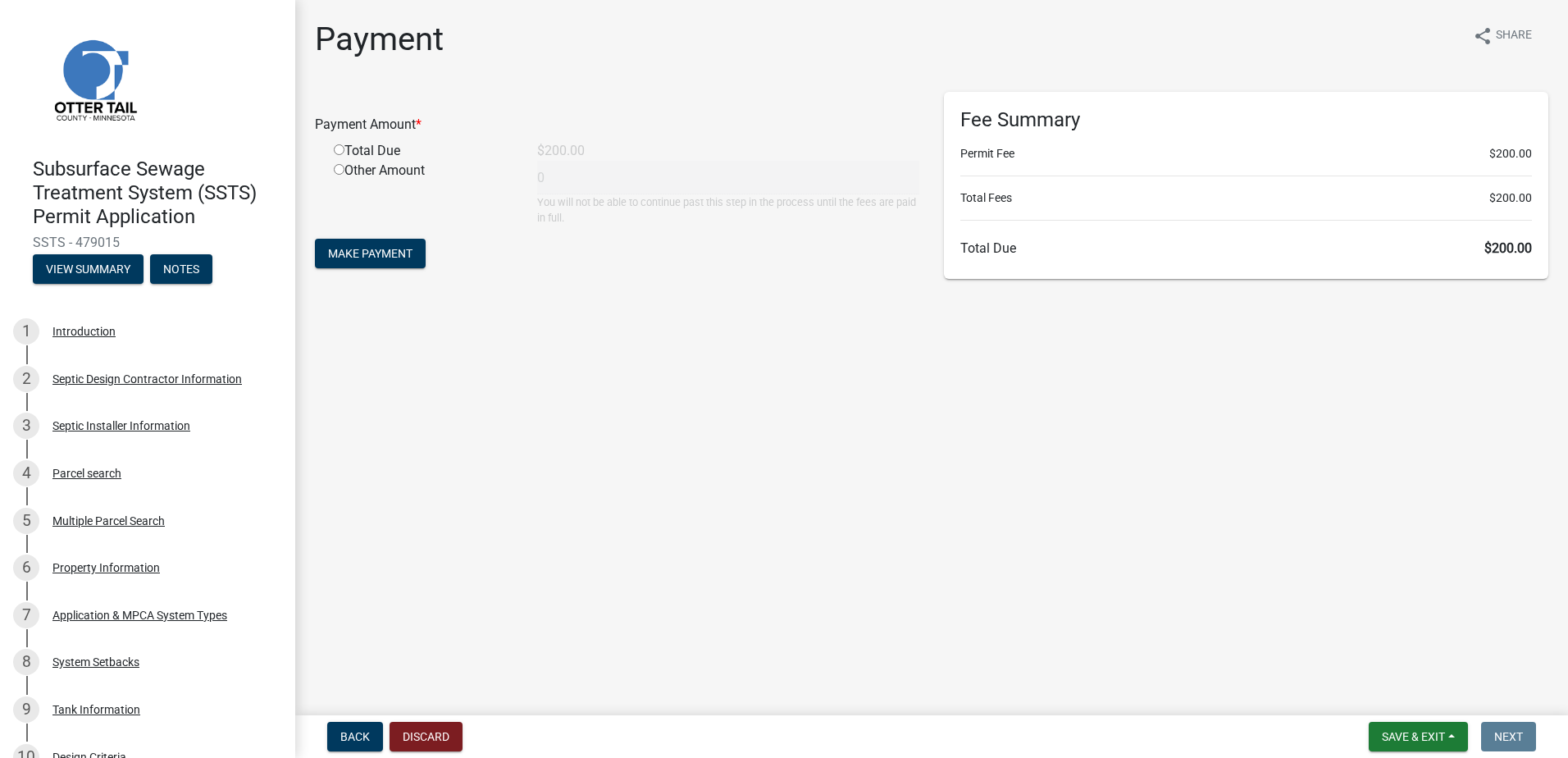
click at [338, 148] on input "radio" at bounding box center [339, 149] width 11 height 11
radio input "true"
type input "200"
click at [358, 252] on span "Make Payment" at bounding box center [370, 253] width 84 height 13
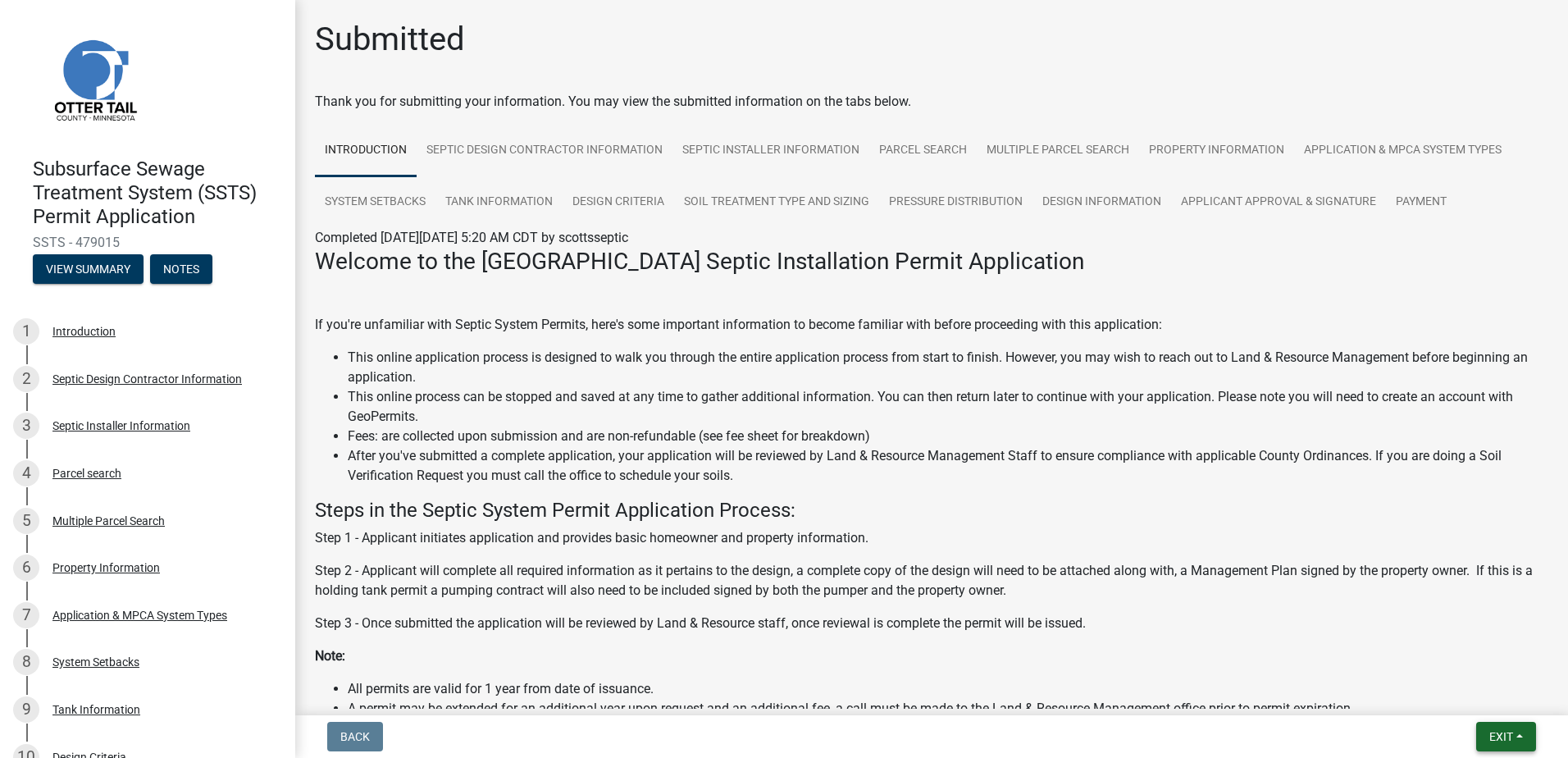
click at [1527, 732] on button "Exit" at bounding box center [1506, 737] width 60 height 30
click at [1497, 703] on button "Save & Exit" at bounding box center [1470, 694] width 131 height 40
